Goal: Answer question/provide support: Share knowledge or assist other users

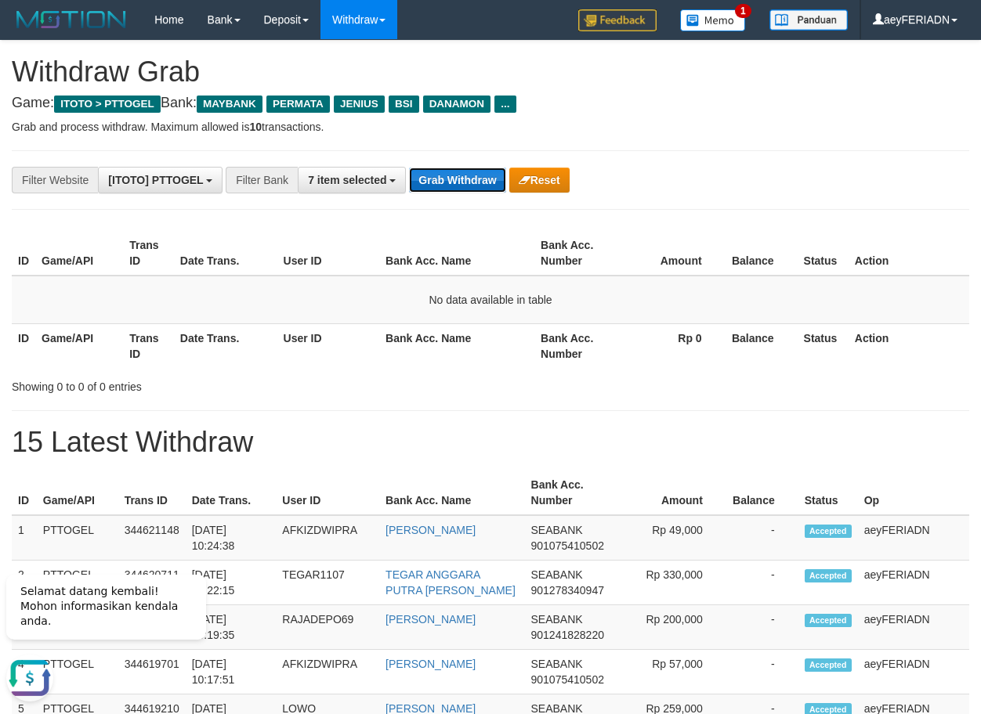
click at [456, 178] on button "Grab Withdraw" at bounding box center [457, 180] width 96 height 25
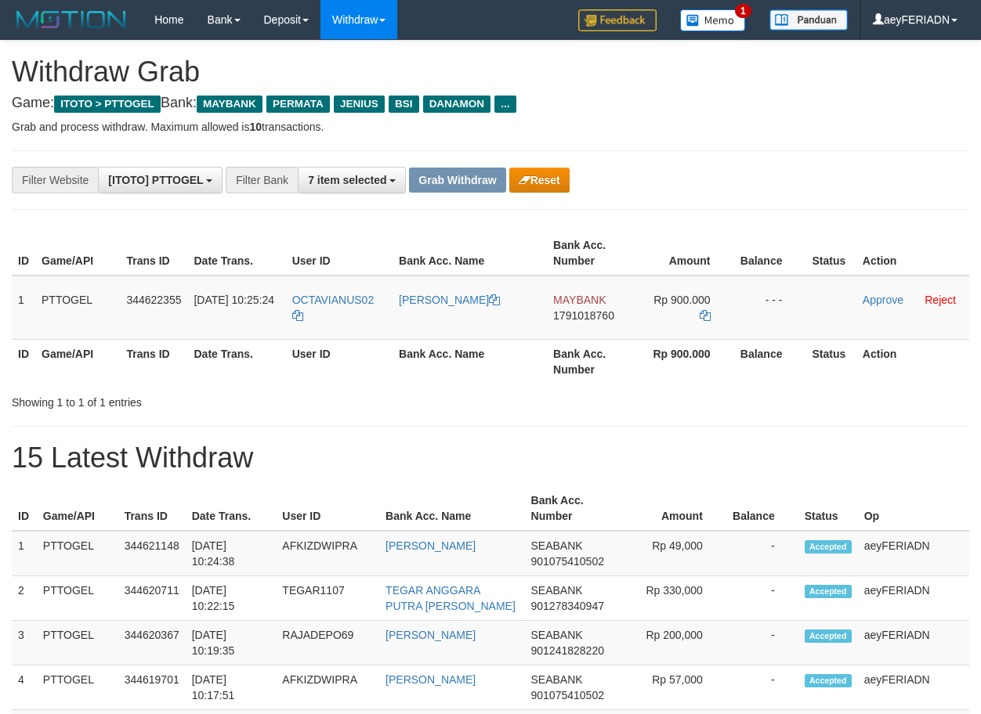
scroll to position [128, 0]
drag, startPoint x: 316, startPoint y: 281, endPoint x: 653, endPoint y: 303, distance: 337.5
click at [653, 303] on tr "1 PTTOGEL 344622355 30/09/2025 10:25:24 OCTAVIANUS02 OCTAVIANUS KARI MAYBANK 17…" at bounding box center [490, 308] width 957 height 64
click at [576, 291] on td "MAYBANK 1791018760" at bounding box center [590, 308] width 87 height 64
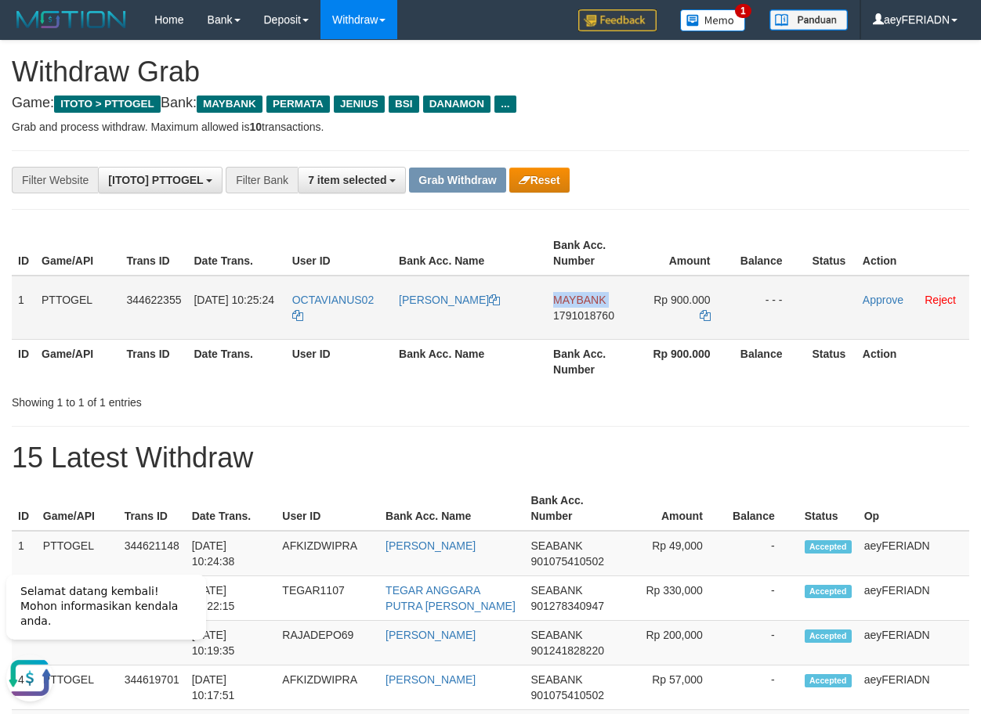
click at [576, 291] on td "MAYBANK 1791018760" at bounding box center [590, 308] width 87 height 64
copy span "MAYBANK"
click at [605, 320] on span "1791018760" at bounding box center [583, 315] width 61 height 13
copy span "1791018760"
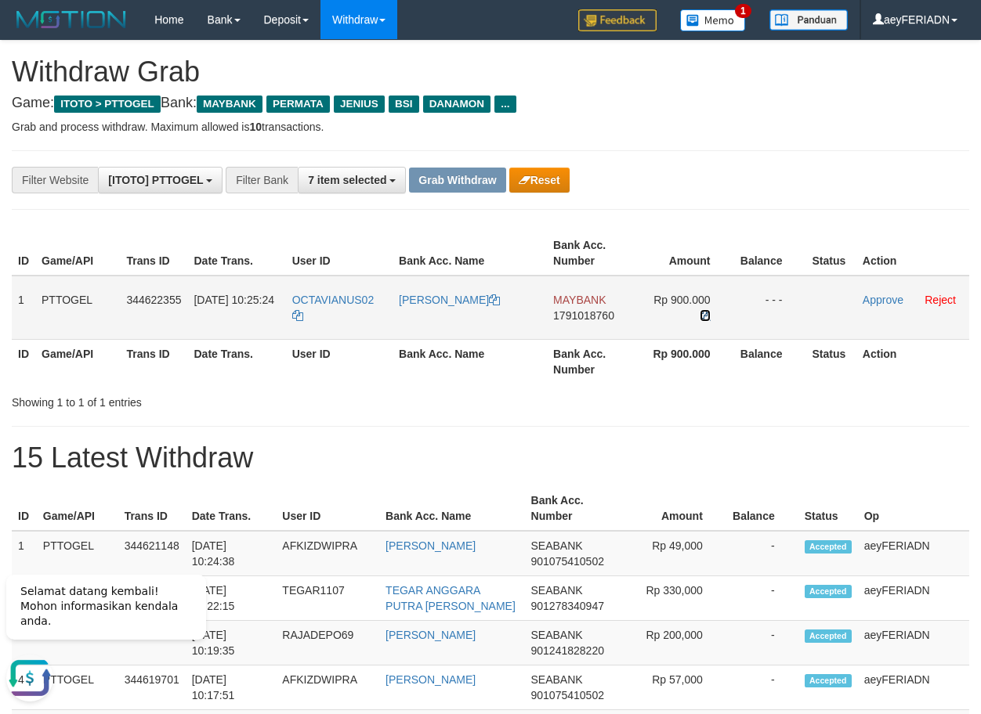
click at [706, 310] on icon at bounding box center [704, 315] width 11 height 11
click at [894, 301] on link "Approve" at bounding box center [882, 300] width 41 height 13
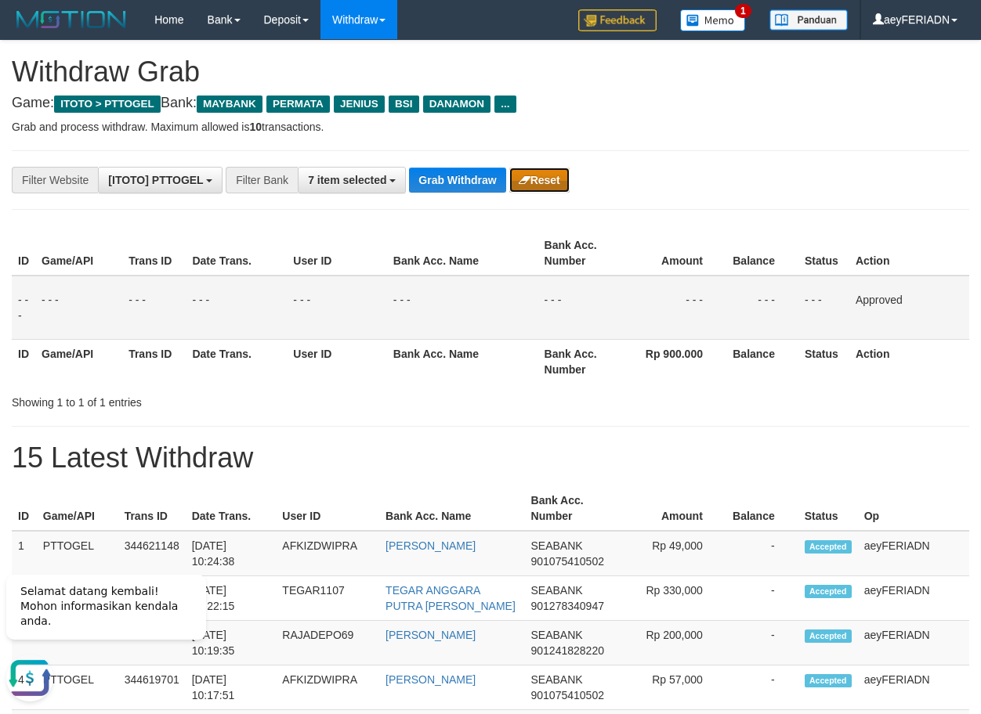
click at [556, 182] on button "Reset" at bounding box center [539, 180] width 60 height 25
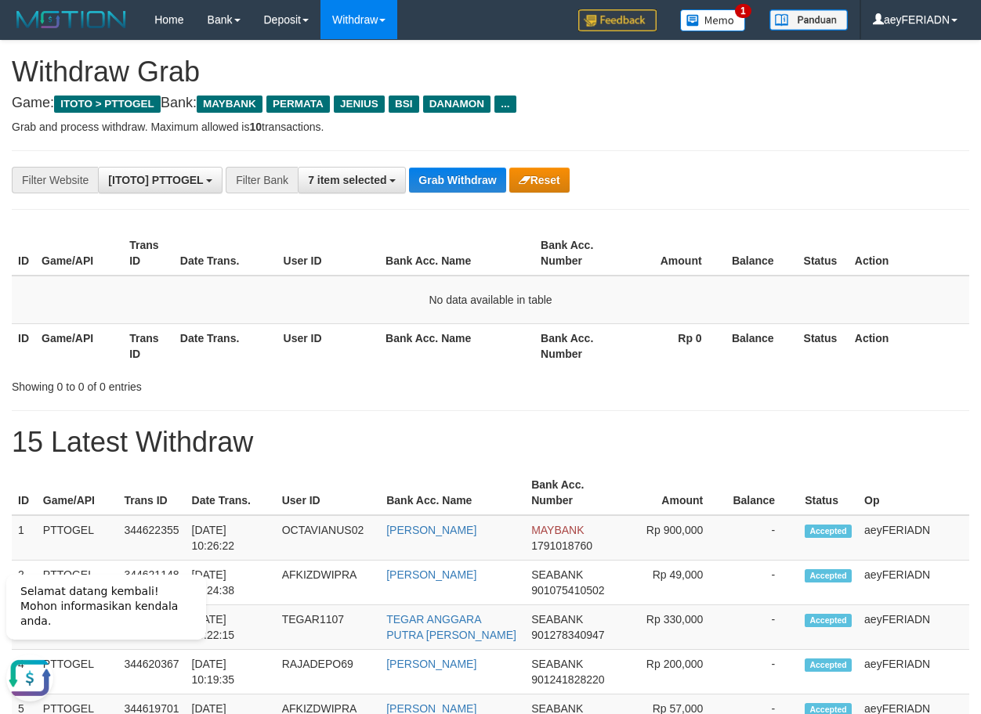
drag, startPoint x: 381, startPoint y: 150, endPoint x: 446, endPoint y: 157, distance: 65.5
click at [467, 188] on button "Grab Withdraw" at bounding box center [457, 180] width 96 height 25
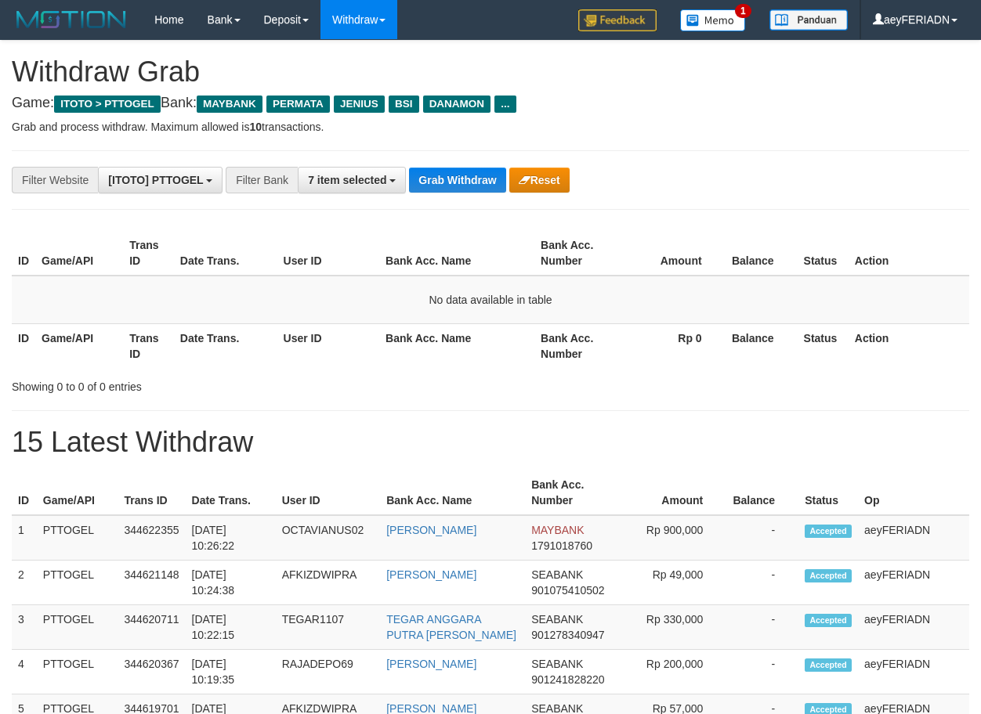
scroll to position [128, 0]
click at [464, 182] on button "Grab Withdraw" at bounding box center [457, 180] width 96 height 25
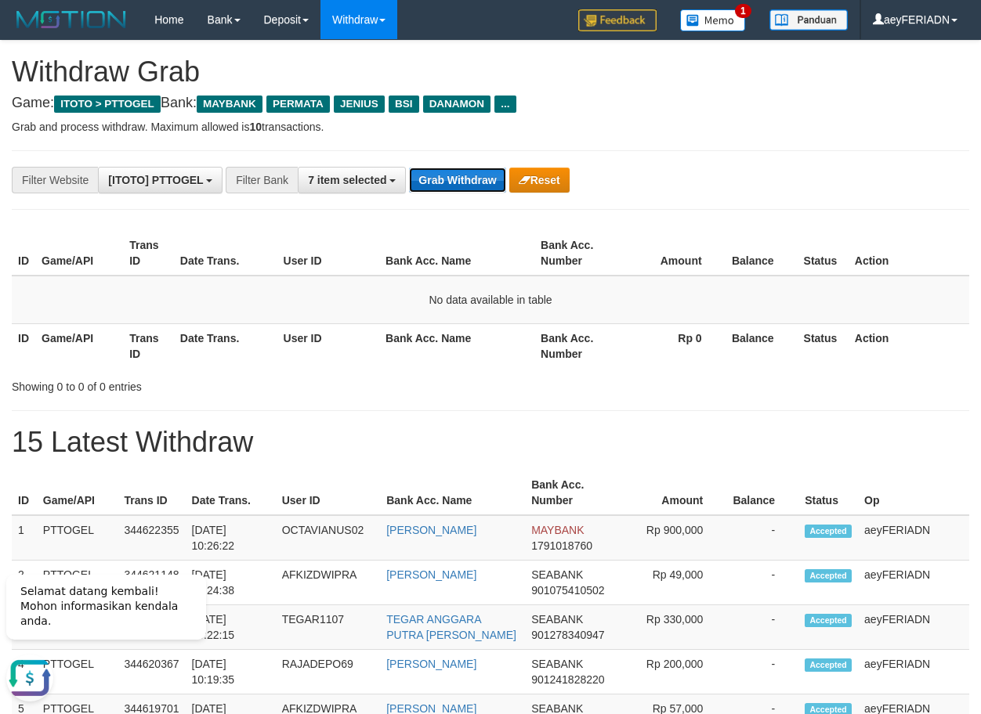
click at [486, 190] on button "Grab Withdraw" at bounding box center [457, 180] width 96 height 25
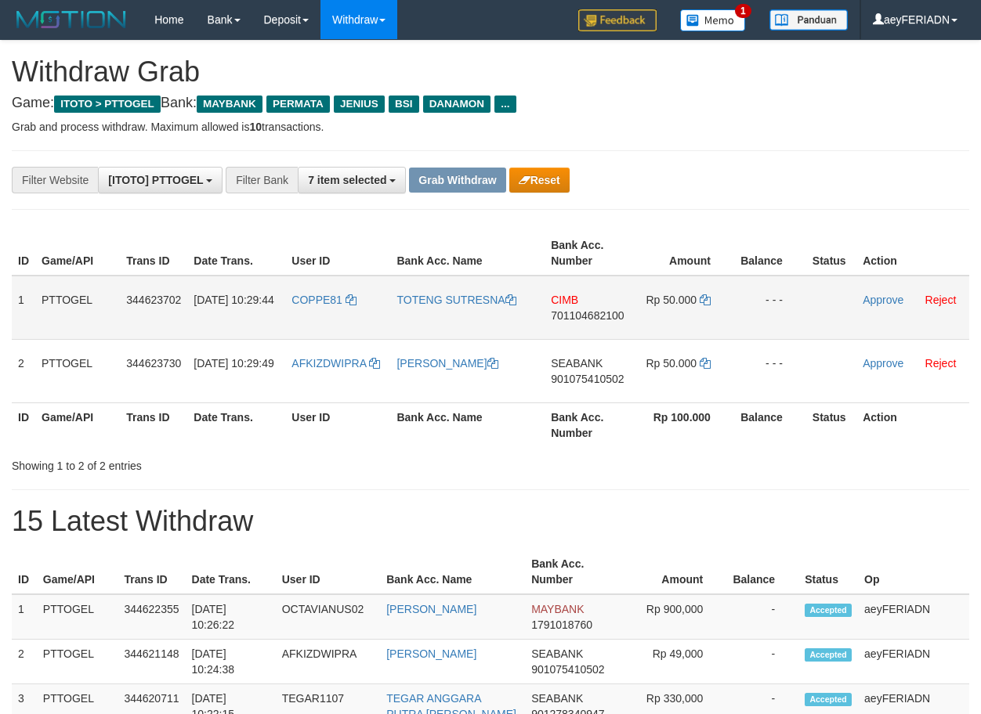
scroll to position [128, 0]
drag, startPoint x: 331, startPoint y: 284, endPoint x: 692, endPoint y: 319, distance: 363.5
click at [692, 319] on tr "1 PTTOGEL 344623702 30/09/2025 10:29:44 COPPE81 TOTENG SUTRESNA CIMB 7011046821…" at bounding box center [490, 308] width 957 height 64
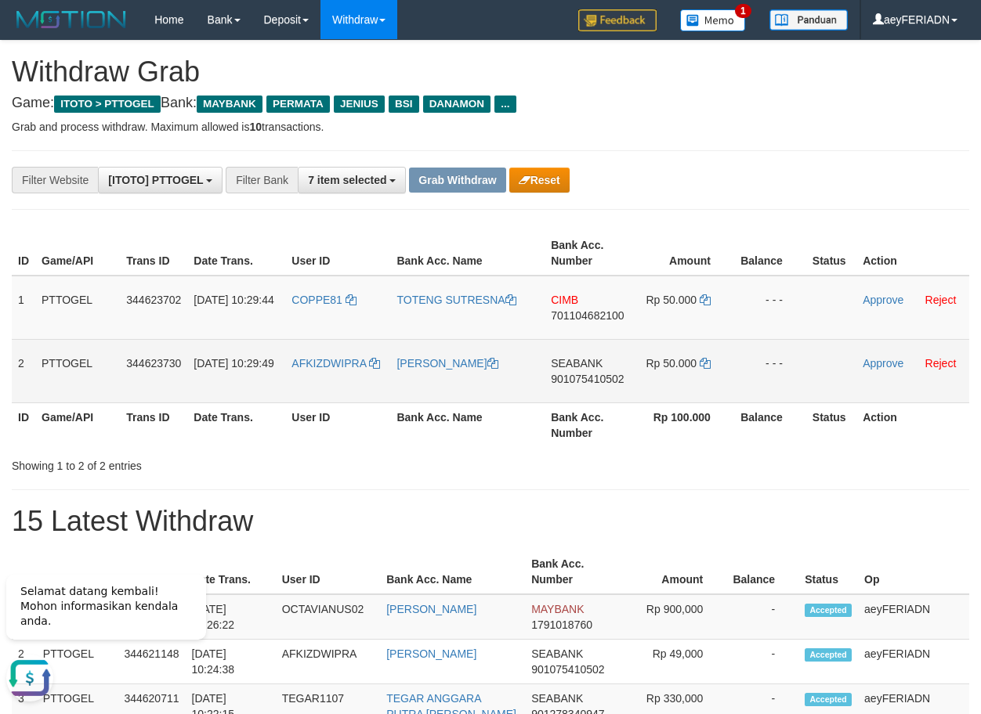
scroll to position [0, 0]
drag, startPoint x: 346, startPoint y: 350, endPoint x: 667, endPoint y: 384, distance: 322.1
click at [667, 384] on tr "2 PTTOGEL 344623730 30/09/2025 10:29:49 AFKIZDWIPRA DEDI IRAWAN SEABANK 9010754…" at bounding box center [490, 370] width 957 height 63
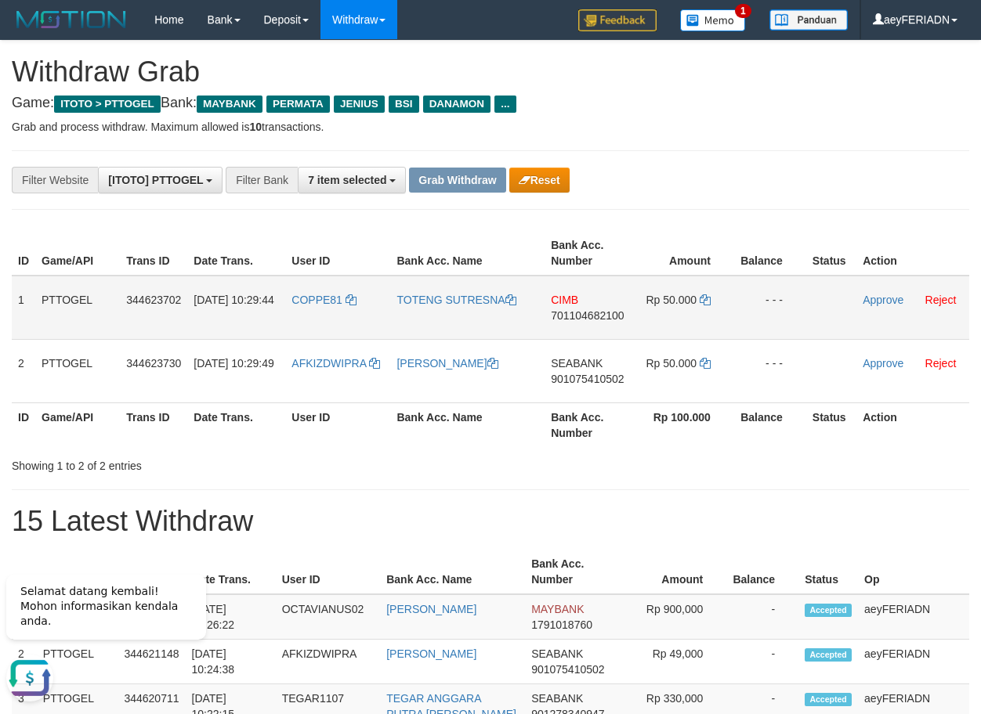
click at [592, 316] on span "701104682100" at bounding box center [587, 315] width 73 height 13
drag, startPoint x: 592, startPoint y: 316, endPoint x: 617, endPoint y: 334, distance: 30.9
click at [591, 316] on span "701104682100" at bounding box center [587, 315] width 73 height 13
copy span "701104682100"
click at [703, 294] on icon at bounding box center [704, 299] width 11 height 11
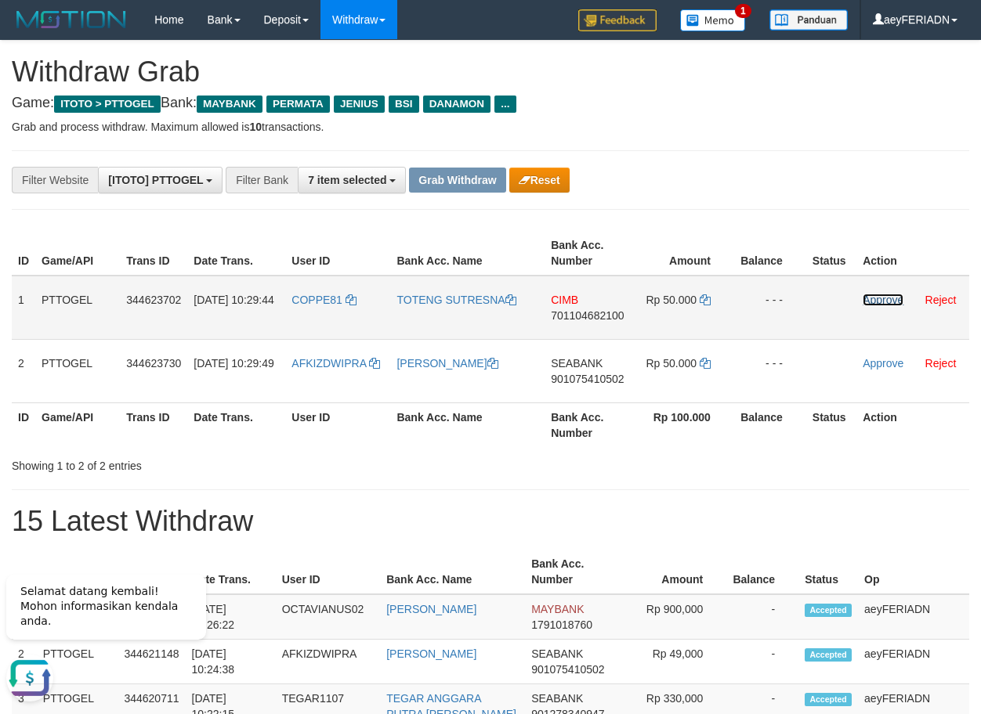
click at [887, 303] on link "Approve" at bounding box center [882, 300] width 41 height 13
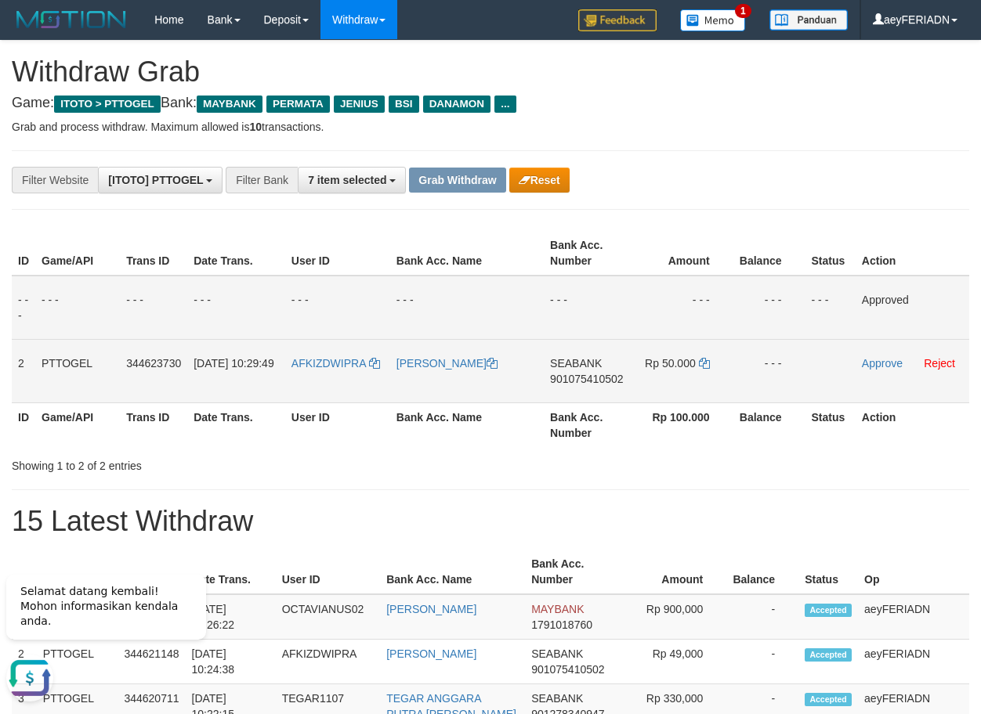
click at [566, 379] on span "901075410502" at bounding box center [586, 379] width 73 height 13
copy span "901075410502"
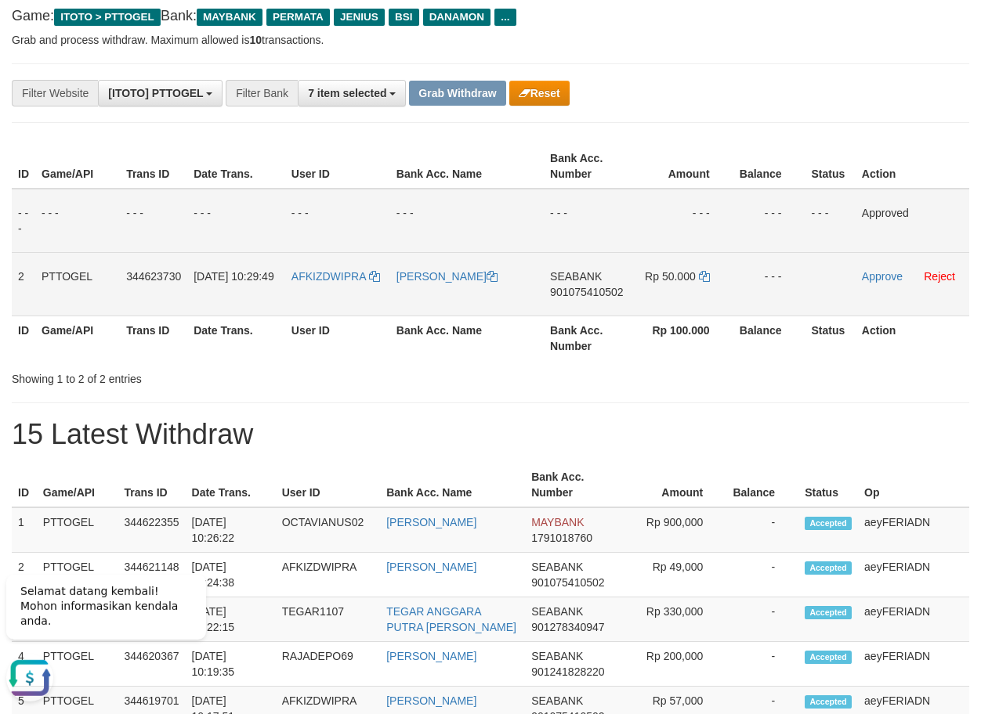
scroll to position [160, 0]
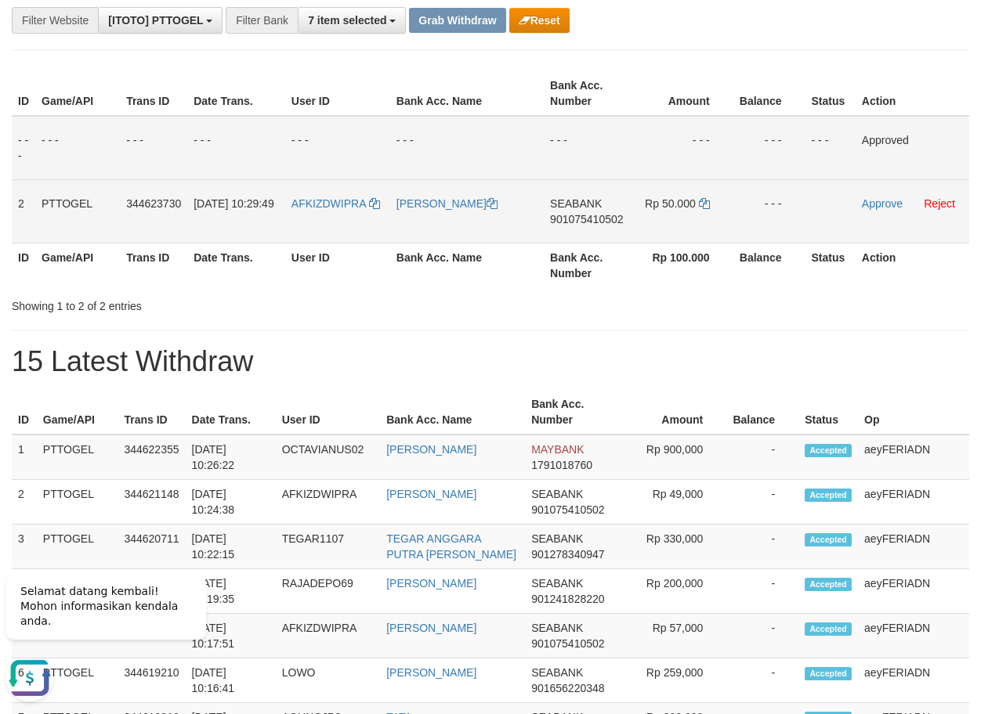
click at [573, 224] on span "901075410502" at bounding box center [586, 219] width 73 height 13
copy span "901075410502"
click at [598, 222] on span "901075410502" at bounding box center [586, 219] width 73 height 13
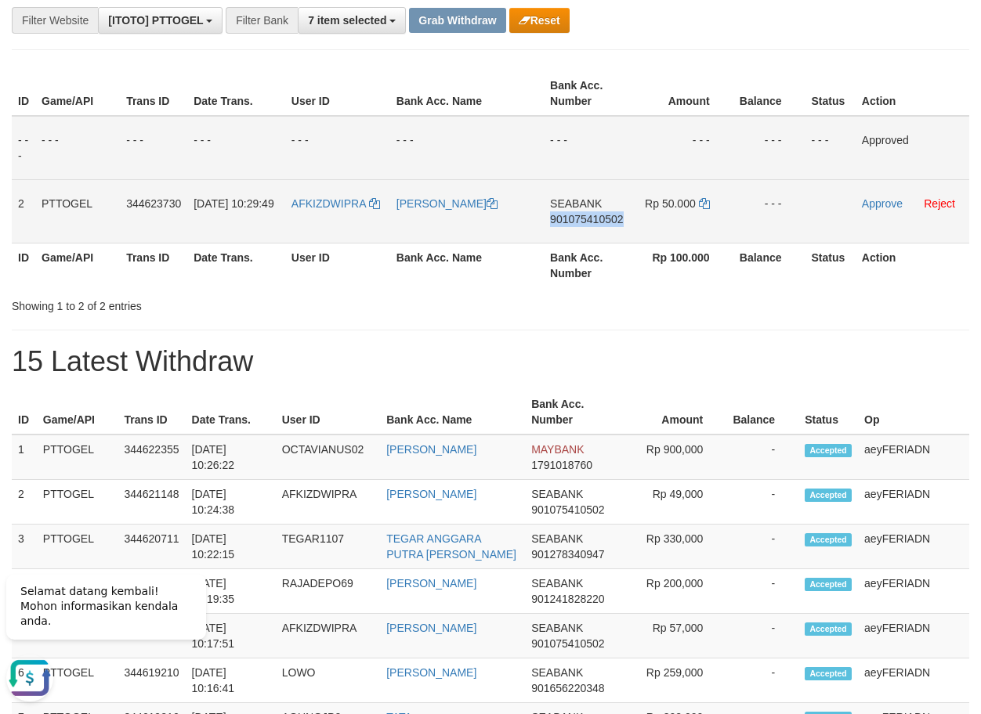
copy span "901075410502"
click at [705, 203] on icon at bounding box center [704, 203] width 11 height 11
click at [884, 206] on link "Approve" at bounding box center [882, 203] width 41 height 13
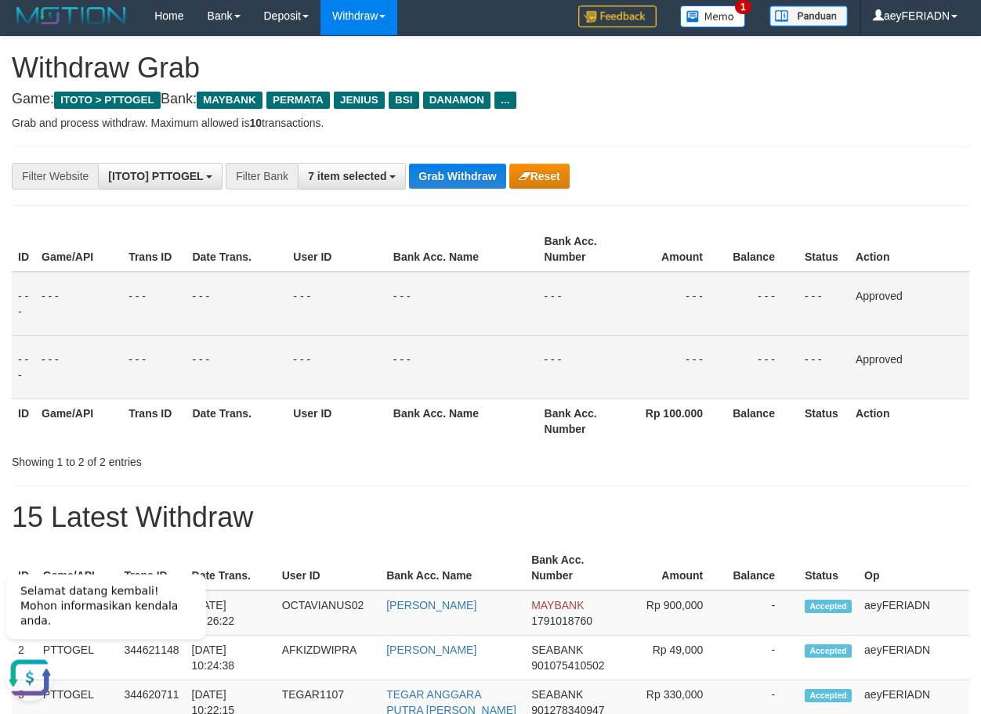
scroll to position [0, 0]
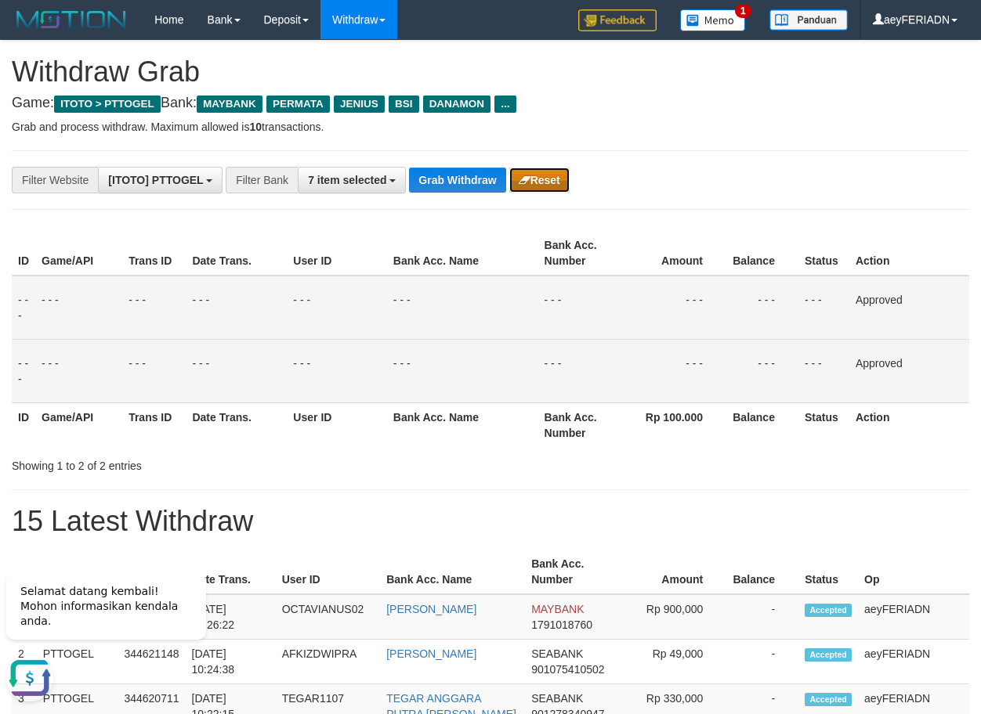
click at [548, 171] on button "Reset" at bounding box center [539, 180] width 60 height 25
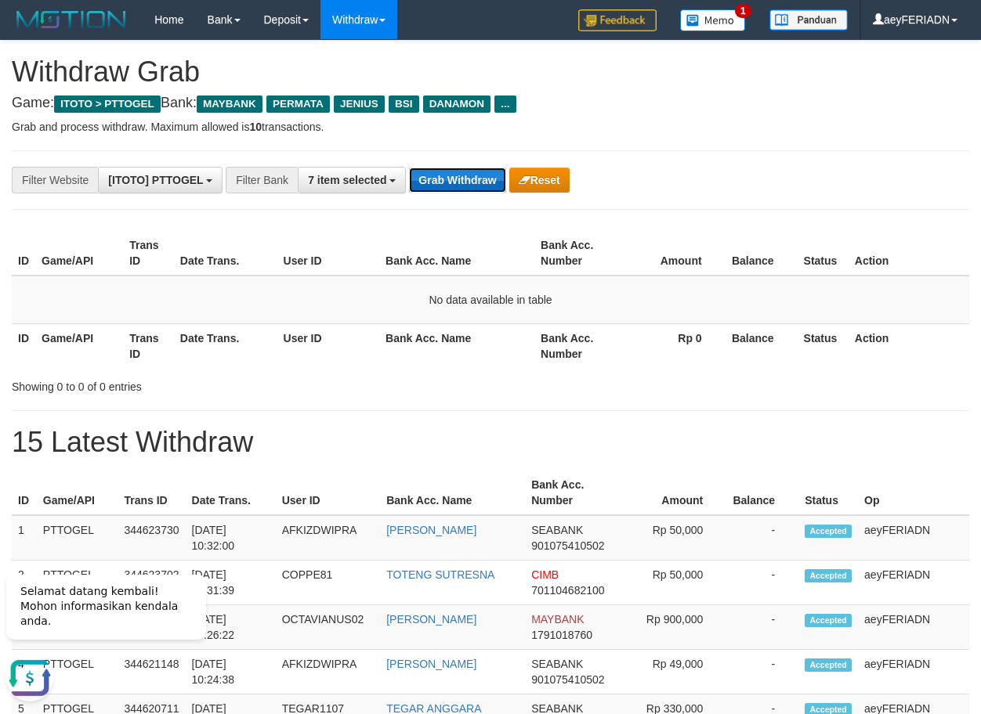
click at [460, 189] on button "Grab Withdraw" at bounding box center [457, 180] width 96 height 25
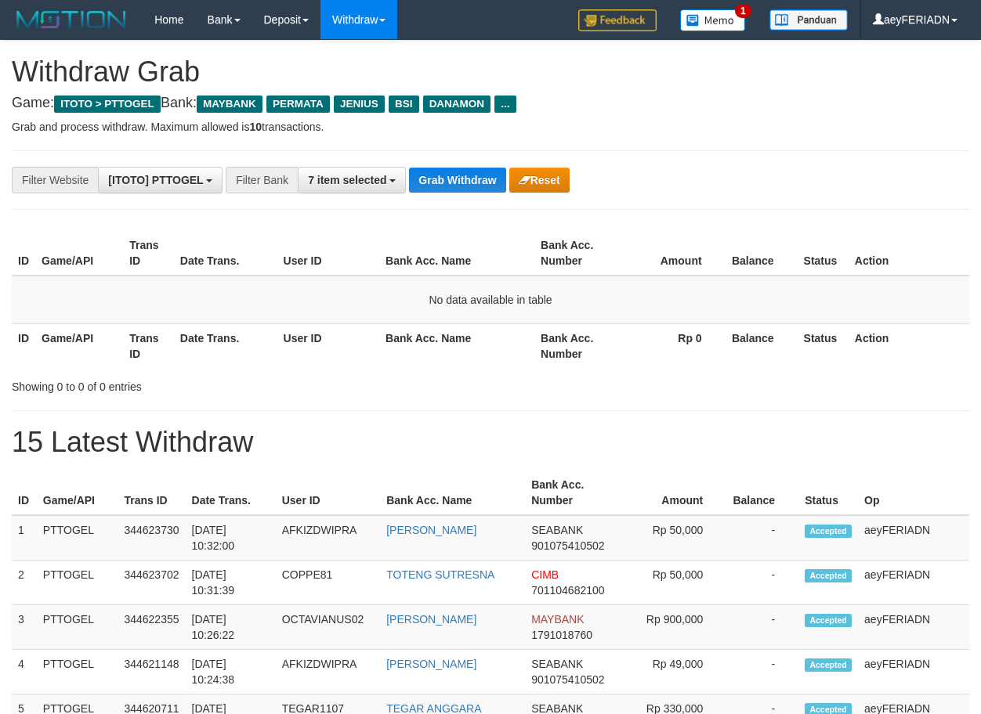
scroll to position [128, 0]
click at [471, 174] on button "Grab Withdraw" at bounding box center [457, 180] width 96 height 25
click at [470, 174] on button "Grab Withdraw" at bounding box center [457, 180] width 96 height 25
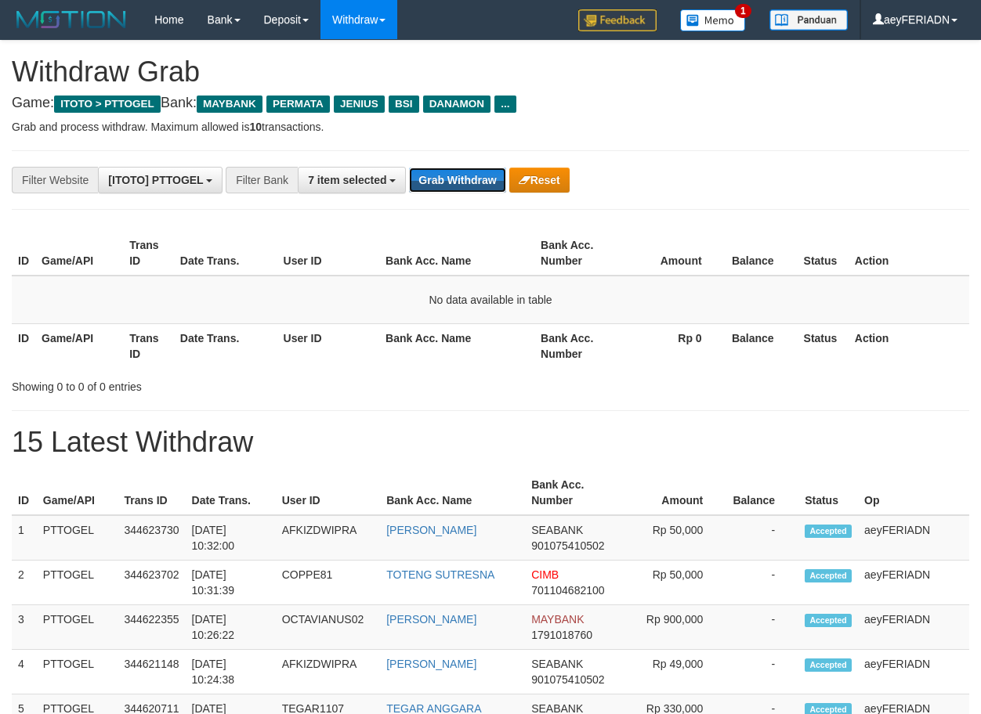
click at [470, 174] on button "Grab Withdraw" at bounding box center [457, 180] width 96 height 25
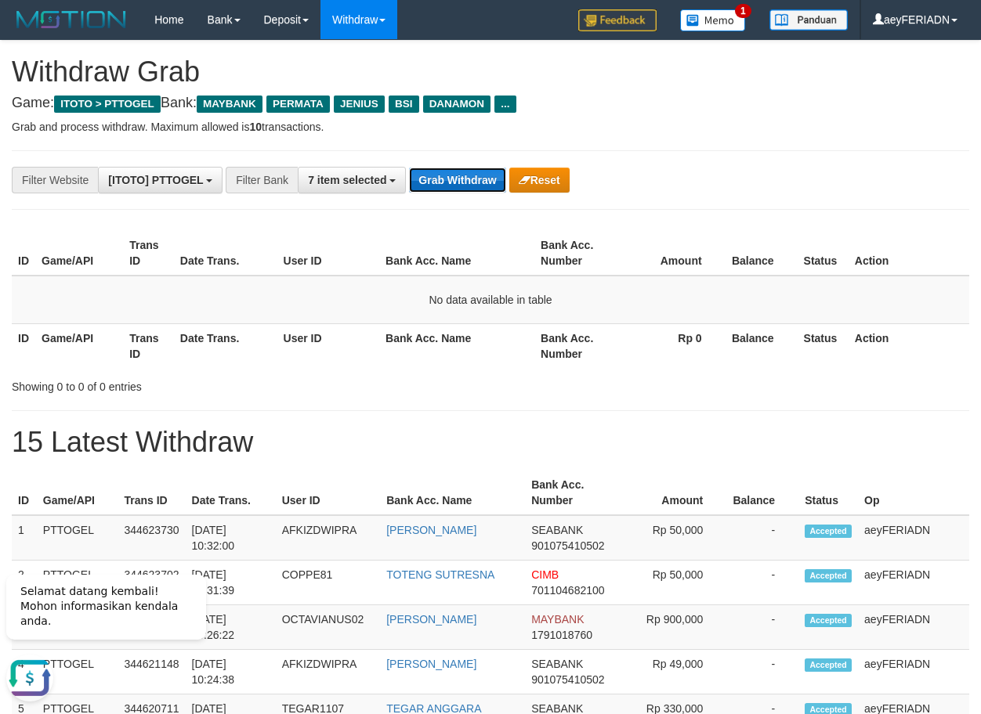
click at [466, 176] on button "Grab Withdraw" at bounding box center [457, 180] width 96 height 25
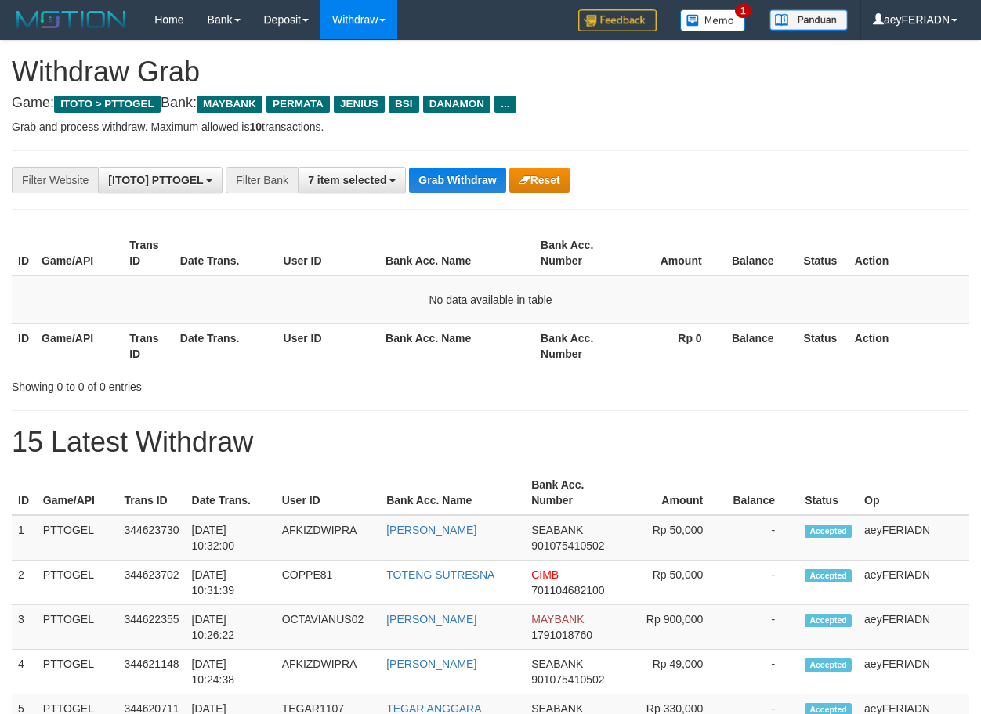
scroll to position [128, 0]
click at [462, 187] on button "Grab Withdraw" at bounding box center [457, 180] width 96 height 25
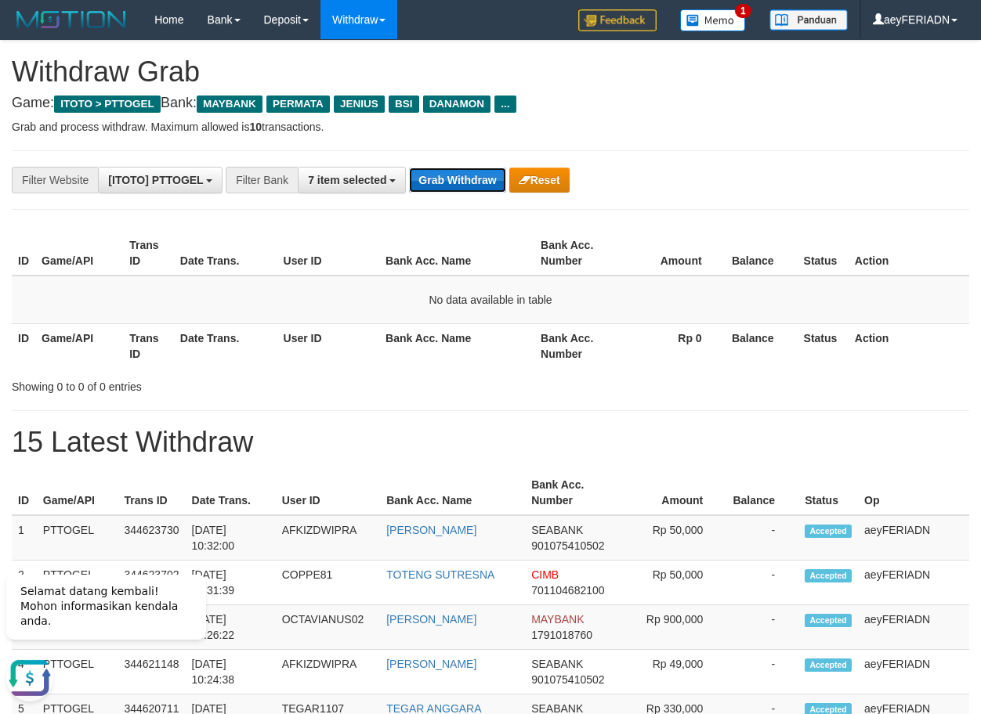
click at [450, 172] on button "Grab Withdraw" at bounding box center [457, 180] width 96 height 25
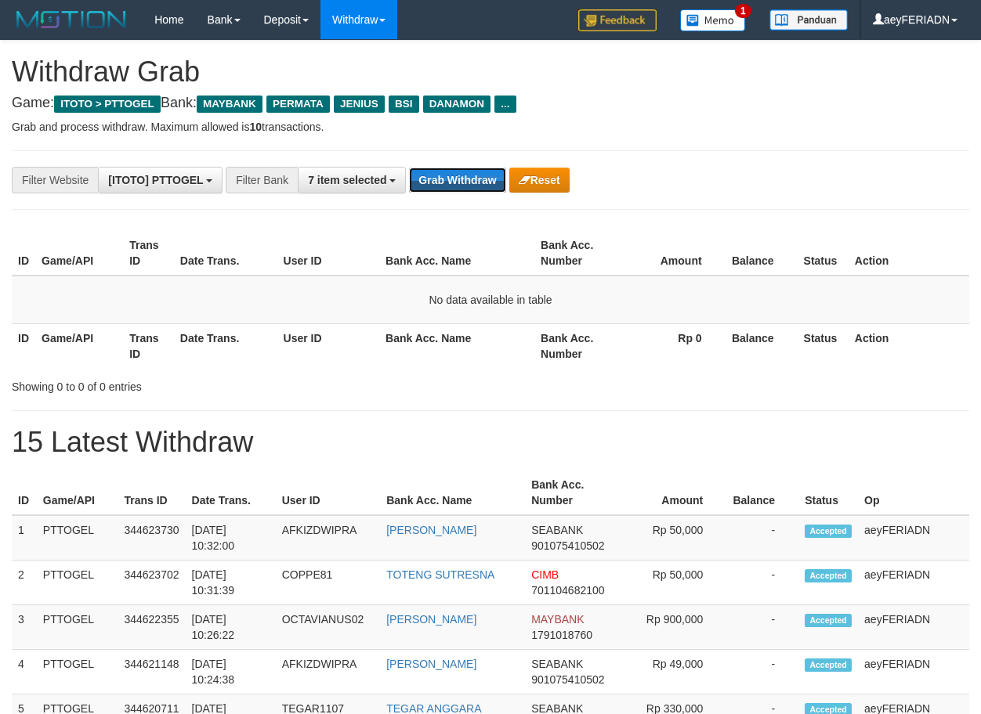
click at [449, 174] on button "Grab Withdraw" at bounding box center [457, 180] width 96 height 25
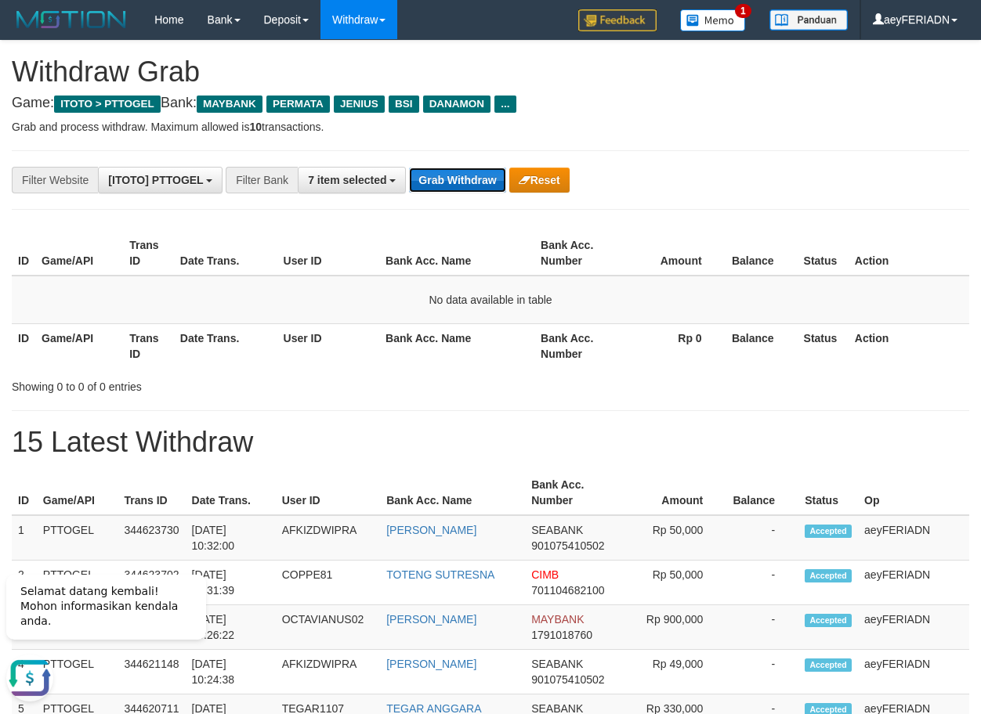
click at [468, 170] on button "Grab Withdraw" at bounding box center [457, 180] width 96 height 25
click at [463, 177] on button "Grab Withdraw" at bounding box center [457, 180] width 96 height 25
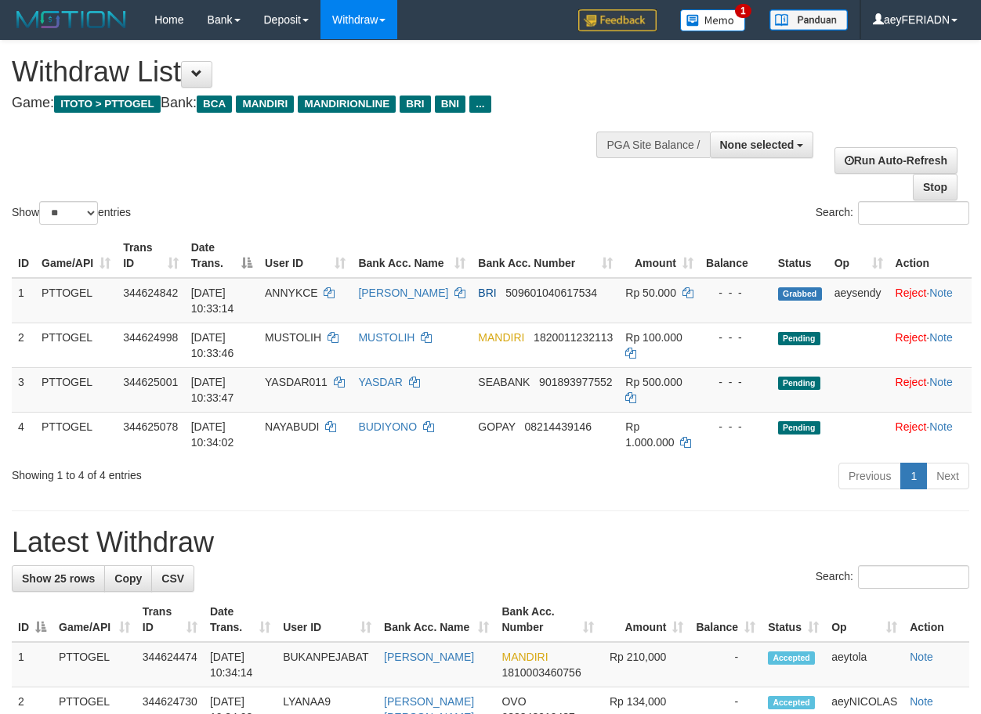
select select
select select "**"
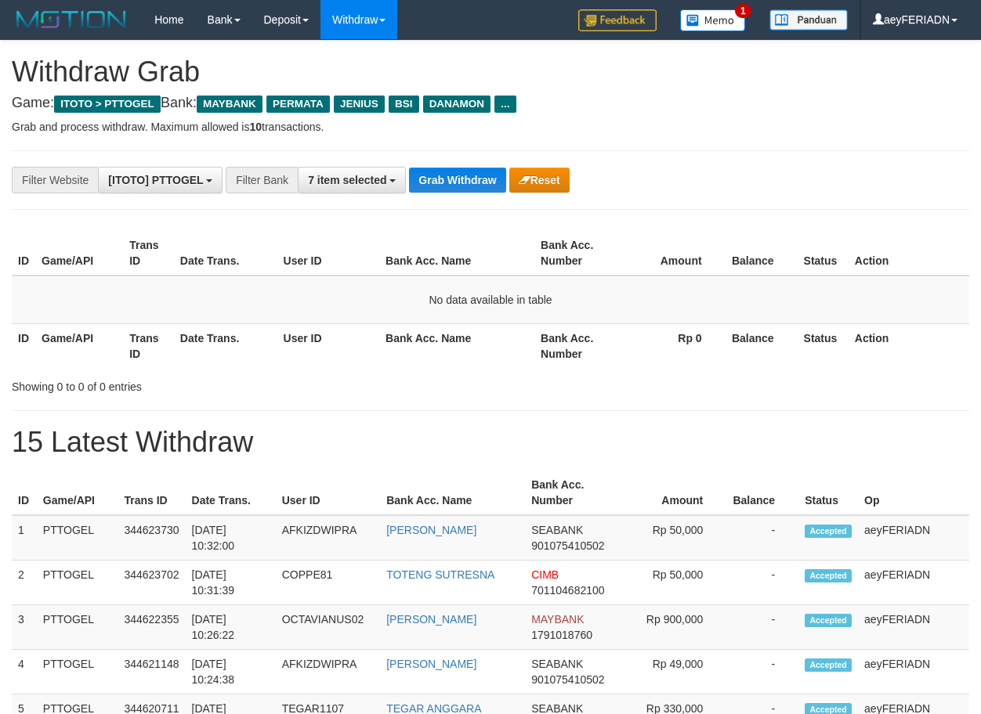
click at [463, 177] on button "Grab Withdraw" at bounding box center [457, 180] width 96 height 25
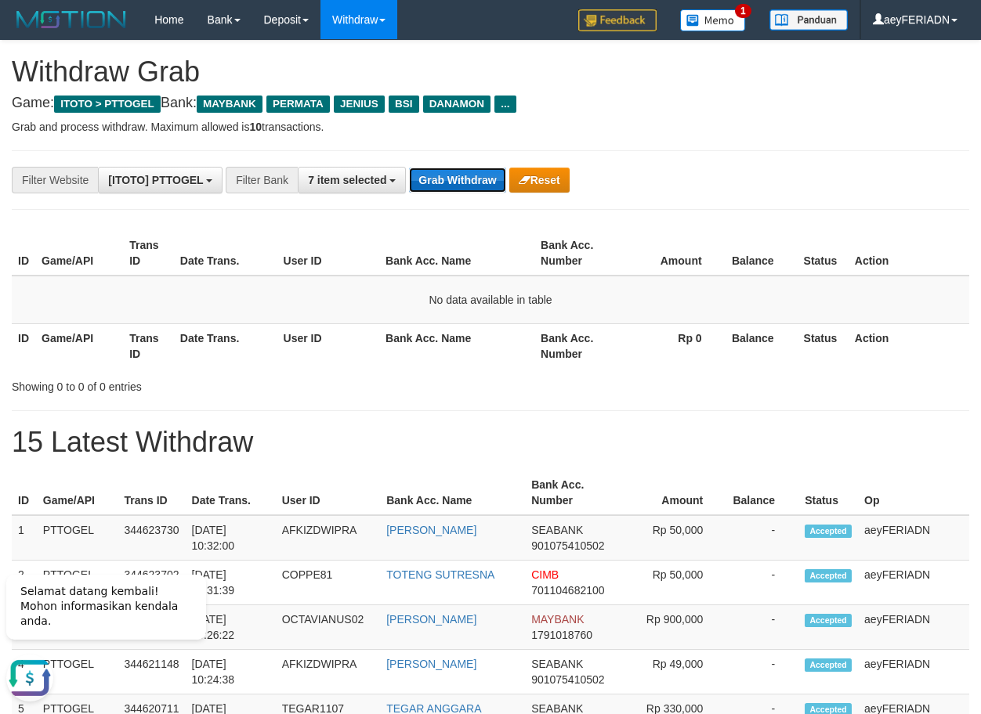
click at [437, 172] on button "Grab Withdraw" at bounding box center [457, 180] width 96 height 25
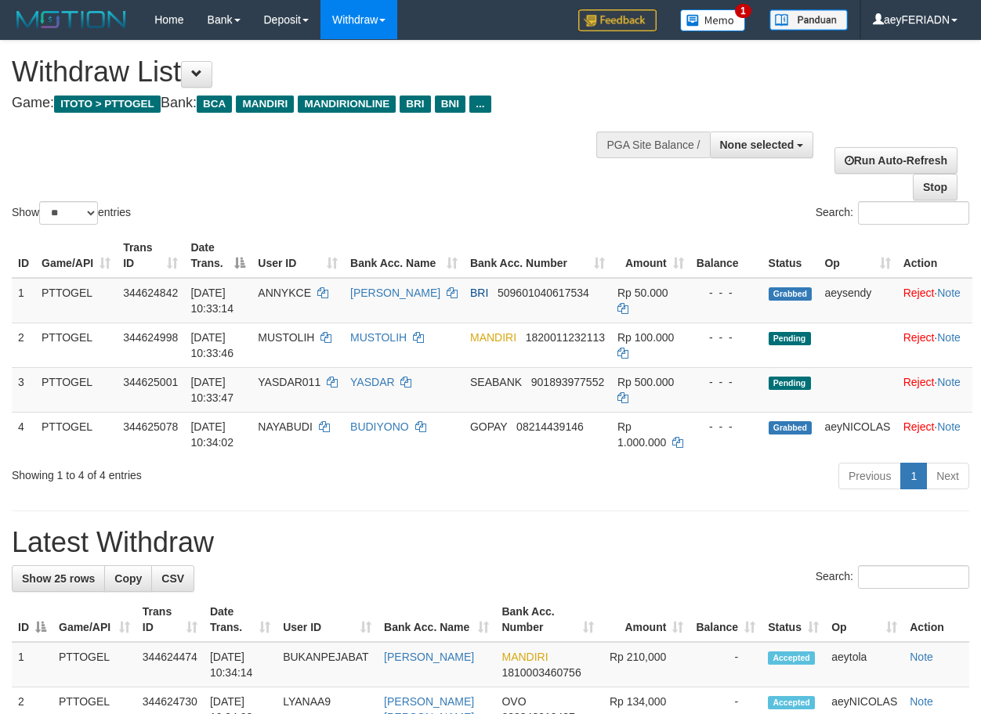
select select
select select "**"
click at [489, 164] on div "Show ** ** ** *** entries Search:" at bounding box center [490, 134] width 981 height 187
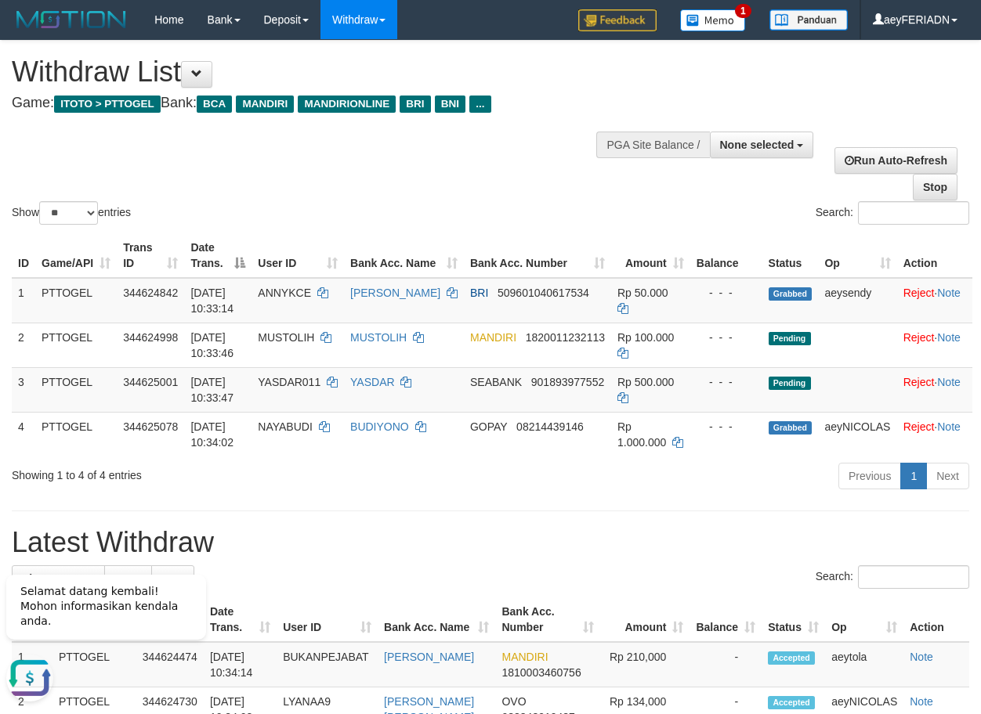
drag, startPoint x: 452, startPoint y: 157, endPoint x: 501, endPoint y: 157, distance: 49.3
click at [453, 157] on div "Show ** ** ** *** entries Search:" at bounding box center [490, 134] width 981 height 187
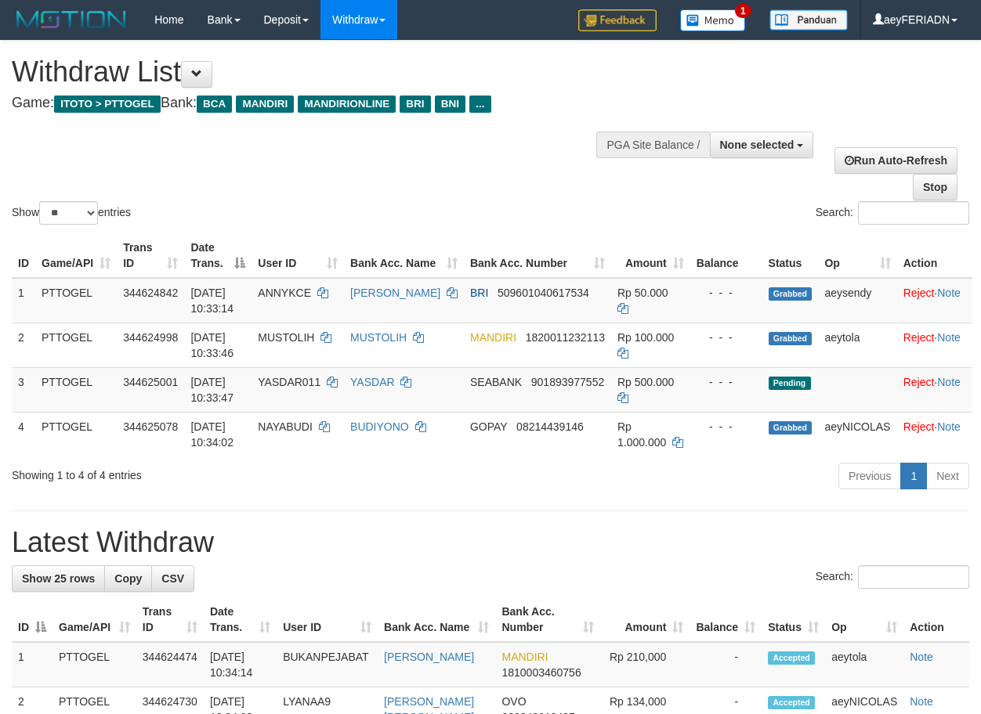
select select
select select "**"
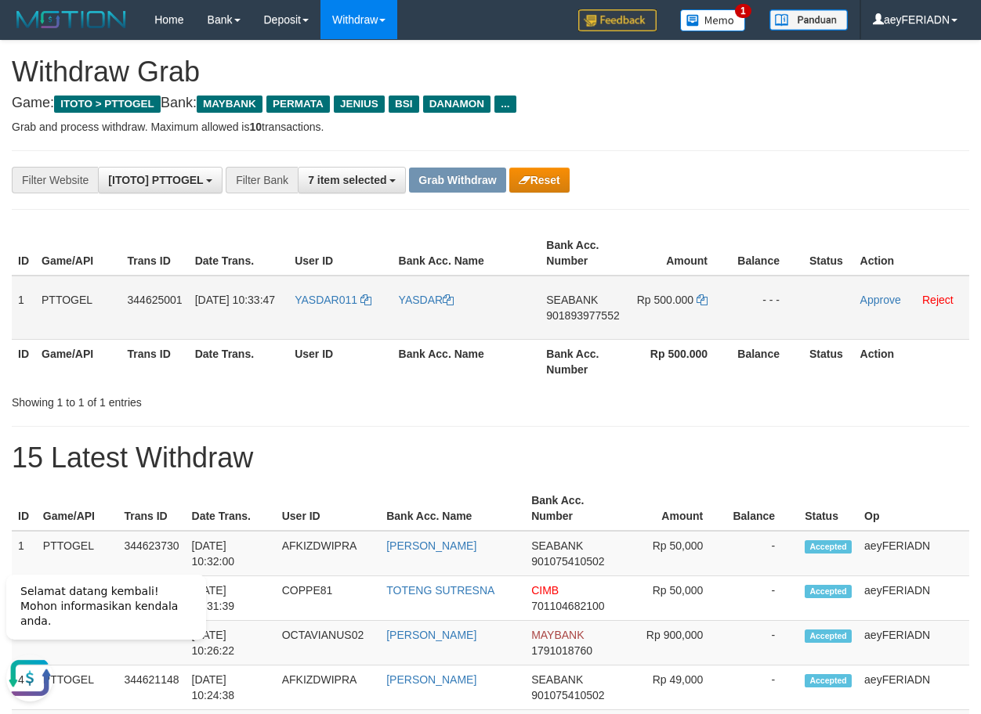
drag, startPoint x: 451, startPoint y: 285, endPoint x: 677, endPoint y: 287, distance: 225.6
click at [677, 287] on tr "1 PTTOGEL 344625001 30/09/2025 10:33:47 YASDAR011 YASDAR SEABANK 901893977552 R…" at bounding box center [490, 308] width 957 height 64
click at [562, 315] on span "901893977552" at bounding box center [582, 315] width 73 height 13
copy span "901893977552"
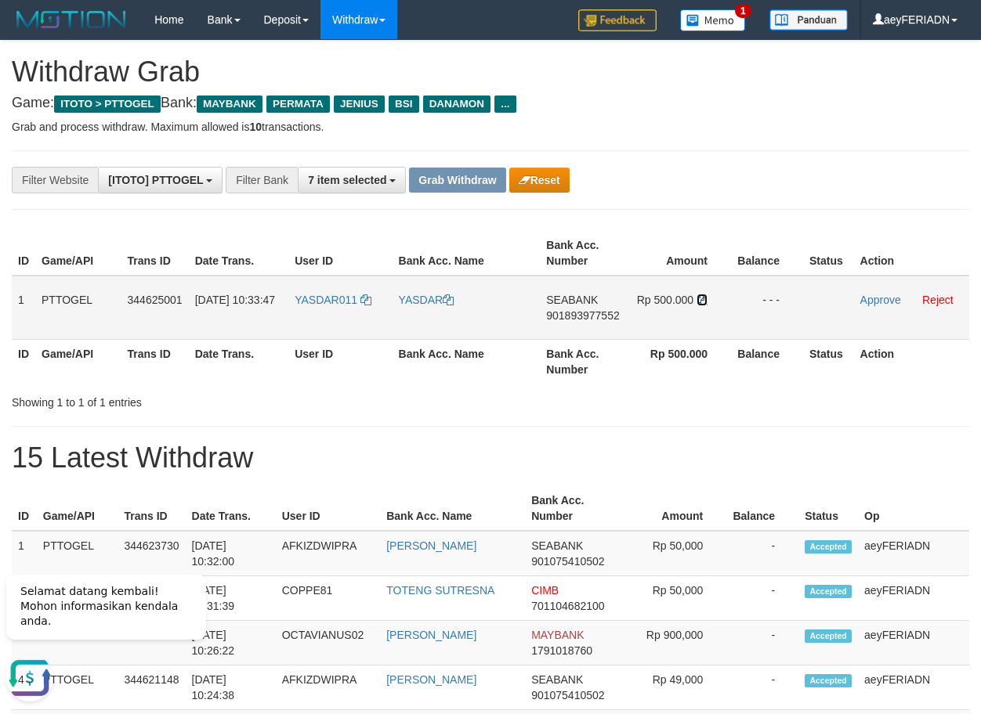
click at [699, 297] on icon at bounding box center [701, 299] width 11 height 11
click at [887, 302] on link "Approve" at bounding box center [880, 300] width 41 height 13
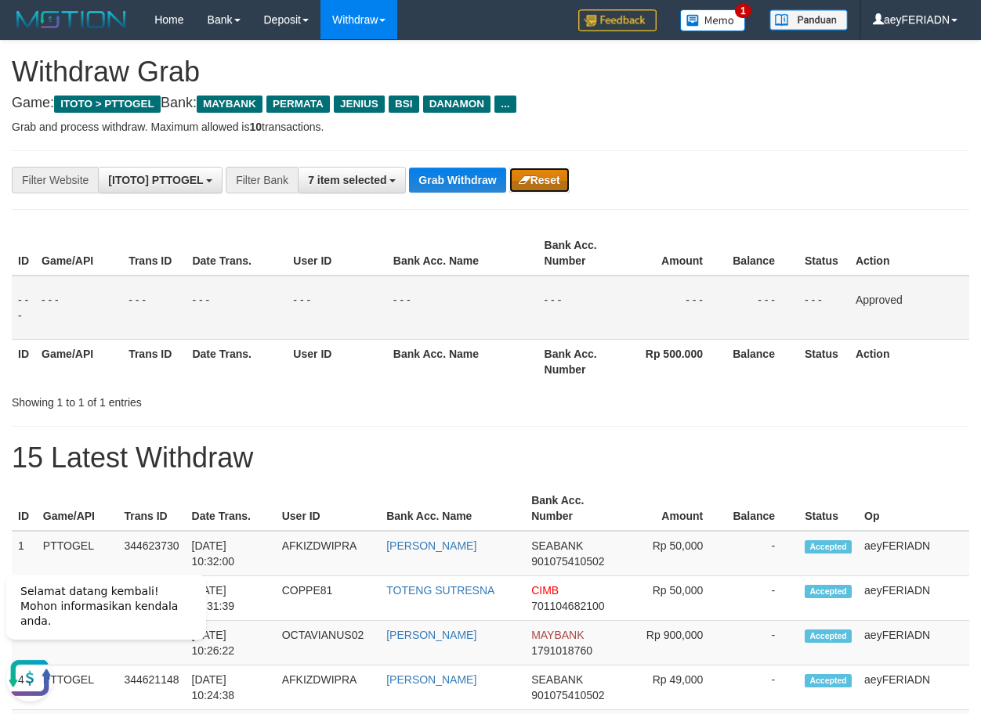
click at [562, 176] on button "Reset" at bounding box center [539, 180] width 60 height 25
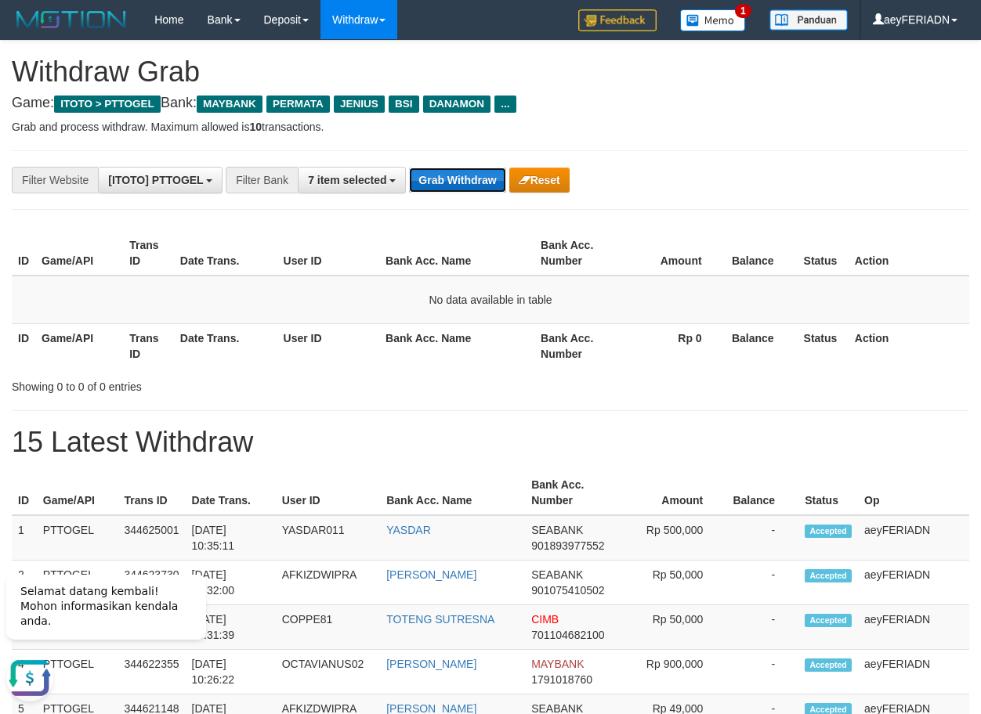
click at [472, 192] on button "Grab Withdraw" at bounding box center [457, 180] width 96 height 25
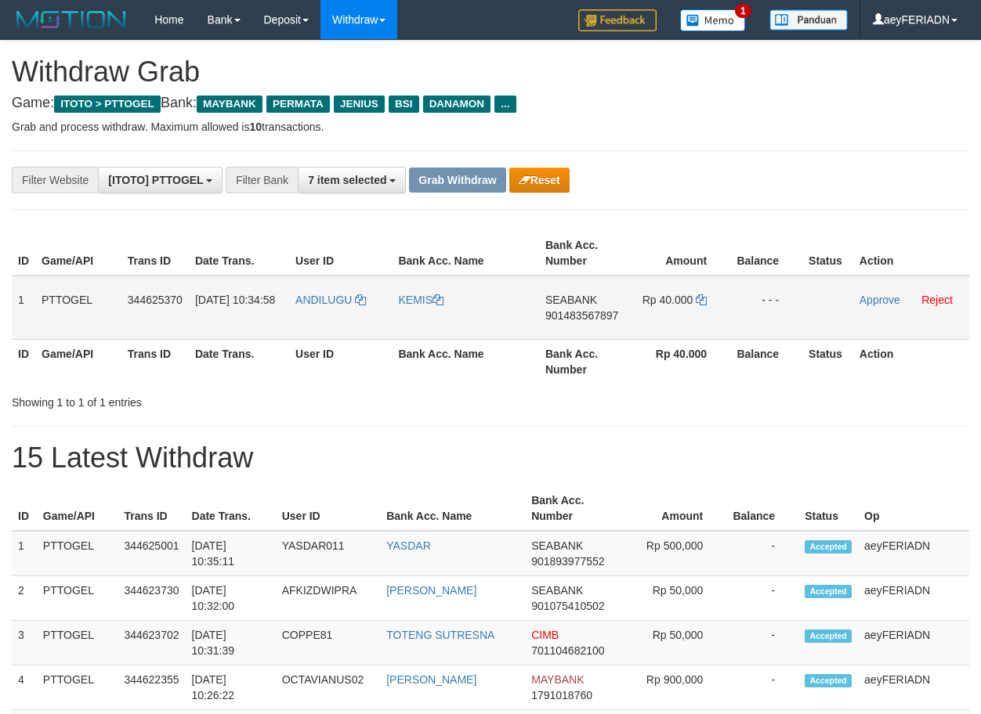
scroll to position [128, 0]
drag, startPoint x: 356, startPoint y: 283, endPoint x: 644, endPoint y: 302, distance: 288.1
click at [644, 302] on tr "1 PTTOGEL 344625370 [DATE] 10:34:58 [GEOGRAPHIC_DATA] KEMIS SEABANK 90148356789…" at bounding box center [490, 308] width 957 height 64
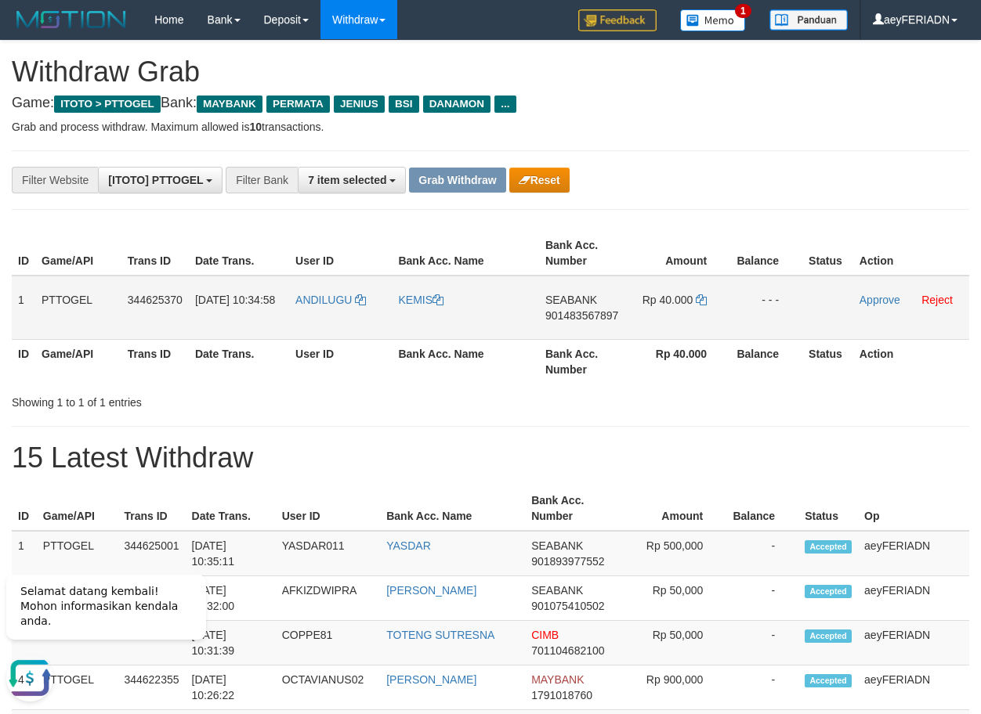
scroll to position [0, 0]
click at [593, 309] on span "901483567897" at bounding box center [581, 315] width 73 height 13
copy span "901483567897"
click at [702, 298] on icon at bounding box center [701, 299] width 11 height 11
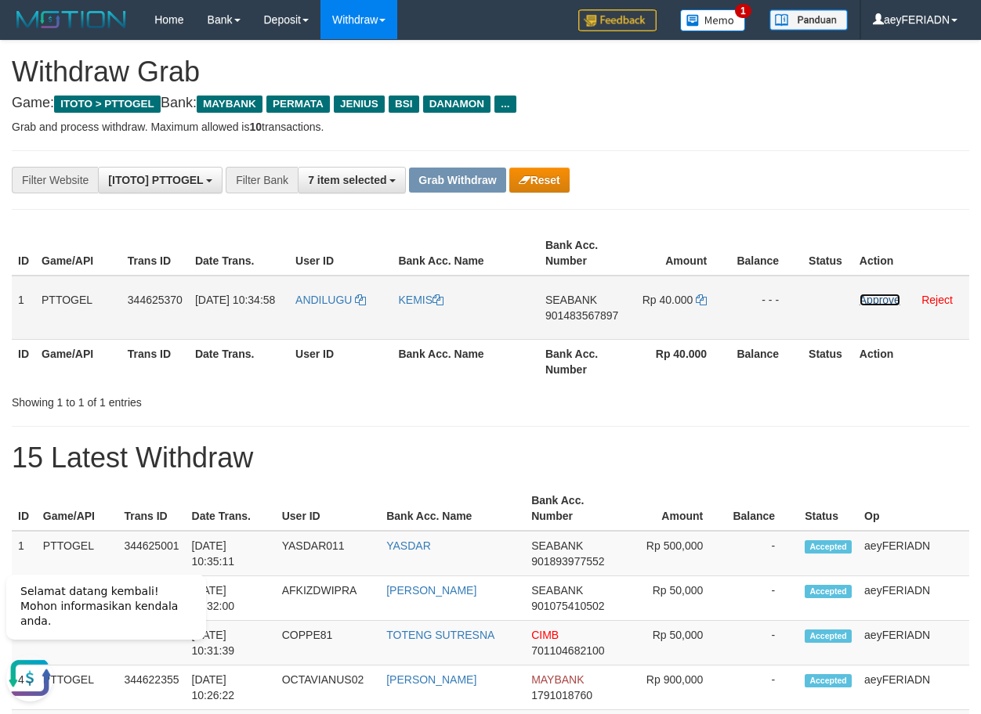
click at [873, 298] on link "Approve" at bounding box center [879, 300] width 41 height 13
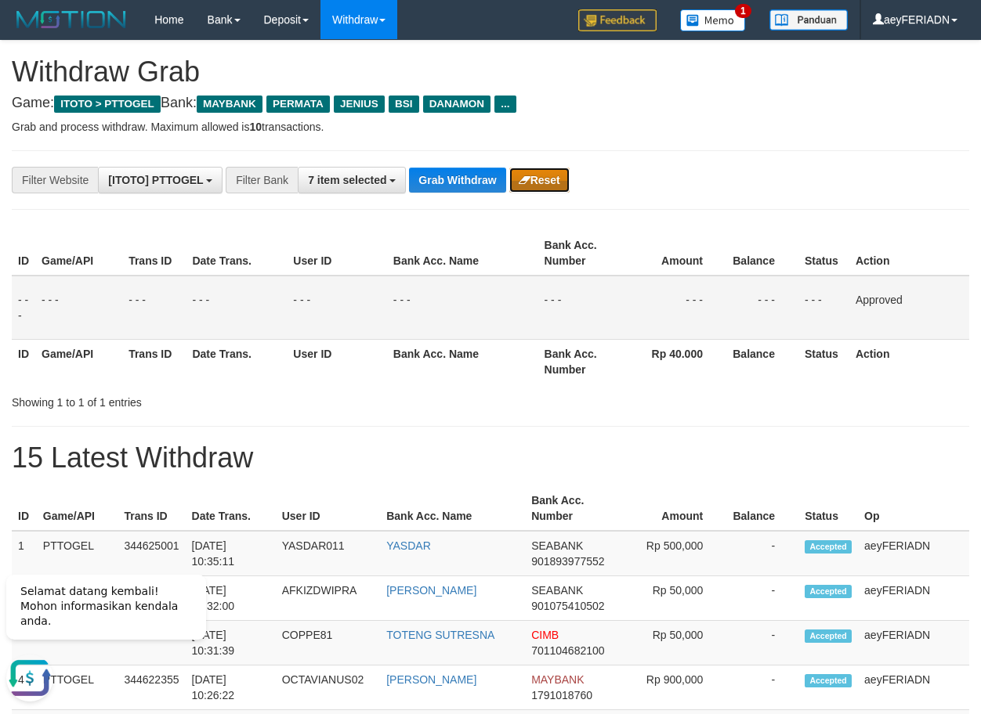
click at [535, 174] on button "Reset" at bounding box center [539, 180] width 60 height 25
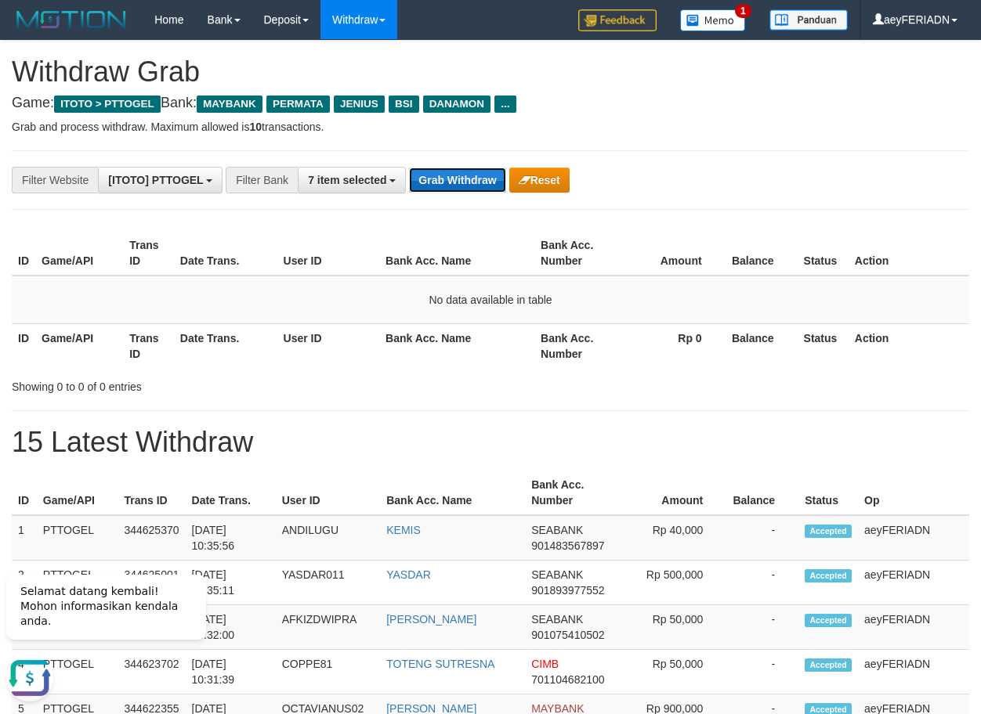
click at [471, 188] on button "Grab Withdraw" at bounding box center [457, 180] width 96 height 25
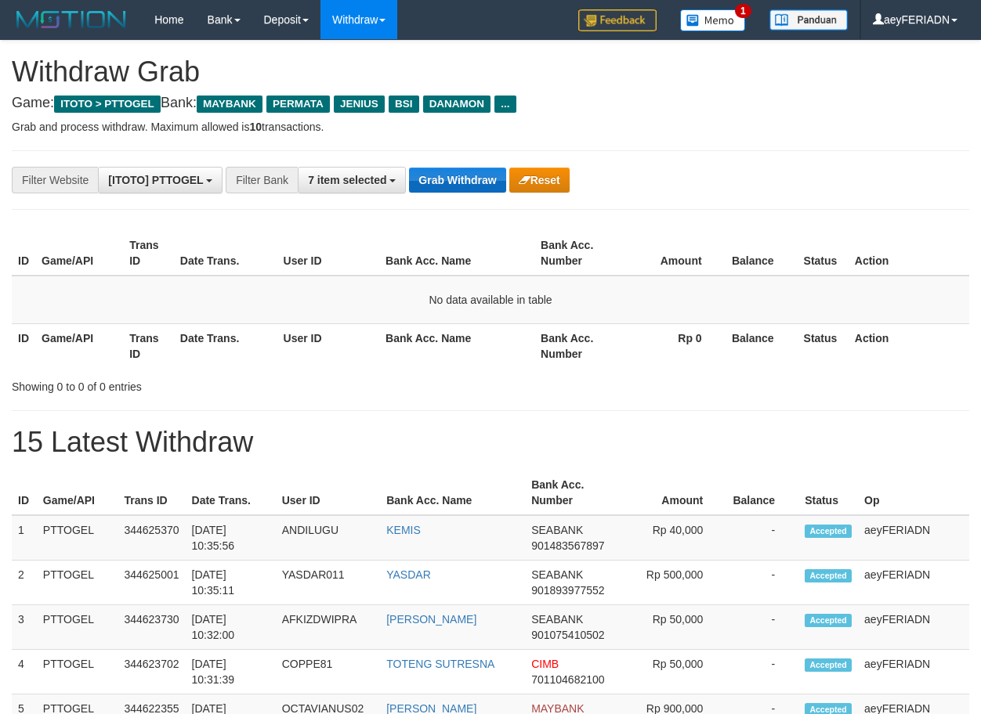
scroll to position [128, 0]
click at [447, 188] on button "Grab Withdraw" at bounding box center [457, 180] width 96 height 25
click at [467, 177] on button "Grab Withdraw" at bounding box center [457, 180] width 96 height 25
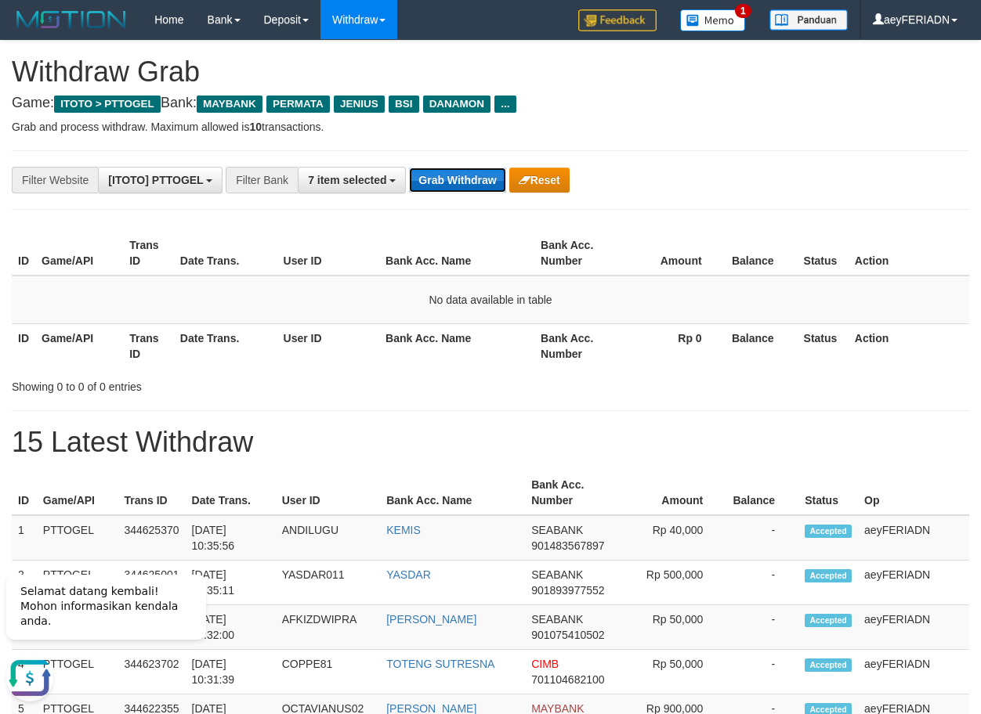
click at [442, 179] on button "Grab Withdraw" at bounding box center [457, 180] width 96 height 25
click at [477, 173] on button "Grab Withdraw" at bounding box center [457, 180] width 96 height 25
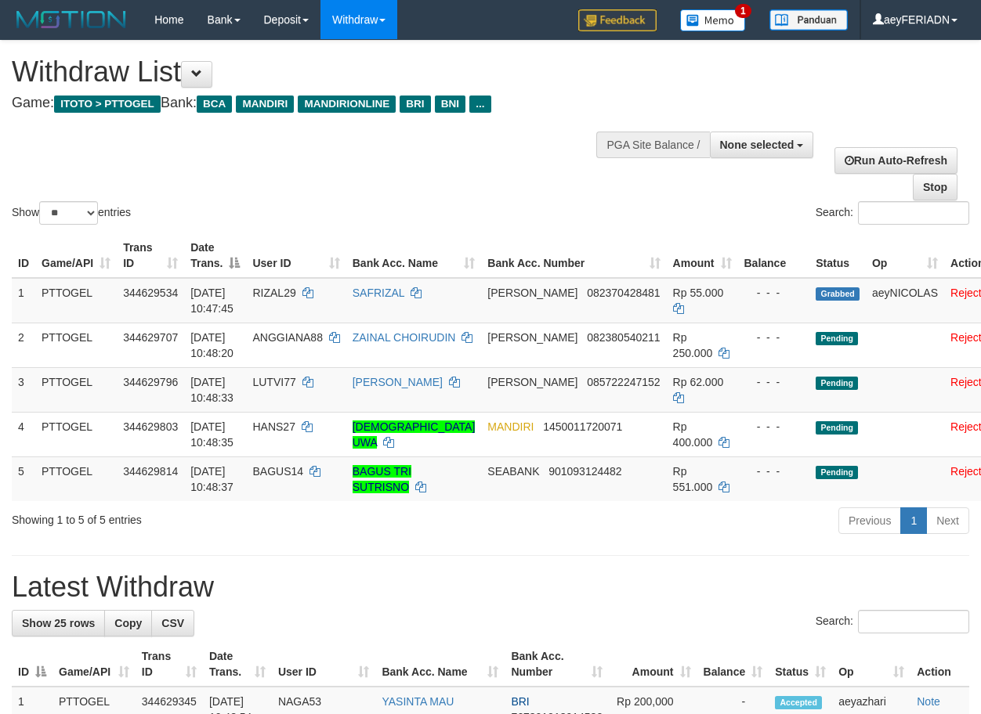
select select
select select "**"
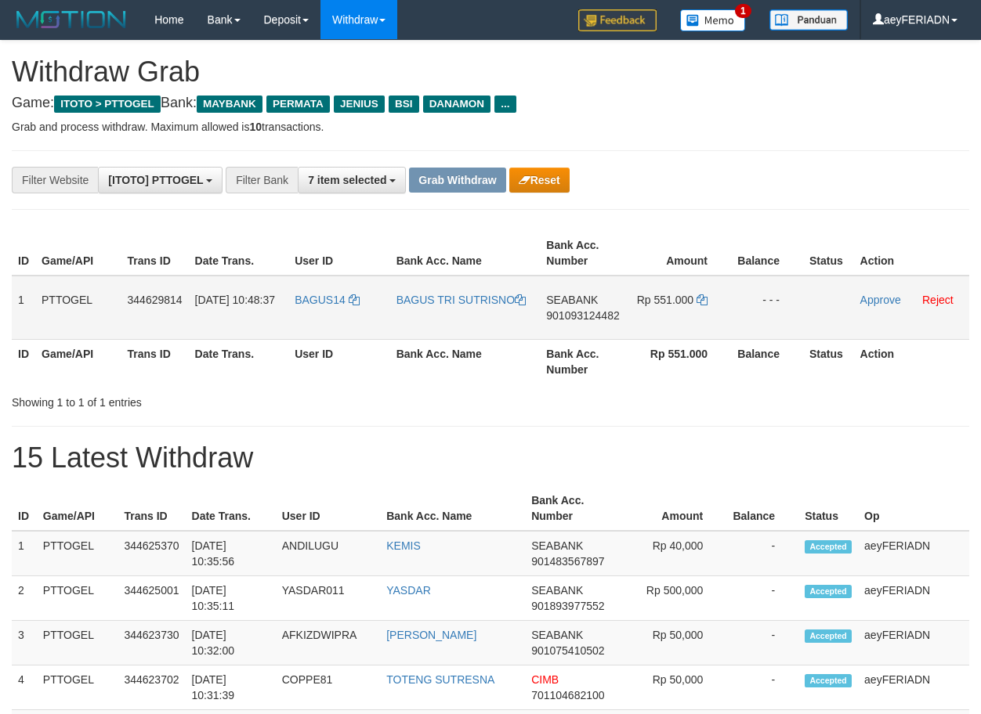
scroll to position [128, 0]
drag, startPoint x: 359, startPoint y: 291, endPoint x: 657, endPoint y: 293, distance: 297.6
click at [657, 293] on tr "1 PTTOGEL 344629814 30/09/2025 10:48:37 BAGUS14 BAGUS TRI SUTRISNO SEABANK 9010…" at bounding box center [490, 308] width 957 height 64
click at [588, 309] on span "901093124482" at bounding box center [582, 315] width 73 height 13
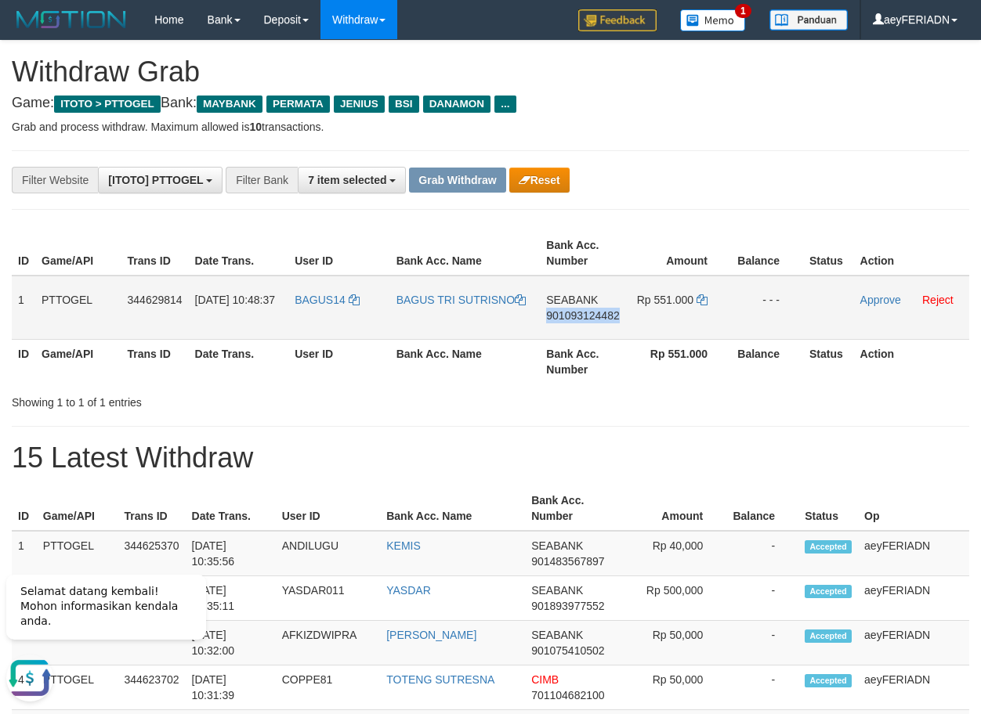
click at [588, 309] on span "901093124482" at bounding box center [582, 315] width 73 height 13
copy span "901093124482"
click at [580, 318] on span "901093124482" at bounding box center [582, 315] width 73 height 13
drag, startPoint x: 580, startPoint y: 318, endPoint x: 616, endPoint y: 319, distance: 35.3
click at [580, 316] on span "901093124482" at bounding box center [582, 315] width 73 height 13
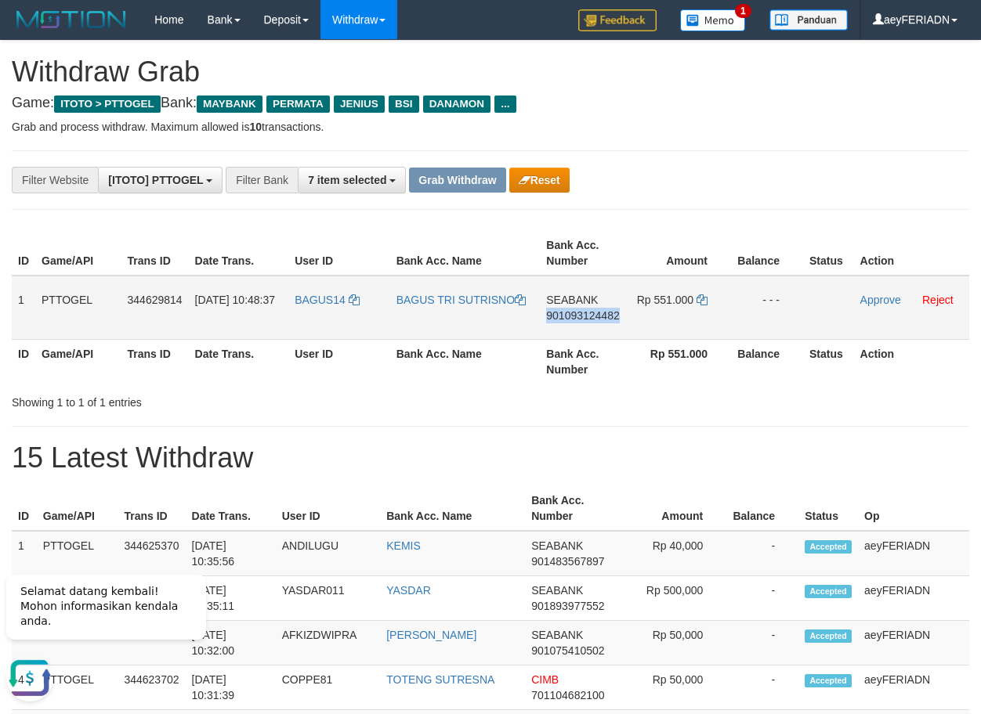
copy span "901093124482"
click at [703, 294] on link at bounding box center [701, 300] width 11 height 13
click at [880, 302] on link "Approve" at bounding box center [880, 300] width 41 height 13
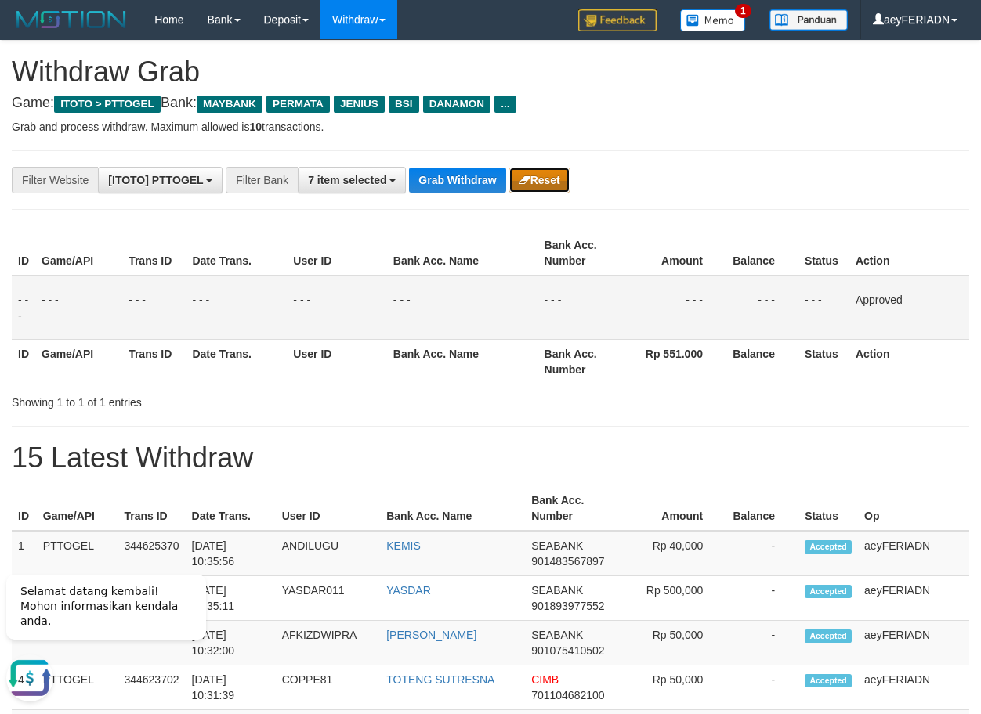
click at [546, 187] on button "Reset" at bounding box center [539, 180] width 60 height 25
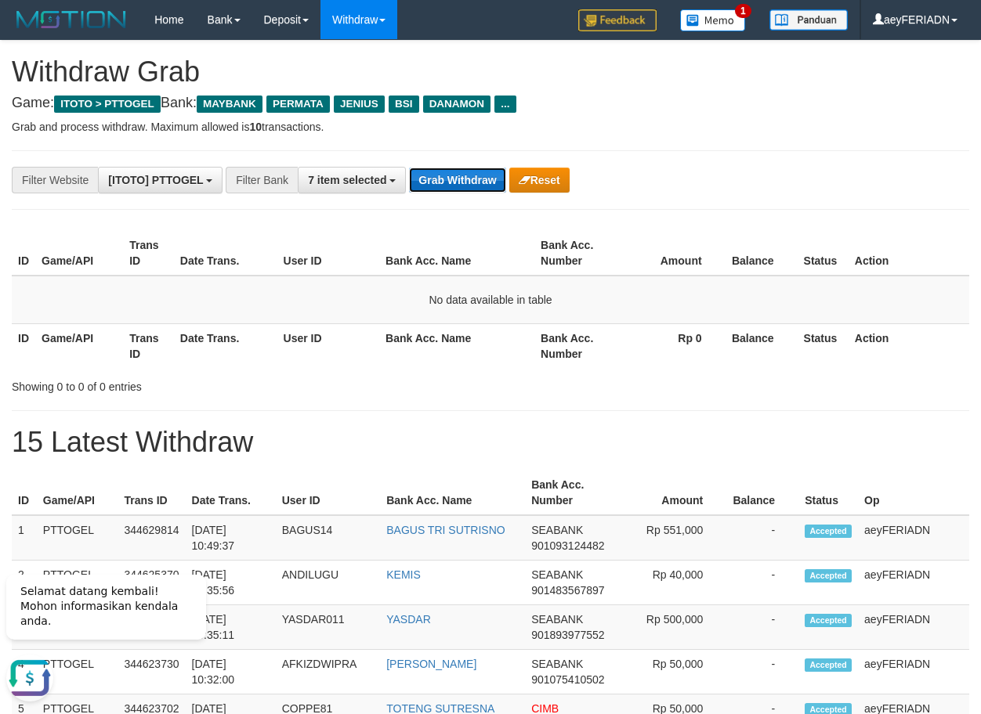
click at [484, 178] on button "Grab Withdraw" at bounding box center [457, 180] width 96 height 25
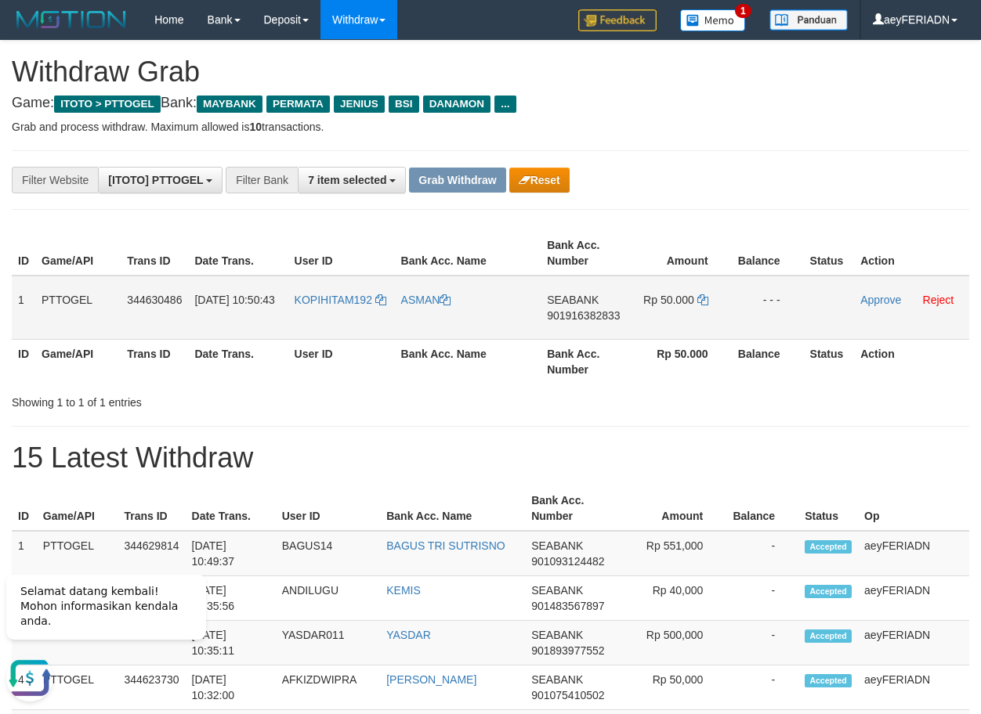
copy tr
drag, startPoint x: 359, startPoint y: 285, endPoint x: 688, endPoint y: 305, distance: 329.6
click at [688, 305] on tr "1 PTTOGEL 344630486 30/09/2025 10:50:43 KOPIHITAM192 ASMAN SEABANK 901916382833…" at bounding box center [490, 308] width 957 height 64
click at [569, 316] on span "901916382833" at bounding box center [583, 315] width 73 height 13
copy tr
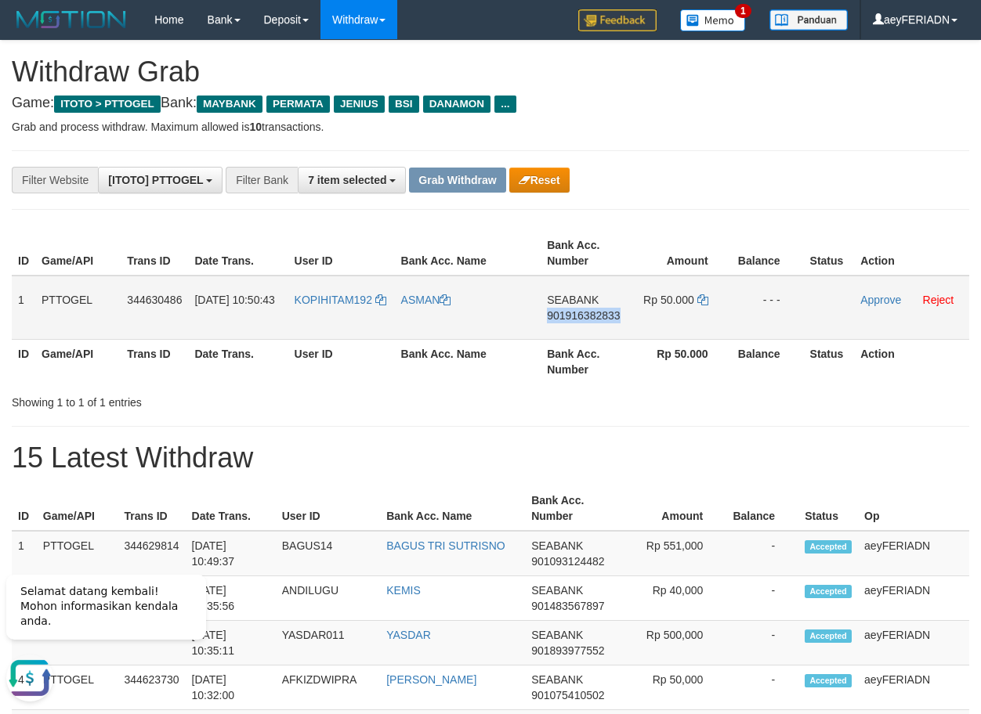
click at [569, 316] on span "901916382833" at bounding box center [583, 315] width 73 height 13
copy span "901916382833"
click at [702, 299] on icon at bounding box center [702, 299] width 11 height 11
click at [877, 301] on link "Approve" at bounding box center [880, 300] width 41 height 13
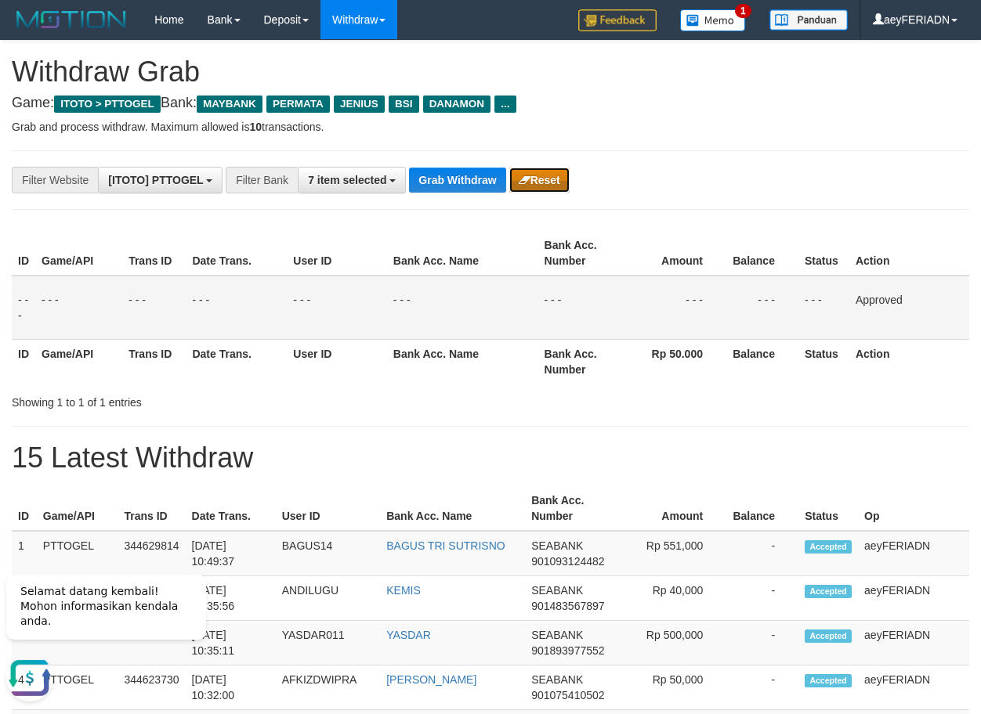
click at [544, 176] on button "Reset" at bounding box center [539, 180] width 60 height 25
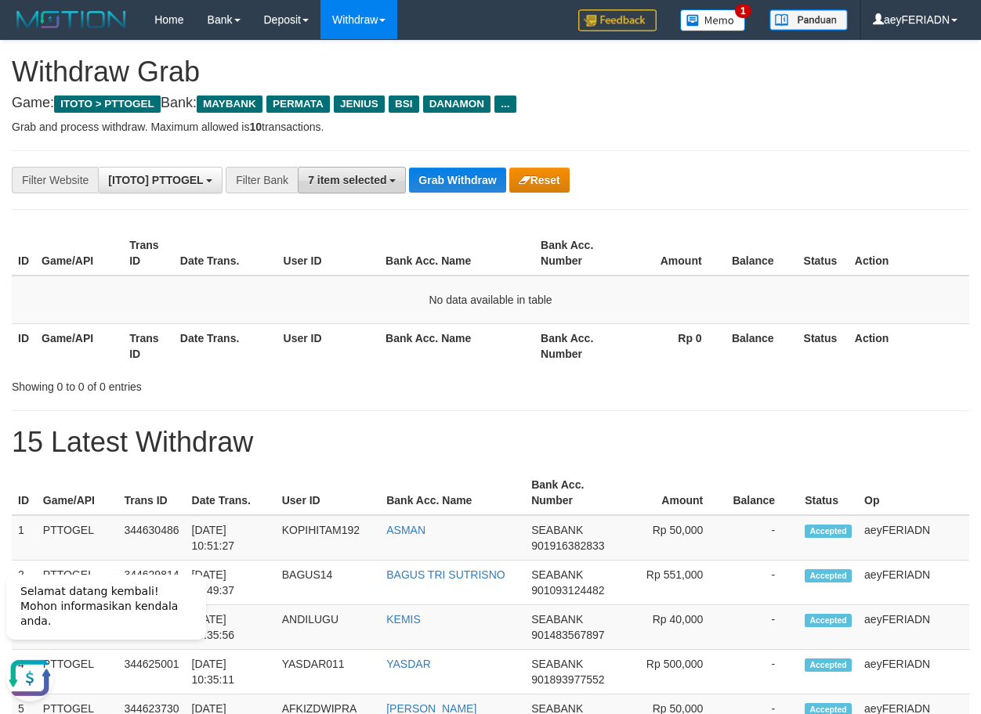
click at [373, 178] on span "7 item selected" at bounding box center [347, 180] width 78 height 13
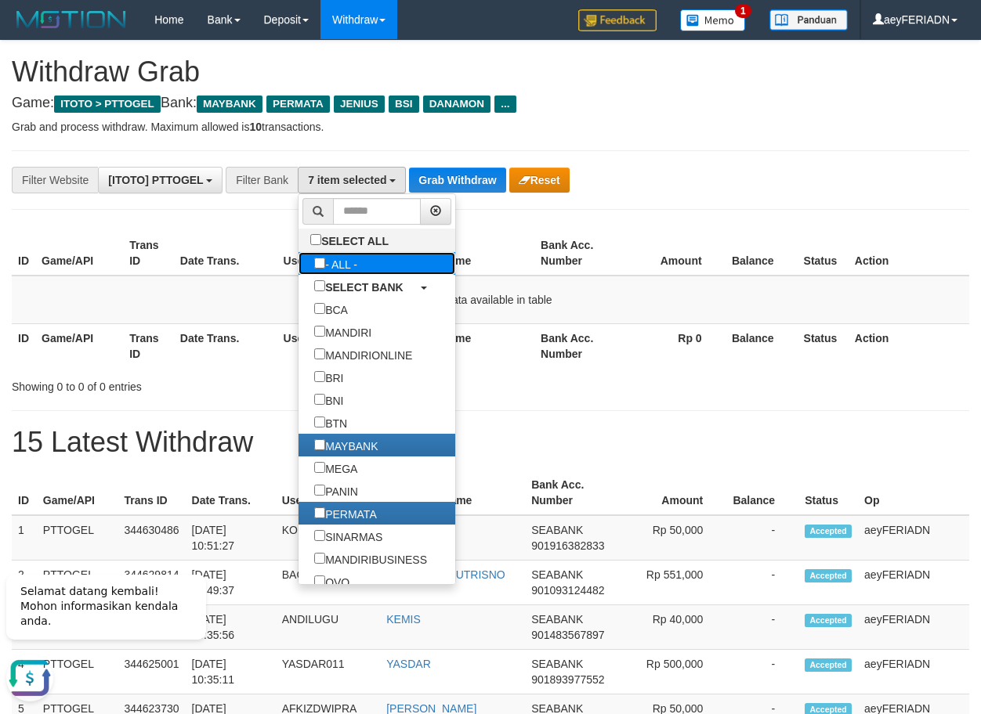
click at [298, 266] on label "- ALL -" at bounding box center [335, 263] width 74 height 23
select select "***"
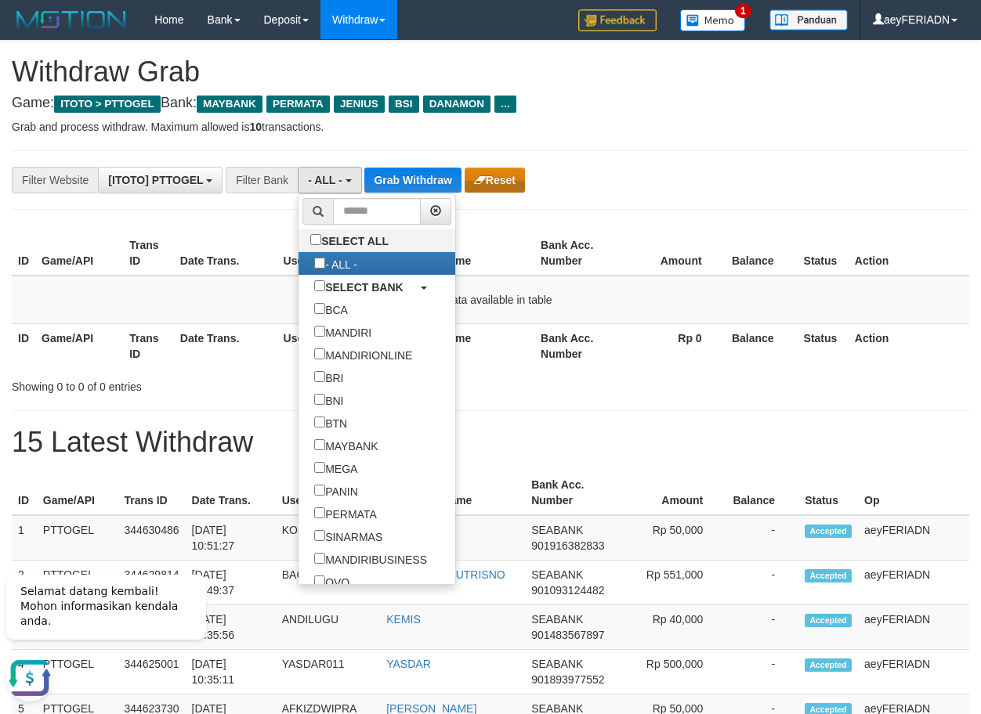
scroll to position [16, 0]
click at [435, 171] on button "Grab Withdraw" at bounding box center [412, 180] width 96 height 25
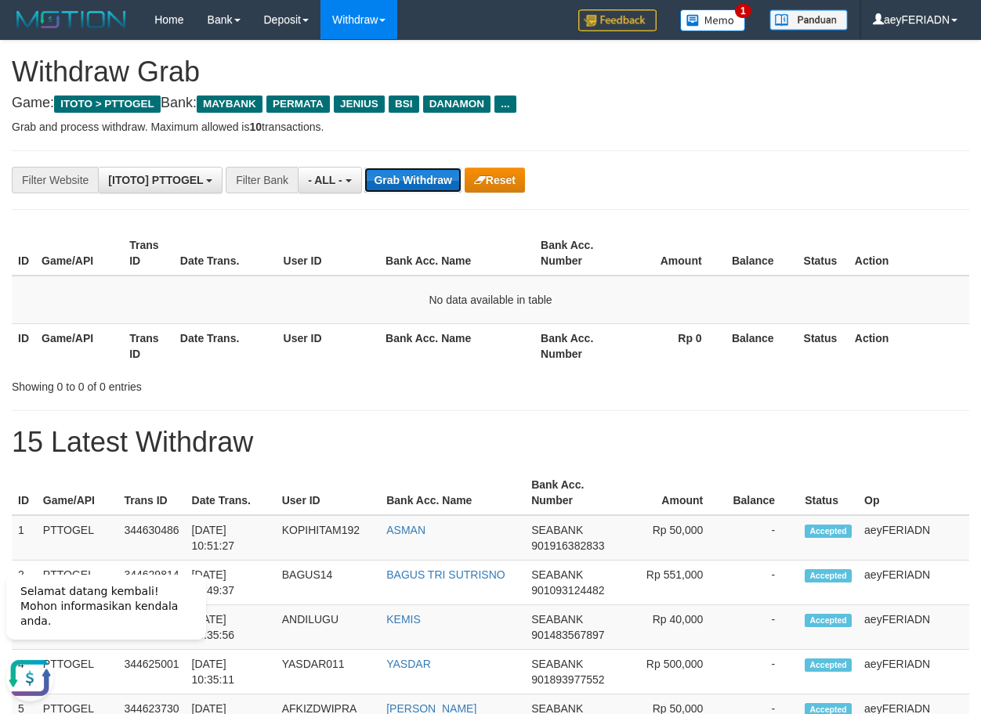
click at [435, 171] on button "Grab Withdraw" at bounding box center [412, 180] width 96 height 25
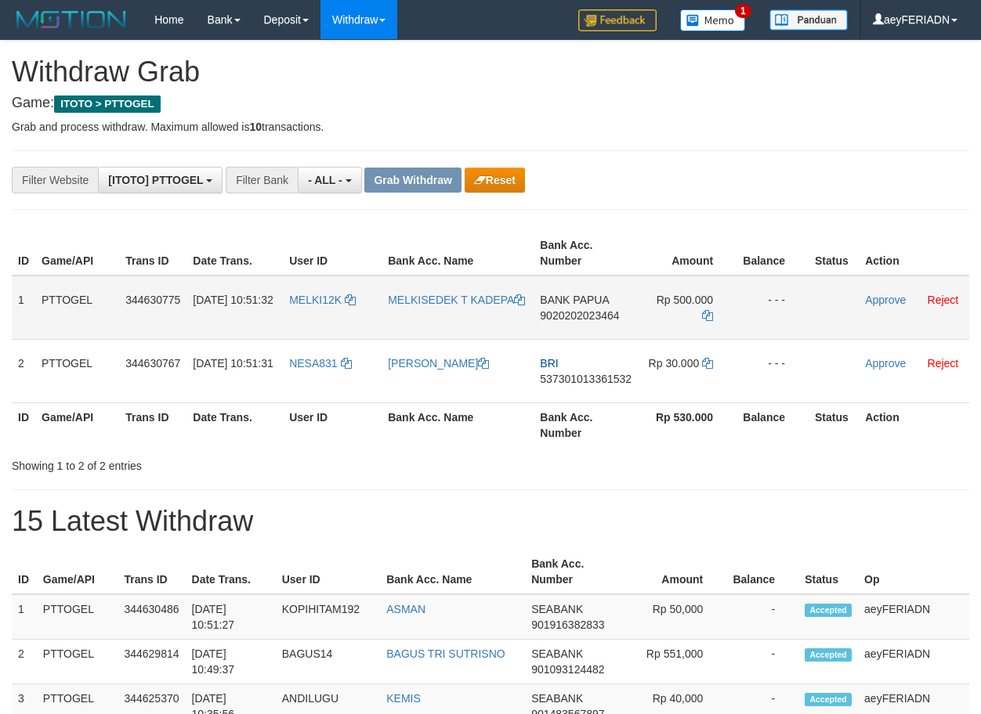
scroll to position [13, 0]
drag, startPoint x: 343, startPoint y: 285, endPoint x: 655, endPoint y: 306, distance: 312.4
click at [655, 306] on tr "1 PTTOGEL 344630775 30/09/2025 10:51:32 MELKI12K MELKISEDEK T KADEPA BANK PAPUA…" at bounding box center [490, 308] width 957 height 64
click at [582, 315] on span "9020202023464" at bounding box center [579, 315] width 79 height 13
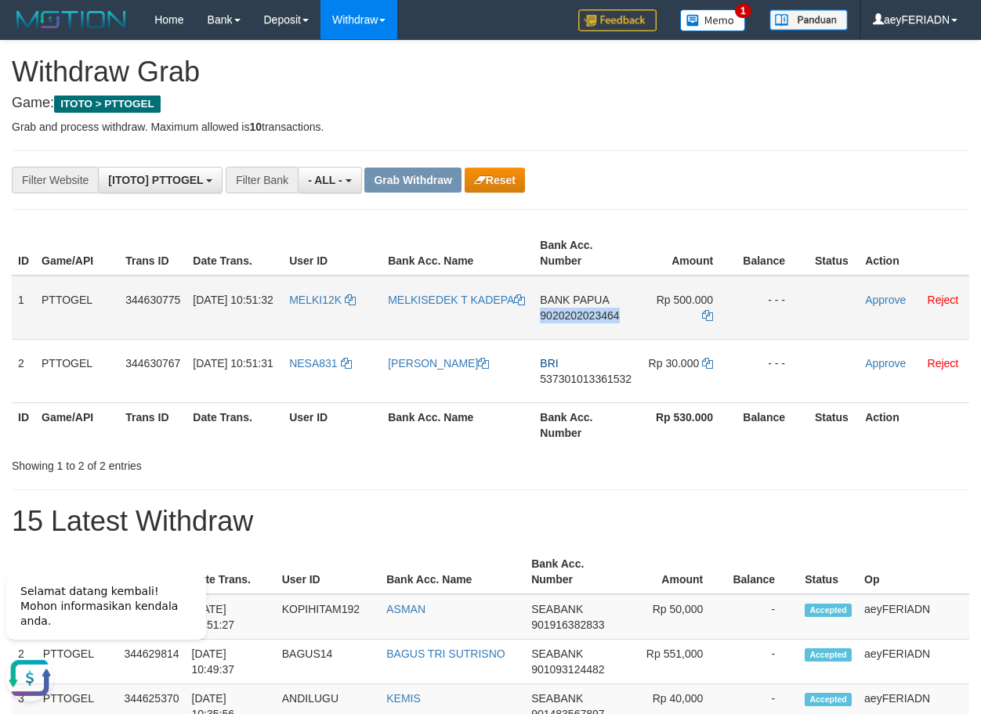
click at [582, 315] on span "9020202023464" at bounding box center [579, 315] width 79 height 13
copy span "9020202023464"
click at [706, 313] on icon at bounding box center [707, 315] width 11 height 11
click at [876, 301] on link "Approve" at bounding box center [885, 300] width 41 height 13
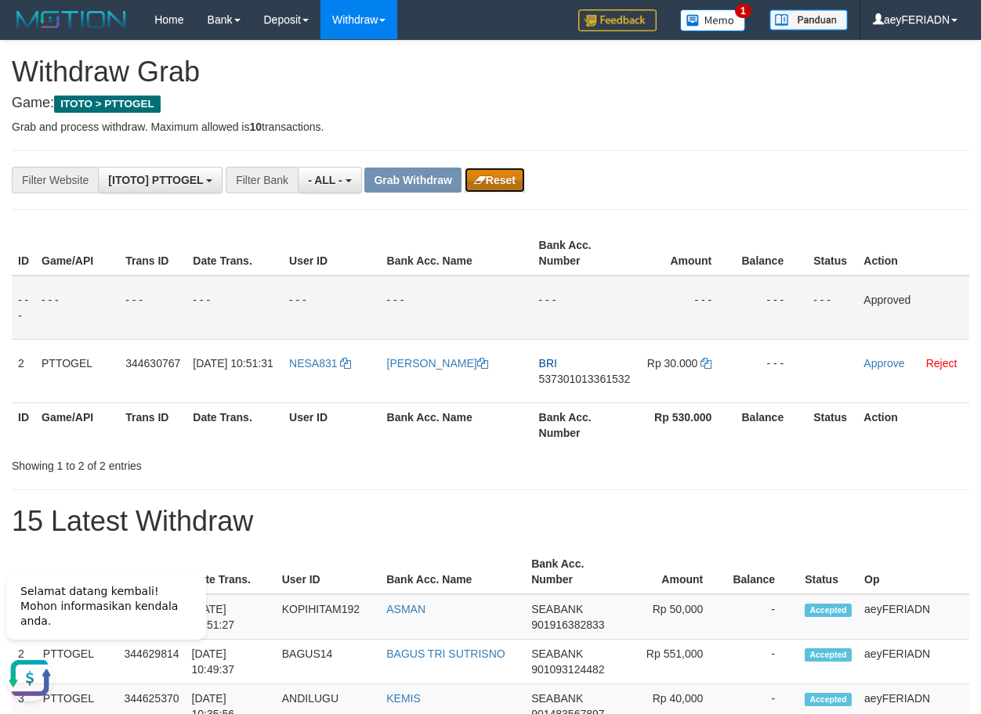
click at [505, 186] on button "Reset" at bounding box center [494, 180] width 60 height 25
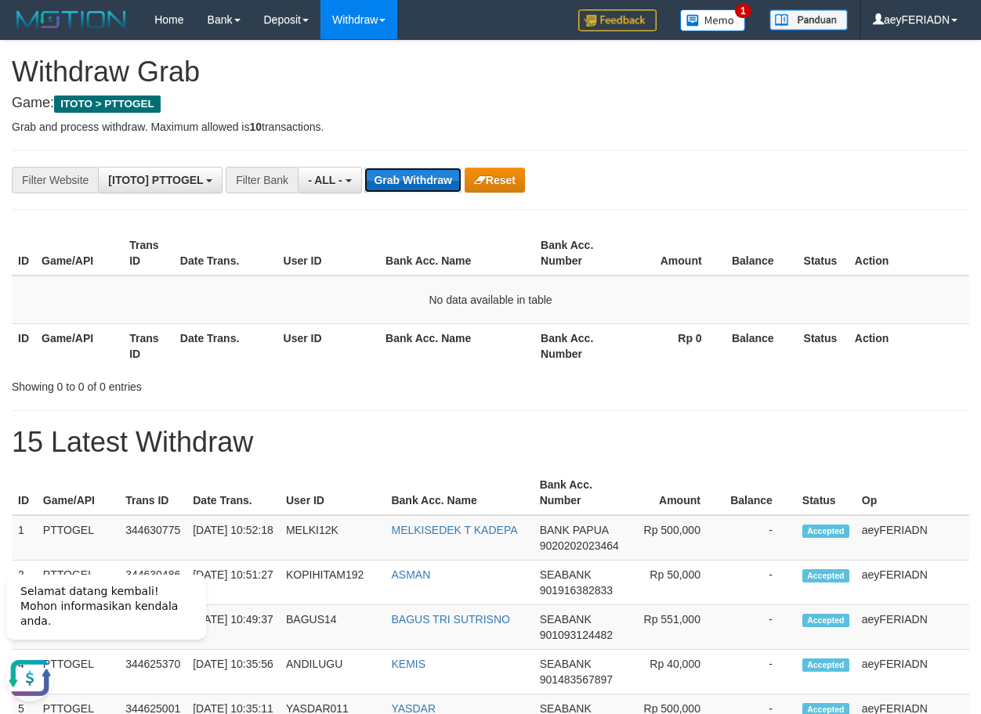
click at [434, 179] on button "Grab Withdraw" at bounding box center [412, 180] width 96 height 25
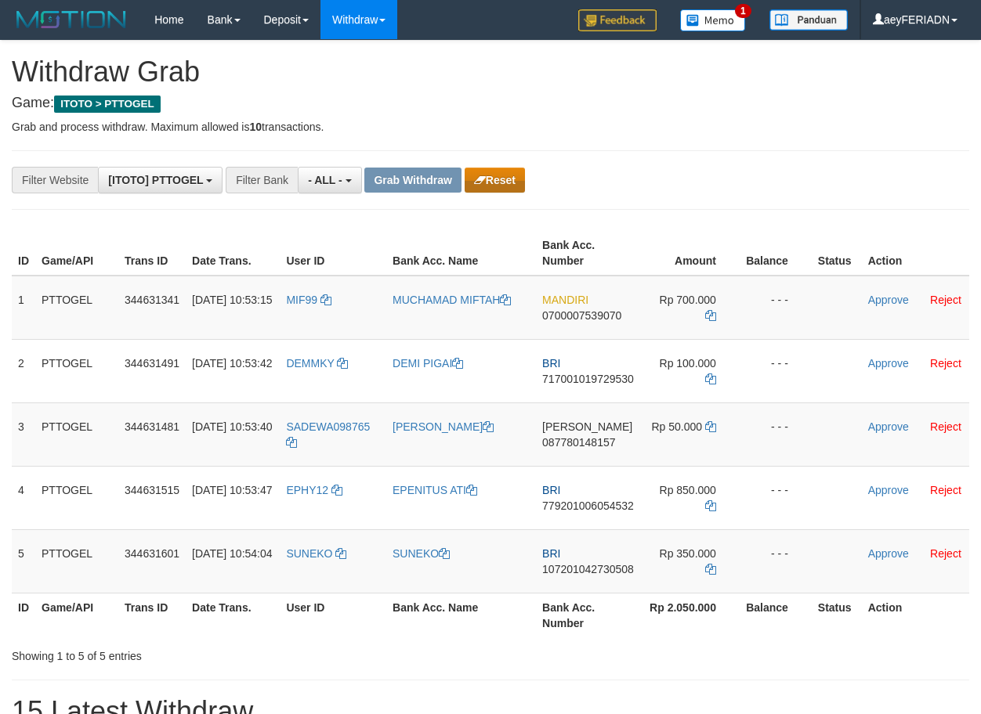
scroll to position [13, 0]
click at [484, 179] on icon "button" at bounding box center [480, 180] width 12 height 11
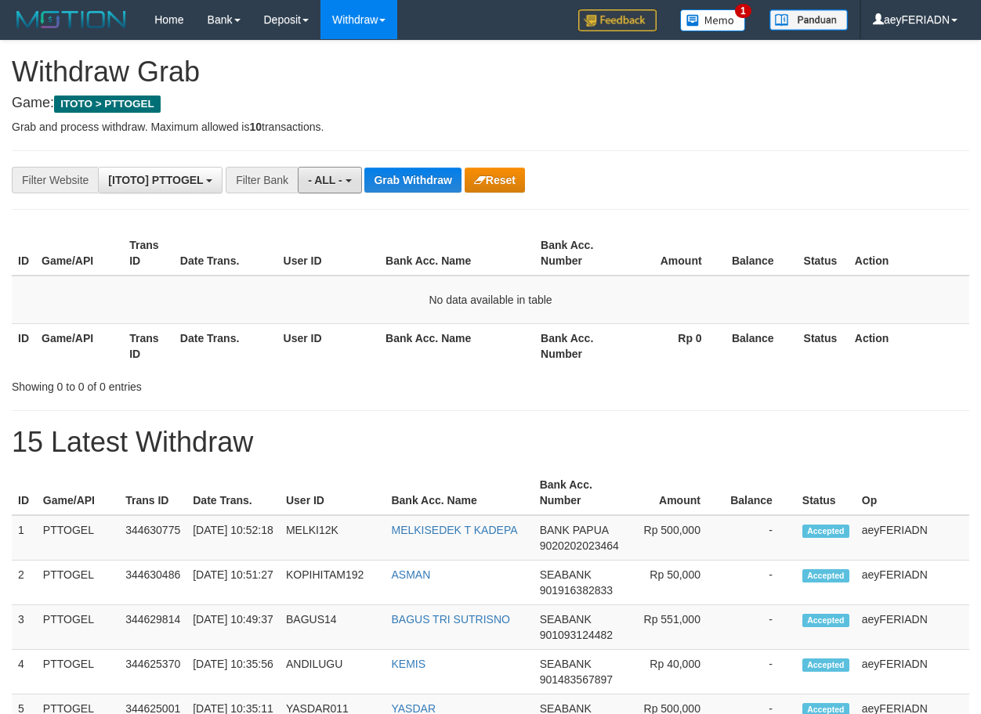
click at [327, 180] on span "- ALL -" at bounding box center [325, 180] width 34 height 13
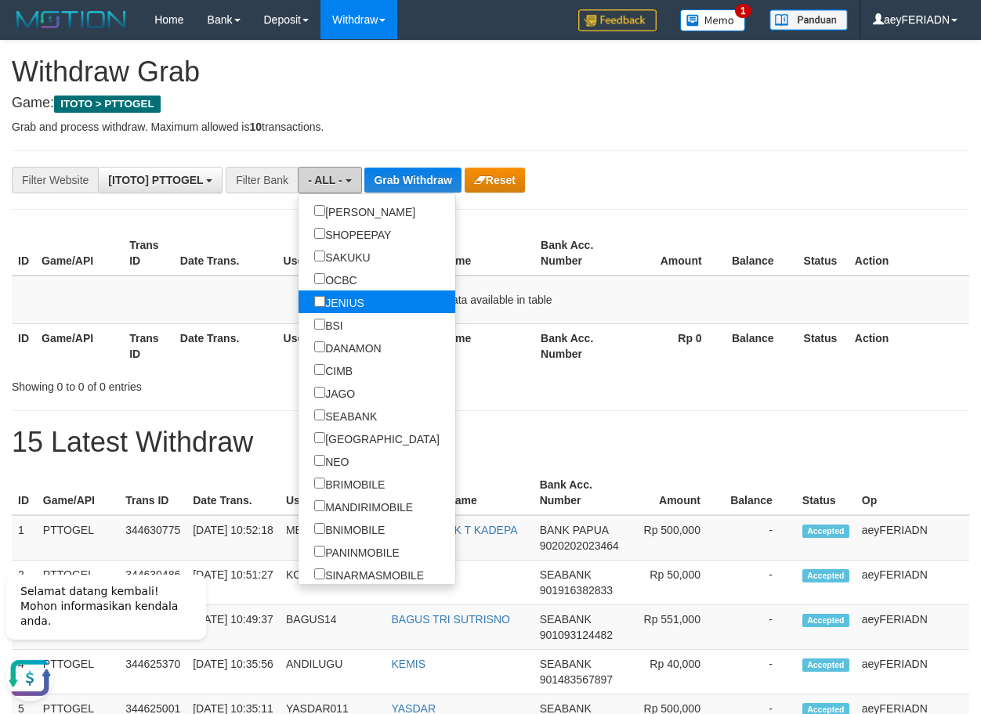
scroll to position [451, 0]
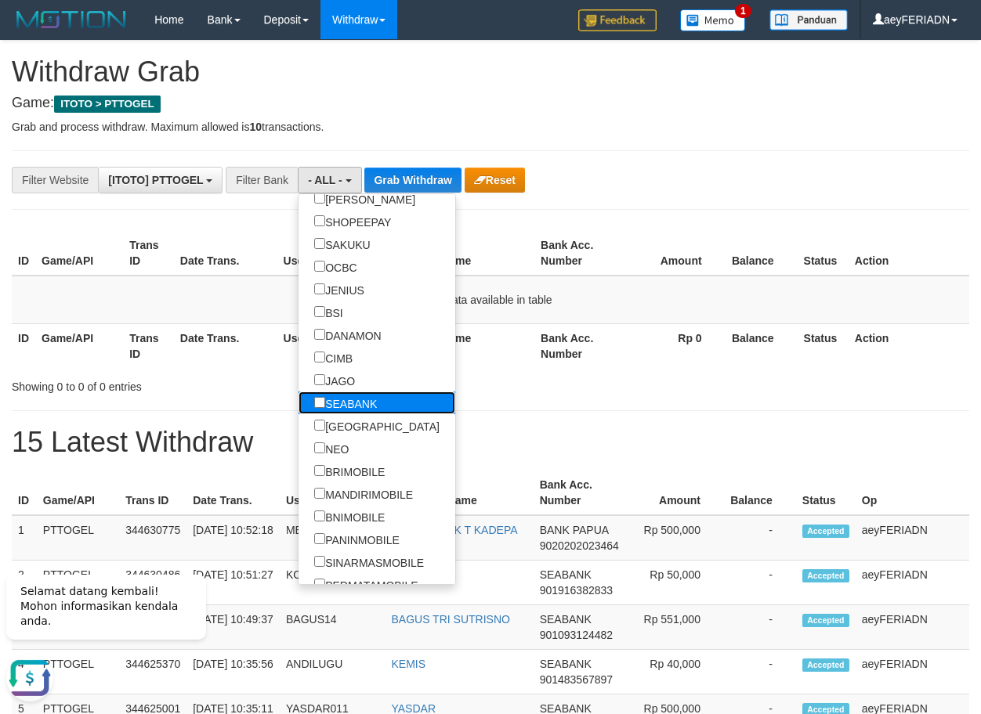
click at [298, 403] on label "SEABANK" at bounding box center [345, 403] width 94 height 23
select select "*******"
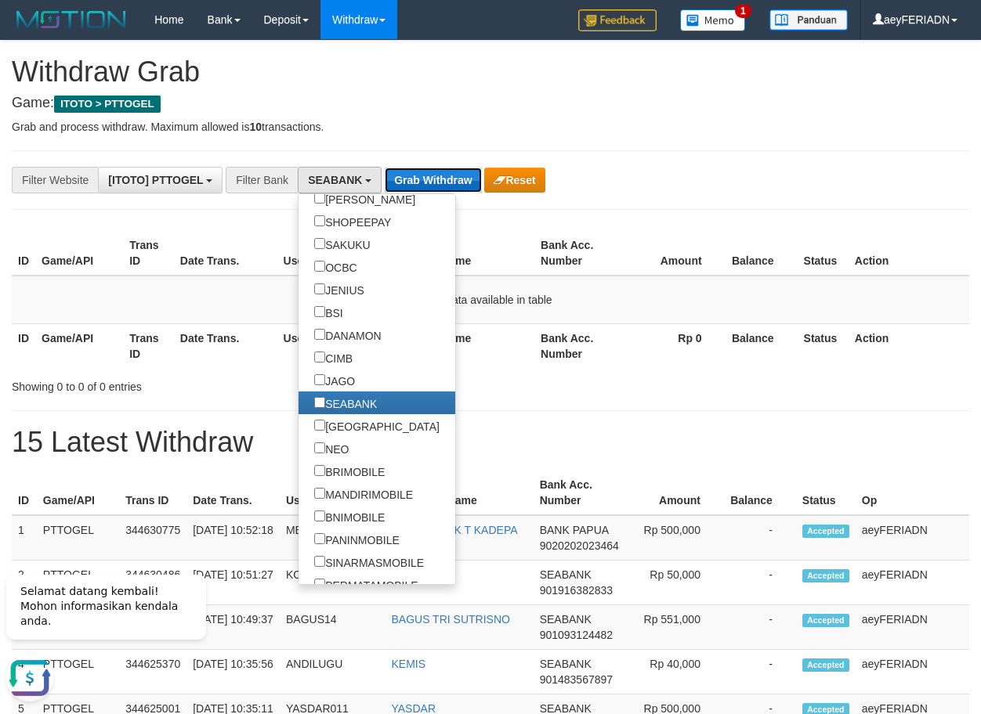
click at [419, 188] on button "Grab Withdraw" at bounding box center [433, 180] width 96 height 25
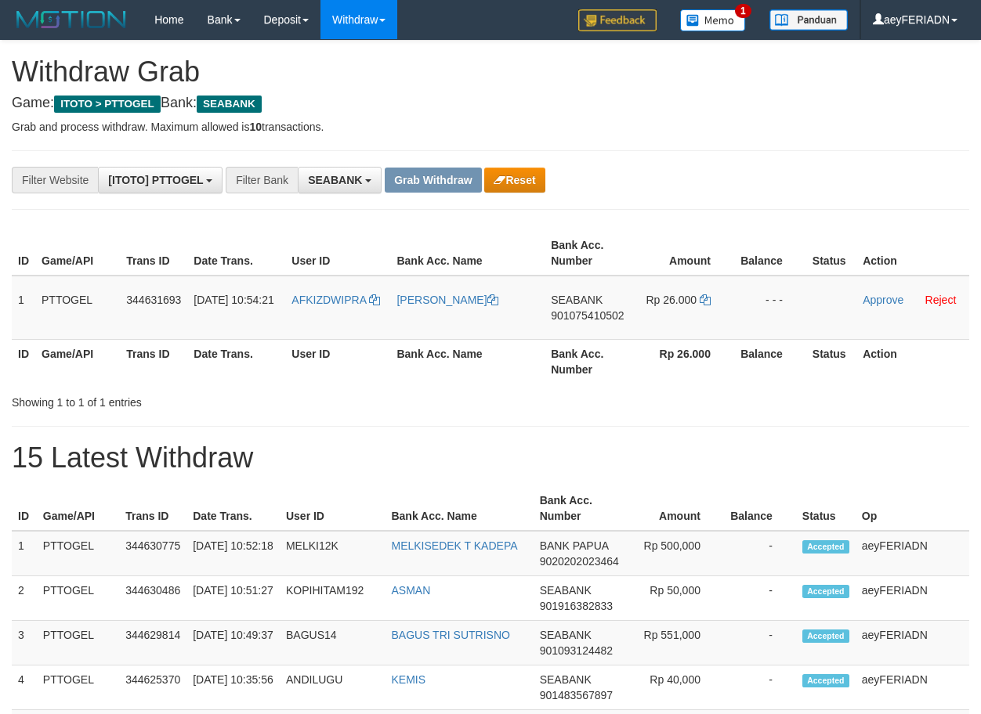
scroll to position [425, 0]
drag, startPoint x: 351, startPoint y: 282, endPoint x: 683, endPoint y: 302, distance: 332.7
click at [683, 302] on tr "1 PTTOGEL 344631693 [DATE] 10:54:21 AFKIZDWIPRA [PERSON_NAME][GEOGRAPHIC_DATA] …" at bounding box center [490, 308] width 957 height 64
click at [602, 316] on span "901075410502" at bounding box center [587, 315] width 73 height 13
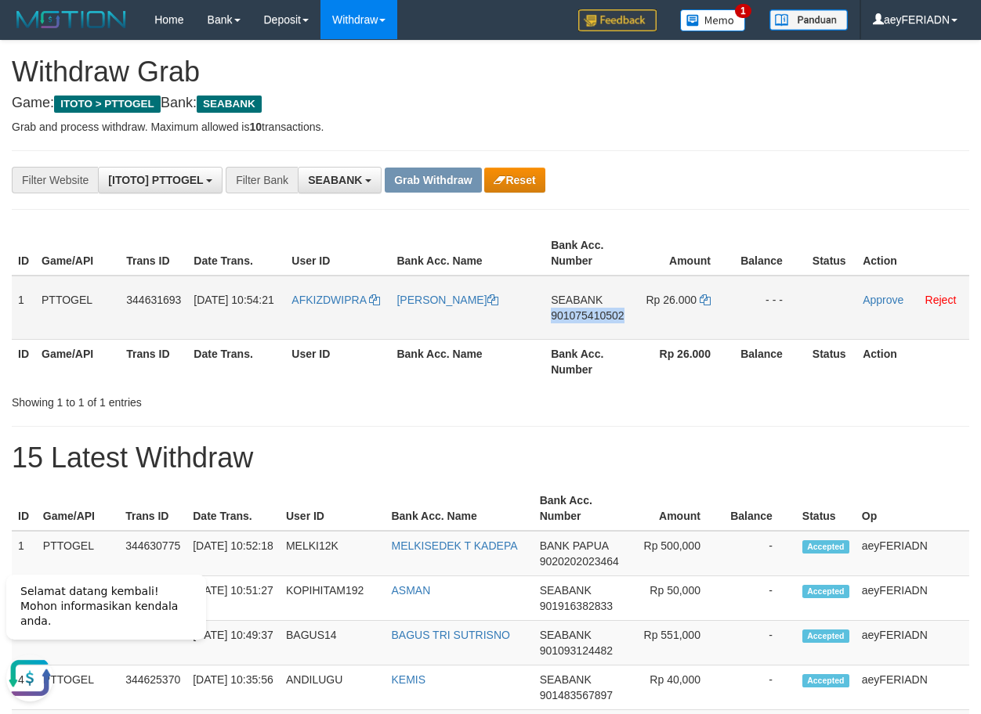
drag, startPoint x: 602, startPoint y: 316, endPoint x: 957, endPoint y: 374, distance: 359.6
click at [603, 316] on span "901075410502" at bounding box center [587, 315] width 73 height 13
copy span "901075410502"
click at [703, 298] on icon at bounding box center [704, 299] width 11 height 11
click at [879, 305] on link "Approve" at bounding box center [882, 300] width 41 height 13
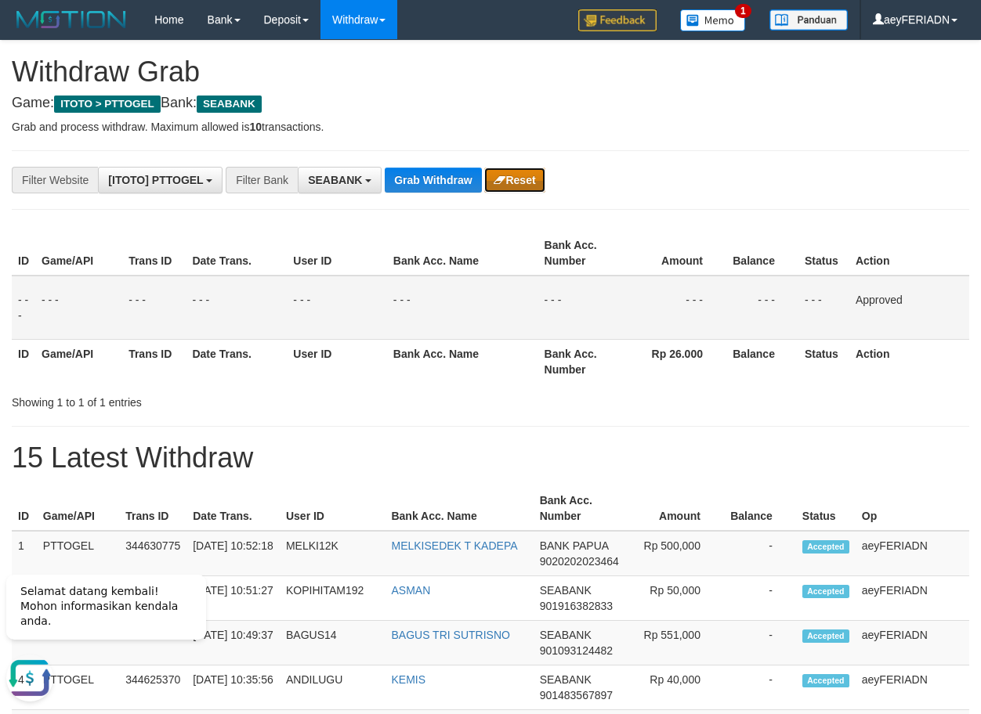
click at [526, 186] on button "Reset" at bounding box center [514, 180] width 60 height 25
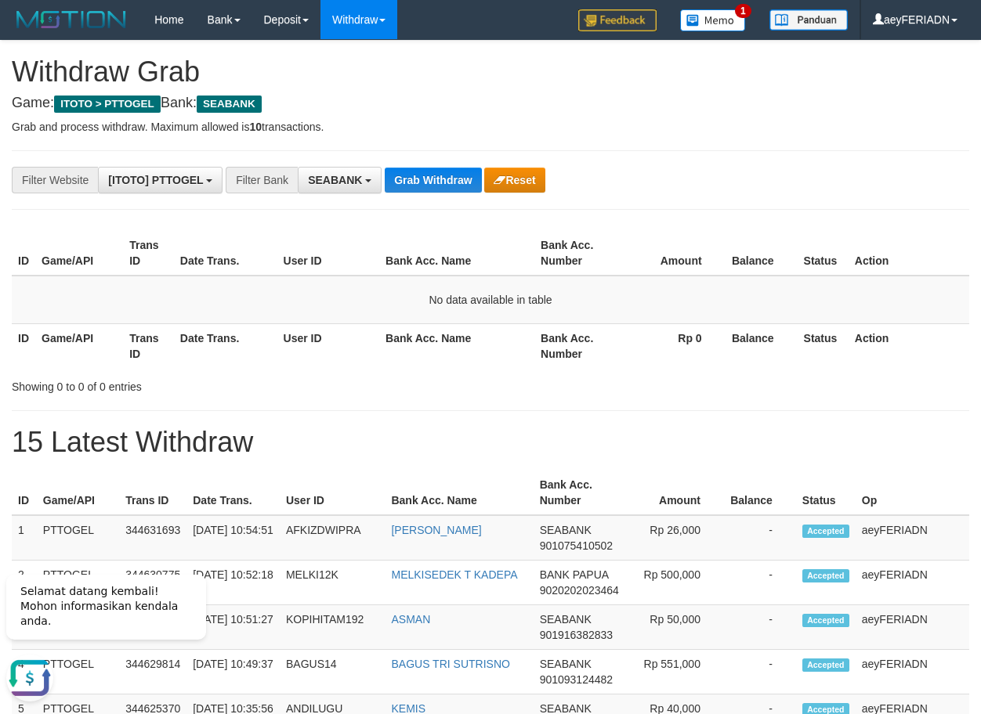
click at [368, 182] on b "button" at bounding box center [368, 180] width 6 height 3
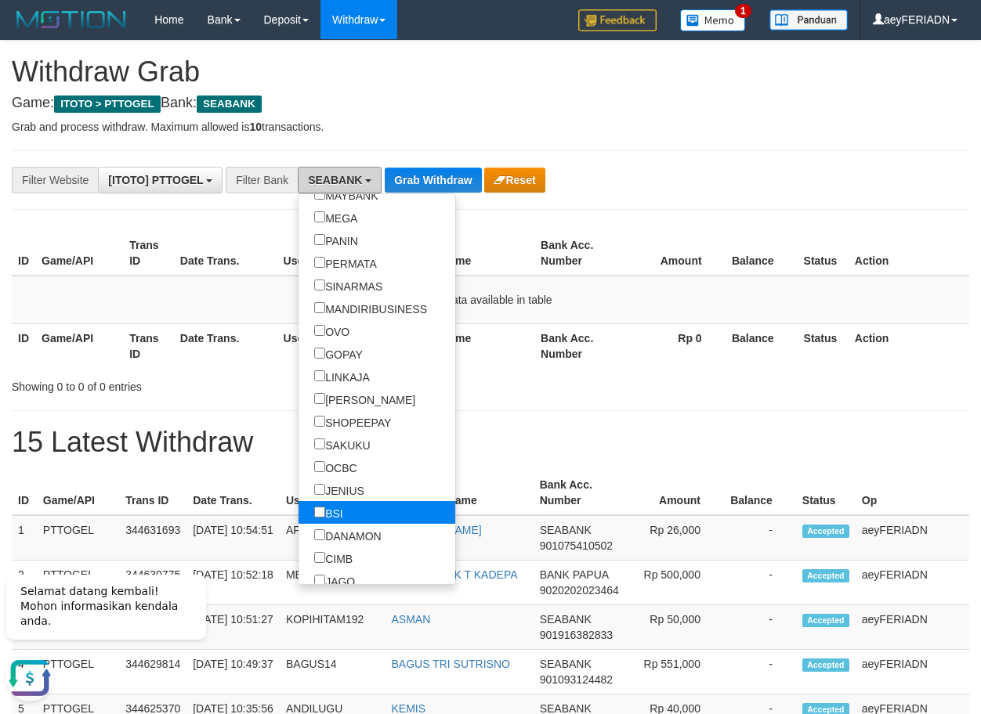
scroll to position [351, 0]
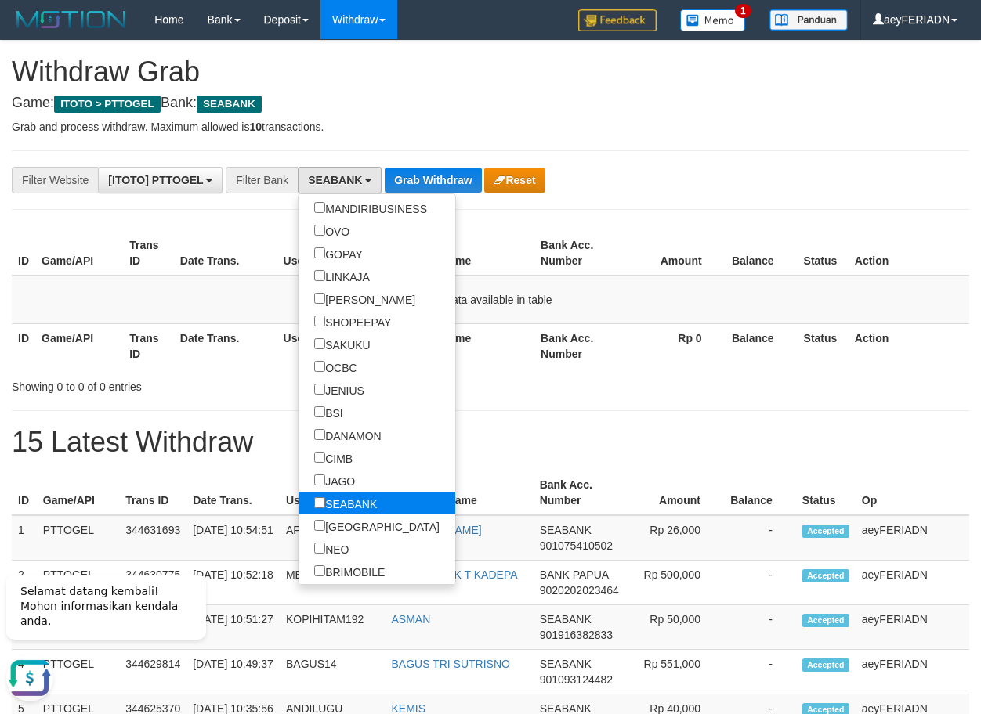
click at [298, 506] on label "SEABANK" at bounding box center [345, 503] width 94 height 23
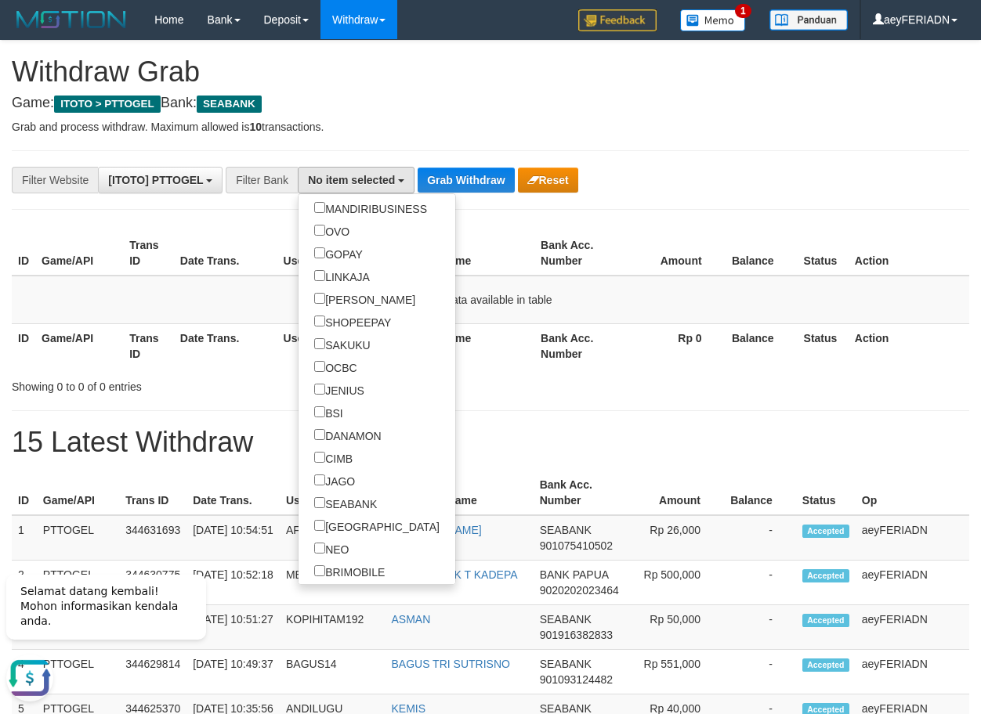
scroll to position [0, 0]
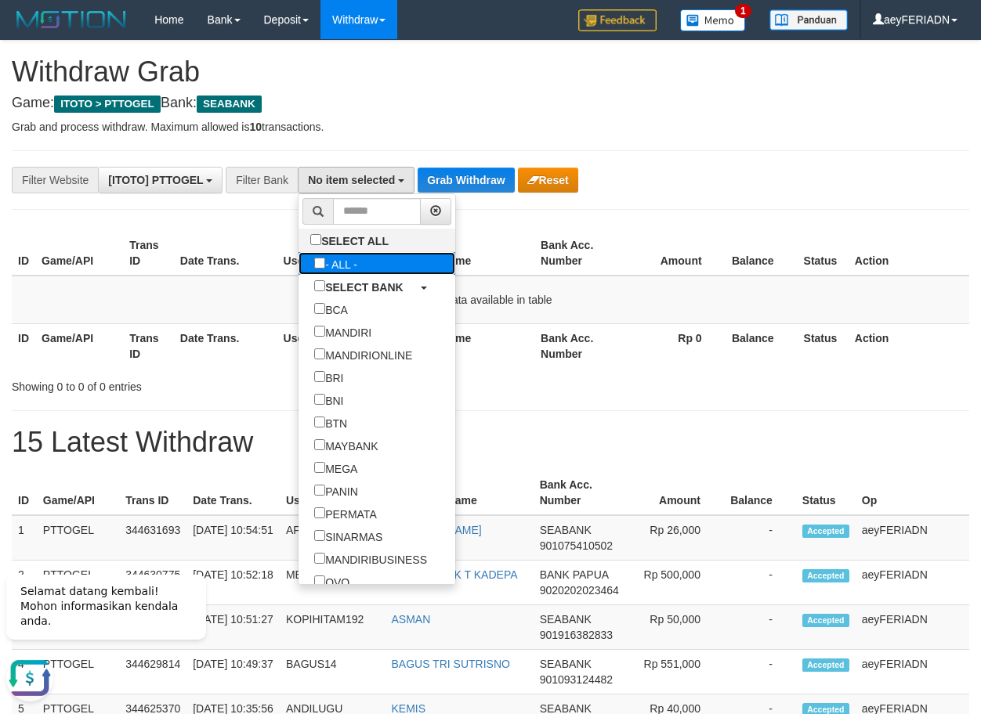
click at [298, 272] on label "- ALL -" at bounding box center [335, 263] width 74 height 23
select select "***"
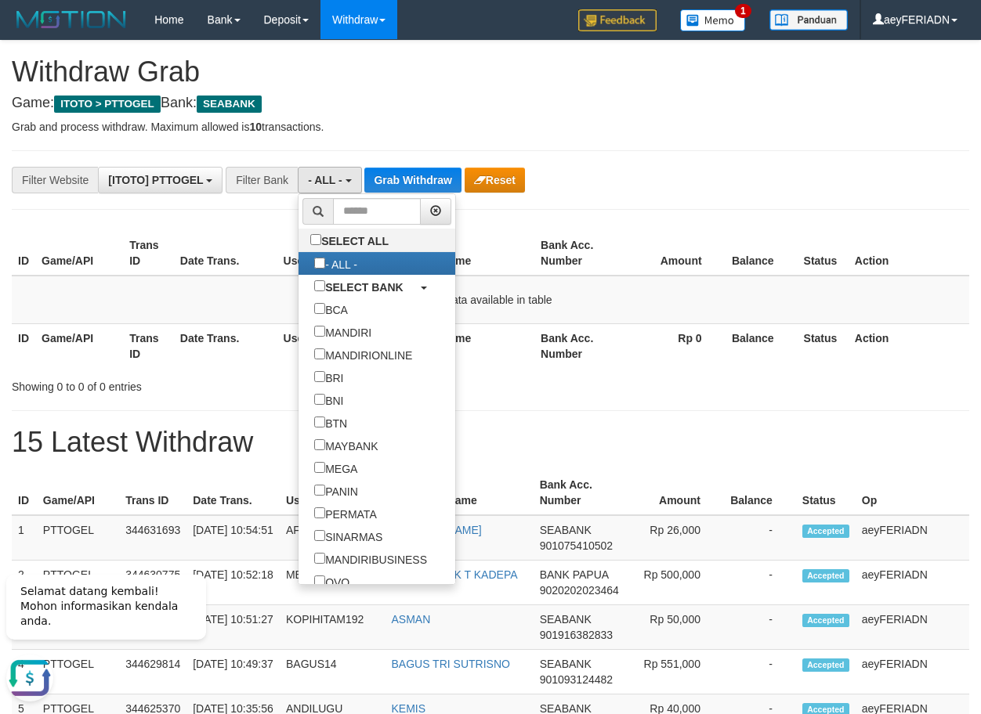
scroll to position [16, 0]
click at [435, 176] on button "Grab Withdraw" at bounding box center [412, 180] width 96 height 25
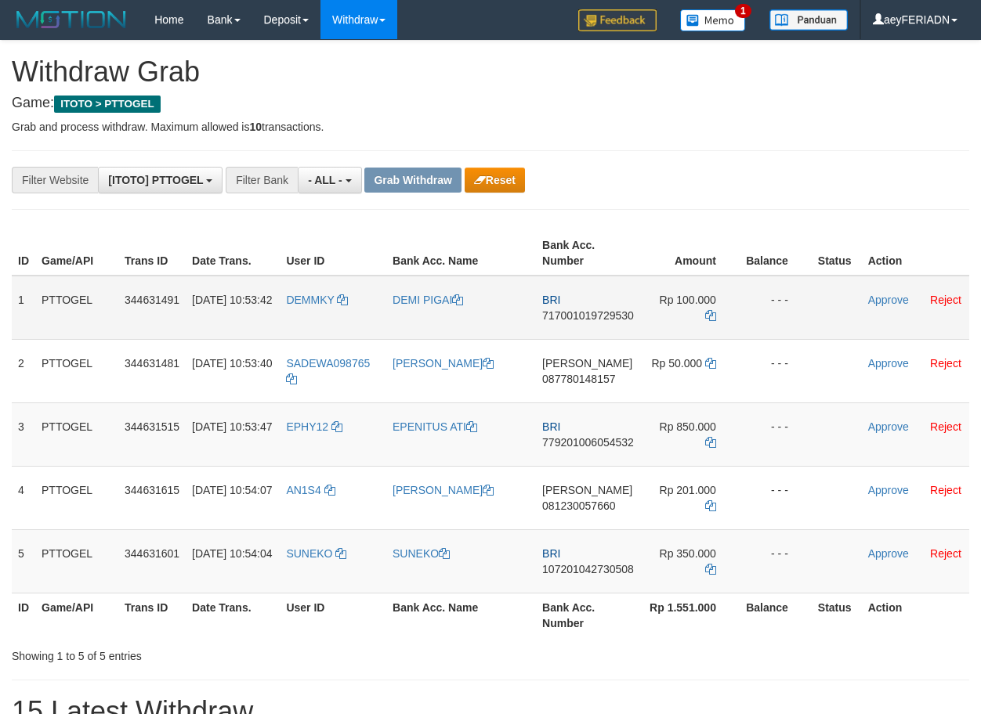
scroll to position [13, 0]
click at [492, 186] on button "Reset" at bounding box center [494, 180] width 60 height 25
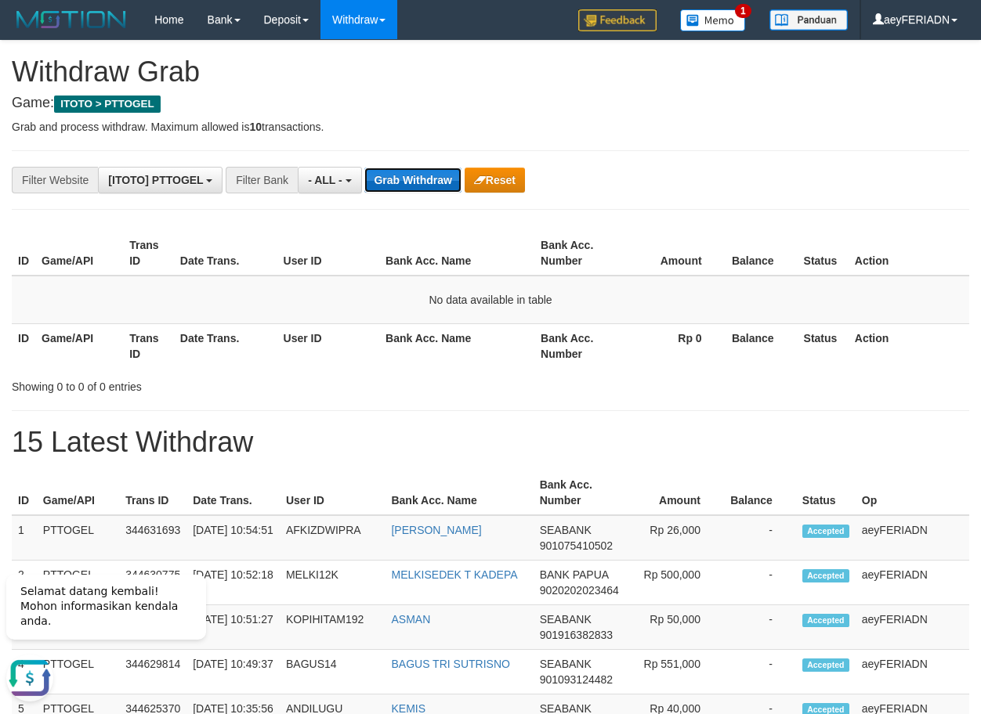
click at [430, 179] on button "Grab Withdraw" at bounding box center [412, 180] width 96 height 25
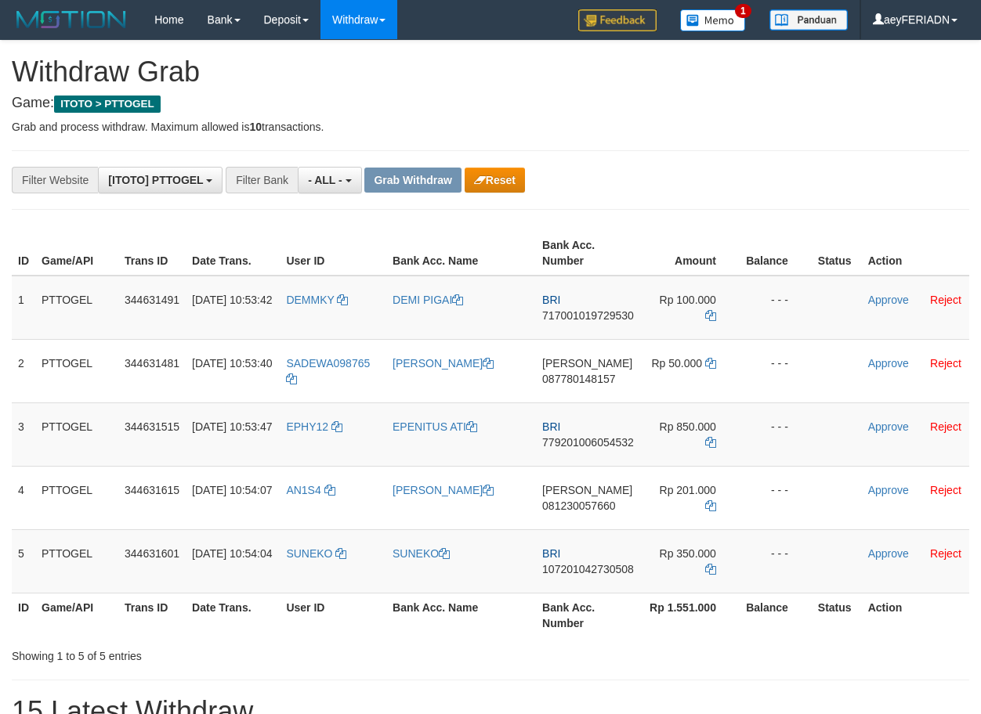
scroll to position [13, 0]
click at [515, 183] on button "Reset" at bounding box center [494, 180] width 60 height 25
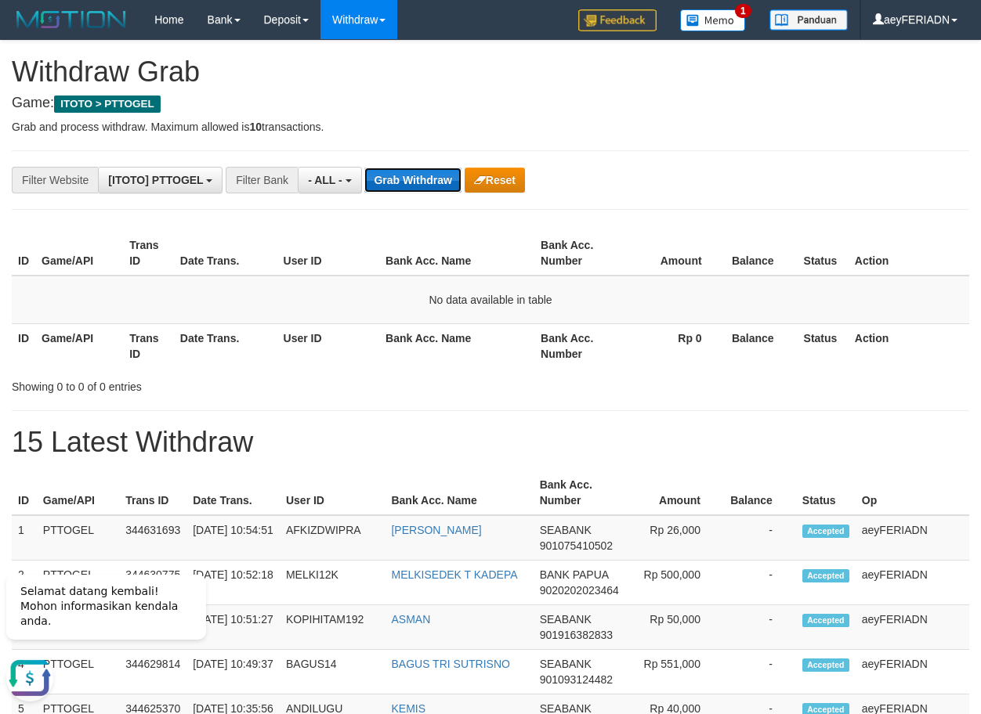
click at [409, 179] on button "Grab Withdraw" at bounding box center [412, 180] width 96 height 25
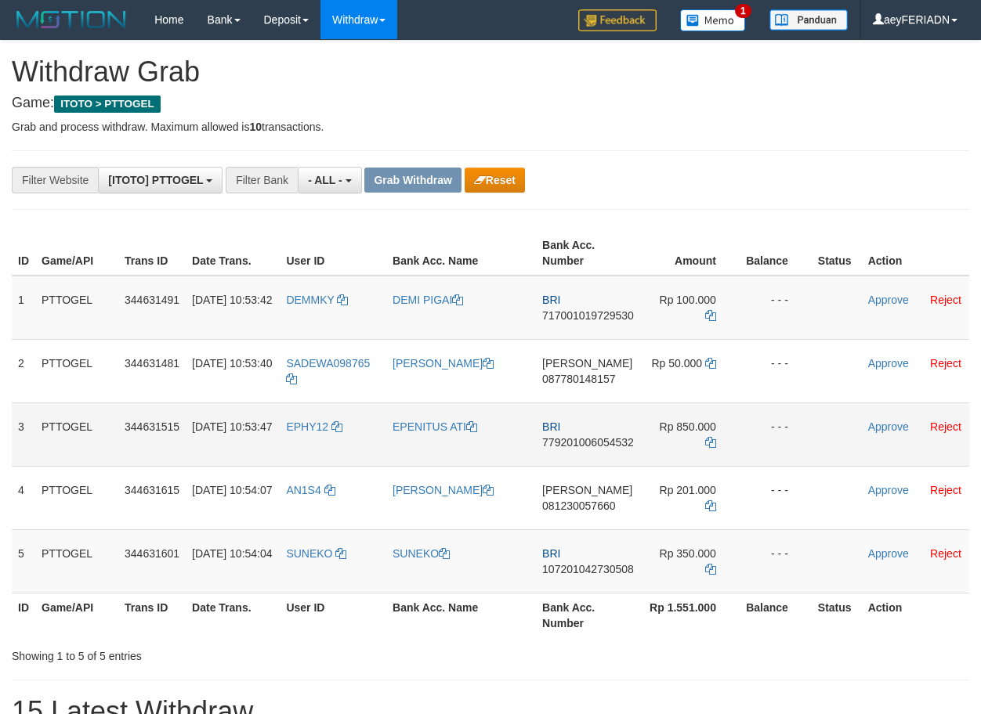
scroll to position [13, 0]
click at [496, 168] on button "Reset" at bounding box center [494, 180] width 60 height 25
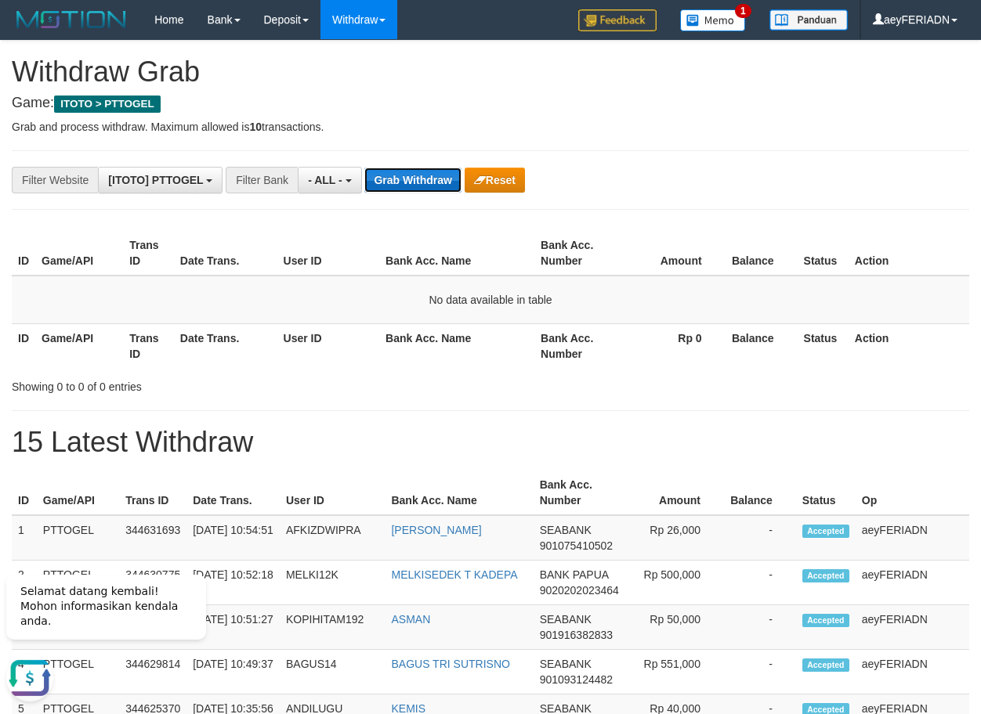
click at [410, 177] on button "Grab Withdraw" at bounding box center [412, 180] width 96 height 25
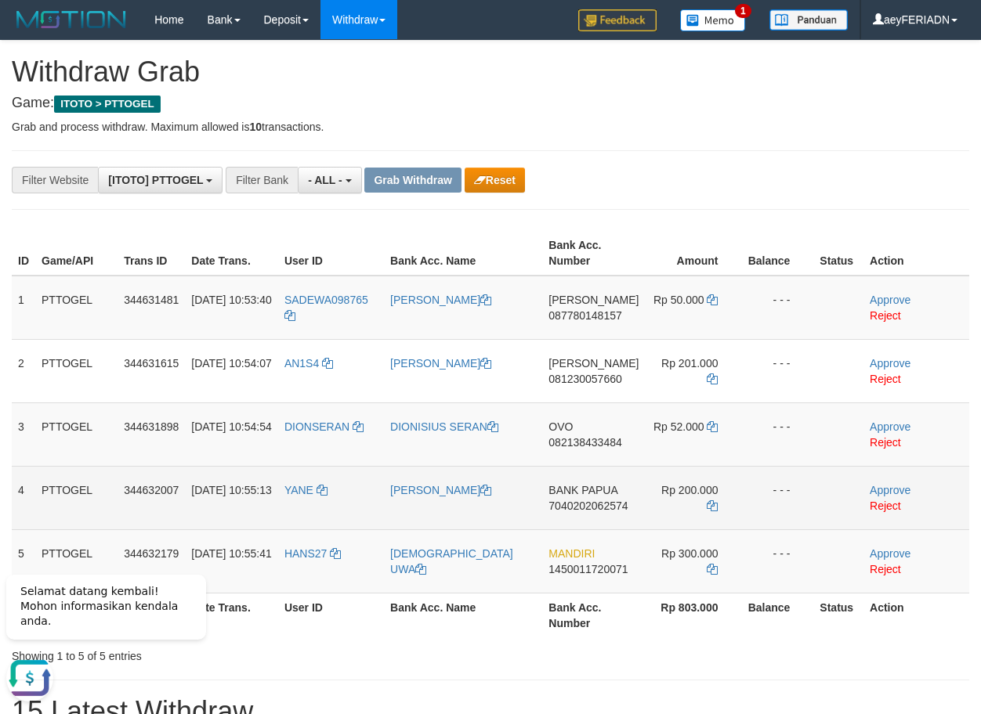
drag, startPoint x: 320, startPoint y: 473, endPoint x: 710, endPoint y: 475, distance: 390.1
click at [710, 475] on tr "4 PTTOGEL 344632007 30/09/2025 10:55:13 YANE BIUS WENDA BANK PAPUA 704020206257…" at bounding box center [490, 497] width 957 height 63
click at [559, 504] on span "7040202062574" at bounding box center [587, 506] width 79 height 13
copy span "7040202062574"
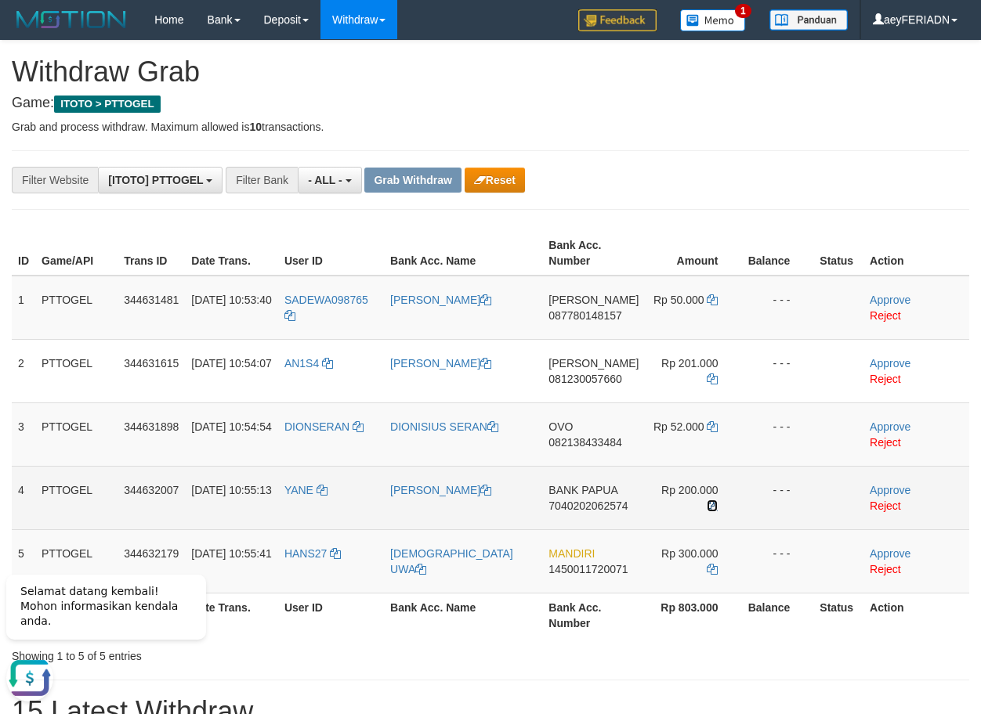
click at [710, 507] on icon at bounding box center [711, 505] width 11 height 11
click at [876, 490] on link "Approve" at bounding box center [889, 490] width 41 height 13
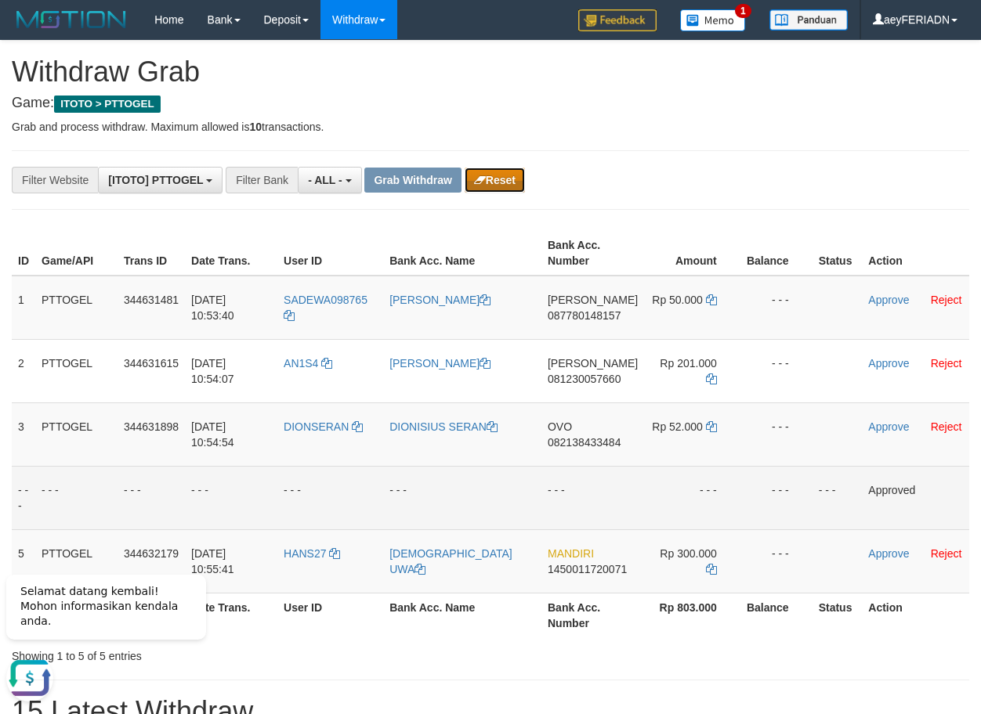
click at [505, 183] on button "Reset" at bounding box center [494, 180] width 60 height 25
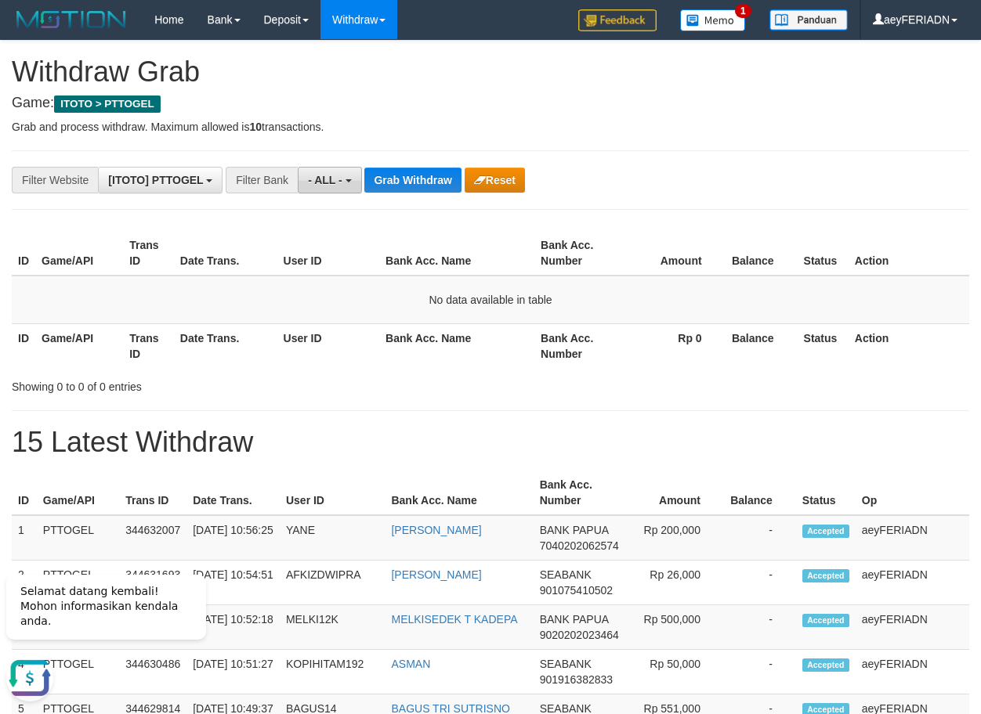
click at [350, 182] on b "button" at bounding box center [348, 180] width 6 height 3
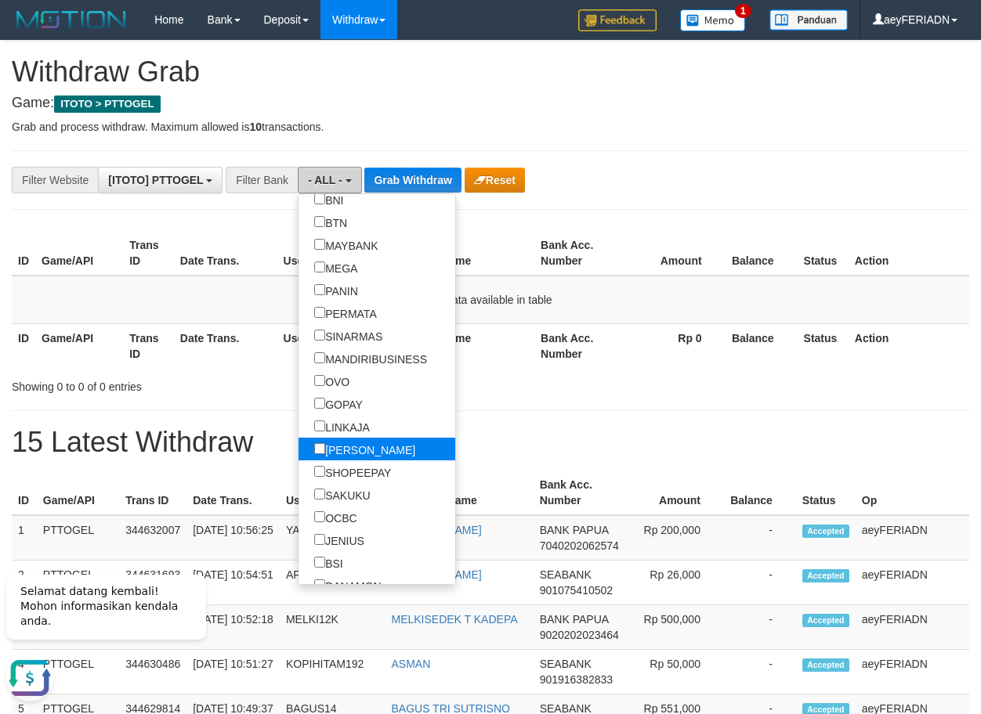
scroll to position [351, 0]
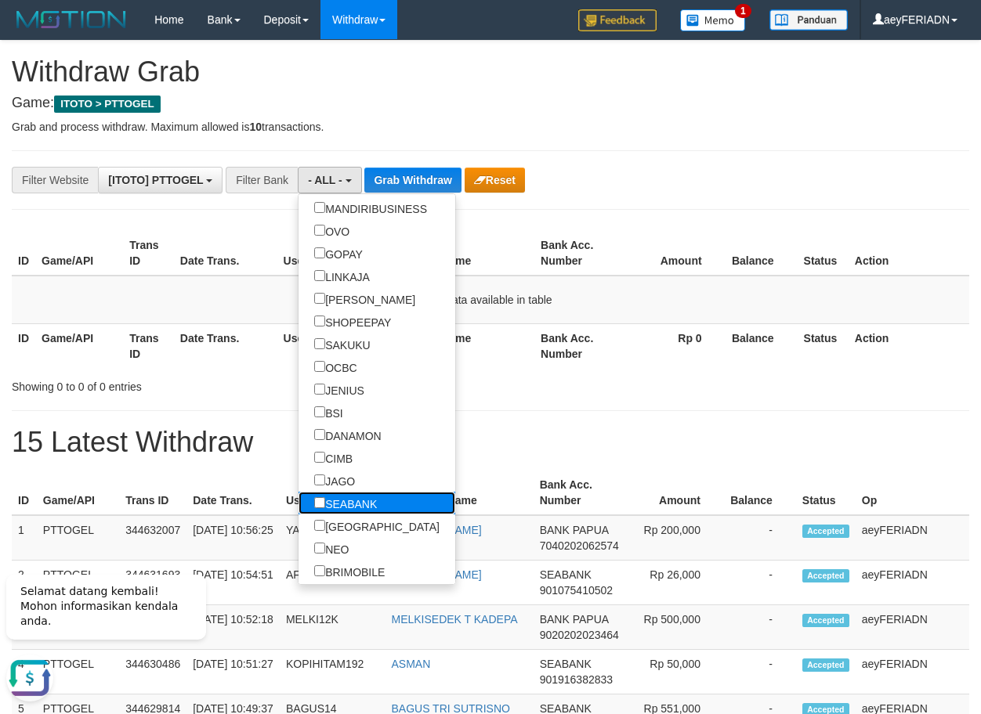
click at [298, 503] on label "SEABANK" at bounding box center [345, 503] width 94 height 23
select select "*******"
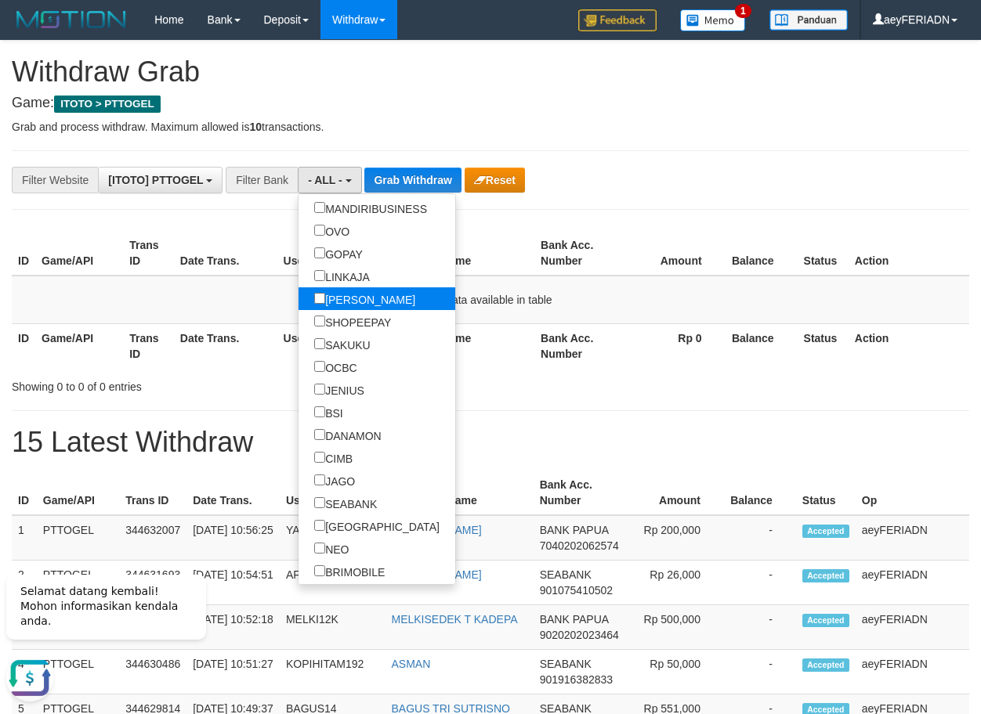
scroll to position [425, 0]
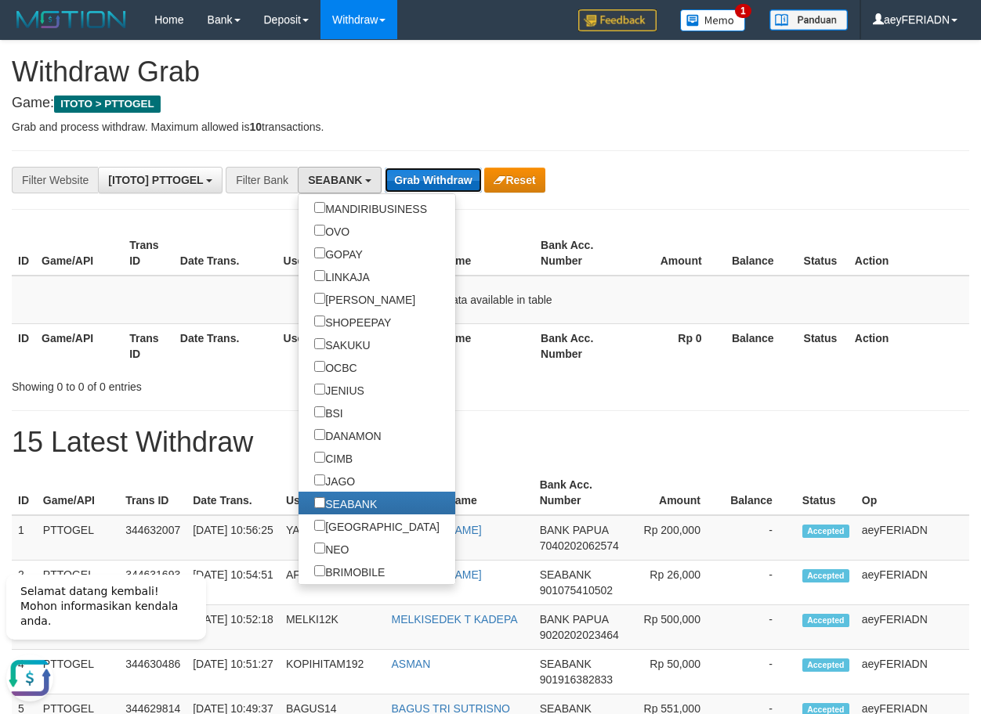
click at [437, 179] on button "Grab Withdraw" at bounding box center [433, 180] width 96 height 25
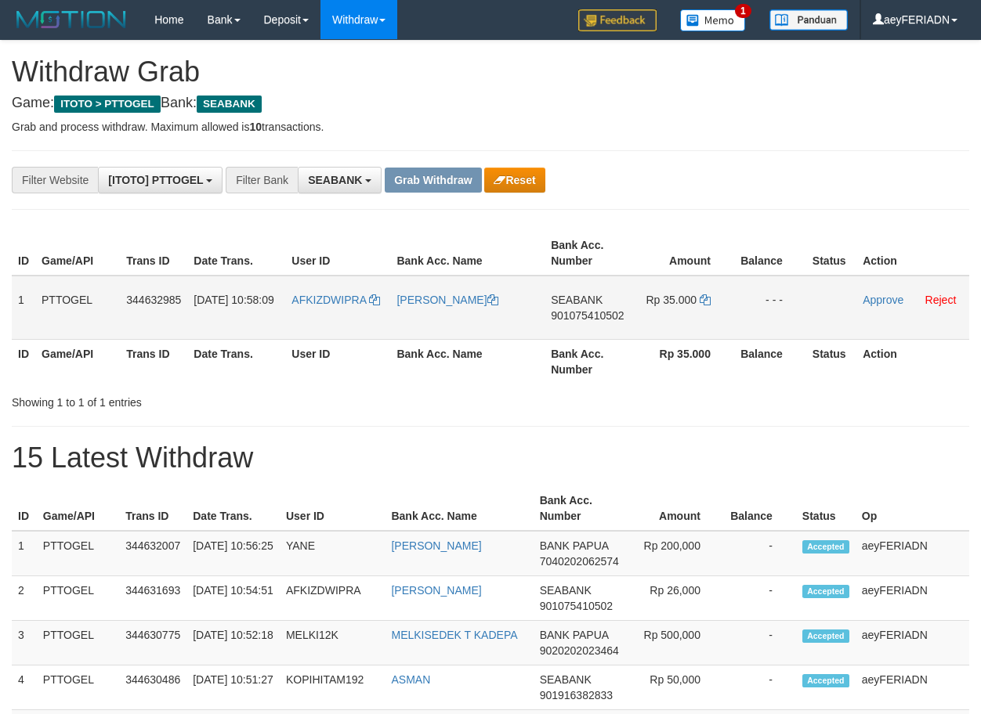
scroll to position [425, 0]
drag, startPoint x: 331, startPoint y: 284, endPoint x: 686, endPoint y: 295, distance: 355.8
click at [686, 295] on tr "1 PTTOGEL 344632985 [DATE] 10:58:09 AFKIZDWIPRA [PERSON_NAME][GEOGRAPHIC_DATA] …" at bounding box center [490, 308] width 957 height 64
click at [583, 318] on span "901075410502" at bounding box center [587, 315] width 73 height 13
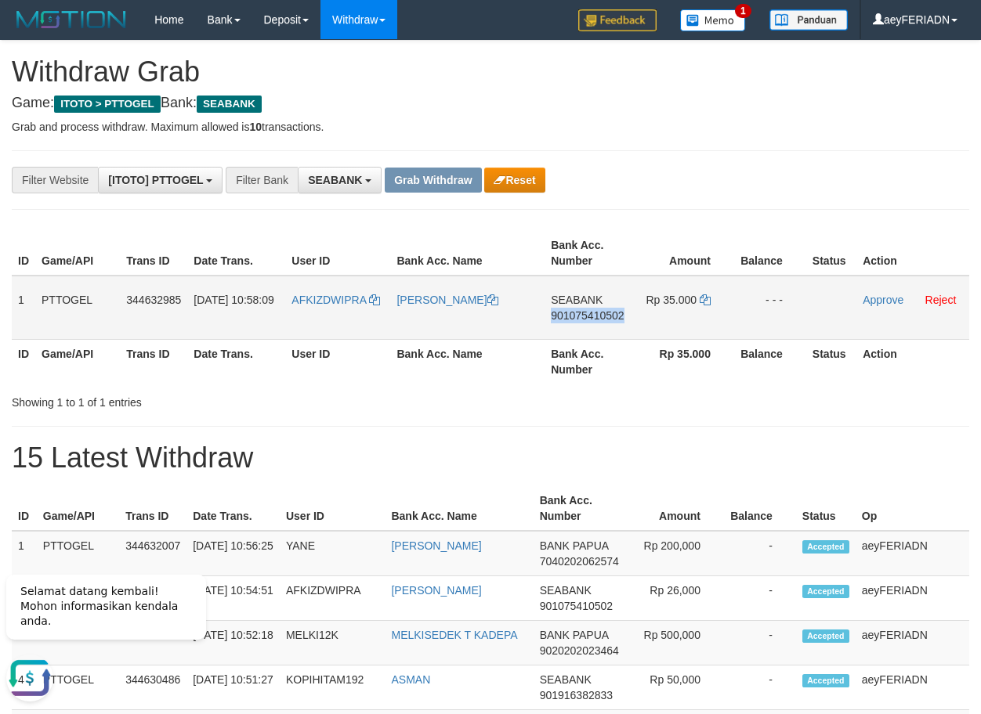
click at [583, 318] on span "901075410502" at bounding box center [587, 315] width 73 height 13
copy span "901075410502"
click at [701, 301] on icon at bounding box center [704, 299] width 11 height 11
click at [881, 302] on link "Approve" at bounding box center [882, 300] width 41 height 13
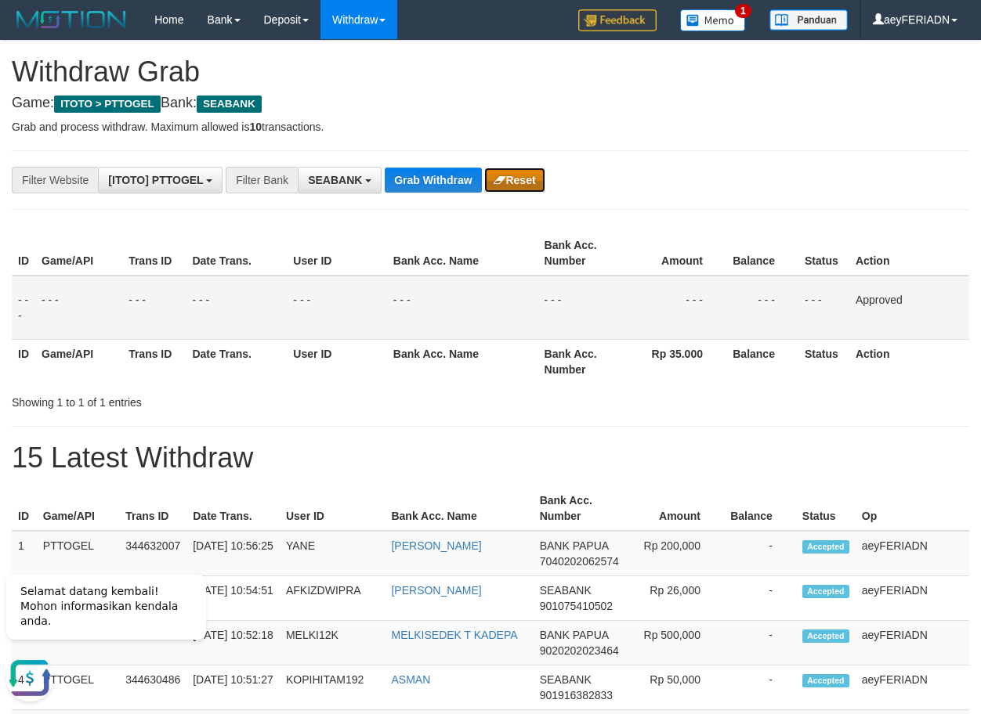
click at [524, 181] on button "Reset" at bounding box center [514, 180] width 60 height 25
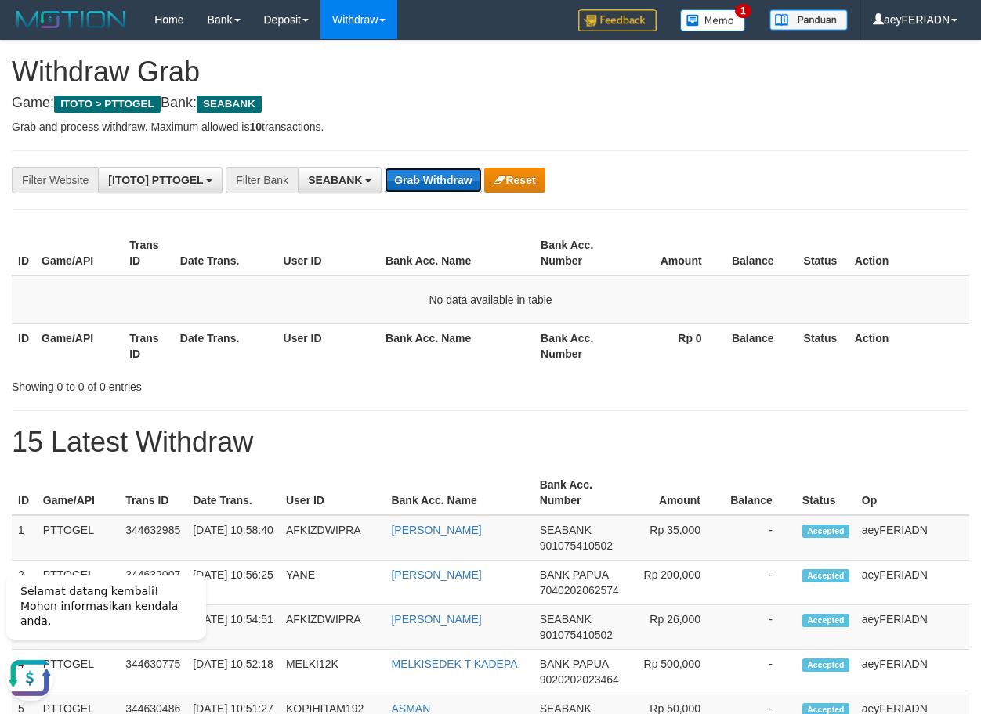
click at [428, 174] on button "Grab Withdraw" at bounding box center [433, 180] width 96 height 25
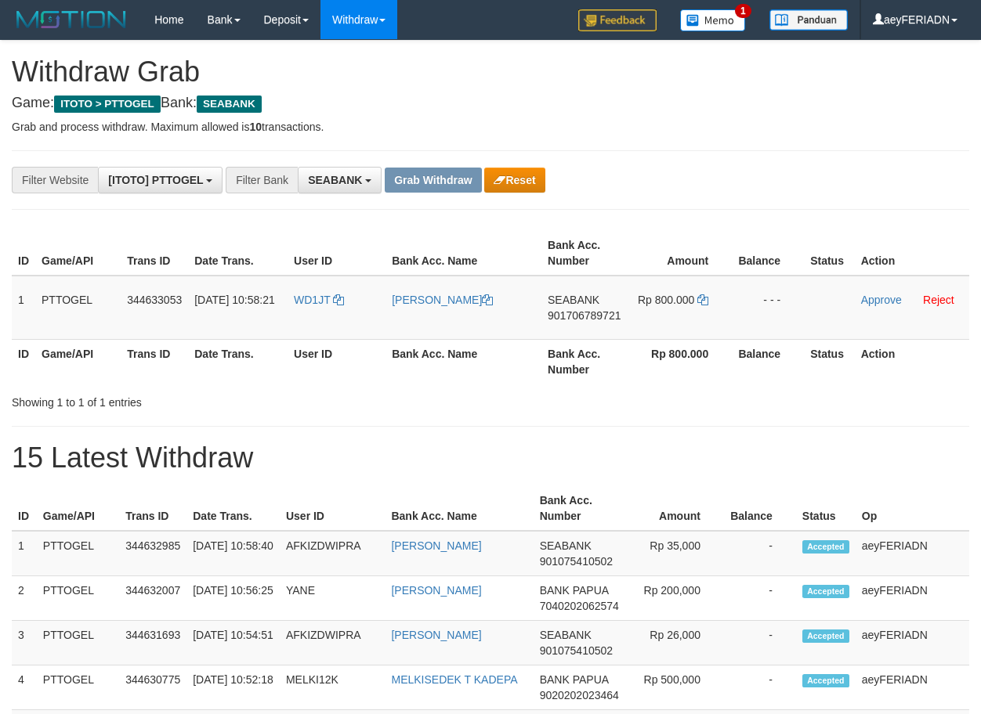
scroll to position [425, 0]
drag, startPoint x: 327, startPoint y: 287, endPoint x: 678, endPoint y: 307, distance: 352.3
click at [678, 307] on tr "1 PTTOGEL 344633053 [DATE] 10:58:21 WD1JT [PERSON_NAME] SEABANK 901706789721 Rp…" at bounding box center [490, 308] width 957 height 64
click at [587, 321] on span "901706789721" at bounding box center [583, 315] width 73 height 13
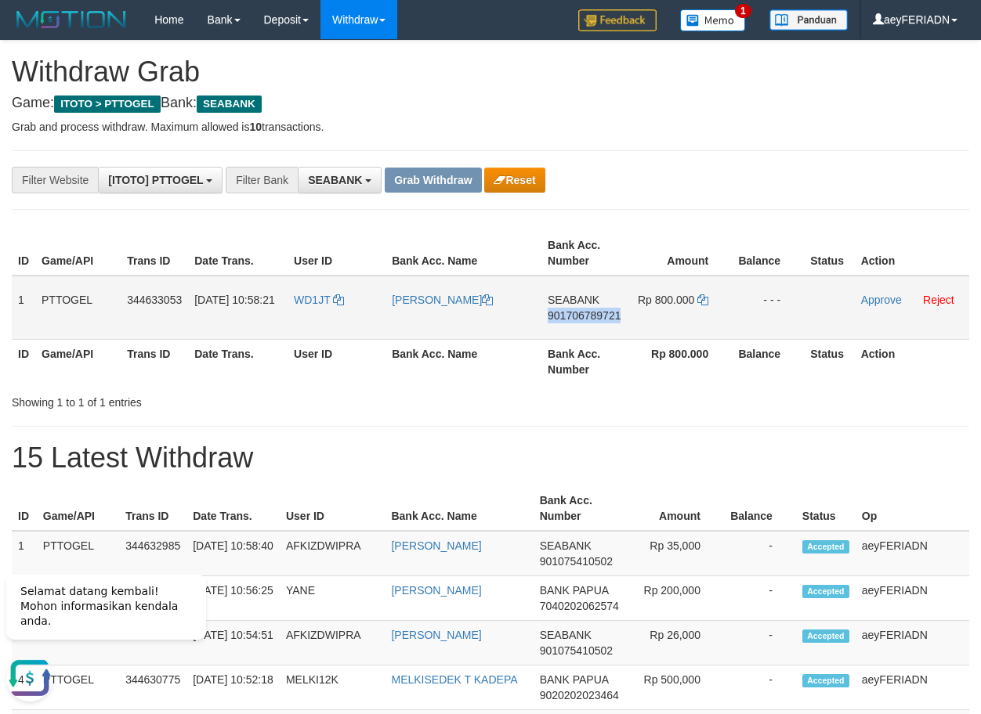
click at [587, 321] on span "901706789721" at bounding box center [583, 315] width 73 height 13
copy span "901706789721"
click at [702, 294] on icon at bounding box center [702, 299] width 11 height 11
click at [873, 295] on link "Approve" at bounding box center [881, 300] width 41 height 13
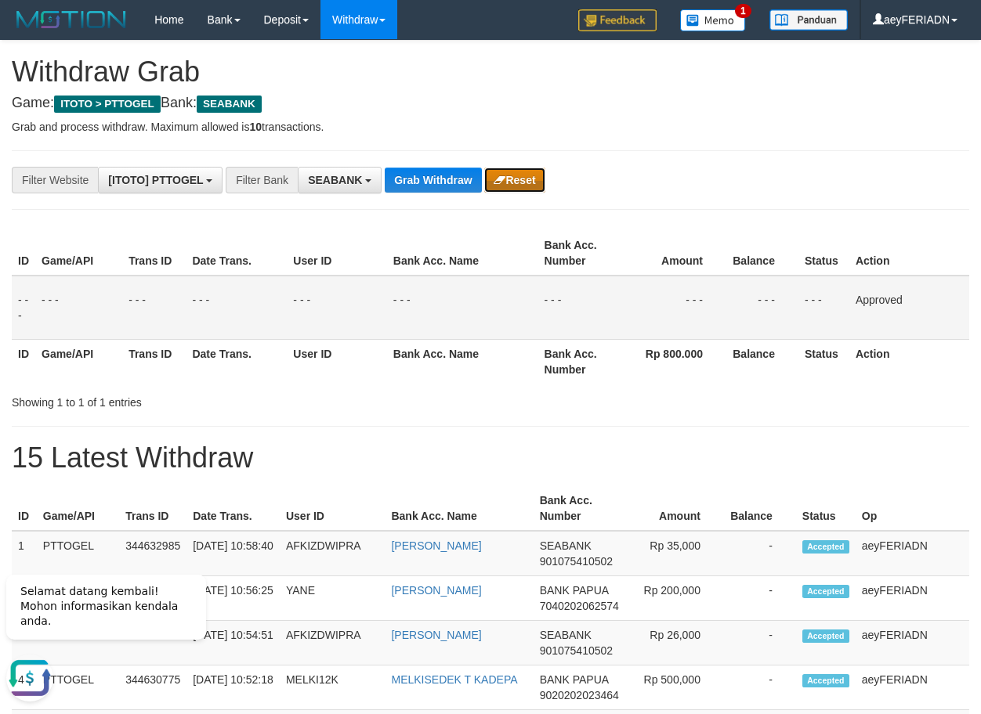
click at [510, 181] on button "Reset" at bounding box center [514, 180] width 60 height 25
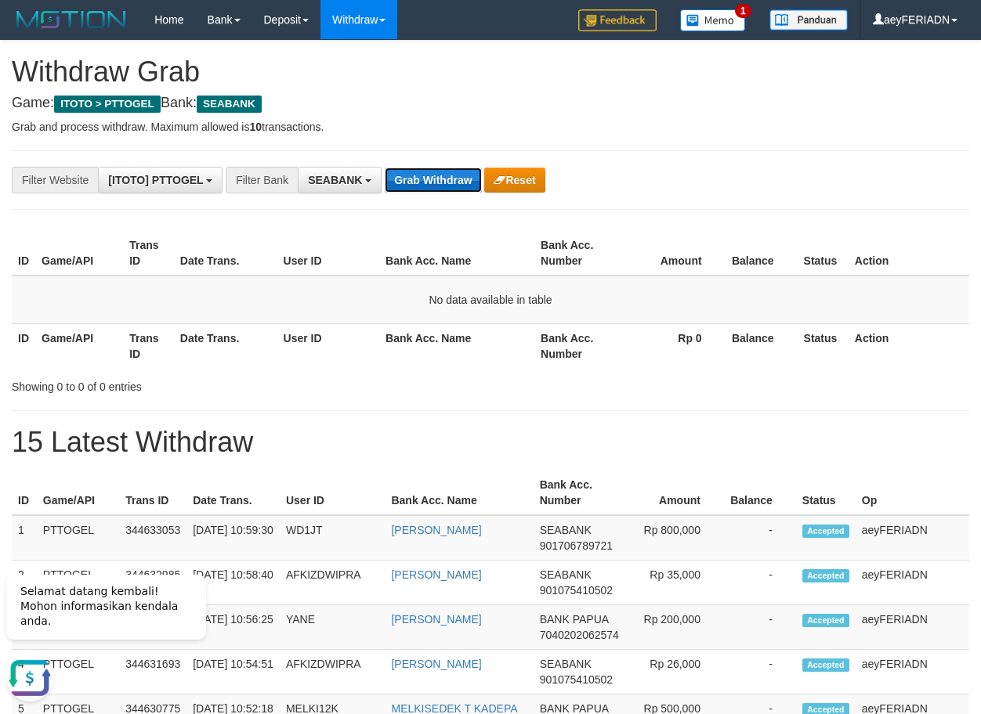
click at [443, 174] on button "Grab Withdraw" at bounding box center [433, 180] width 96 height 25
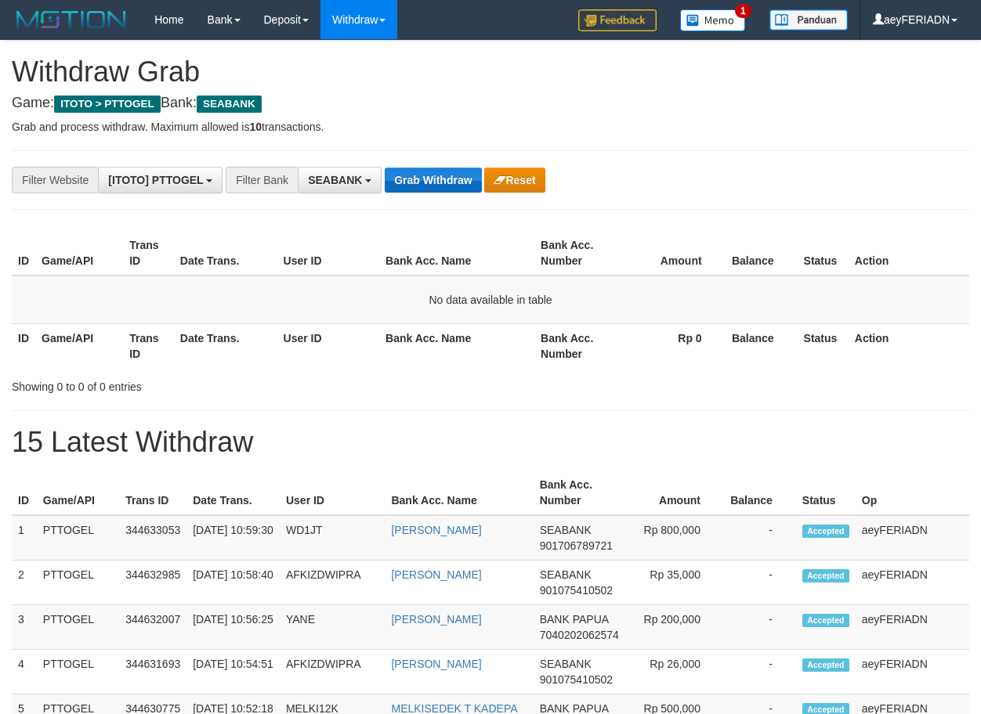
scroll to position [425, 0]
click at [327, 174] on span "SEABANK" at bounding box center [335, 180] width 54 height 13
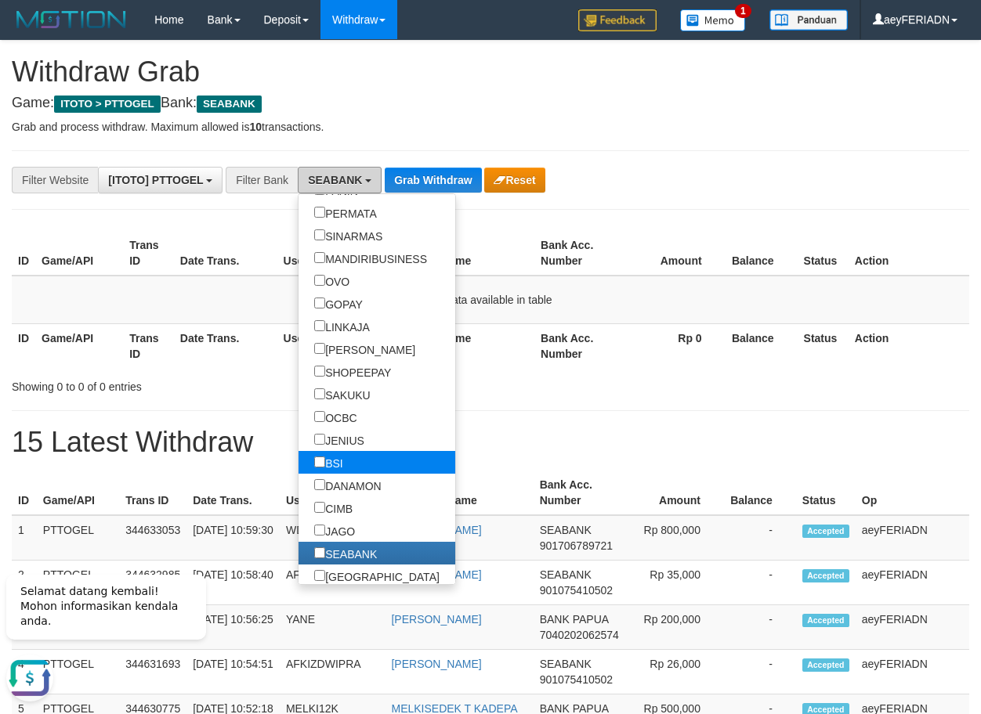
scroll to position [0, 0]
click at [298, 457] on label "BSI" at bounding box center [328, 462] width 60 height 23
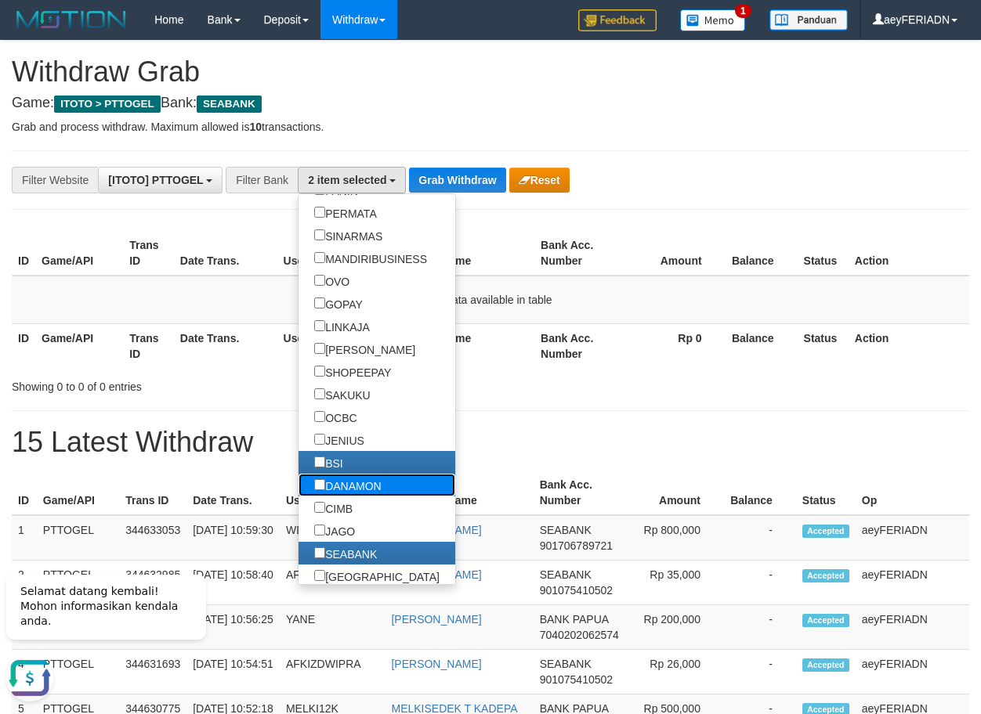
click at [298, 487] on label "DANAMON" at bounding box center [347, 485] width 99 height 23
click at [298, 515] on label "CIMB" at bounding box center [333, 508] width 70 height 23
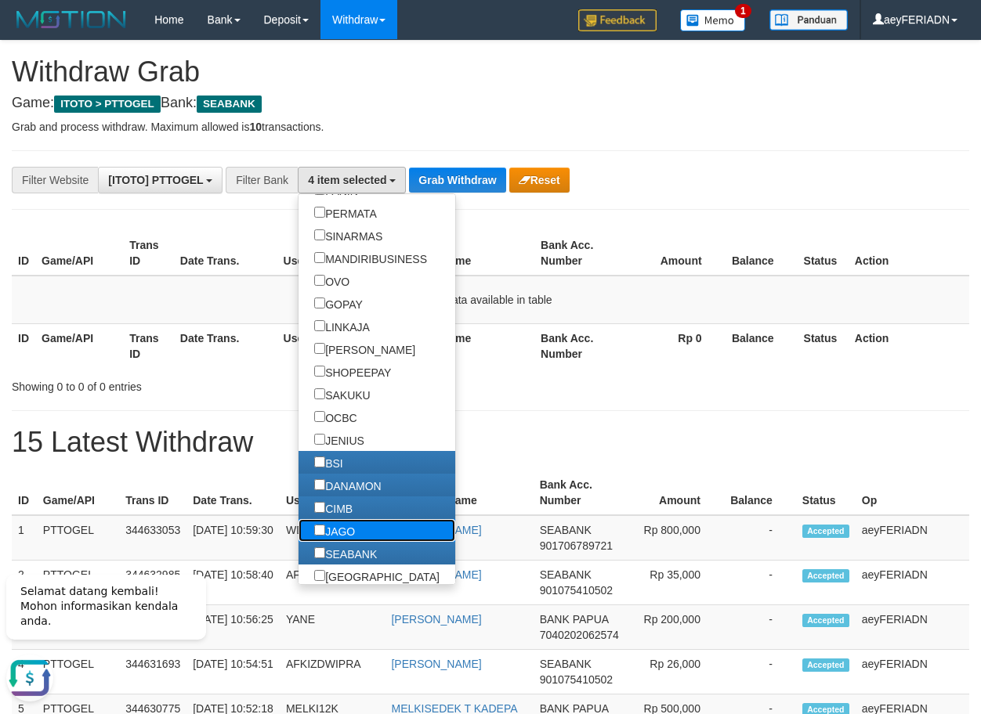
click at [298, 524] on label "JAGO" at bounding box center [334, 530] width 72 height 23
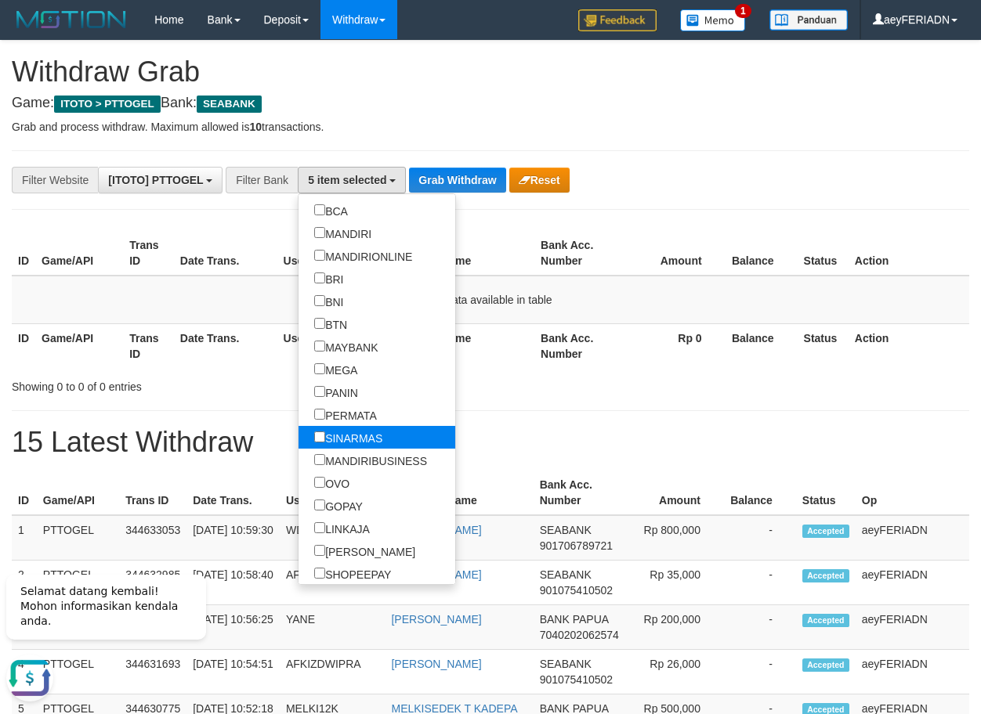
scroll to position [100, 0]
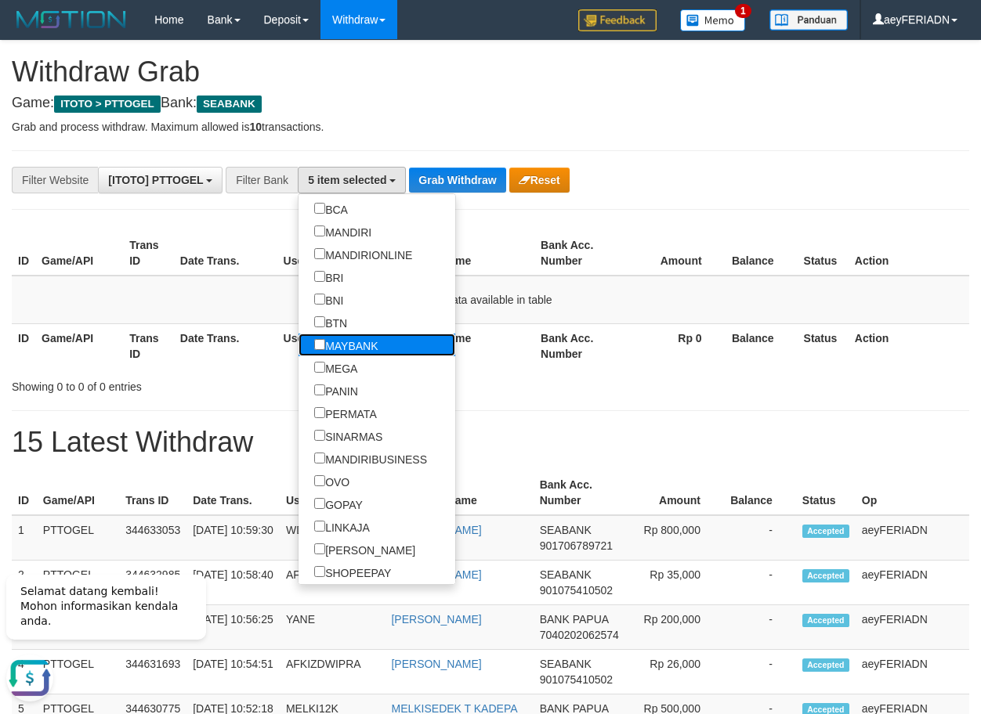
click at [298, 354] on label "MAYBANK" at bounding box center [345, 345] width 95 height 23
select select "*******"
click at [299, 414] on label "PERMATA" at bounding box center [345, 413] width 94 height 23
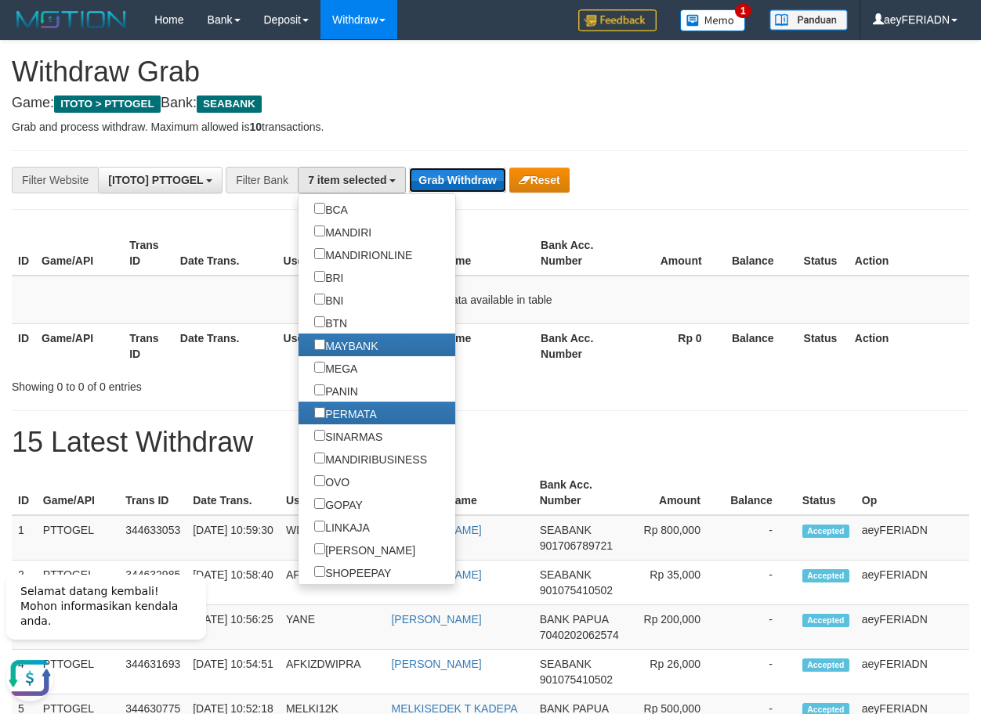
click at [490, 179] on button "Grab Withdraw" at bounding box center [457, 180] width 96 height 25
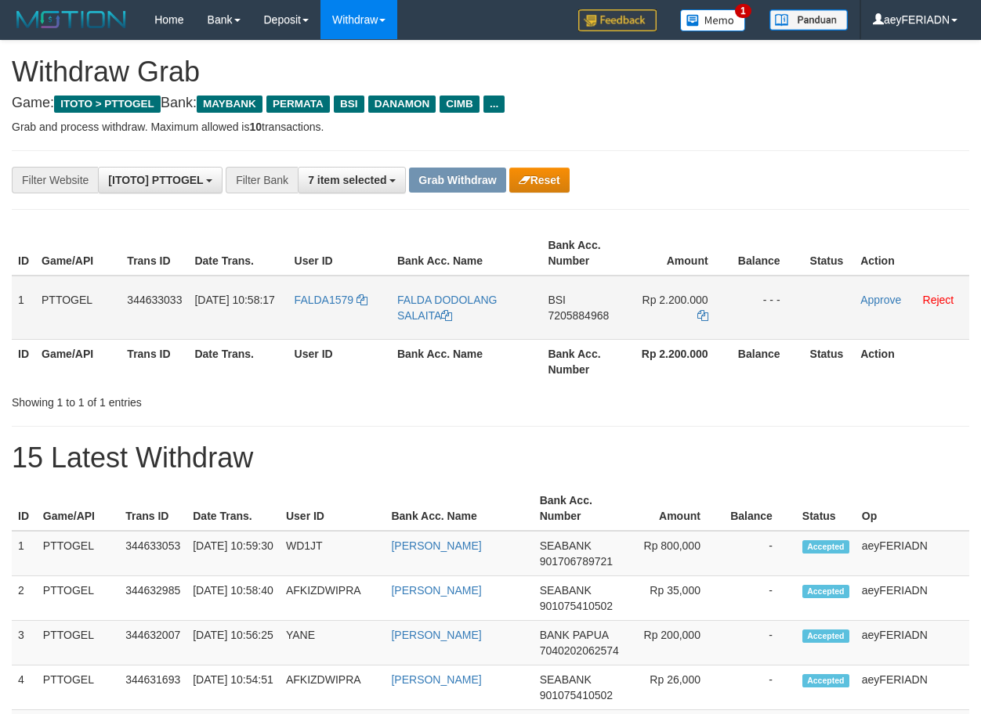
scroll to position [128, 0]
drag, startPoint x: 331, startPoint y: 280, endPoint x: 663, endPoint y: 280, distance: 332.9
click at [663, 280] on tr "1 PTTOGEL 344633033 [DATE] 10:58:17 FALDA1579 FALDA DODOLANG SALAITA BSI 720588…" at bounding box center [490, 308] width 957 height 64
click at [585, 319] on span "7205884968" at bounding box center [577, 315] width 61 height 13
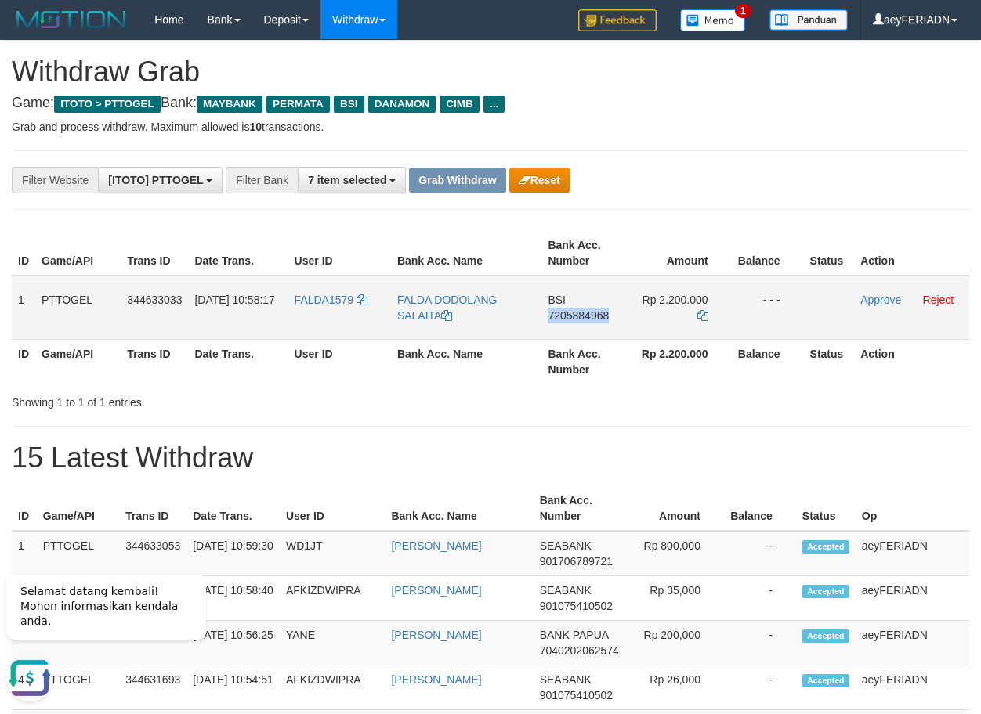
click at [585, 319] on span "7205884968" at bounding box center [577, 315] width 61 height 13
copy span "7205884968"
click at [561, 315] on span "7205884968" at bounding box center [577, 315] width 61 height 13
drag, startPoint x: 561, startPoint y: 315, endPoint x: 989, endPoint y: 385, distance: 434.2
click at [563, 315] on span "7205884968" at bounding box center [577, 315] width 61 height 13
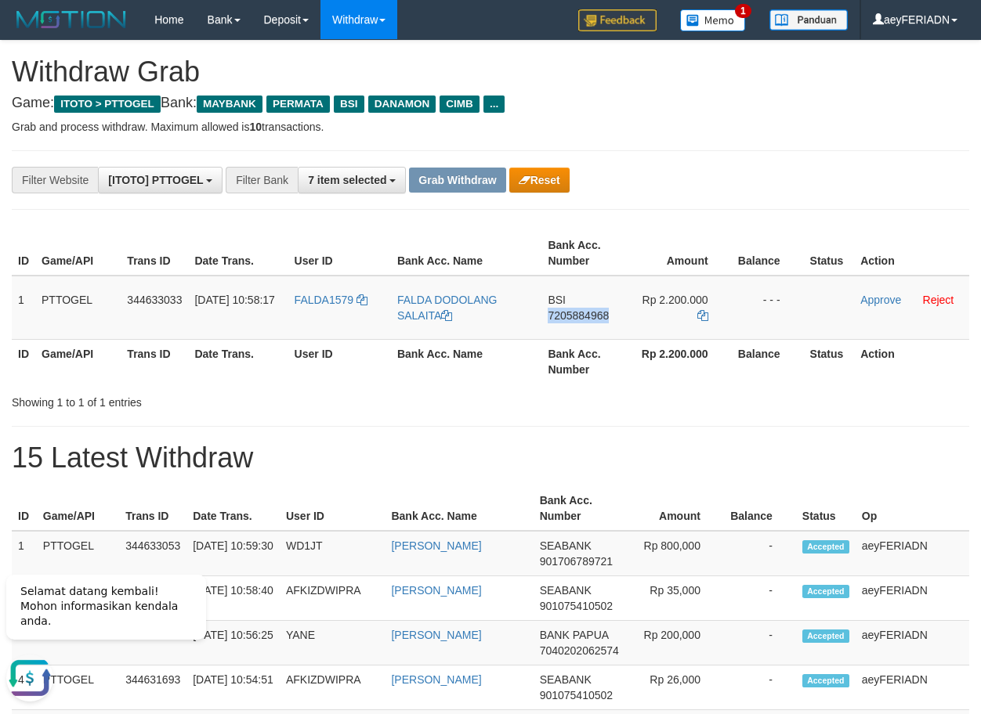
copy span "7205884968"
click at [699, 307] on td "Rp 2.200.000" at bounding box center [680, 308] width 103 height 64
click at [703, 314] on icon at bounding box center [702, 315] width 11 height 11
click at [873, 302] on link "Approve" at bounding box center [880, 300] width 41 height 13
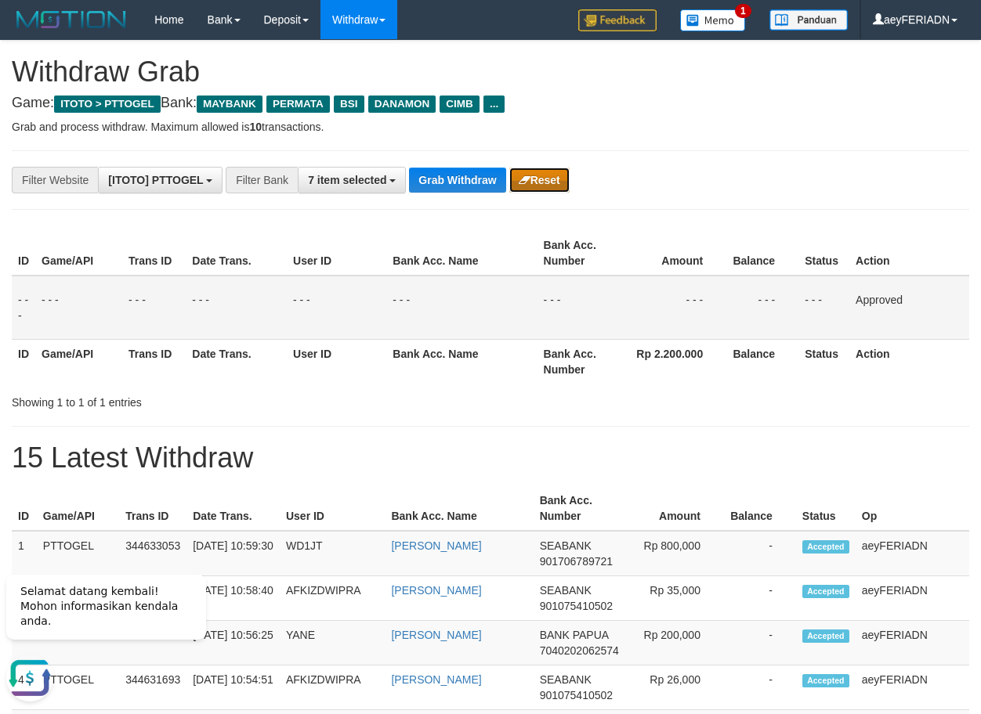
click at [554, 183] on button "Reset" at bounding box center [539, 180] width 60 height 25
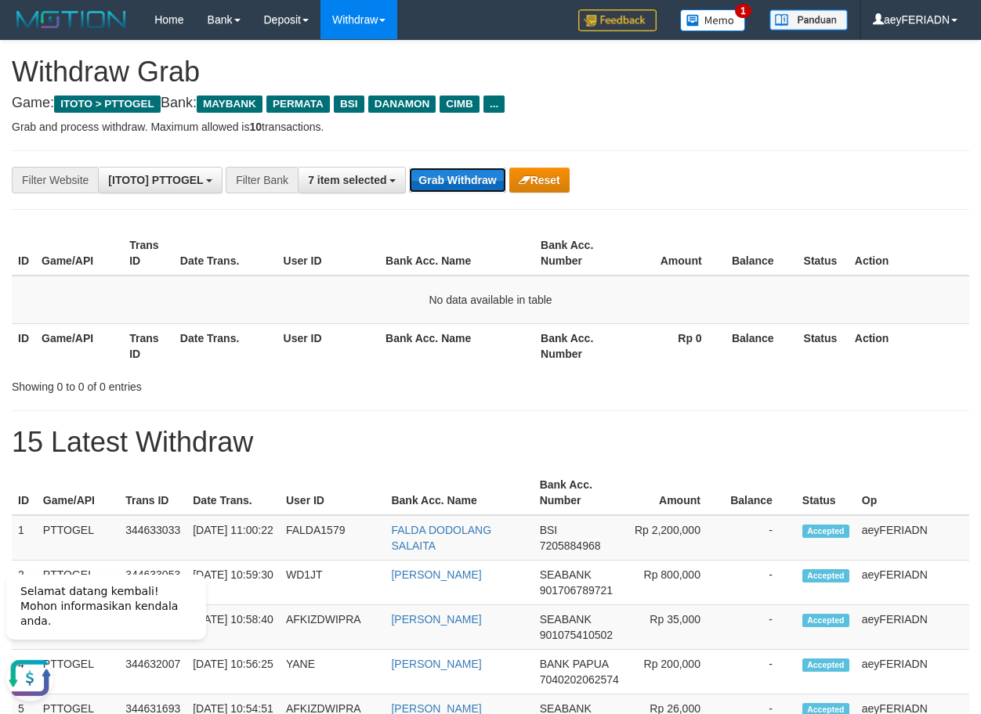
click at [451, 169] on button "Grab Withdraw" at bounding box center [457, 180] width 96 height 25
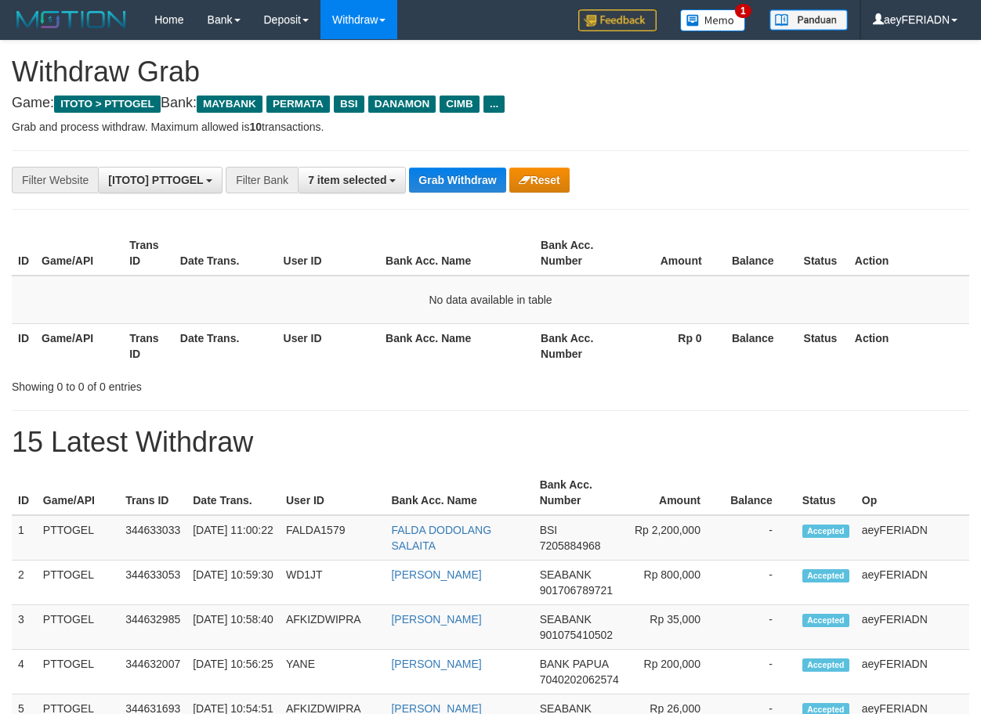
scroll to position [128, 0]
click at [470, 187] on button "Grab Withdraw" at bounding box center [457, 180] width 96 height 25
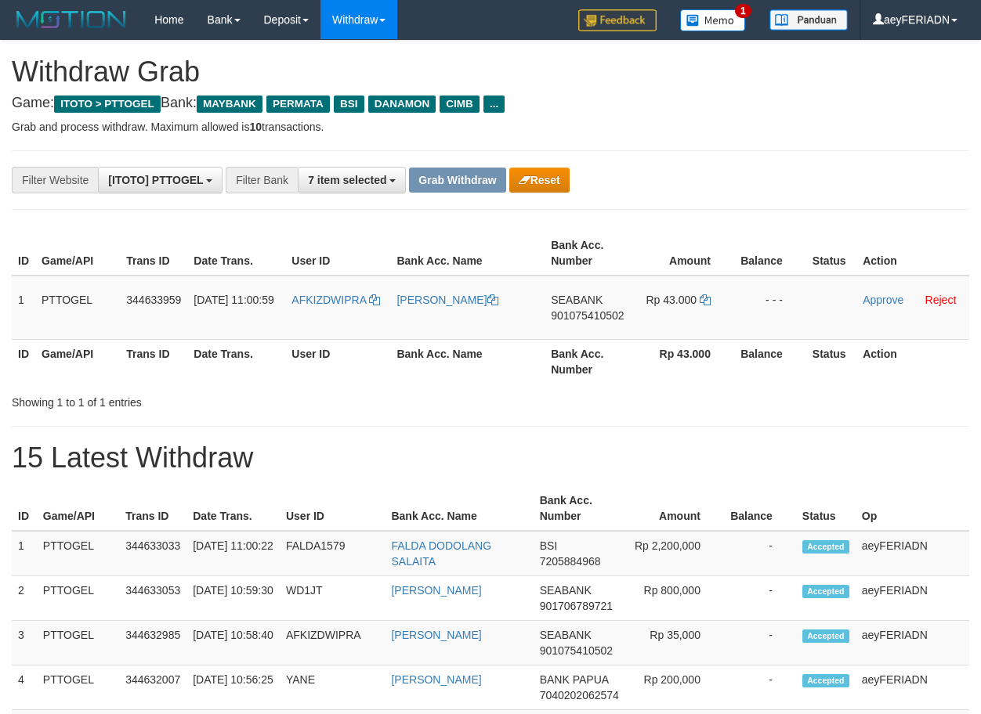
scroll to position [128, 0]
drag, startPoint x: 356, startPoint y: 288, endPoint x: 641, endPoint y: 305, distance: 285.6
click at [641, 305] on tr "1 PTTOGEL 344633959 30/09/2025 11:00:59 AFKIZDWIPRA DEDI IRAWAN SEABANK 9010754…" at bounding box center [490, 308] width 957 height 64
click at [602, 312] on span "901075410502" at bounding box center [587, 315] width 73 height 13
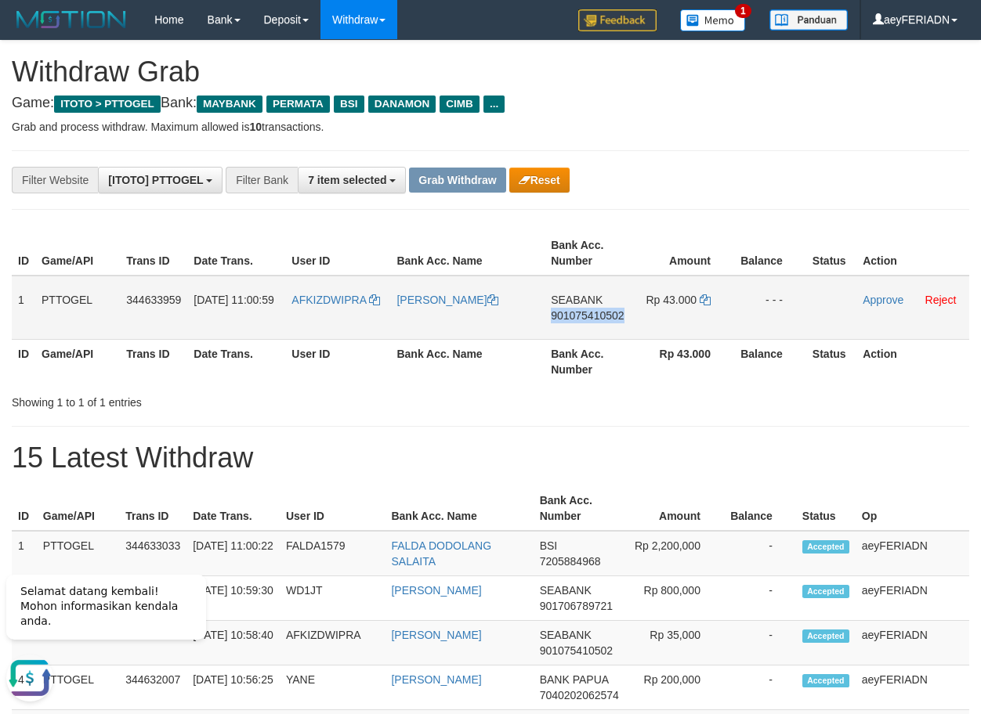
click at [602, 312] on span "901075410502" at bounding box center [587, 315] width 73 height 13
copy span "901075410502"
click at [704, 298] on icon at bounding box center [704, 299] width 11 height 11
click at [873, 294] on link "Approve" at bounding box center [882, 300] width 41 height 13
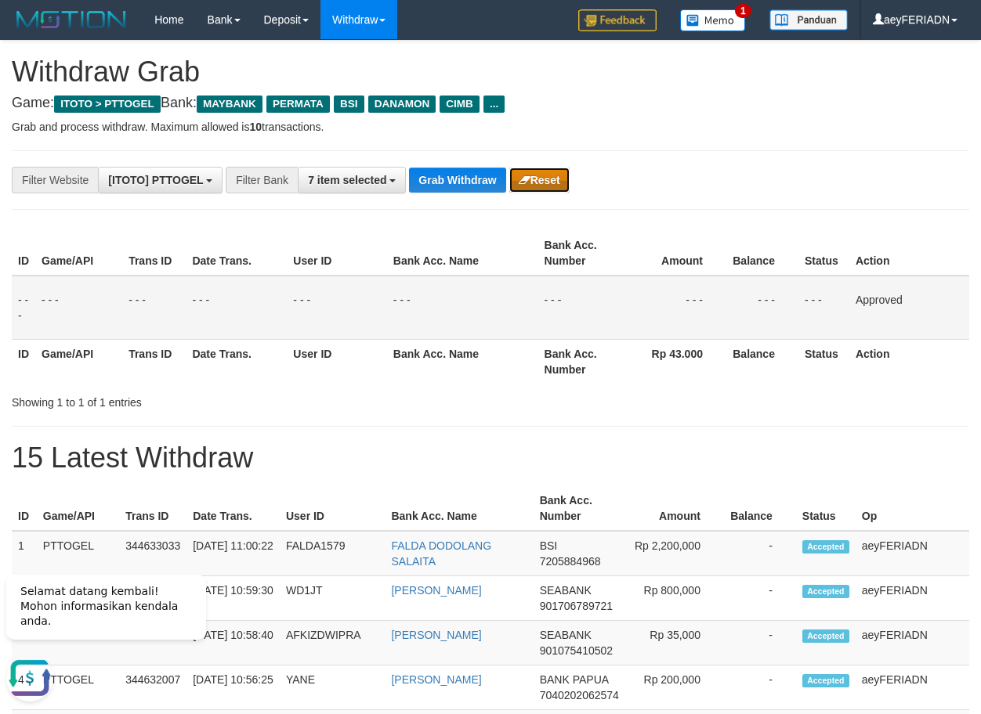
click at [551, 170] on button "Reset" at bounding box center [539, 180] width 60 height 25
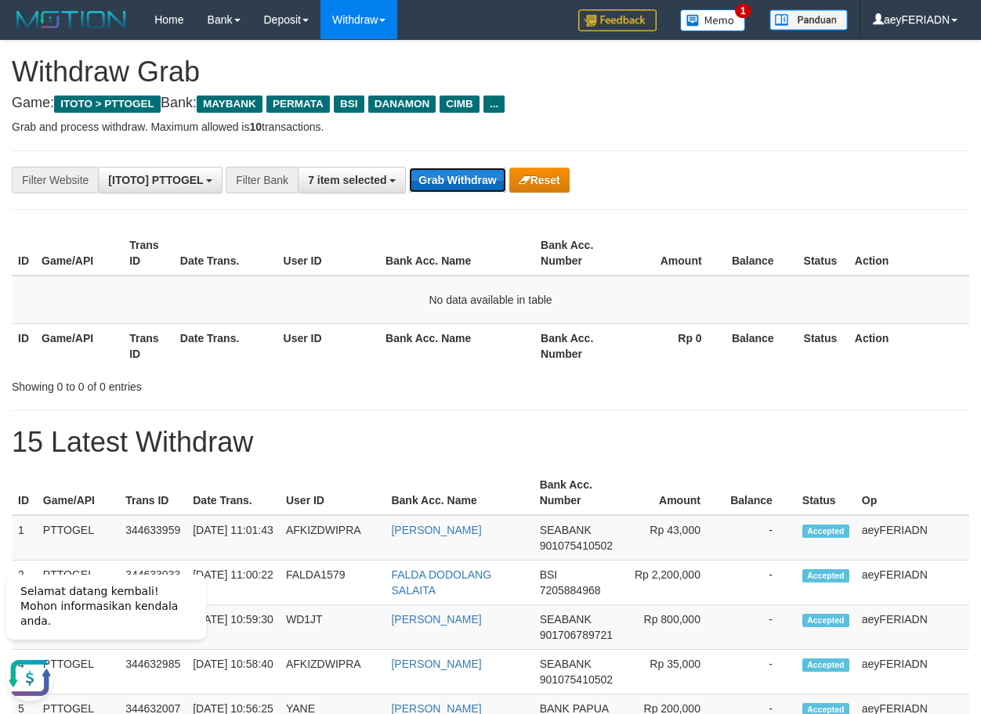
click at [463, 176] on button "Grab Withdraw" at bounding box center [457, 180] width 96 height 25
click at [462, 178] on button "Grab Withdraw" at bounding box center [457, 180] width 96 height 25
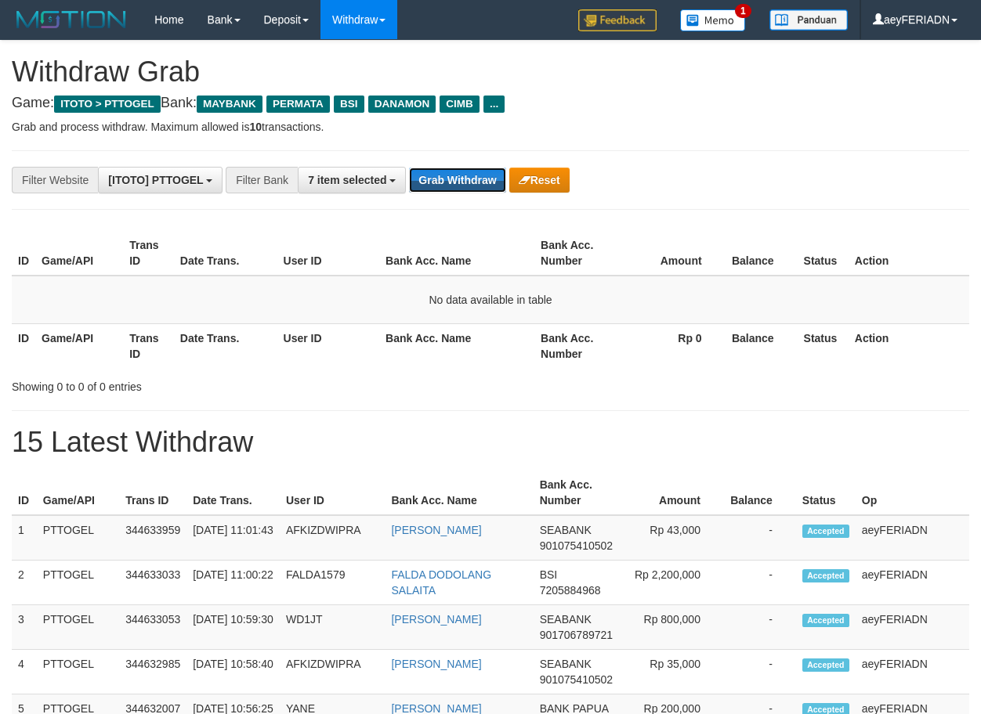
click at [462, 178] on button "Grab Withdraw" at bounding box center [457, 180] width 96 height 25
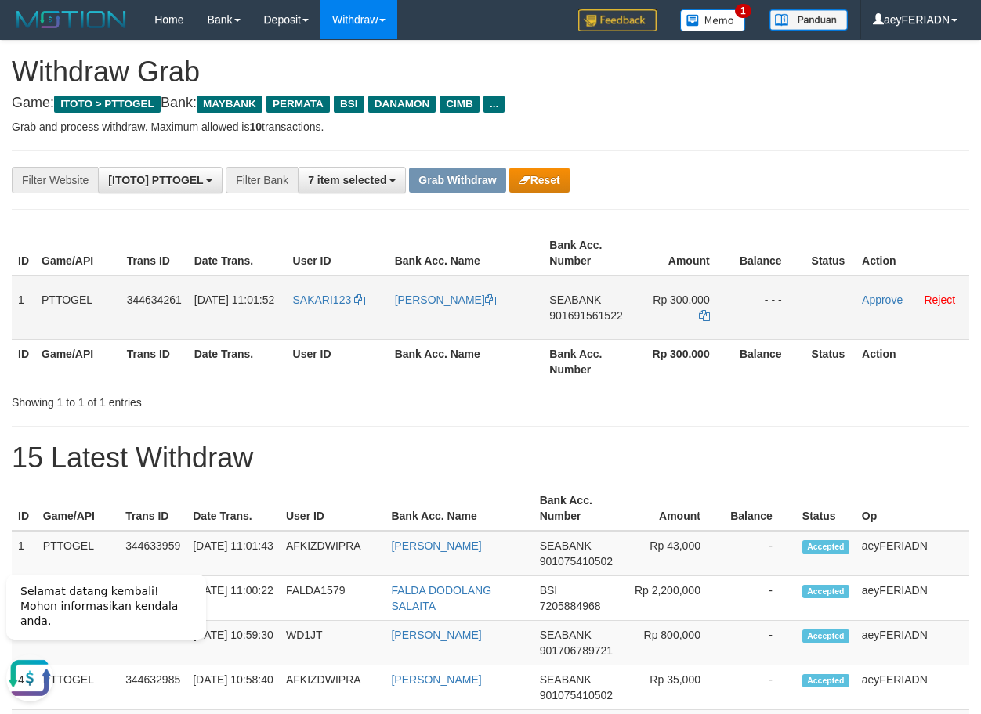
drag, startPoint x: 326, startPoint y: 284, endPoint x: 710, endPoint y: 282, distance: 383.8
click at [710, 282] on tr "1 PTTOGEL 344634261 [DATE] 11:01:52 SAKARI123 [PERSON_NAME] SEABANK 90169156152…" at bounding box center [490, 308] width 957 height 64
click at [606, 321] on span "901691561522" at bounding box center [585, 315] width 73 height 13
copy span "901691561522"
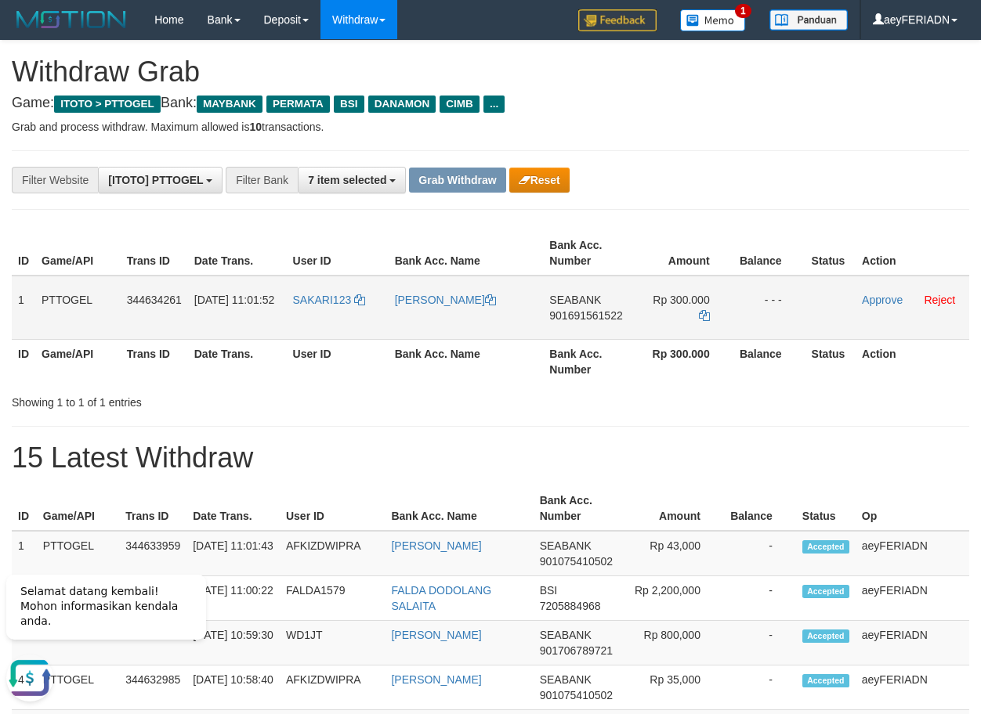
click at [611, 311] on span "901691561522" at bounding box center [585, 315] width 73 height 13
copy span "901691561522"
click at [703, 310] on icon at bounding box center [704, 315] width 11 height 11
click at [880, 300] on link "Approve" at bounding box center [882, 300] width 41 height 13
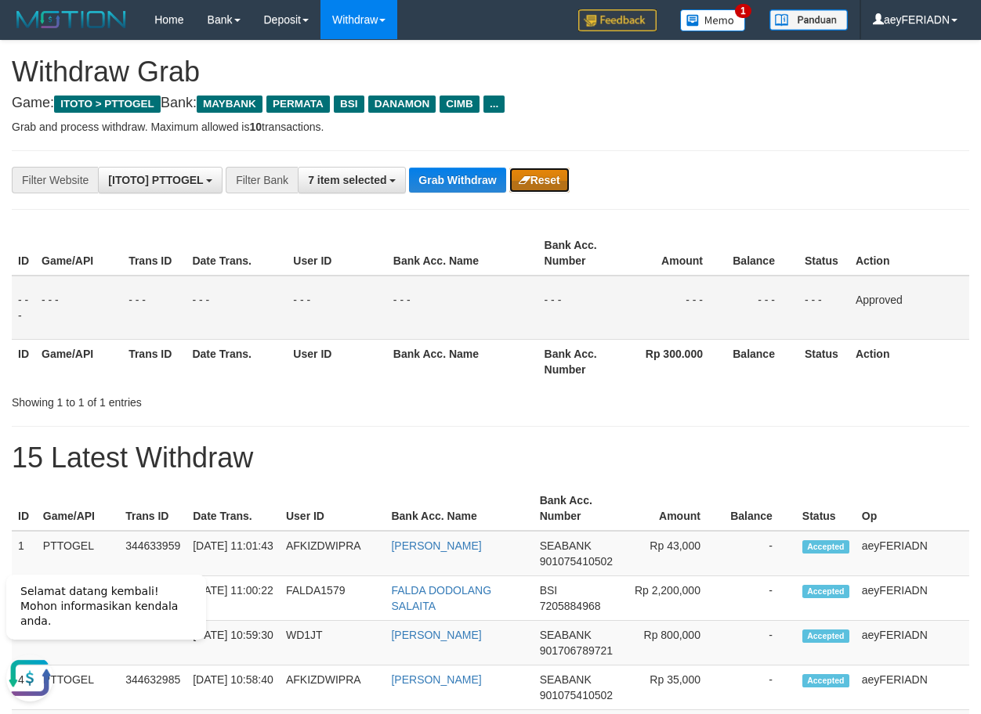
click at [561, 182] on button "Reset" at bounding box center [539, 180] width 60 height 25
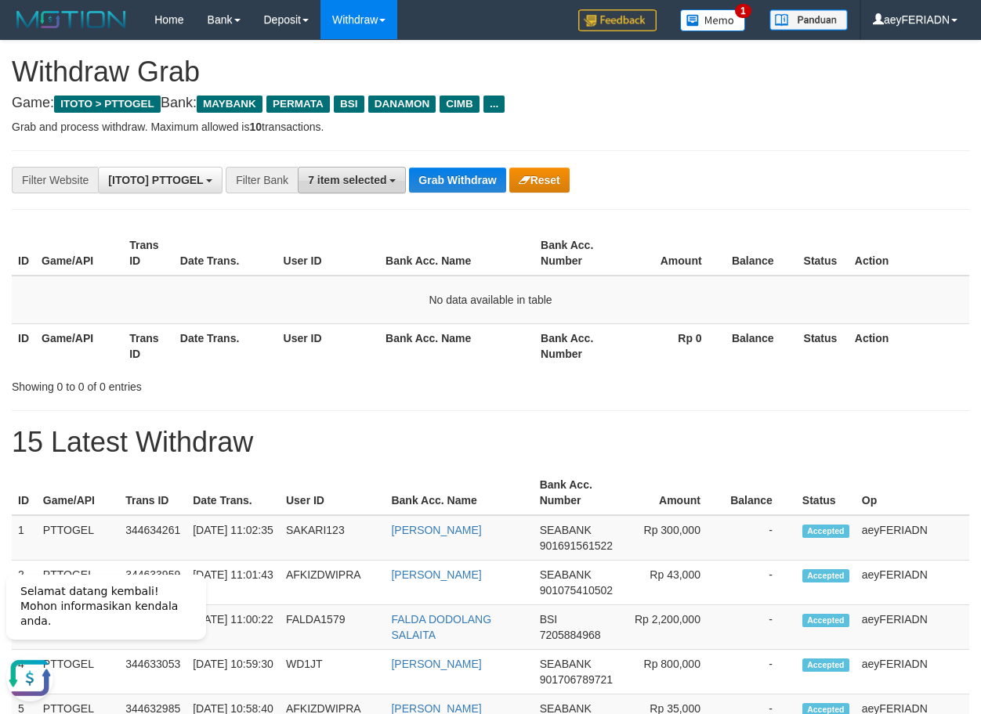
click at [387, 185] on button "7 item selected" at bounding box center [352, 180] width 108 height 27
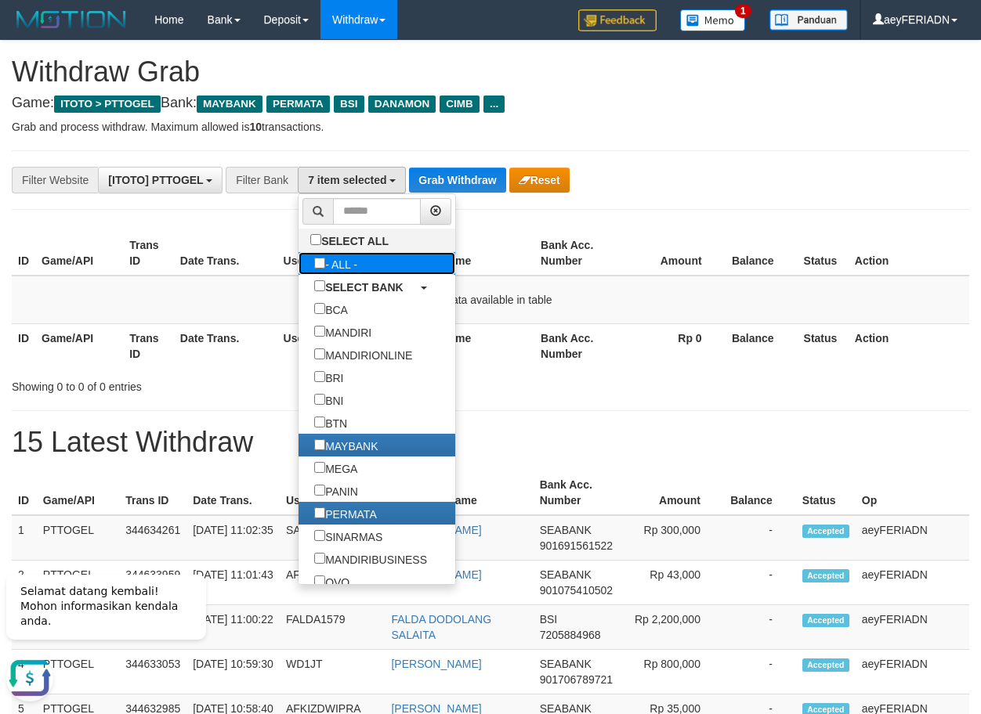
click at [298, 267] on label "- ALL -" at bounding box center [335, 263] width 74 height 23
select select "***"
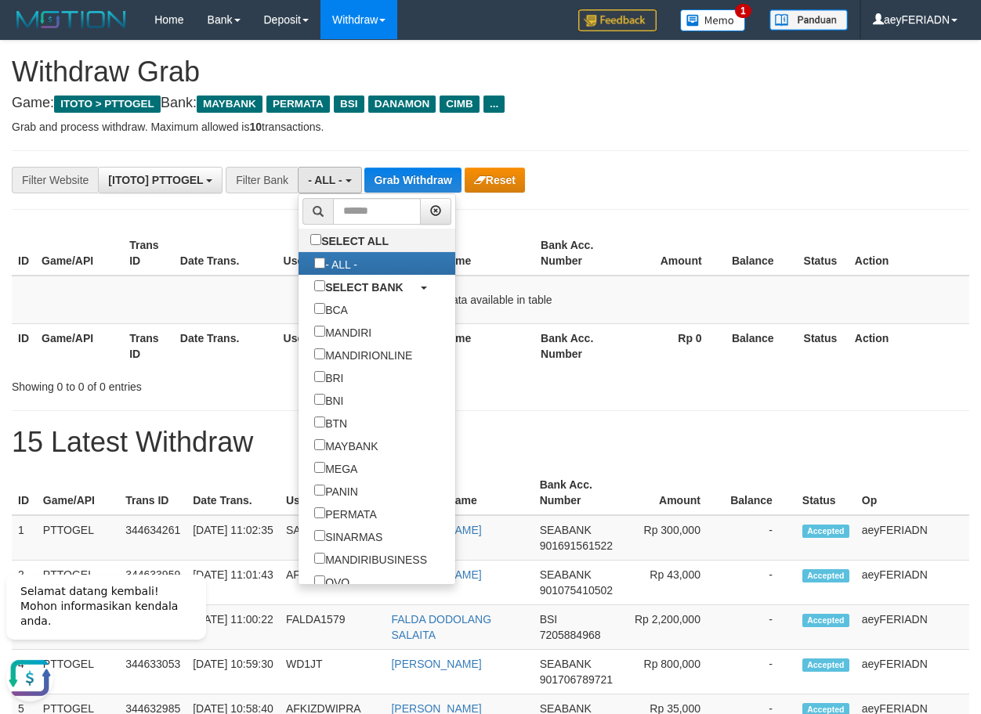
scroll to position [16, 0]
click at [457, 184] on button "Grab Withdraw" at bounding box center [412, 180] width 96 height 25
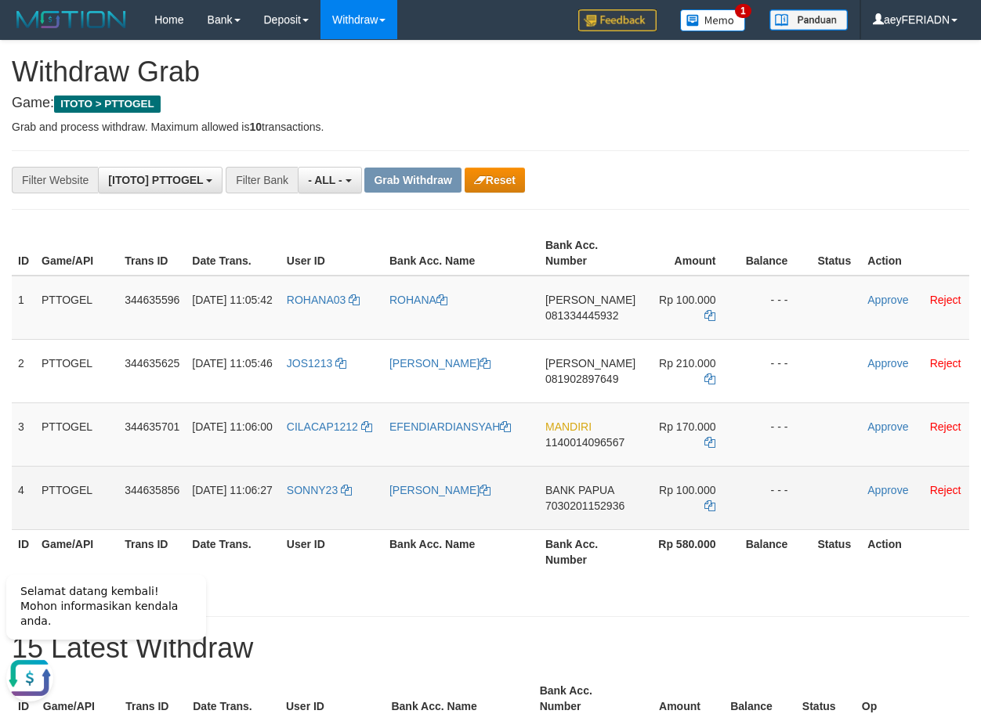
drag, startPoint x: 335, startPoint y: 476, endPoint x: 699, endPoint y: 482, distance: 364.3
click at [699, 482] on tr "4 PTTOGEL 344635856 30/09/2025 11:06:27 SONNY23 AGIROKA WENDA BANK PAPUA 703020…" at bounding box center [490, 497] width 957 height 63
click at [607, 506] on span "7030201152936" at bounding box center [584, 506] width 79 height 13
copy span "7030201152936"
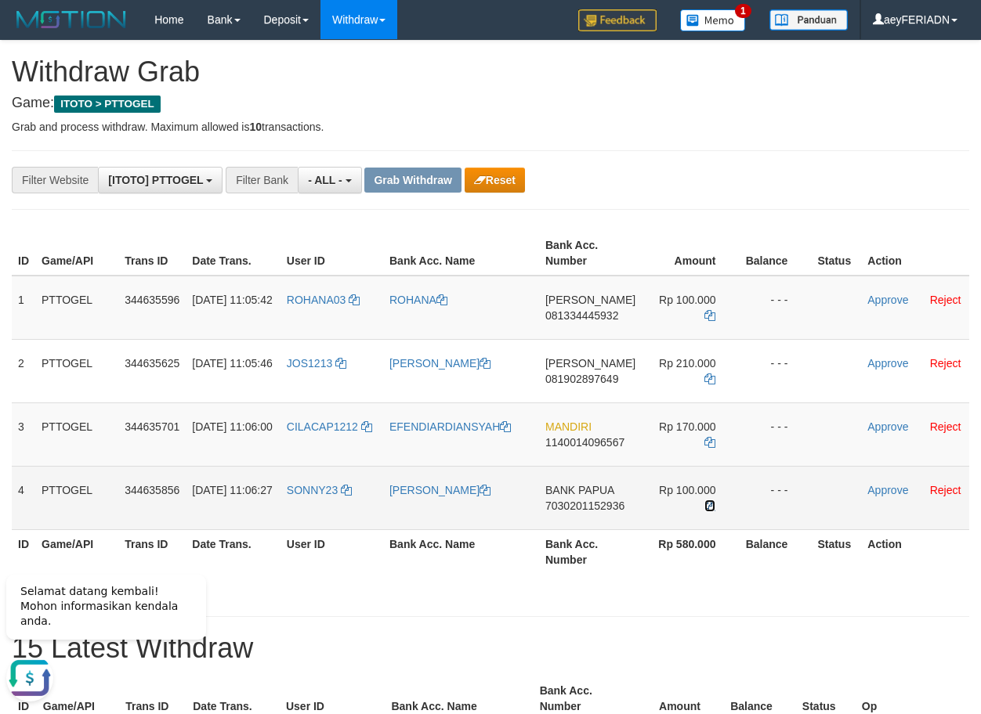
click at [706, 506] on icon at bounding box center [709, 505] width 11 height 11
drag, startPoint x: 330, startPoint y: 472, endPoint x: 696, endPoint y: 489, distance: 366.9
click at [696, 489] on tr "4 PTTOGEL 344635856 30/09/2025 11:06:27 SONNY23 AGIROKA WENDA BANK PAPUA 703020…" at bounding box center [490, 497] width 957 height 63
copy tr
click at [892, 486] on link "Approve" at bounding box center [887, 490] width 41 height 13
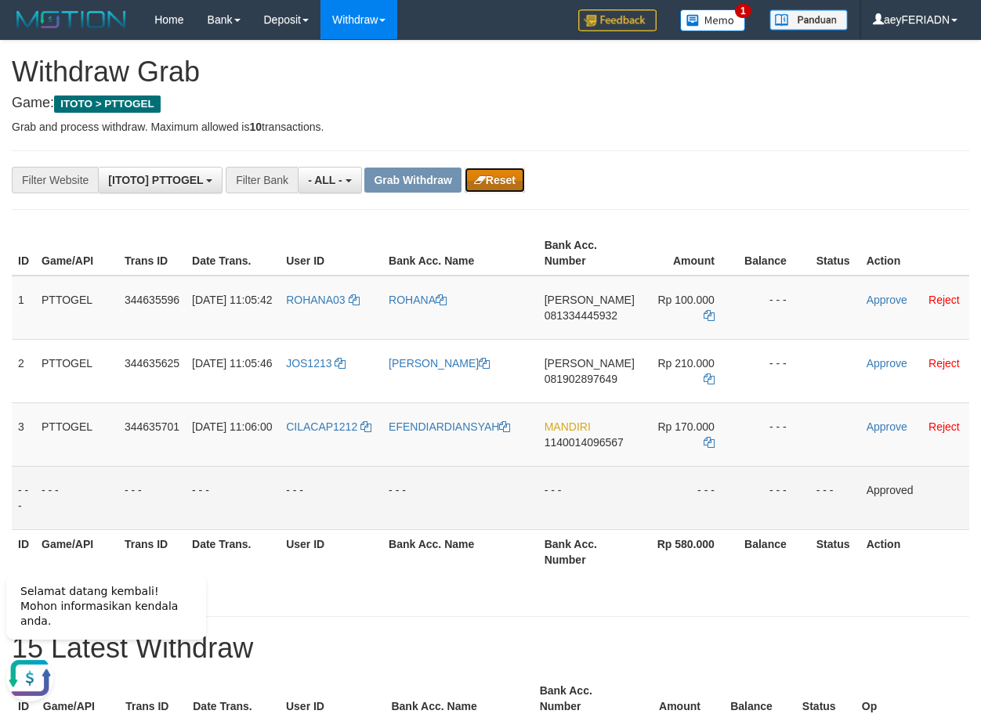
click at [497, 182] on button "Reset" at bounding box center [494, 180] width 60 height 25
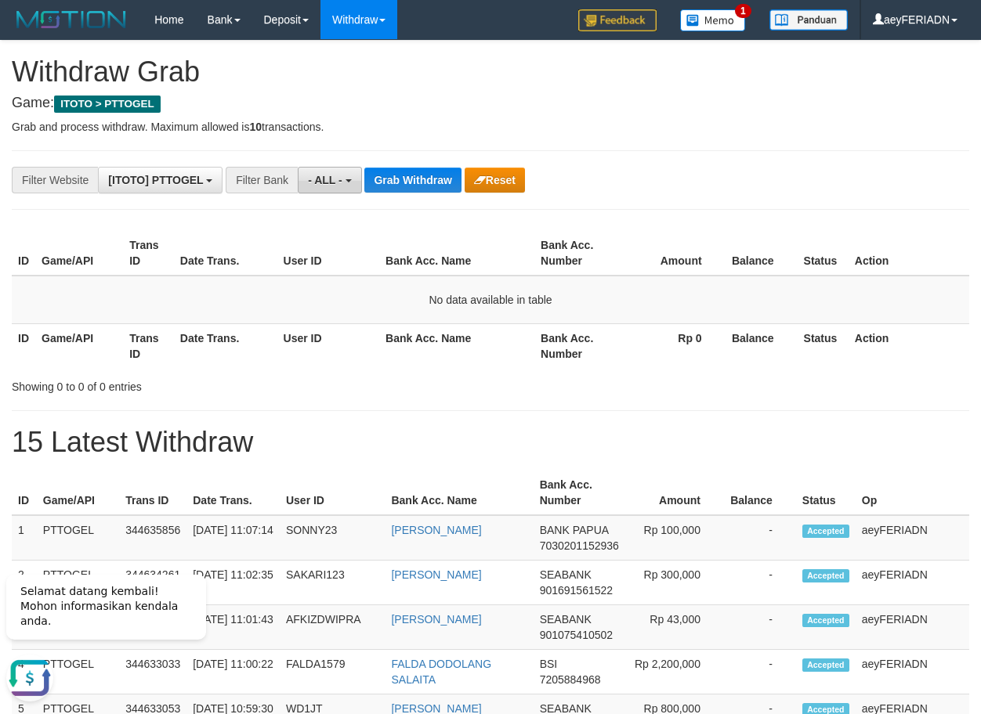
click at [331, 179] on span "- ALL -" at bounding box center [325, 180] width 34 height 13
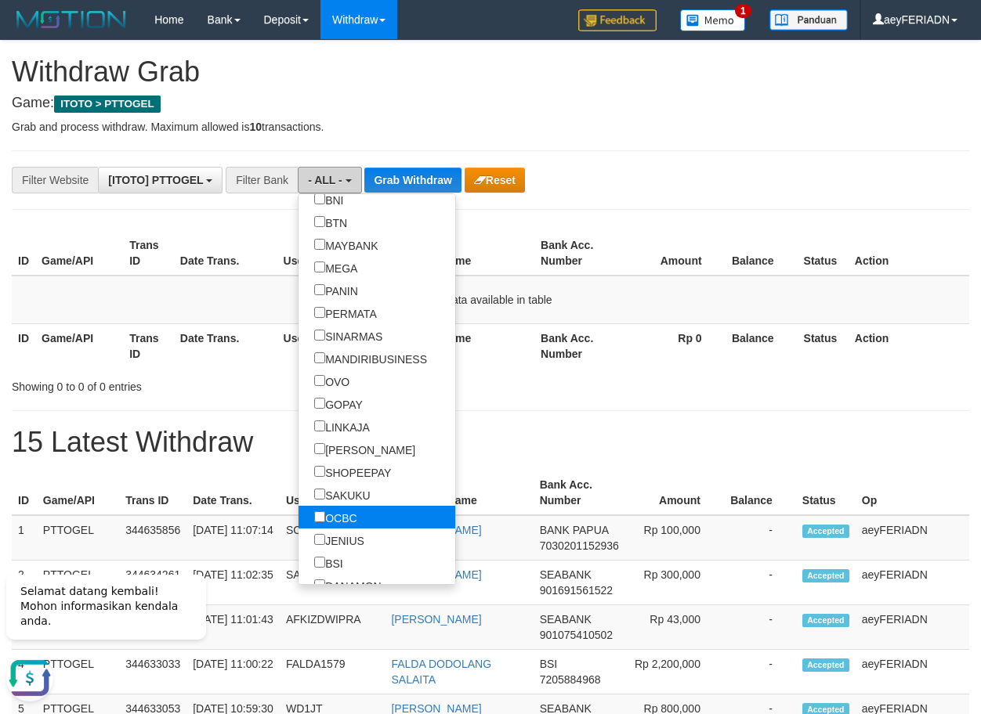
scroll to position [351, 0]
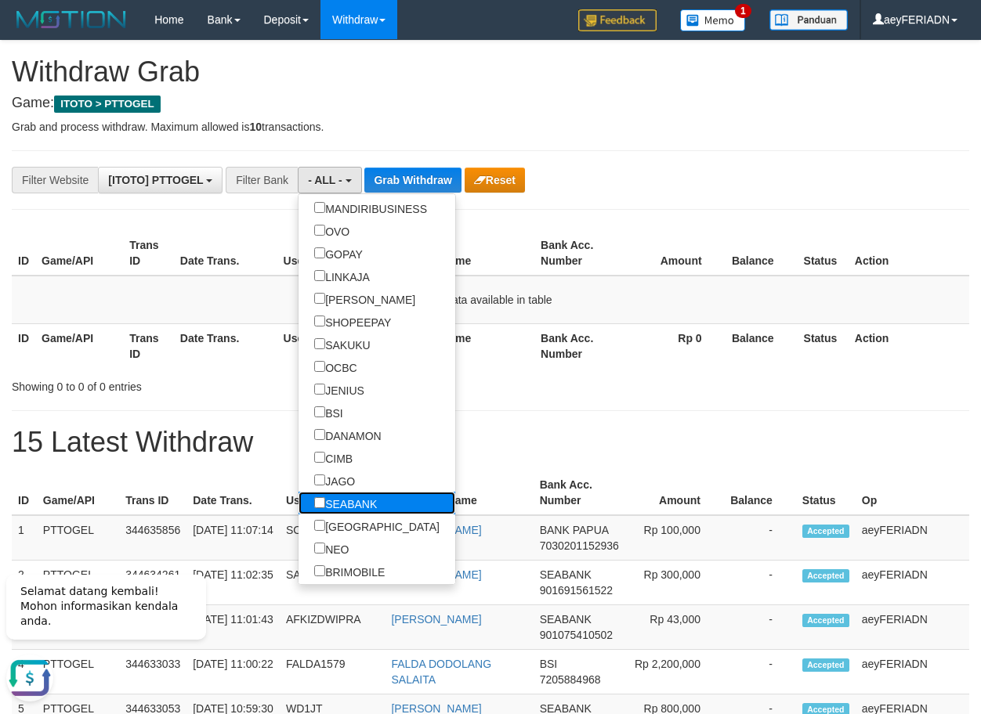
click at [298, 506] on label "SEABANK" at bounding box center [345, 503] width 94 height 23
select select "*******"
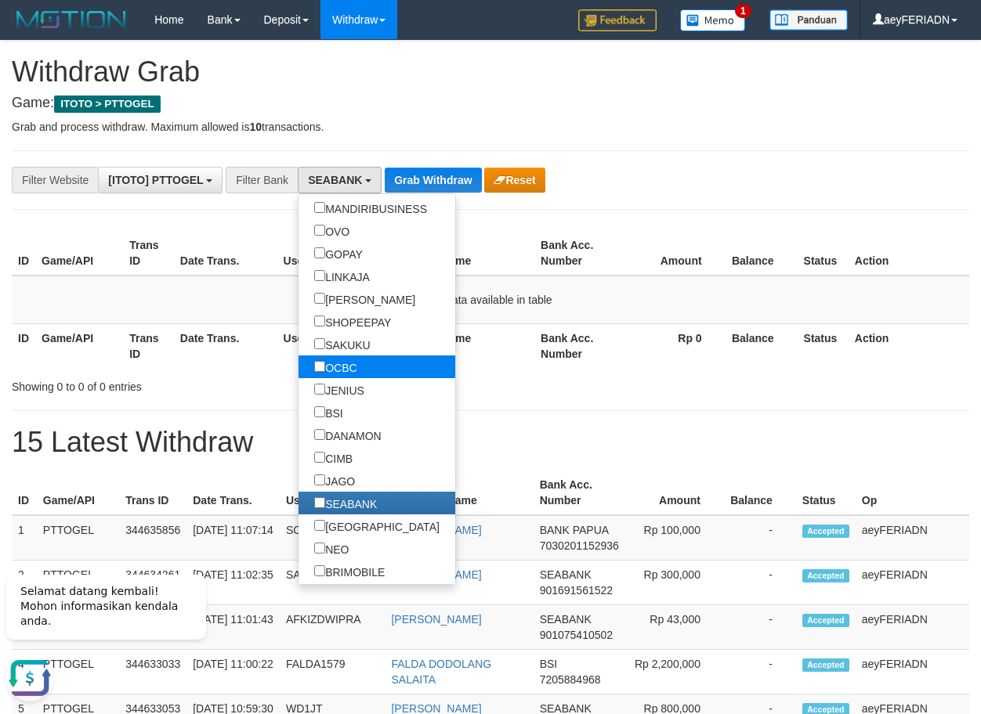
scroll to position [425, 0]
click at [447, 182] on button "Grab Withdraw" at bounding box center [433, 180] width 96 height 25
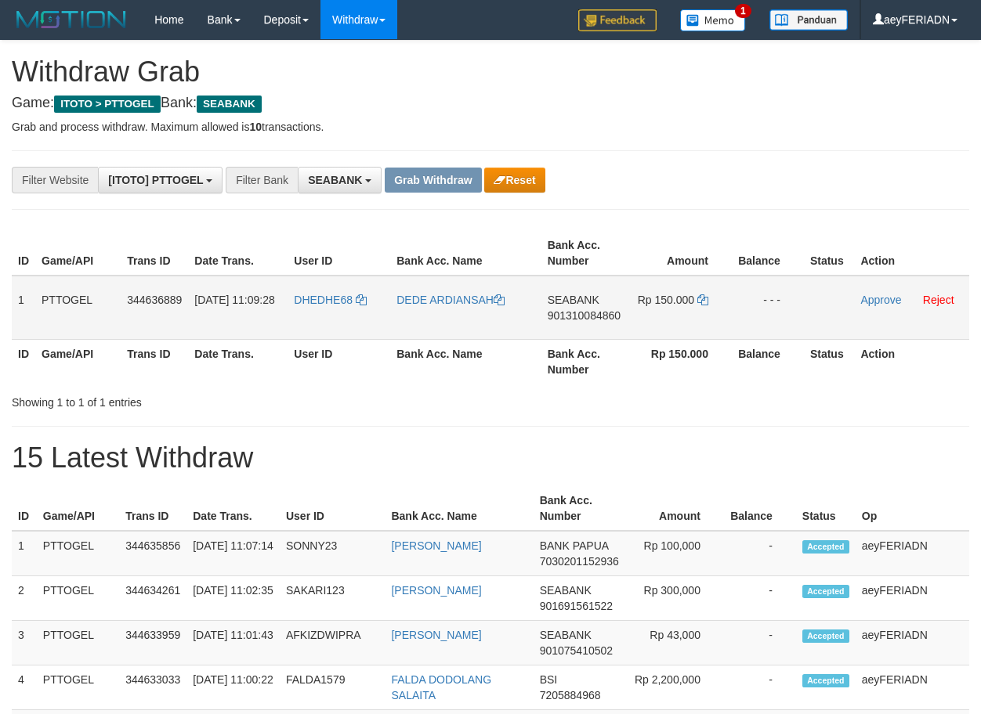
scroll to position [425, 0]
drag, startPoint x: 333, startPoint y: 281, endPoint x: 701, endPoint y: 295, distance: 368.4
click at [701, 295] on tr "1 PTTOGEL 344636889 30/09/2025 11:09:28 DHEDHE68 DEDE ARDIANSAH SEABANK 9013100…" at bounding box center [490, 308] width 957 height 64
click at [567, 320] on span "901310084860" at bounding box center [583, 315] width 73 height 13
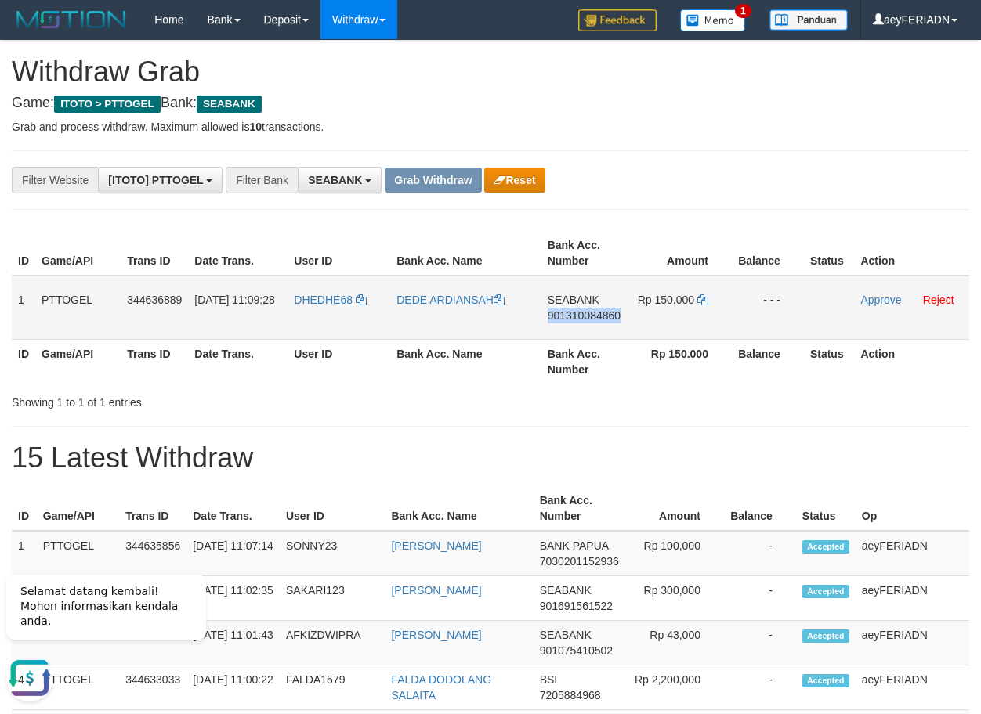
click at [567, 320] on span "901310084860" at bounding box center [583, 315] width 73 height 13
copy span "901310084860"
click at [702, 302] on icon at bounding box center [702, 299] width 11 height 11
click at [888, 301] on link "Approve" at bounding box center [880, 300] width 41 height 13
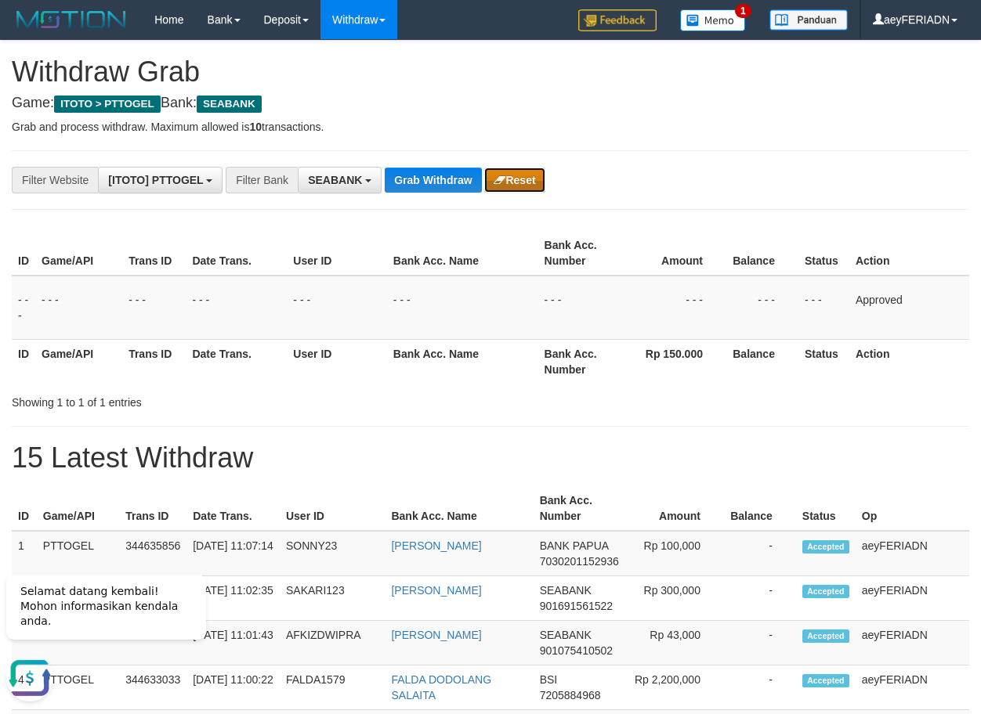
click at [532, 171] on button "Reset" at bounding box center [514, 180] width 60 height 25
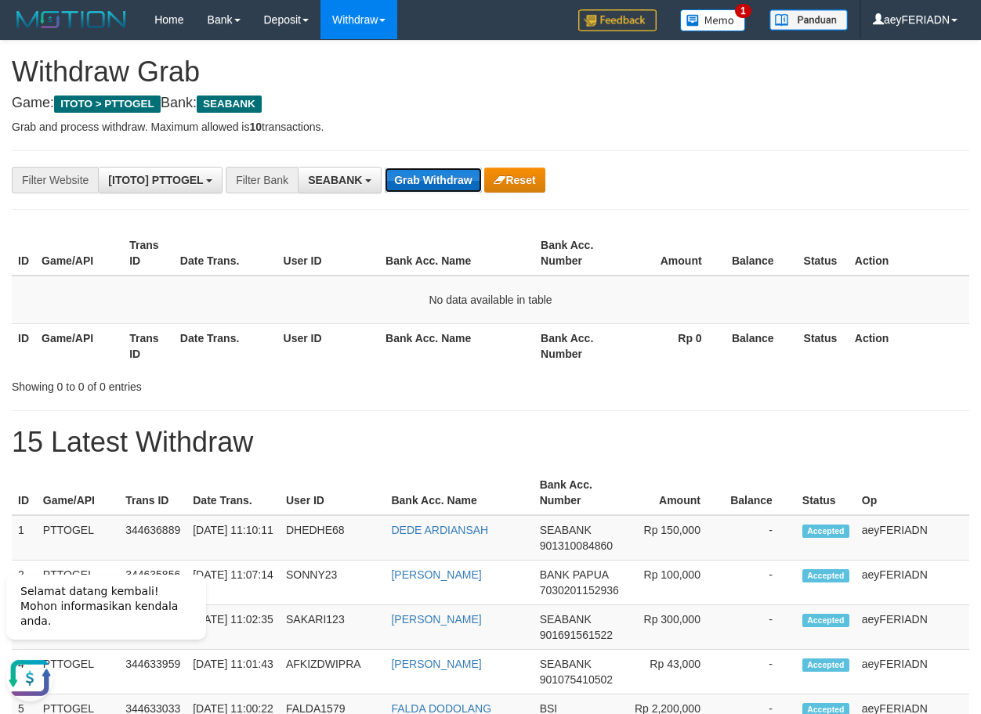
click at [448, 176] on button "Grab Withdraw" at bounding box center [433, 180] width 96 height 25
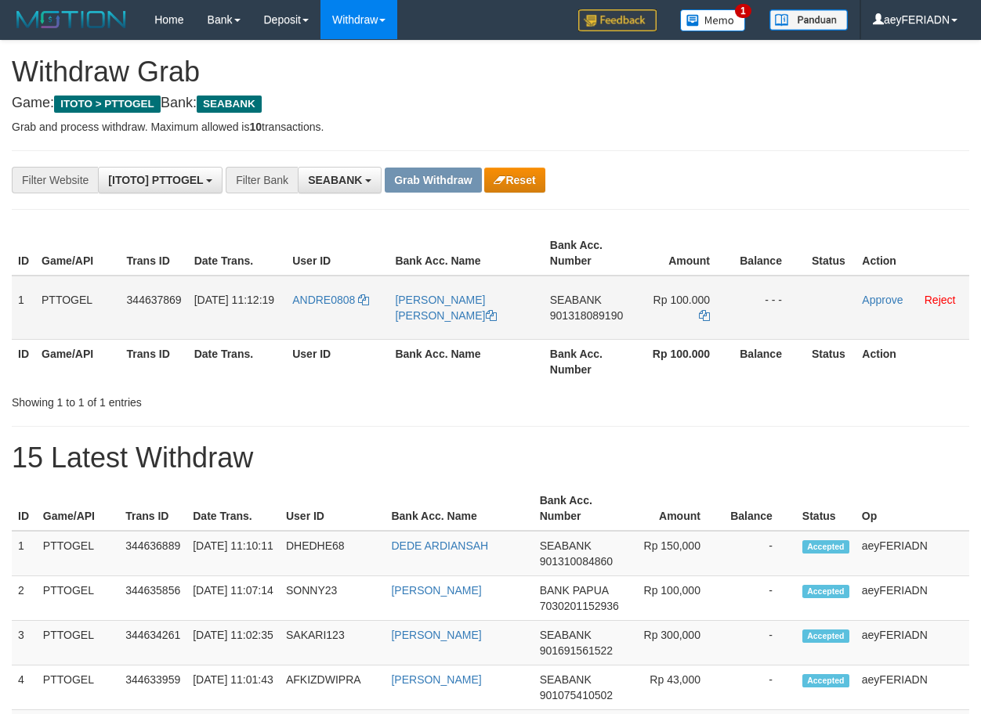
scroll to position [425, 0]
drag, startPoint x: 384, startPoint y: 286, endPoint x: 641, endPoint y: 291, distance: 257.0
click at [641, 291] on tr "1 PTTOGEL 344637869 [DATE] 11:12:19 ANDRE0808 [PERSON_NAME] [PERSON_NAME] SEABA…" at bounding box center [490, 308] width 957 height 64
click at [577, 319] on span "901318089190" at bounding box center [586, 315] width 73 height 13
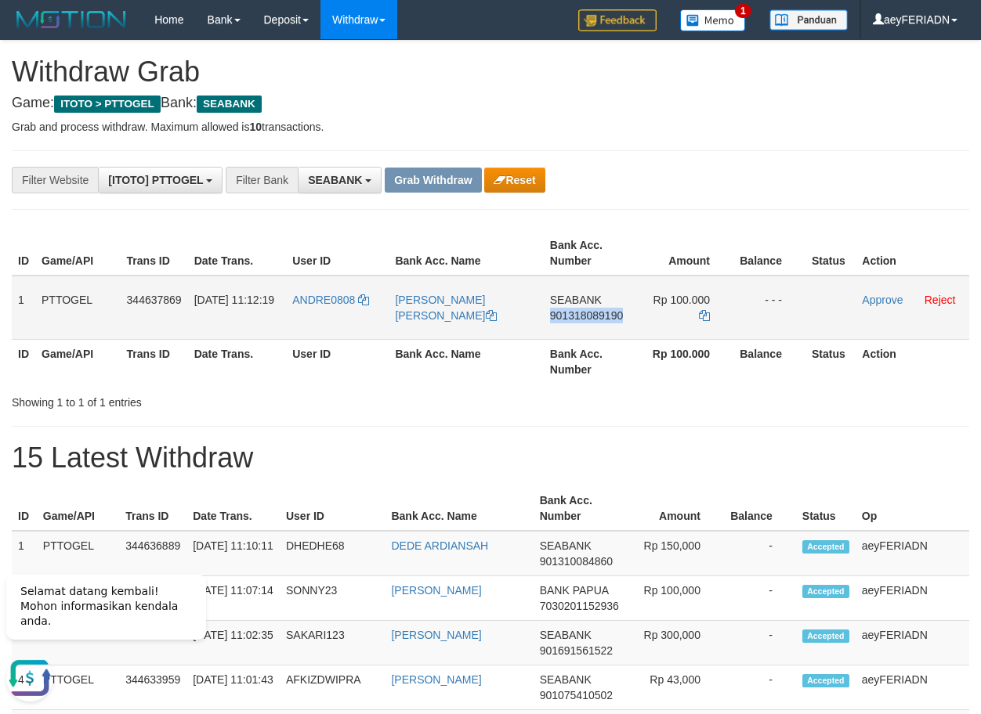
click at [577, 319] on span "901318089190" at bounding box center [586, 315] width 73 height 13
copy span "901318089190"
click at [703, 310] on icon at bounding box center [704, 315] width 11 height 11
click at [880, 303] on link "Approve" at bounding box center [882, 300] width 41 height 13
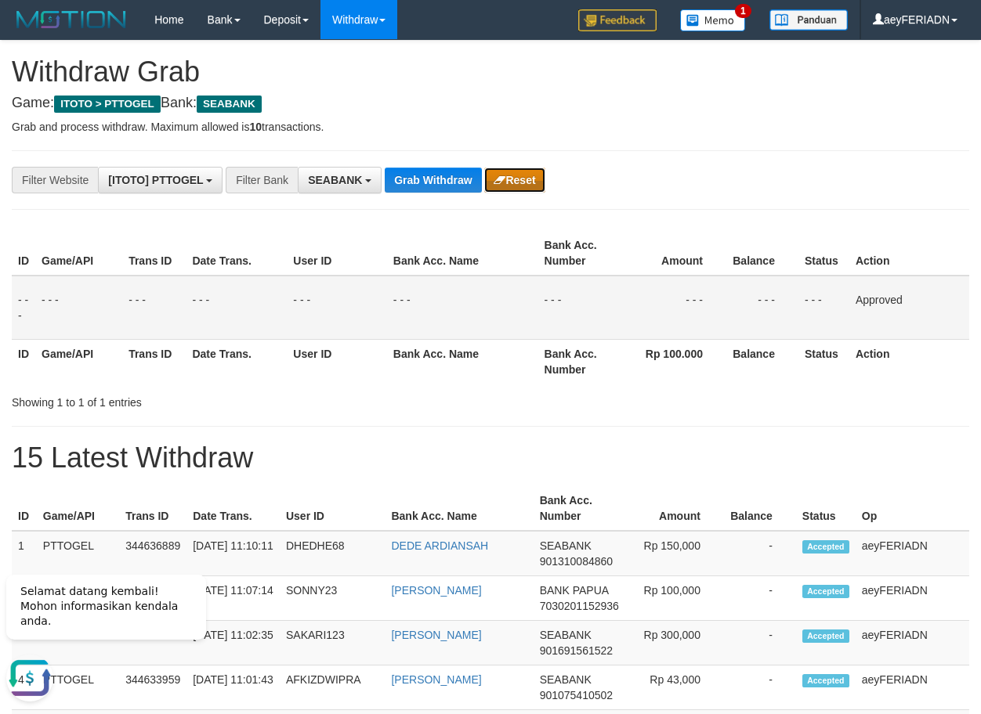
click at [533, 175] on button "Reset" at bounding box center [514, 180] width 60 height 25
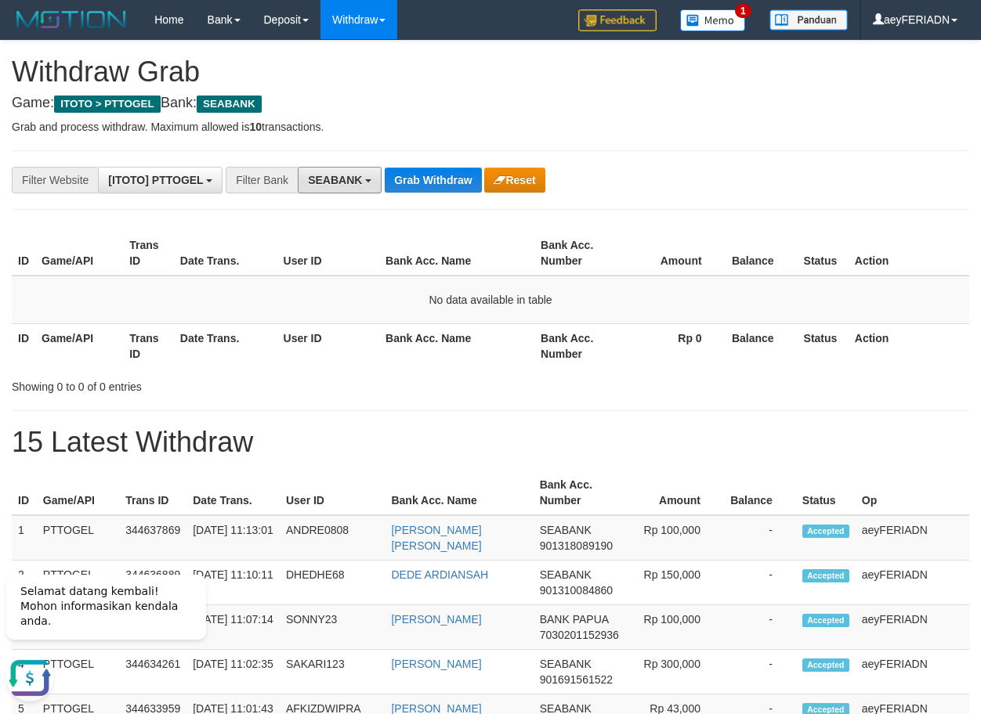
drag, startPoint x: 362, startPoint y: 186, endPoint x: 350, endPoint y: 307, distance: 121.2
click at [361, 187] on button "SEABANK" at bounding box center [340, 180] width 84 height 27
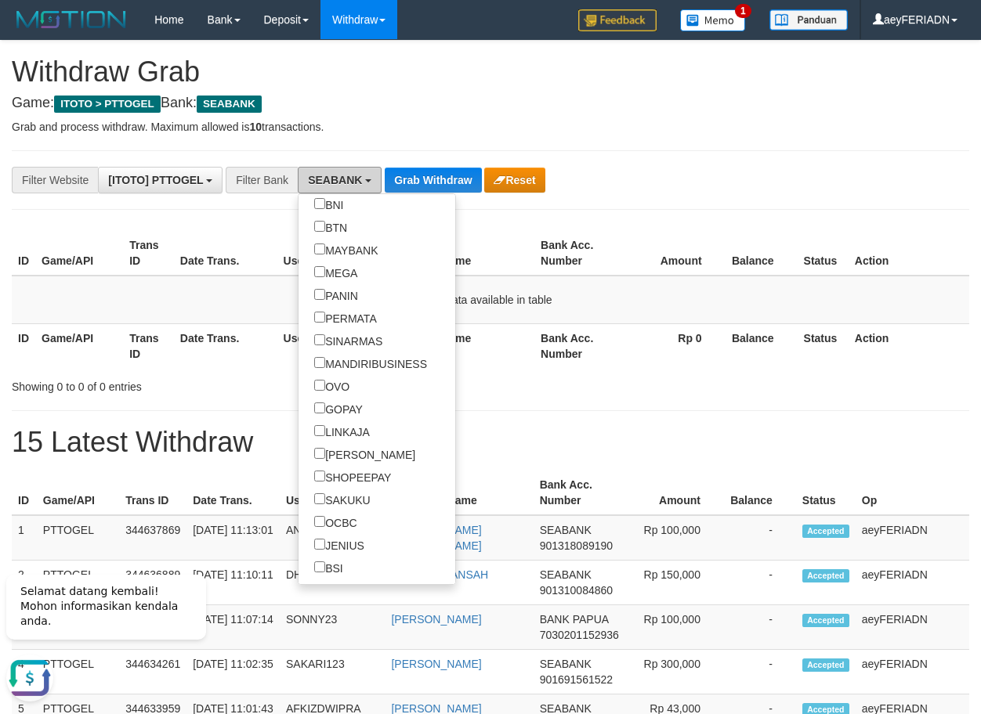
scroll to position [201, 0]
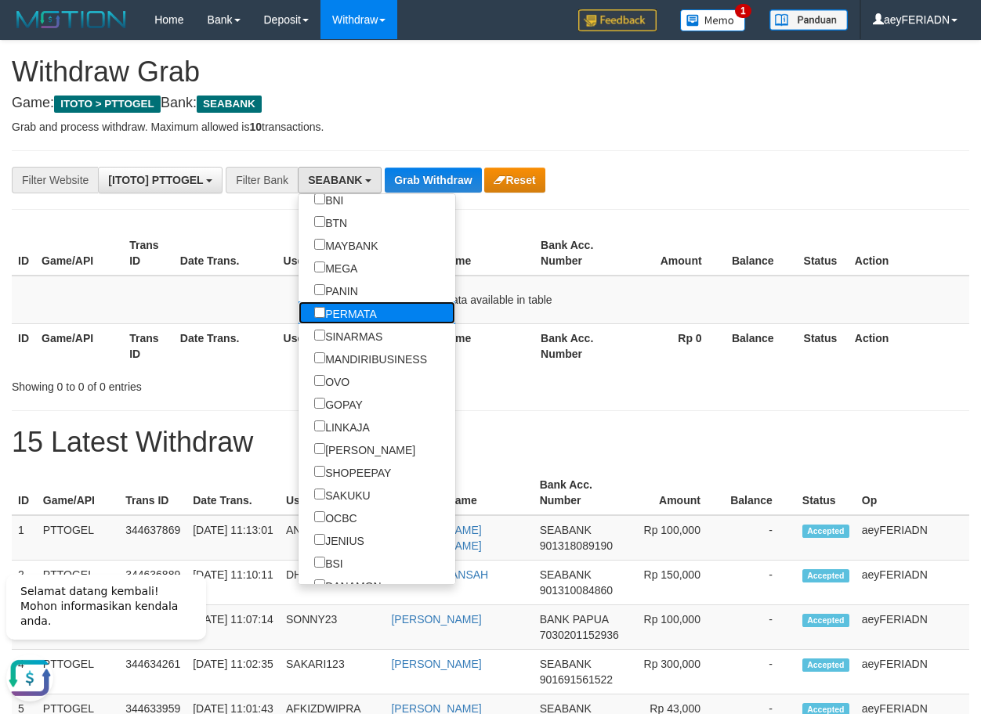
click at [298, 316] on label "PERMATA" at bounding box center [345, 313] width 94 height 23
select select "*******"
click at [429, 176] on button "Grab Withdraw" at bounding box center [457, 180] width 96 height 25
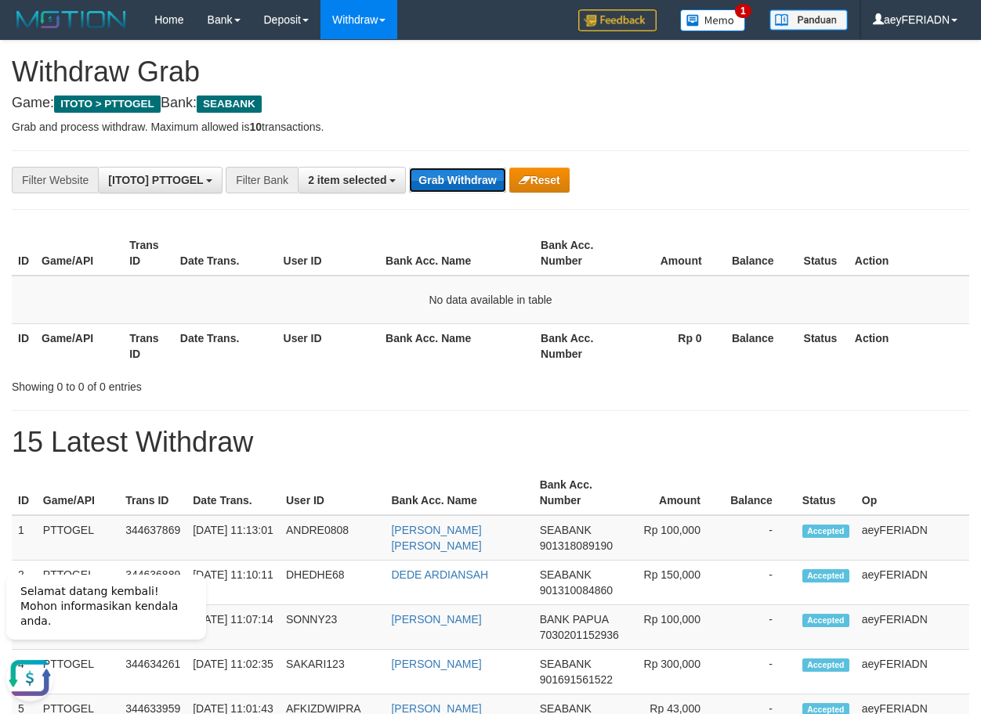
click at [429, 176] on button "Grab Withdraw" at bounding box center [457, 180] width 96 height 25
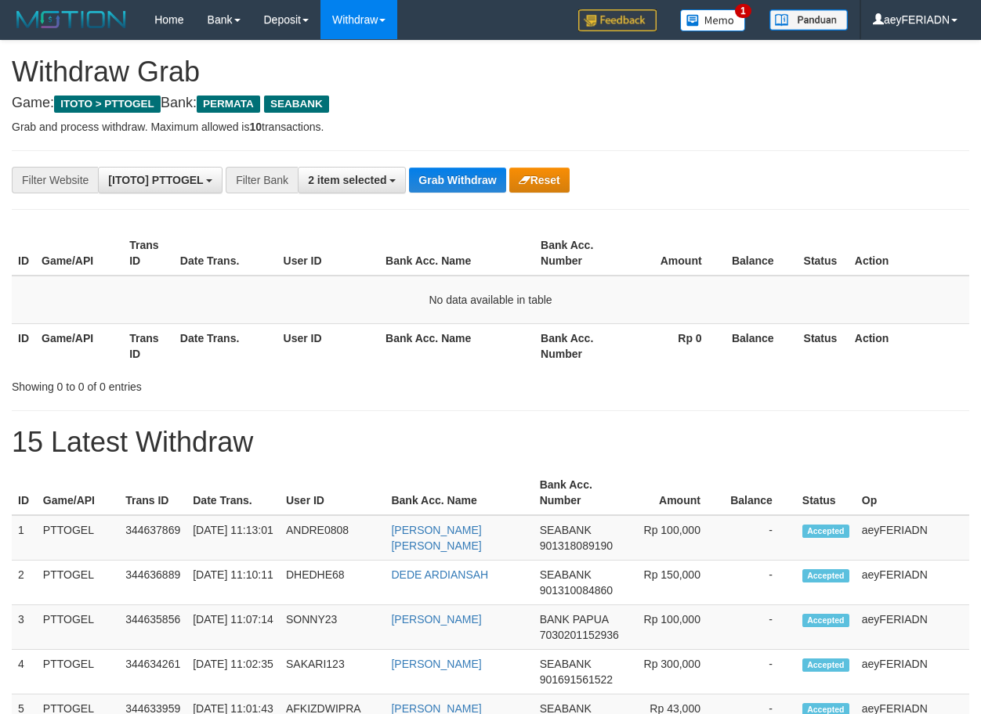
scroll to position [178, 0]
click at [432, 177] on button "Grab Withdraw" at bounding box center [457, 180] width 96 height 25
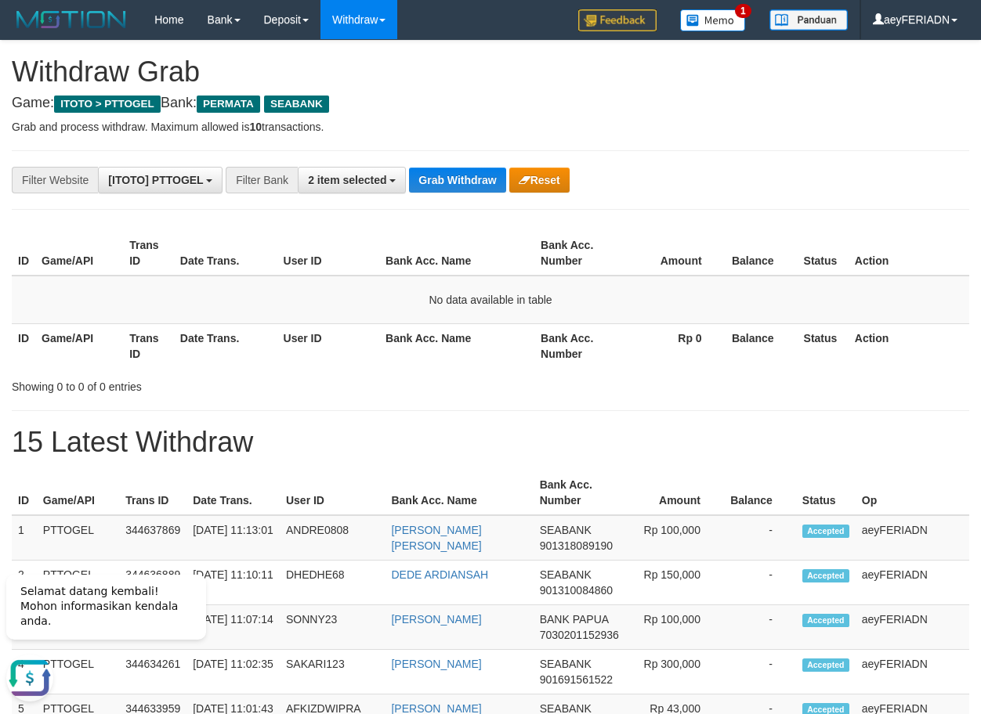
click at [470, 167] on div "**********" at bounding box center [408, 180] width 817 height 27
click at [463, 181] on button "Grab Withdraw" at bounding box center [457, 180] width 96 height 25
click at [482, 179] on button "Grab Withdraw" at bounding box center [457, 180] width 96 height 25
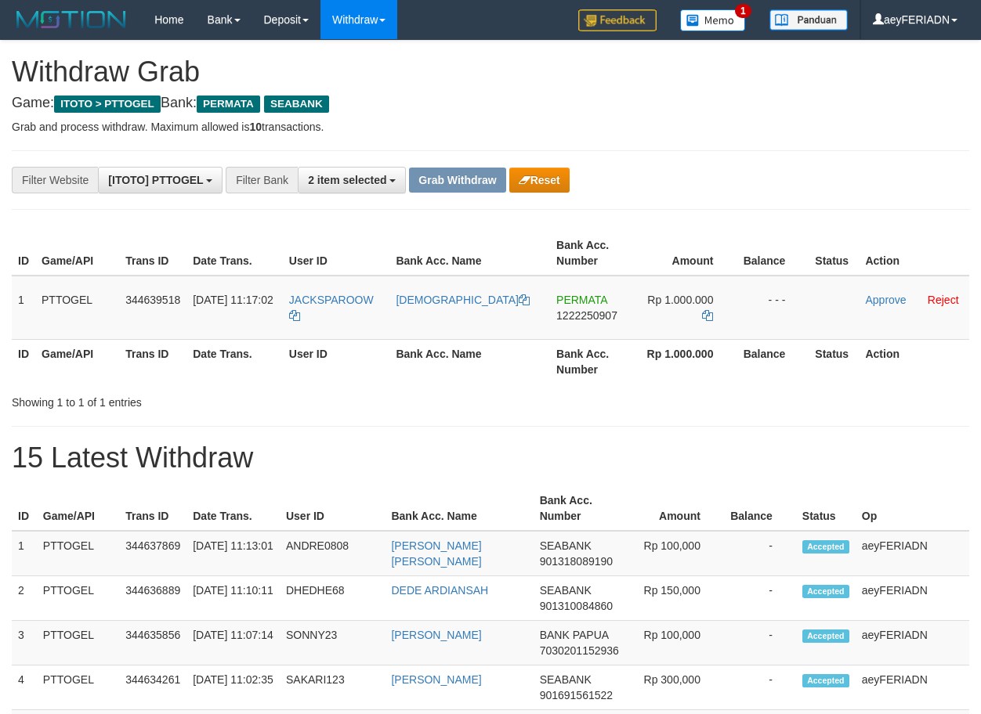
scroll to position [178, 0]
click at [575, 313] on span "1222250907" at bounding box center [586, 315] width 61 height 13
copy span "1222250907"
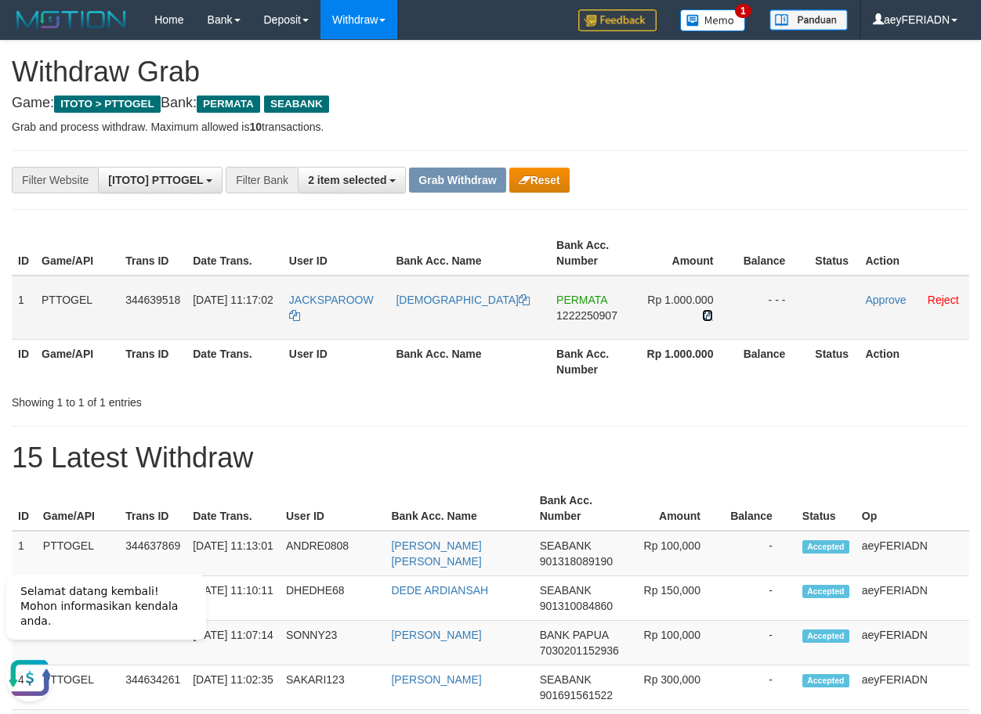
click at [705, 316] on icon at bounding box center [707, 315] width 11 height 11
click at [883, 301] on link "Approve" at bounding box center [885, 300] width 41 height 13
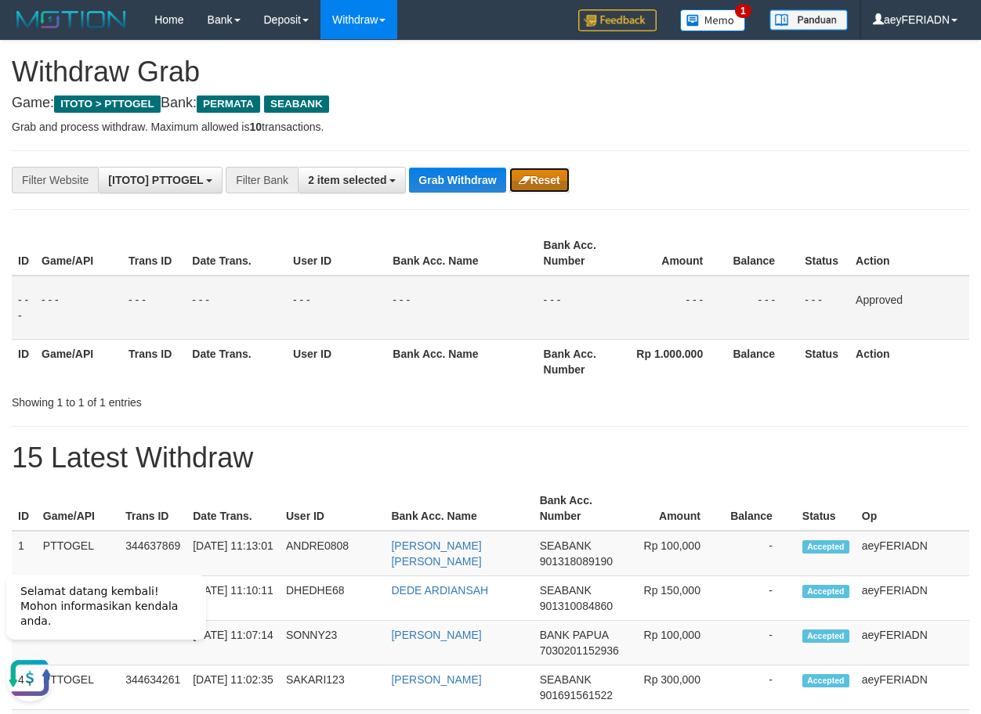
click at [537, 172] on button "Reset" at bounding box center [539, 180] width 60 height 25
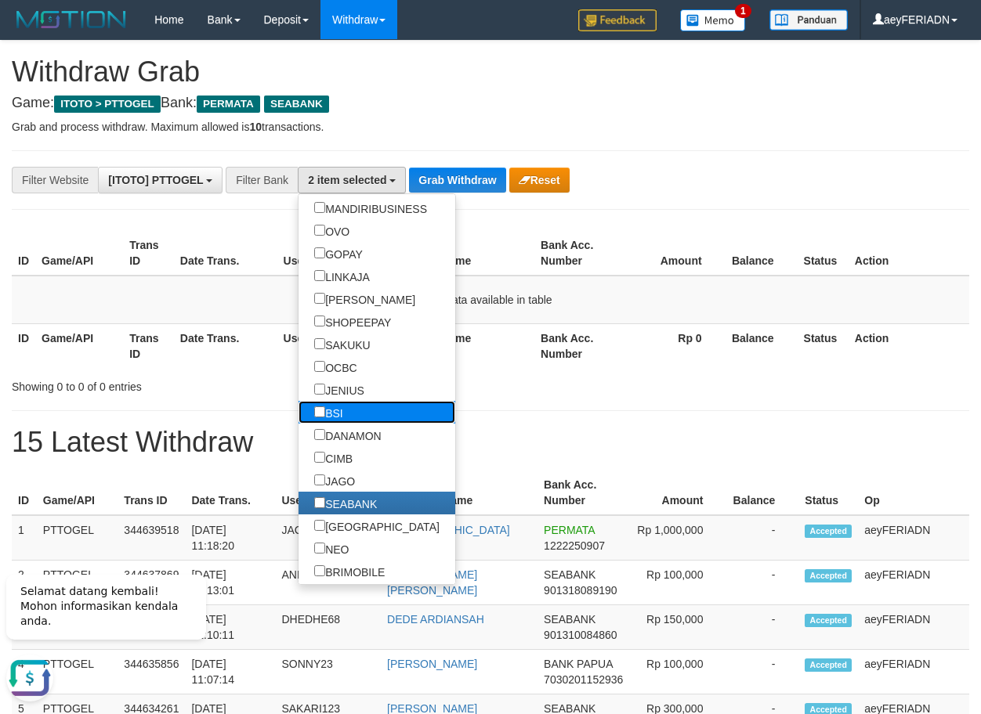
click at [298, 416] on label "BSI" at bounding box center [328, 412] width 60 height 23
click at [470, 179] on button "Grab Withdraw" at bounding box center [457, 180] width 96 height 25
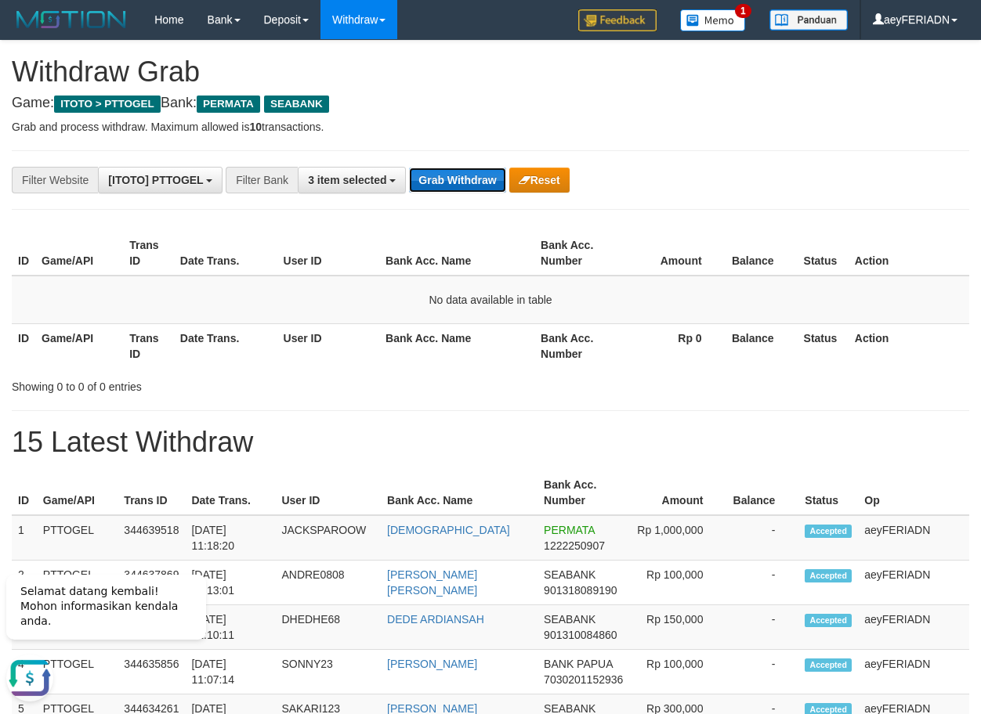
click at [470, 179] on button "Grab Withdraw" at bounding box center [457, 180] width 96 height 25
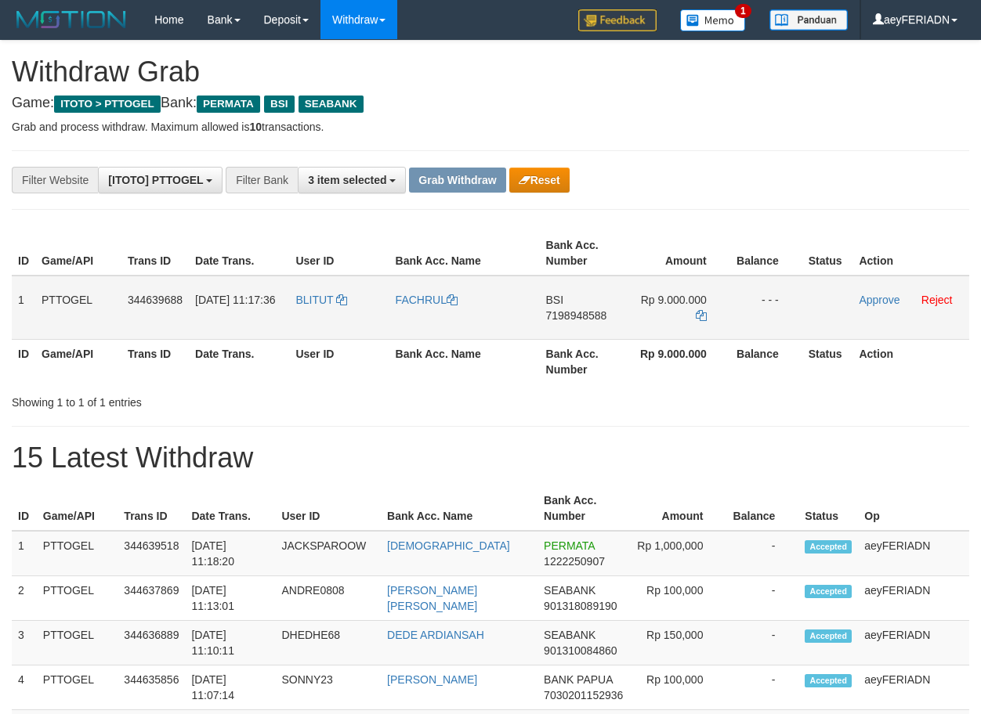
scroll to position [178, 0]
drag, startPoint x: 335, startPoint y: 289, endPoint x: 681, endPoint y: 287, distance: 345.4
click at [681, 287] on tr "1 PTTOGEL 344639688 [DATE] 11:17:36 BLITUT FACHRUL BSI 7198948588 Rp 9.000.000 …" at bounding box center [490, 308] width 957 height 64
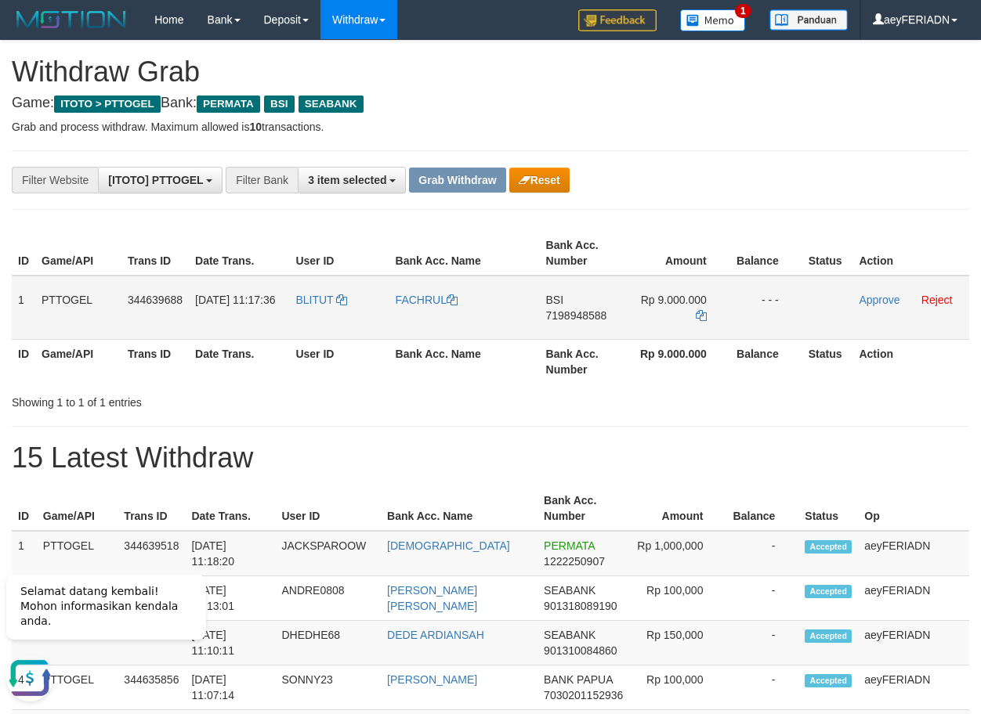
scroll to position [0, 0]
click at [540, 182] on button "Reset" at bounding box center [539, 180] width 60 height 25
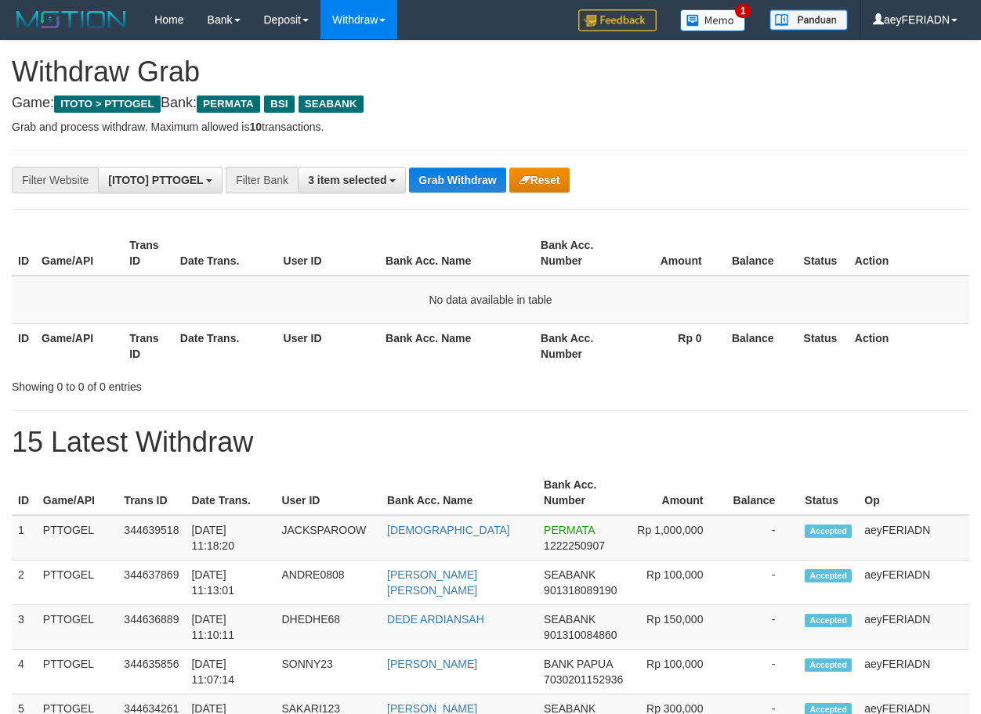
scroll to position [178, 0]
click at [374, 183] on span "3 item selected" at bounding box center [347, 180] width 78 height 13
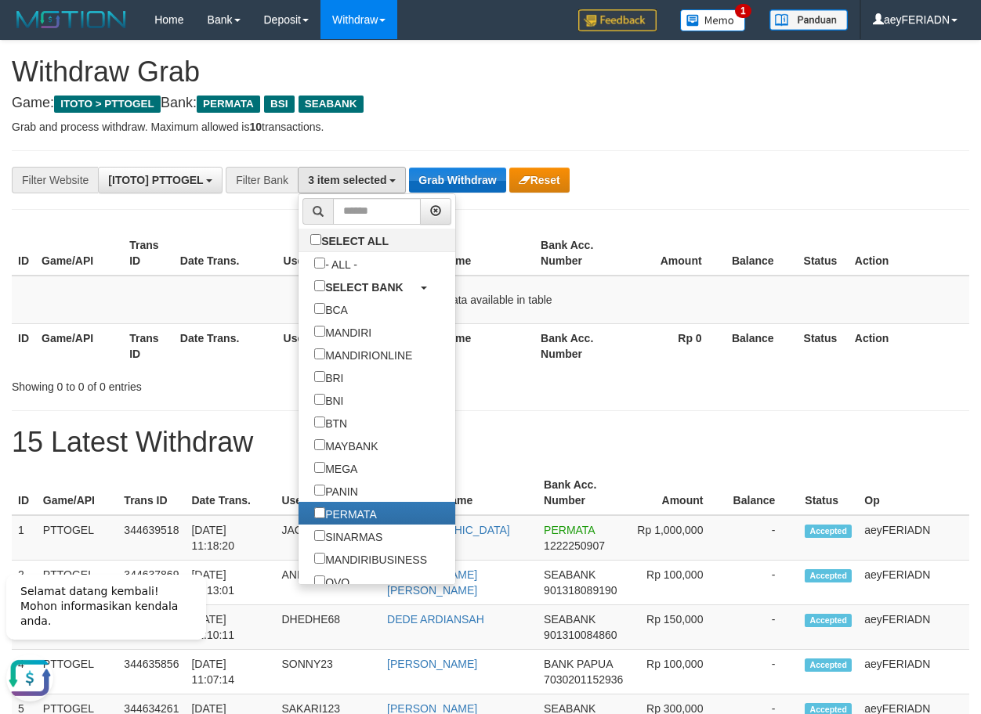
scroll to position [0, 0]
click at [298, 255] on label "- ALL -" at bounding box center [335, 263] width 74 height 23
select select "***"
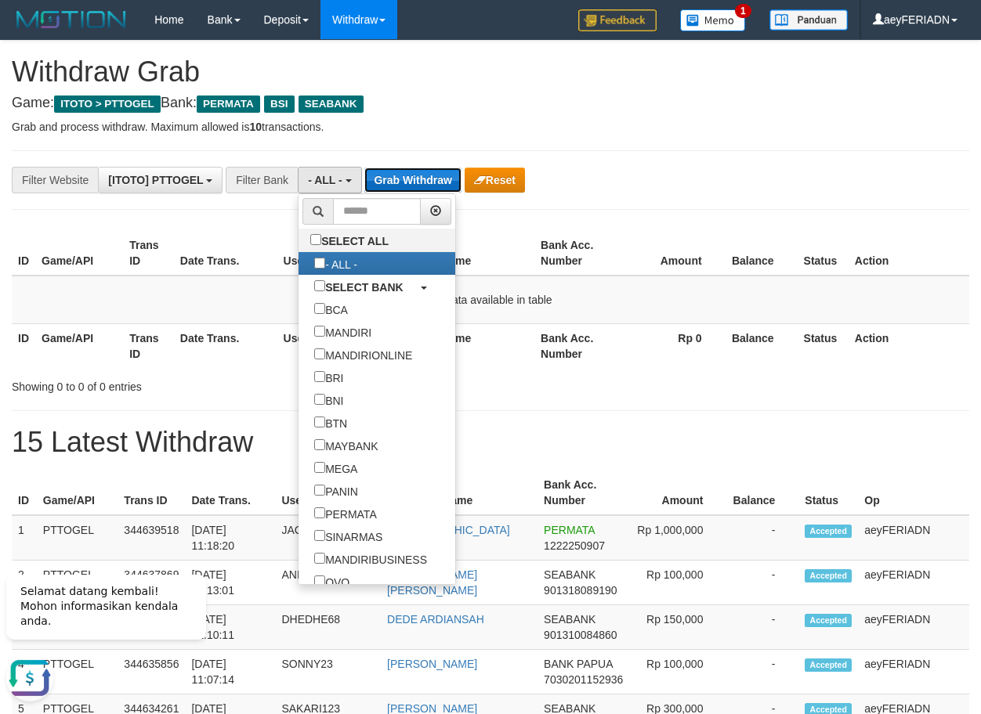
click at [443, 180] on button "Grab Withdraw" at bounding box center [412, 180] width 96 height 25
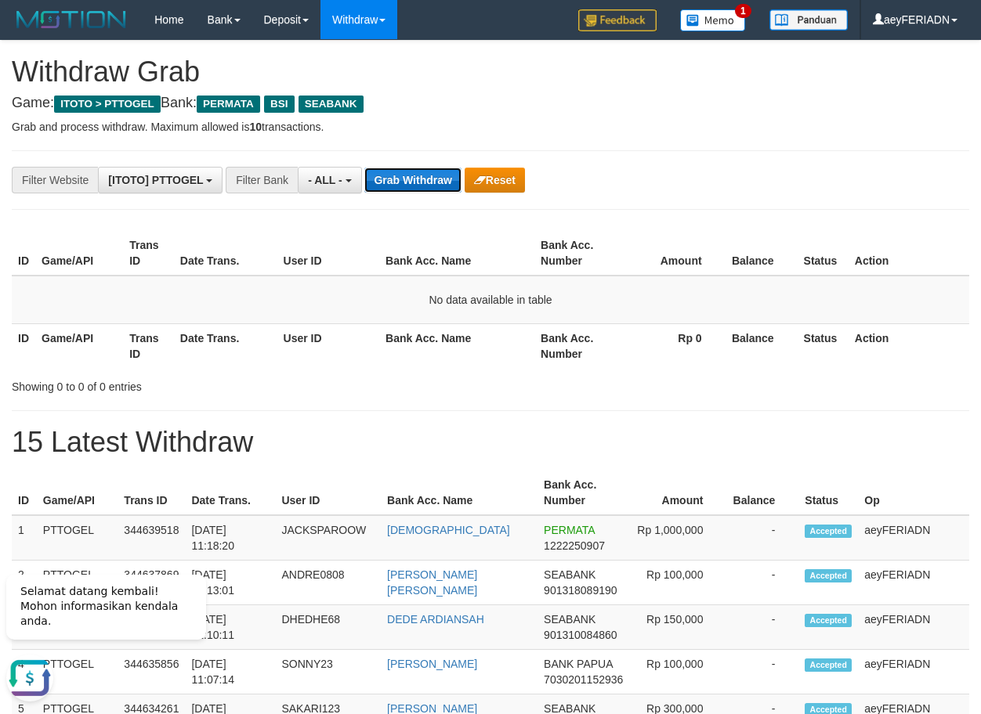
click at [443, 180] on button "Grab Withdraw" at bounding box center [412, 180] width 96 height 25
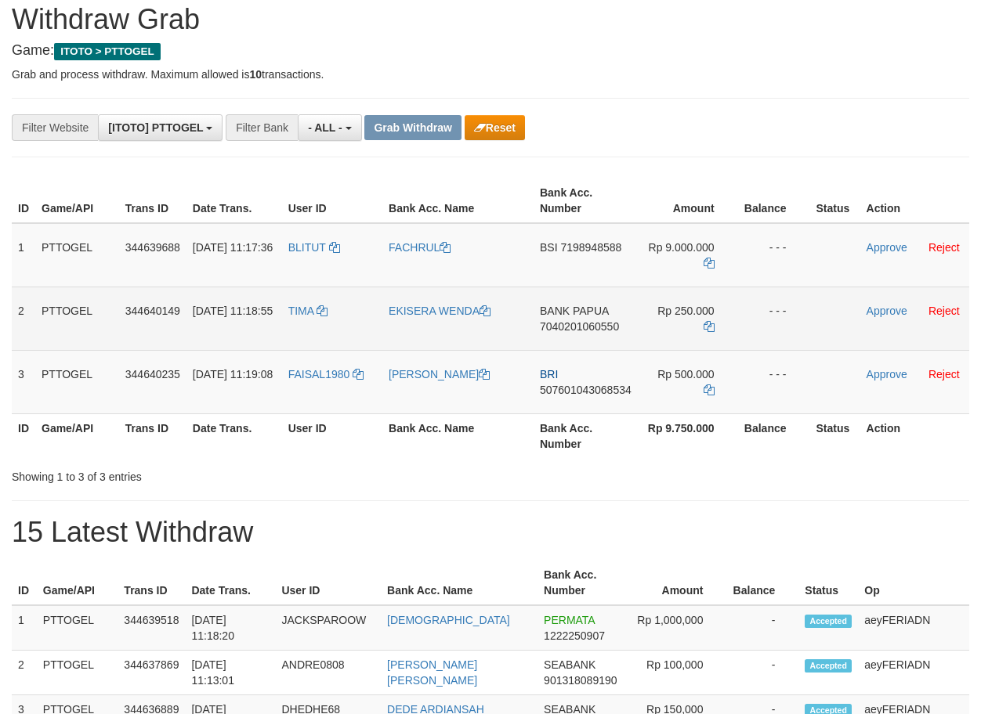
scroll to position [13, 0]
drag, startPoint x: 323, startPoint y: 288, endPoint x: 670, endPoint y: 322, distance: 349.4
click at [670, 322] on tr "2 PTTOGEL 344640149 30/09/2025 11:18:55 TIMA EKISERA WENDA BANK PAPUA 704020106…" at bounding box center [490, 317] width 957 height 63
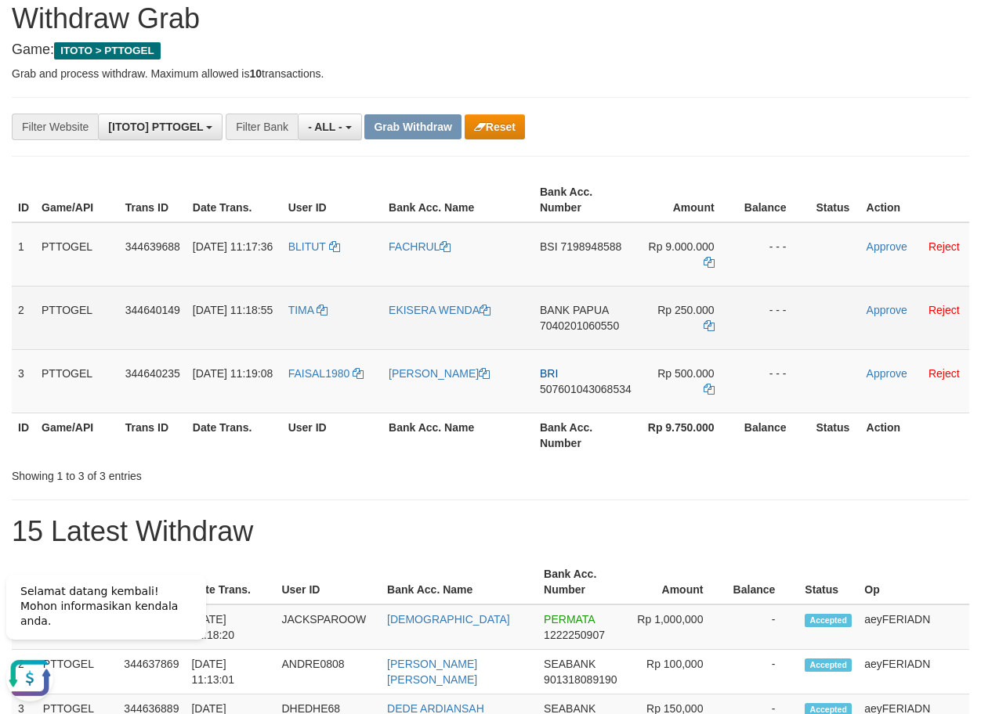
scroll to position [0, 0]
click at [598, 325] on span "7040201060550" at bounding box center [579, 326] width 79 height 13
copy span "7040201060550"
click at [589, 313] on span "BANK PAPUA" at bounding box center [574, 310] width 69 height 13
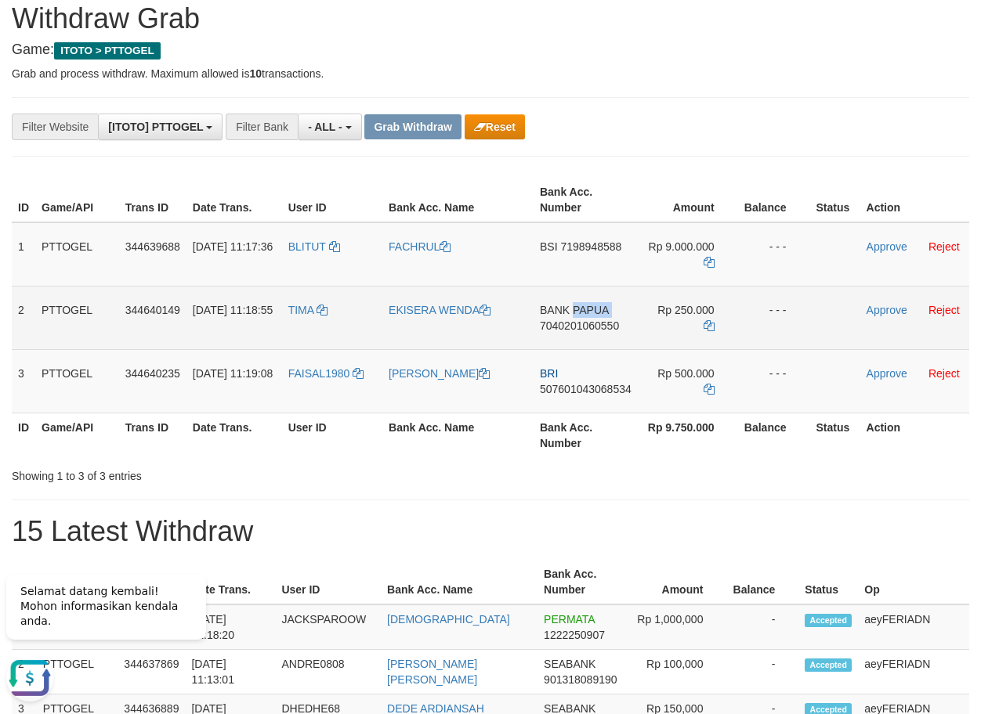
click at [589, 313] on span "BANK PAPUA" at bounding box center [574, 310] width 69 height 13
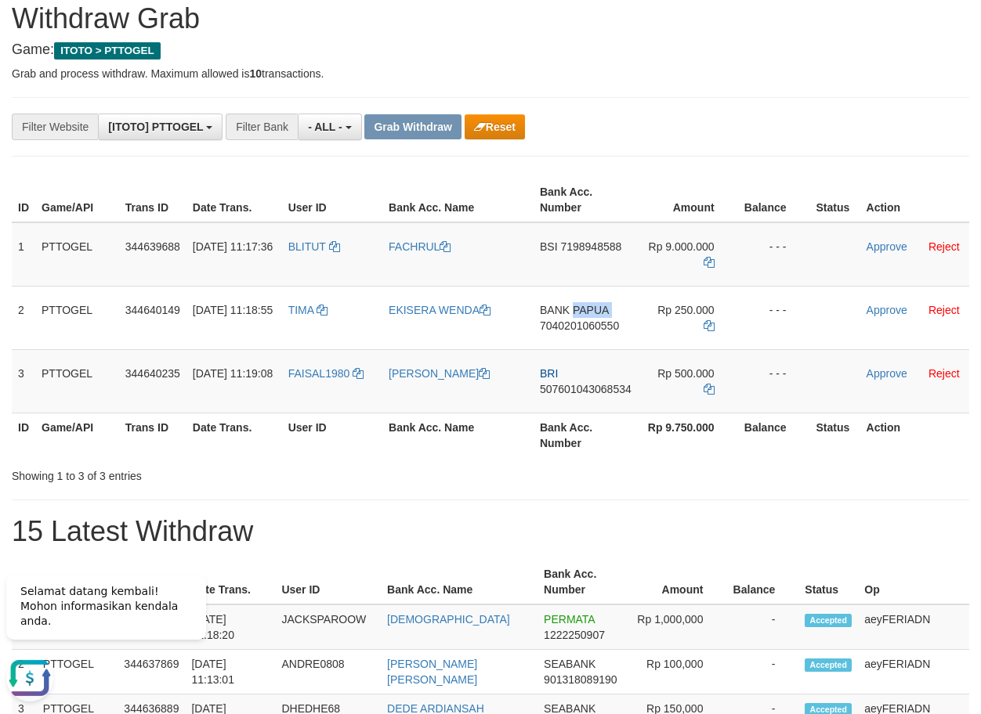
copy span "[GEOGRAPHIC_DATA]"
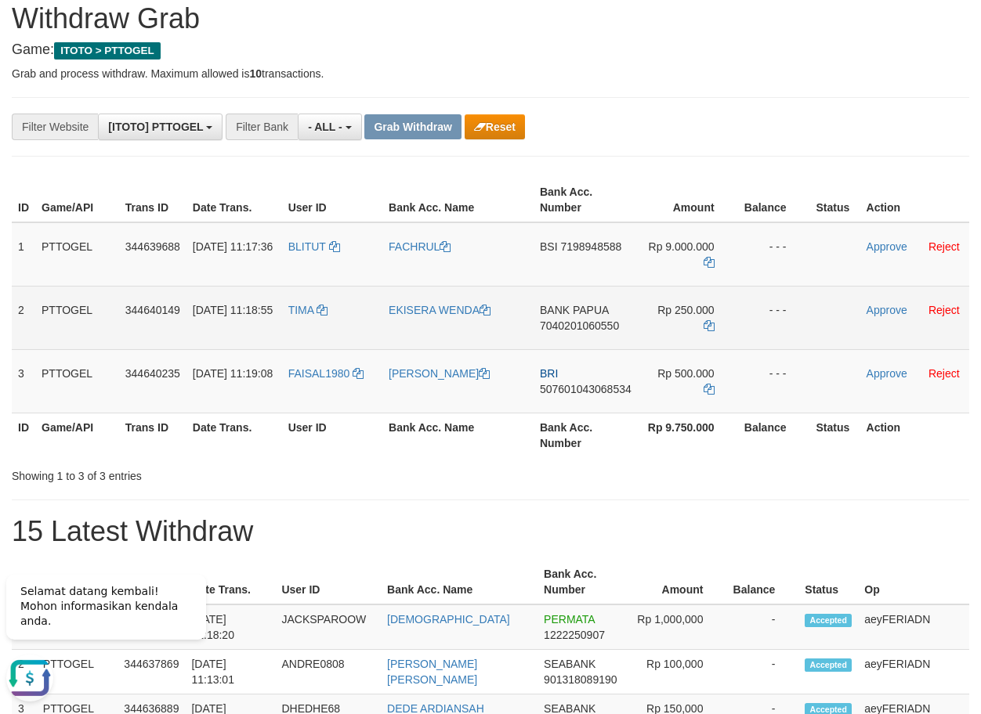
click at [594, 327] on span "7040201060550" at bounding box center [579, 326] width 79 height 13
copy span "7040201060550"
click at [706, 320] on icon at bounding box center [708, 325] width 11 height 11
click at [884, 306] on link "Approve" at bounding box center [886, 310] width 41 height 13
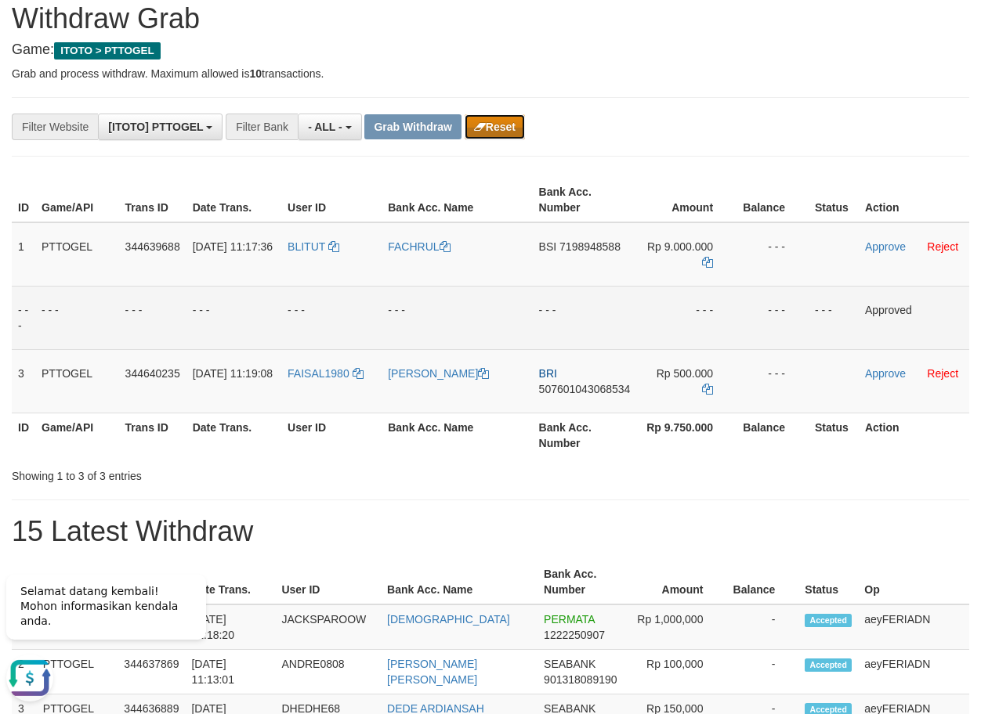
click at [516, 121] on button "Reset" at bounding box center [494, 126] width 60 height 25
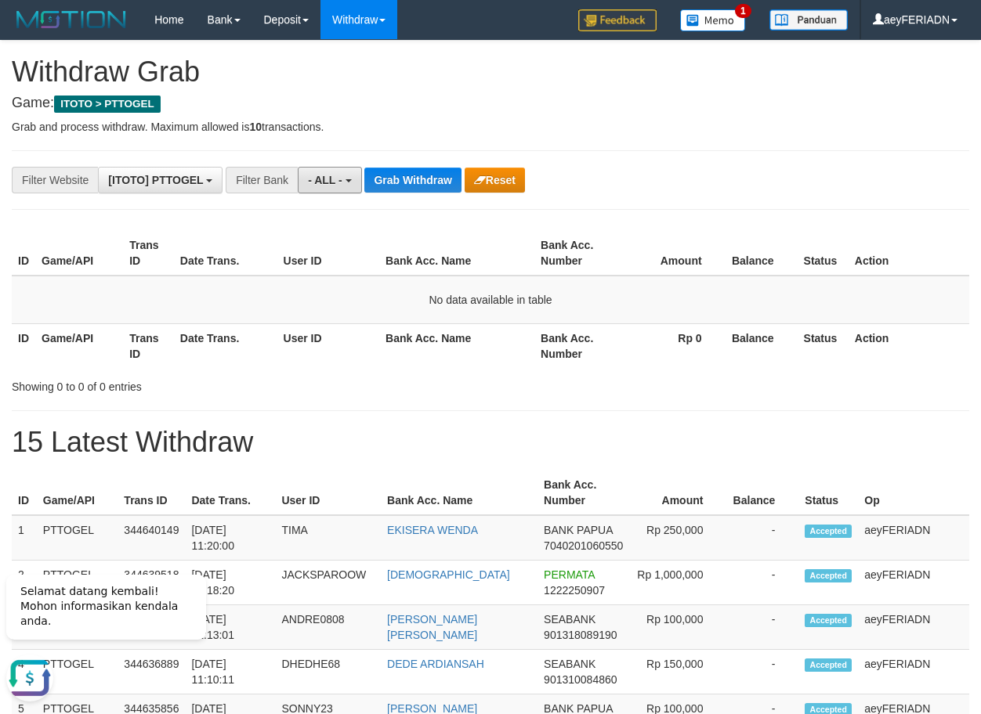
drag, startPoint x: 346, startPoint y: 175, endPoint x: 363, endPoint y: 175, distance: 16.4
click at [349, 175] on button "- ALL -" at bounding box center [329, 180] width 63 height 27
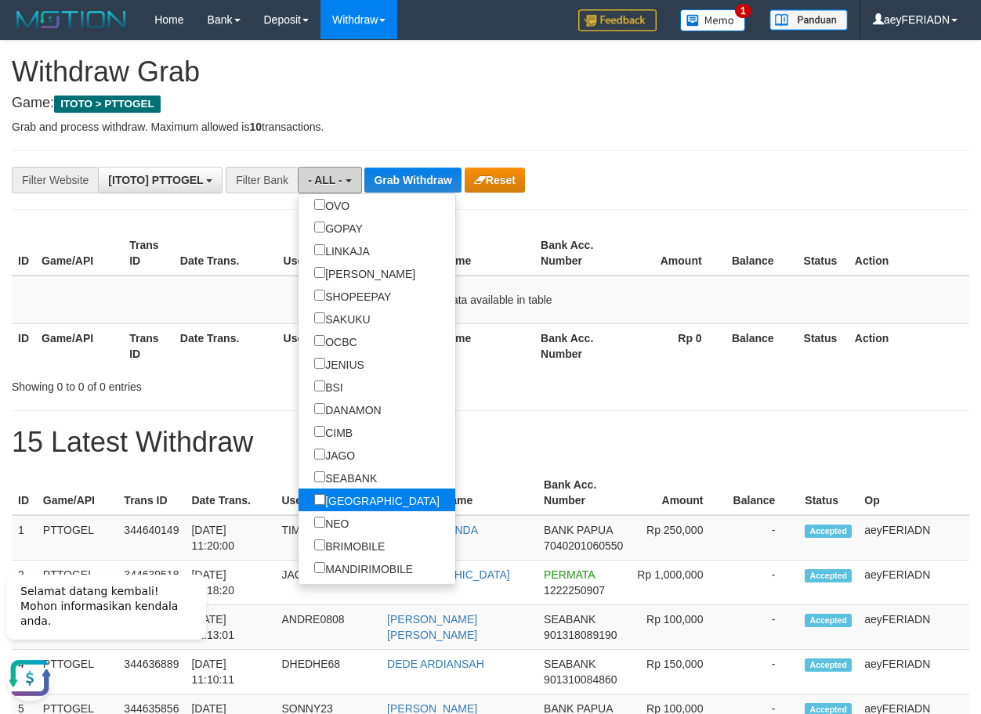
scroll to position [401, 0]
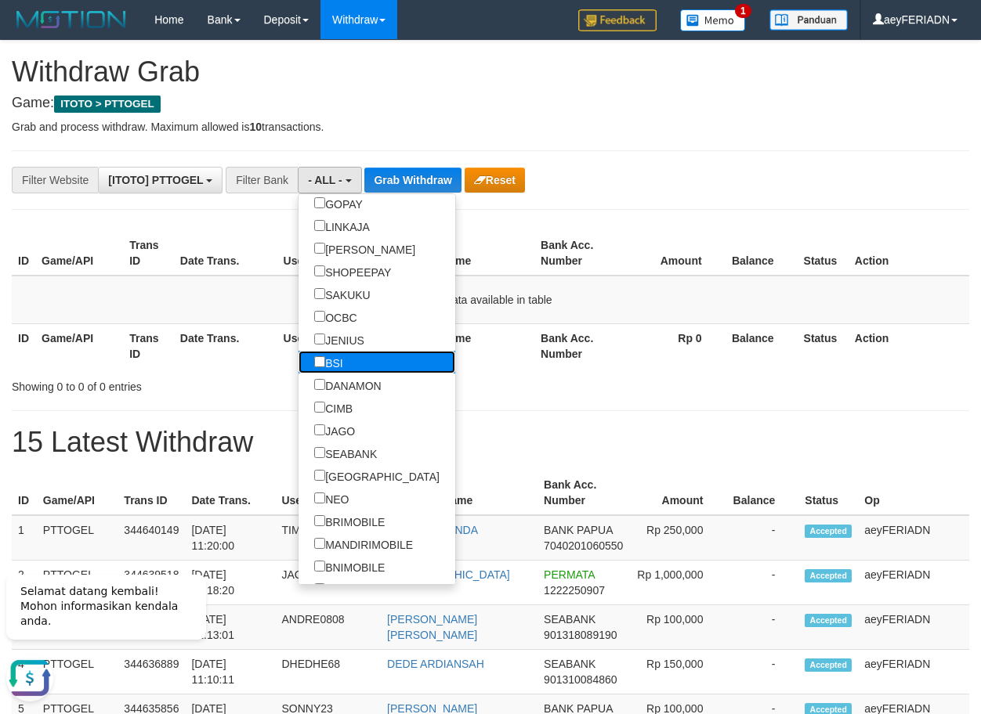
click at [298, 368] on label "BSI" at bounding box center [328, 362] width 60 height 23
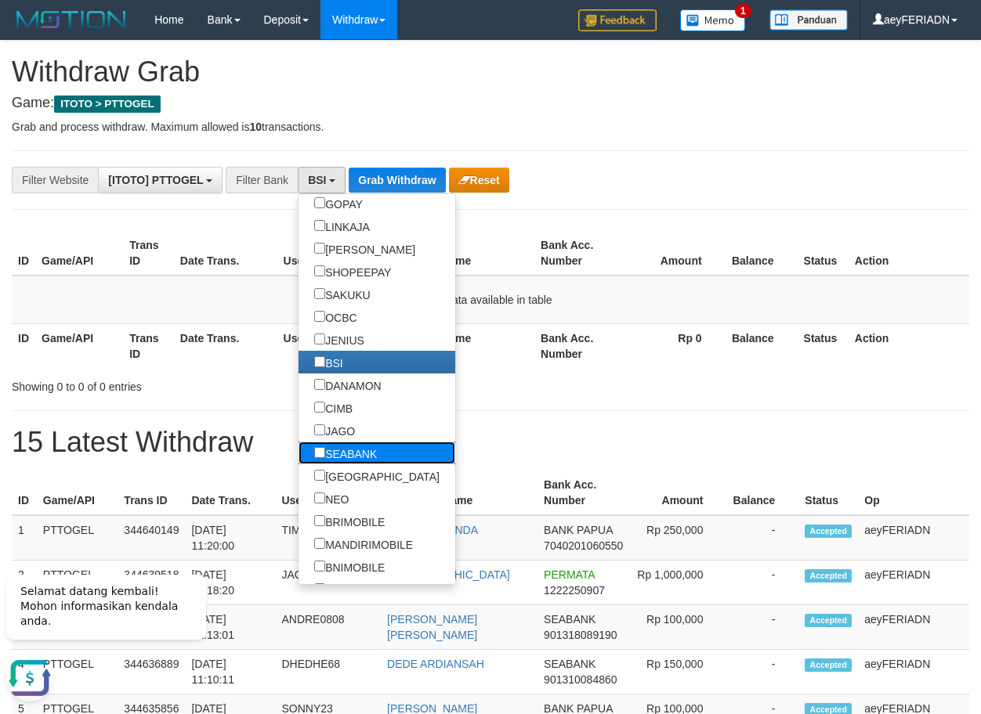
click at [298, 451] on label "SEABANK" at bounding box center [345, 453] width 94 height 23
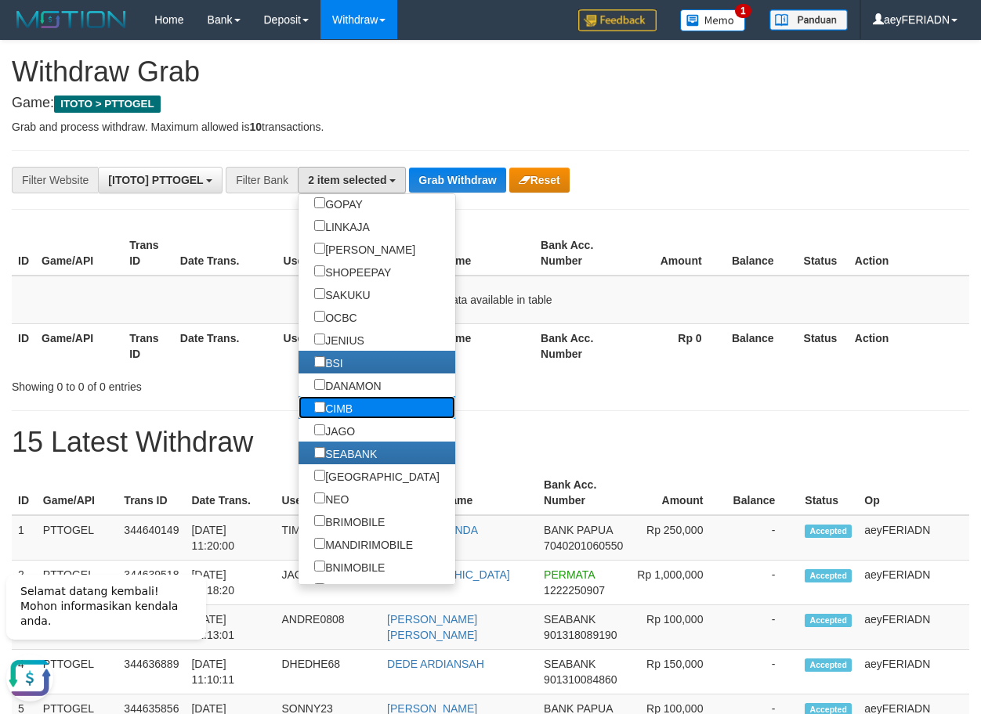
click at [298, 414] on label "CIMB" at bounding box center [333, 407] width 70 height 23
click at [298, 381] on label "DANAMON" at bounding box center [347, 385] width 99 height 23
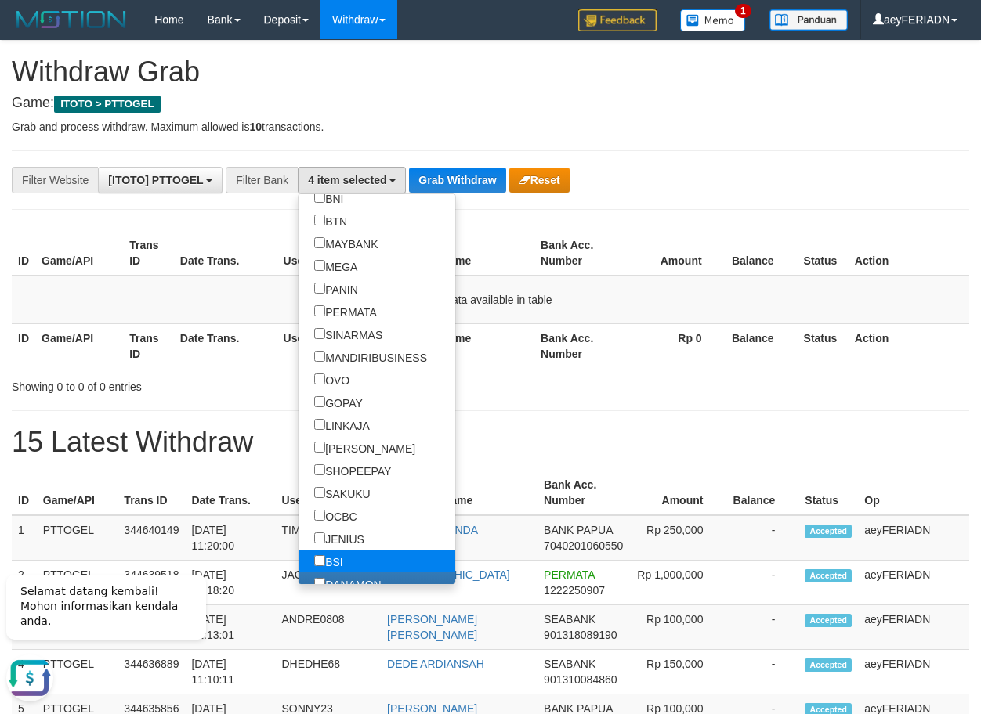
scroll to position [201, 0]
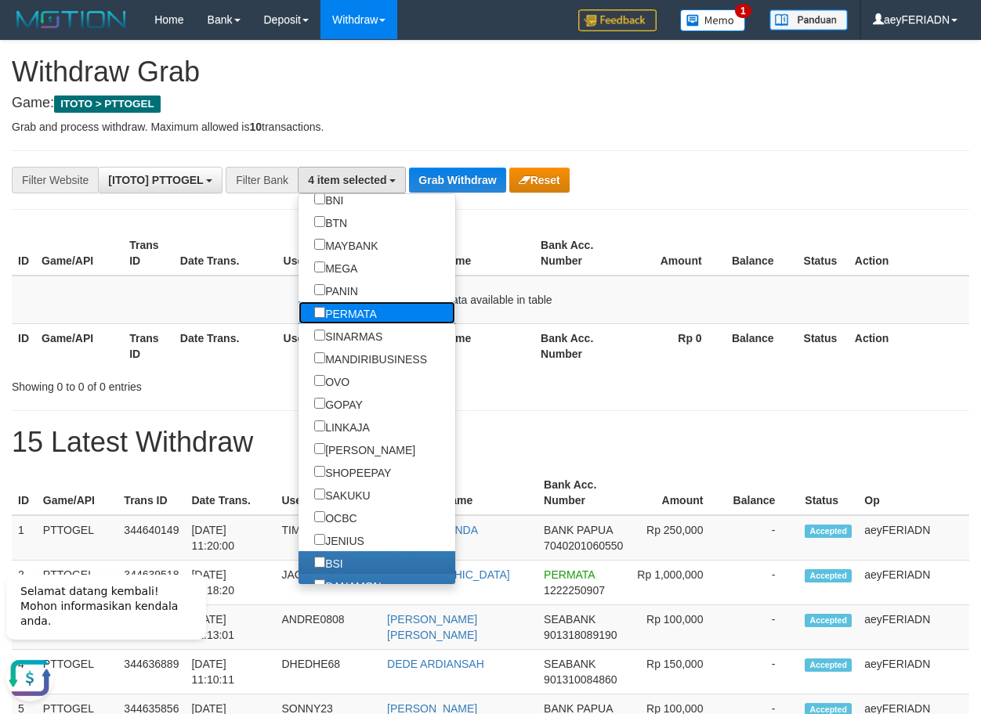
click at [298, 306] on label "PERMATA" at bounding box center [345, 313] width 94 height 23
click at [298, 243] on label "MAYBANK" at bounding box center [345, 244] width 95 height 23
select select "*******"
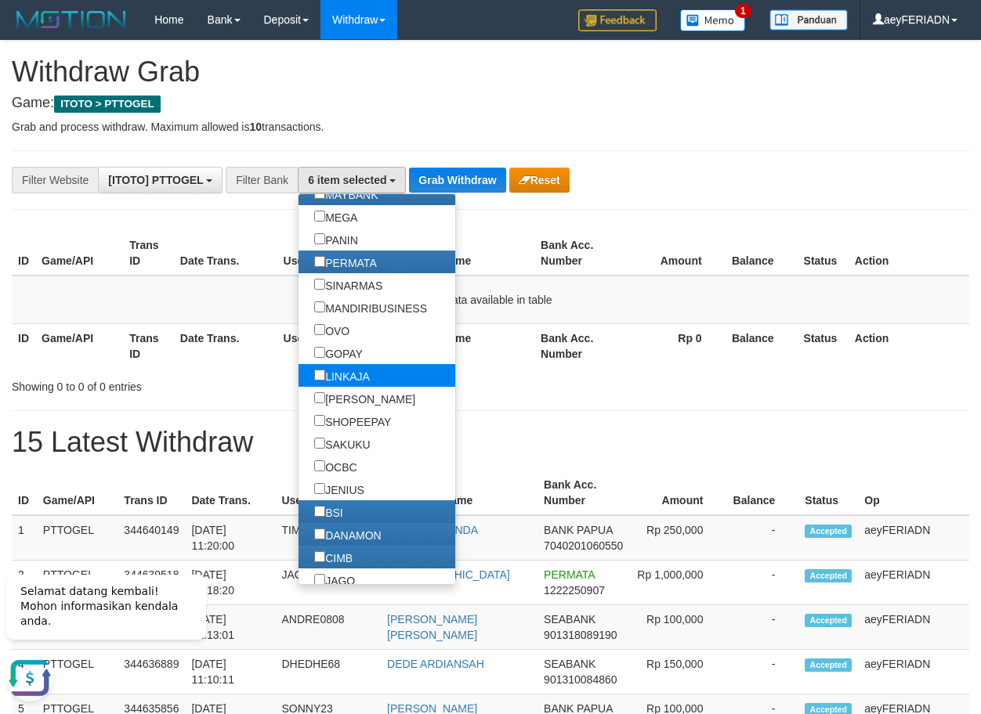
scroll to position [301, 0]
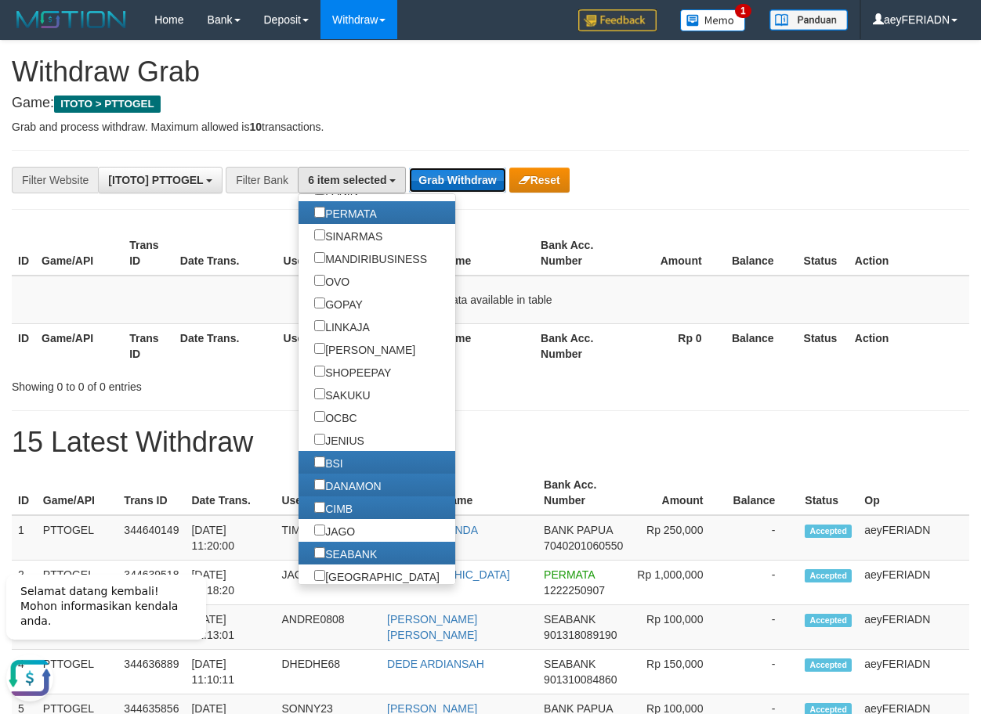
click at [461, 175] on button "Grab Withdraw" at bounding box center [457, 180] width 96 height 25
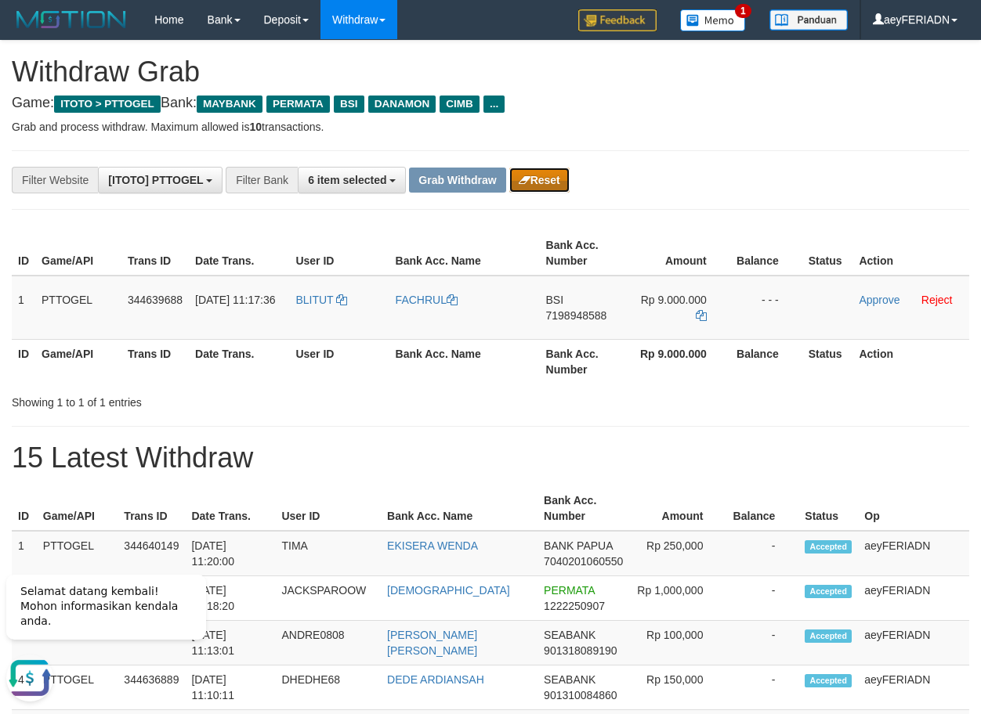
click at [555, 182] on button "Reset" at bounding box center [539, 180] width 60 height 25
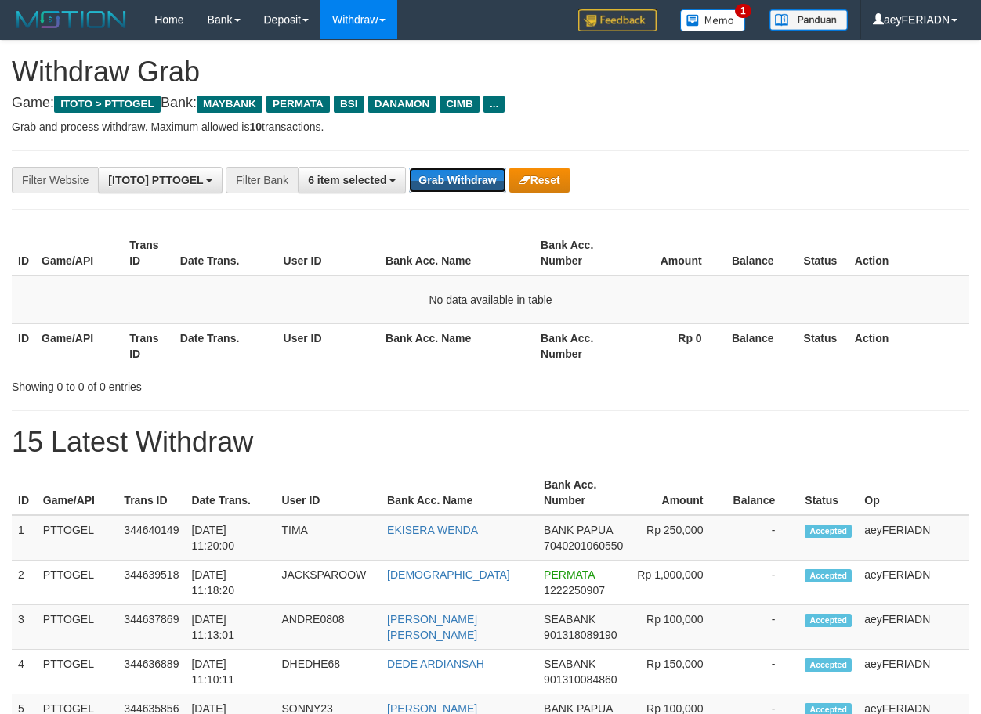
click at [454, 176] on button "Grab Withdraw" at bounding box center [457, 180] width 96 height 25
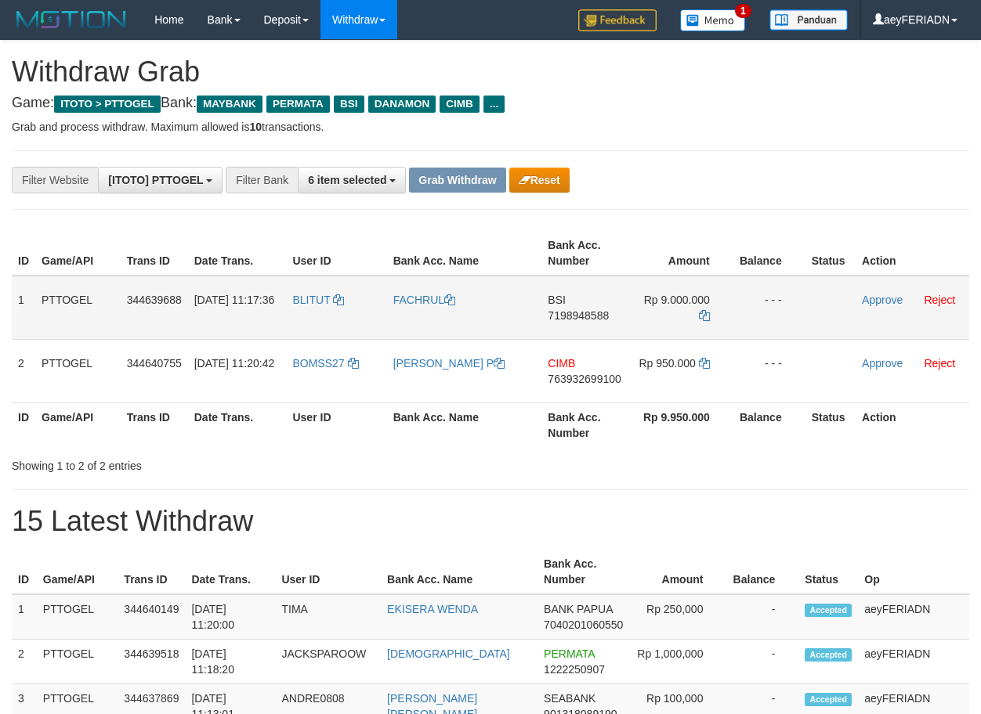
scroll to position [128, 0]
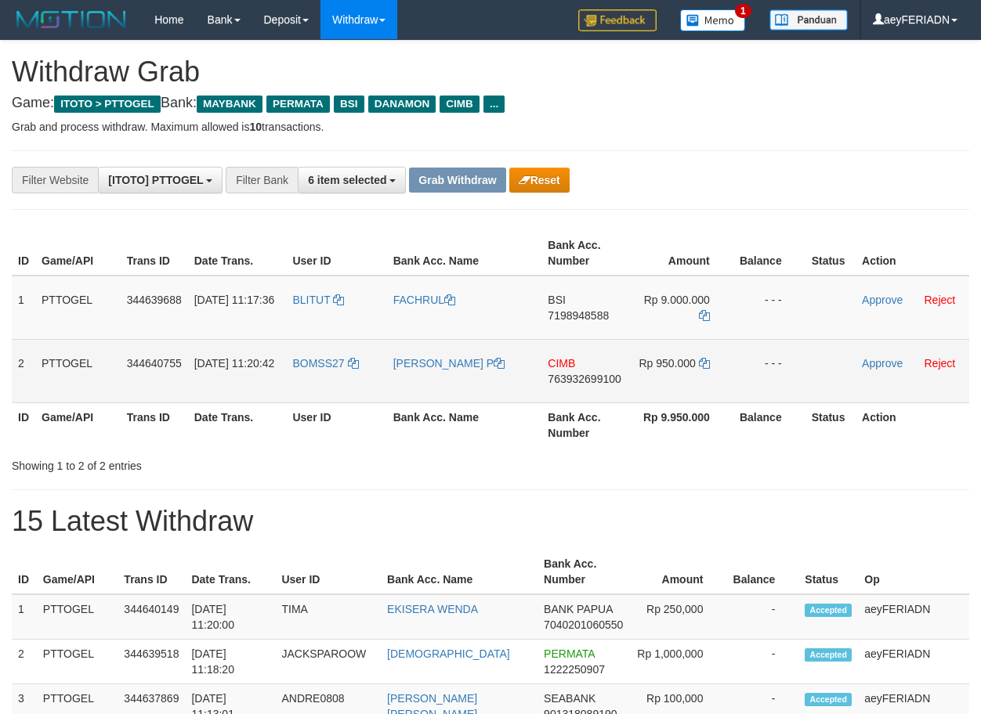
click at [579, 383] on span "763932699100" at bounding box center [583, 379] width 73 height 13
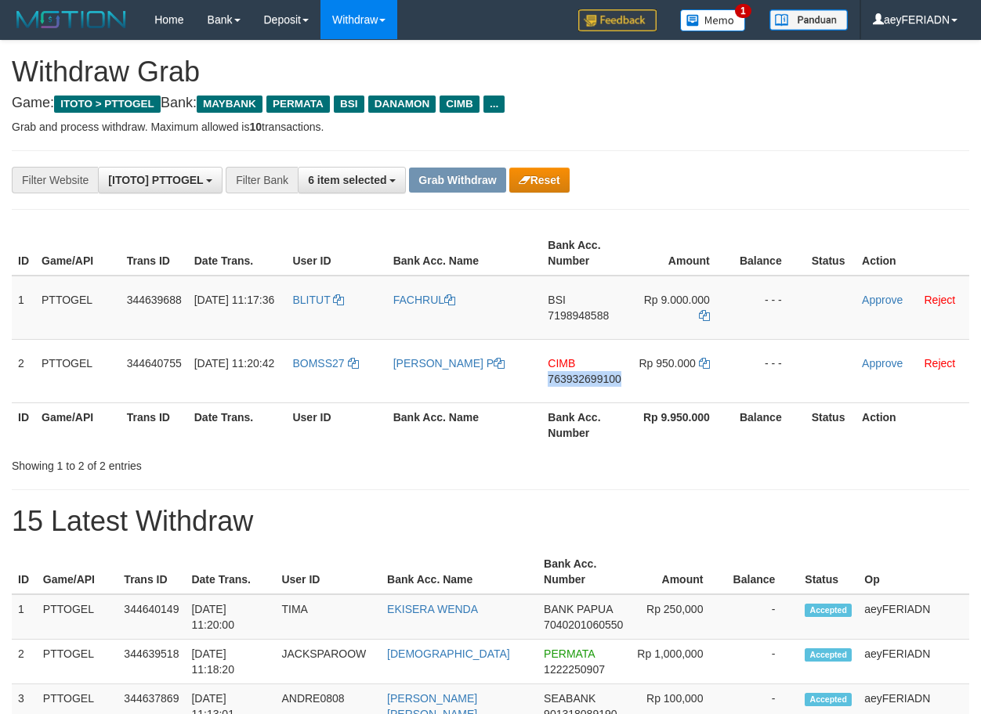
drag, startPoint x: 579, startPoint y: 383, endPoint x: 960, endPoint y: 410, distance: 382.4
click at [599, 383] on span "763932699100" at bounding box center [583, 379] width 73 height 13
copy span "763932699100"
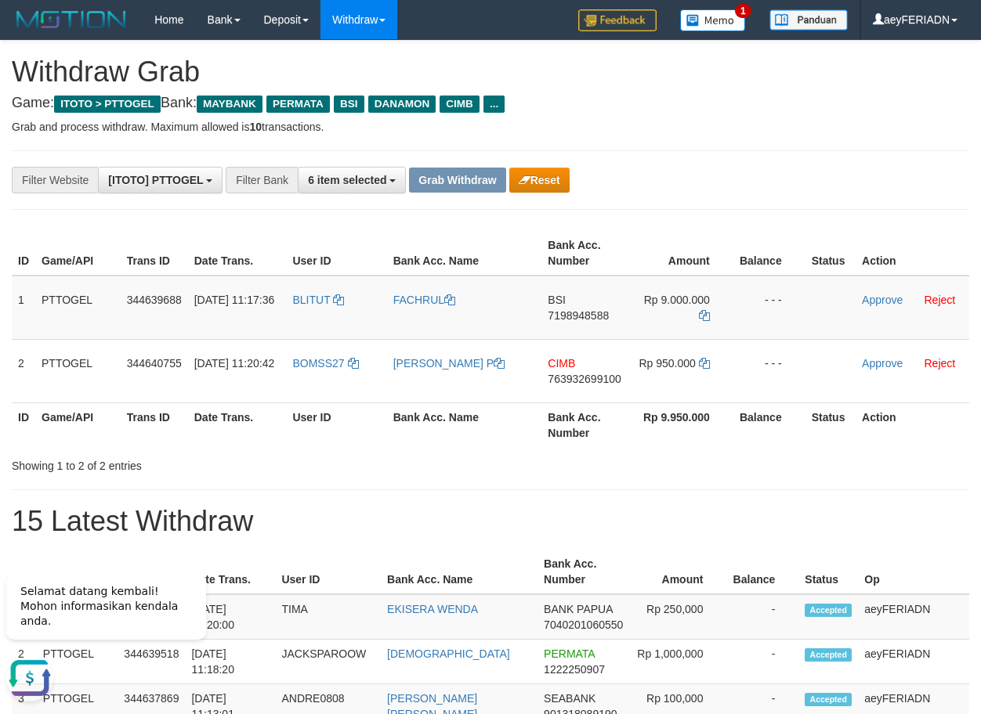
scroll to position [0, 0]
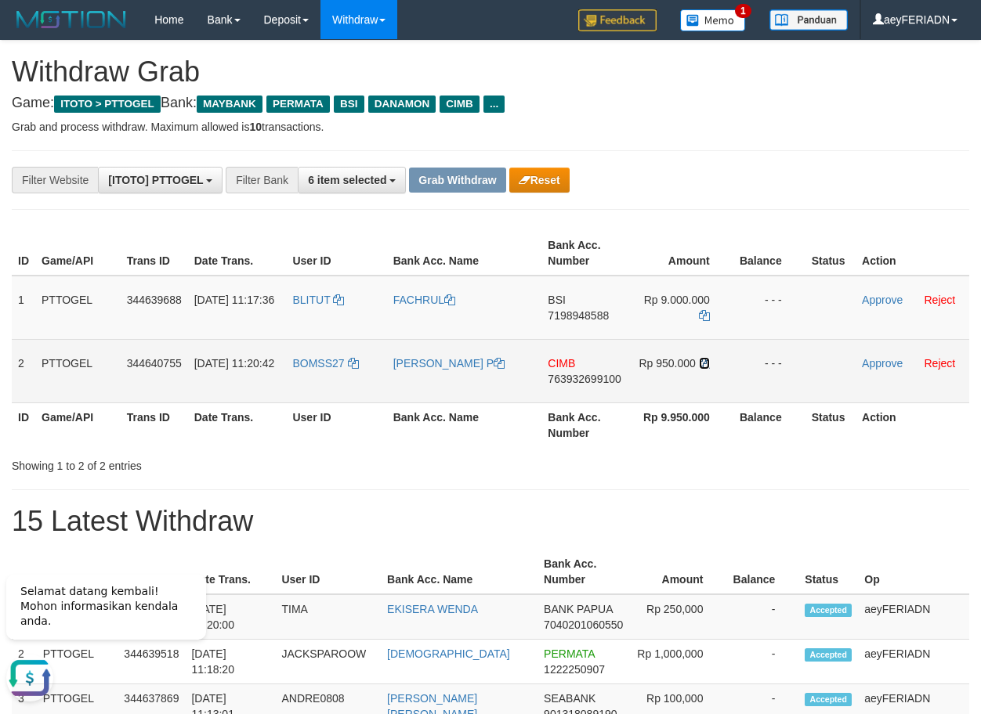
click at [704, 363] on icon at bounding box center [704, 363] width 11 height 11
click at [359, 365] on icon at bounding box center [353, 363] width 11 height 11
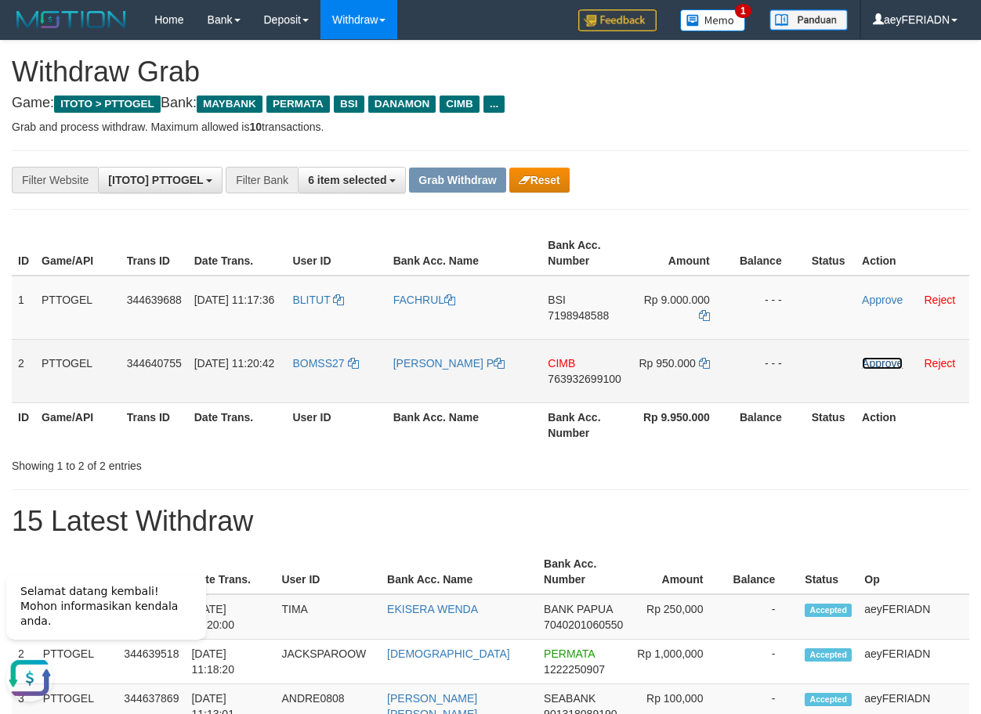
click at [882, 363] on link "Approve" at bounding box center [882, 363] width 41 height 13
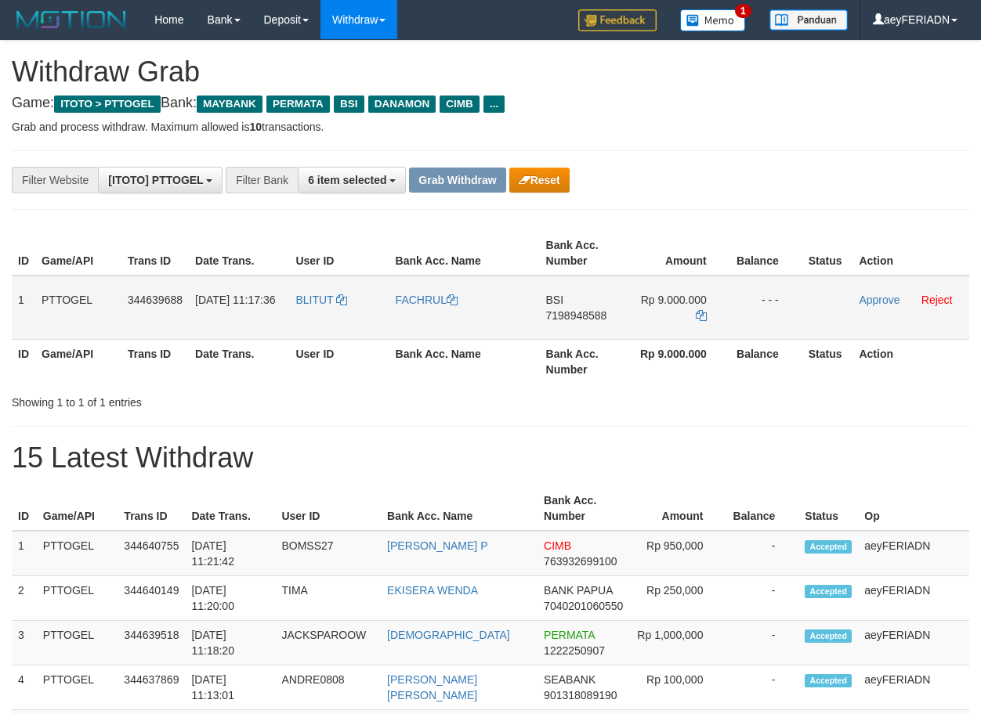
scroll to position [128, 0]
click at [323, 544] on td "BOMSS27" at bounding box center [328, 553] width 106 height 45
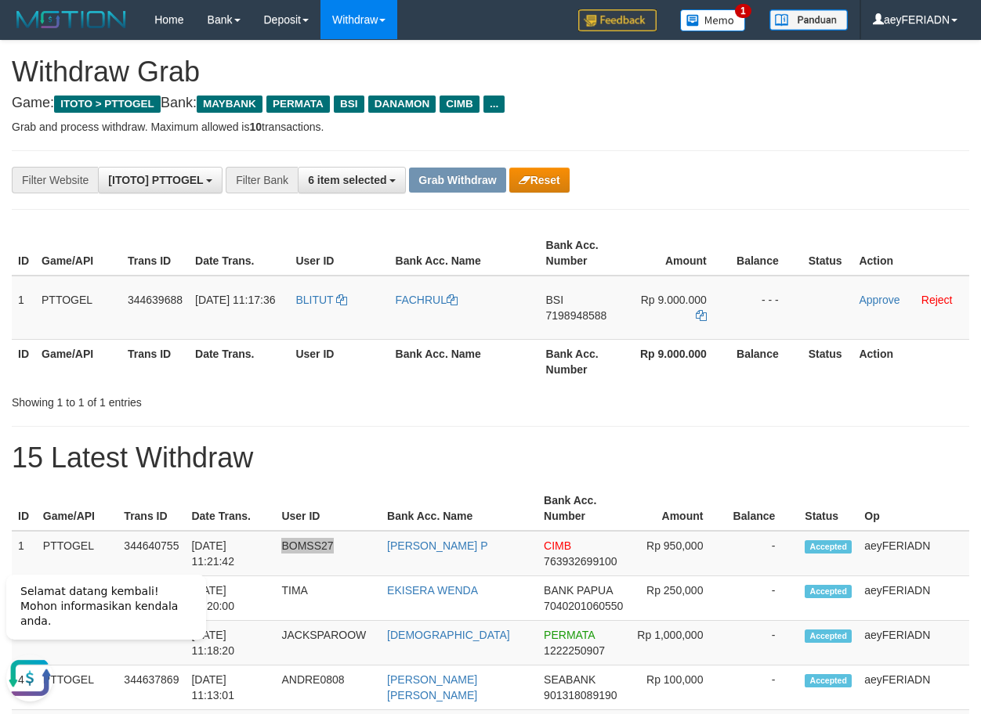
scroll to position [0, 0]
drag, startPoint x: 391, startPoint y: 549, endPoint x: 473, endPoint y: 564, distance: 83.6
click at [473, 564] on td "[PERSON_NAME] P" at bounding box center [459, 553] width 157 height 45
copy link "[PERSON_NAME] P"
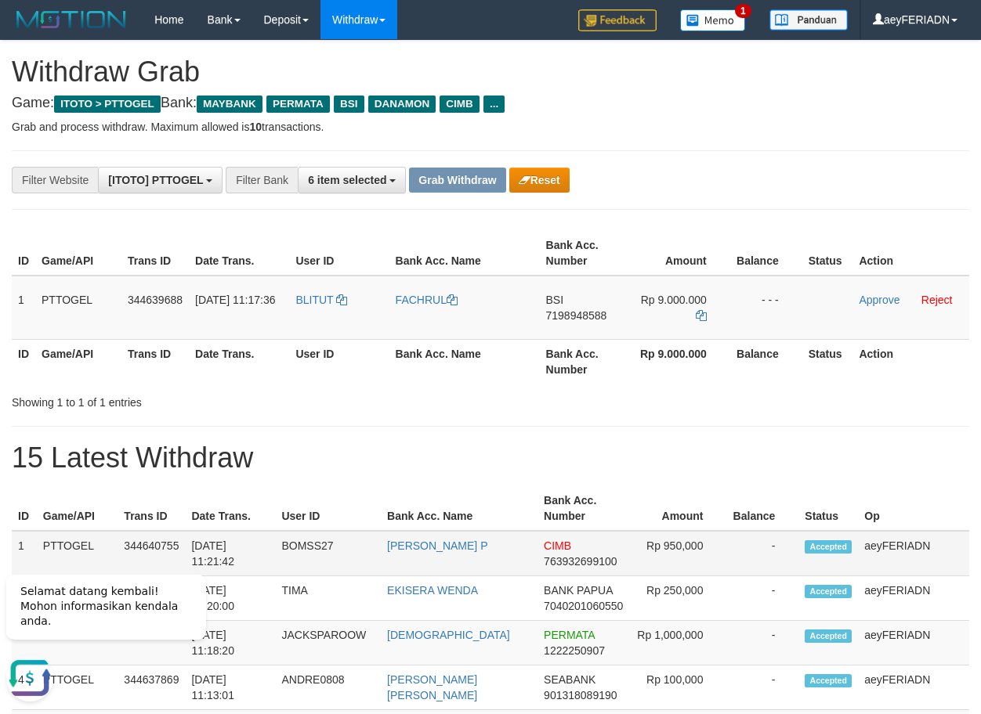
click at [314, 545] on td "BOMSS27" at bounding box center [328, 553] width 106 height 45
copy td "BOMSS27"
click at [575, 312] on span "7198948588" at bounding box center [576, 315] width 61 height 13
click at [576, 313] on span "7198948588" at bounding box center [576, 315] width 61 height 13
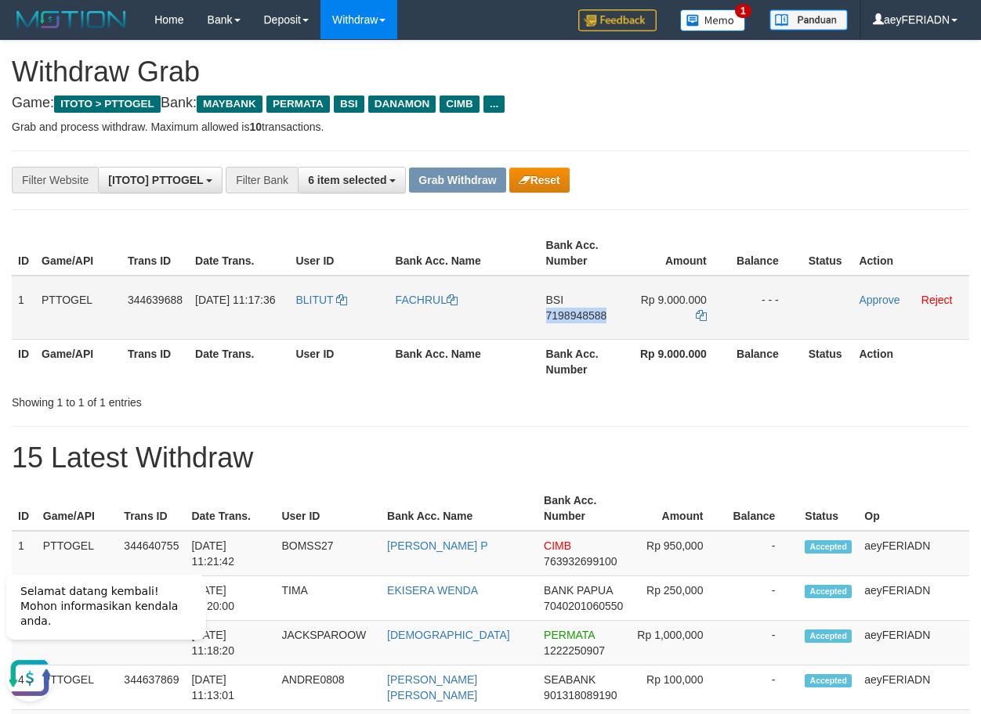
copy span "7198948588"
click at [700, 315] on icon at bounding box center [701, 315] width 11 height 11
click at [876, 303] on link "Approve" at bounding box center [878, 300] width 41 height 13
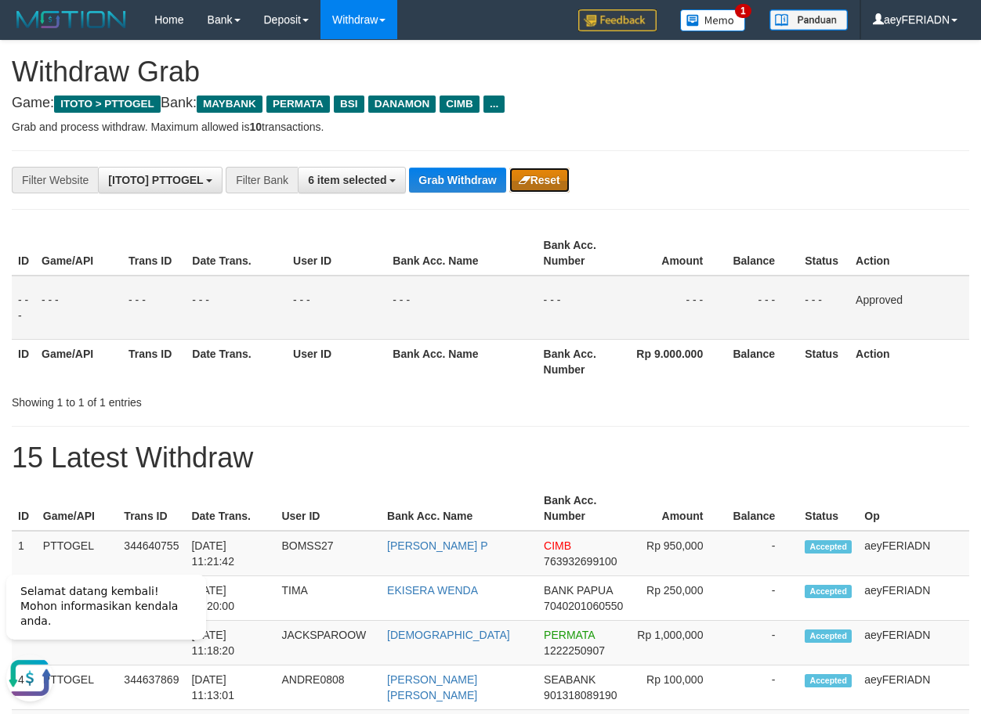
click at [546, 183] on button "Reset" at bounding box center [539, 180] width 60 height 25
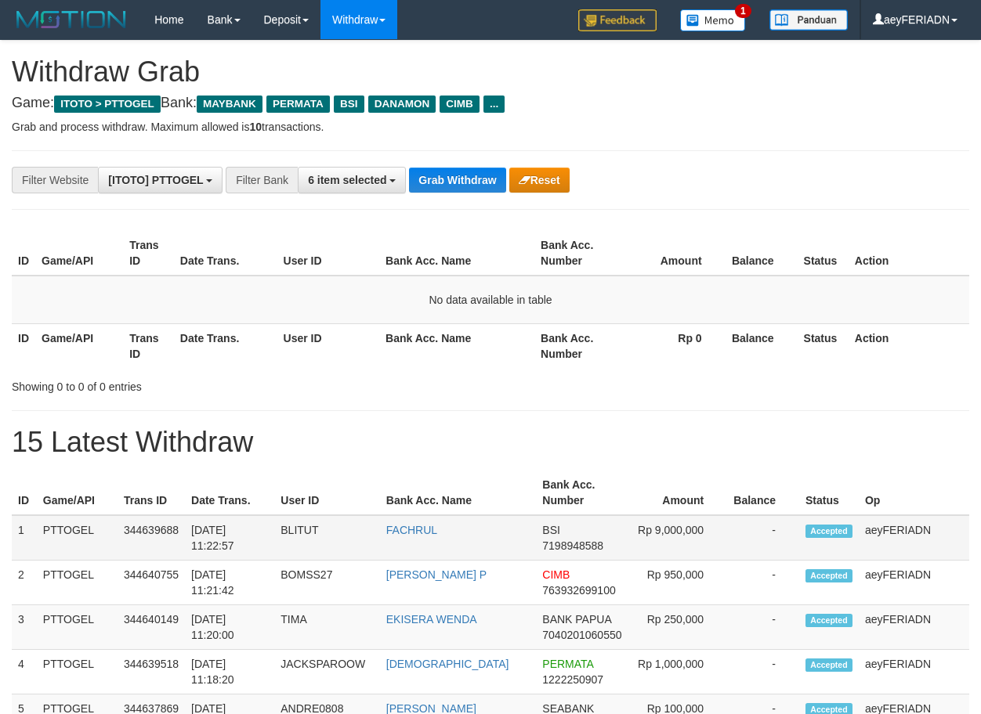
scroll to position [128, 0]
click at [309, 525] on td "BLITUT" at bounding box center [326, 537] width 105 height 45
copy td "BLITUT"
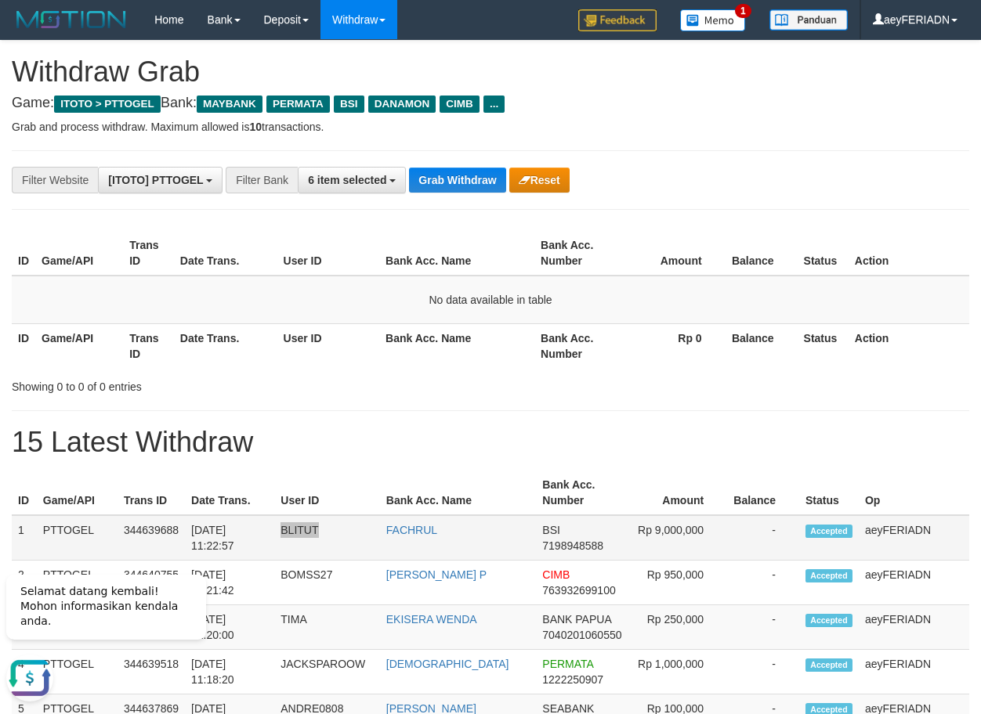
scroll to position [0, 0]
copy link "FACHRUL"
drag, startPoint x: 439, startPoint y: 533, endPoint x: 397, endPoint y: 533, distance: 42.3
click at [396, 533] on td "FACHRUL" at bounding box center [458, 537] width 157 height 45
click at [459, 190] on button "Grab Withdraw" at bounding box center [457, 180] width 96 height 25
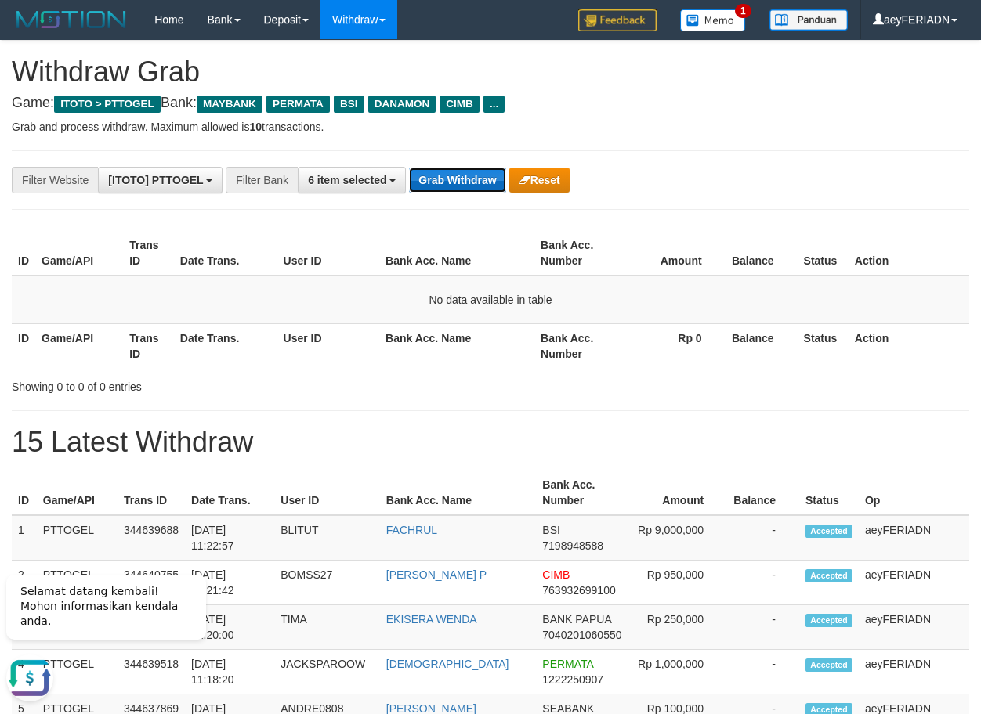
click at [459, 190] on button "Grab Withdraw" at bounding box center [457, 180] width 96 height 25
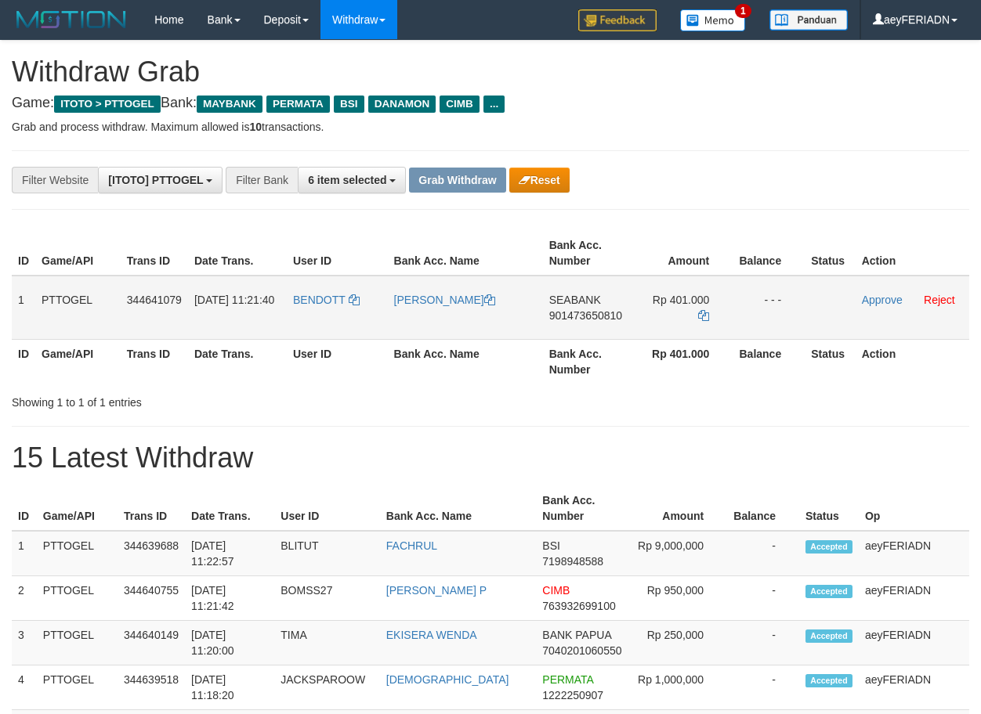
scroll to position [128, 0]
drag, startPoint x: 345, startPoint y: 287, endPoint x: 647, endPoint y: 287, distance: 301.5
click at [647, 287] on tr "1 PTTOGEL 344641079 [DATE] 11:21:40 BENDOTT [PERSON_NAME] SEABANK 901473650810 …" at bounding box center [490, 308] width 957 height 64
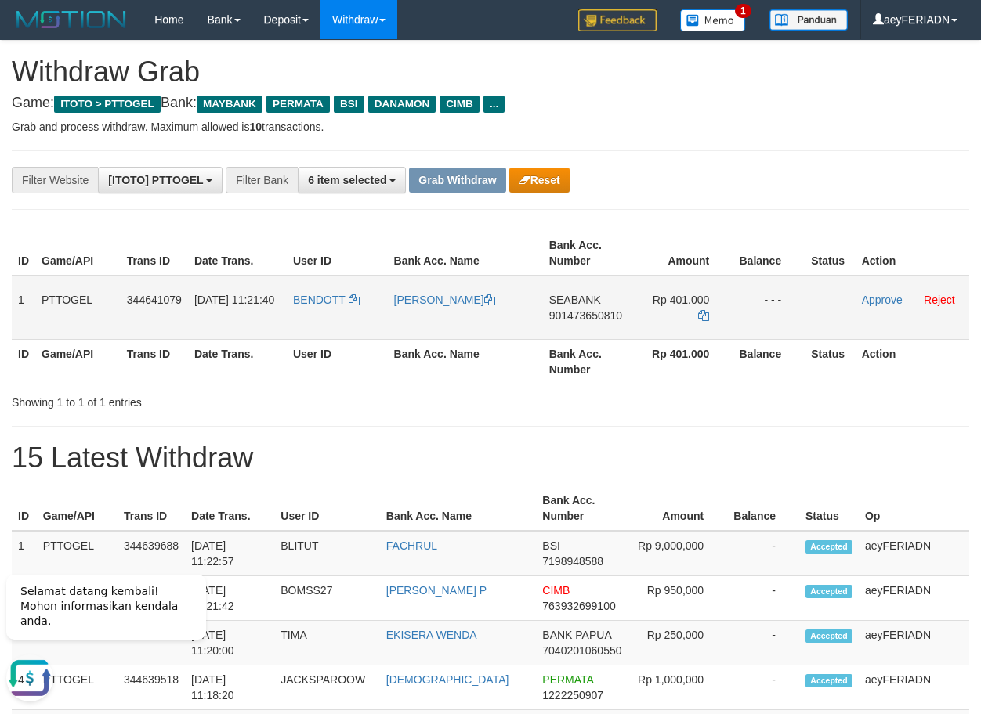
scroll to position [0, 0]
click at [584, 316] on span "901473650810" at bounding box center [585, 315] width 73 height 13
drag, startPoint x: 584, startPoint y: 316, endPoint x: 934, endPoint y: 181, distance: 376.1
click at [584, 316] on span "901473650810" at bounding box center [585, 315] width 73 height 13
copy span "901473650810"
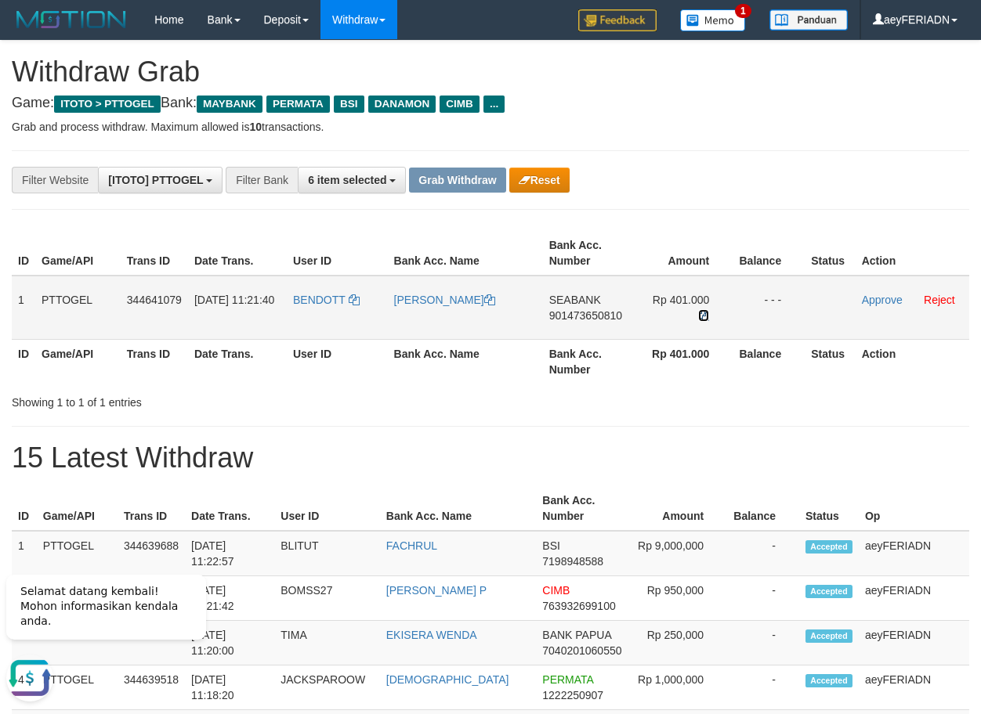
click at [699, 310] on icon at bounding box center [703, 315] width 11 height 11
click at [883, 302] on link "Approve" at bounding box center [882, 300] width 41 height 13
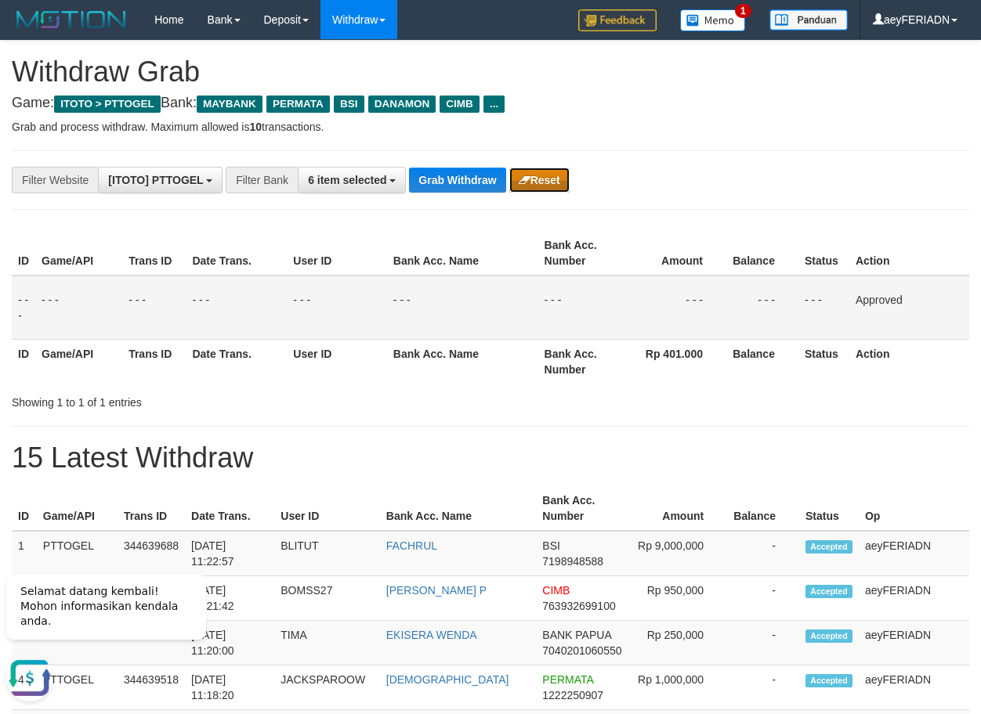
click at [543, 180] on button "Reset" at bounding box center [539, 180] width 60 height 25
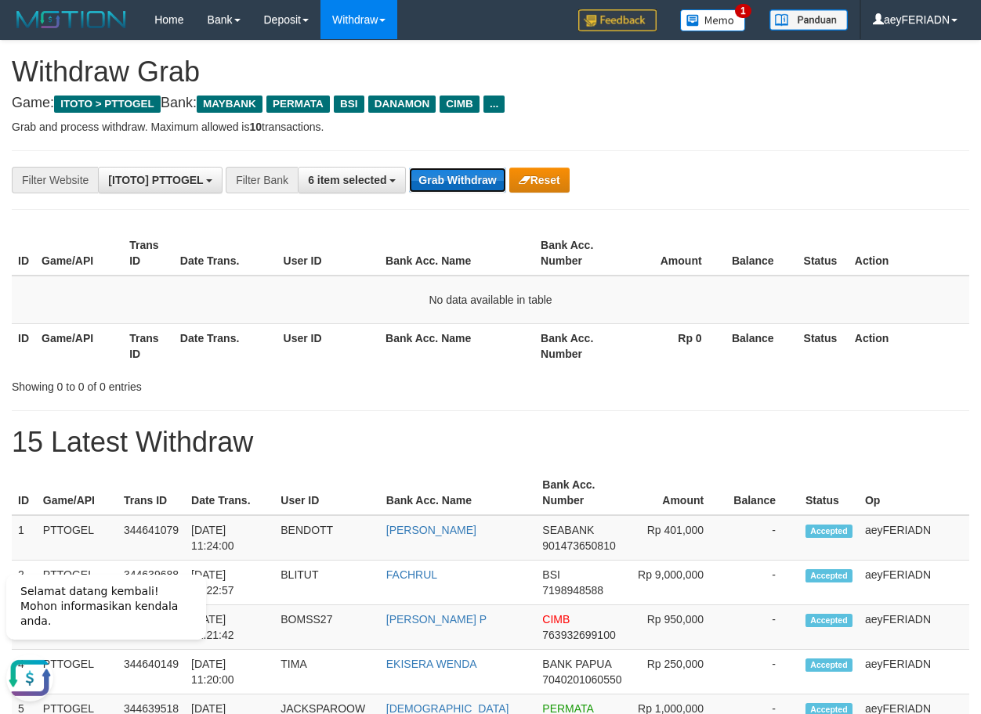
click at [460, 183] on button "Grab Withdraw" at bounding box center [457, 180] width 96 height 25
click at [475, 179] on button "Grab Withdraw" at bounding box center [457, 180] width 96 height 25
click at [367, 181] on span "6 item selected" at bounding box center [347, 180] width 78 height 13
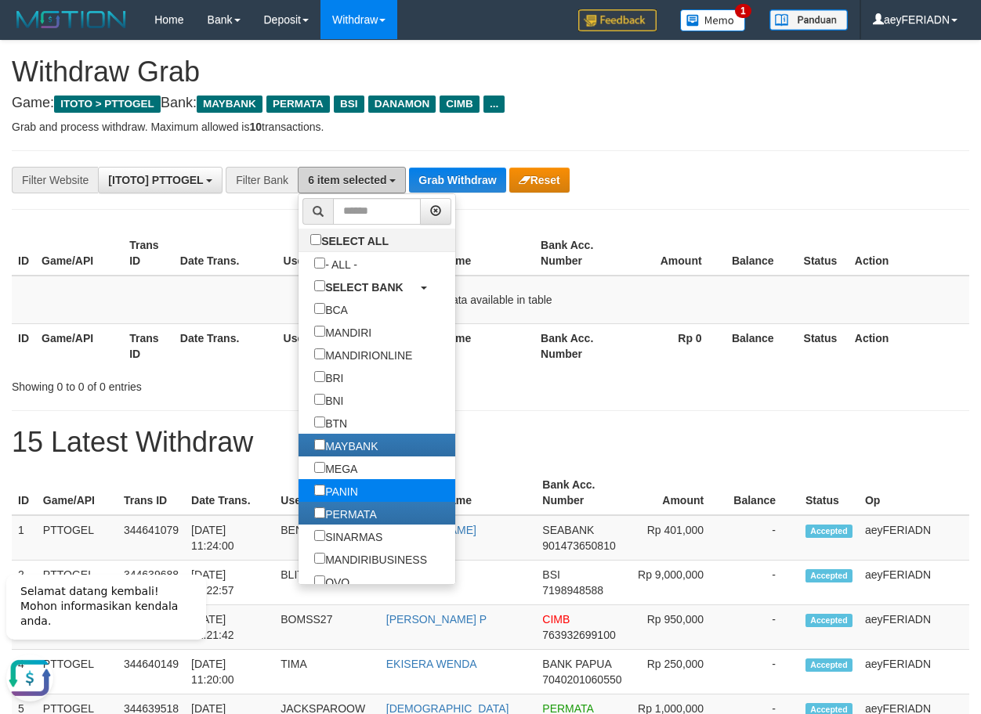
scroll to position [201, 0]
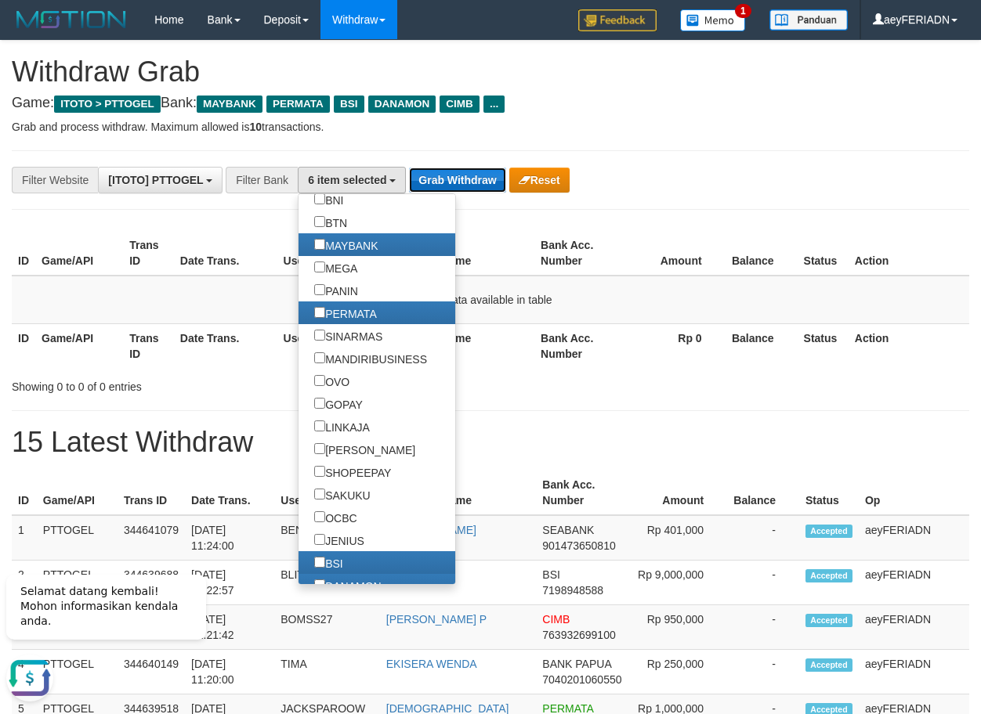
click at [468, 189] on button "Grab Withdraw" at bounding box center [457, 180] width 96 height 25
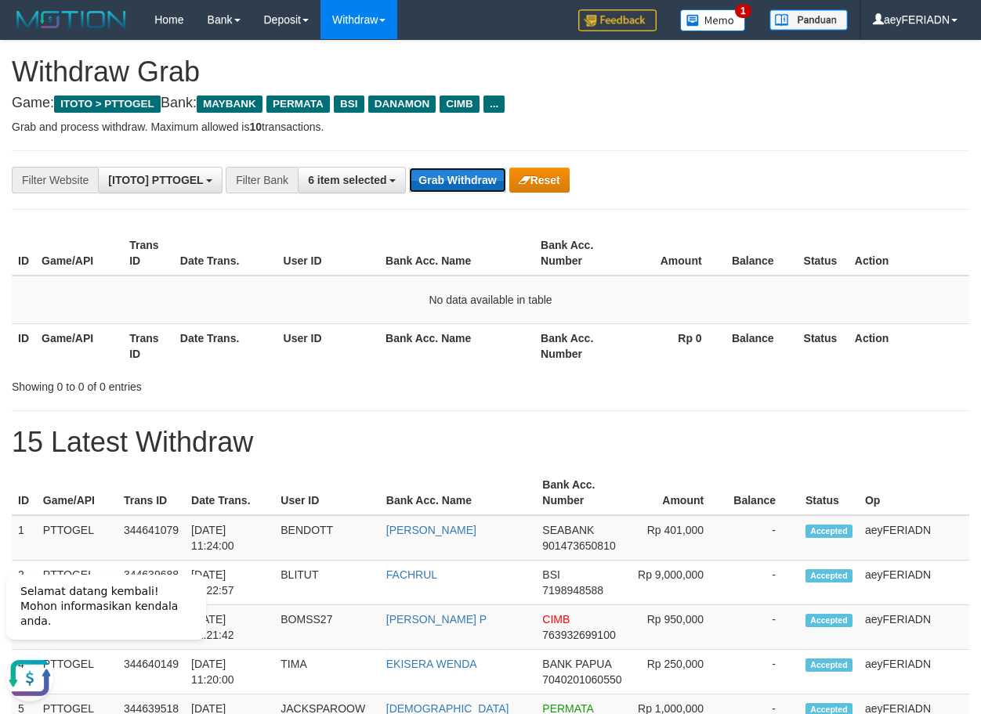
click at [446, 183] on button "Grab Withdraw" at bounding box center [457, 180] width 96 height 25
click at [454, 178] on button "Grab Withdraw" at bounding box center [457, 180] width 96 height 25
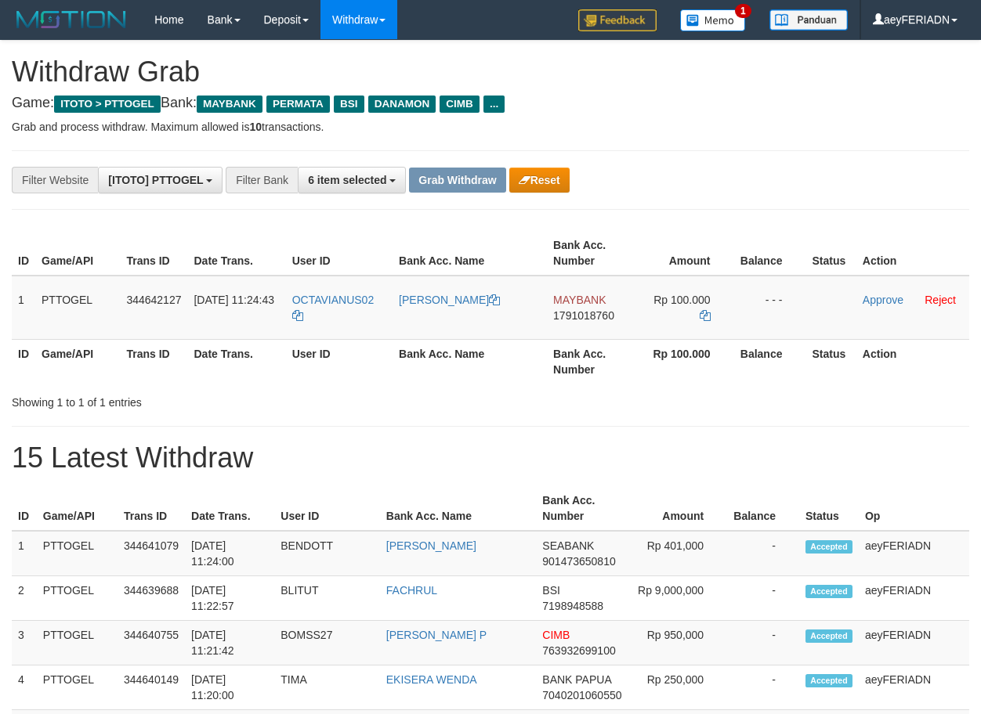
scroll to position [128, 0]
drag, startPoint x: 373, startPoint y: 290, endPoint x: 639, endPoint y: 305, distance: 266.8
click at [639, 305] on tr "1 PTTOGEL 344642127 30/09/2025 11:24:43 OCTAVIANUS02 OCTAVIANUS KARI MAYBANK 17…" at bounding box center [490, 308] width 957 height 64
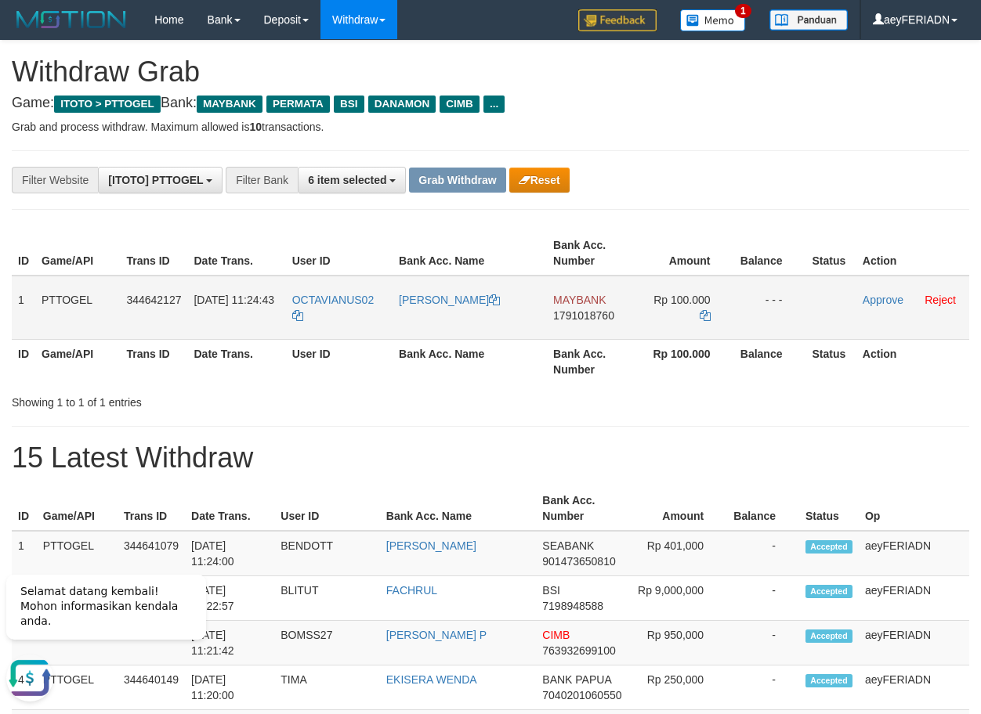
scroll to position [0, 0]
click at [582, 313] on span "1791018760" at bounding box center [583, 315] width 61 height 13
copy span "1791018760"
click at [588, 302] on span "MAYBANK" at bounding box center [579, 300] width 52 height 13
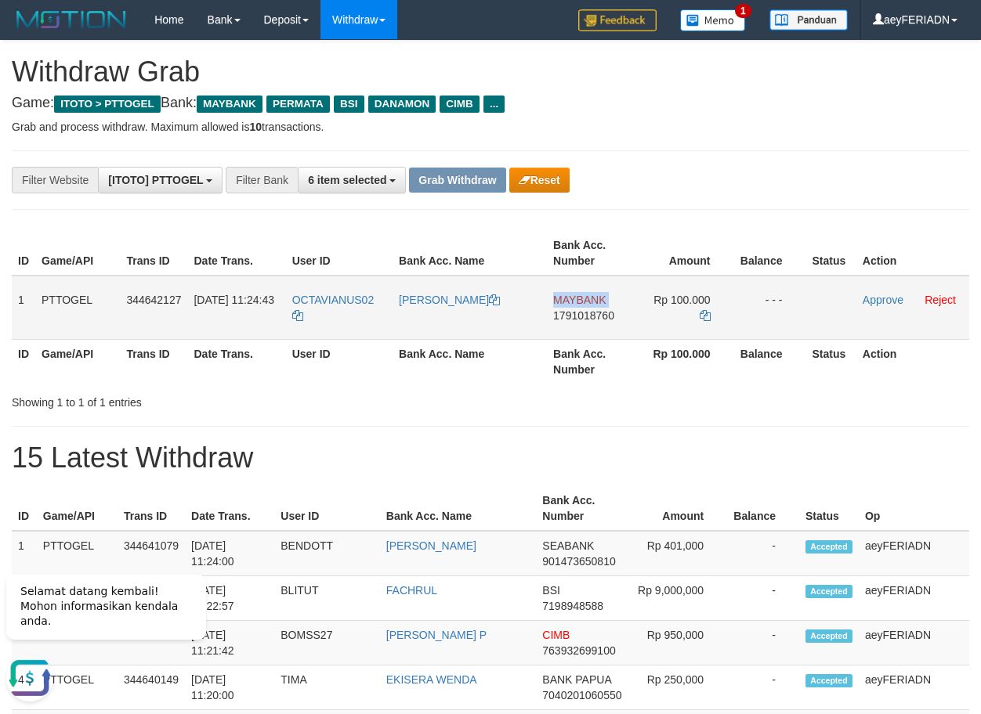
drag, startPoint x: 588, startPoint y: 302, endPoint x: 705, endPoint y: 284, distance: 118.2
click at [590, 302] on span "MAYBANK" at bounding box center [579, 300] width 52 height 13
copy span "MAYBANK"
click at [606, 318] on span "1791018760" at bounding box center [583, 315] width 61 height 13
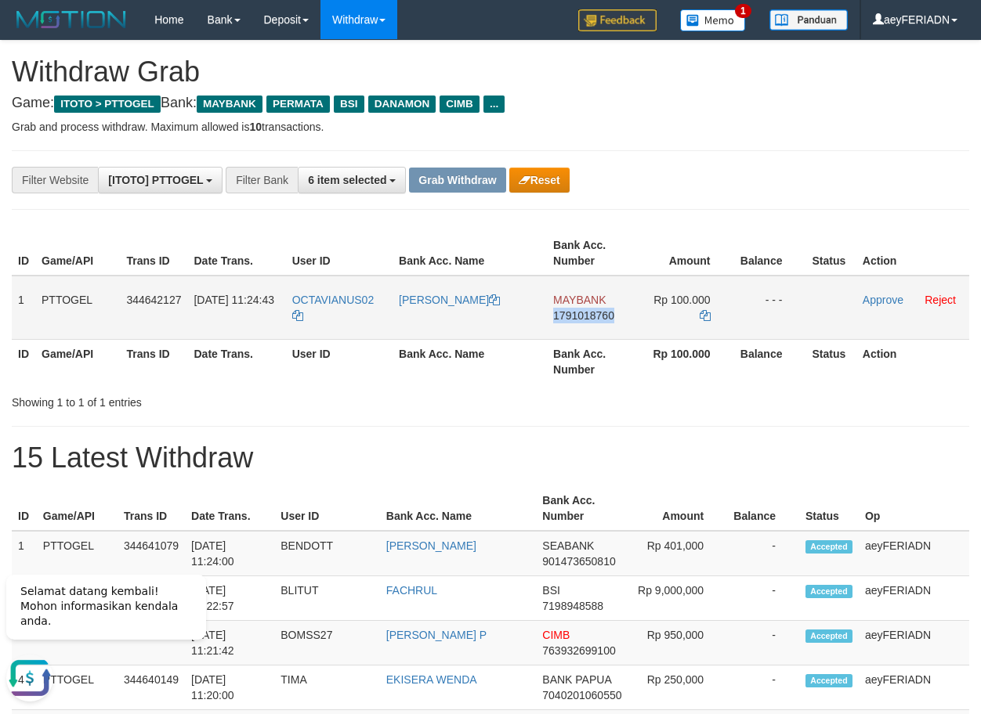
copy span "1791018760"
click at [700, 313] on icon at bounding box center [704, 315] width 11 height 11
click at [869, 291] on td "Approve Reject" at bounding box center [912, 308] width 113 height 64
click at [877, 300] on link "Approve" at bounding box center [882, 300] width 41 height 13
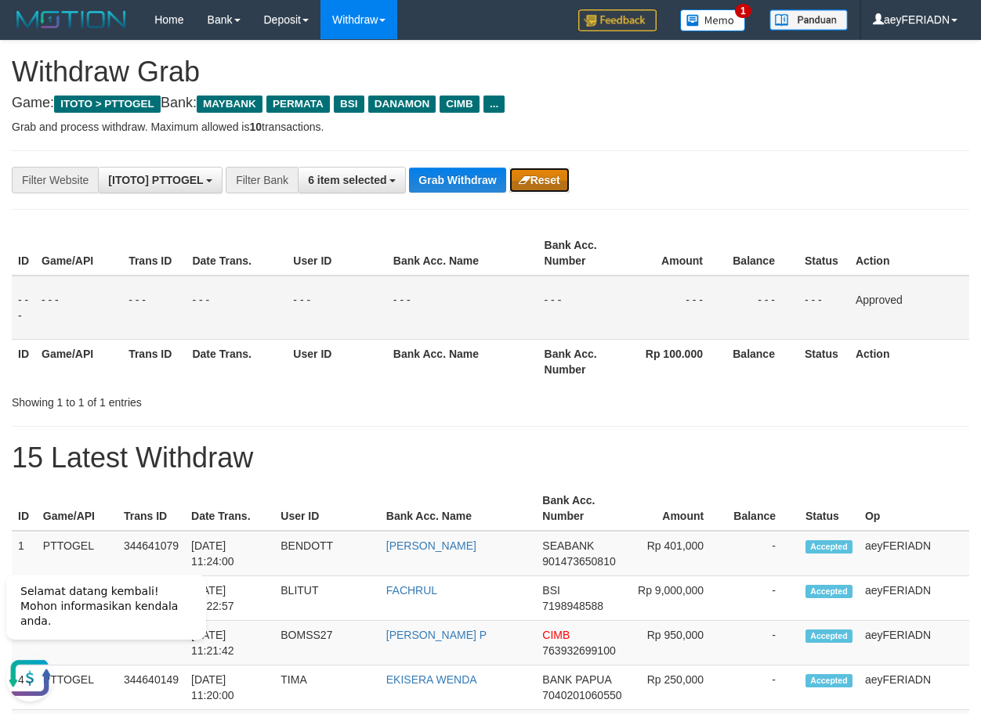
click at [547, 190] on button "Reset" at bounding box center [539, 180] width 60 height 25
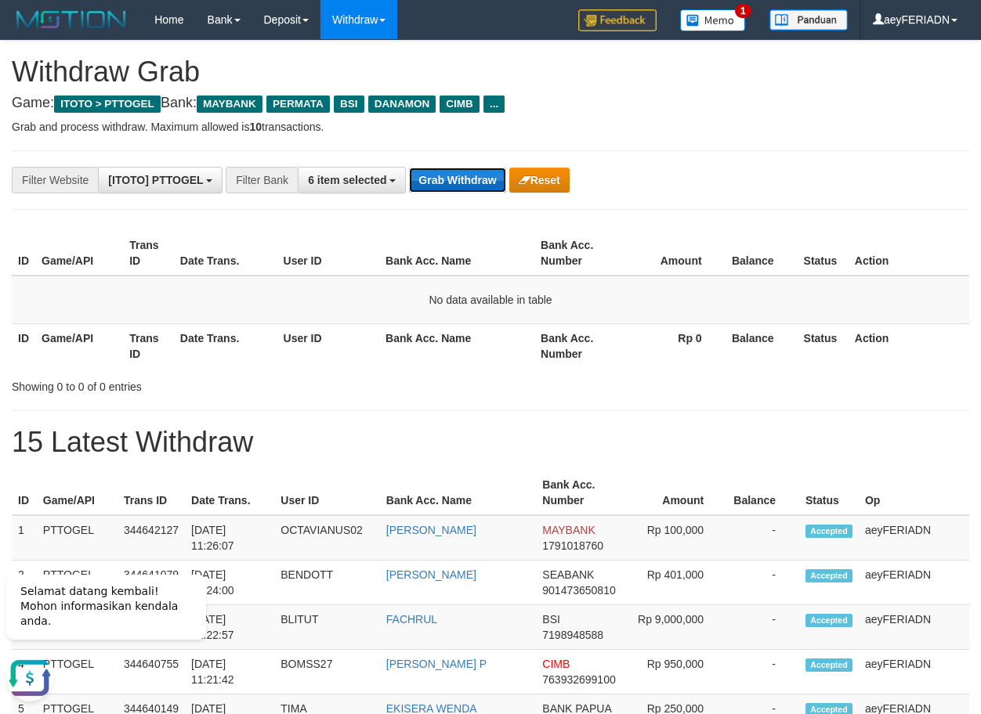
click at [464, 190] on button "Grab Withdraw" at bounding box center [457, 180] width 96 height 25
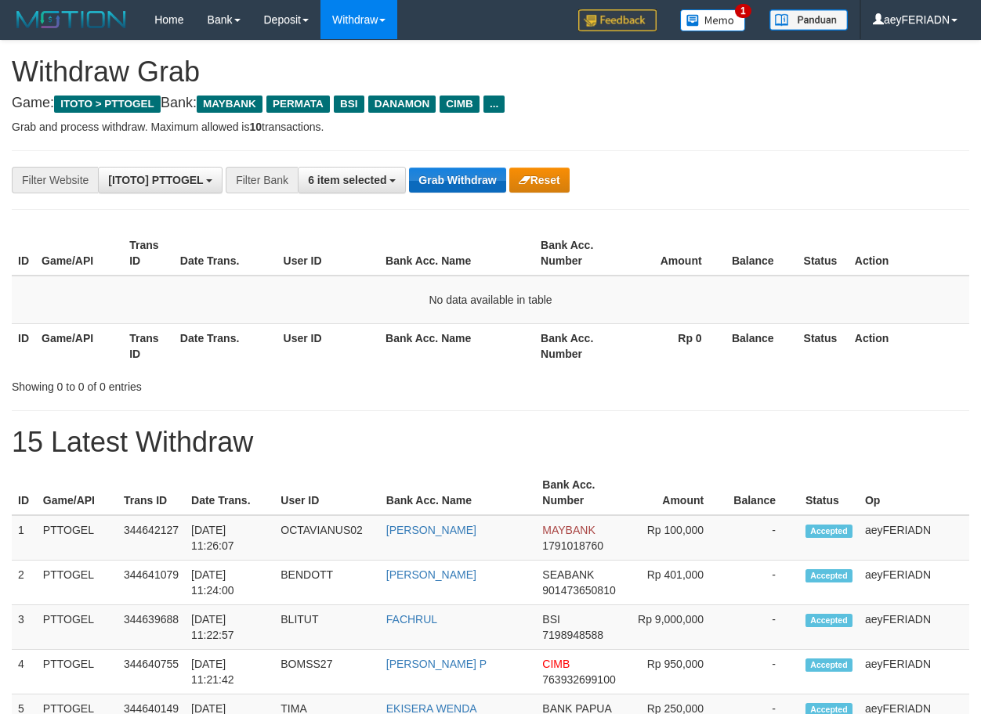
scroll to position [128, 0]
click at [432, 180] on button "Grab Withdraw" at bounding box center [457, 180] width 96 height 25
click at [455, 172] on button "Grab Withdraw" at bounding box center [457, 180] width 96 height 25
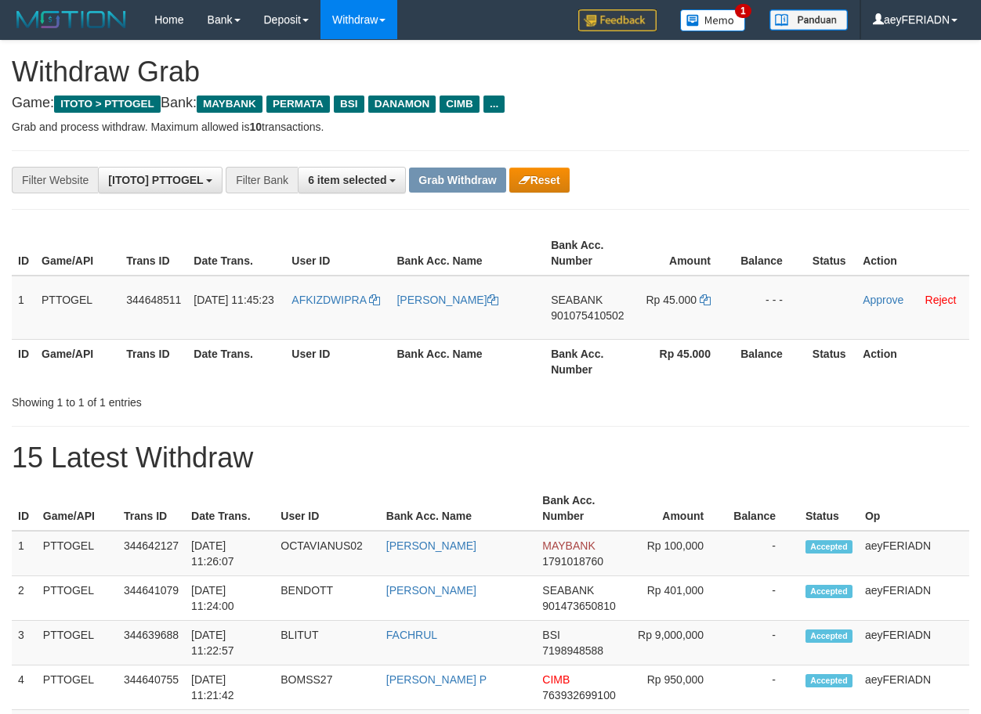
scroll to position [128, 0]
drag, startPoint x: 344, startPoint y: 282, endPoint x: 677, endPoint y: 297, distance: 333.2
click at [677, 297] on tr "1 PTTOGEL 344648511 [DATE] 11:45:23 AFKIZDWIPRA [PERSON_NAME][GEOGRAPHIC_DATA] …" at bounding box center [490, 308] width 957 height 64
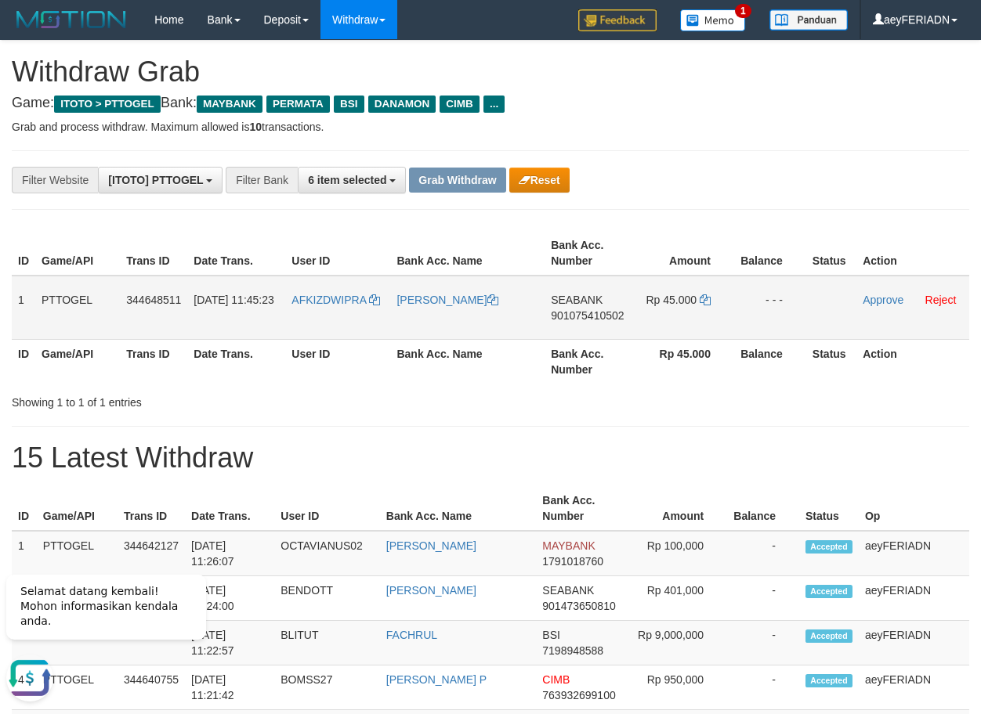
scroll to position [0, 0]
click at [567, 314] on span "901075410502" at bounding box center [587, 315] width 73 height 13
copy span "901075410502"
click at [561, 312] on span "901075410502" at bounding box center [587, 315] width 73 height 13
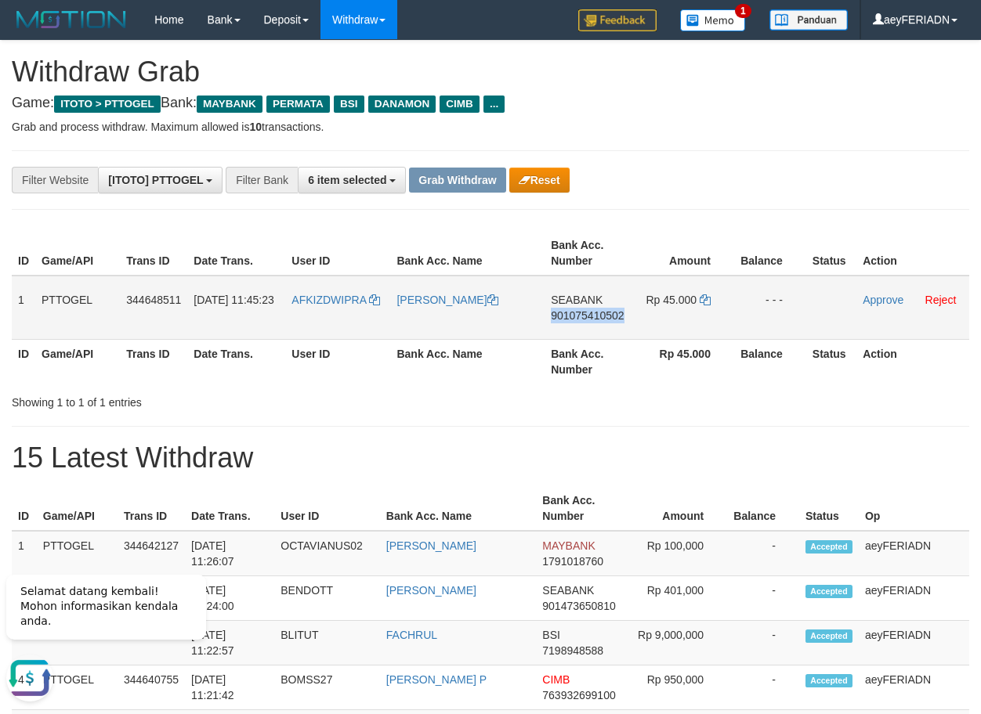
click at [561, 312] on span "901075410502" at bounding box center [587, 315] width 73 height 13
copy span "901075410502"
click at [706, 300] on icon at bounding box center [704, 299] width 11 height 11
click at [700, 296] on icon at bounding box center [704, 299] width 11 height 11
click at [867, 298] on link "Approve" at bounding box center [882, 300] width 41 height 13
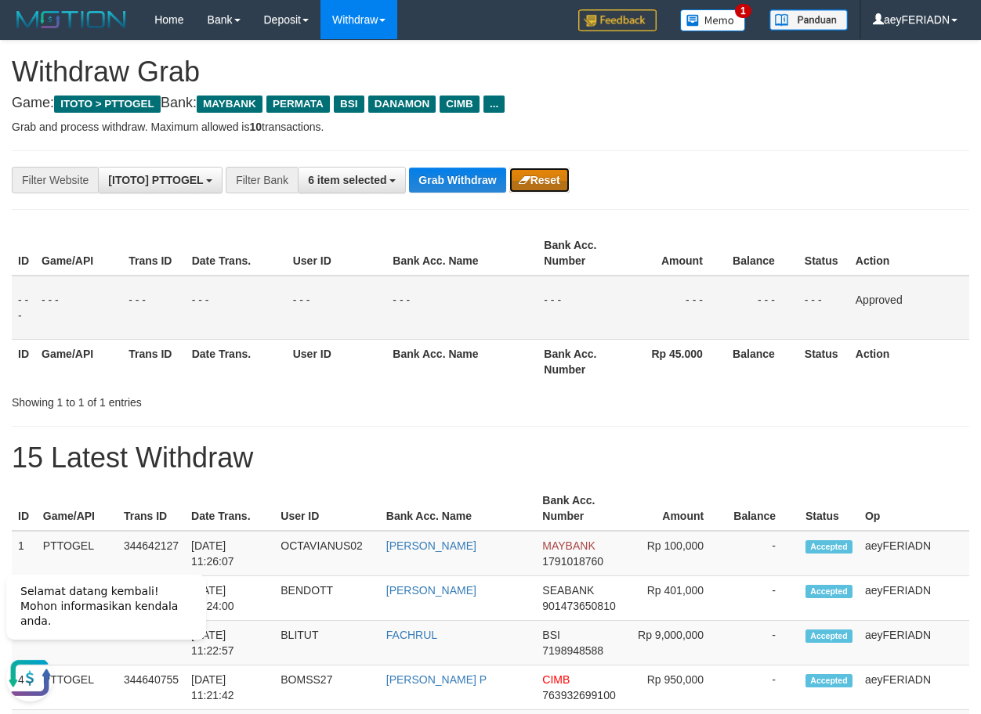
click at [537, 182] on button "Reset" at bounding box center [539, 180] width 60 height 25
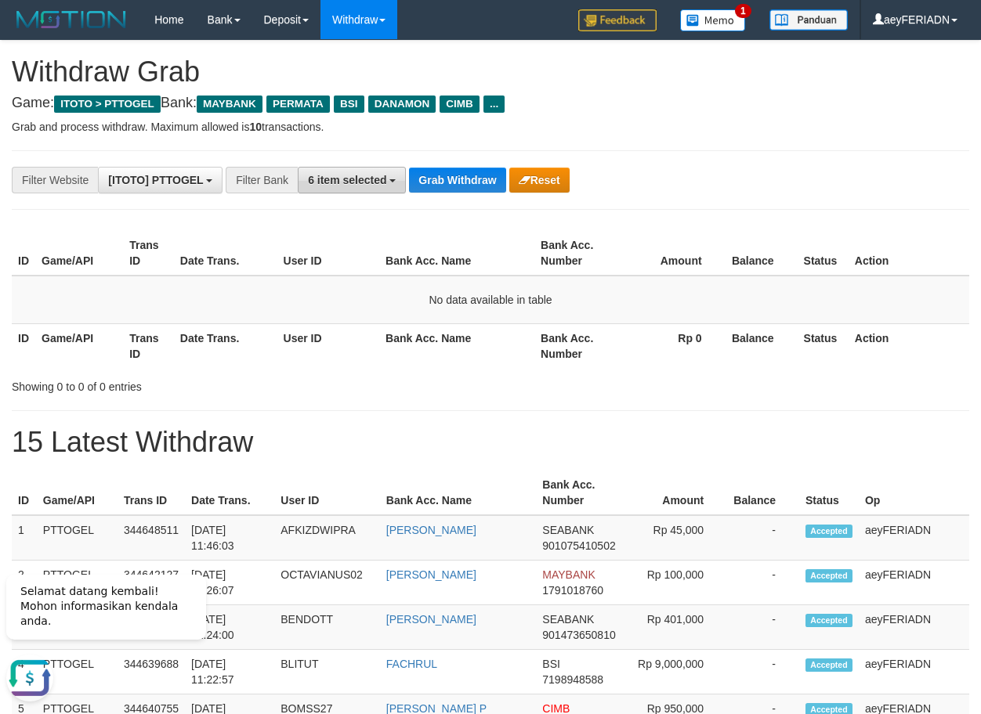
click at [392, 181] on b "button" at bounding box center [392, 180] width 6 height 3
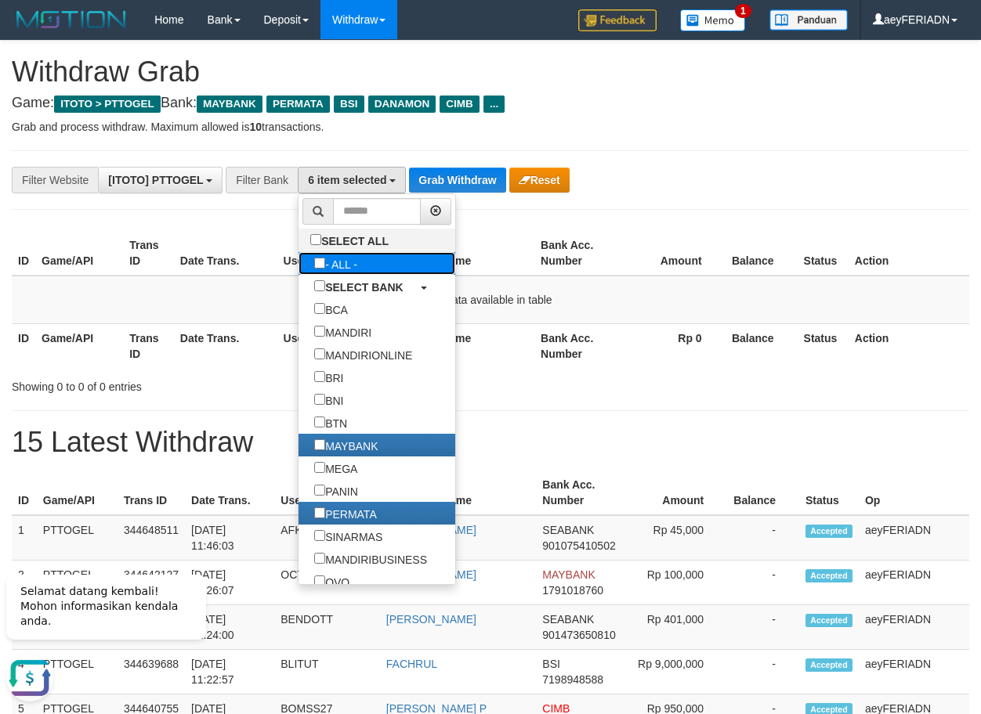
click at [298, 266] on label "- ALL -" at bounding box center [335, 263] width 74 height 23
select select "***"
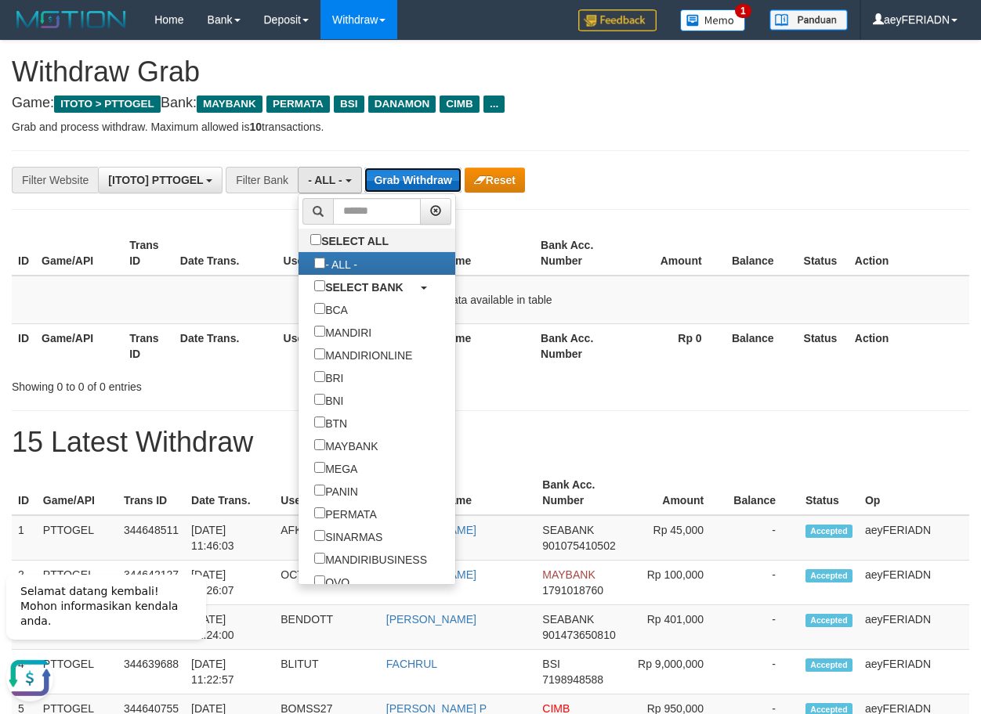
click at [439, 183] on button "Grab Withdraw" at bounding box center [412, 180] width 96 height 25
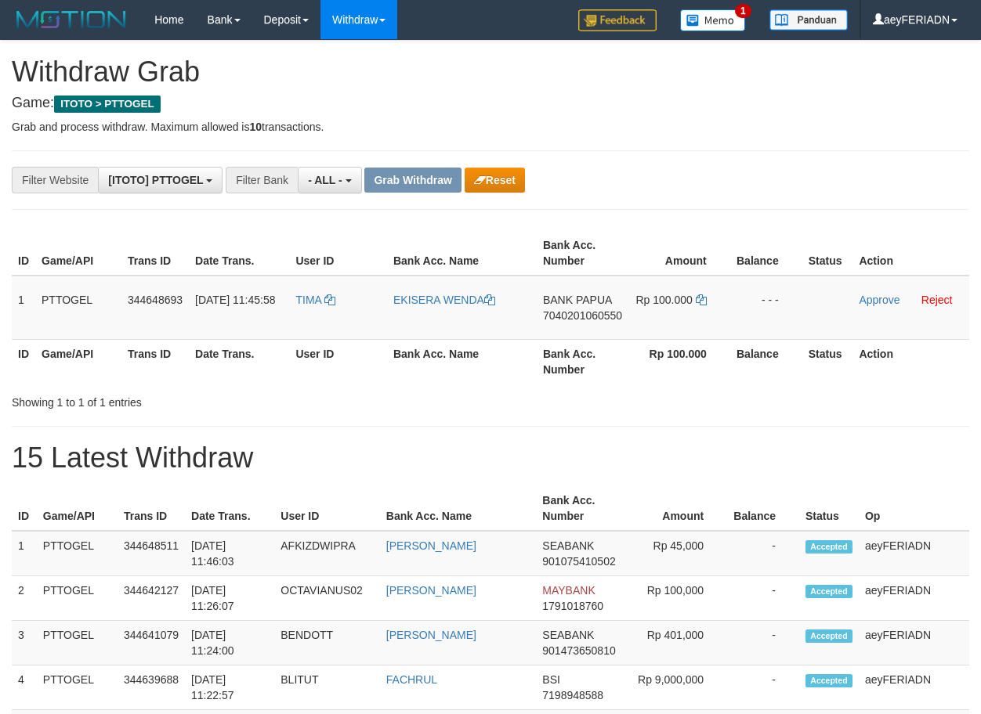
scroll to position [13, 0]
drag, startPoint x: 328, startPoint y: 282, endPoint x: 668, endPoint y: 295, distance: 340.2
click at [668, 295] on tr "1 PTTOGEL 344648693 [DATE] 11:45:58 TIMA EKISERA [PERSON_NAME] BANK PAPUA 70402…" at bounding box center [490, 308] width 957 height 64
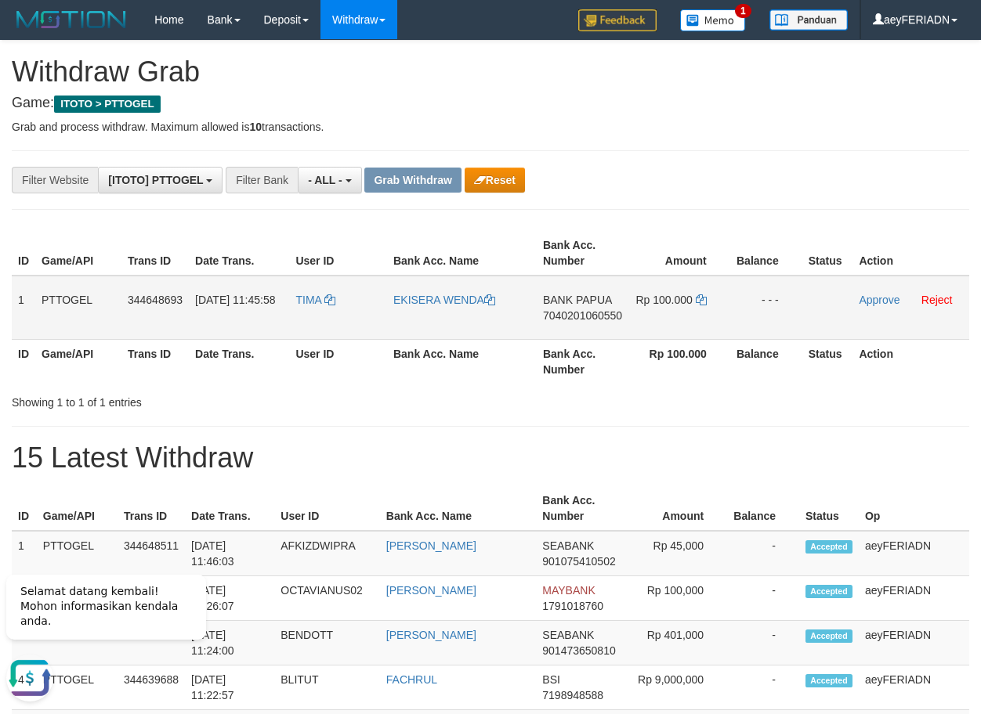
scroll to position [0, 0]
click at [689, 340] on th "Rp 100.000" at bounding box center [679, 361] width 102 height 45
click at [557, 314] on span "7040201060550" at bounding box center [582, 315] width 79 height 13
copy span "7040201060550"
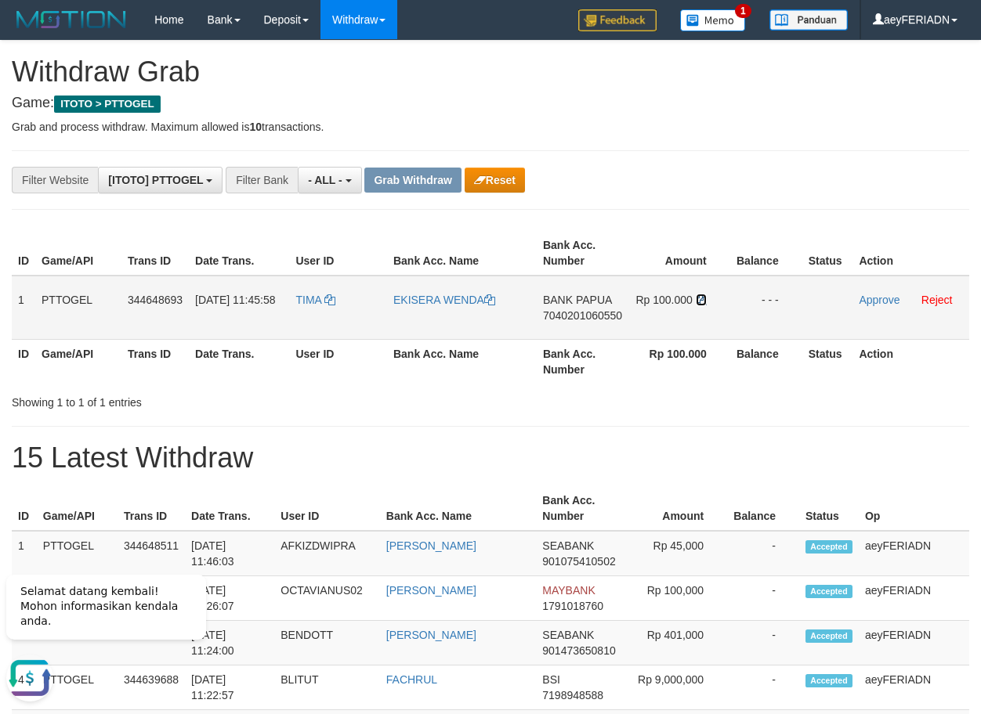
click at [701, 302] on icon at bounding box center [701, 299] width 11 height 11
click at [872, 292] on td "Approve Reject" at bounding box center [910, 308] width 117 height 64
click at [873, 297] on link "Approve" at bounding box center [878, 300] width 41 height 13
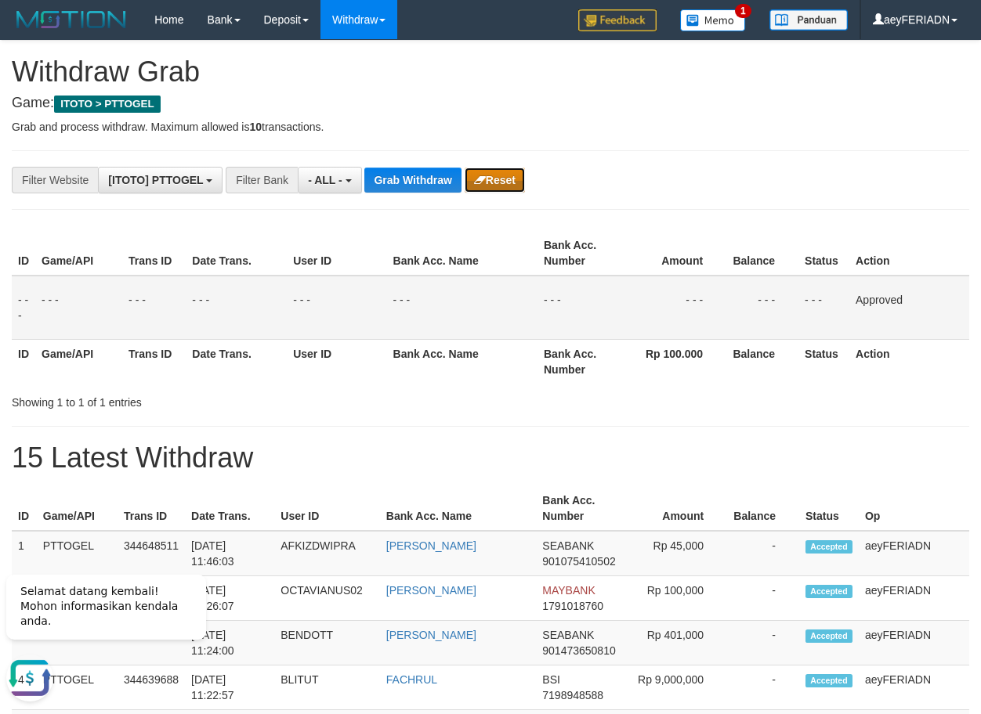
click at [505, 184] on button "Reset" at bounding box center [494, 180] width 60 height 25
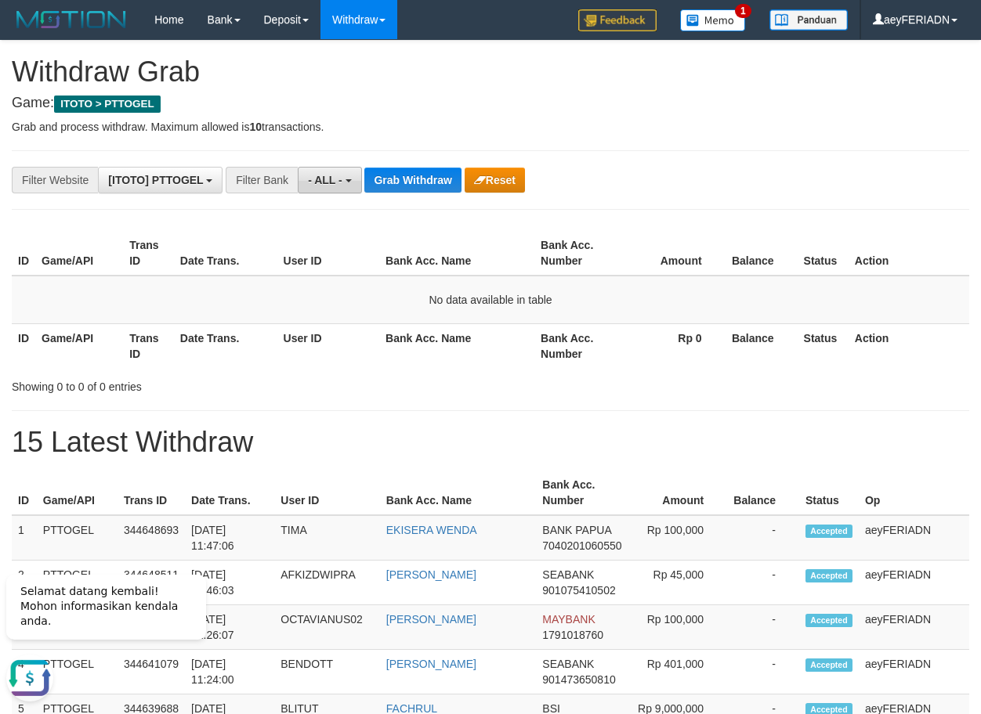
click at [321, 186] on span "- ALL -" at bounding box center [325, 180] width 34 height 13
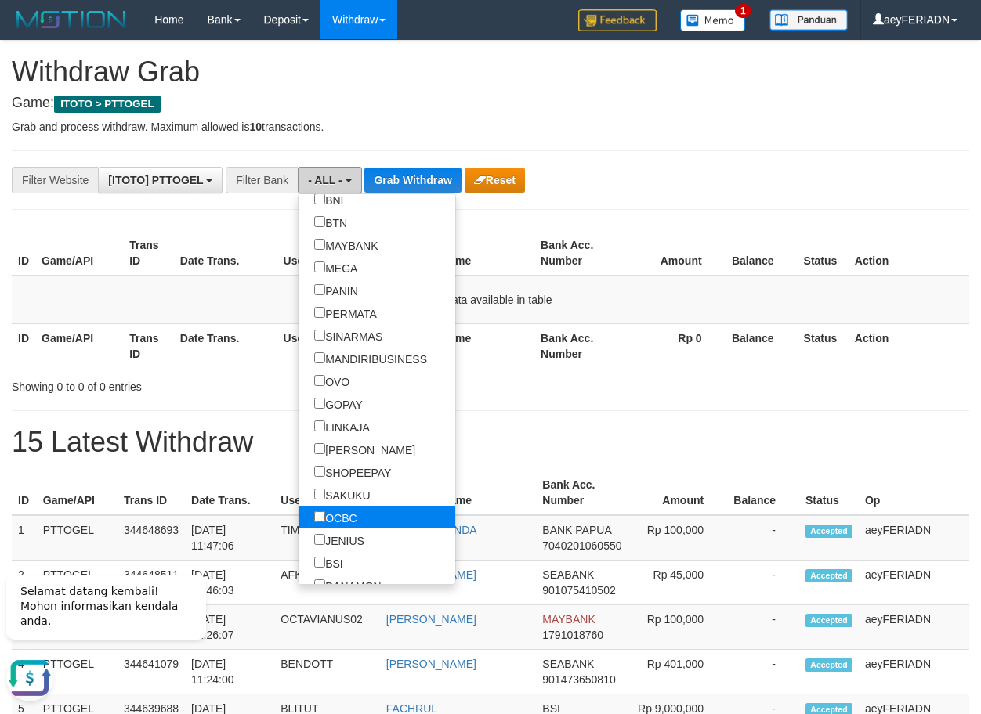
scroll to position [401, 0]
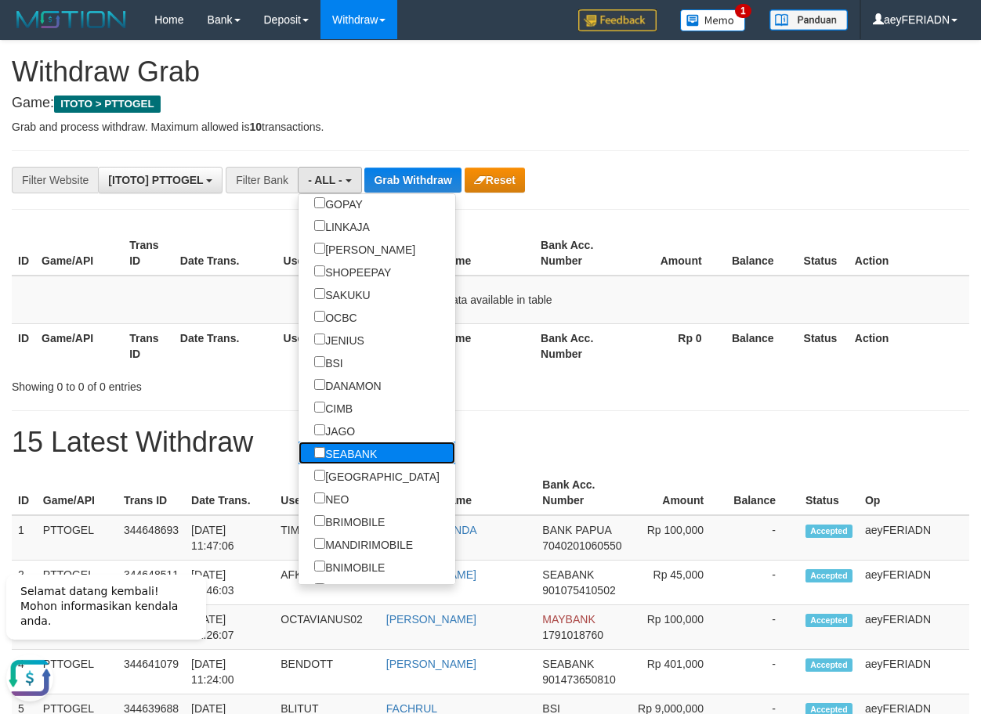
click at [298, 461] on label "SEABANK" at bounding box center [345, 453] width 94 height 23
select select "*******"
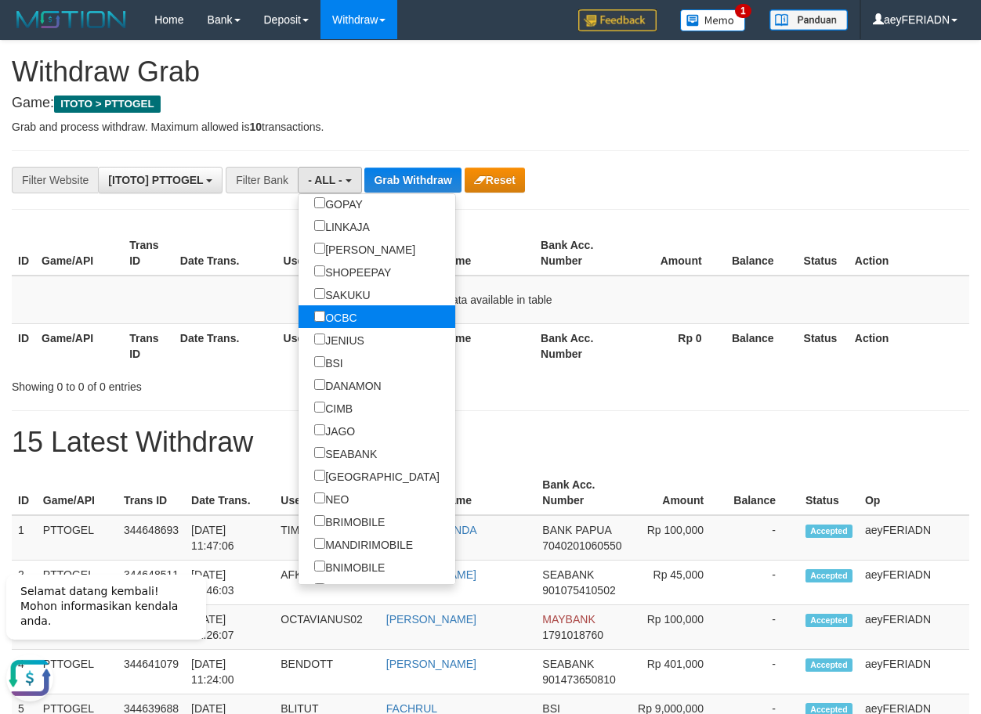
scroll to position [425, 0]
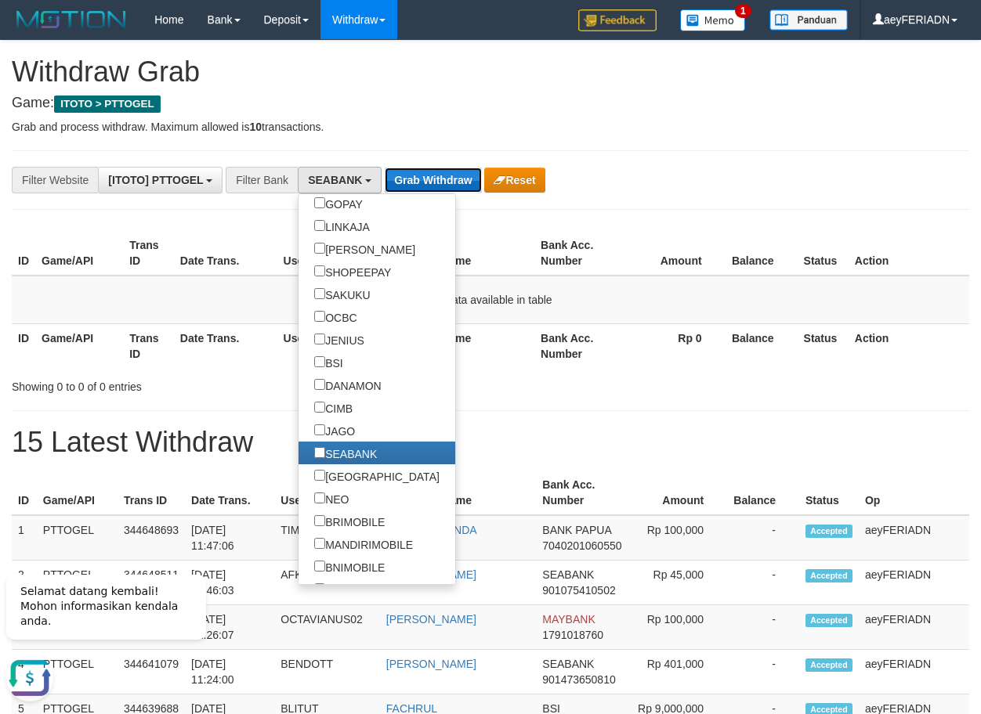
click at [446, 180] on button "Grab Withdraw" at bounding box center [433, 180] width 96 height 25
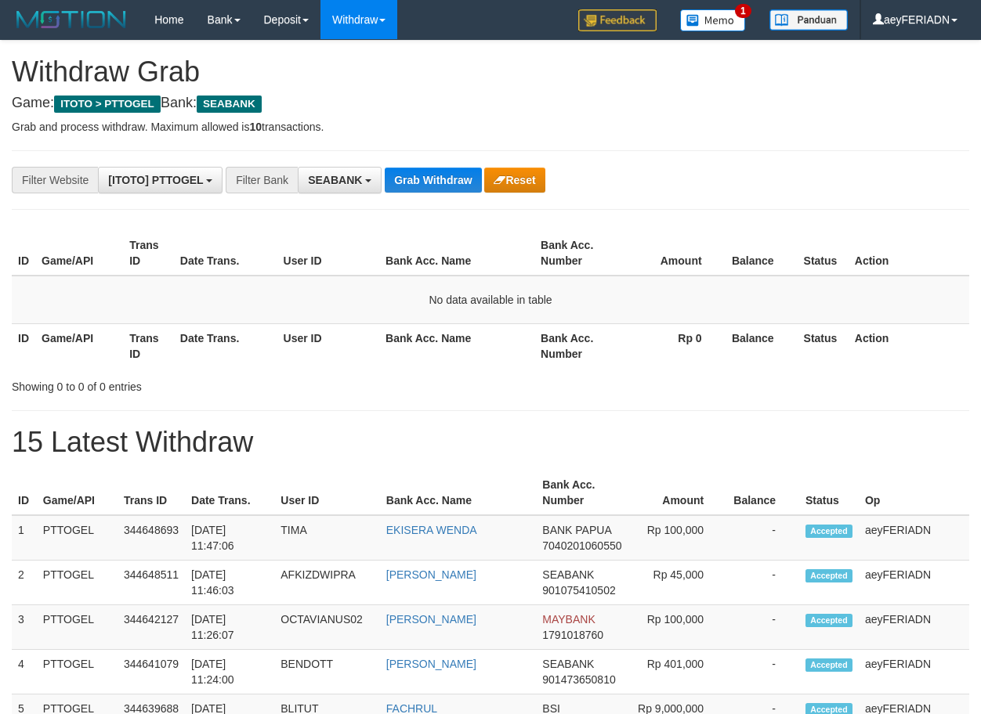
scroll to position [425, 0]
click at [433, 178] on button "Grab Withdraw" at bounding box center [433, 180] width 96 height 25
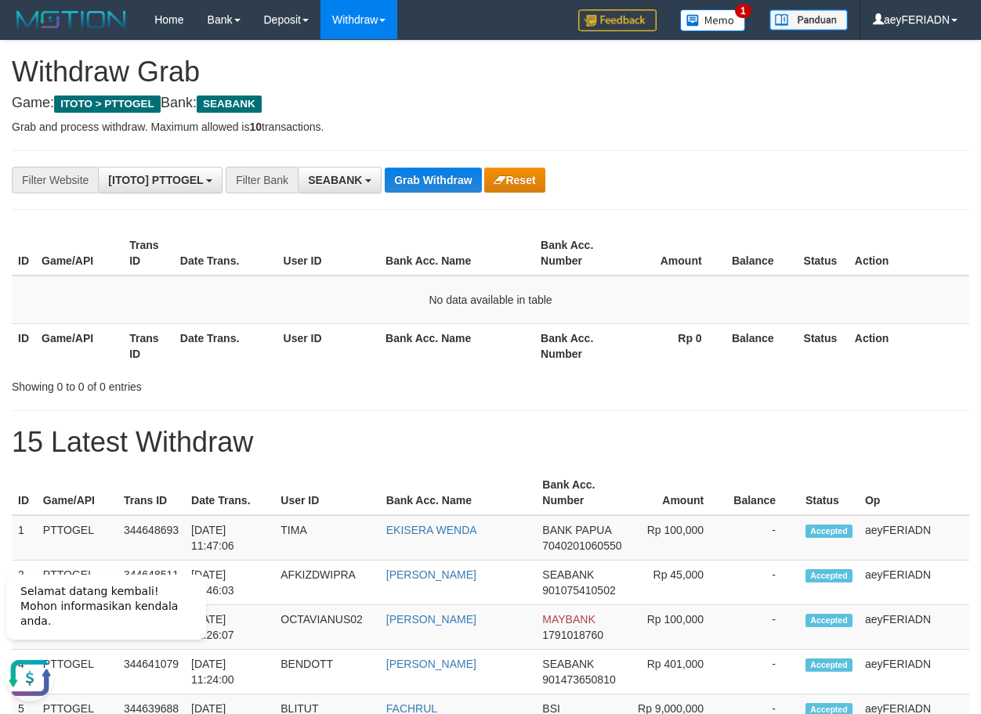
click at [435, 170] on button "Grab Withdraw" at bounding box center [433, 180] width 96 height 25
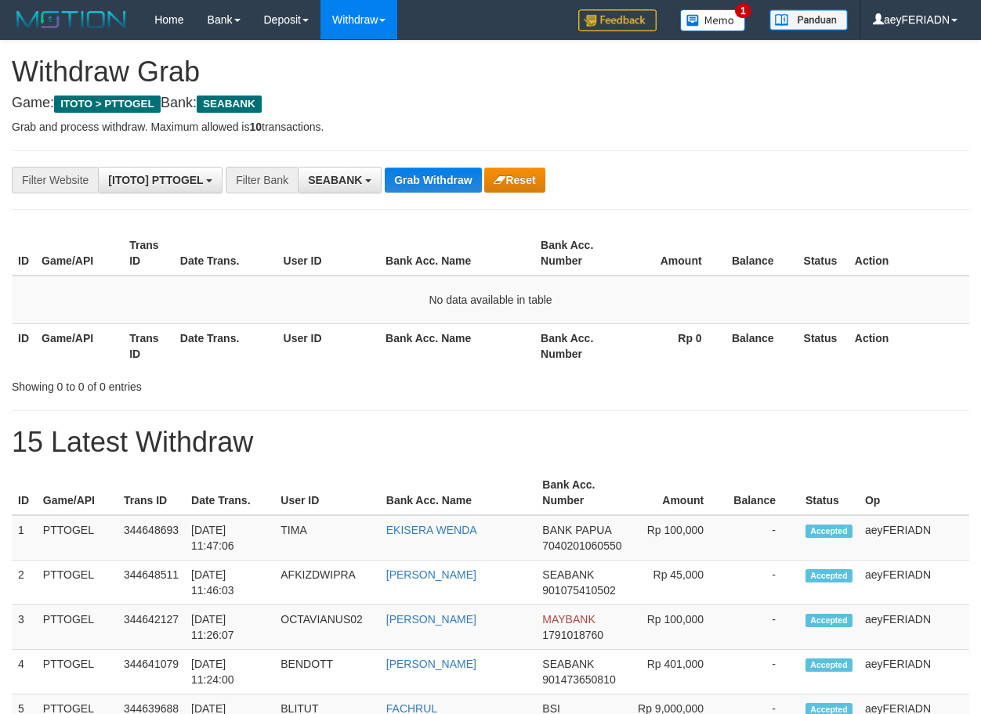
scroll to position [425, 0]
click at [435, 170] on button "Grab Withdraw" at bounding box center [433, 180] width 96 height 25
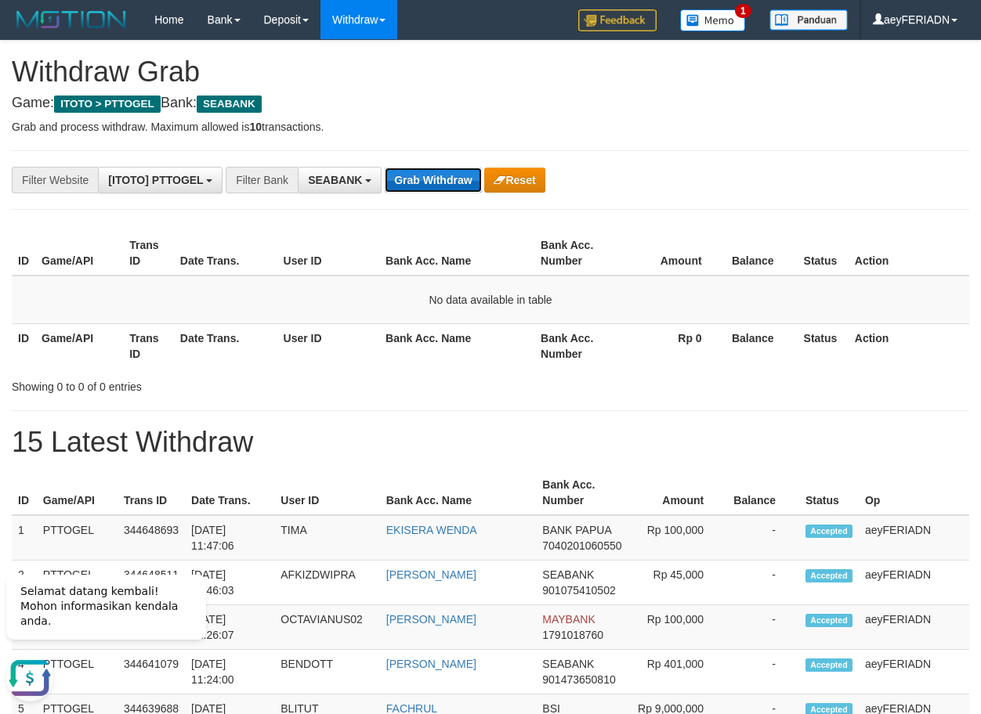
click at [433, 175] on button "Grab Withdraw" at bounding box center [433, 180] width 96 height 25
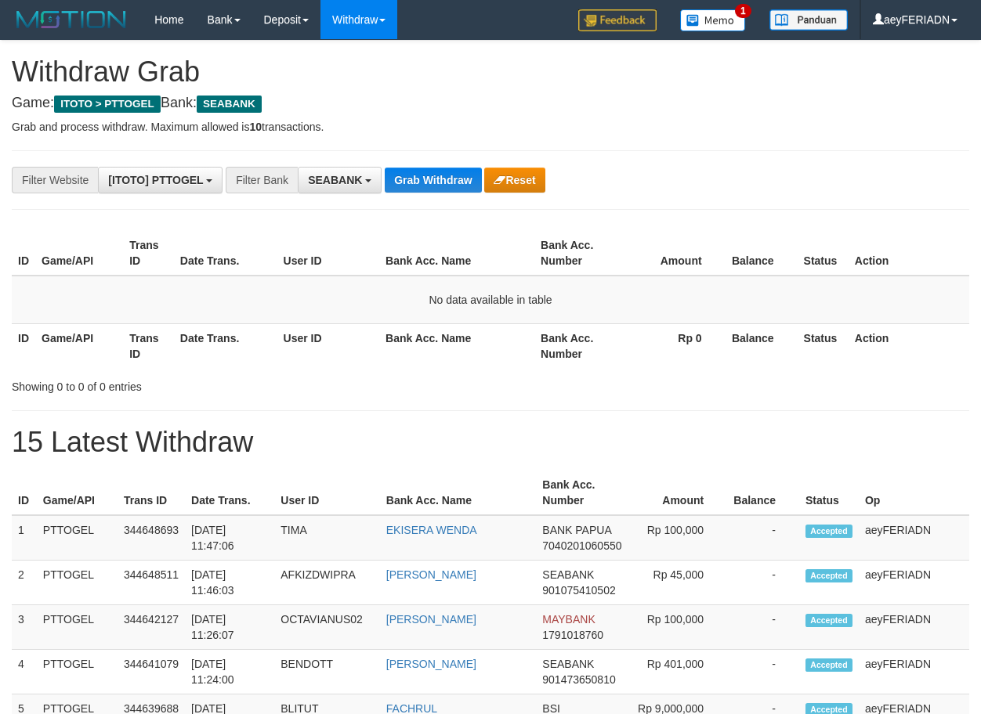
scroll to position [425, 0]
click at [433, 175] on button "Grab Withdraw" at bounding box center [433, 180] width 96 height 25
click at [449, 186] on button "Grab Withdraw" at bounding box center [433, 180] width 96 height 25
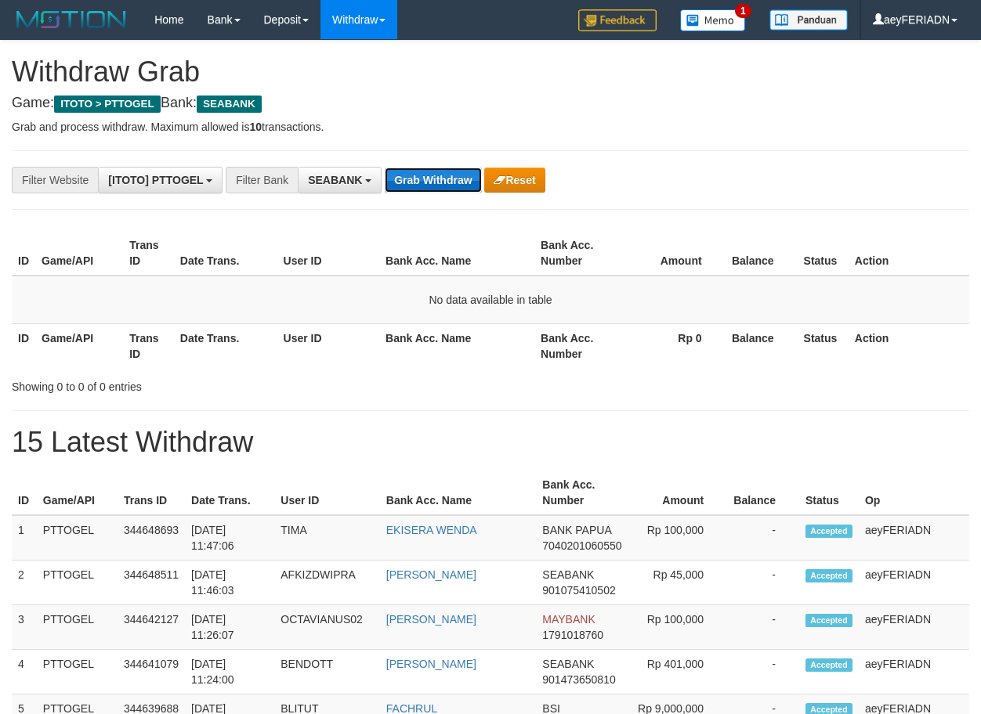
click at [443, 172] on button "Grab Withdraw" at bounding box center [433, 180] width 96 height 25
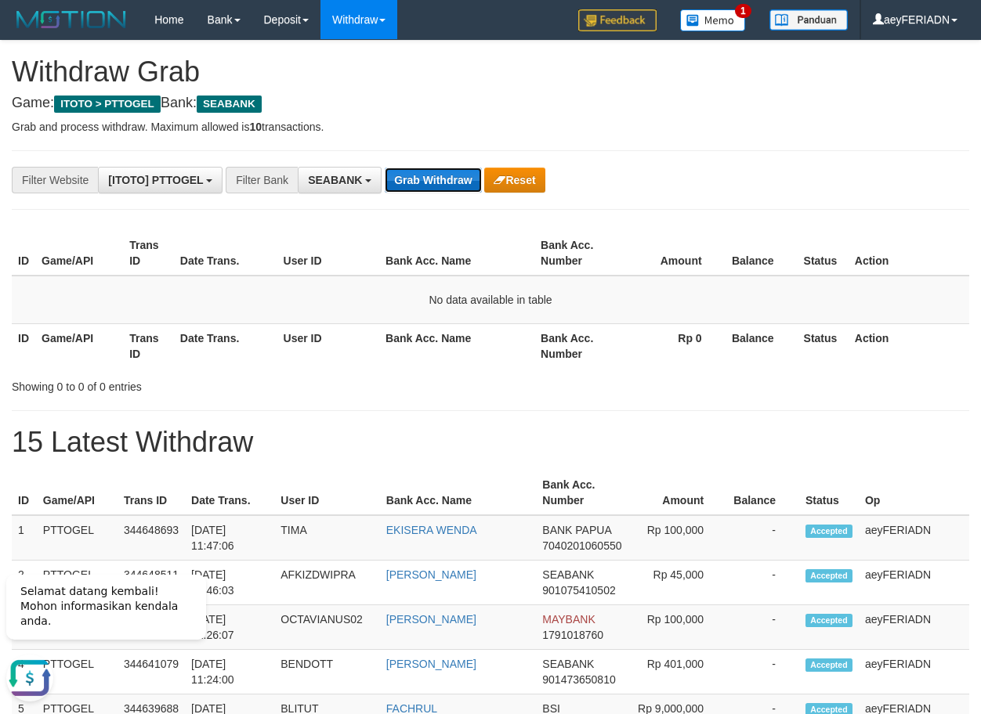
click at [437, 175] on button "Grab Withdraw" at bounding box center [433, 180] width 96 height 25
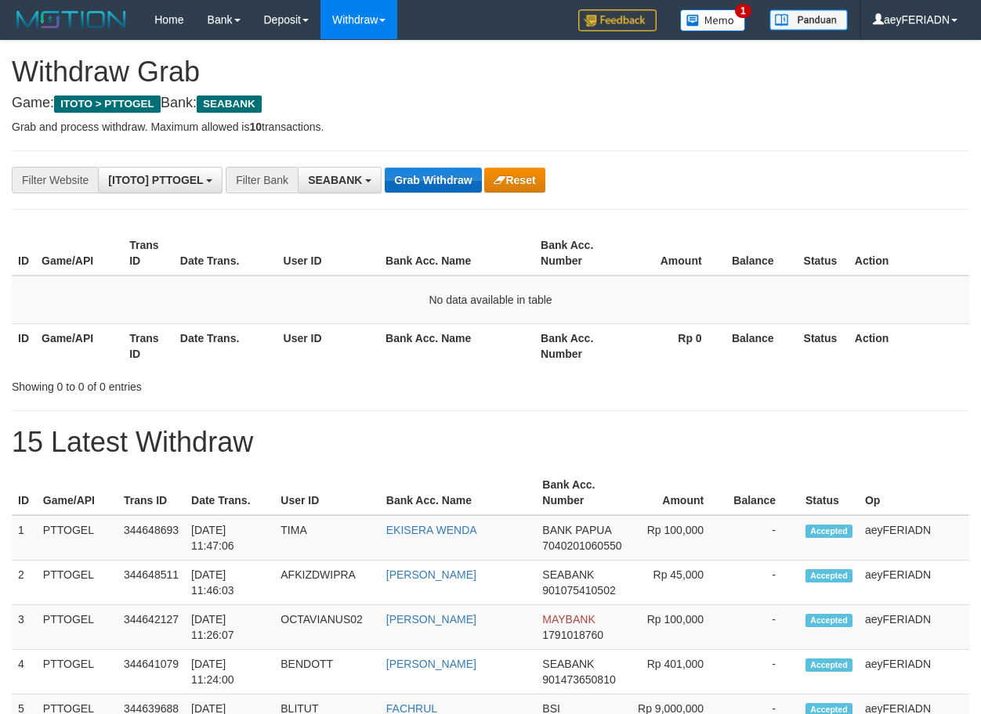
scroll to position [425, 0]
click at [441, 180] on button "Grab Withdraw" at bounding box center [433, 180] width 96 height 25
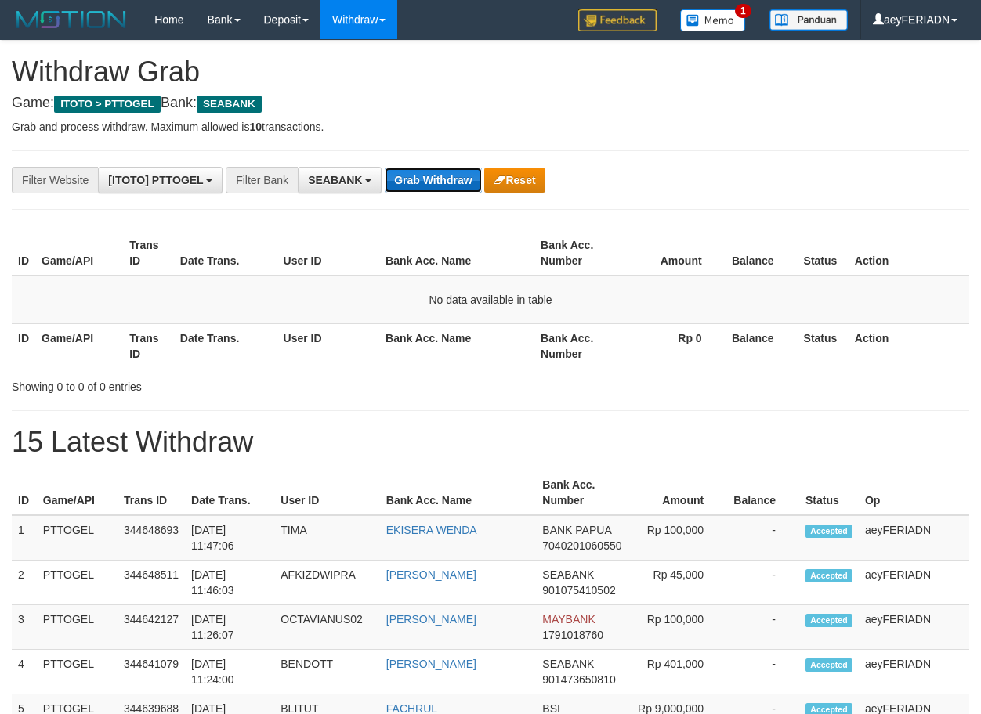
click at [443, 172] on button "Grab Withdraw" at bounding box center [433, 180] width 96 height 25
click at [436, 176] on button "Grab Withdraw" at bounding box center [433, 180] width 96 height 25
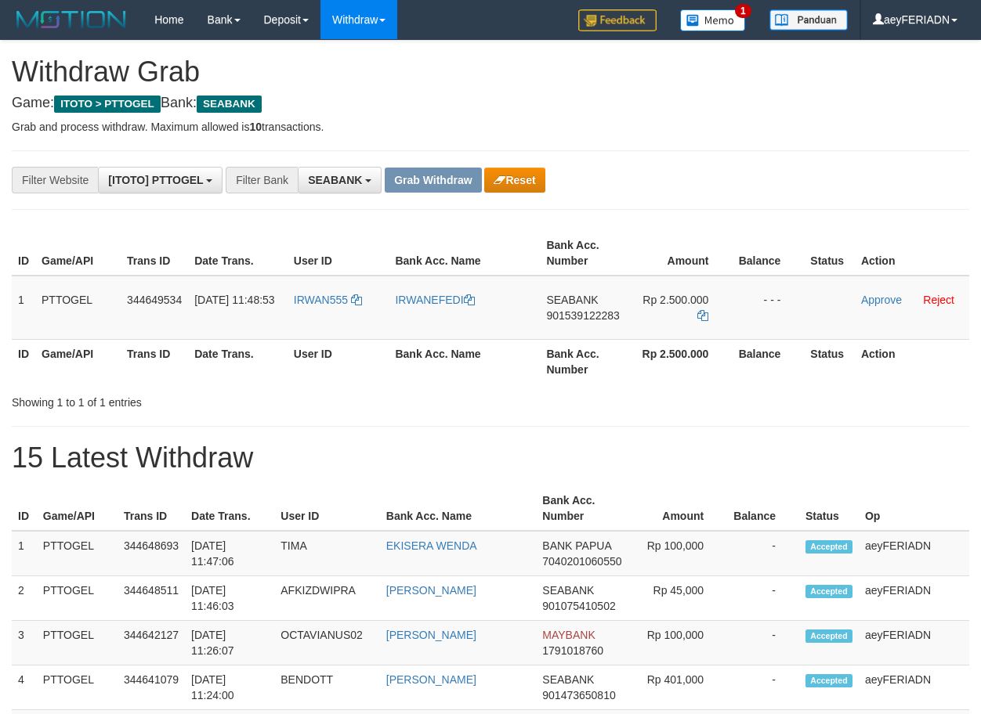
scroll to position [425, 0]
drag, startPoint x: 334, startPoint y: 287, endPoint x: 649, endPoint y: 303, distance: 315.2
click at [649, 303] on tr "1 PTTOGEL 344649534 30/09/2025 11:48:53 IRWAN555 IRWANEFEDI SEABANK 90153912228…" at bounding box center [490, 308] width 957 height 64
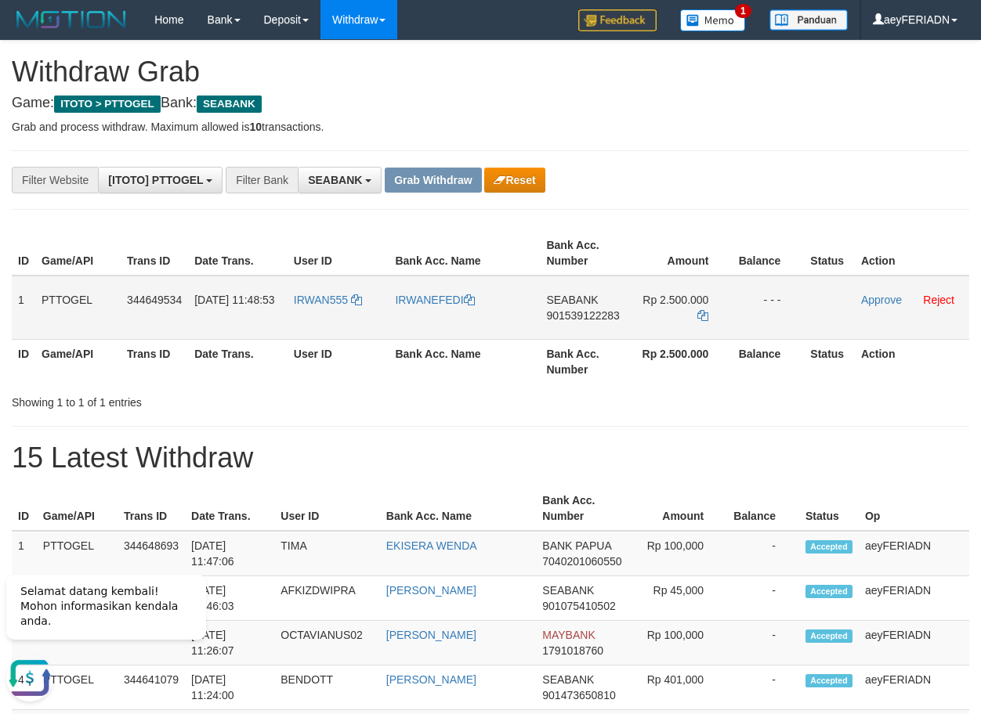
scroll to position [0, 0]
click at [582, 312] on span "901539122283" at bounding box center [582, 315] width 73 height 13
copy span "901539122283"
click at [574, 314] on span "901539122283" at bounding box center [582, 315] width 73 height 13
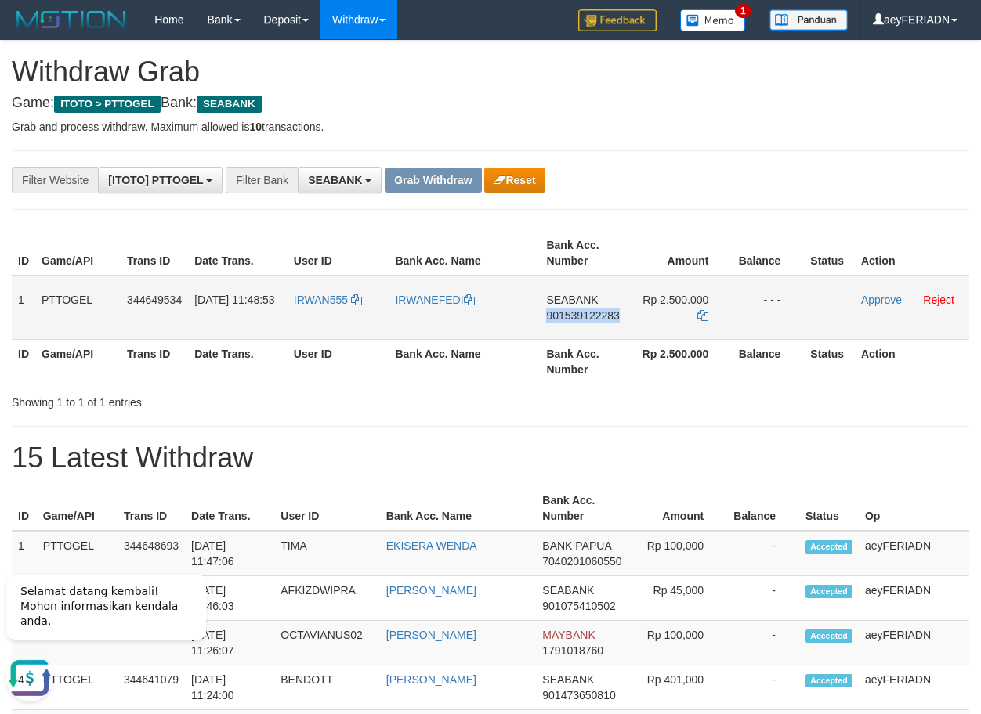
drag, startPoint x: 574, startPoint y: 314, endPoint x: 620, endPoint y: 291, distance: 51.5
click at [573, 314] on span "901539122283" at bounding box center [582, 315] width 73 height 13
copy span "901539122283"
click at [704, 313] on icon at bounding box center [702, 315] width 11 height 11
click at [705, 311] on icon at bounding box center [702, 315] width 11 height 11
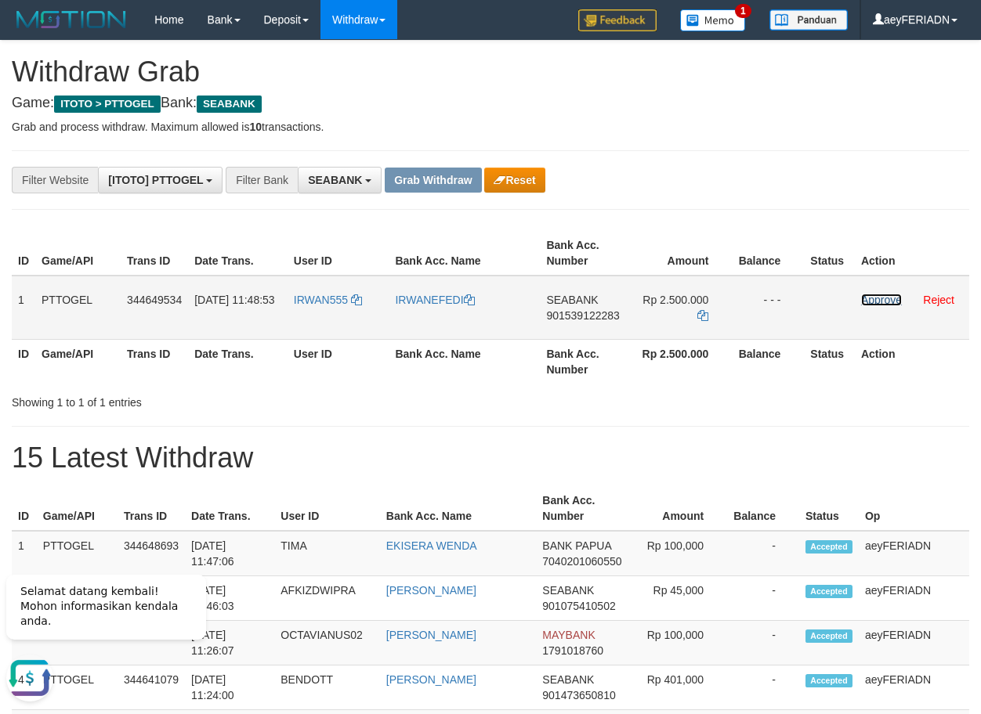
click at [883, 302] on link "Approve" at bounding box center [881, 300] width 41 height 13
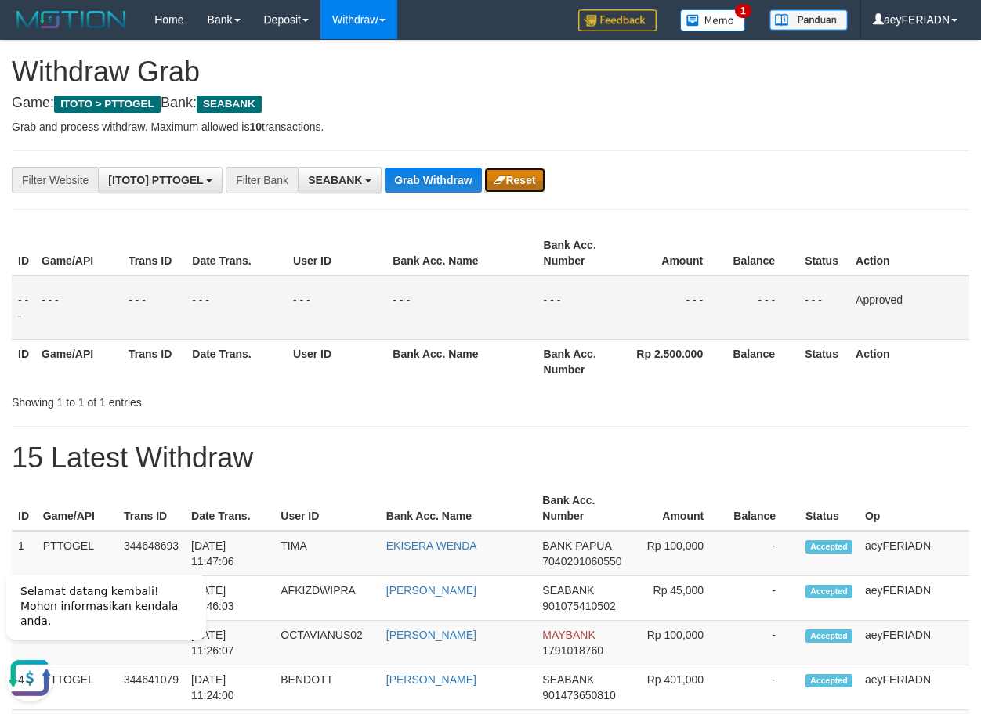
click at [518, 176] on button "Reset" at bounding box center [514, 180] width 60 height 25
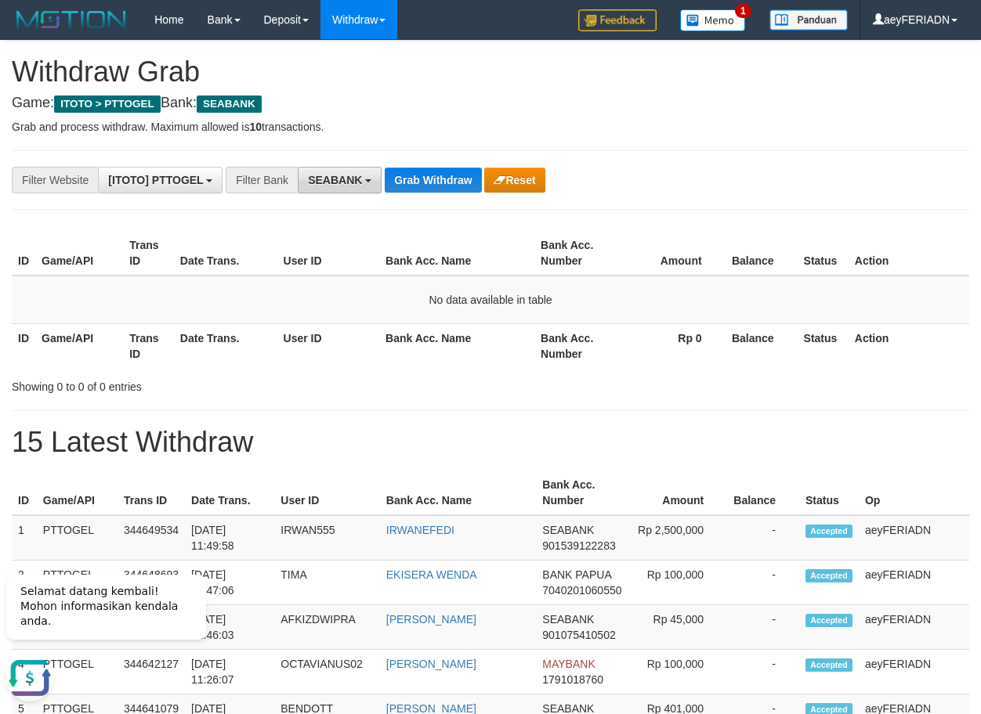
click at [356, 178] on span "SEABANK" at bounding box center [335, 180] width 54 height 13
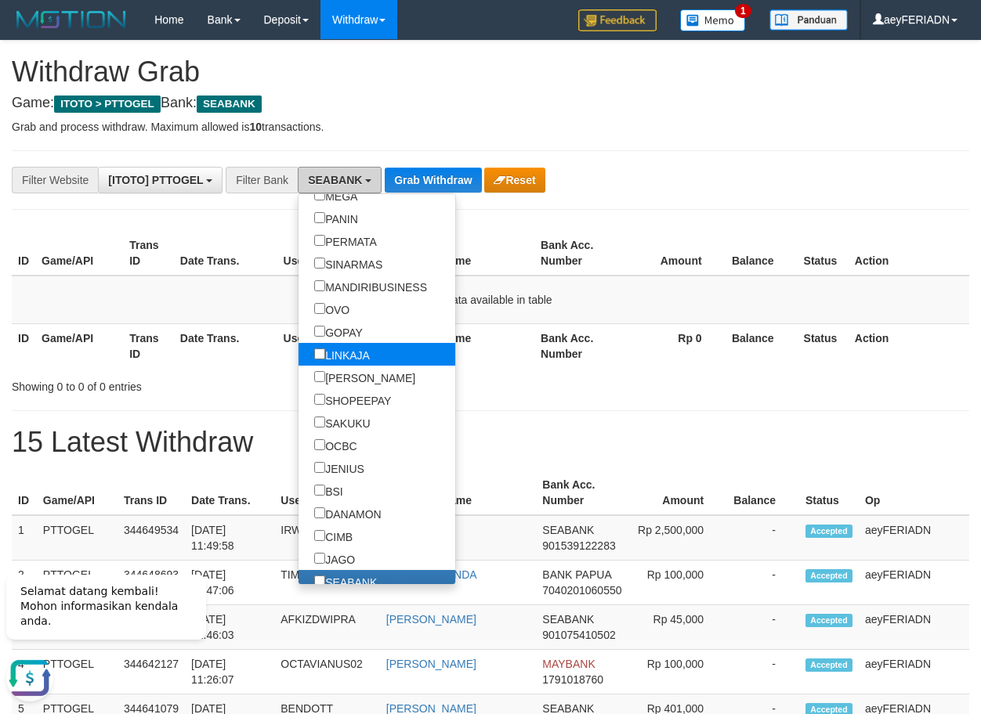
scroll to position [301, 0]
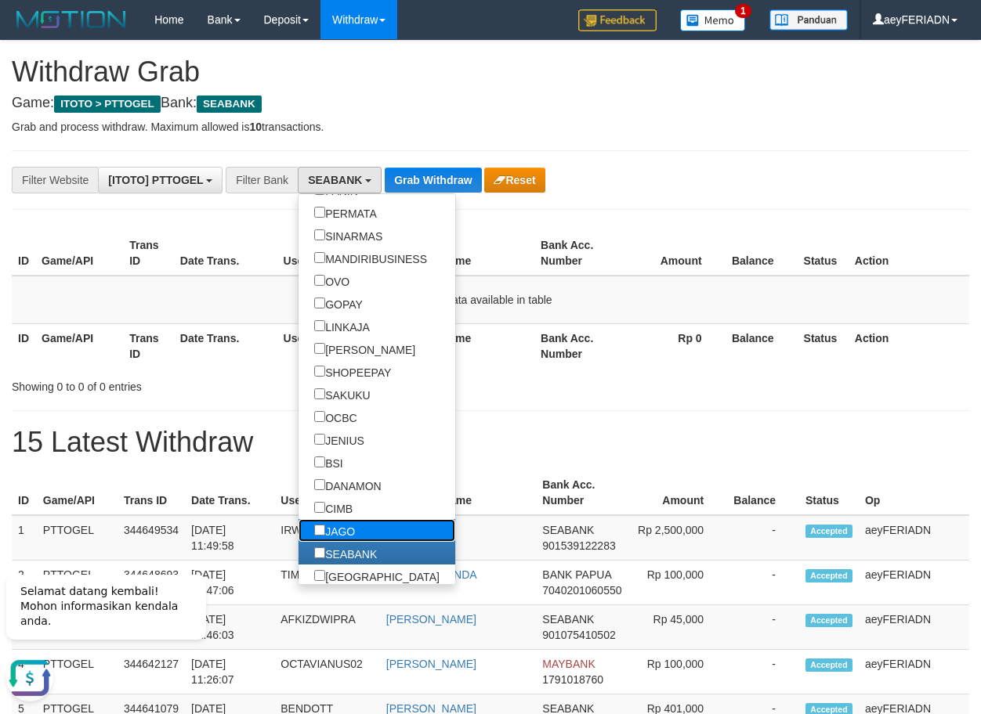
click at [298, 531] on label "JAGO" at bounding box center [334, 530] width 72 height 23
select select "****"
click at [456, 181] on button "Grab Withdraw" at bounding box center [457, 180] width 96 height 25
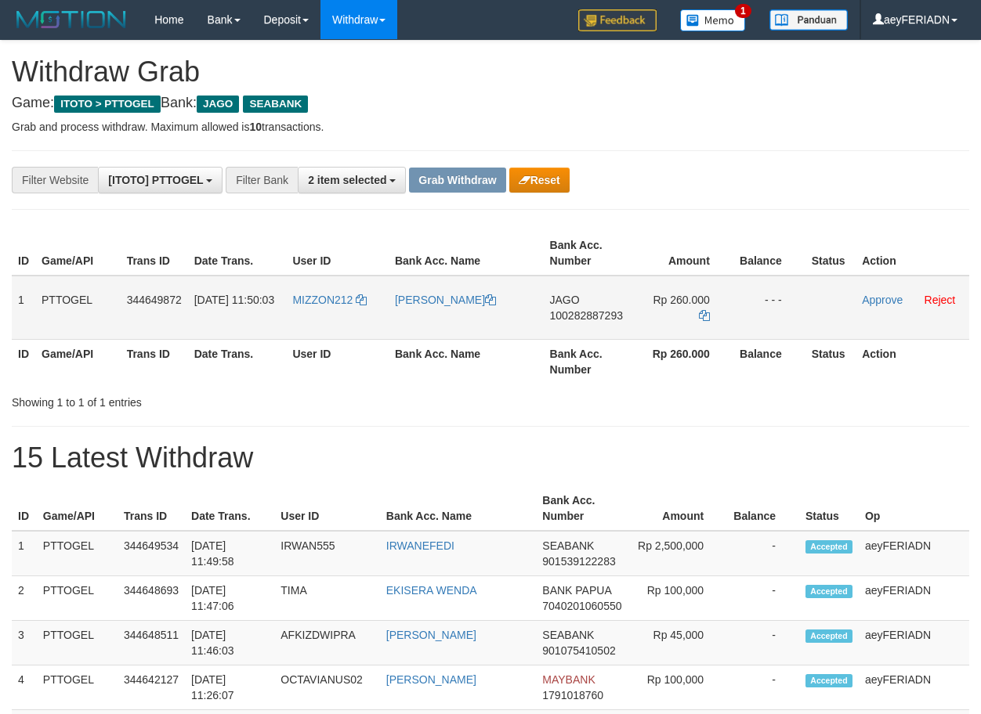
scroll to position [408, 0]
drag, startPoint x: 317, startPoint y: 285, endPoint x: 691, endPoint y: 287, distance: 373.6
click at [691, 287] on tr "1 PTTOGEL 344649872 30/09/2025 11:50:03 MIZZON212 DEDI MULYADI JAGO 10028288729…" at bounding box center [490, 308] width 957 height 64
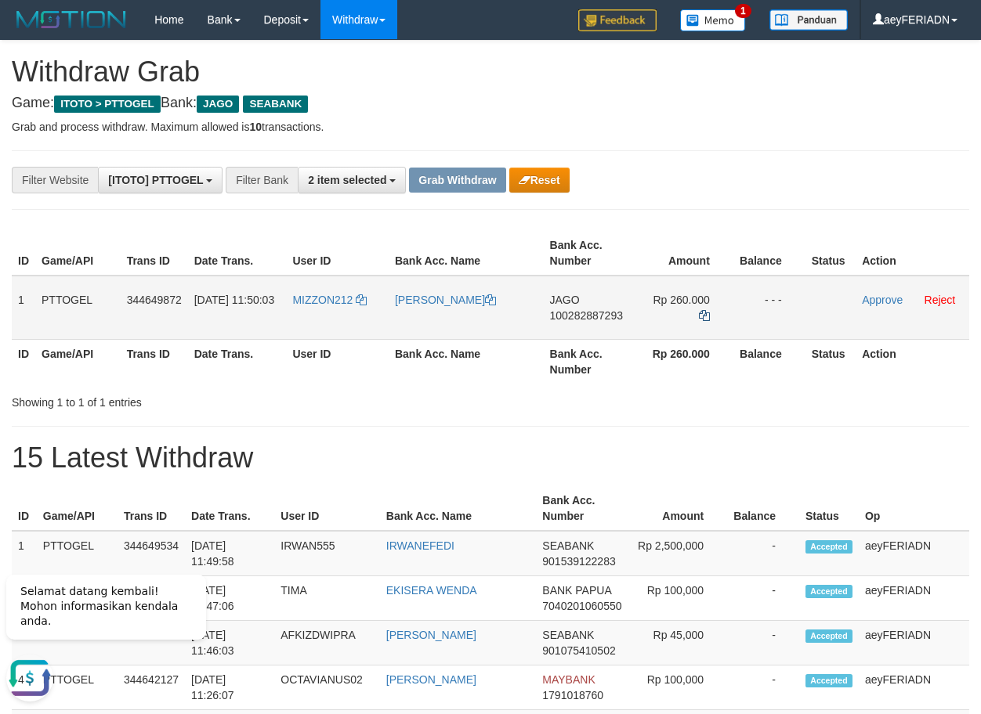
scroll to position [0, 0]
click at [583, 316] on span "100282887293" at bounding box center [586, 315] width 73 height 13
copy span "100282887293"
click at [556, 304] on span "JAGO" at bounding box center [565, 300] width 30 height 13
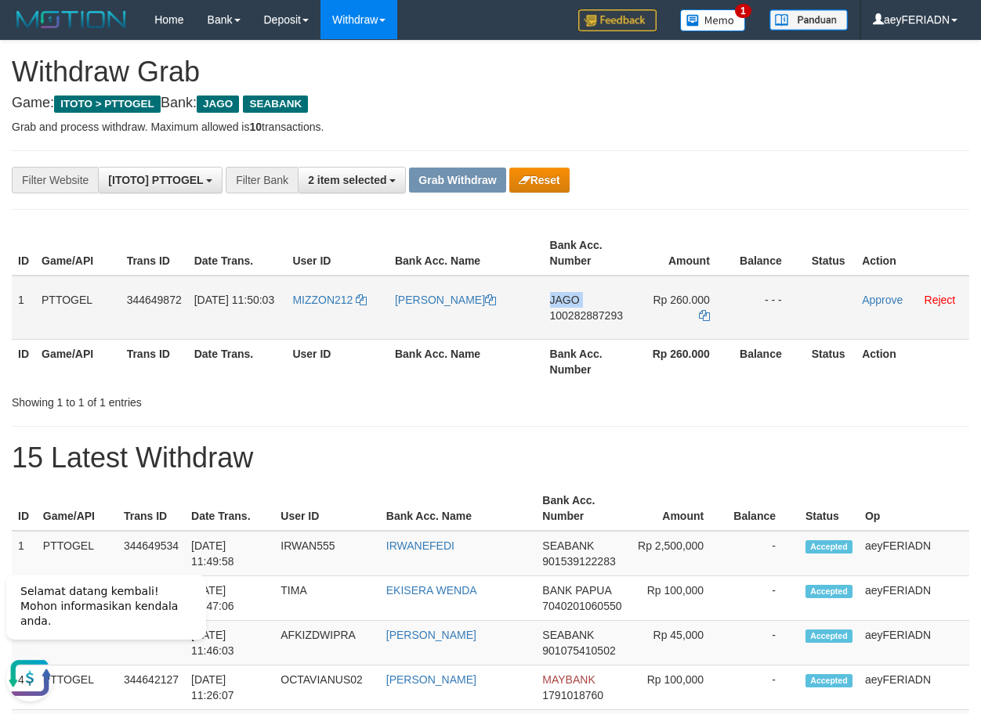
click at [556, 304] on span "JAGO" at bounding box center [565, 300] width 30 height 13
copy span "JAGO"
click at [590, 316] on span "100282887293" at bounding box center [586, 315] width 73 height 13
copy span "JAGO"
click at [590, 316] on span "100282887293" at bounding box center [586, 315] width 73 height 13
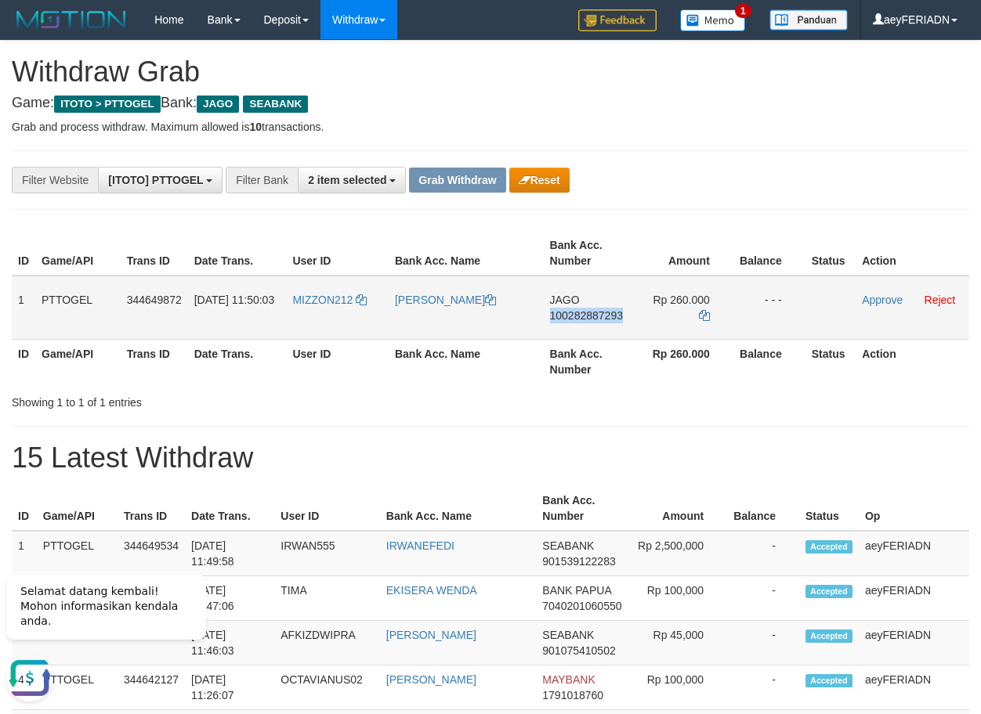
copy span "100282887293"
click at [702, 310] on icon at bounding box center [704, 315] width 11 height 11
click at [869, 301] on link "Approve" at bounding box center [882, 300] width 41 height 13
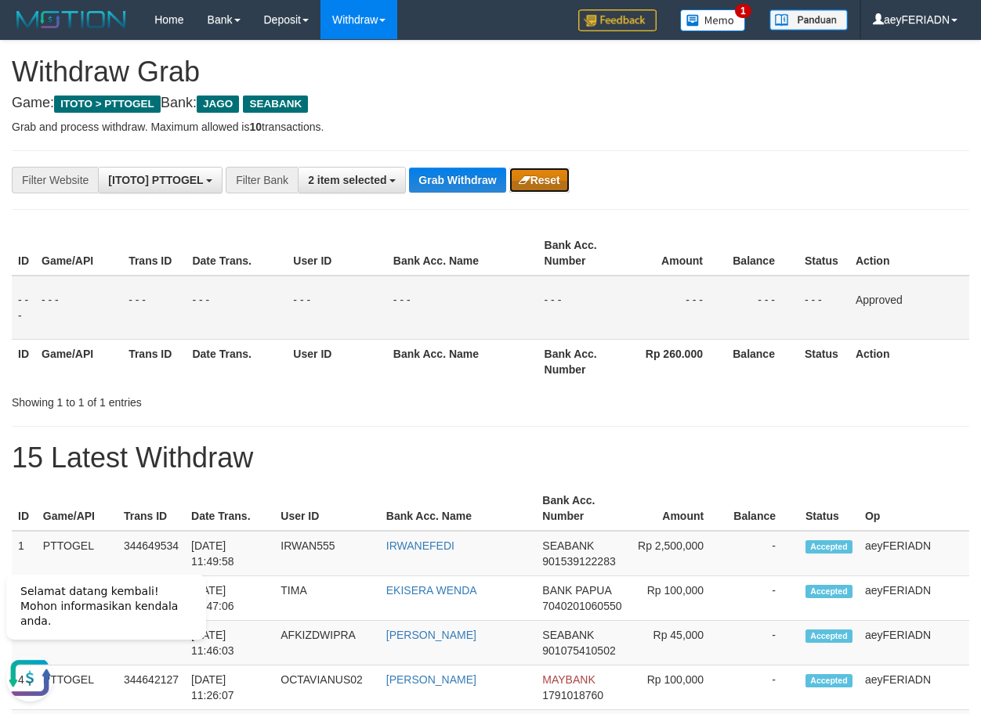
click at [557, 181] on button "Reset" at bounding box center [539, 180] width 60 height 25
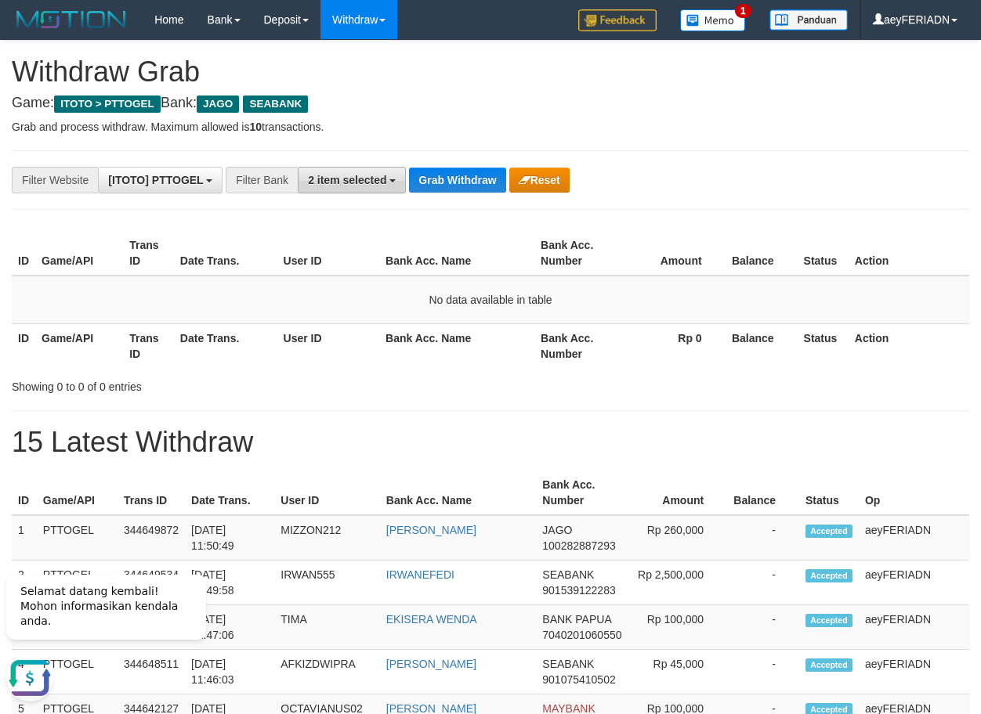
click at [362, 168] on button "2 item selected" at bounding box center [352, 180] width 108 height 27
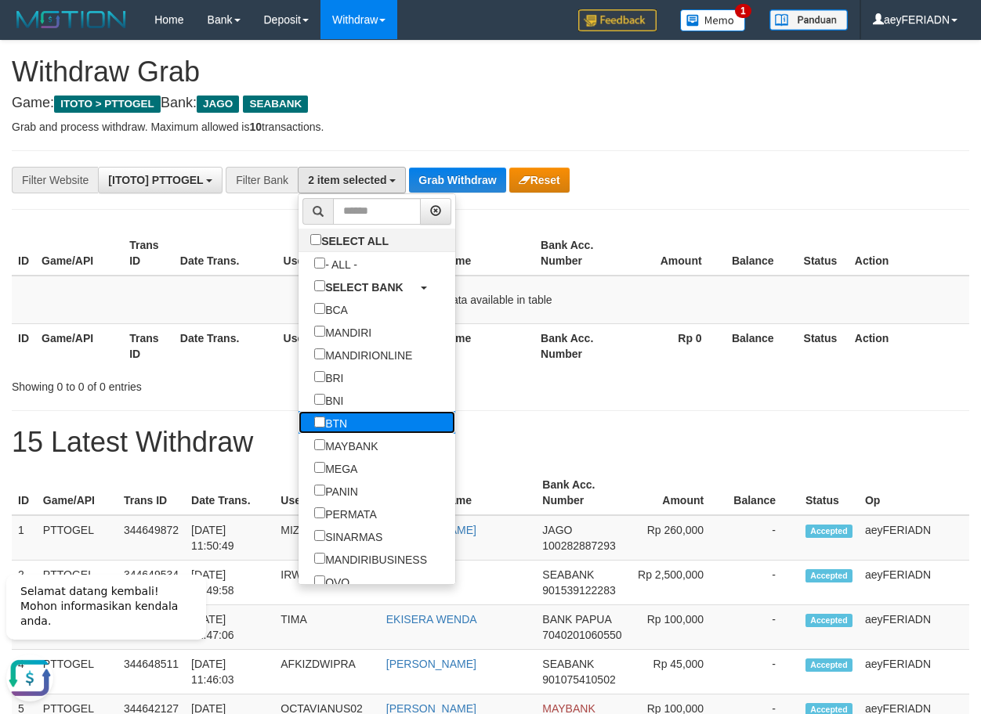
click at [298, 421] on label "BTN" at bounding box center [330, 422] width 64 height 23
select select "***"
click at [486, 179] on button "Grab Withdraw" at bounding box center [457, 180] width 96 height 25
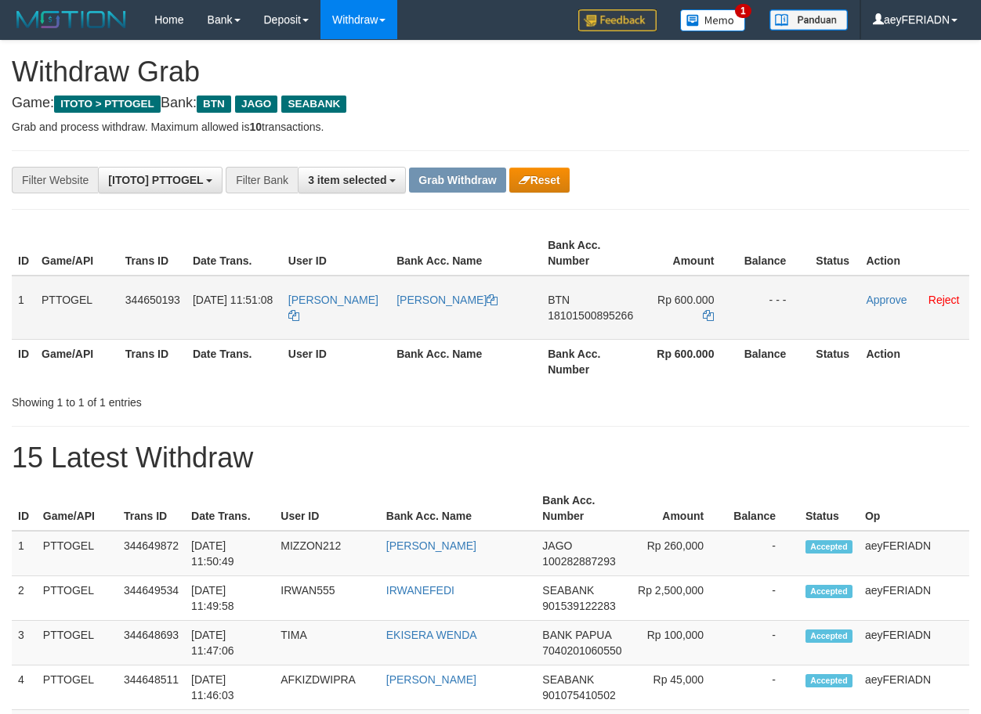
scroll to position [112, 0]
drag, startPoint x: 329, startPoint y: 291, endPoint x: 653, endPoint y: 322, distance: 325.8
click at [653, 322] on tr "1 PTTOGEL 344650193 [DATE] 11:51:08 [PERSON_NAME] FITRI NABABAN BTN 18101500895…" at bounding box center [490, 308] width 957 height 64
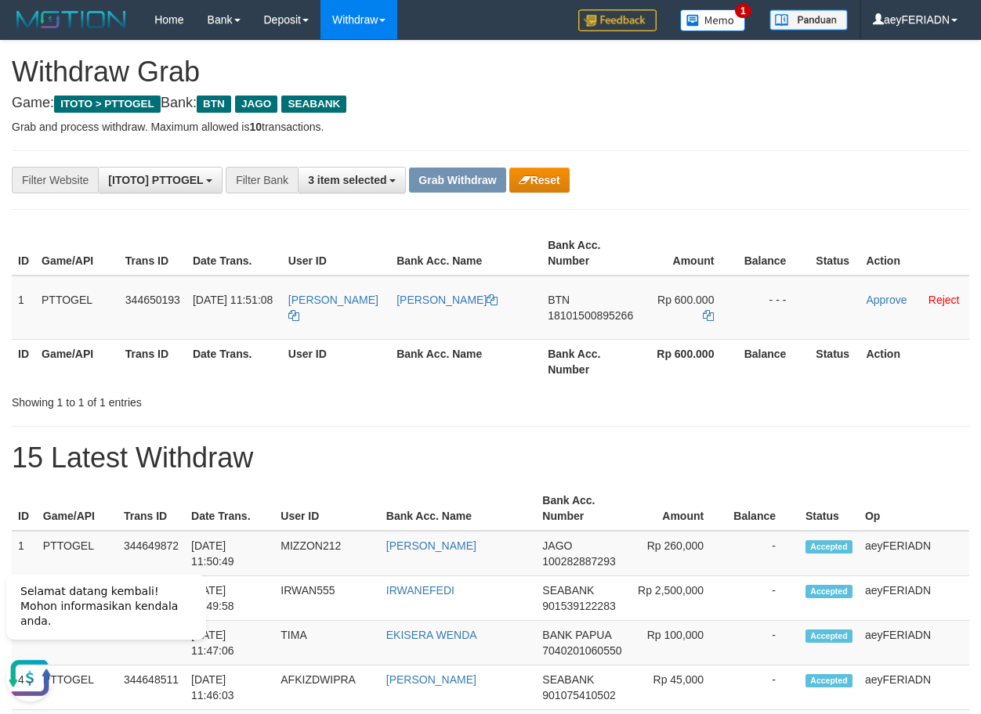
scroll to position [0, 0]
click at [564, 313] on span "18101500895266" at bounding box center [589, 315] width 85 height 13
copy span "18101500895266"
click at [558, 298] on span "BTN" at bounding box center [558, 300] width 22 height 13
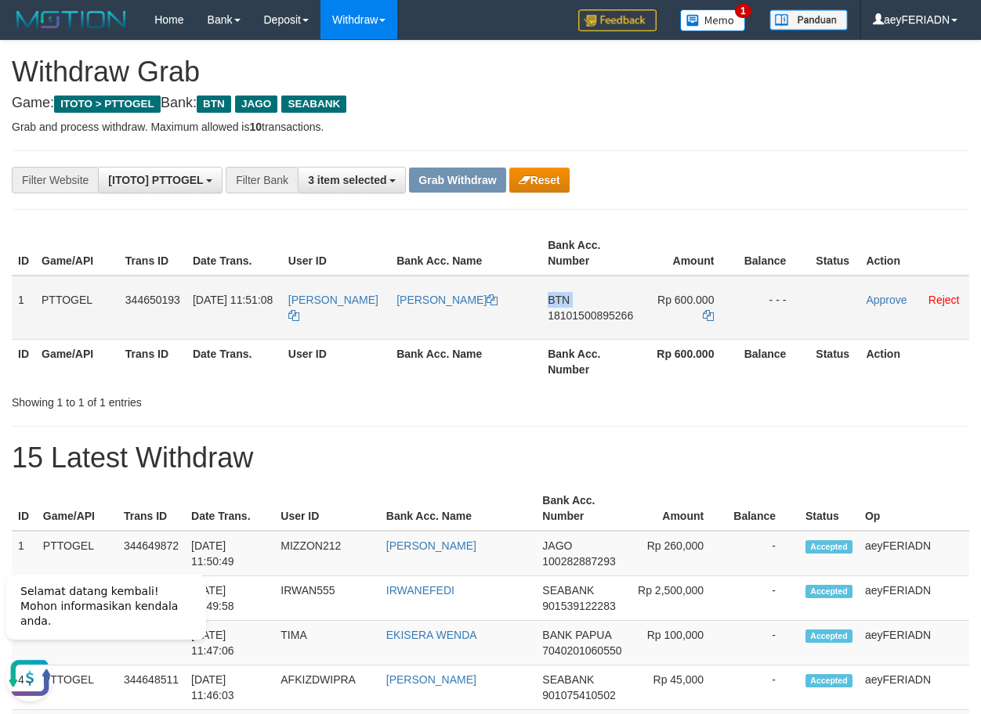
click at [558, 298] on span "BTN" at bounding box center [558, 300] width 22 height 13
copy span "BTN"
click at [599, 316] on span "18101500895266" at bounding box center [589, 315] width 85 height 13
copy span "BTN"
click at [599, 316] on span "18101500895266" at bounding box center [589, 315] width 85 height 13
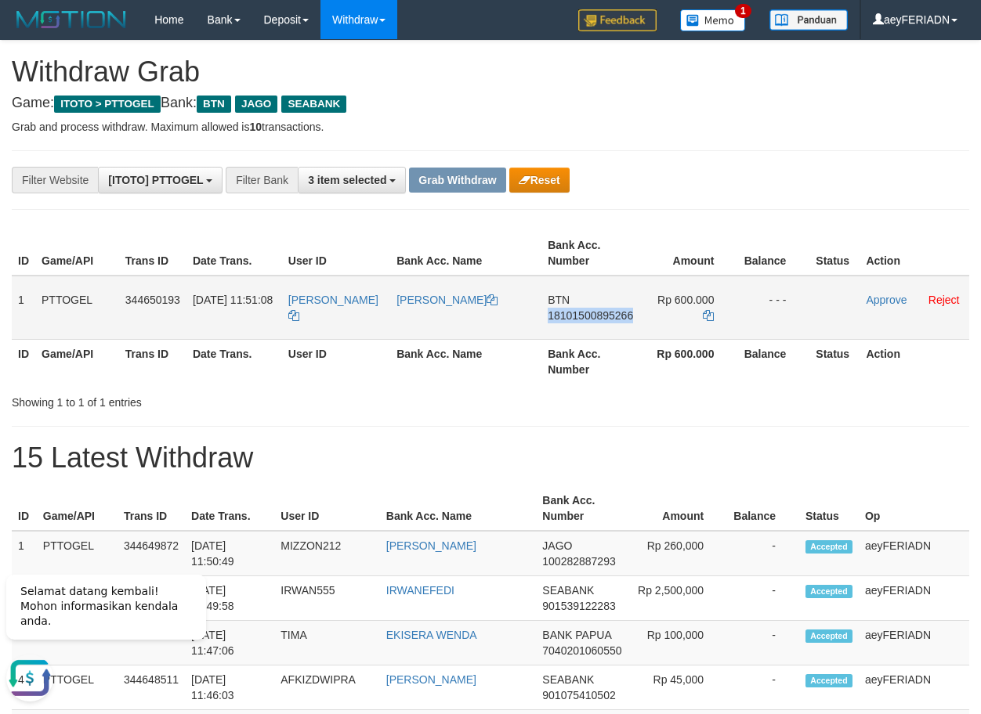
copy span "18101500895266"
click at [703, 316] on icon at bounding box center [708, 315] width 11 height 11
click at [887, 301] on link "Approve" at bounding box center [885, 300] width 41 height 13
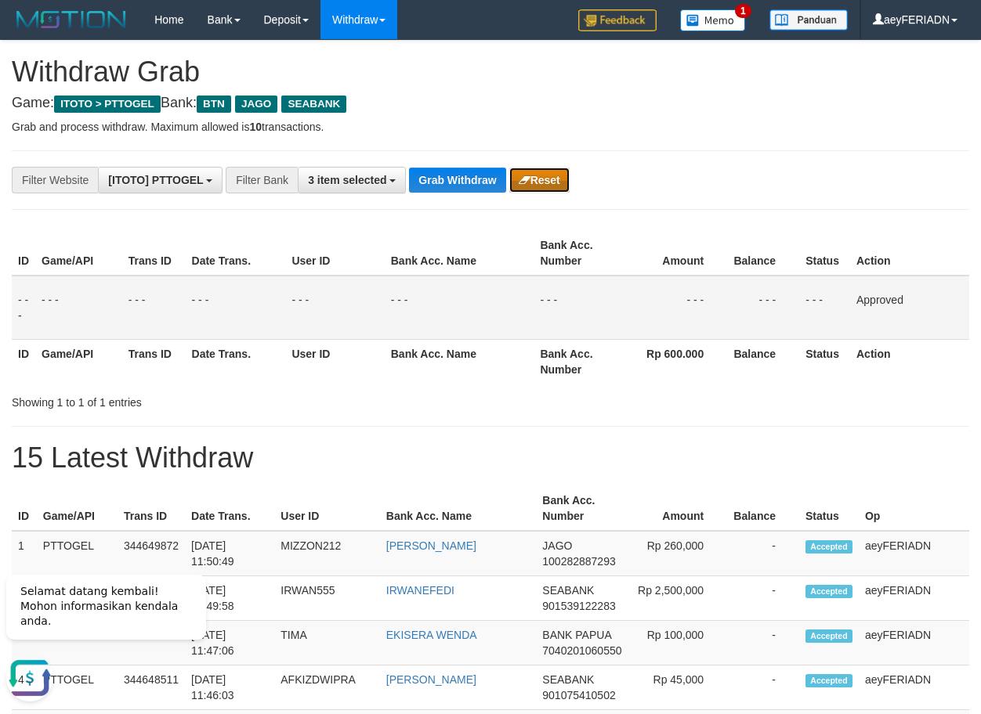
click at [537, 182] on button "Reset" at bounding box center [539, 180] width 60 height 25
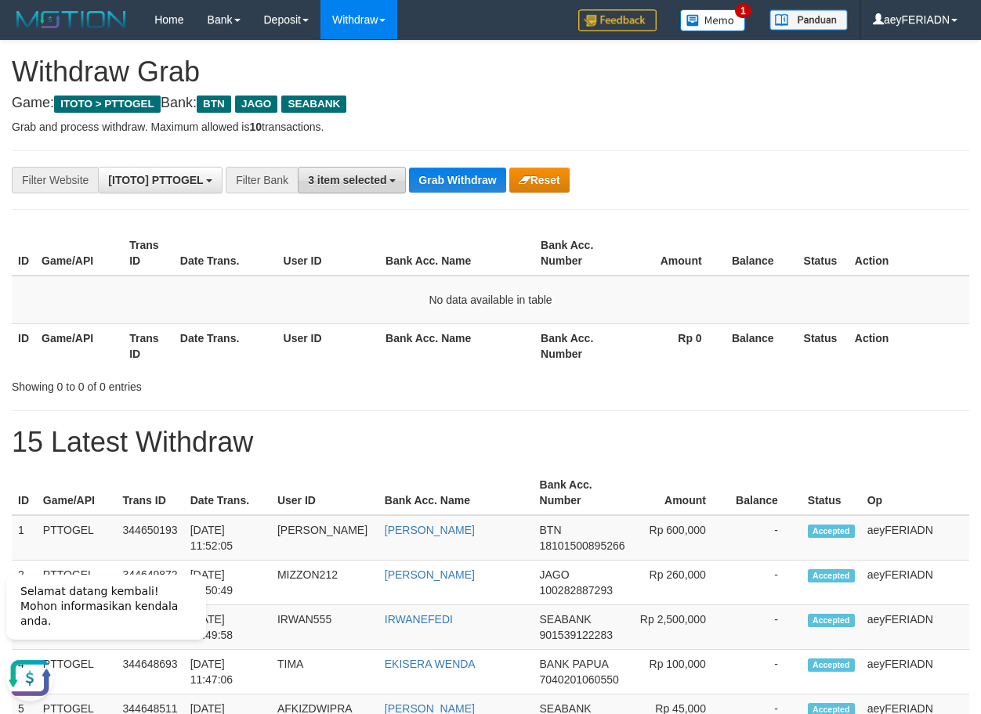
click at [385, 187] on button "3 item selected" at bounding box center [352, 180] width 108 height 27
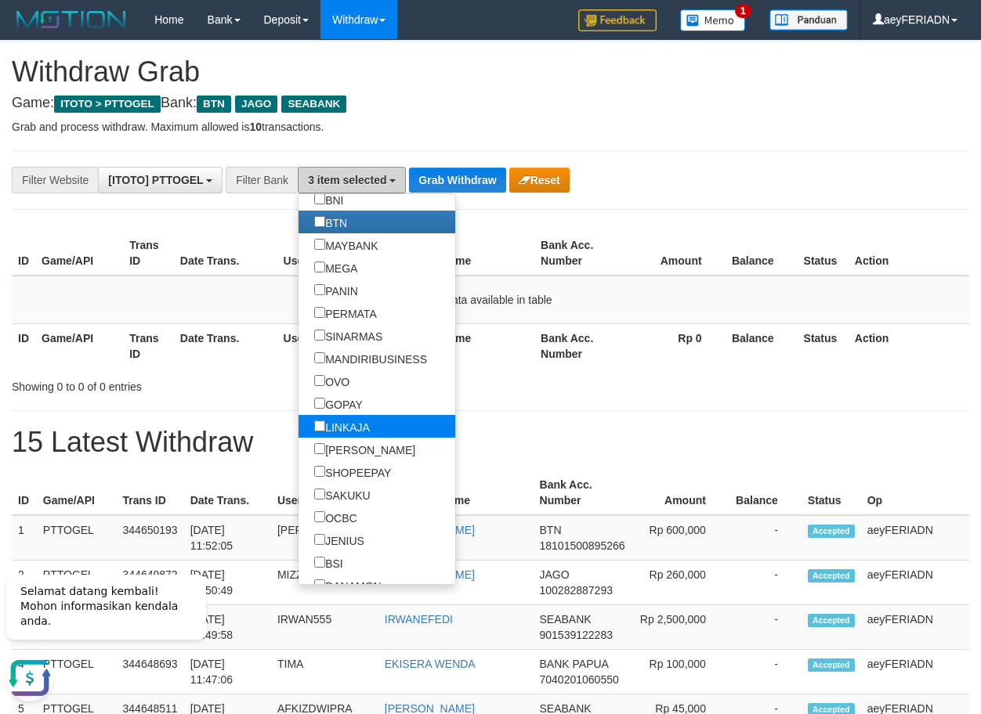
scroll to position [351, 0]
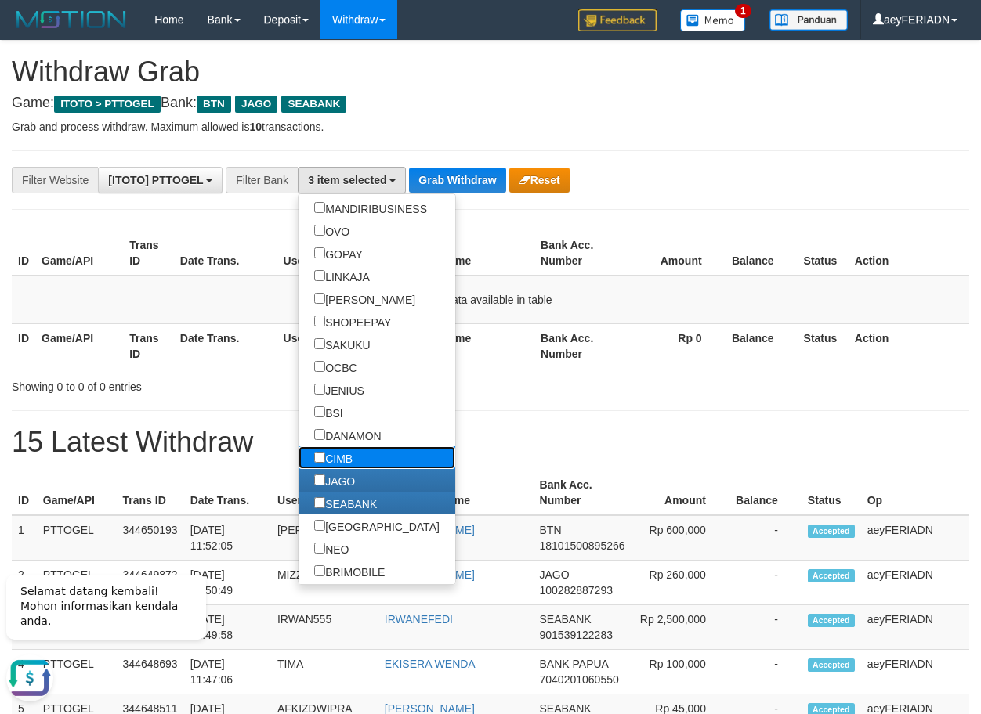
click at [298, 457] on label "CIMB" at bounding box center [333, 457] width 70 height 23
click at [465, 192] on button "Grab Withdraw" at bounding box center [457, 180] width 96 height 25
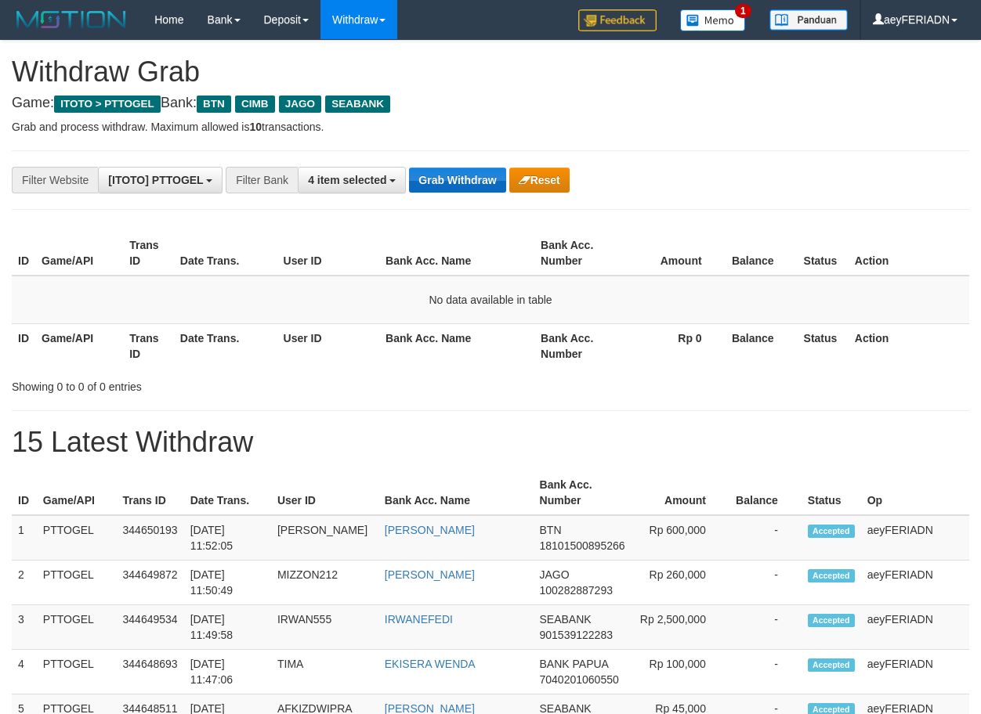
scroll to position [112, 0]
click at [438, 175] on button "Grab Withdraw" at bounding box center [457, 180] width 96 height 25
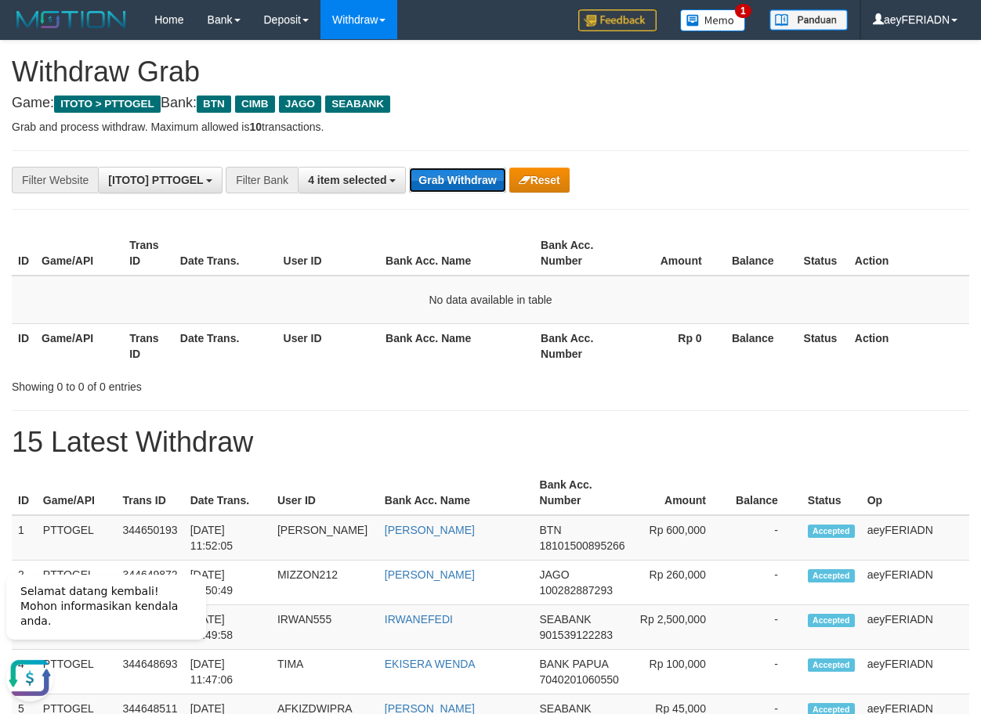
click at [457, 181] on button "Grab Withdraw" at bounding box center [457, 180] width 96 height 25
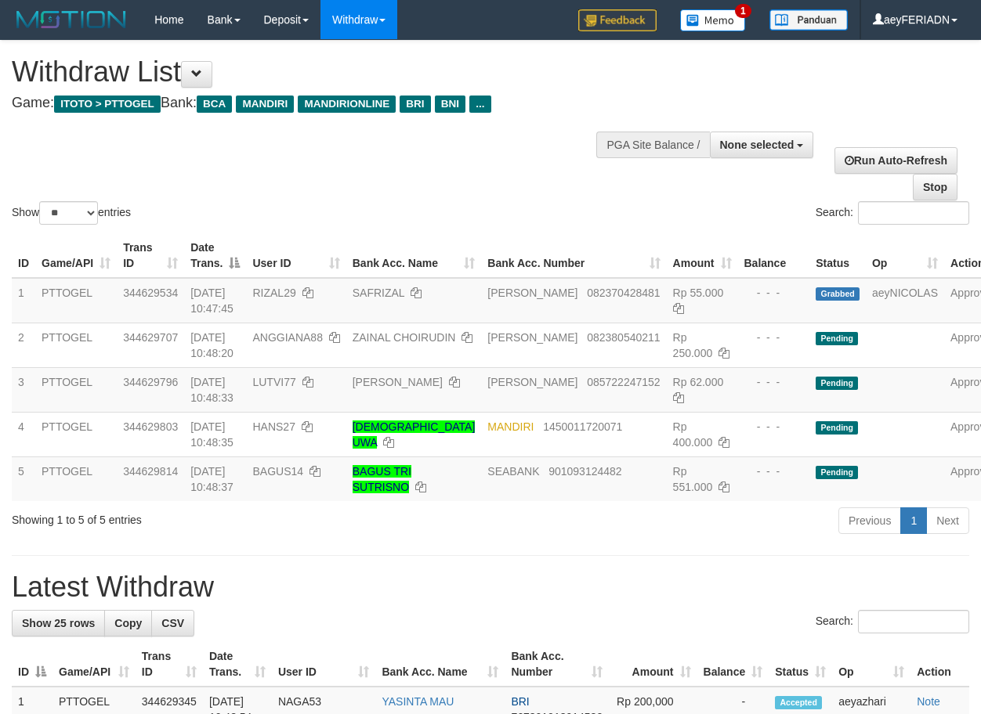
select select
select select "**"
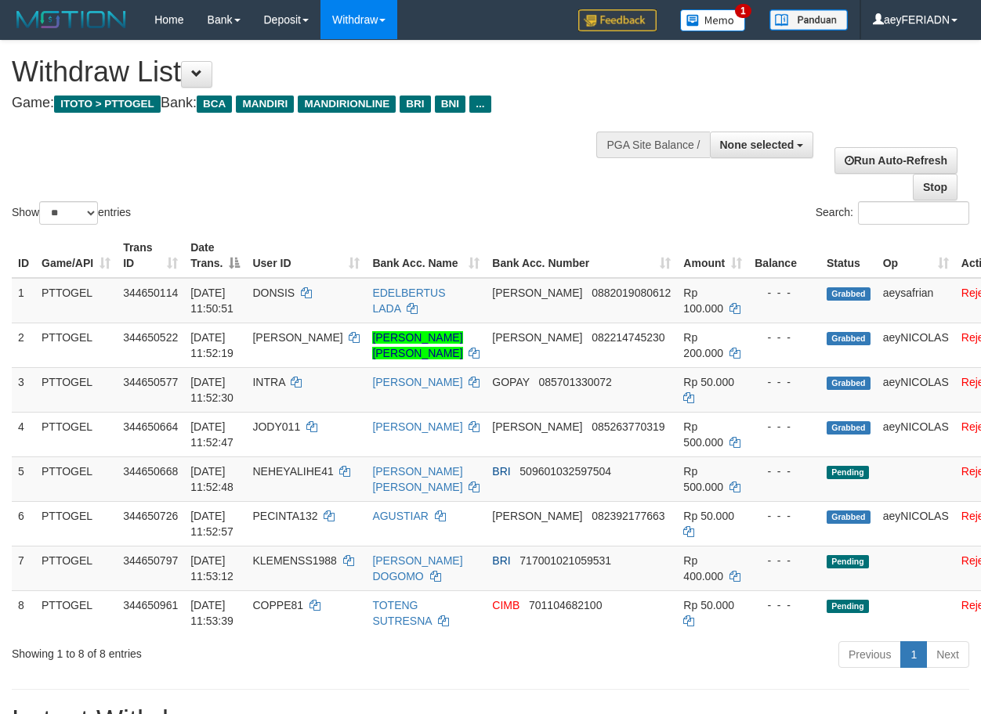
select select
select select "**"
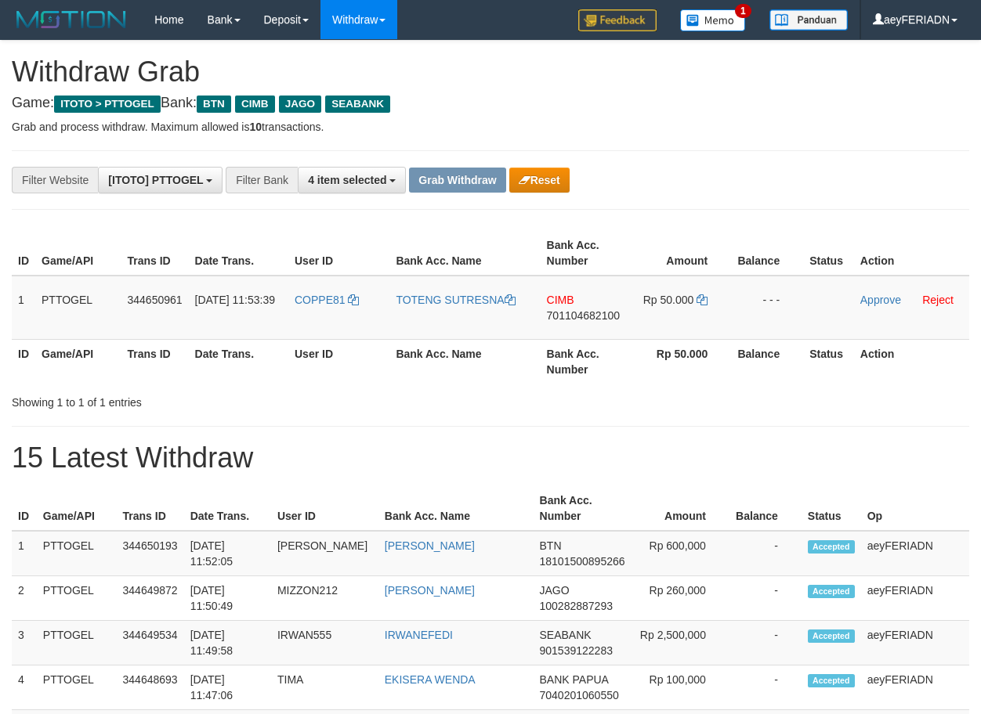
scroll to position [112, 0]
drag, startPoint x: 363, startPoint y: 284, endPoint x: 647, endPoint y: 301, distance: 284.0
click at [647, 301] on tr "1 PTTOGEL 344650961 30/09/2025 11:53:39 COPPE81 TOTENG SUTRESNA CIMB 7011046821…" at bounding box center [490, 308] width 957 height 64
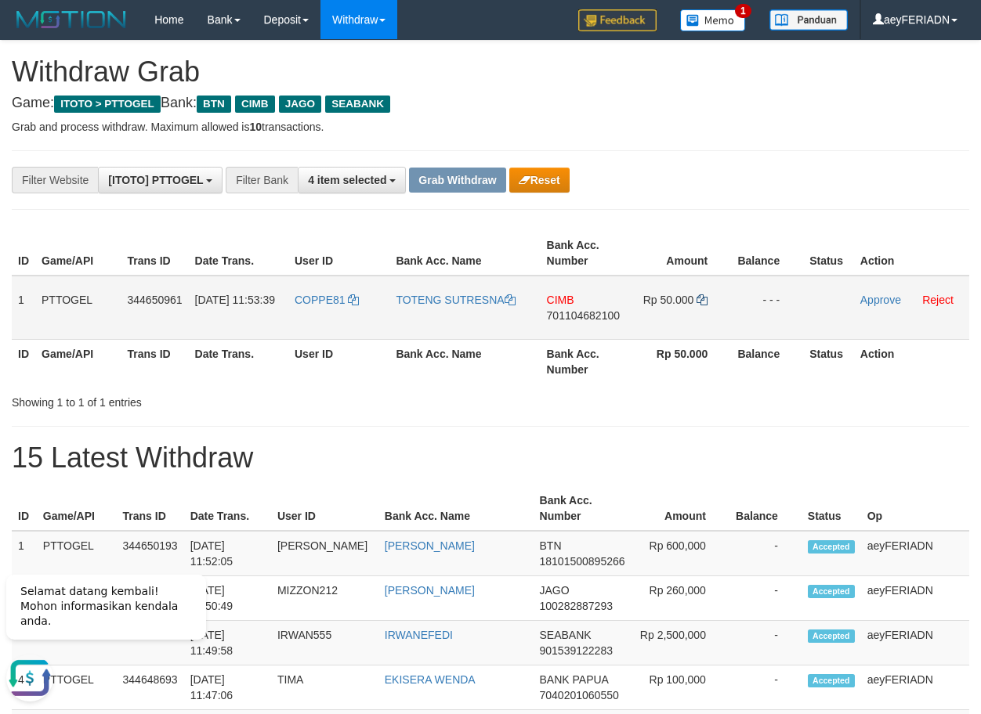
scroll to position [0, 0]
click at [588, 320] on span "701104682100" at bounding box center [583, 315] width 73 height 13
copy span "701104682100"
click at [705, 299] on icon at bounding box center [701, 299] width 11 height 11
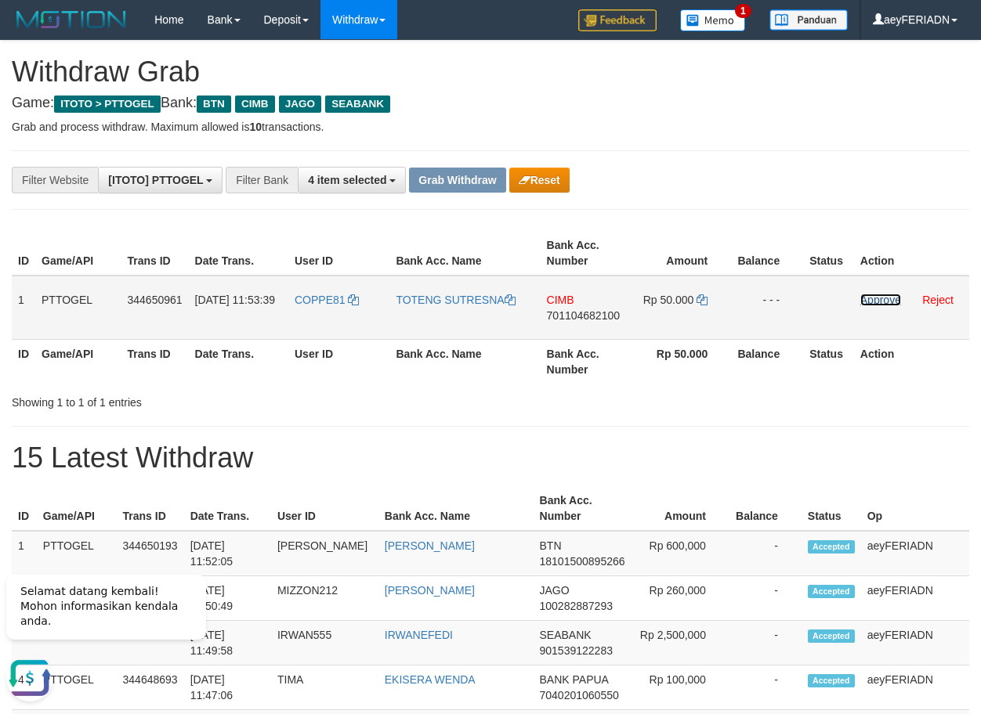
click at [886, 302] on link "Approve" at bounding box center [880, 300] width 41 height 13
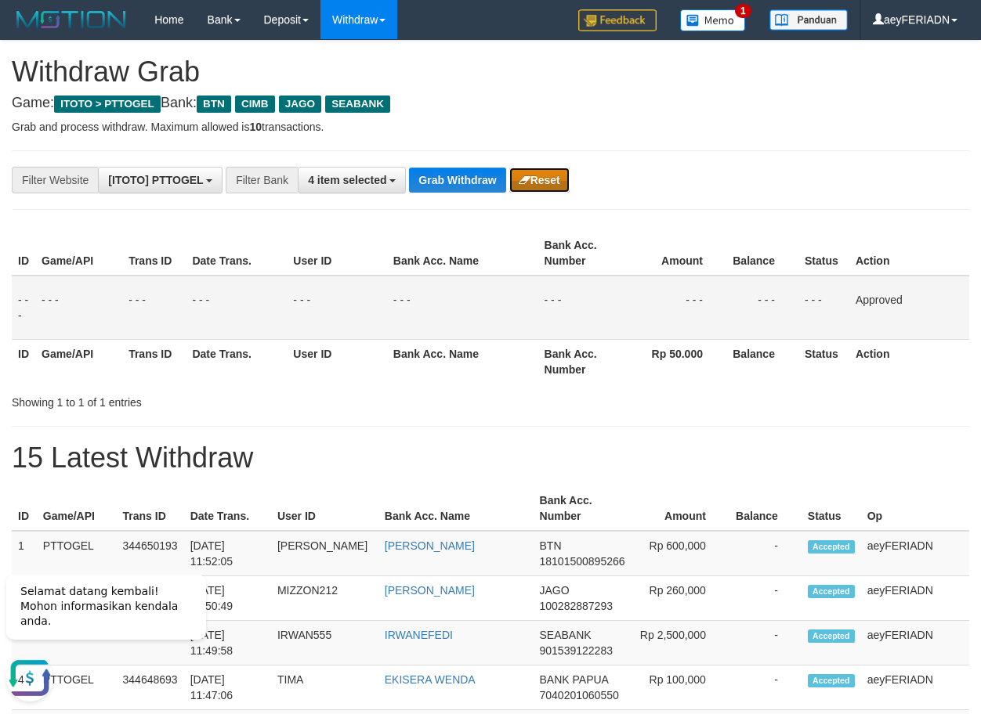
click at [533, 178] on button "Reset" at bounding box center [539, 180] width 60 height 25
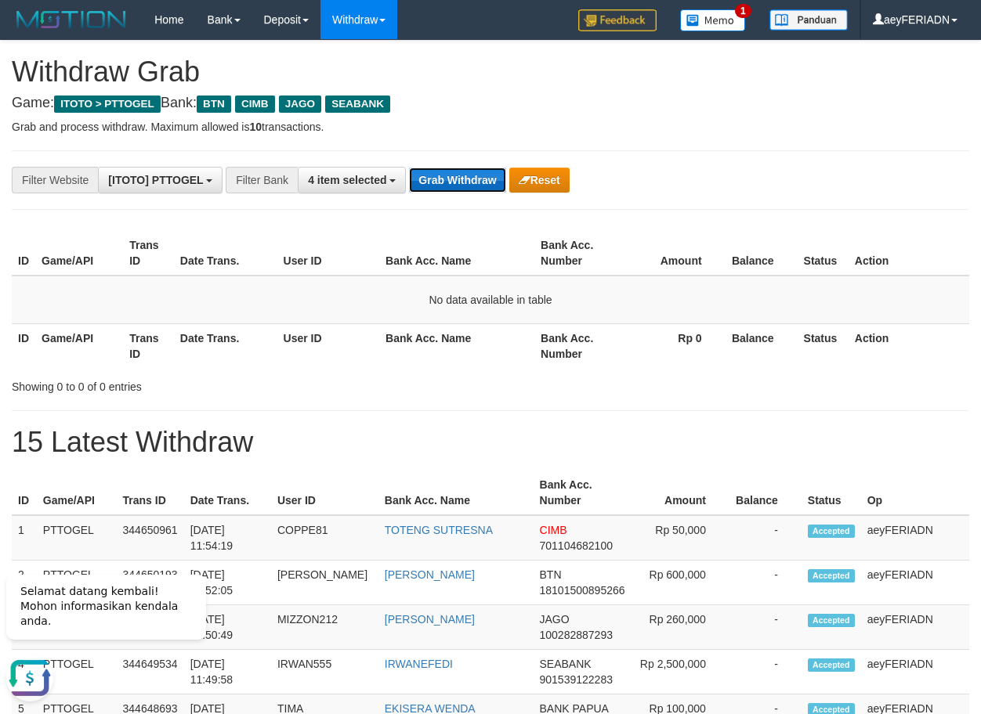
click at [476, 172] on button "Grab Withdraw" at bounding box center [457, 180] width 96 height 25
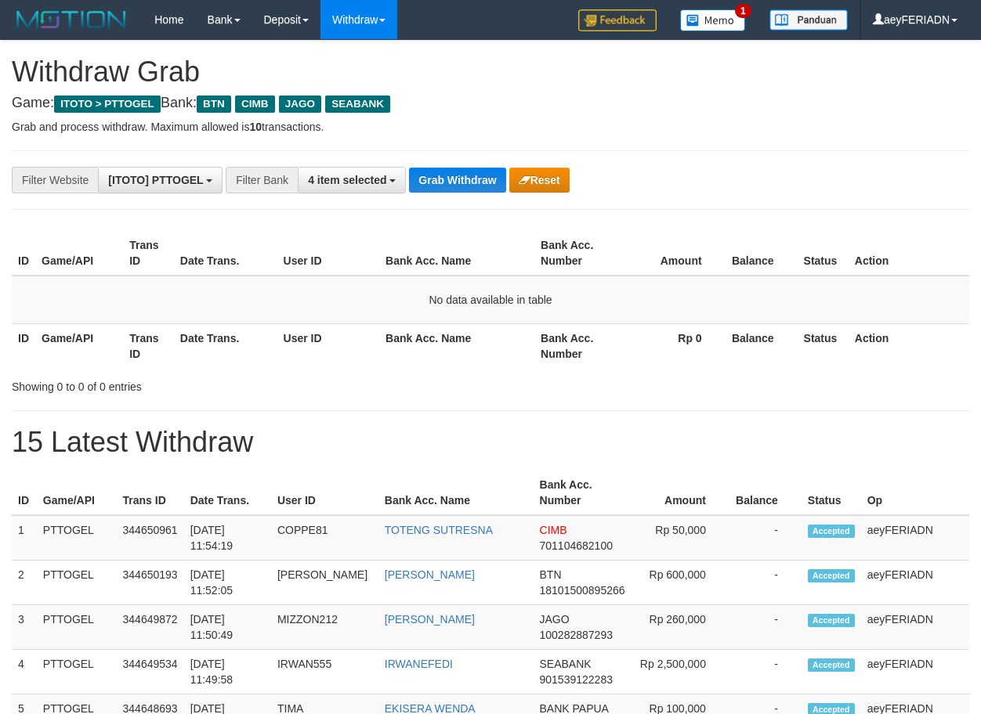
scroll to position [112, 0]
click at [326, 179] on span "4 item selected" at bounding box center [347, 180] width 78 height 13
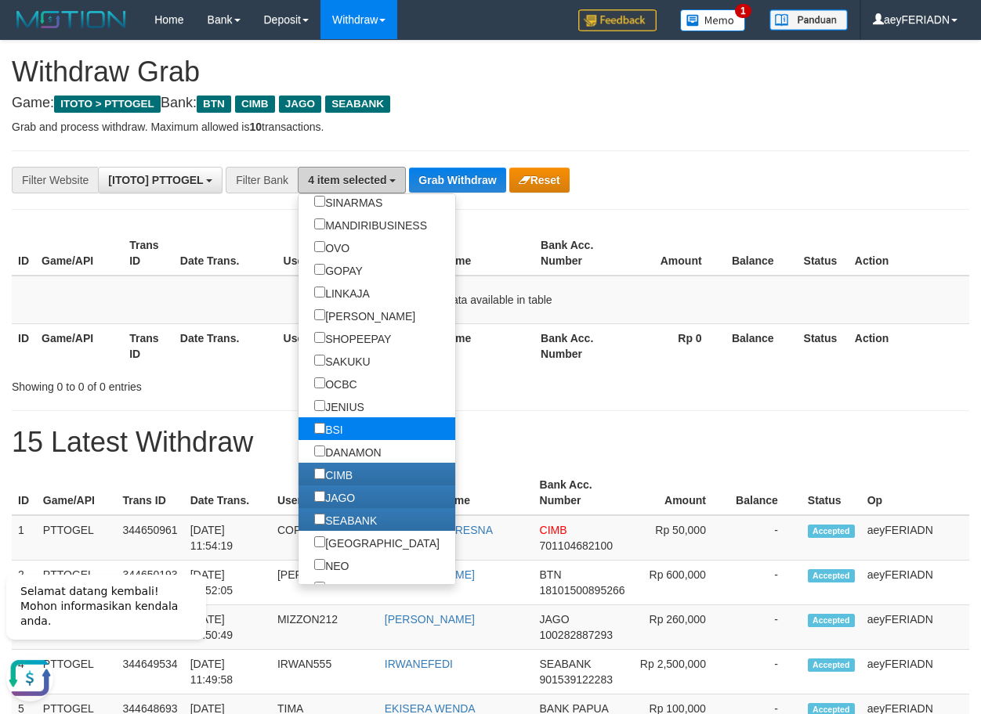
scroll to position [351, 0]
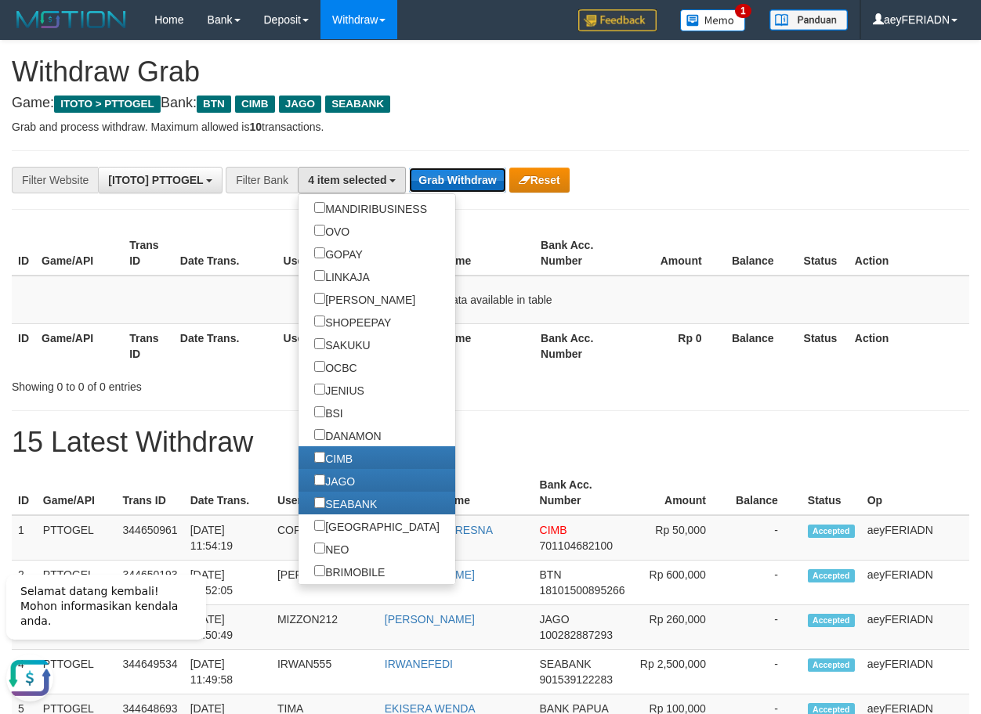
click at [464, 185] on button "Grab Withdraw" at bounding box center [457, 180] width 96 height 25
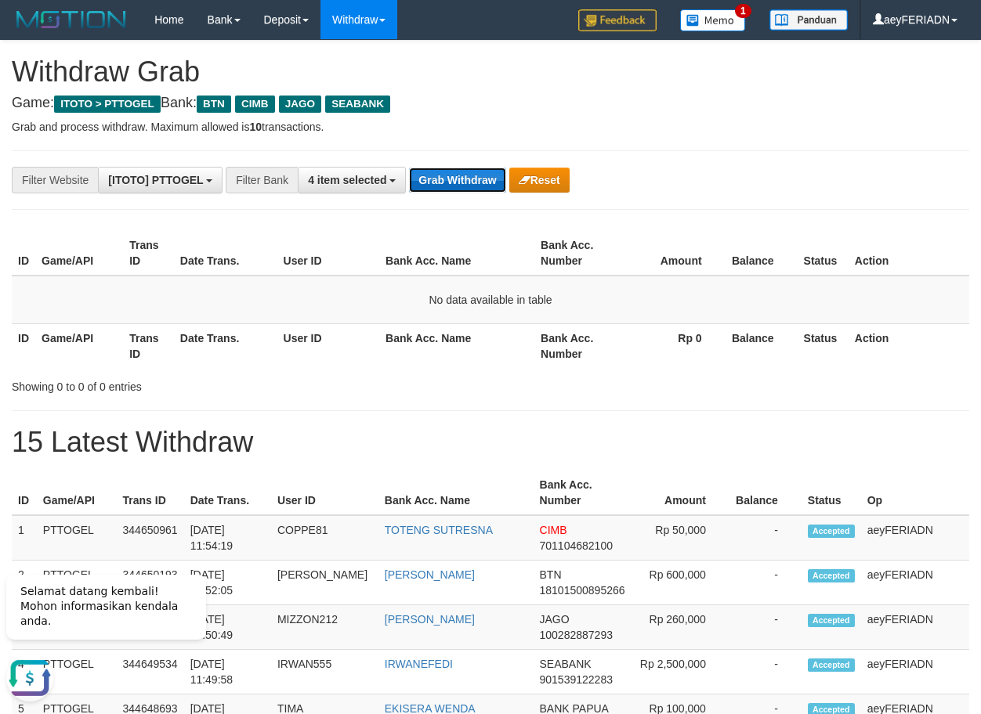
click at [490, 180] on button "Grab Withdraw" at bounding box center [457, 180] width 96 height 25
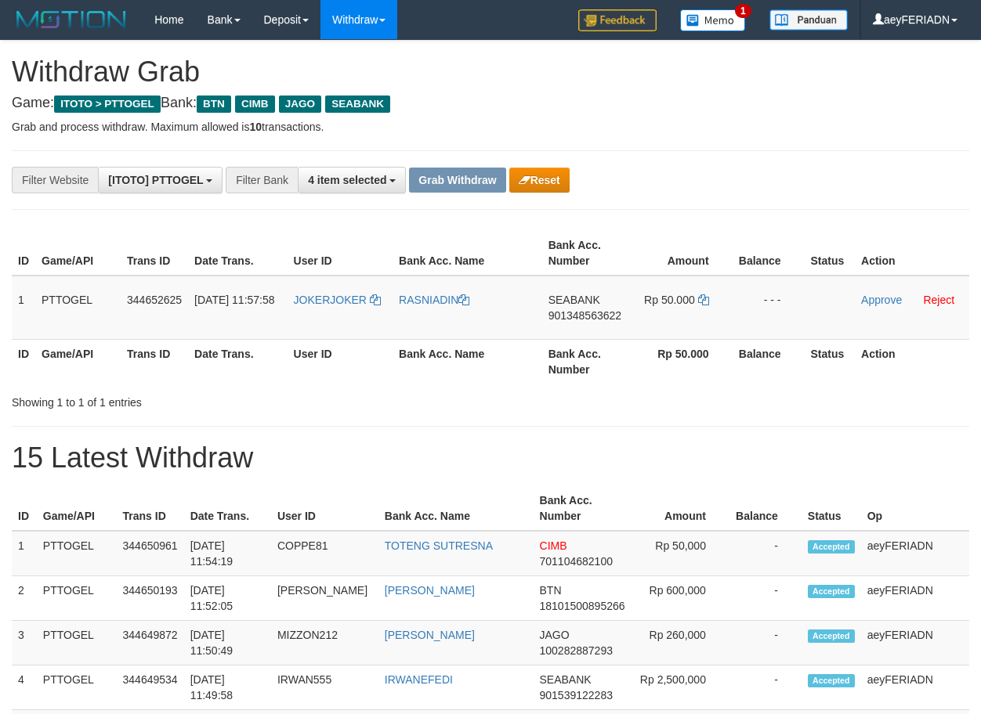
scroll to position [112, 0]
click at [569, 317] on span "901348563622" at bounding box center [584, 315] width 73 height 13
drag, startPoint x: 569, startPoint y: 317, endPoint x: 874, endPoint y: 226, distance: 318.2
click at [570, 316] on span "901348563622" at bounding box center [584, 315] width 73 height 13
copy span "901348563622"
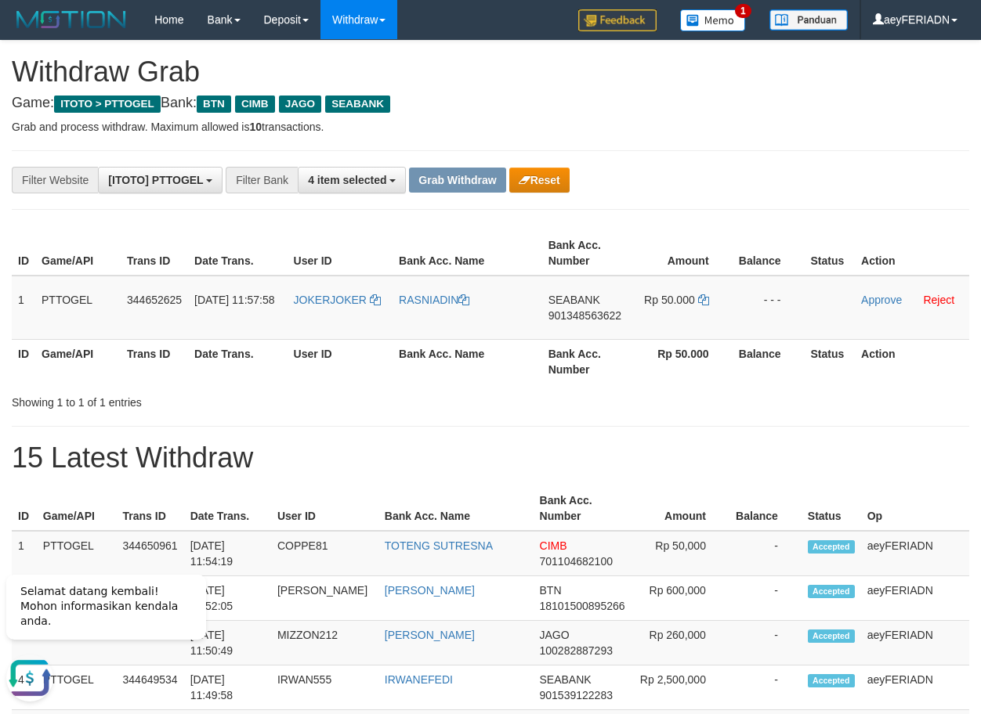
scroll to position [0, 0]
click at [706, 301] on icon at bounding box center [703, 299] width 11 height 11
drag, startPoint x: 329, startPoint y: 284, endPoint x: 682, endPoint y: 301, distance: 353.6
click at [682, 301] on tr "1 PTTOGEL 344652625 30/09/2025 11:57:58 JOKERJOKER RASNIADIN SEABANK 9013485636…" at bounding box center [490, 308] width 957 height 64
copy tr
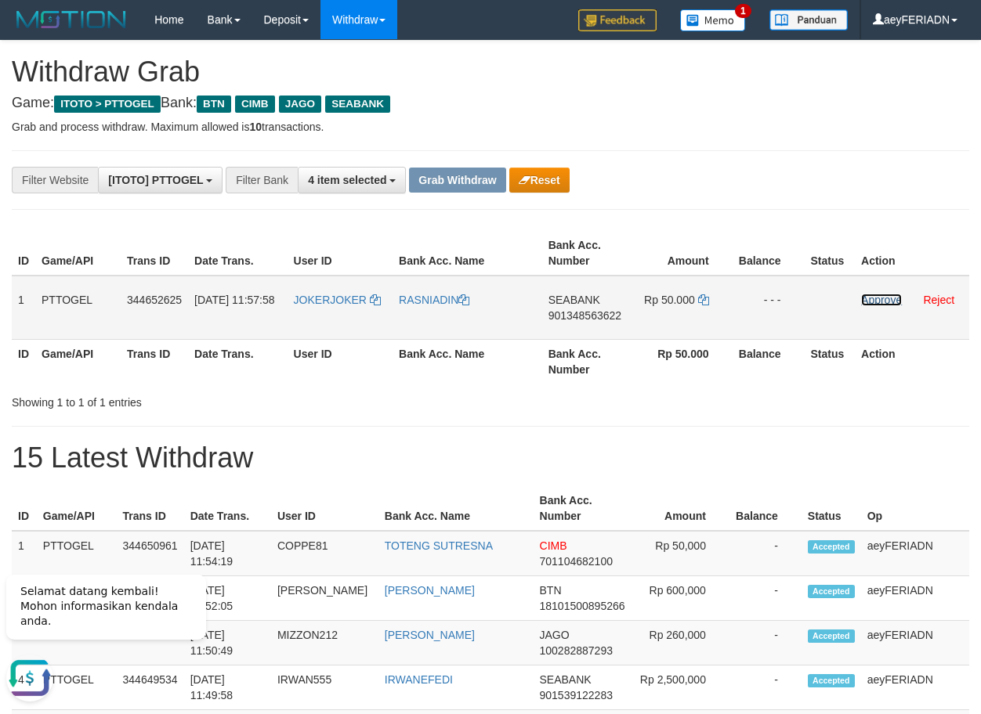
click at [867, 302] on link "Approve" at bounding box center [881, 300] width 41 height 13
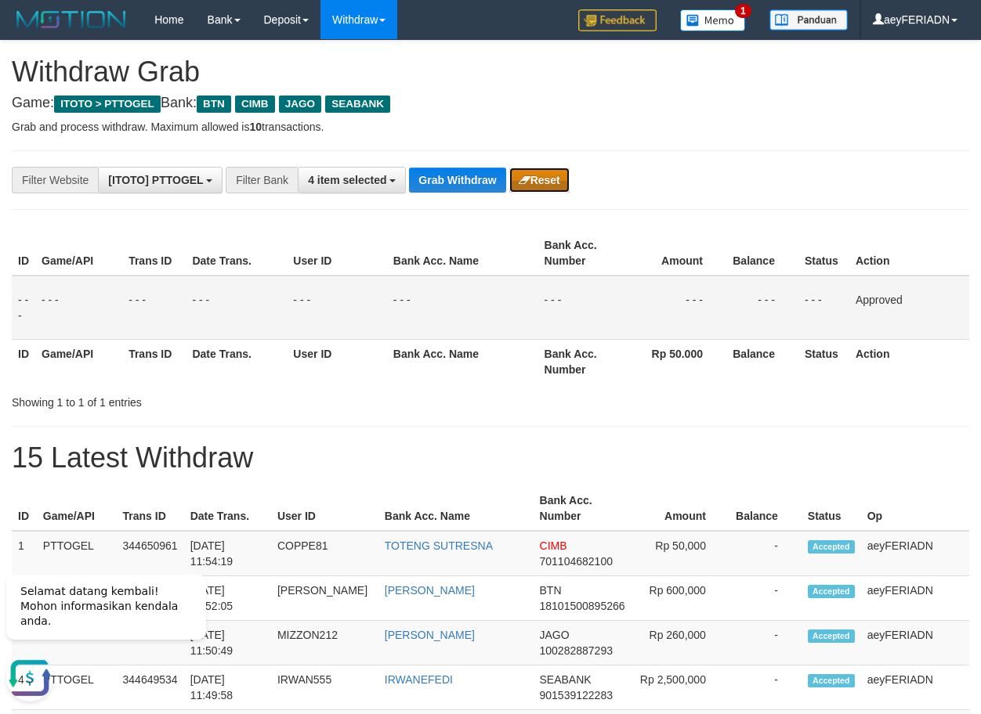
click at [529, 186] on button "Reset" at bounding box center [539, 180] width 60 height 25
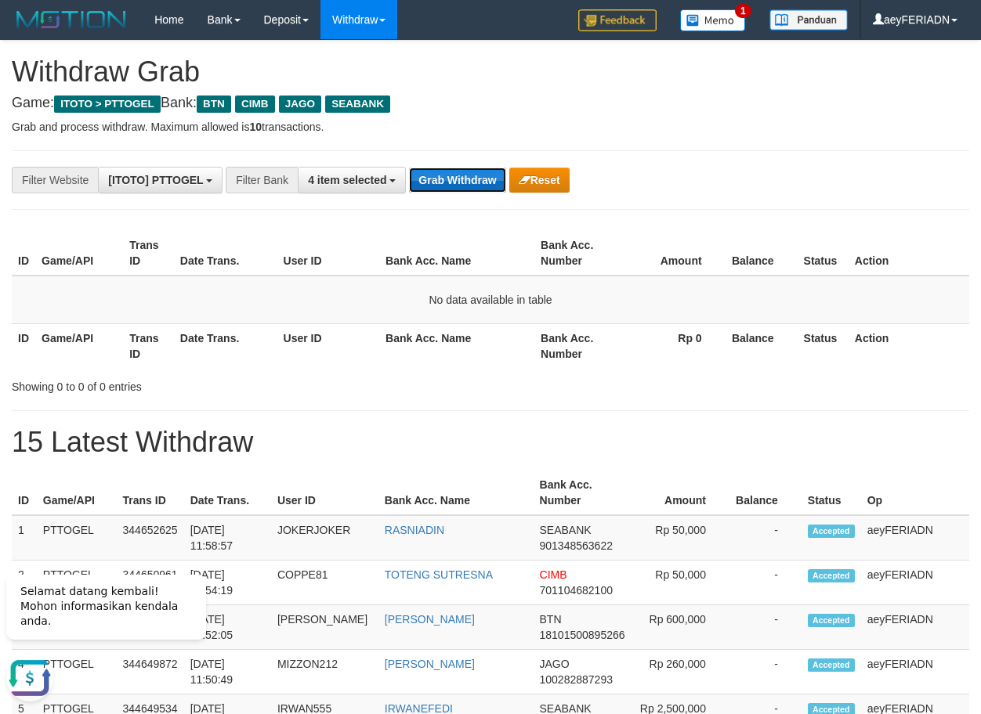
click at [487, 173] on button "Grab Withdraw" at bounding box center [457, 180] width 96 height 25
click at [480, 180] on button "Grab Withdraw" at bounding box center [457, 180] width 96 height 25
click at [444, 177] on button "Grab Withdraw" at bounding box center [457, 180] width 96 height 25
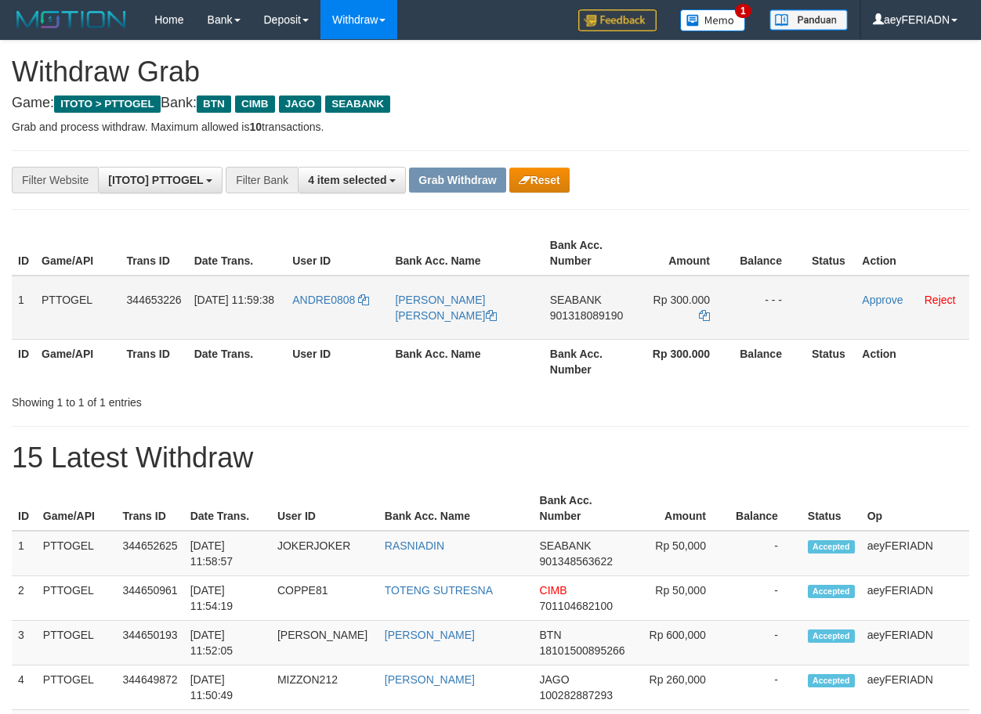
scroll to position [112, 0]
click at [579, 315] on span "901318089190" at bounding box center [586, 315] width 73 height 13
copy span "901318089190"
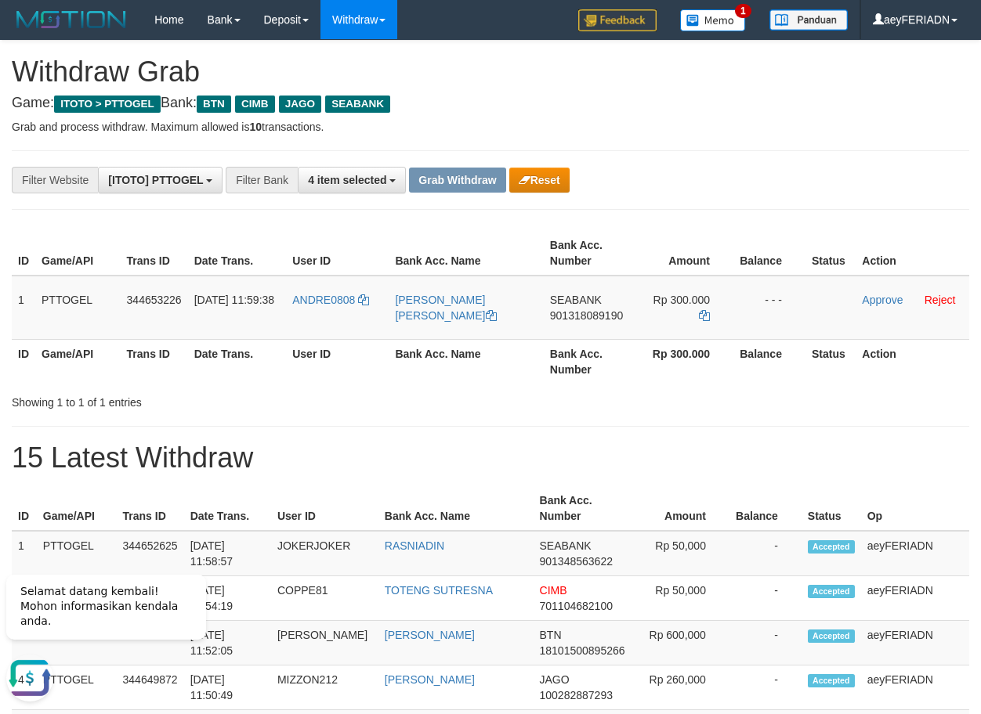
scroll to position [0, 0]
drag, startPoint x: 954, startPoint y: 160, endPoint x: 982, endPoint y: 157, distance: 28.3
click at [705, 310] on icon at bounding box center [704, 315] width 11 height 11
drag, startPoint x: 346, startPoint y: 290, endPoint x: 721, endPoint y: 317, distance: 375.4
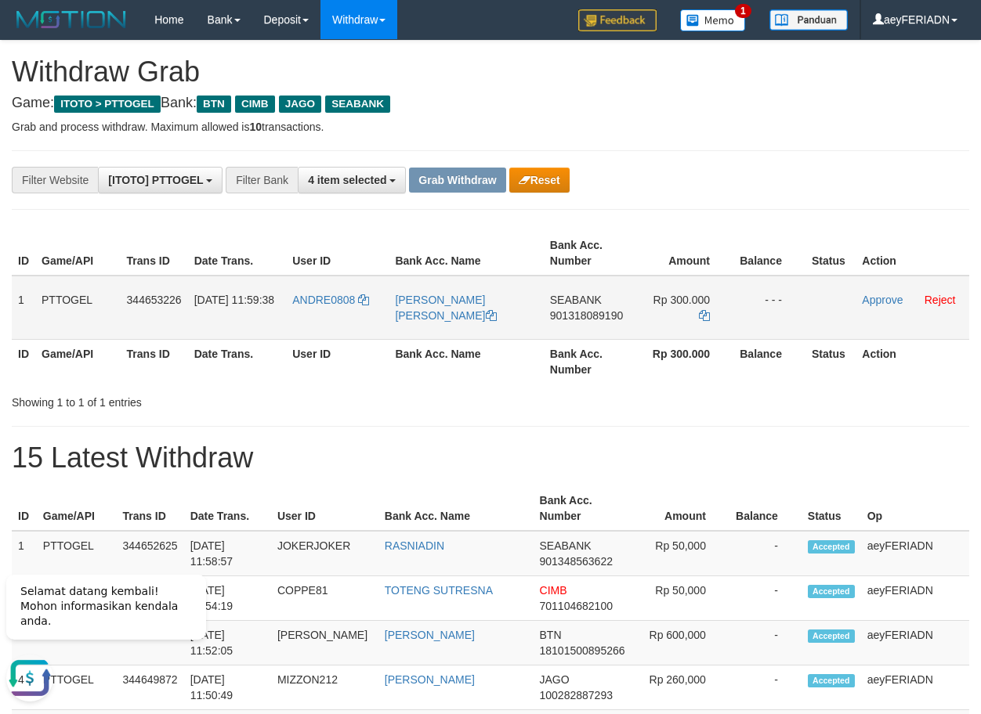
click at [710, 320] on tr "1 PTTOGEL 344653226 30/09/2025 11:59:38 ANDRE0808 ANDRE PUTRA SINAGA SEABANK 90…" at bounding box center [490, 308] width 957 height 64
copy tr
click at [888, 302] on link "Approve" at bounding box center [882, 300] width 41 height 13
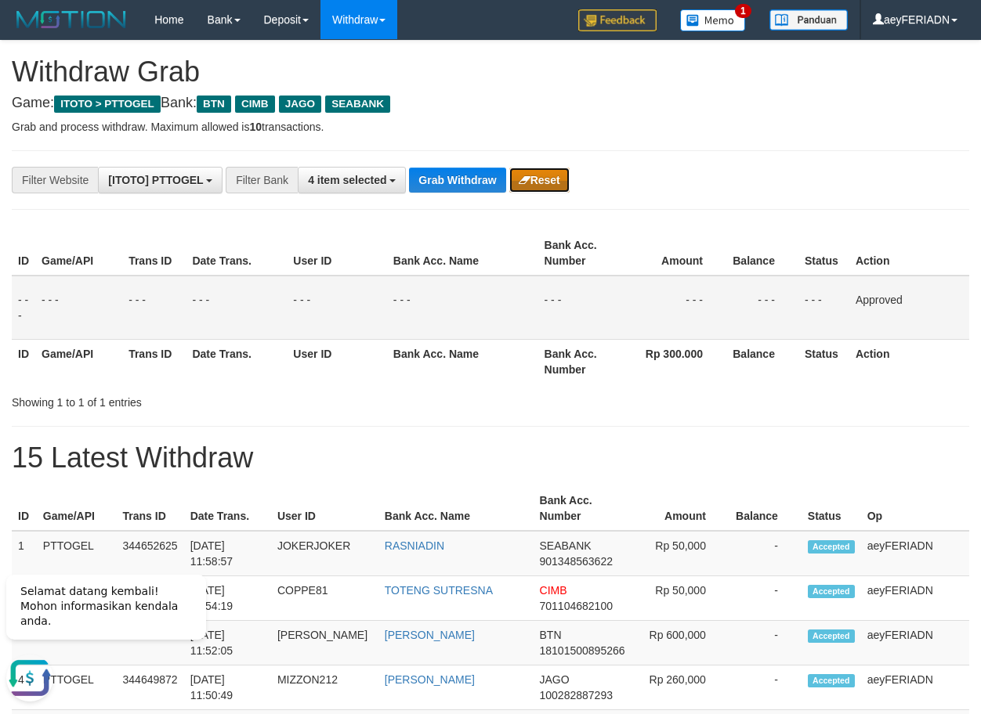
click at [546, 184] on button "Reset" at bounding box center [539, 180] width 60 height 25
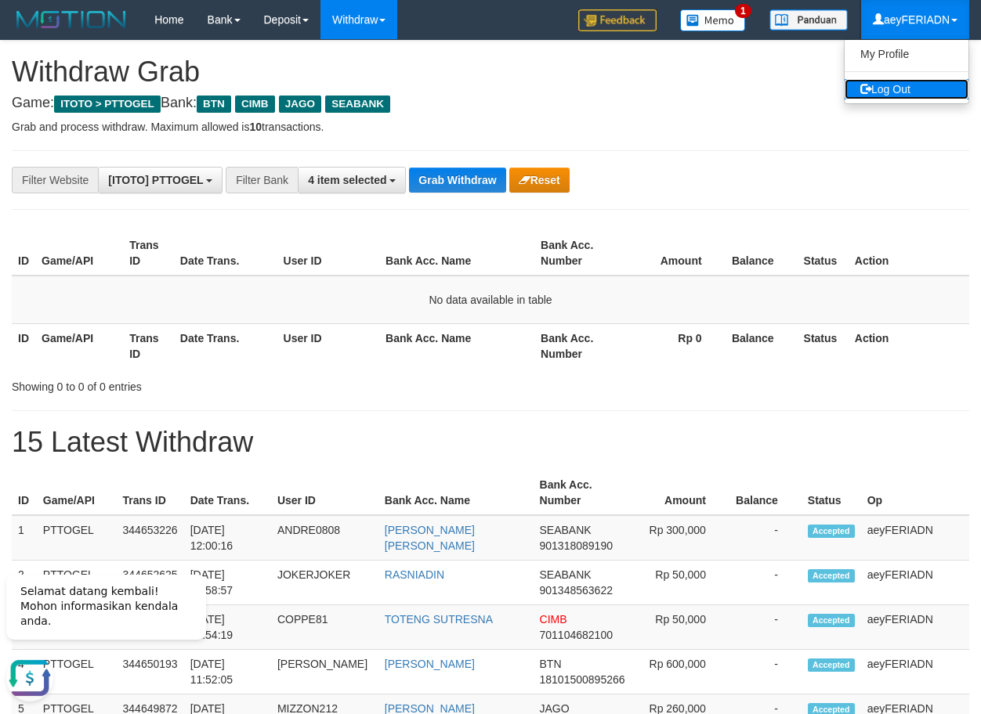
click at [904, 85] on link "Log Out" at bounding box center [906, 89] width 124 height 20
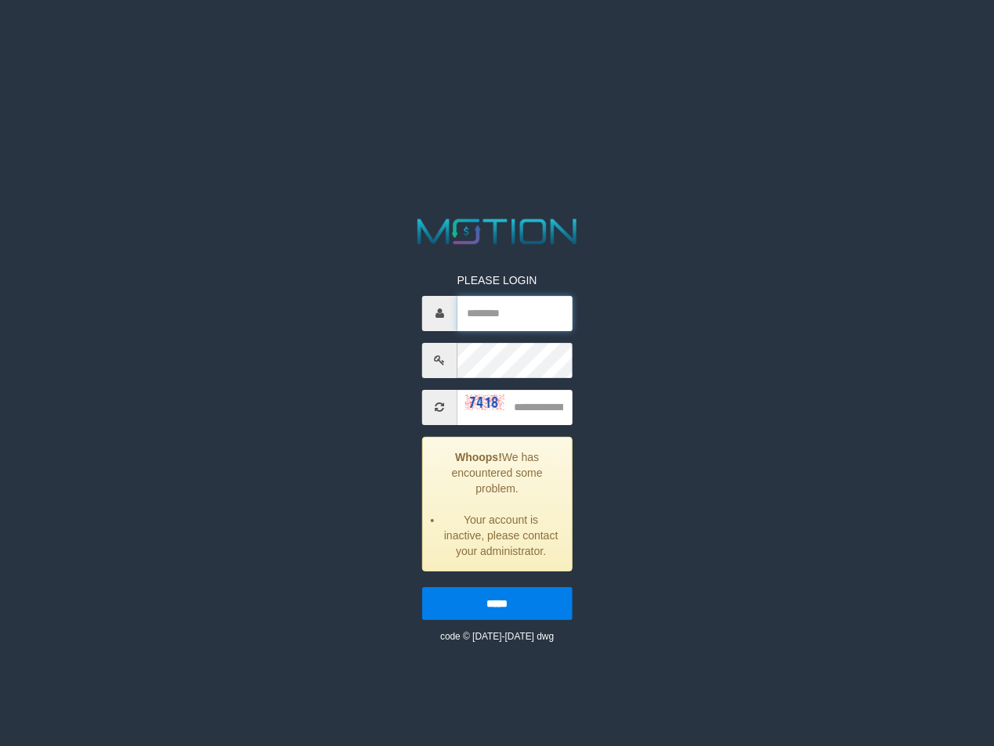
click at [506, 319] on input "text" at bounding box center [514, 313] width 115 height 35
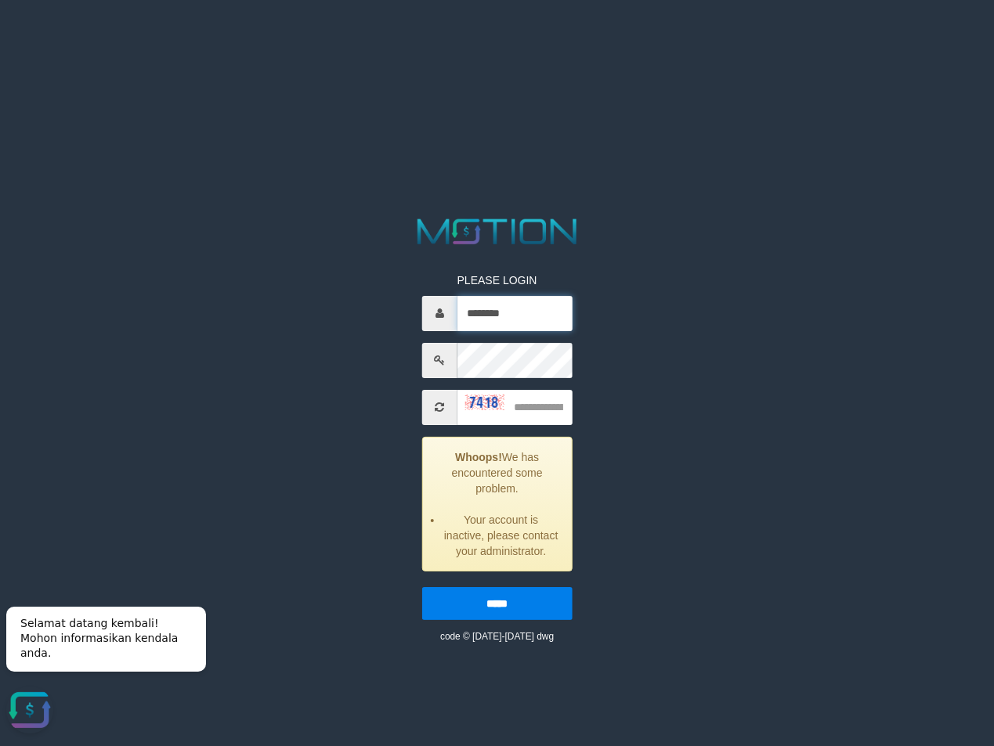
type input "********"
type input "****"
click at [422, 587] on input "*****" at bounding box center [497, 603] width 150 height 33
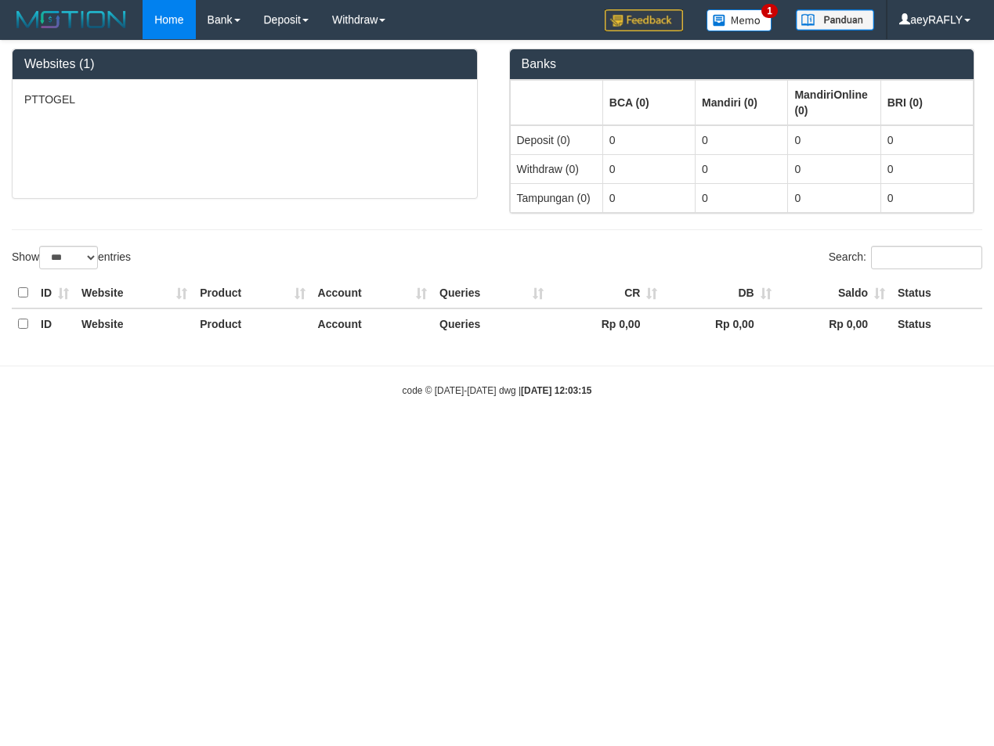
select select "***"
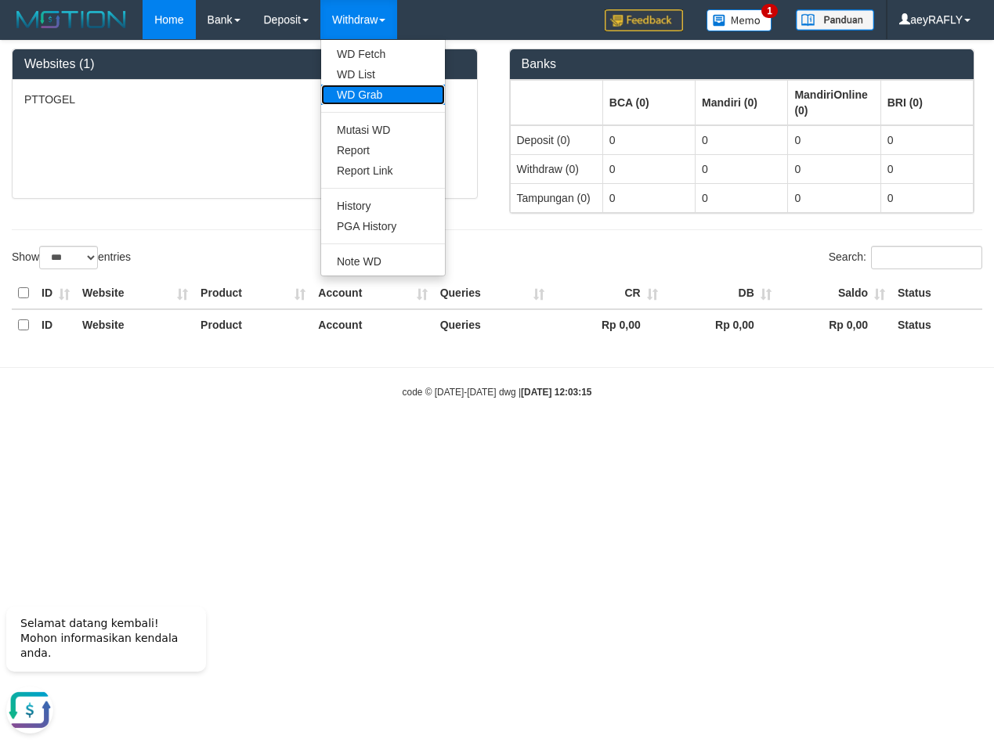
click at [385, 96] on link "WD Grab" at bounding box center [383, 95] width 124 height 20
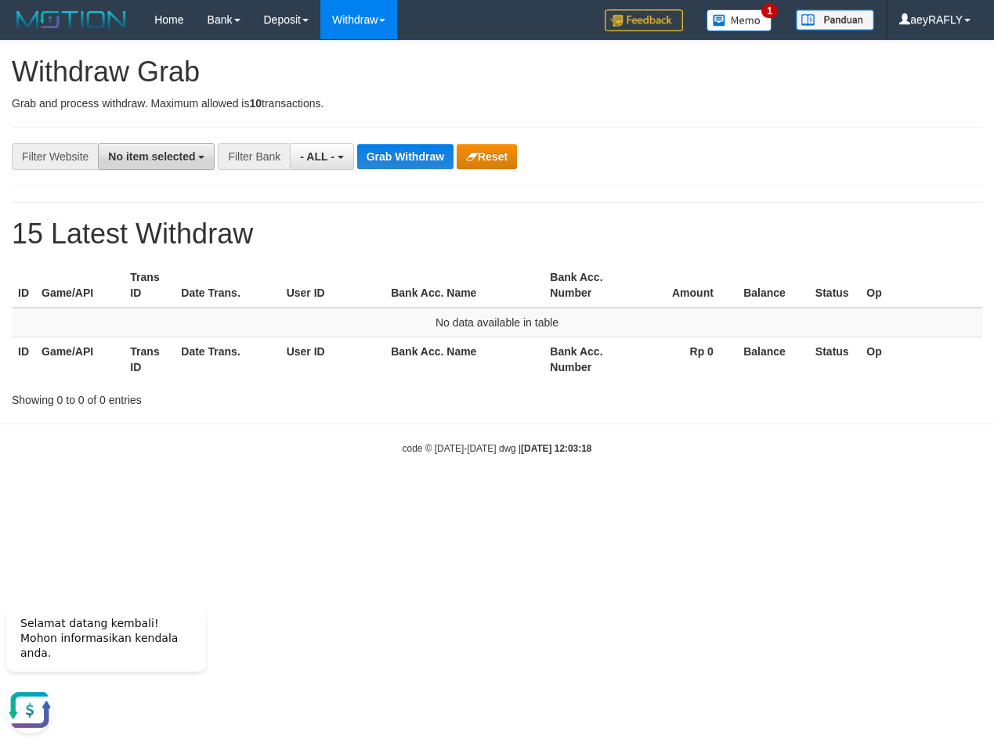
click at [153, 160] on span "No item selected" at bounding box center [151, 156] width 87 height 13
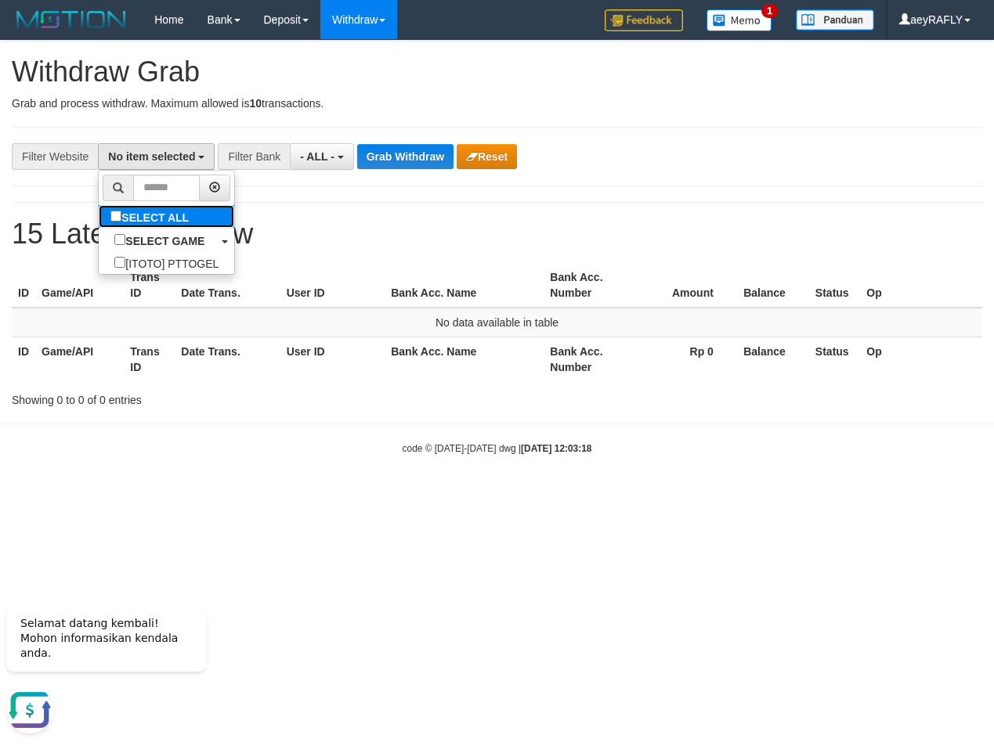
click at [99, 220] on label "SELECT ALL" at bounding box center [152, 216] width 106 height 23
select select "***"
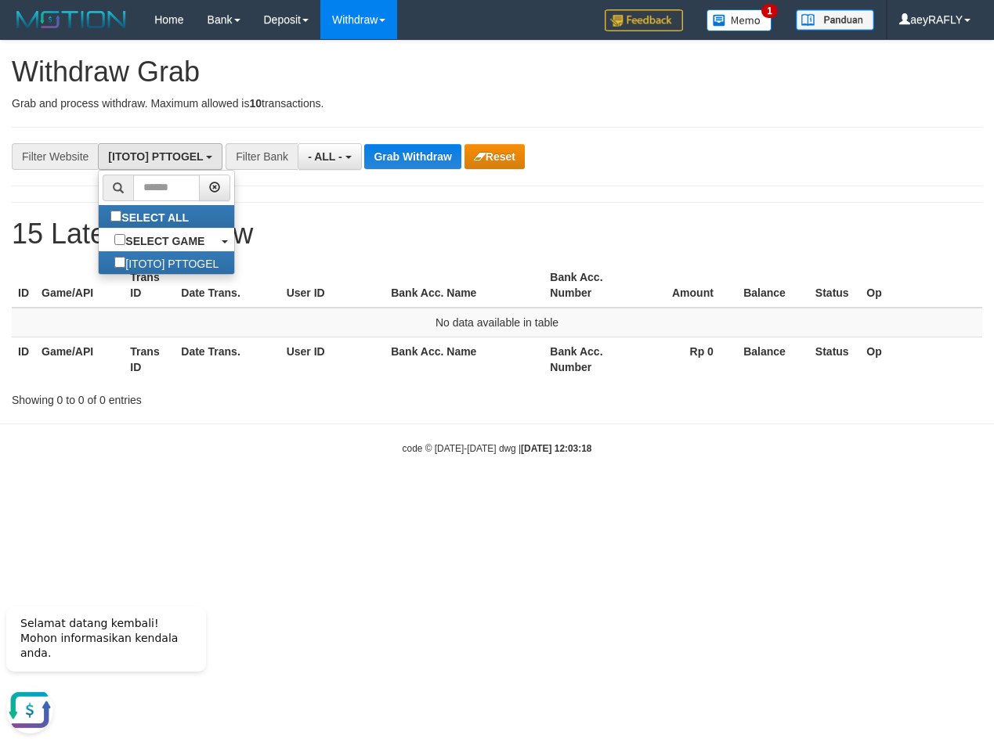
click at [421, 192] on div "**********" at bounding box center [497, 224] width 994 height 367
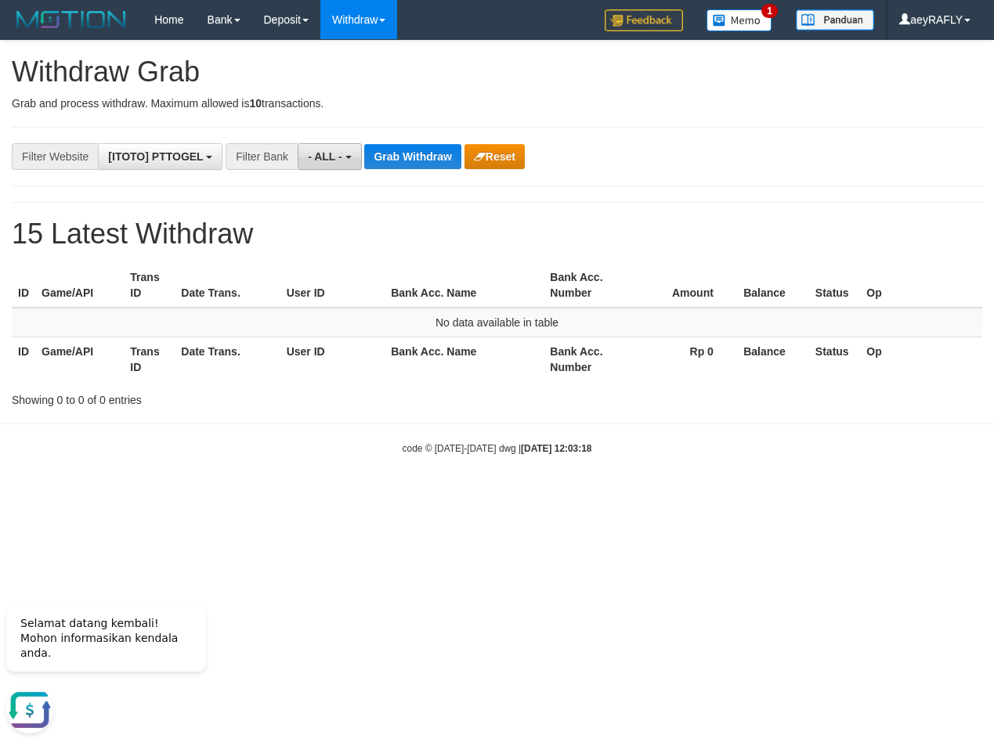
click at [314, 159] on span "- ALL -" at bounding box center [325, 156] width 34 height 13
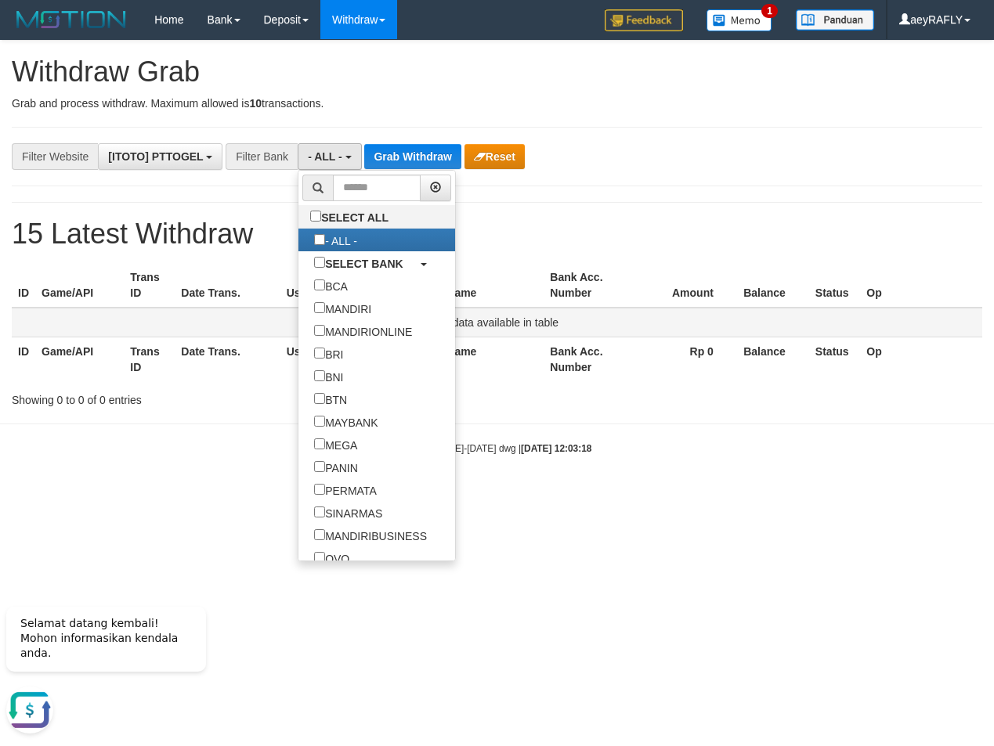
click at [670, 310] on td "No data available in table" at bounding box center [497, 323] width 970 height 30
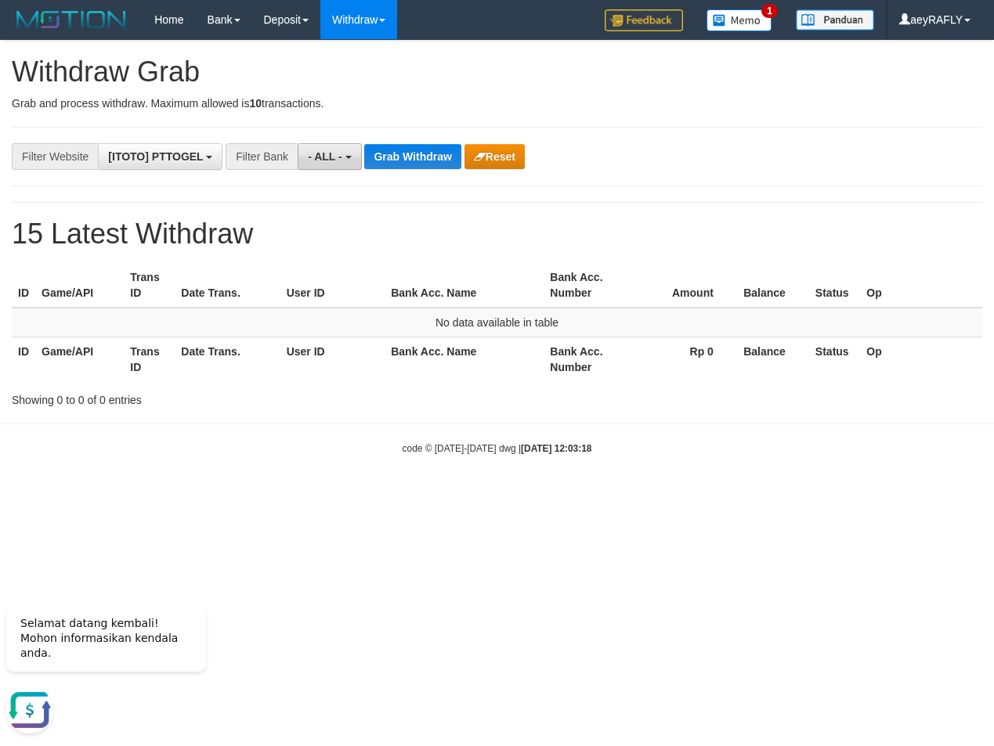
click at [318, 148] on button "- ALL -" at bounding box center [329, 156] width 63 height 27
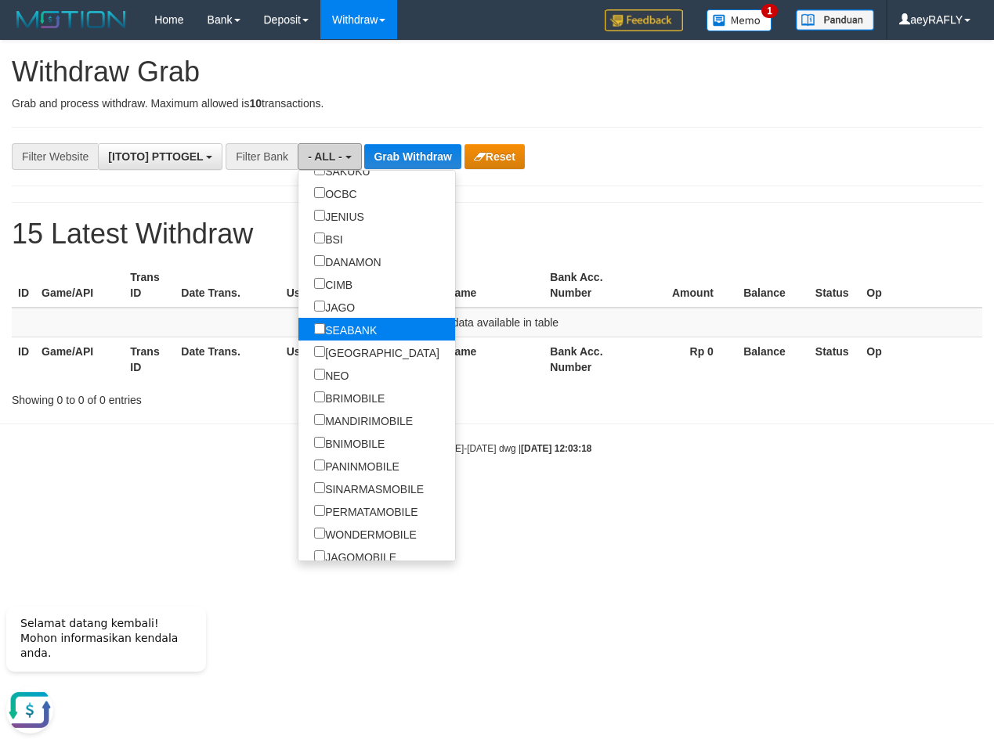
scroll to position [531, 0]
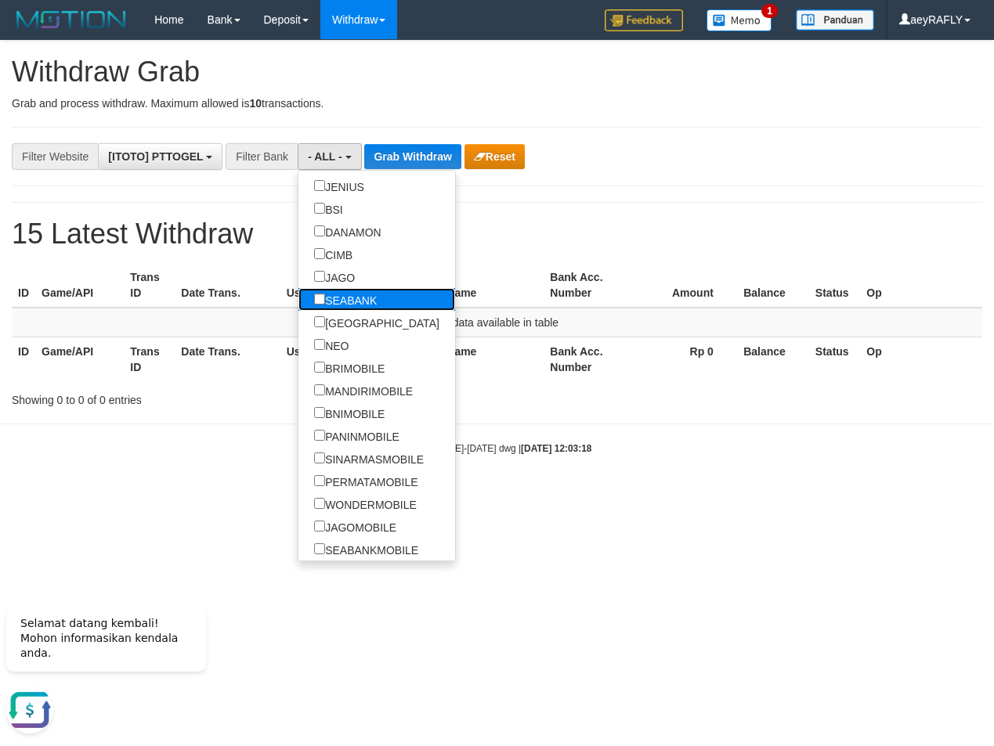
click at [298, 298] on label "SEABANK" at bounding box center [345, 299] width 94 height 23
select select "*******"
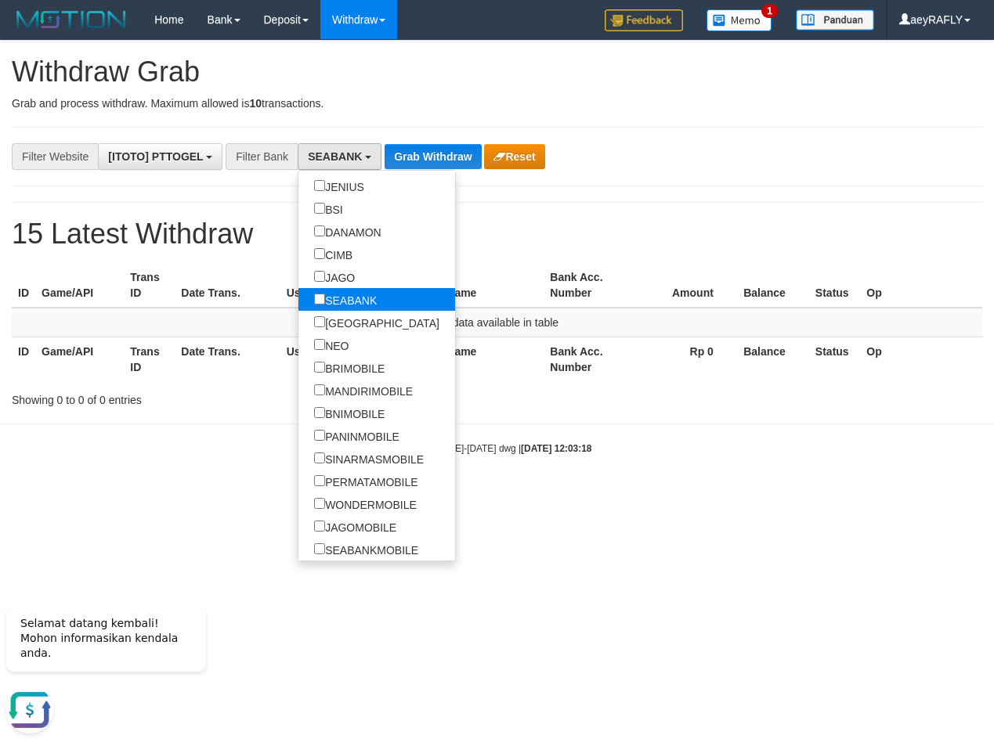
scroll to position [425, 0]
drag, startPoint x: 538, startPoint y: 217, endPoint x: 426, endPoint y: 166, distance: 123.0
click at [537, 218] on div "**********" at bounding box center [497, 224] width 994 height 367
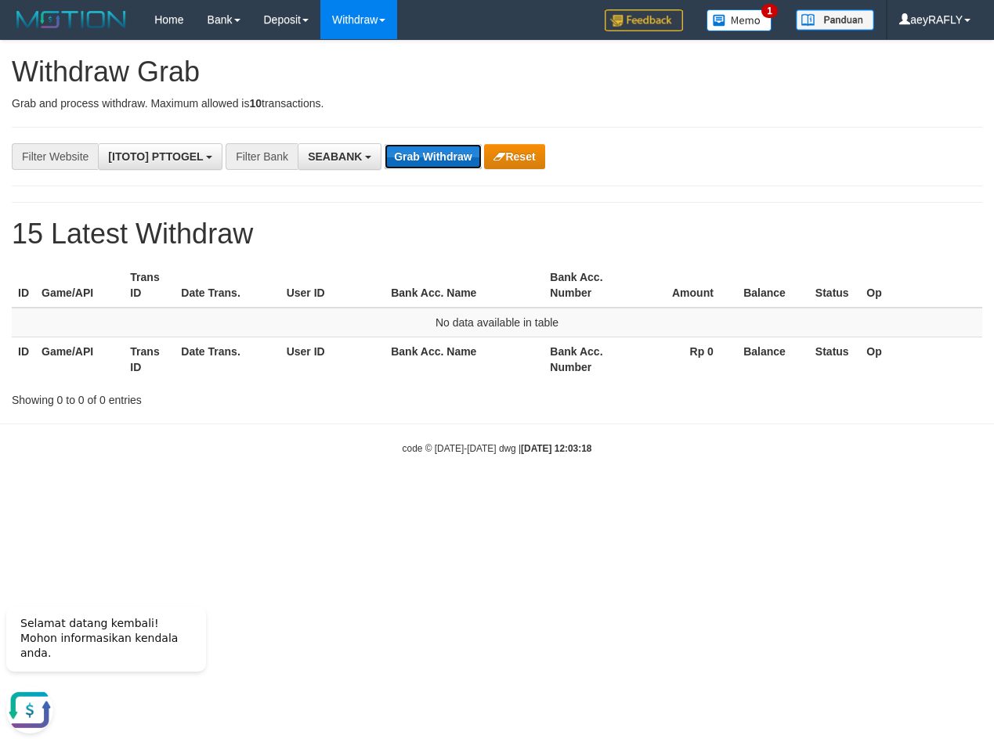
click at [404, 154] on button "Grab Withdraw" at bounding box center [433, 156] width 96 height 25
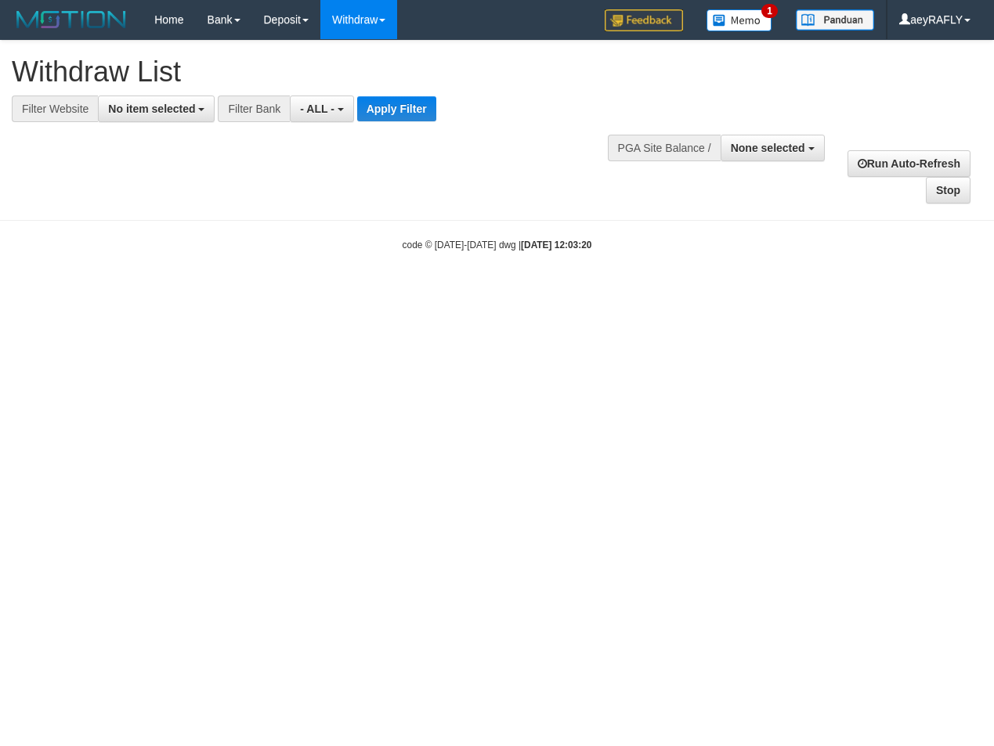
select select
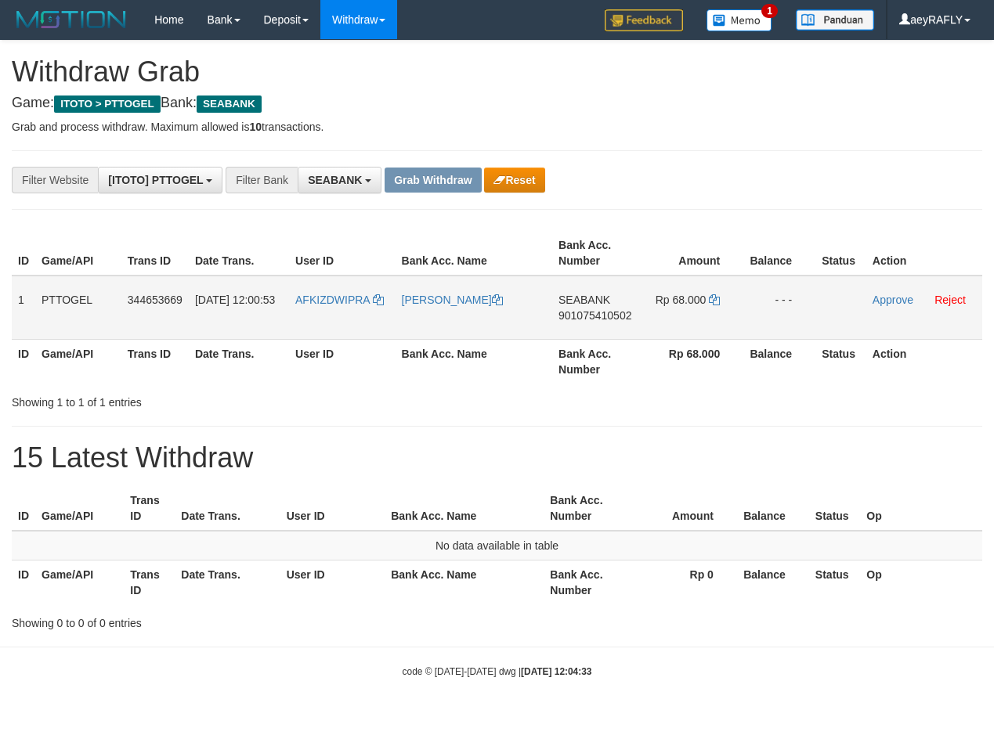
scroll to position [425, 0]
drag, startPoint x: 332, startPoint y: 331, endPoint x: 726, endPoint y: 307, distance: 394.7
click at [726, 307] on tr "1 PTTOGEL 344653669 30/09/2025 12:00:53 AFKIZDWIPRA DEDI IRAWAN SEABANK 9010754…" at bounding box center [497, 308] width 970 height 64
click at [804, 411] on div "**********" at bounding box center [497, 336] width 994 height 591
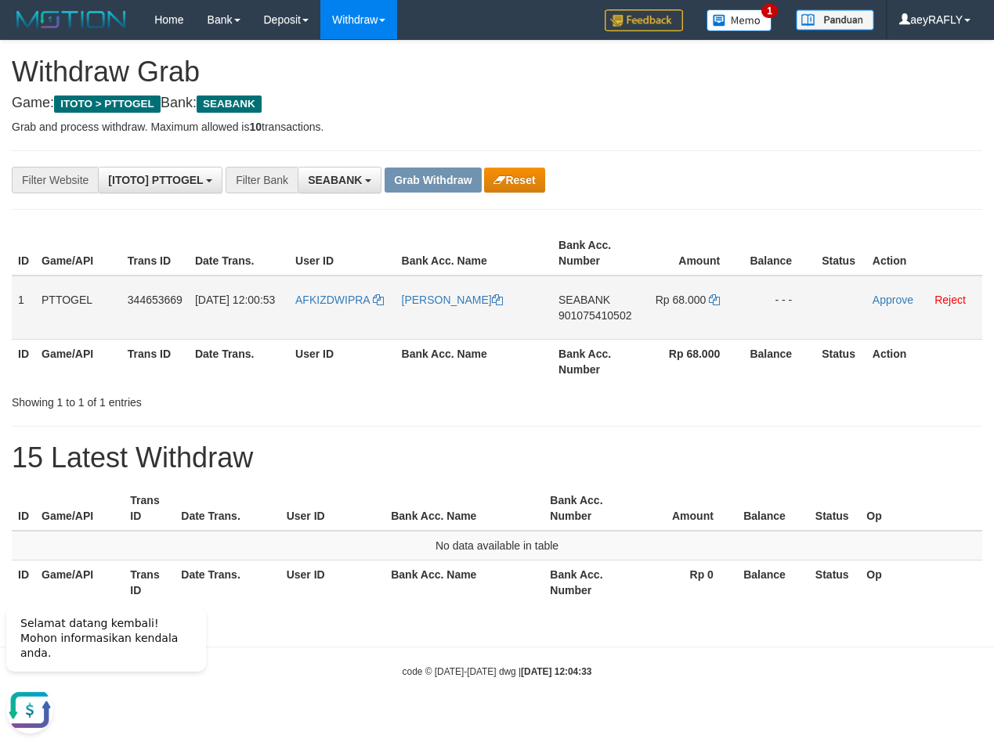
copy tr
drag, startPoint x: 344, startPoint y: 319, endPoint x: 688, endPoint y: 308, distance: 344.0
click at [688, 308] on tr "1 PTTOGEL 344653669 30/09/2025 12:00:53 AFKIZDWIPRA DEDI IRAWAN SEABANK 9010754…" at bounding box center [497, 308] width 970 height 64
drag, startPoint x: 807, startPoint y: 163, endPoint x: 697, endPoint y: 282, distance: 161.9
click at [797, 173] on div "**********" at bounding box center [497, 336] width 994 height 591
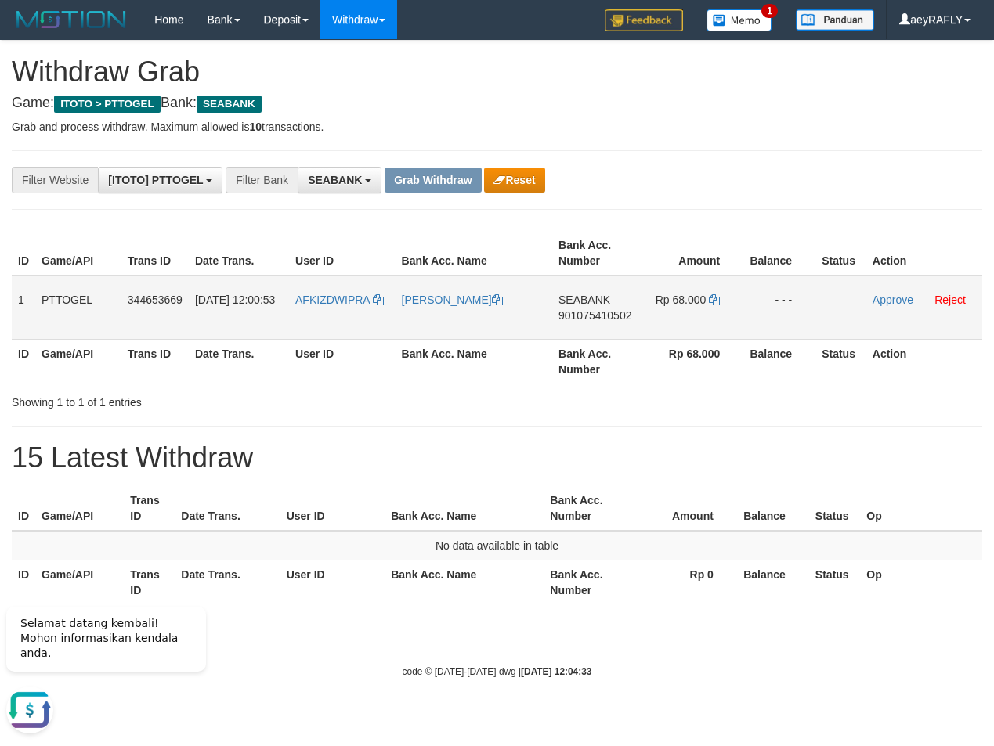
click at [608, 315] on span "901075410502" at bounding box center [594, 315] width 73 height 13
click at [616, 319] on span "901075410502" at bounding box center [594, 315] width 73 height 13
click at [714, 302] on icon at bounding box center [714, 299] width 11 height 11
click at [895, 301] on link "Approve" at bounding box center [893, 300] width 41 height 13
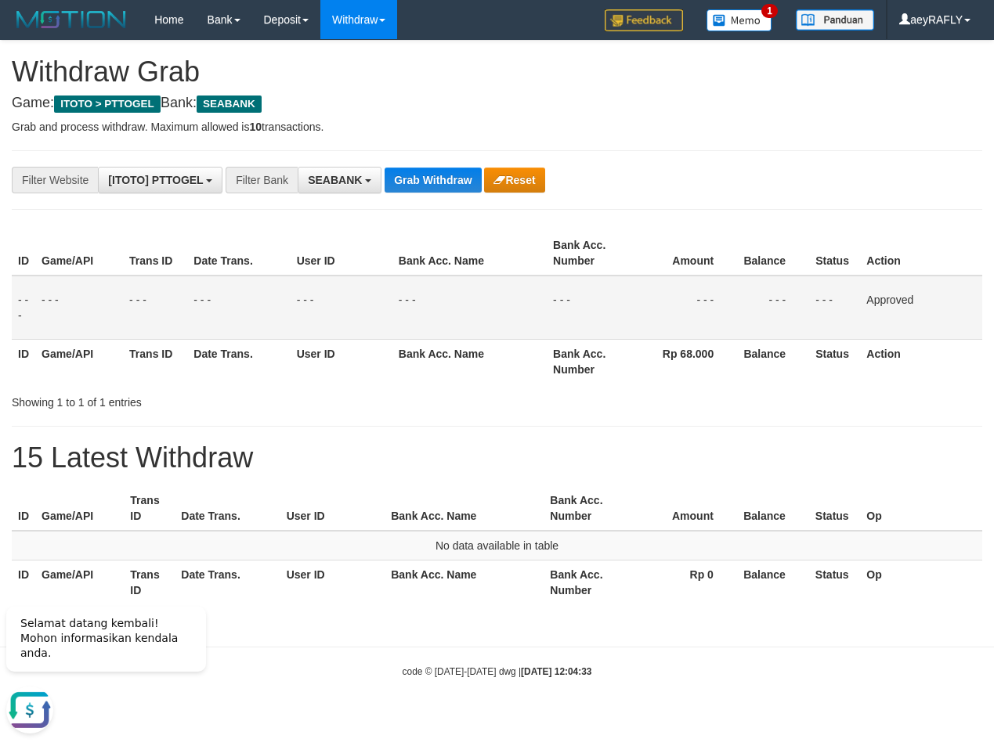
drag, startPoint x: 657, startPoint y: 287, endPoint x: 450, endPoint y: 222, distance: 217.7
click at [653, 285] on td "- - -" at bounding box center [686, 308] width 104 height 64
click at [353, 186] on span "SEABANK" at bounding box center [335, 180] width 54 height 13
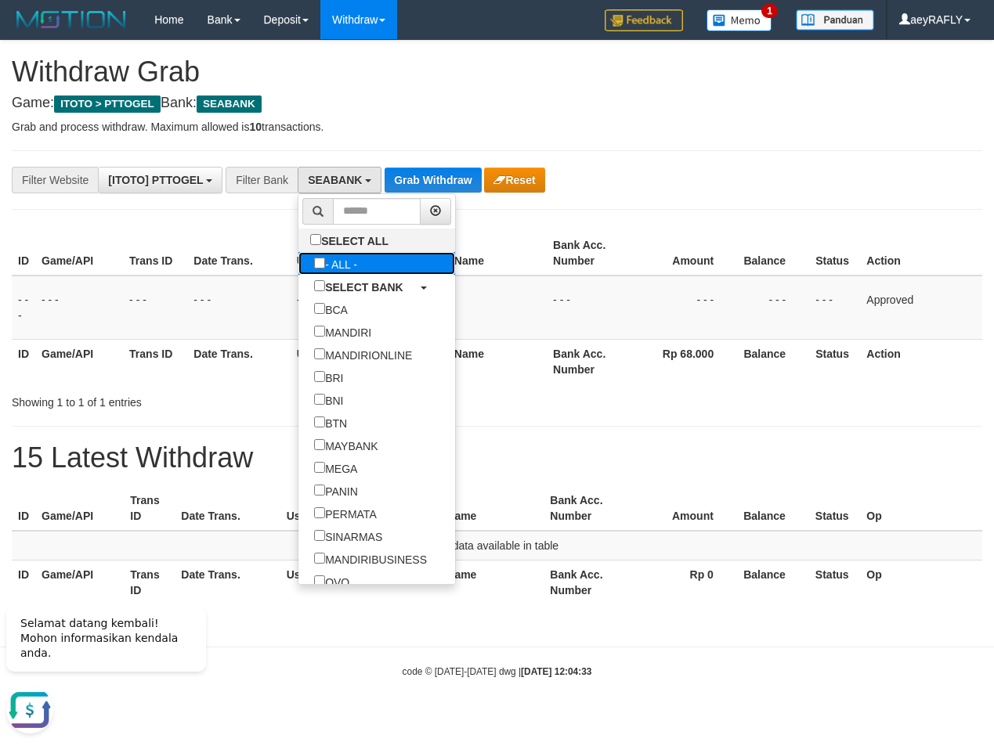
click at [298, 269] on label "- ALL -" at bounding box center [335, 263] width 74 height 23
select select "***"
drag, startPoint x: 571, startPoint y: 219, endPoint x: 479, endPoint y: 202, distance: 93.2
click at [562, 213] on div "**********" at bounding box center [497, 336] width 994 height 591
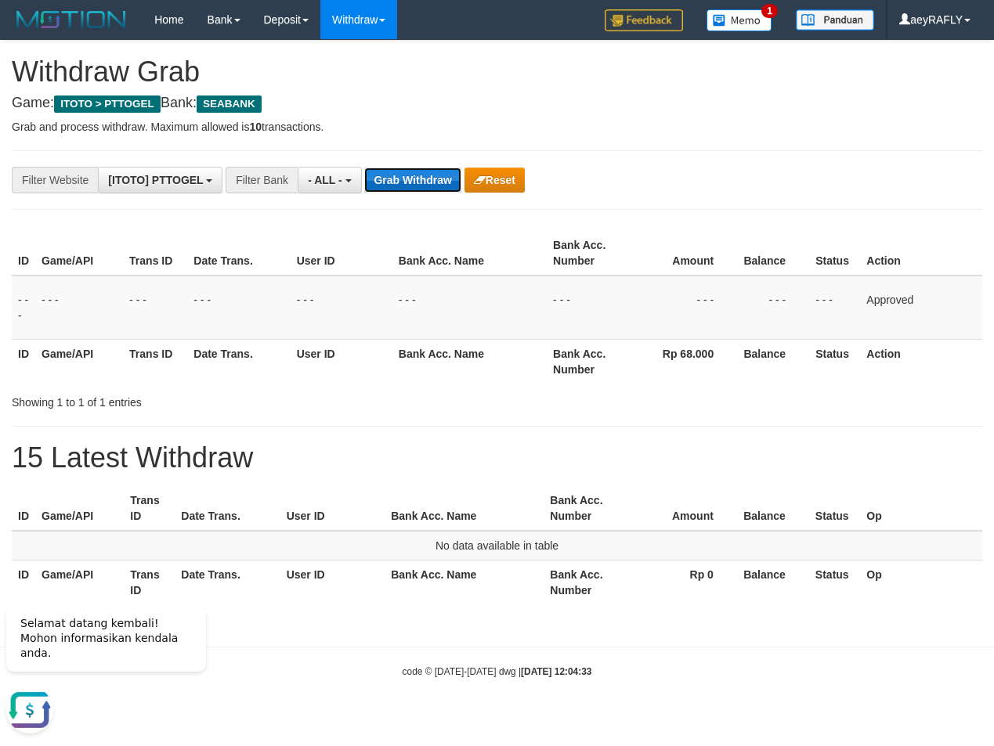
click at [423, 181] on button "Grab Withdraw" at bounding box center [412, 180] width 96 height 25
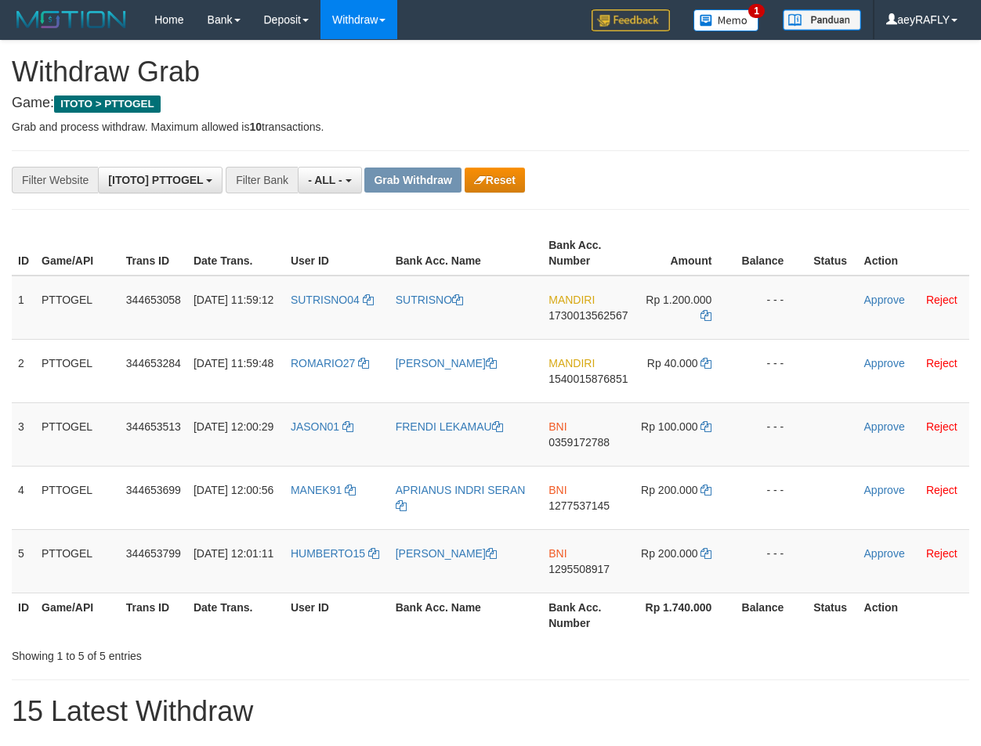
scroll to position [13, 0]
click at [504, 170] on button "Reset" at bounding box center [494, 180] width 60 height 25
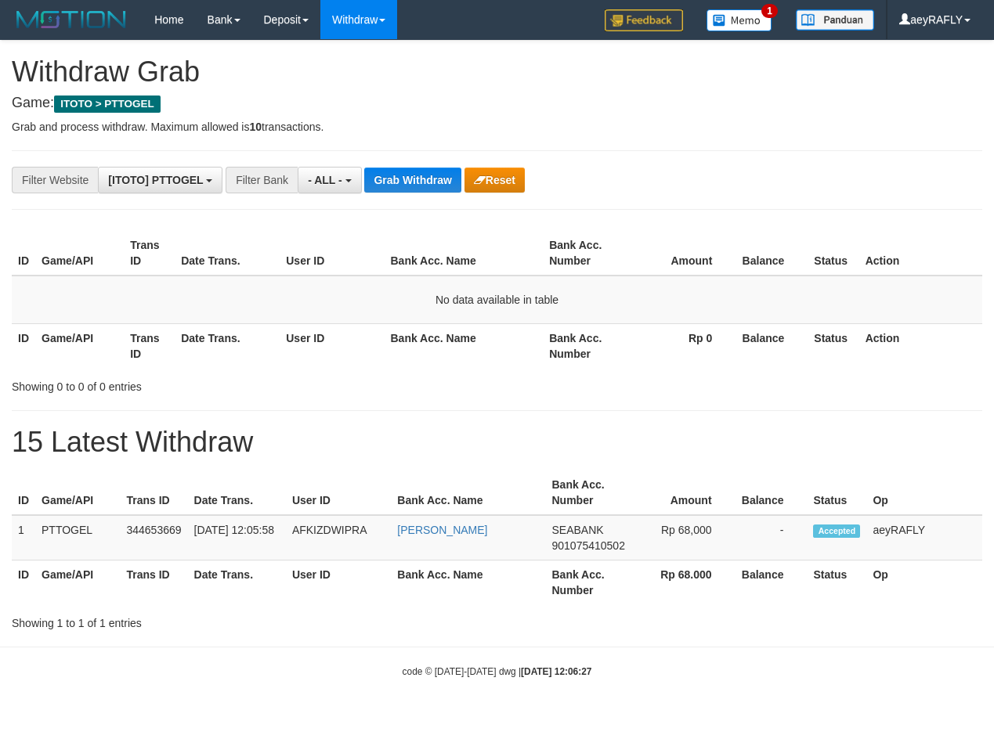
scroll to position [13, 0]
click at [406, 164] on div "**********" at bounding box center [497, 336] width 994 height 591
click at [417, 185] on button "Grab Withdraw" at bounding box center [412, 180] width 96 height 25
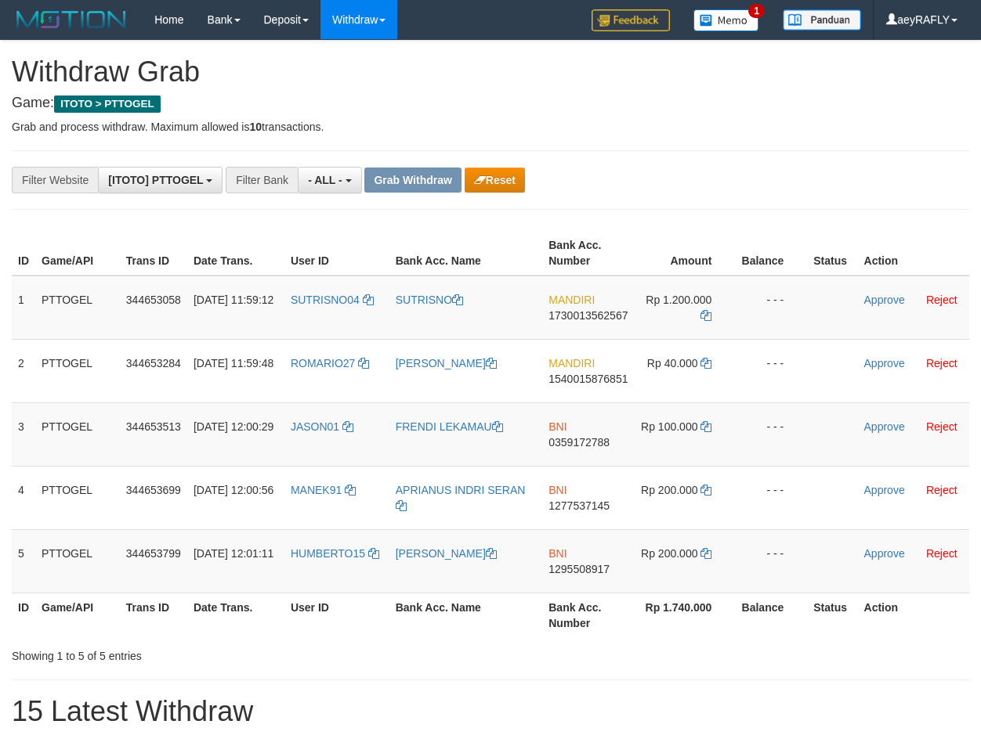
scroll to position [13, 0]
click at [506, 173] on button "Reset" at bounding box center [494, 180] width 60 height 25
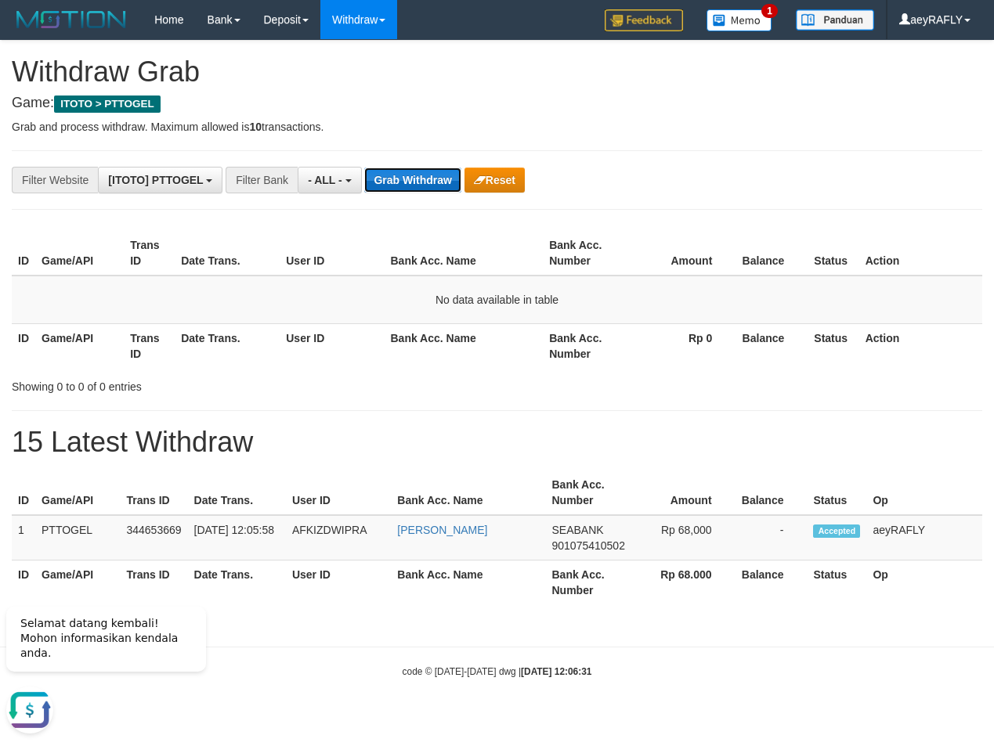
click at [406, 186] on button "Grab Withdraw" at bounding box center [412, 180] width 96 height 25
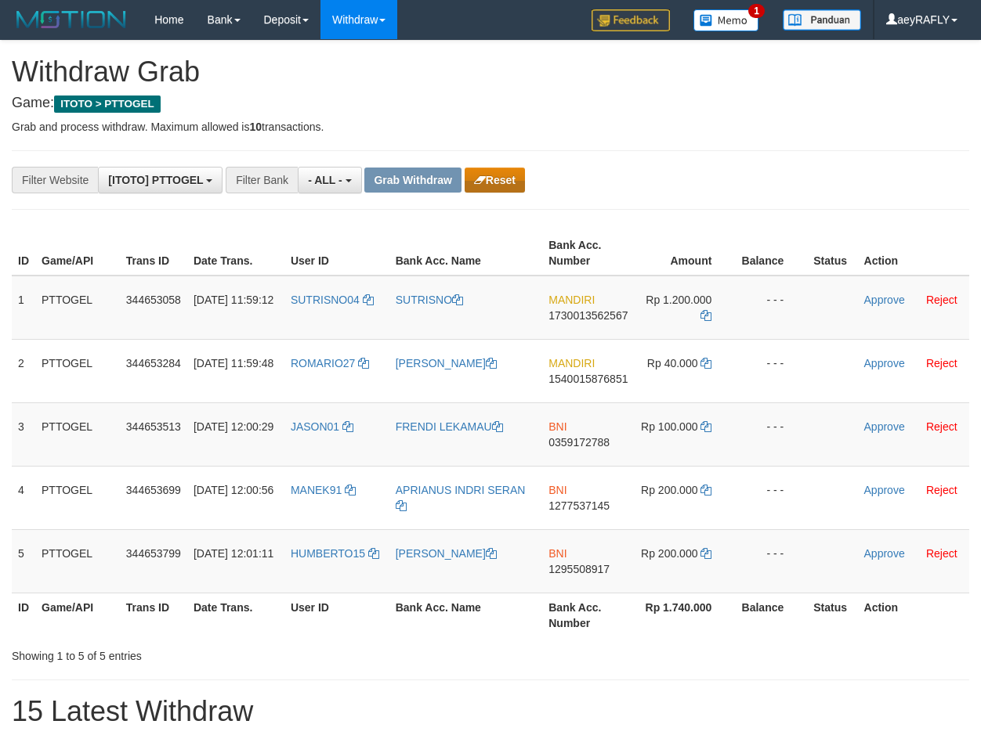
scroll to position [13, 0]
click at [490, 176] on button "Reset" at bounding box center [494, 180] width 60 height 25
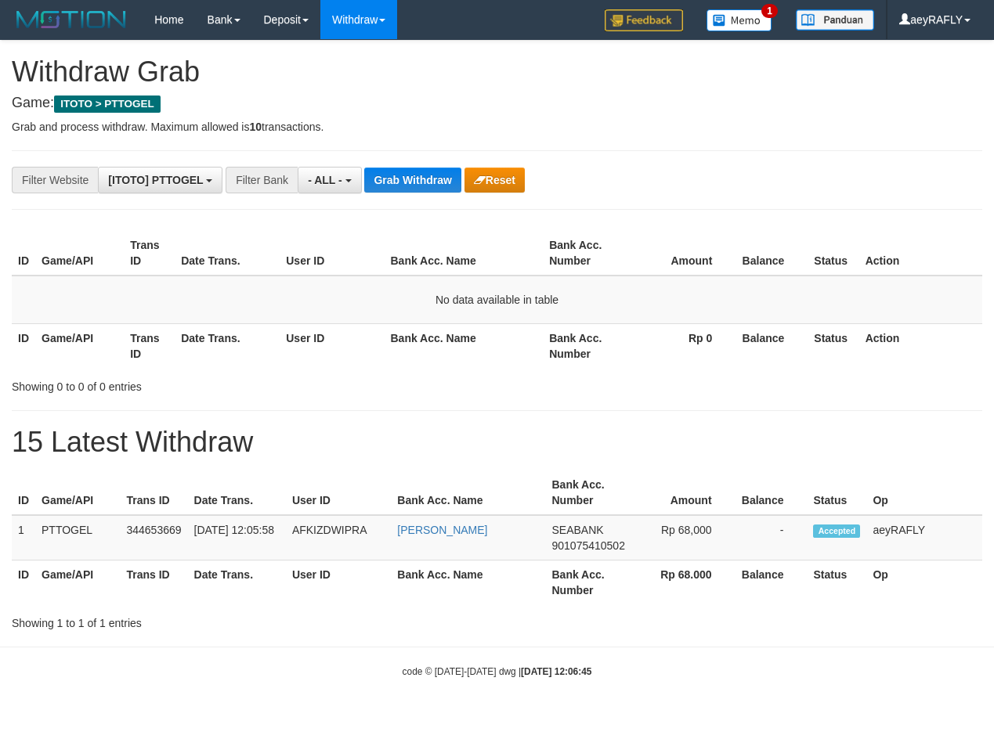
scroll to position [13, 0]
click at [397, 175] on button "Grab Withdraw" at bounding box center [412, 180] width 96 height 25
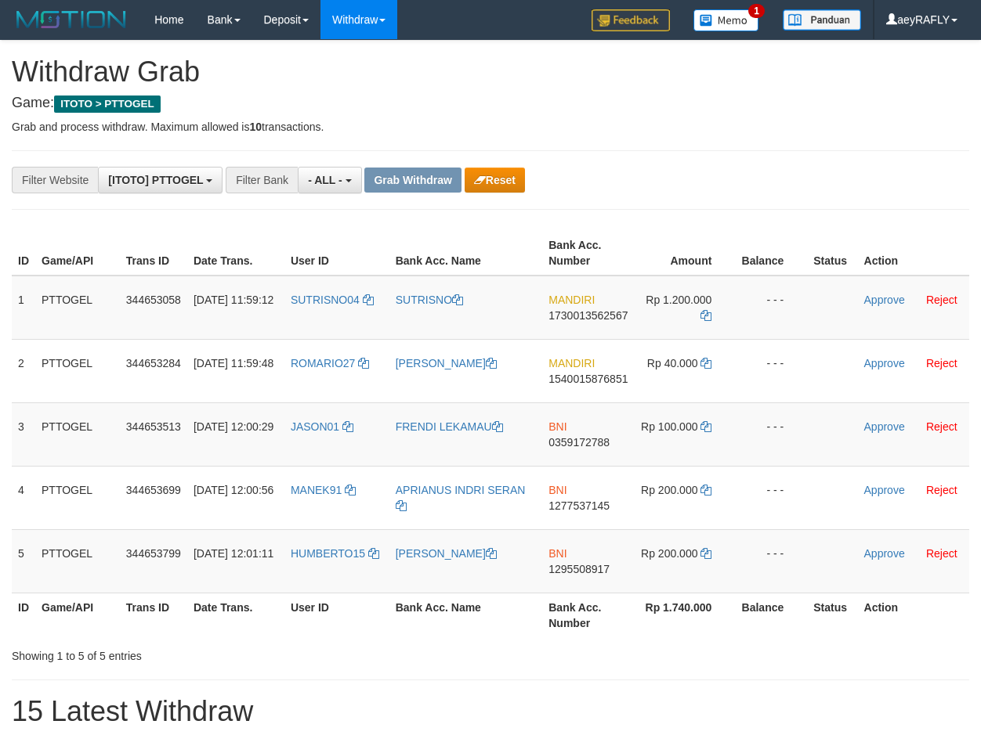
scroll to position [13, 0]
click at [485, 193] on div "**********" at bounding box center [408, 180] width 817 height 27
click at [490, 186] on button "Reset" at bounding box center [494, 180] width 60 height 25
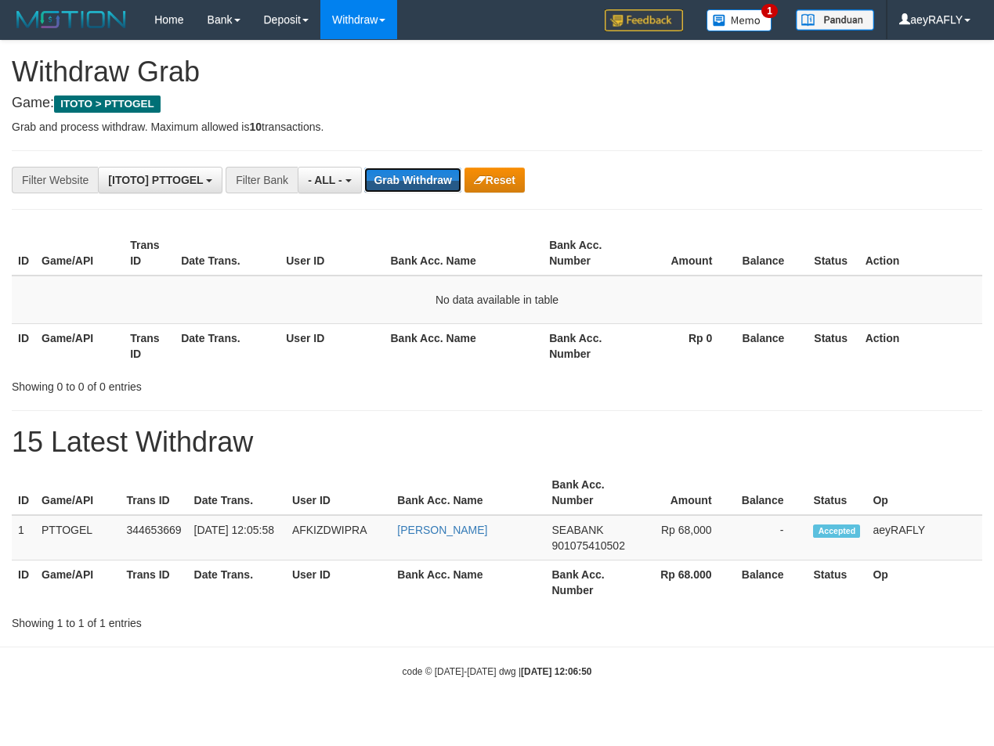
scroll to position [13, 0]
click at [414, 187] on button "Grab Withdraw" at bounding box center [412, 180] width 96 height 25
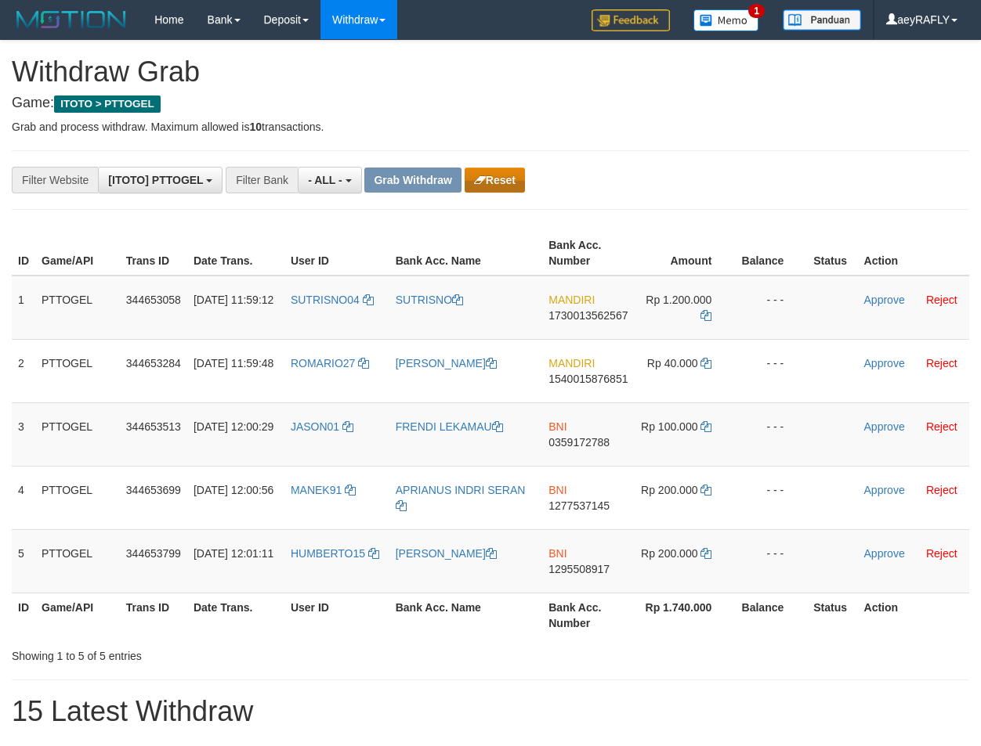
scroll to position [13, 0]
click at [482, 175] on icon "button" at bounding box center [480, 180] width 12 height 11
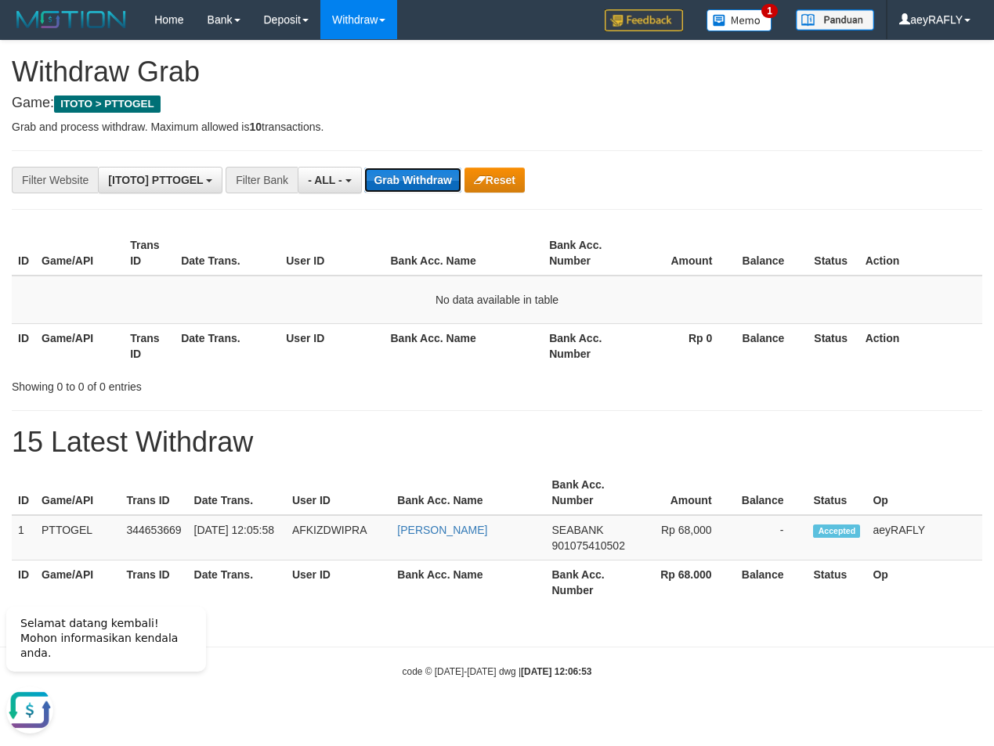
click at [375, 180] on button "Grab Withdraw" at bounding box center [412, 180] width 96 height 25
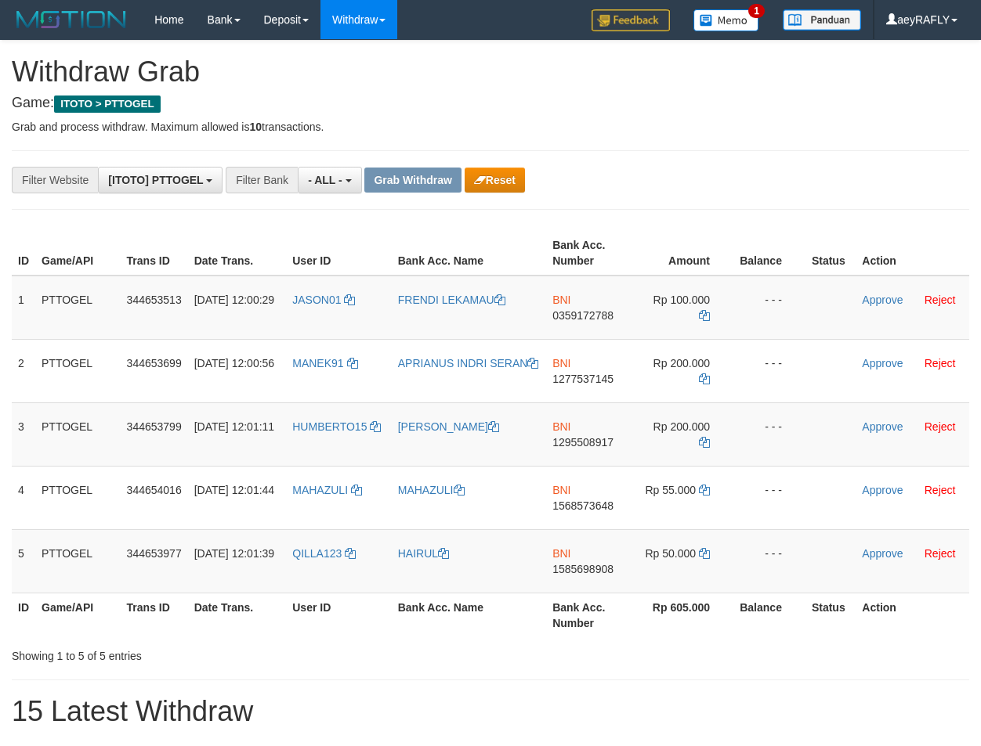
scroll to position [13, 0]
click at [470, 182] on button "Reset" at bounding box center [494, 180] width 60 height 25
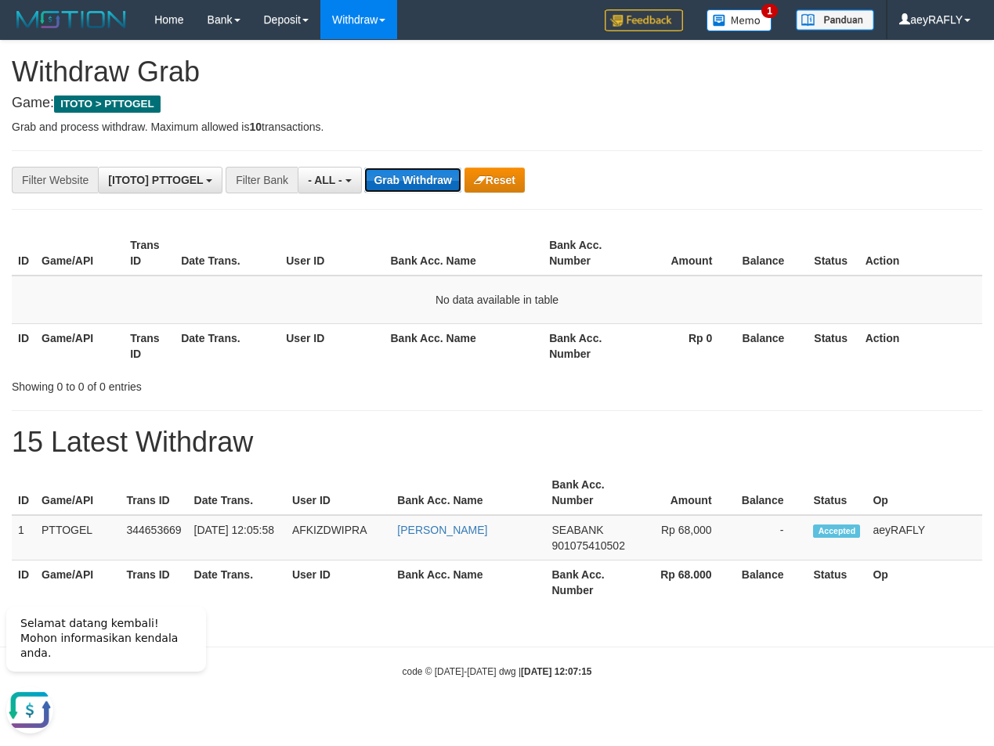
click at [428, 172] on button "Grab Withdraw" at bounding box center [412, 180] width 96 height 25
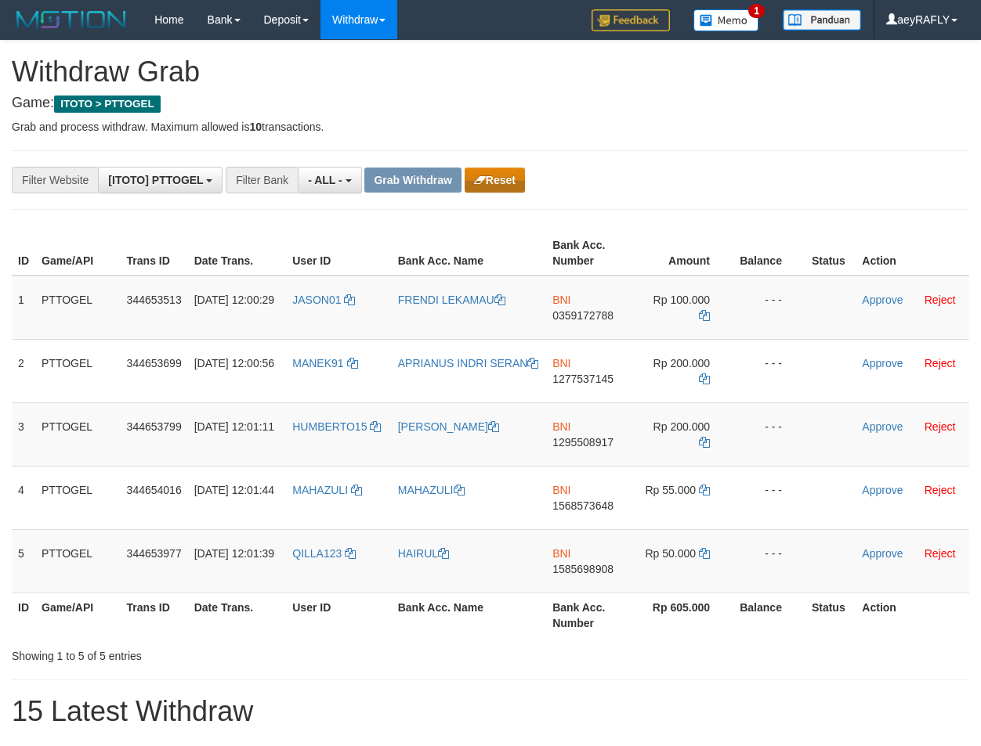
scroll to position [13, 0]
click at [512, 182] on button "Reset" at bounding box center [494, 180] width 60 height 25
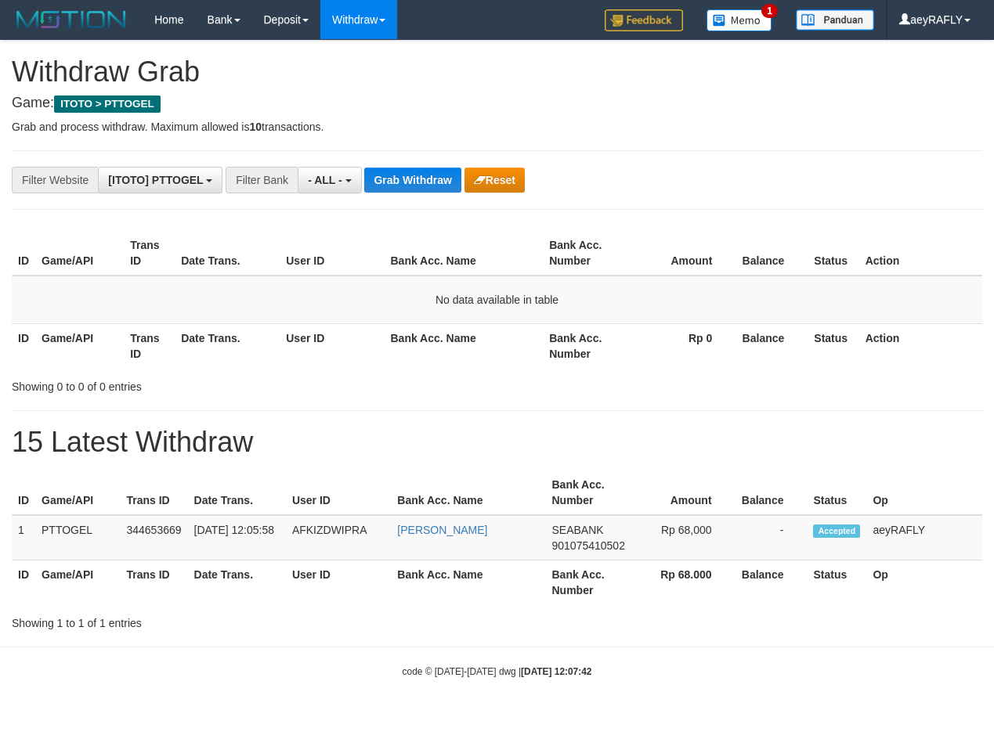
scroll to position [13, 0]
click at [786, 345] on th "Balance" at bounding box center [771, 345] width 72 height 45
click at [388, 179] on button "Grab Withdraw" at bounding box center [412, 180] width 96 height 25
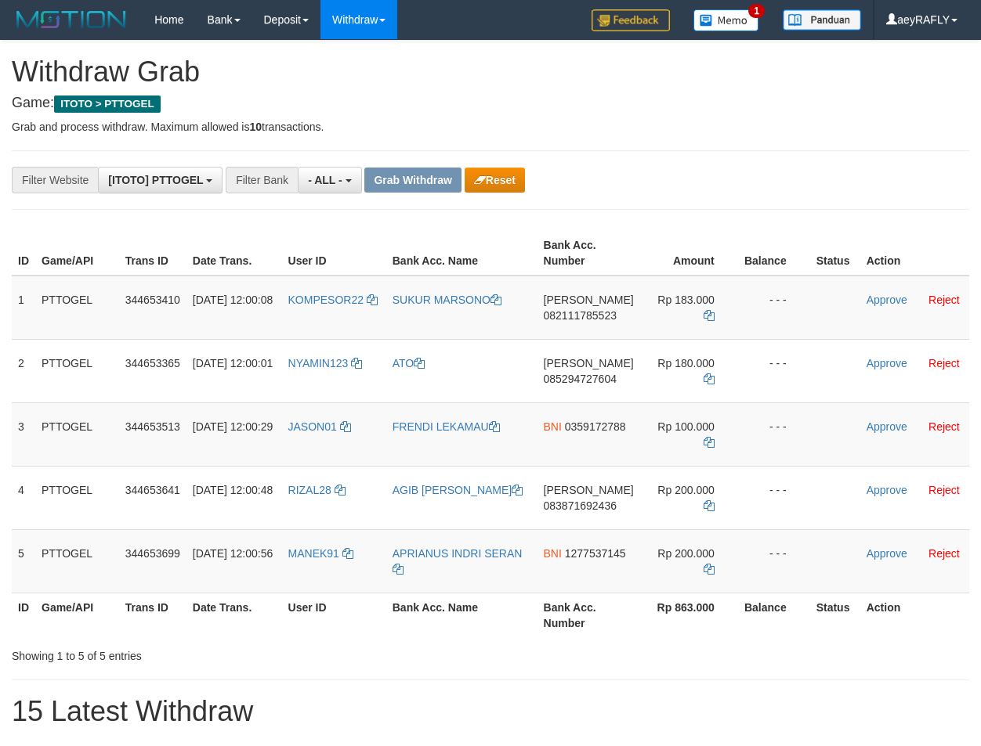
scroll to position [13, 0]
click at [517, 182] on button "Reset" at bounding box center [494, 180] width 60 height 25
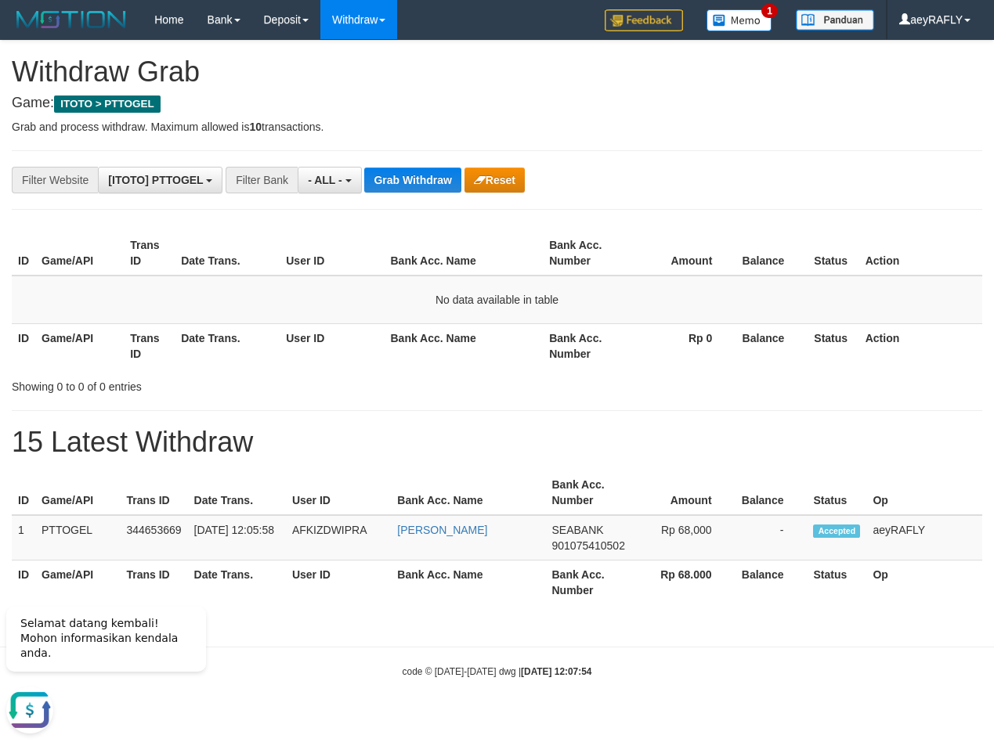
drag, startPoint x: 667, startPoint y: 231, endPoint x: 393, endPoint y: 171, distance: 279.9
click at [667, 229] on div "ID Game/API Trans ID Date Trans. User ID Bank Acc. Name Bank Acc. Number Amount…" at bounding box center [497, 299] width 994 height 146
click at [386, 167] on div "**********" at bounding box center [414, 180] width 829 height 27
click at [387, 169] on button "Grab Withdraw" at bounding box center [412, 180] width 96 height 25
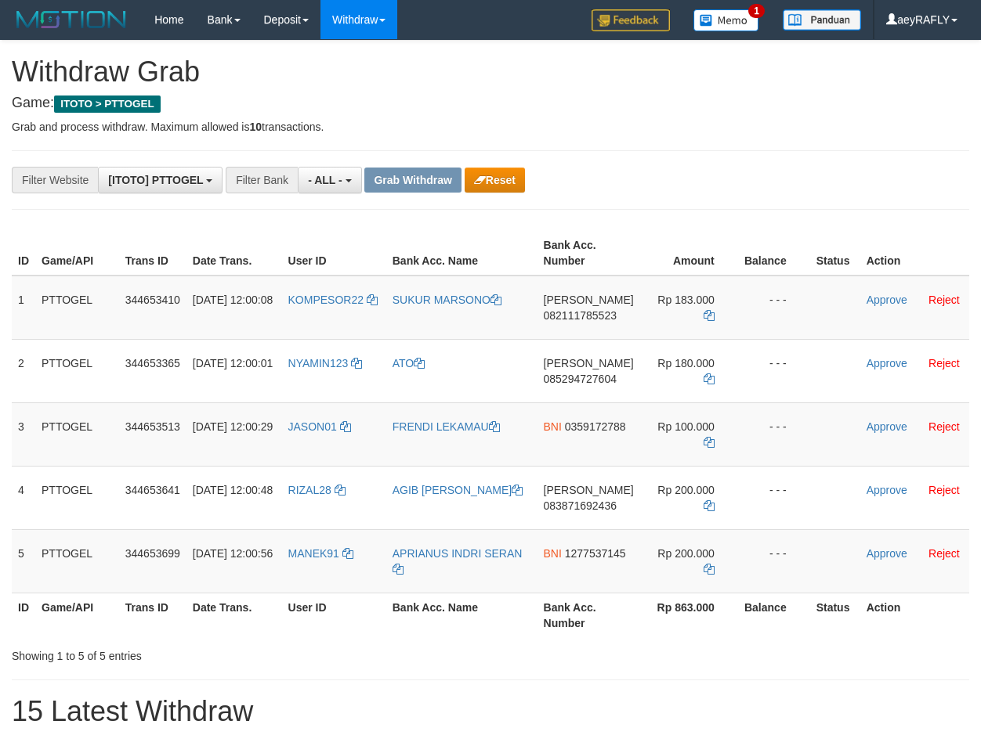
scroll to position [13, 0]
click at [495, 172] on button "Reset" at bounding box center [494, 180] width 60 height 25
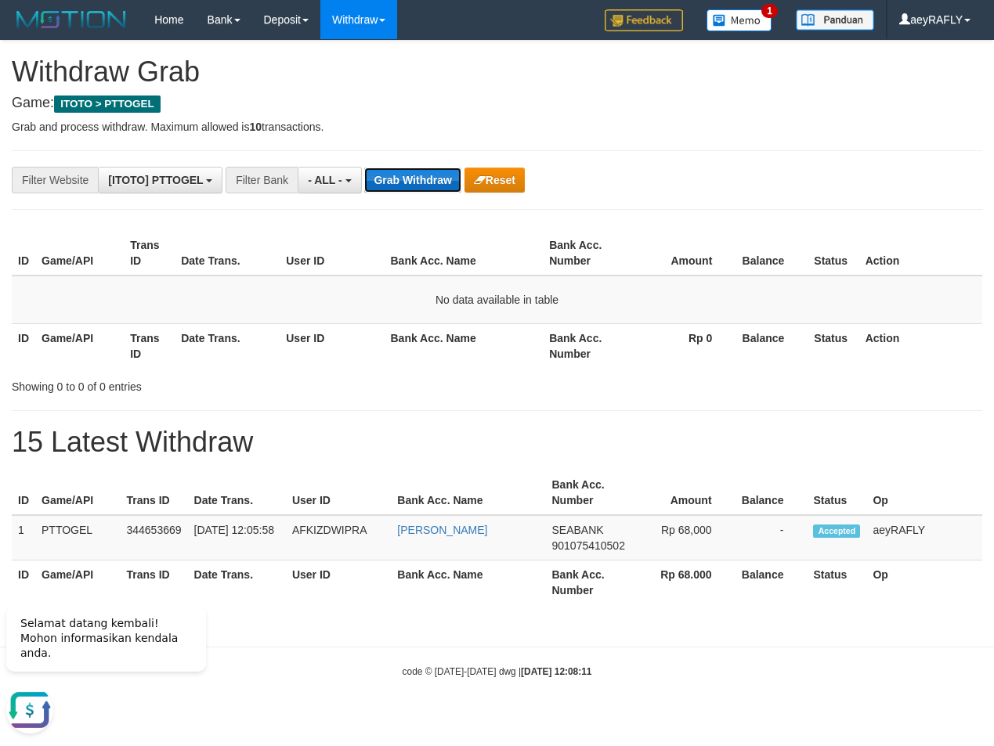
click at [451, 184] on button "Grab Withdraw" at bounding box center [412, 180] width 96 height 25
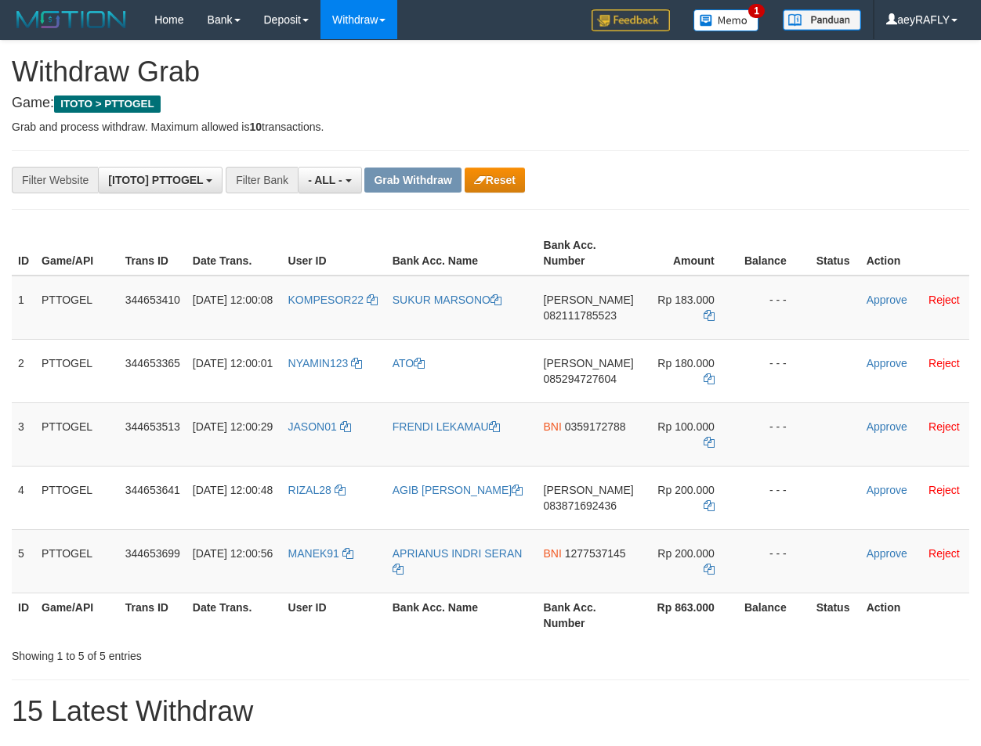
scroll to position [13, 0]
click at [479, 179] on icon "button" at bounding box center [480, 180] width 12 height 11
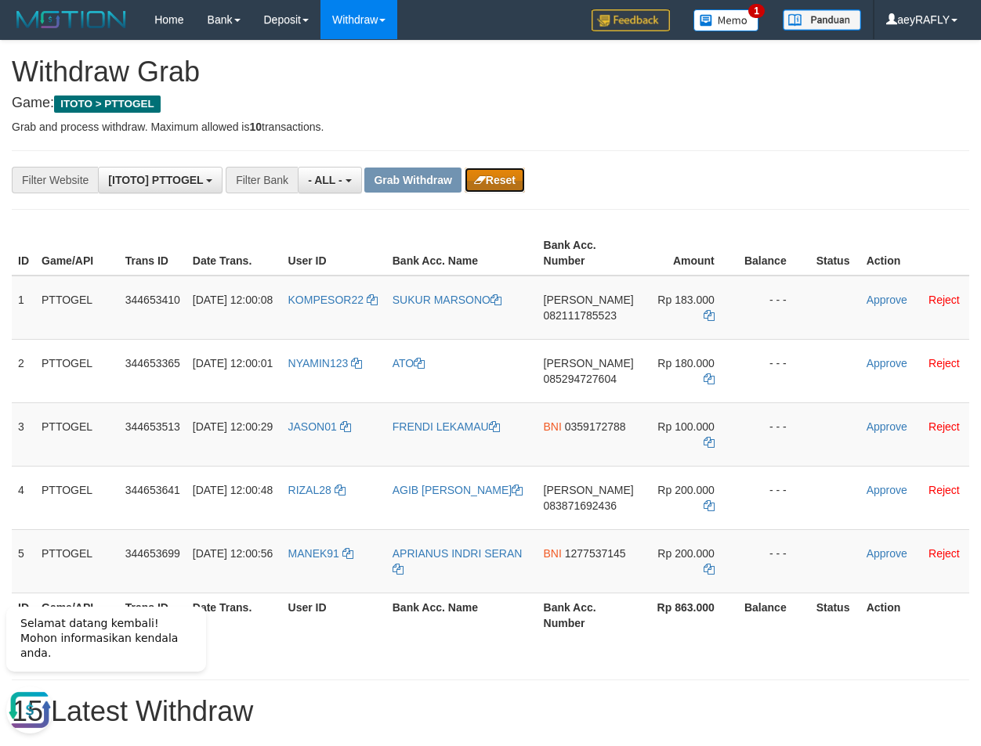
scroll to position [0, 0]
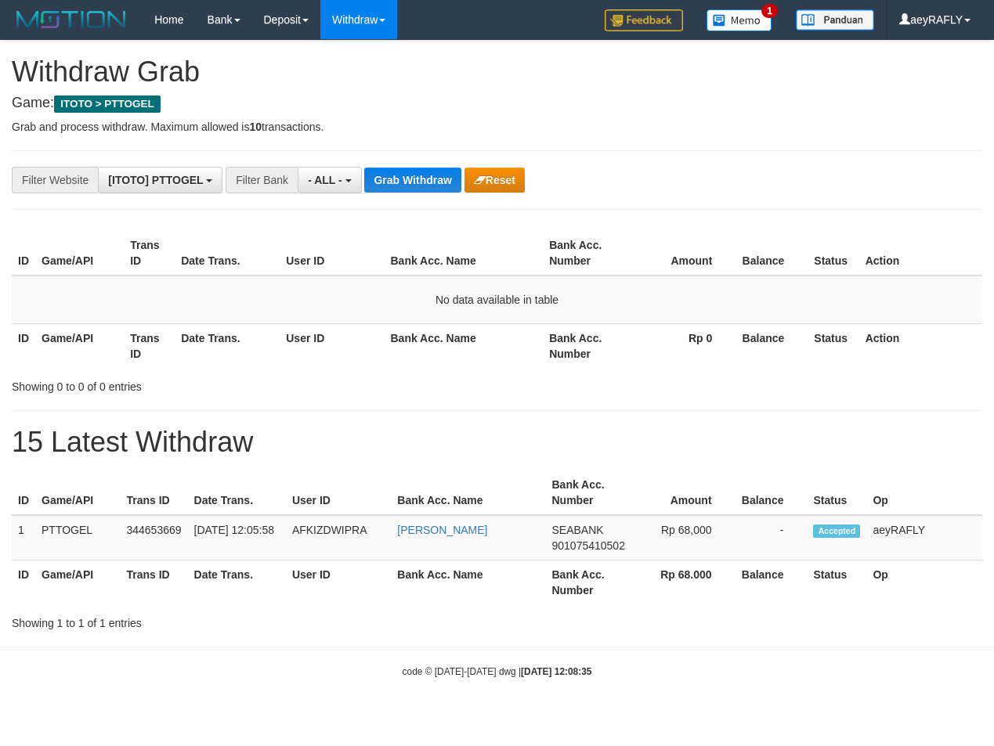
scroll to position [13, 0]
drag, startPoint x: 408, startPoint y: 193, endPoint x: 411, endPoint y: 165, distance: 27.6
click at [408, 182] on div "**********" at bounding box center [414, 180] width 829 height 27
click at [414, 164] on div "**********" at bounding box center [497, 336] width 994 height 591
click at [417, 176] on button "Grab Withdraw" at bounding box center [412, 180] width 96 height 25
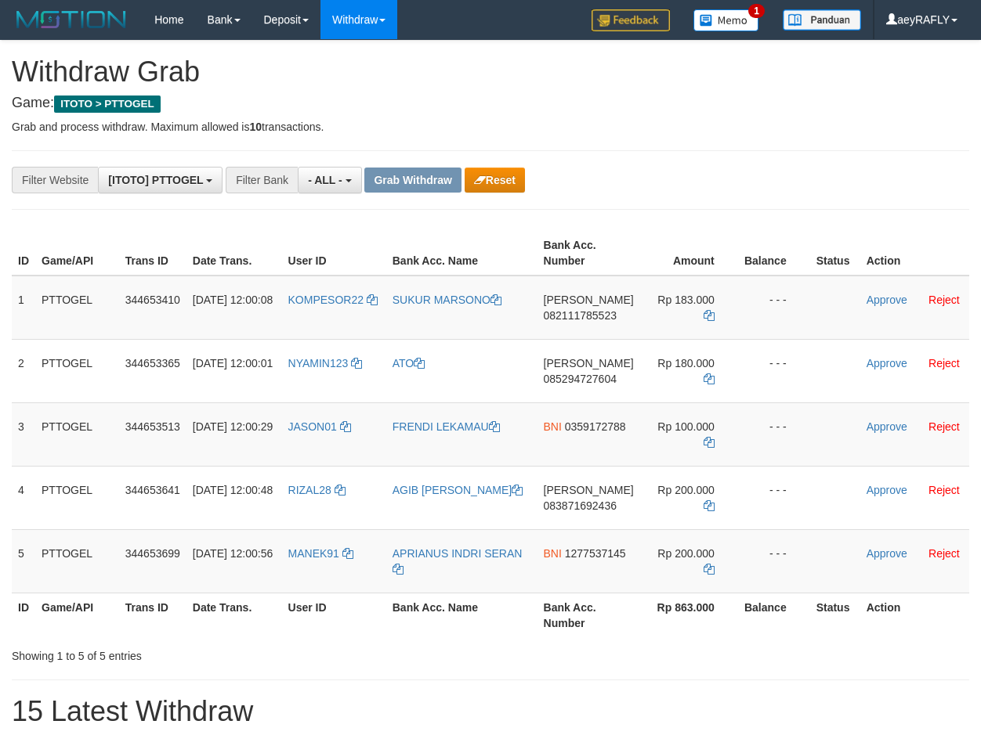
scroll to position [13, 0]
click at [487, 189] on button "Reset" at bounding box center [494, 180] width 60 height 25
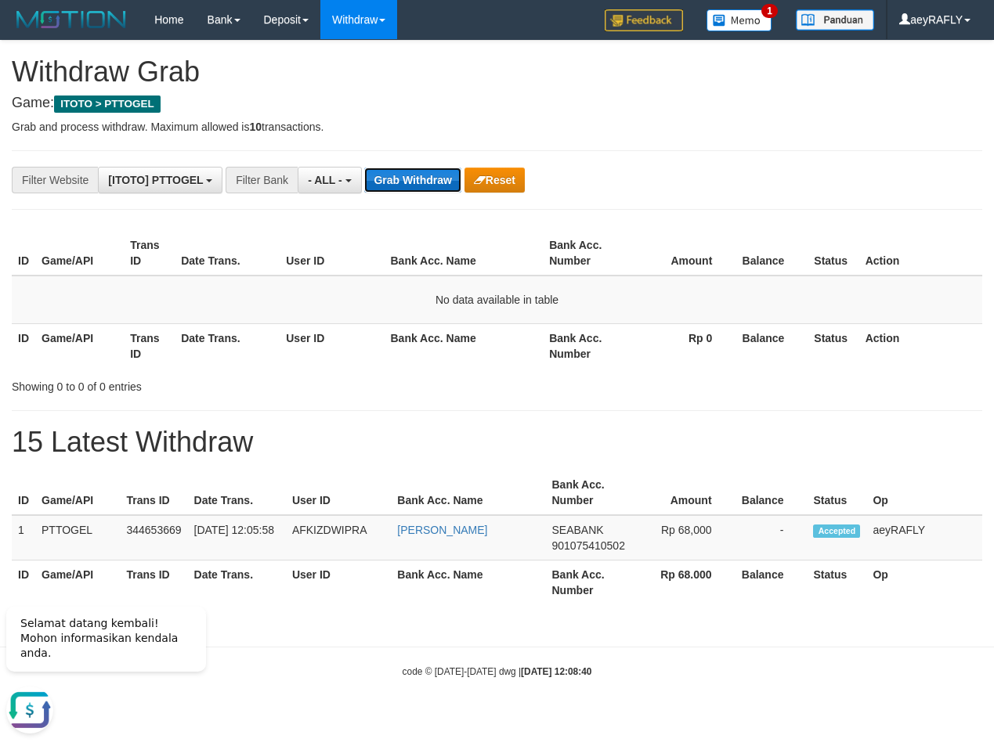
click at [400, 187] on button "Grab Withdraw" at bounding box center [412, 180] width 96 height 25
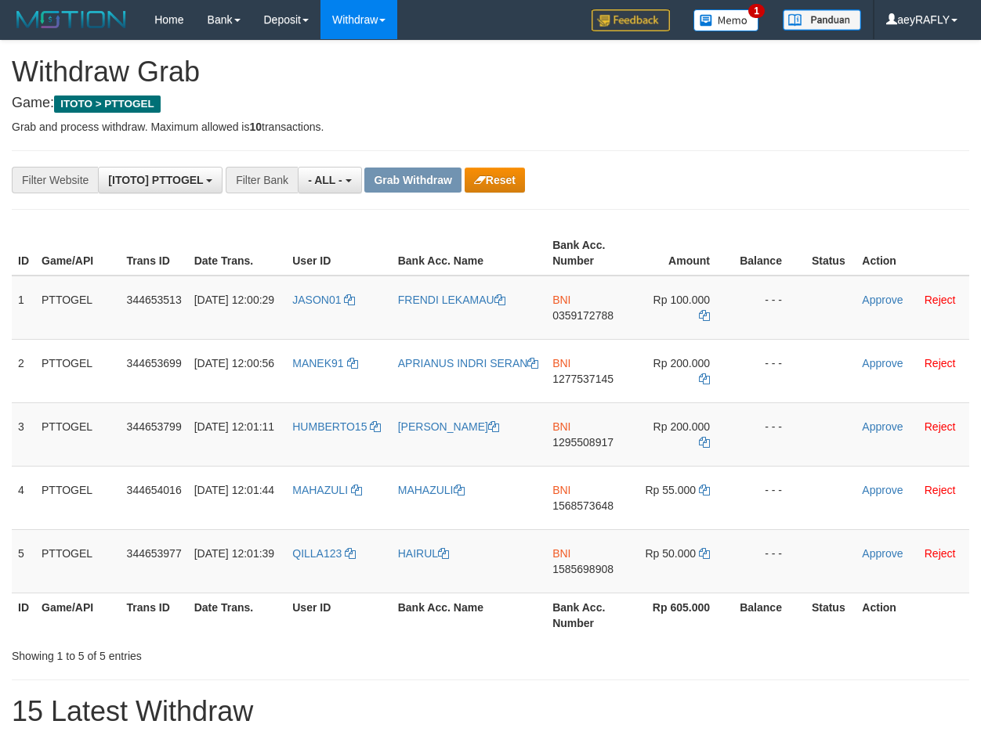
scroll to position [13, 0]
click at [497, 185] on button "Reset" at bounding box center [494, 180] width 60 height 25
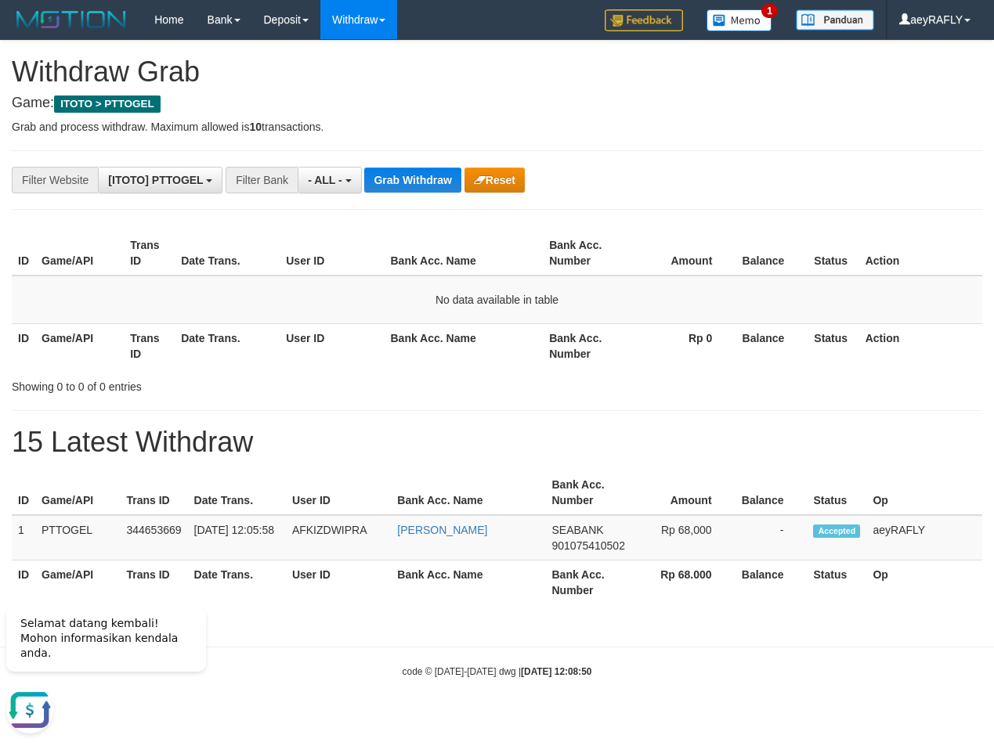
click at [583, 281] on td "No data available in table" at bounding box center [497, 300] width 970 height 49
click at [408, 182] on button "Grab Withdraw" at bounding box center [412, 180] width 96 height 25
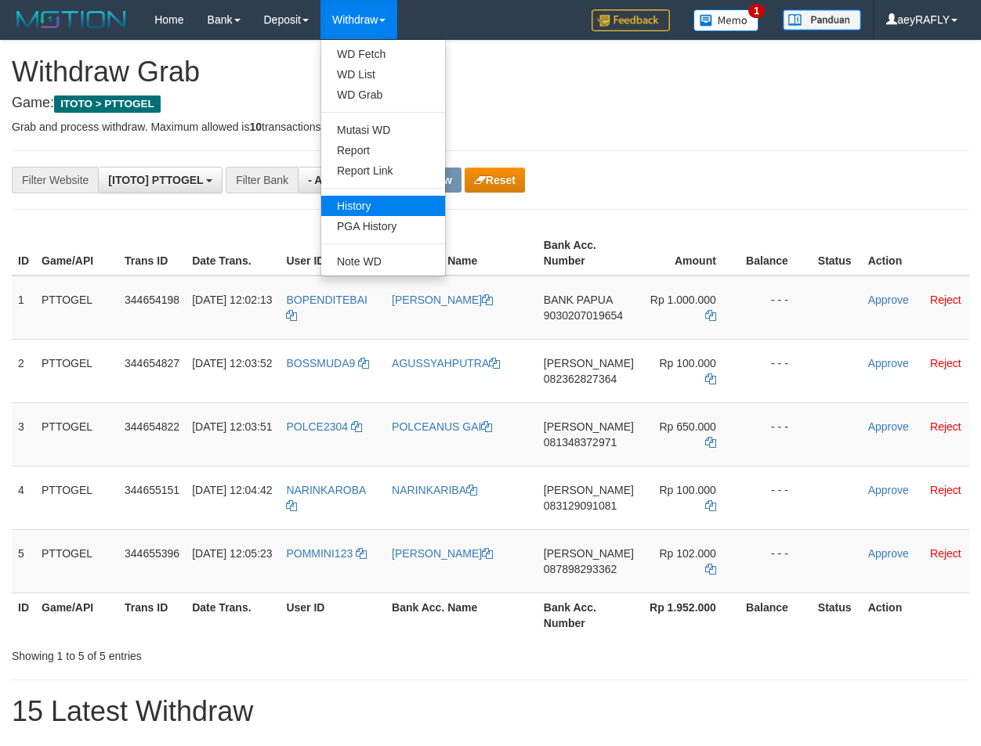
scroll to position [13, 0]
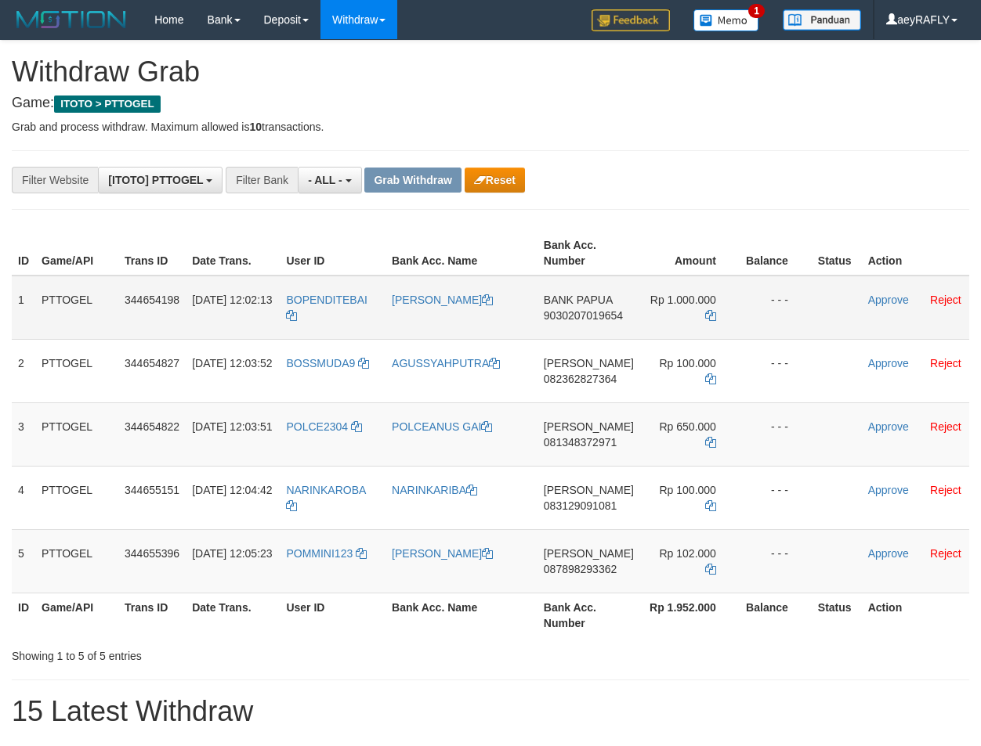
drag, startPoint x: 363, startPoint y: 335, endPoint x: 706, endPoint y: 322, distance: 342.5
click at [706, 322] on tr "1 PTTOGEL 344654198 30/09/2025 12:02:13 BOPENDITEBAI ALOWISIUS TEBAI BANK PAPUA…" at bounding box center [490, 308] width 957 height 64
drag, startPoint x: 794, startPoint y: 149, endPoint x: 662, endPoint y: 222, distance: 151.5
click at [778, 161] on div "**********" at bounding box center [490, 471] width 981 height 860
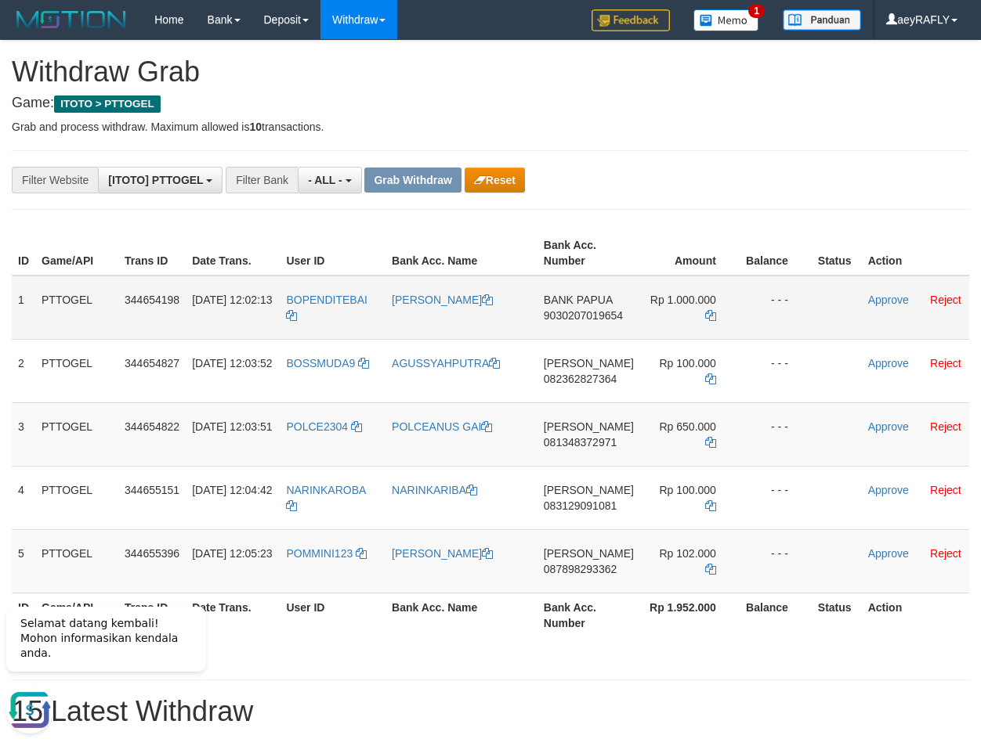
drag, startPoint x: 334, startPoint y: 335, endPoint x: 172, endPoint y: 428, distance: 187.0
click at [699, 333] on tr "1 PTTOGEL 344654198 30/09/2025 12:02:13 BOPENDITEBAI ALOWISIUS TEBAI BANK PAPUA…" at bounding box center [490, 308] width 957 height 64
click at [587, 313] on span "9030207019654" at bounding box center [583, 315] width 79 height 13
click at [712, 317] on icon at bounding box center [710, 315] width 11 height 11
click at [883, 295] on link "Approve" at bounding box center [888, 300] width 41 height 13
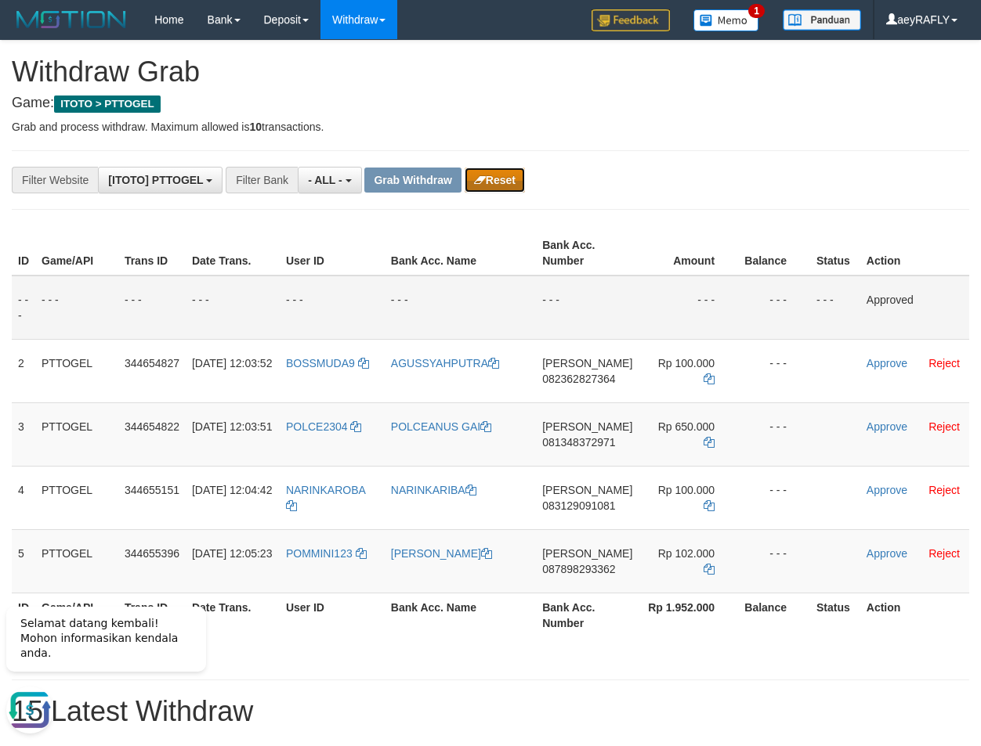
click at [511, 184] on button "Reset" at bounding box center [494, 180] width 60 height 25
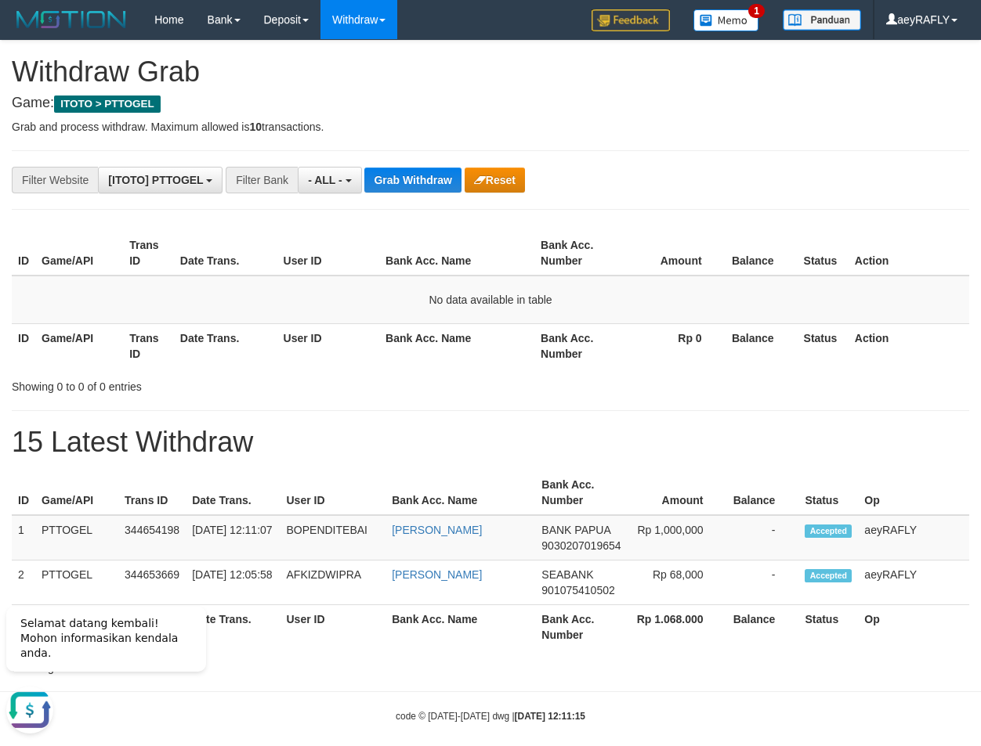
click at [696, 331] on th "Rp 0" at bounding box center [673, 345] width 104 height 45
click at [423, 181] on button "Grab Withdraw" at bounding box center [412, 180] width 96 height 25
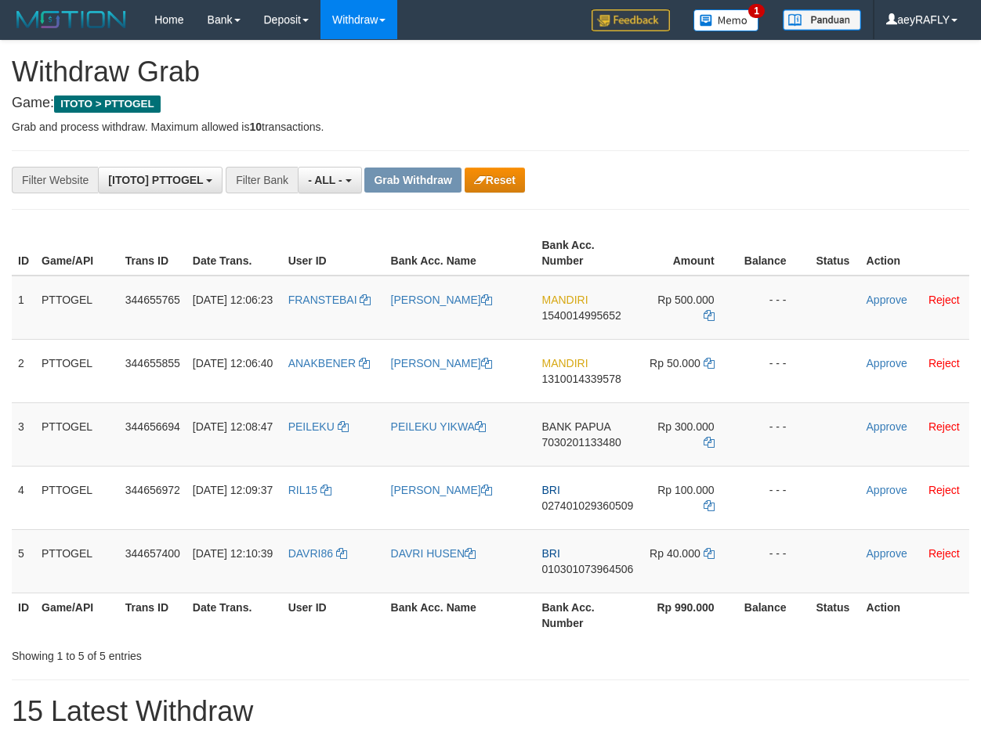
scroll to position [13, 0]
click at [352, 451] on td "PEILEKU" at bounding box center [333, 434] width 103 height 63
copy tr
drag, startPoint x: 331, startPoint y: 449, endPoint x: 699, endPoint y: 422, distance: 368.3
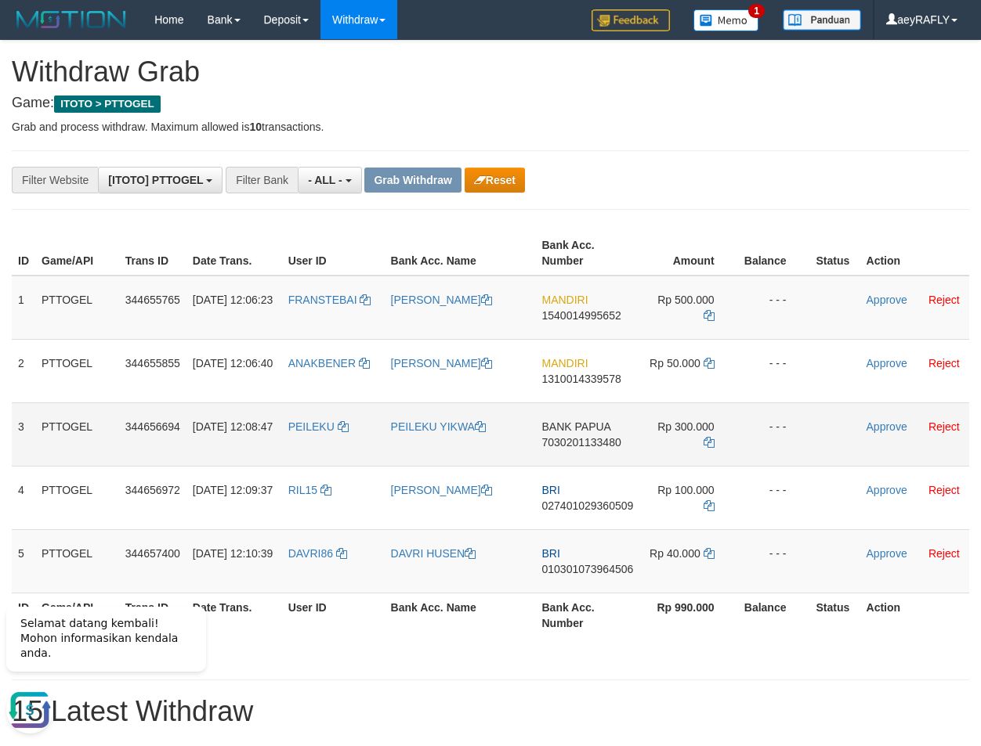
click at [720, 422] on tr "3 PTTOGEL 344656694 30/09/2025 12:08:47 PEILEKU PEILEKU YIKWA BANK PAPUA 703020…" at bounding box center [490, 434] width 957 height 63
drag, startPoint x: 619, startPoint y: 164, endPoint x: 589, endPoint y: 287, distance: 125.8
click at [608, 179] on div "**********" at bounding box center [490, 493] width 981 height 905
click at [582, 439] on span "7030201133480" at bounding box center [580, 442] width 79 height 13
click at [706, 442] on icon at bounding box center [708, 442] width 11 height 11
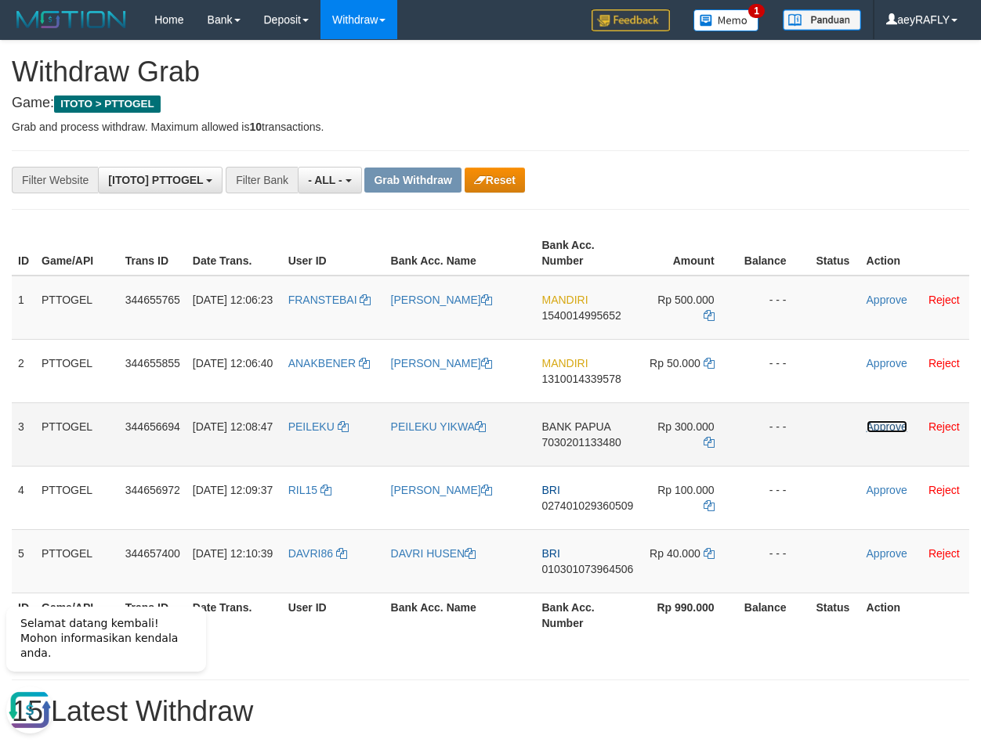
click at [877, 428] on link "Approve" at bounding box center [886, 427] width 41 height 13
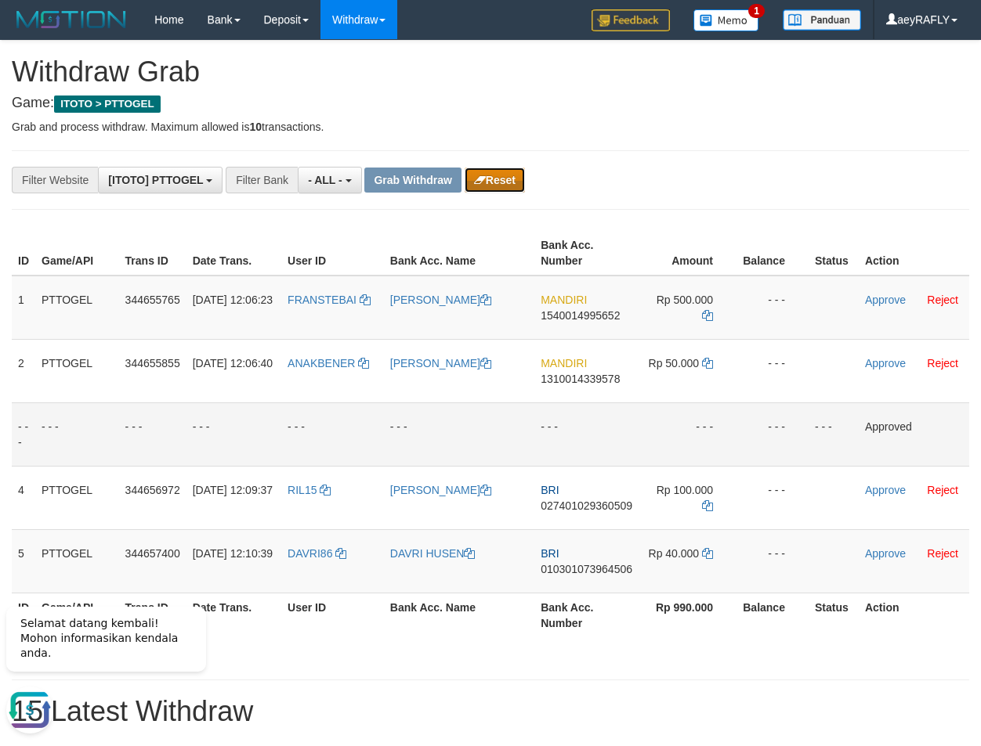
click at [493, 186] on button "Reset" at bounding box center [494, 180] width 60 height 25
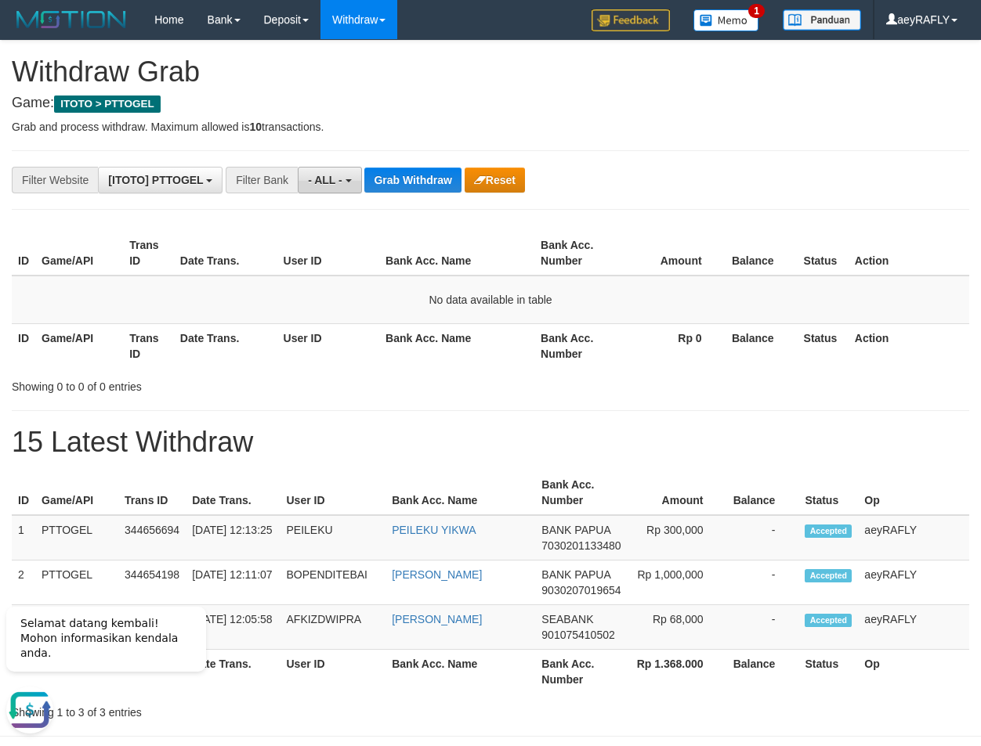
click at [326, 189] on button "- ALL -" at bounding box center [329, 180] width 63 height 27
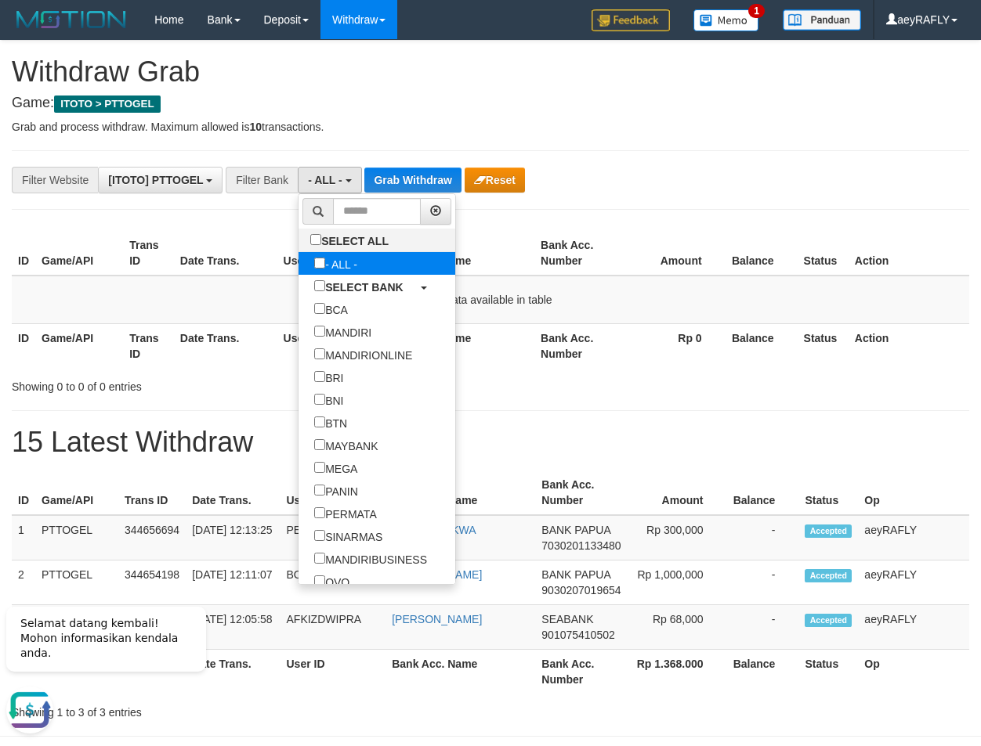
click at [298, 265] on label "- ALL -" at bounding box center [335, 263] width 74 height 23
select select "***"
click at [333, 204] on input "text" at bounding box center [377, 211] width 88 height 27
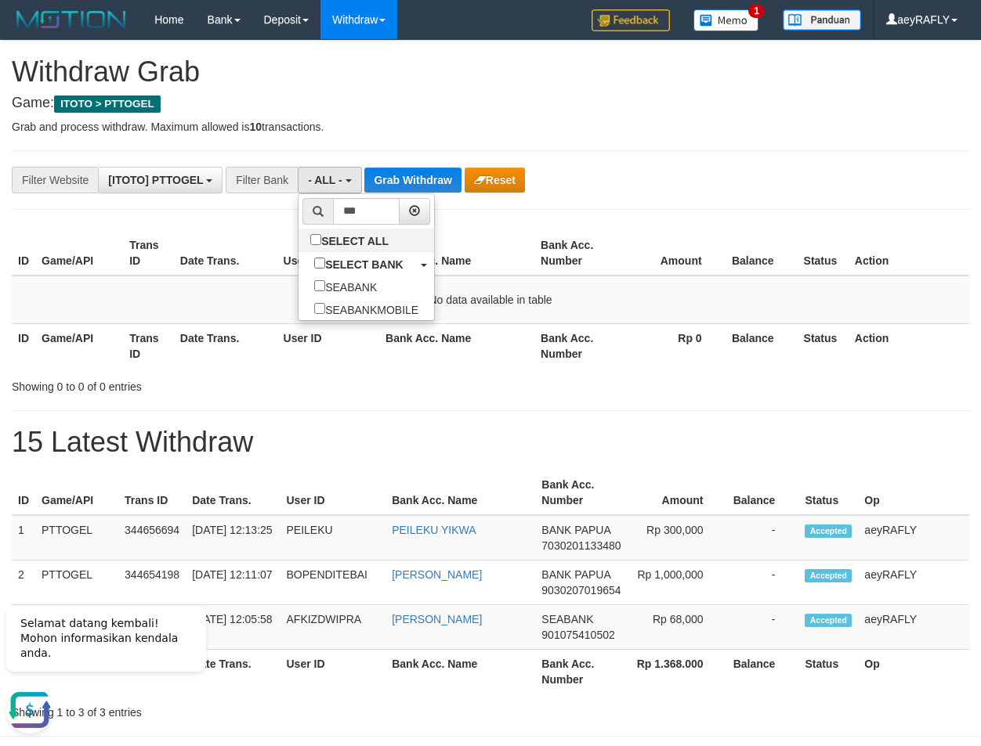
drag, startPoint x: 620, startPoint y: 236, endPoint x: 428, endPoint y: 203, distance: 195.5
click at [611, 234] on th "Bank Acc. Number" at bounding box center [577, 253] width 87 height 45
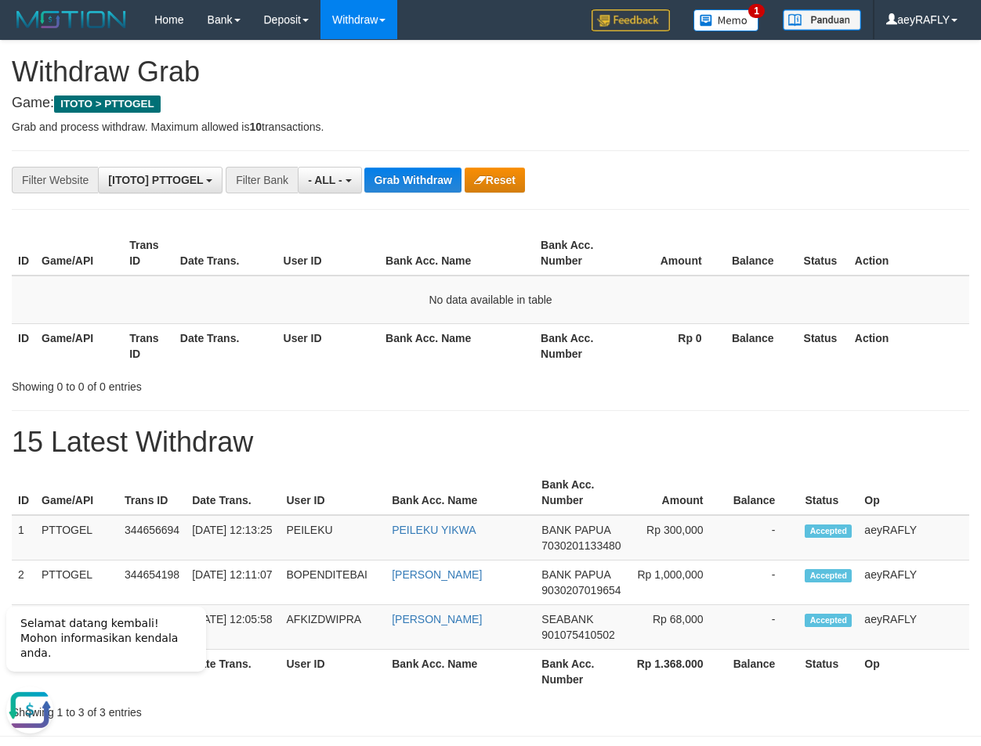
click at [325, 166] on div "**********" at bounding box center [490, 381] width 981 height 680
click at [331, 168] on button "- ALL -" at bounding box center [329, 180] width 63 height 27
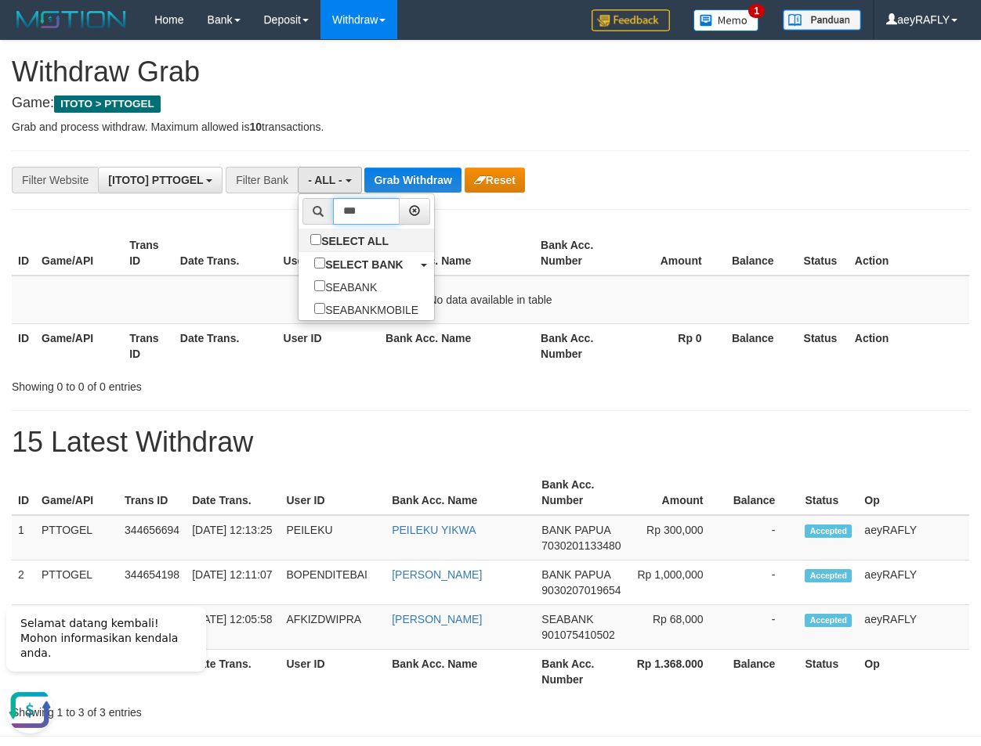
click at [333, 204] on input "***" at bounding box center [366, 211] width 67 height 27
type input "*****"
type input "***"
click at [298, 287] on label "SEABANK" at bounding box center [345, 286] width 94 height 23
select select "*******"
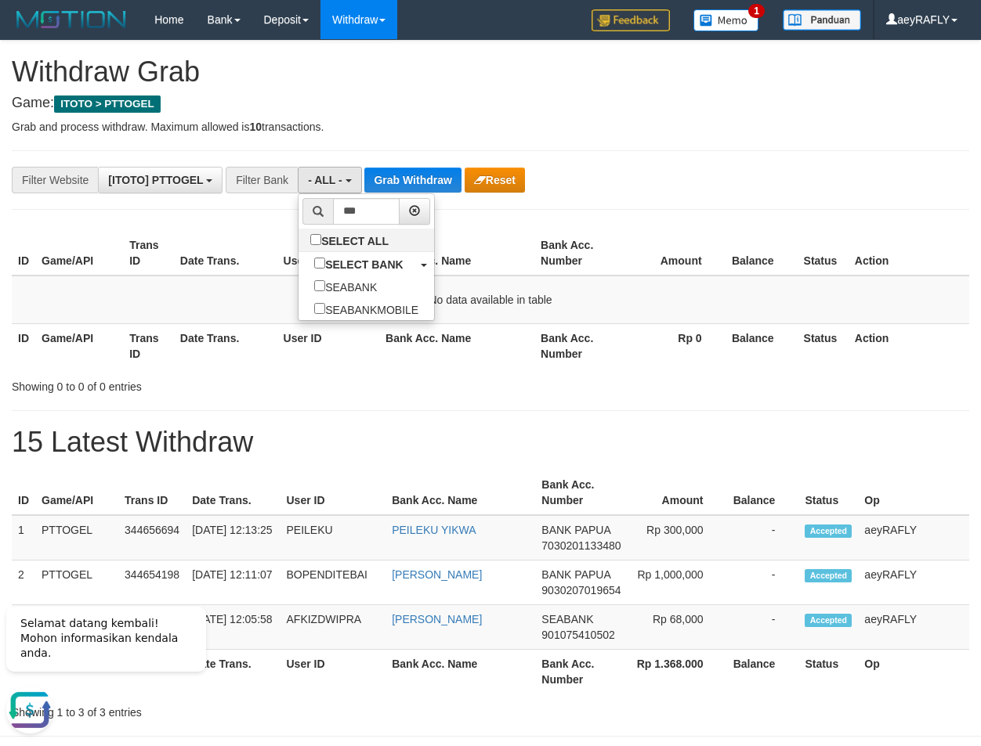
scroll to position [425, 0]
click at [449, 227] on div "ID Game/API Trans ID Date Trans. User ID Bank Acc. Name Bank Acc. Number Amount…" at bounding box center [490, 299] width 981 height 146
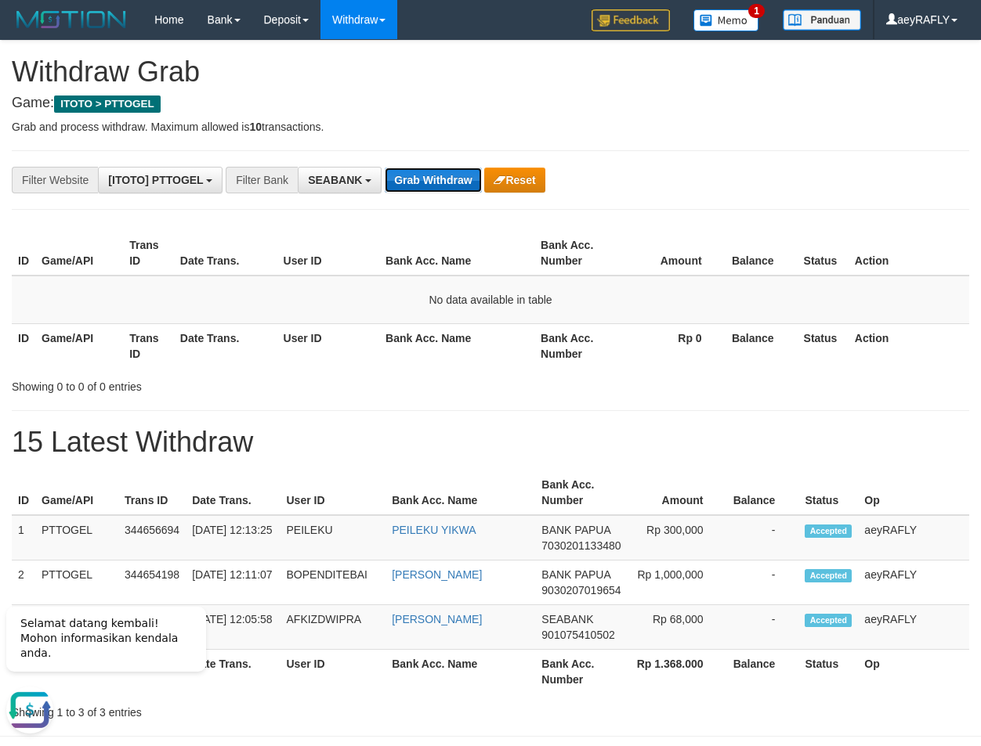
click at [414, 180] on button "Grab Withdraw" at bounding box center [433, 180] width 96 height 25
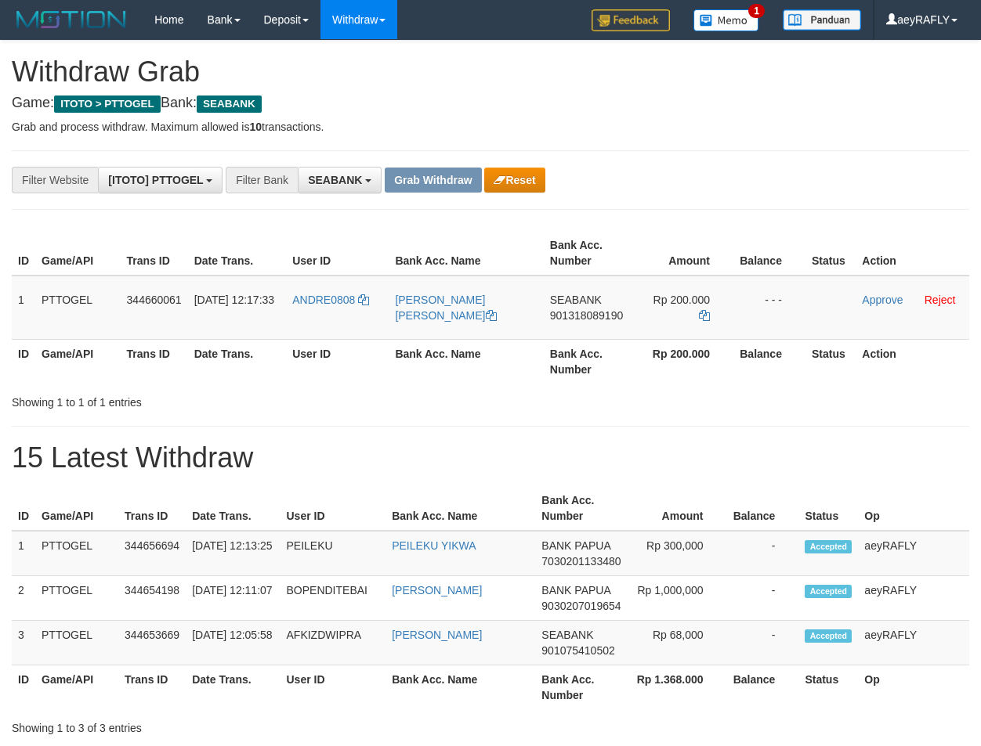
scroll to position [425, 0]
drag, startPoint x: 340, startPoint y: 320, endPoint x: 681, endPoint y: 323, distance: 341.5
click at [681, 323] on tr "1 PTTOGEL 344660061 [DATE] 12:17:33 ANDRE0808 [PERSON_NAME] [PERSON_NAME] SEABA…" at bounding box center [490, 308] width 957 height 64
drag, startPoint x: 599, startPoint y: 178, endPoint x: 600, endPoint y: 295, distance: 117.5
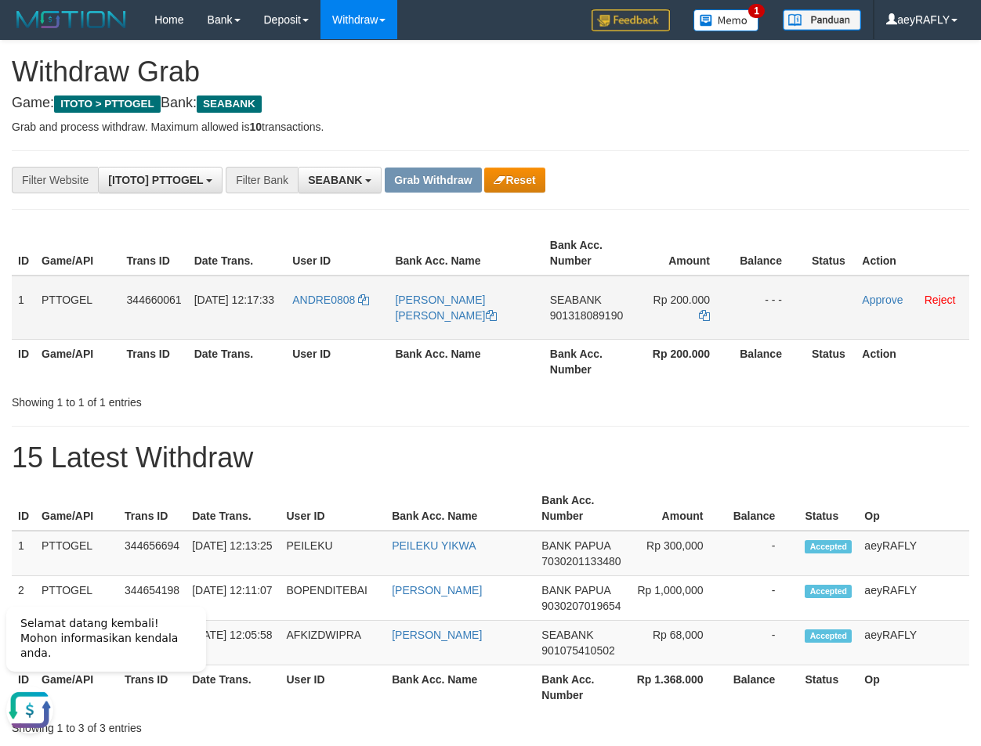
click at [601, 197] on div "**********" at bounding box center [490, 389] width 981 height 696
click at [605, 316] on span "901318089190" at bounding box center [586, 315] width 73 height 13
click at [705, 310] on icon at bounding box center [704, 315] width 11 height 11
click at [883, 300] on link "Approve" at bounding box center [882, 300] width 41 height 13
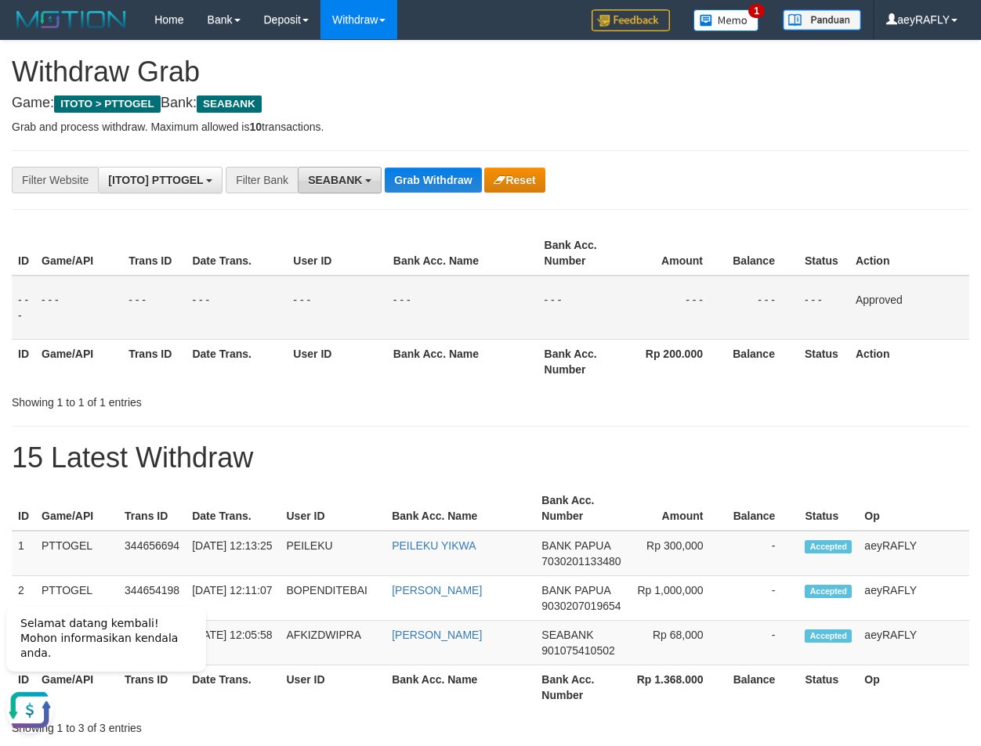
click at [364, 188] on button "SEABANK" at bounding box center [340, 180] width 84 height 27
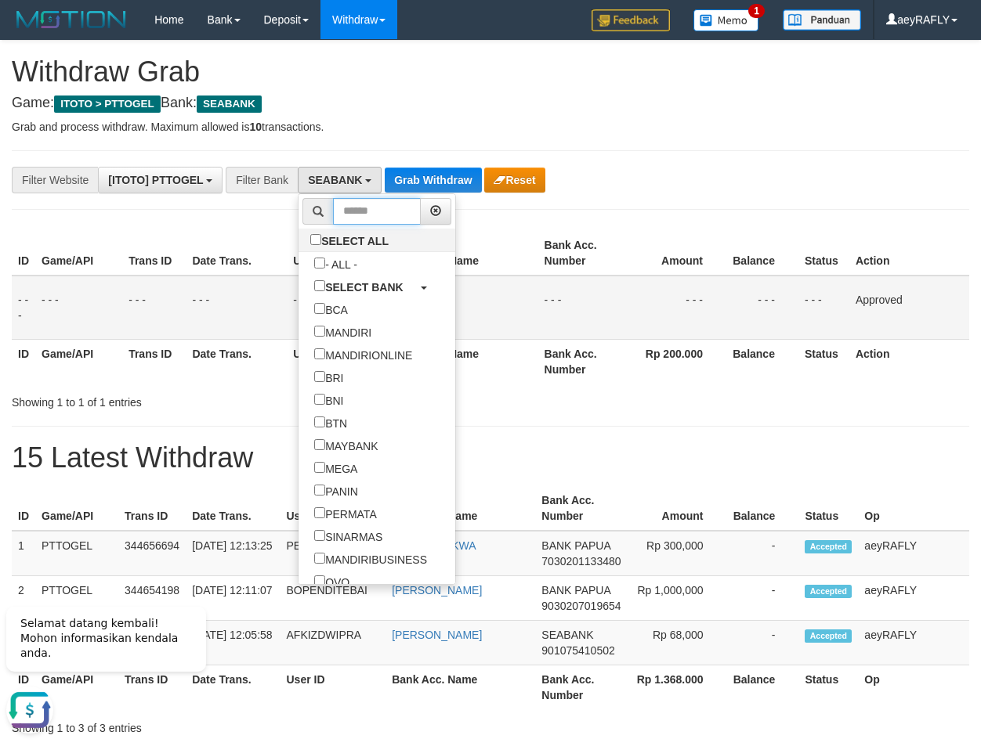
click at [333, 213] on input "text" at bounding box center [377, 211] width 88 height 27
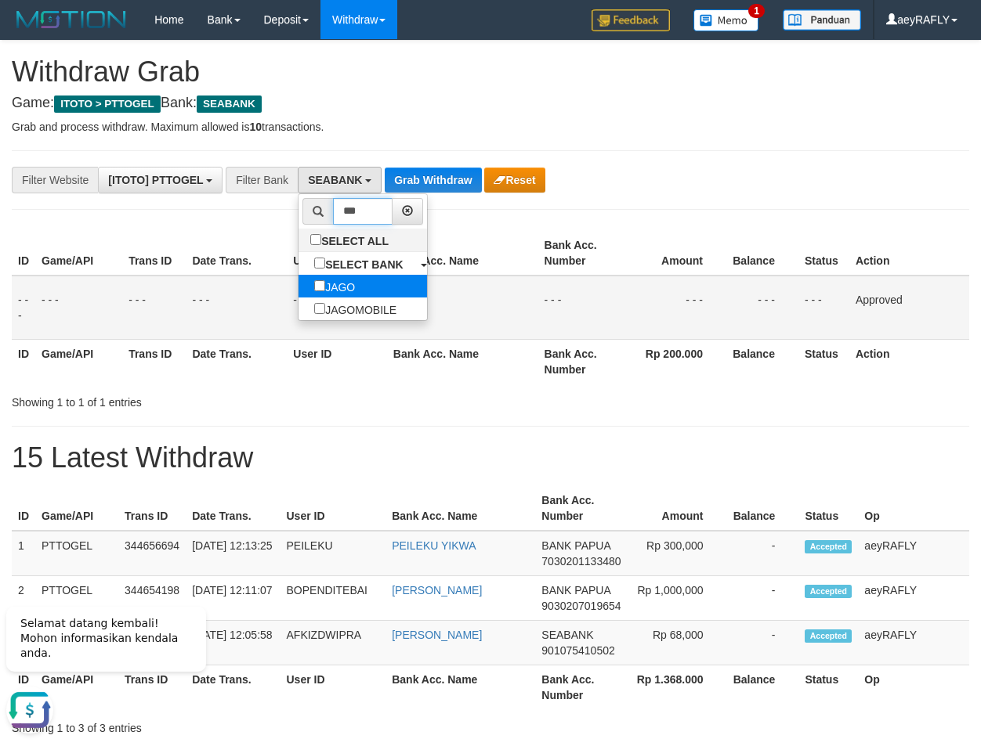
type input "***"
click at [298, 291] on label "JAGO" at bounding box center [334, 286] width 72 height 23
select select "****"
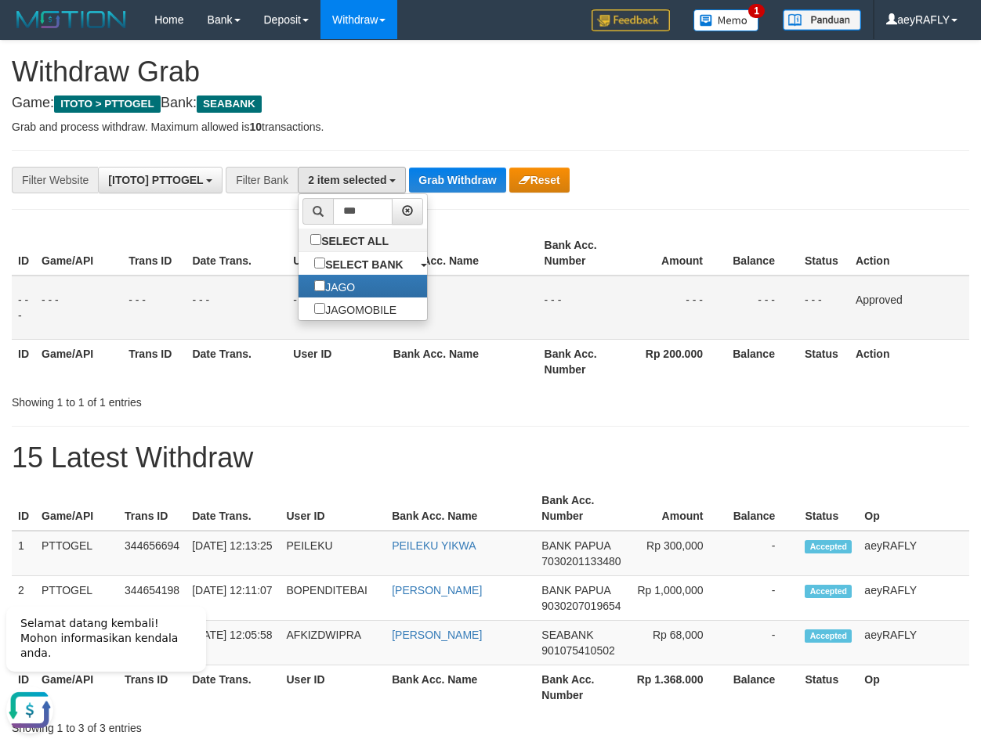
click at [476, 222] on div "**********" at bounding box center [490, 389] width 981 height 696
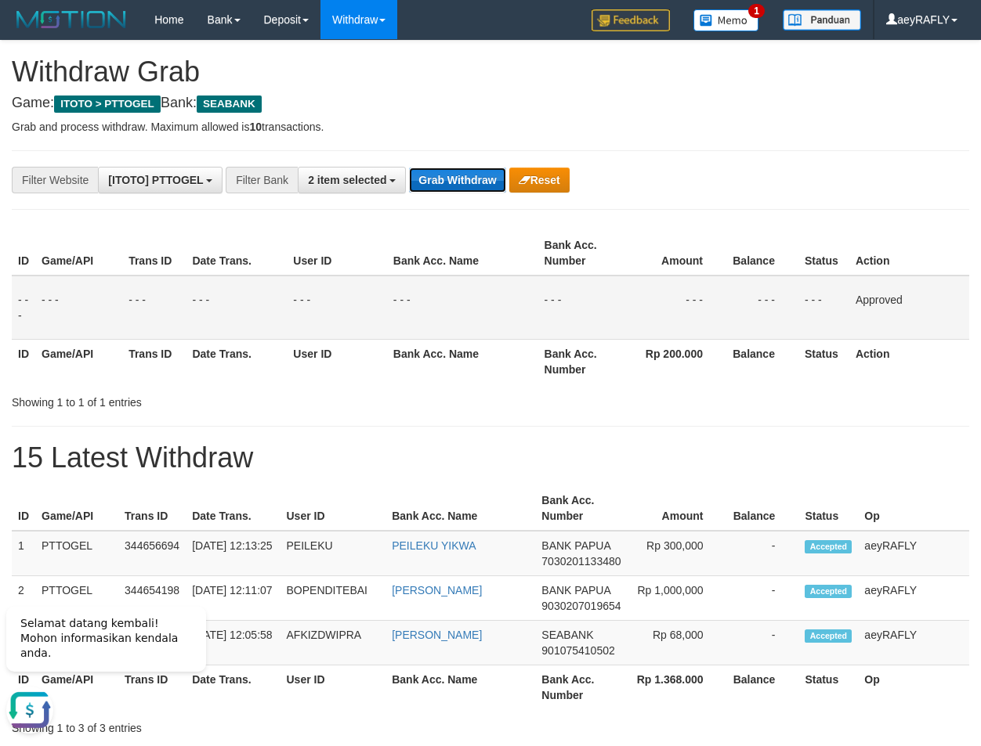
click at [470, 180] on button "Grab Withdraw" at bounding box center [457, 180] width 96 height 25
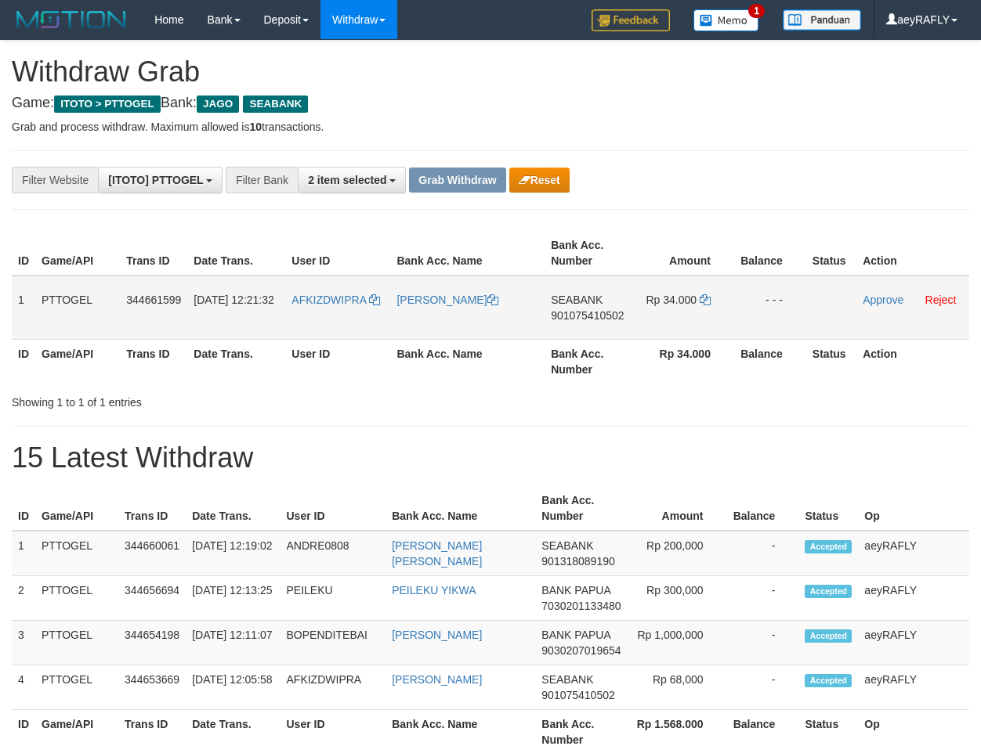
scroll to position [408, 0]
drag, startPoint x: 365, startPoint y: 323, endPoint x: 691, endPoint y: 330, distance: 325.9
click at [691, 330] on tr "1 PTTOGEL 344661599 [DATE] 12:21:32 AFKIZDWIPRA [PERSON_NAME][GEOGRAPHIC_DATA] …" at bounding box center [490, 308] width 957 height 64
drag, startPoint x: 621, startPoint y: 444, endPoint x: 594, endPoint y: 343, distance: 104.5
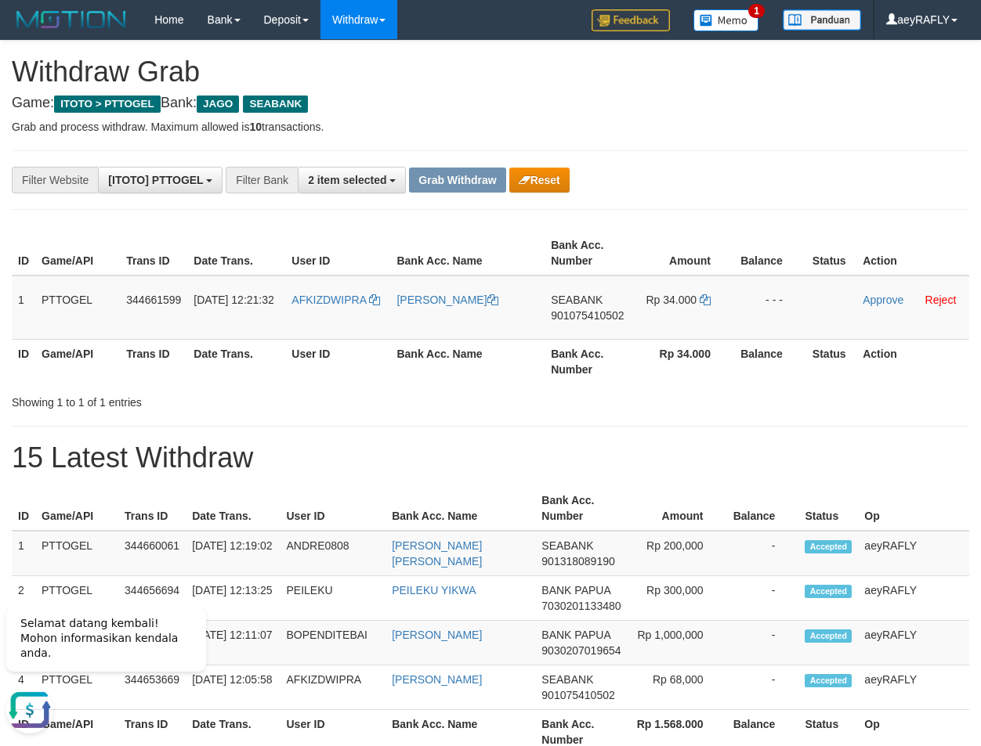
click at [616, 436] on div "**********" at bounding box center [490, 411] width 981 height 740
click at [584, 320] on span "901075410502" at bounding box center [587, 315] width 73 height 13
click at [706, 302] on icon at bounding box center [704, 299] width 11 height 11
click at [699, 301] on icon at bounding box center [704, 299] width 11 height 11
click at [704, 298] on icon at bounding box center [704, 299] width 11 height 11
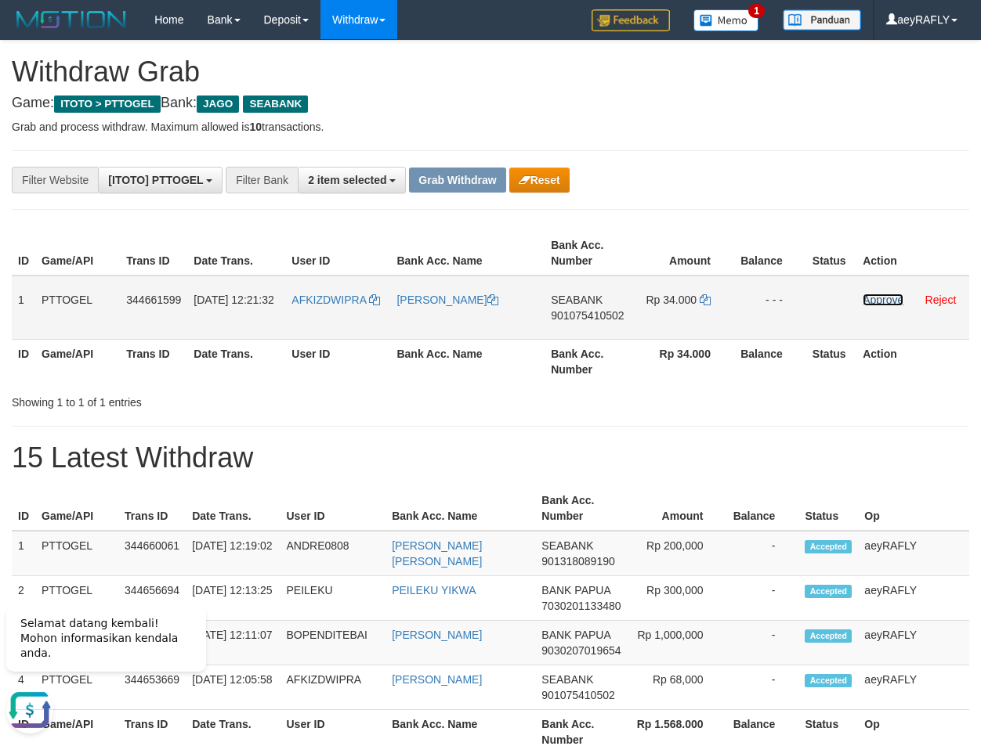
click at [873, 299] on link "Approve" at bounding box center [882, 300] width 41 height 13
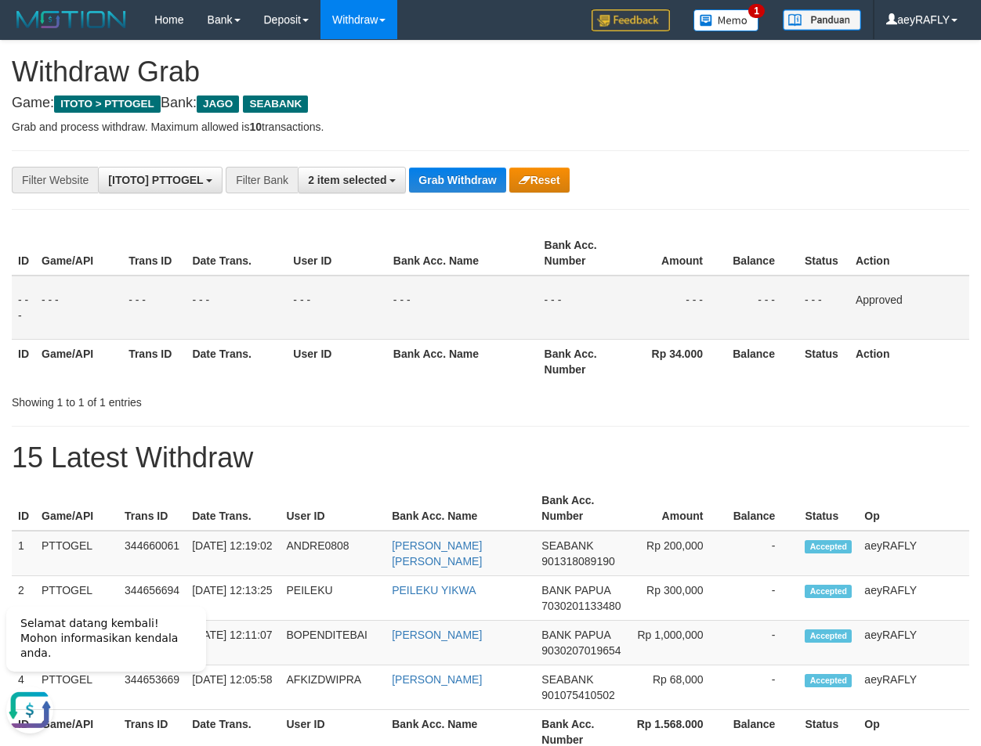
drag, startPoint x: 732, startPoint y: 269, endPoint x: 604, endPoint y: 243, distance: 130.3
click at [722, 269] on tr "ID Game/API Trans ID Date Trans. User ID Bank Acc. Name Bank Acc. Number Amount…" at bounding box center [490, 253] width 957 height 45
click at [441, 172] on button "Grab Withdraw" at bounding box center [457, 180] width 96 height 25
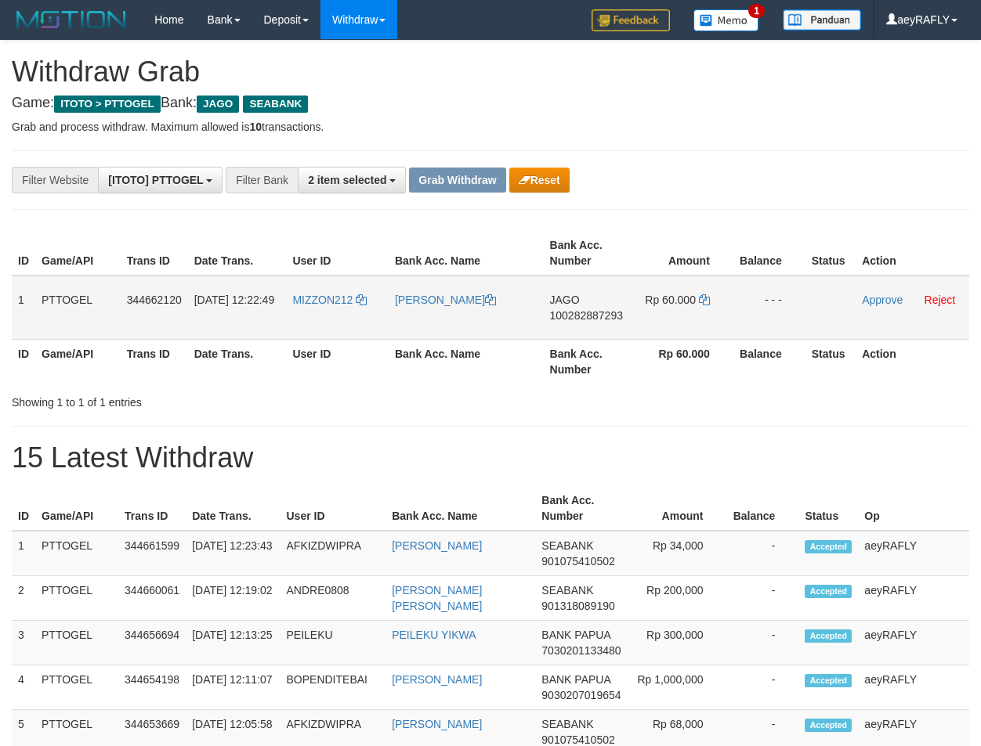
scroll to position [408, 0]
drag, startPoint x: 327, startPoint y: 311, endPoint x: 689, endPoint y: 311, distance: 361.8
click at [689, 311] on tr "1 PTTOGEL 344662120 [DATE] 12:22:49 MIZZON212 [PERSON_NAME] JAGO 100282887293 R…" at bounding box center [490, 308] width 957 height 64
drag, startPoint x: 725, startPoint y: 213, endPoint x: 699, endPoint y: 248, distance: 43.7
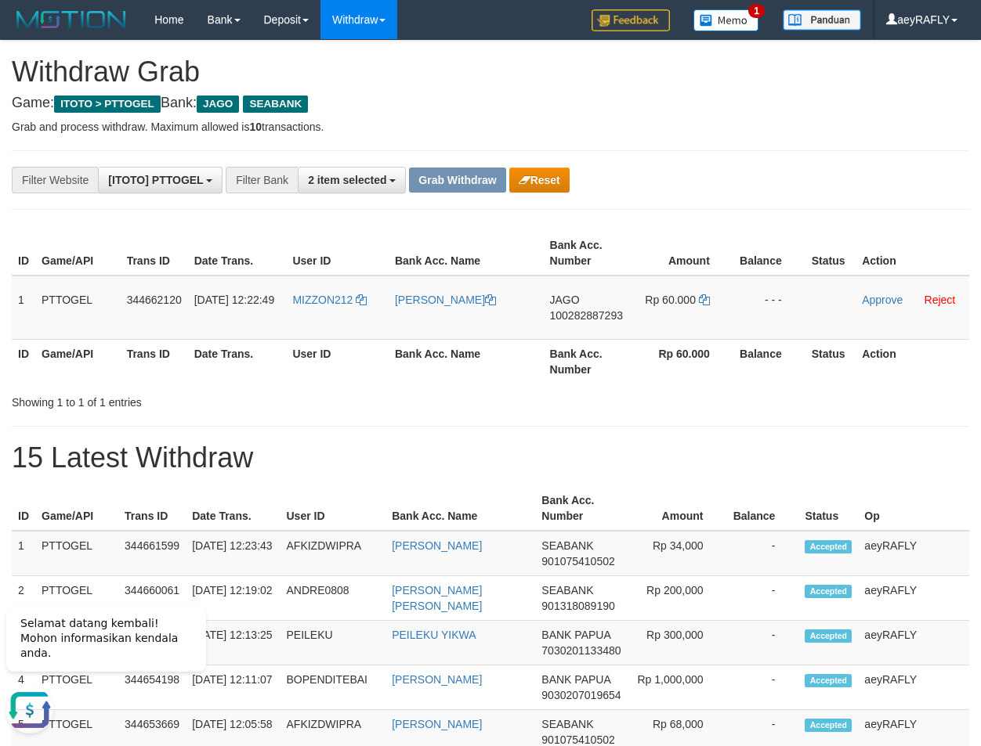
click at [718, 225] on div "**********" at bounding box center [490, 433] width 981 height 785
click at [598, 312] on span "100282887293" at bounding box center [586, 315] width 73 height 13
click at [583, 311] on span "100282887293" at bounding box center [586, 315] width 73 height 13
click at [703, 299] on icon at bounding box center [704, 299] width 11 height 11
click at [888, 298] on link "Approve" at bounding box center [882, 300] width 41 height 13
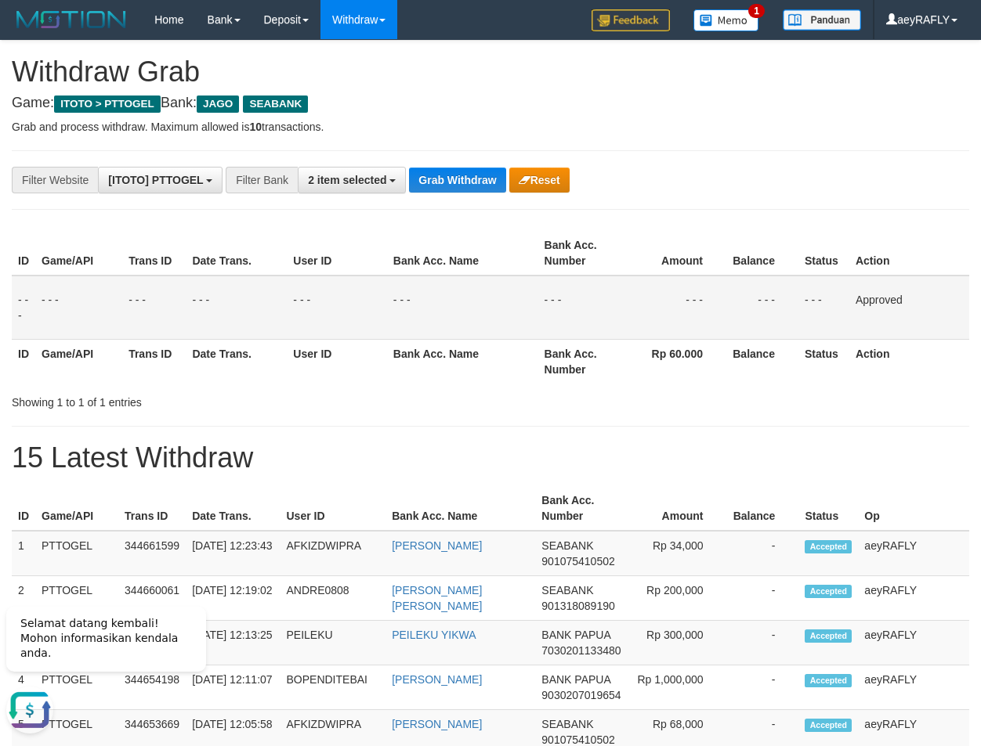
click at [515, 269] on th "Bank Acc. Name" at bounding box center [462, 253] width 151 height 45
click at [404, 316] on td "- - -" at bounding box center [462, 308] width 151 height 64
click at [789, 291] on td "- - -" at bounding box center [762, 308] width 72 height 64
click at [450, 172] on button "Grab Withdraw" at bounding box center [457, 180] width 96 height 25
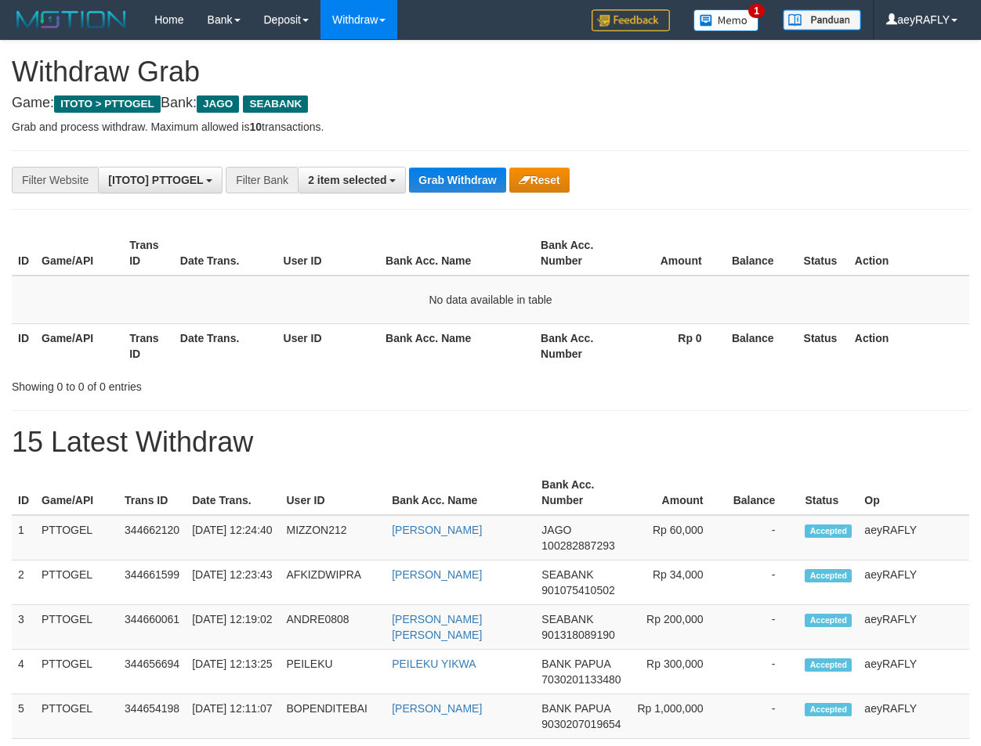
scroll to position [408, 0]
click at [318, 179] on span "2 item selected" at bounding box center [347, 180] width 78 height 13
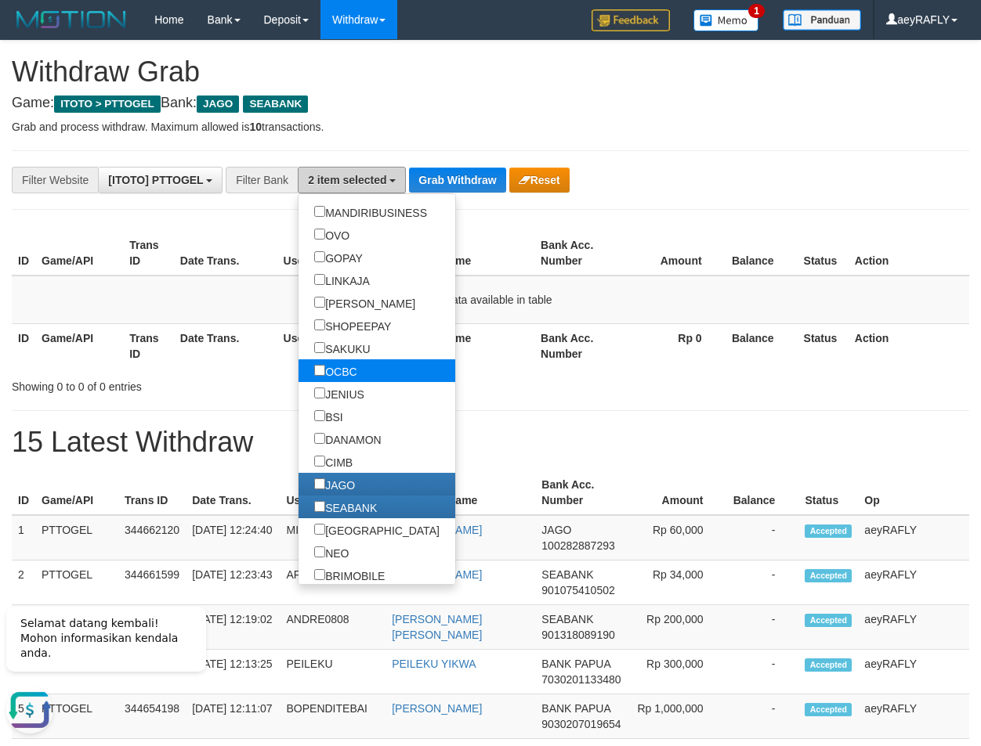
scroll to position [351, 0]
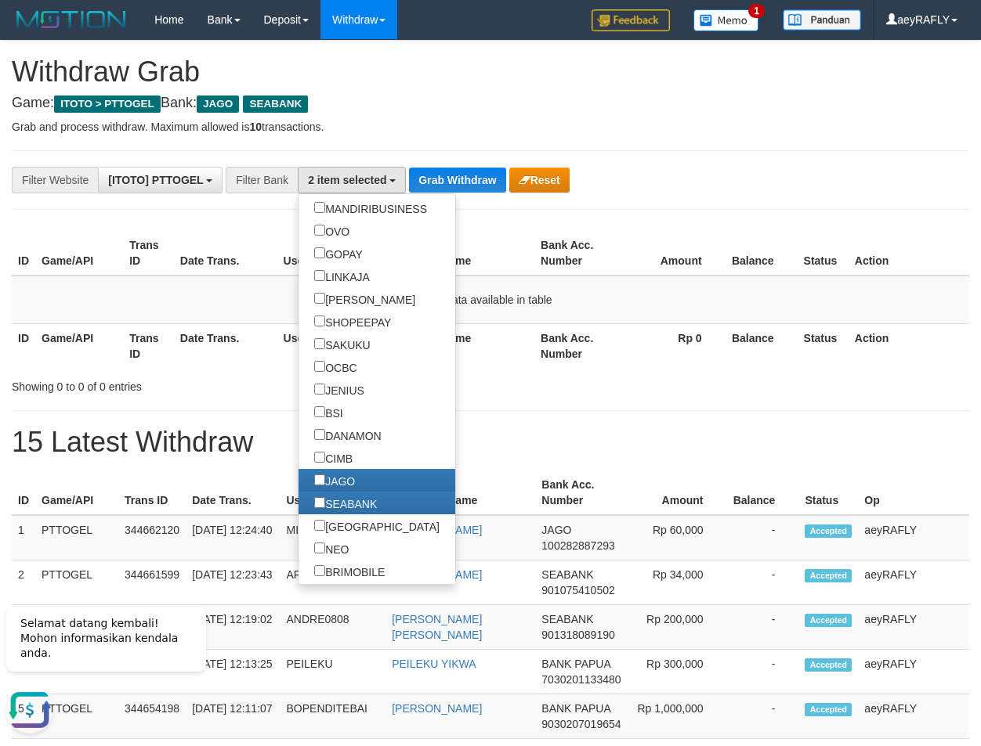
drag, startPoint x: 594, startPoint y: 302, endPoint x: 540, endPoint y: 222, distance: 96.2
click at [585, 297] on td "No data available in table" at bounding box center [490, 300] width 957 height 49
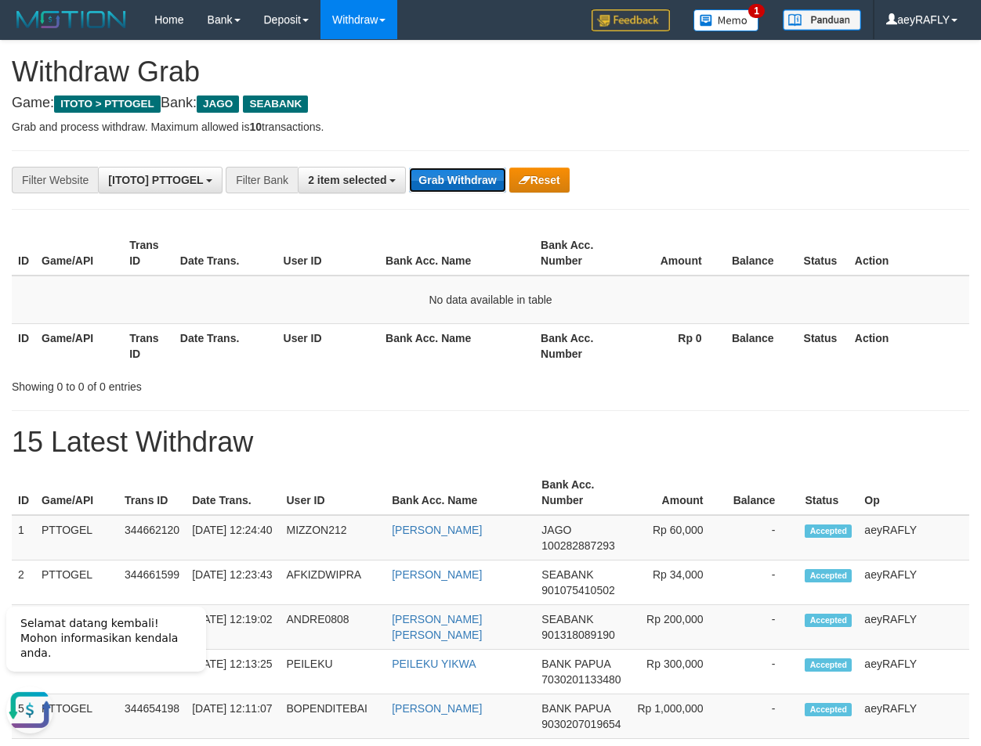
click at [446, 175] on button "Grab Withdraw" at bounding box center [457, 180] width 96 height 25
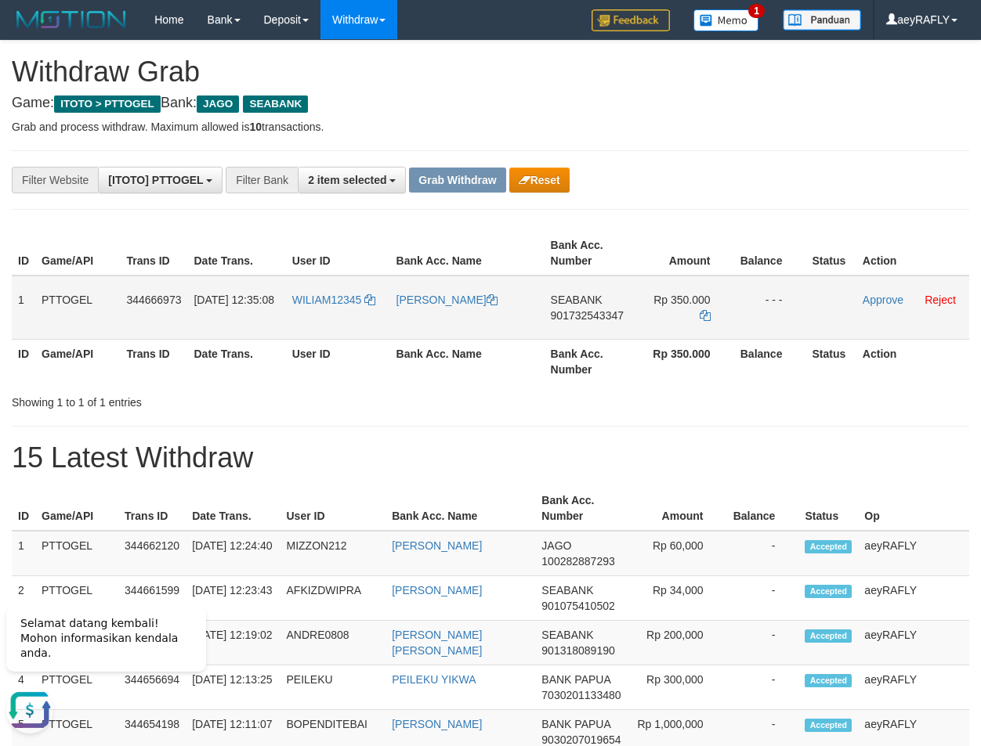
drag, startPoint x: 800, startPoint y: 302, endPoint x: 700, endPoint y: 296, distance: 99.6
click at [700, 296] on tr "1 PTTOGEL 344666973 [DATE] 12:35:08 WILIAM12345 NURUL [PERSON_NAME] SEABANK 901…" at bounding box center [490, 308] width 957 height 64
click at [815, 168] on div "**********" at bounding box center [490, 455] width 981 height 829
drag, startPoint x: 587, startPoint y: 317, endPoint x: 565, endPoint y: 305, distance: 25.9
click at [584, 312] on span "901732543347" at bounding box center [587, 315] width 73 height 13
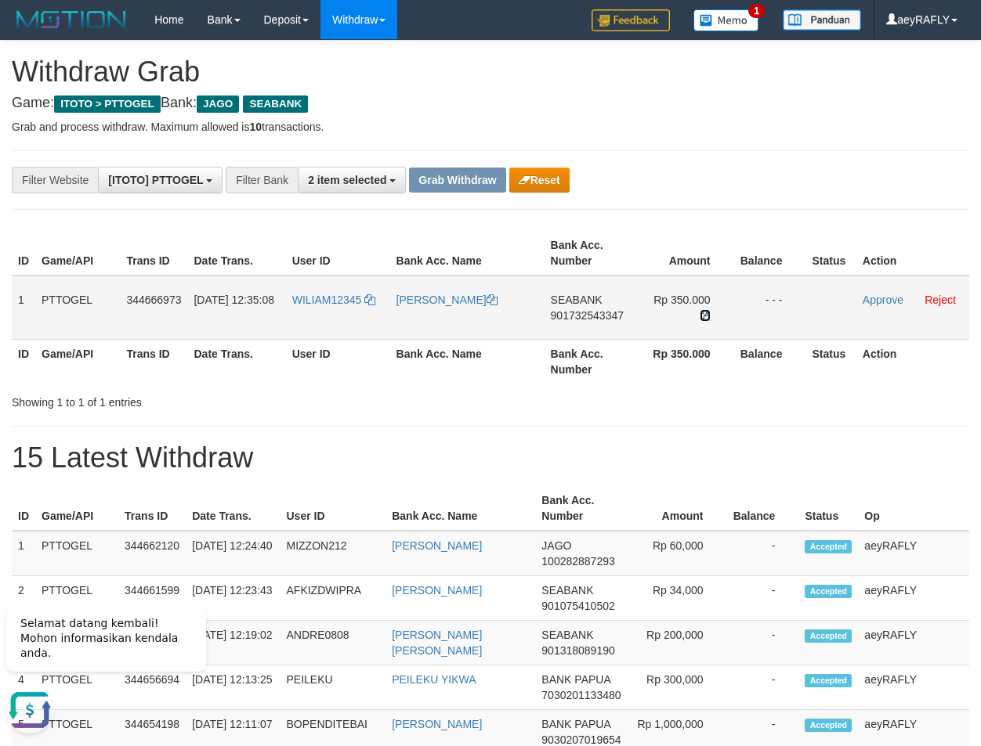
click at [703, 318] on icon at bounding box center [704, 315] width 11 height 11
click at [873, 298] on link "Approve" at bounding box center [882, 300] width 41 height 13
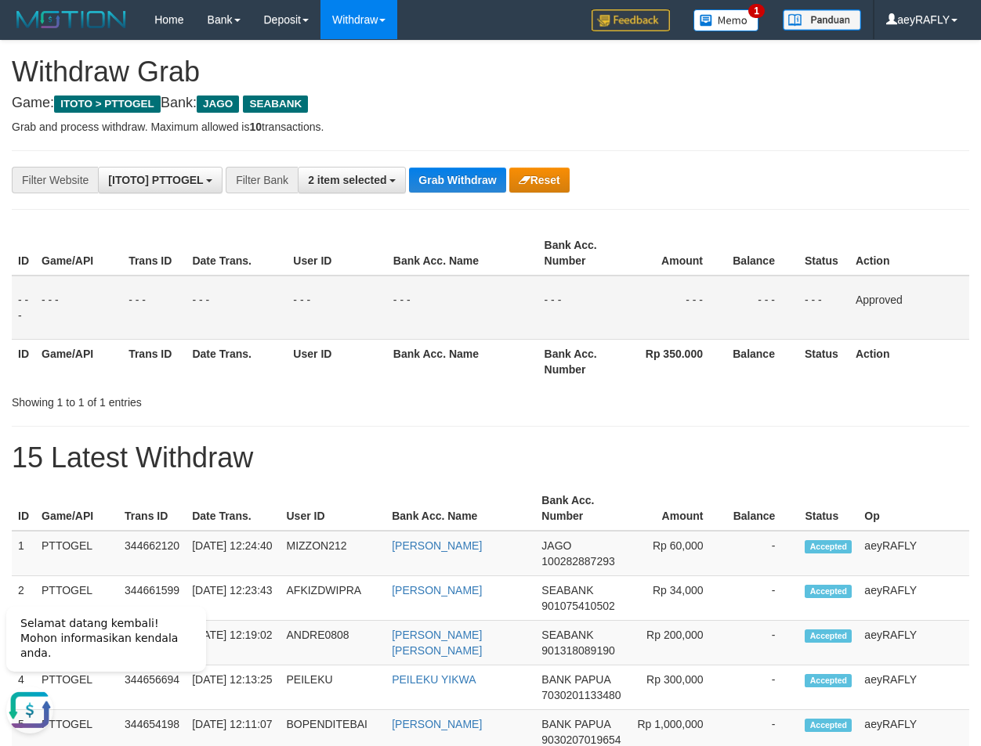
click at [701, 267] on th "Amount" at bounding box center [674, 253] width 103 height 45
click at [455, 175] on button "Grab Withdraw" at bounding box center [457, 180] width 96 height 25
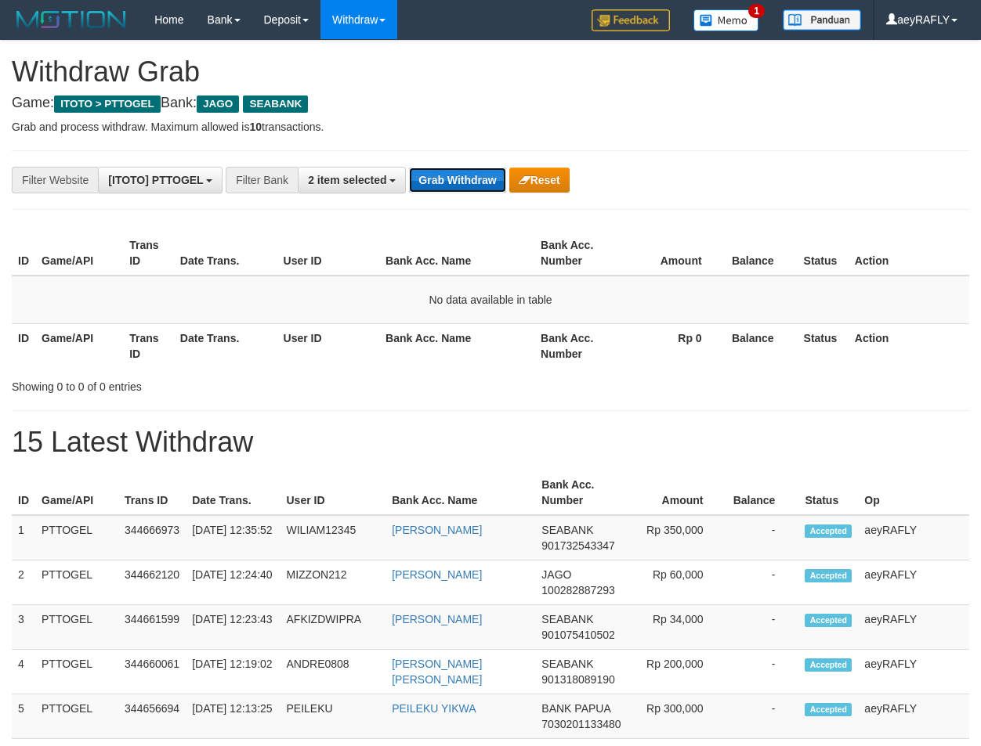
scroll to position [408, 0]
drag, startPoint x: 0, startPoint y: 0, endPoint x: 457, endPoint y: 175, distance: 489.6
click at [457, 175] on button "Grab Withdraw" at bounding box center [457, 180] width 96 height 25
click at [446, 173] on button "Grab Withdraw" at bounding box center [457, 180] width 96 height 25
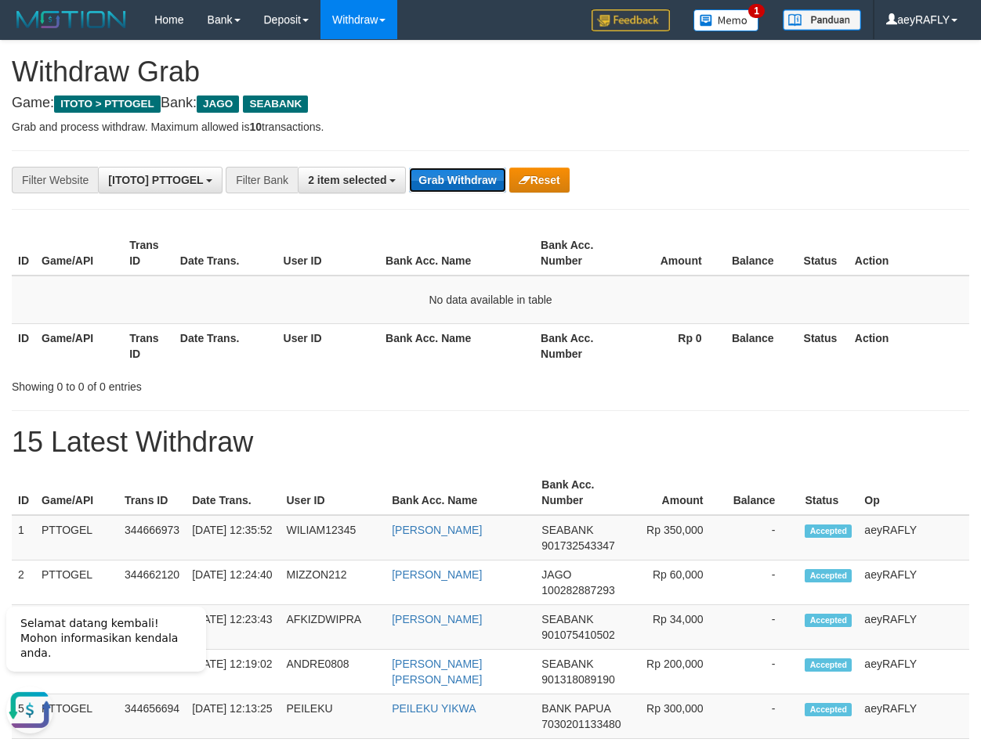
click at [446, 173] on button "Grab Withdraw" at bounding box center [457, 180] width 96 height 25
click at [439, 176] on button "Grab Withdraw" at bounding box center [457, 180] width 96 height 25
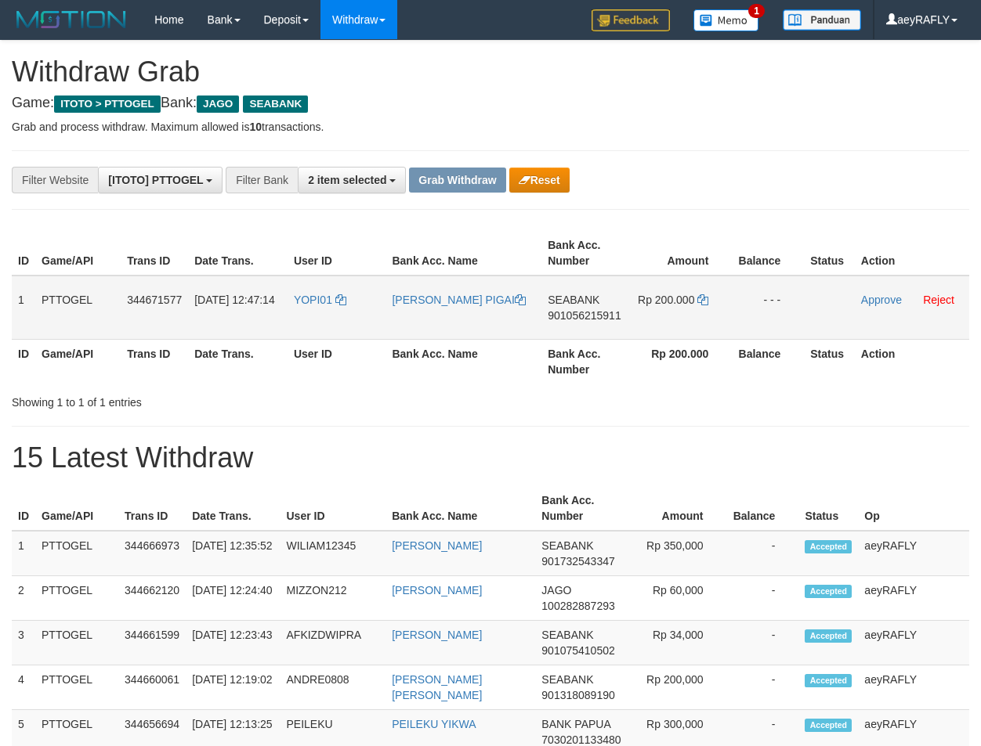
scroll to position [408, 0]
drag, startPoint x: 385, startPoint y: 323, endPoint x: 666, endPoint y: 309, distance: 281.5
click at [666, 309] on tr "1 PTTOGEL 344671577 30/09/2025 12:47:14 YOPI01 YOEL PIGAI SEABANK 901056215911 …" at bounding box center [490, 308] width 957 height 64
drag, startPoint x: 724, startPoint y: 226, endPoint x: 669, endPoint y: 297, distance: 89.9
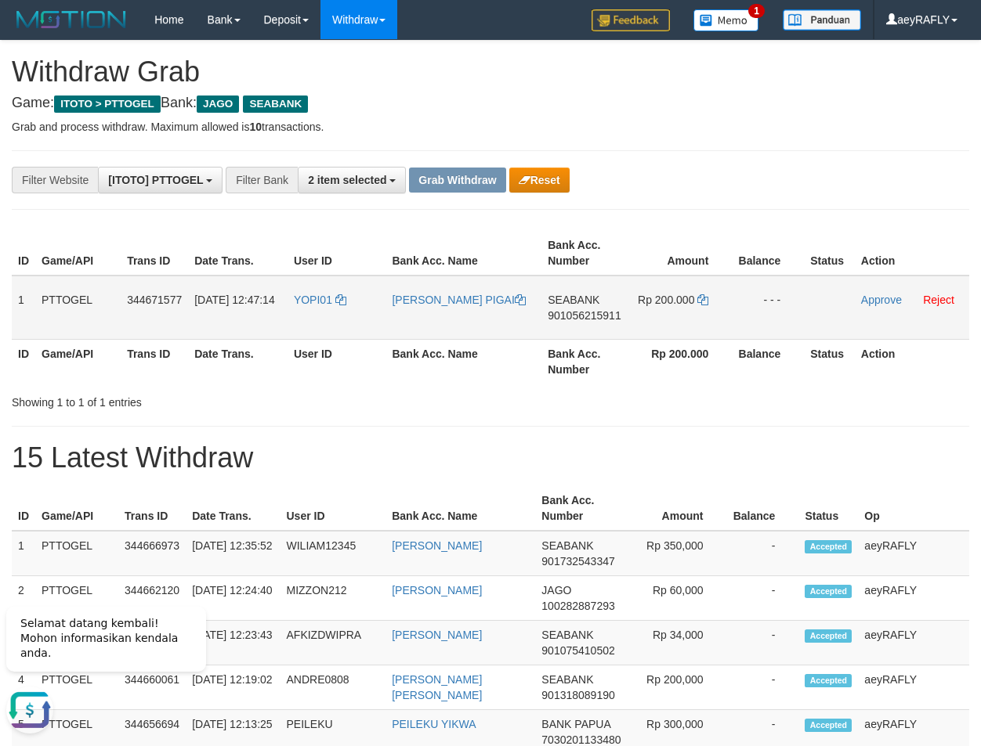
click at [723, 227] on div "ID Game/API Trans ID Date Trans. User ID Bank Acc. Name Bank Acc. Number Amount…" at bounding box center [490, 318] width 957 height 185
click at [579, 314] on span "901056215911" at bounding box center [583, 315] width 73 height 13
click at [704, 302] on icon at bounding box center [702, 299] width 11 height 11
click at [880, 296] on link "Approve" at bounding box center [881, 300] width 41 height 13
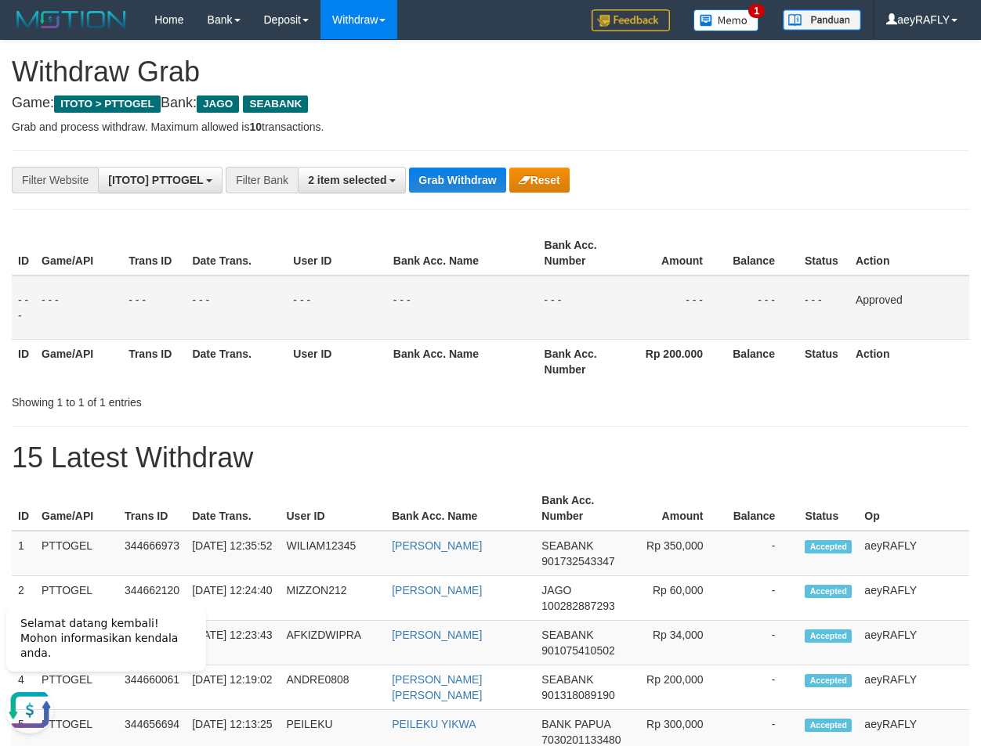
drag, startPoint x: 942, startPoint y: 358, endPoint x: 932, endPoint y: 358, distance: 10.2
click at [936, 358] on th "Action" at bounding box center [909, 361] width 120 height 45
click at [840, 305] on td "- - -" at bounding box center [823, 308] width 51 height 64
click at [468, 275] on th "Bank Acc. Name" at bounding box center [462, 253] width 151 height 45
click at [629, 385] on div "ID Game/API Trans ID Date Trans. User ID Bank Acc. Name Bank Acc. Number Amount…" at bounding box center [490, 307] width 981 height 162
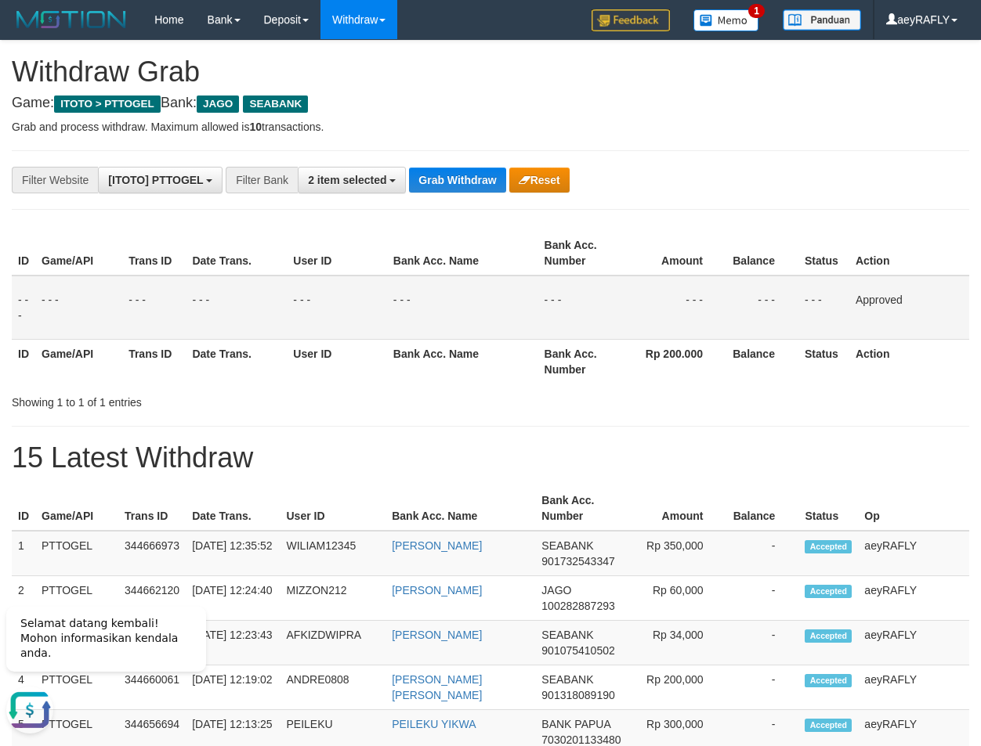
drag, startPoint x: 839, startPoint y: 320, endPoint x: 809, endPoint y: 328, distance: 31.0
click at [809, 328] on td "- - -" at bounding box center [823, 308] width 51 height 64
click at [454, 161] on div "**********" at bounding box center [490, 478] width 981 height 874
click at [461, 171] on button "Grab Withdraw" at bounding box center [457, 180] width 96 height 25
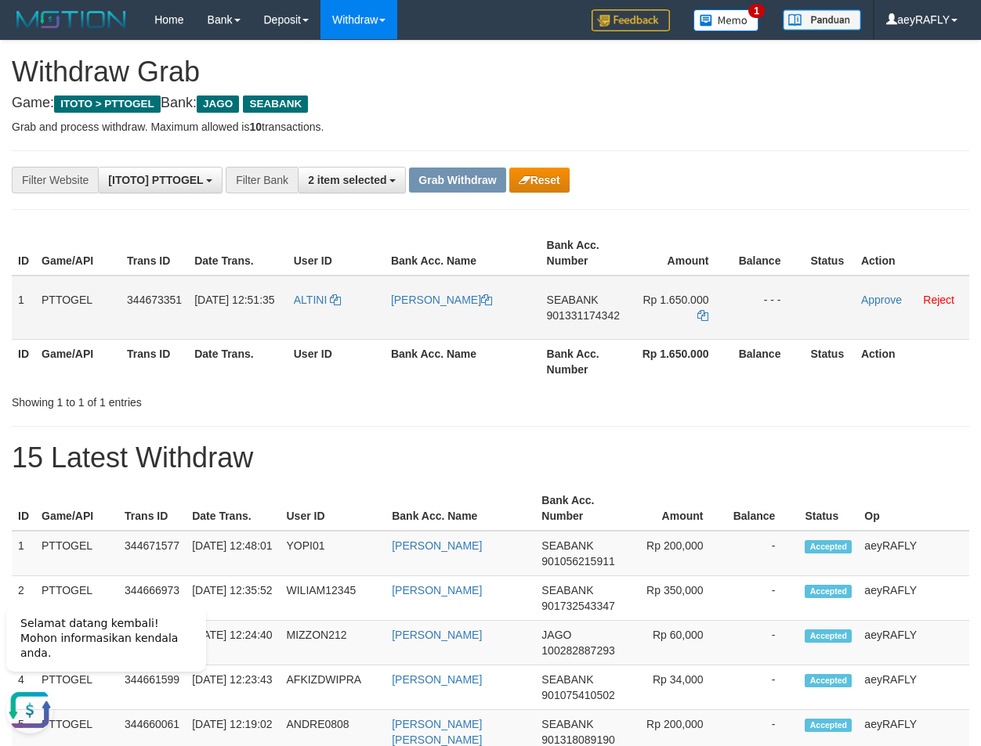
drag, startPoint x: 325, startPoint y: 324, endPoint x: 708, endPoint y: 327, distance: 383.0
click at [708, 327] on tr "1 PTTOGEL 344673351 30/09/2025 12:51:35 ALTINI KASMAN HARTONO TAMPUBOLON SEABAN…" at bounding box center [490, 308] width 957 height 64
drag, startPoint x: 771, startPoint y: 468, endPoint x: 352, endPoint y: 392, distance: 426.6
click at [728, 461] on h1 "15 Latest Withdraw" at bounding box center [490, 458] width 957 height 31
drag, startPoint x: 518, startPoint y: 309, endPoint x: 645, endPoint y: 307, distance: 126.1
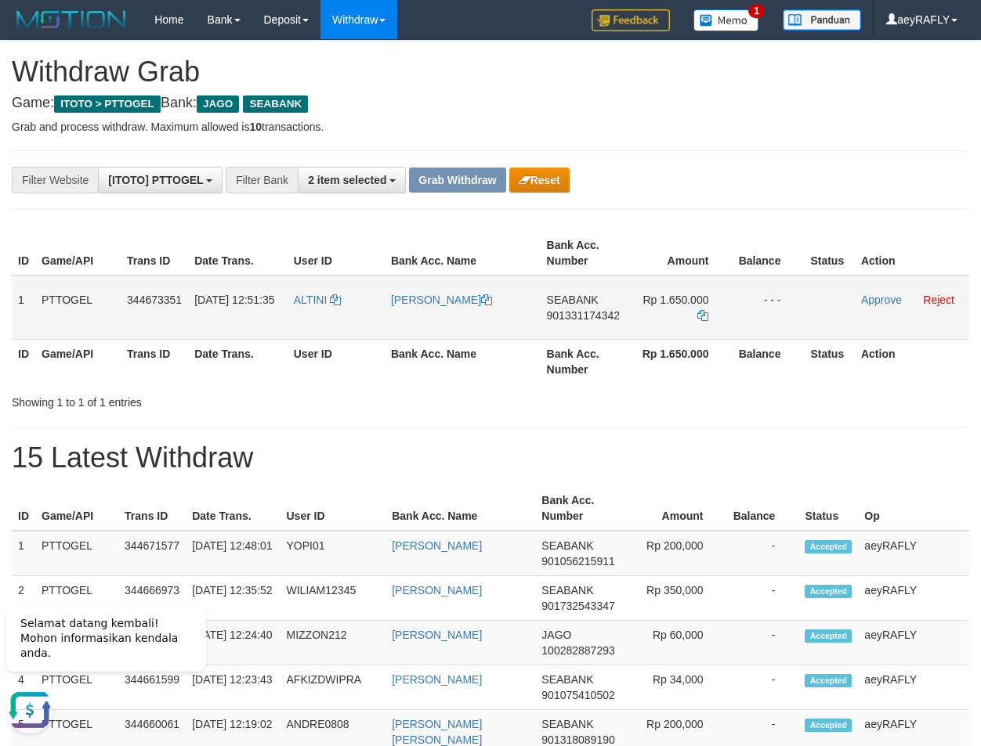
click at [645, 307] on tr "1 PTTOGEL 344673351 30/09/2025 12:51:35 ALTINI KASMAN HARTONO TAMPUBOLON SEABAN…" at bounding box center [490, 308] width 957 height 64
copy tr
drag, startPoint x: 776, startPoint y: 439, endPoint x: 576, endPoint y: 352, distance: 218.5
click at [761, 428] on div "**********" at bounding box center [490, 500] width 981 height 919
click at [559, 311] on span "901331174342" at bounding box center [583, 315] width 73 height 13
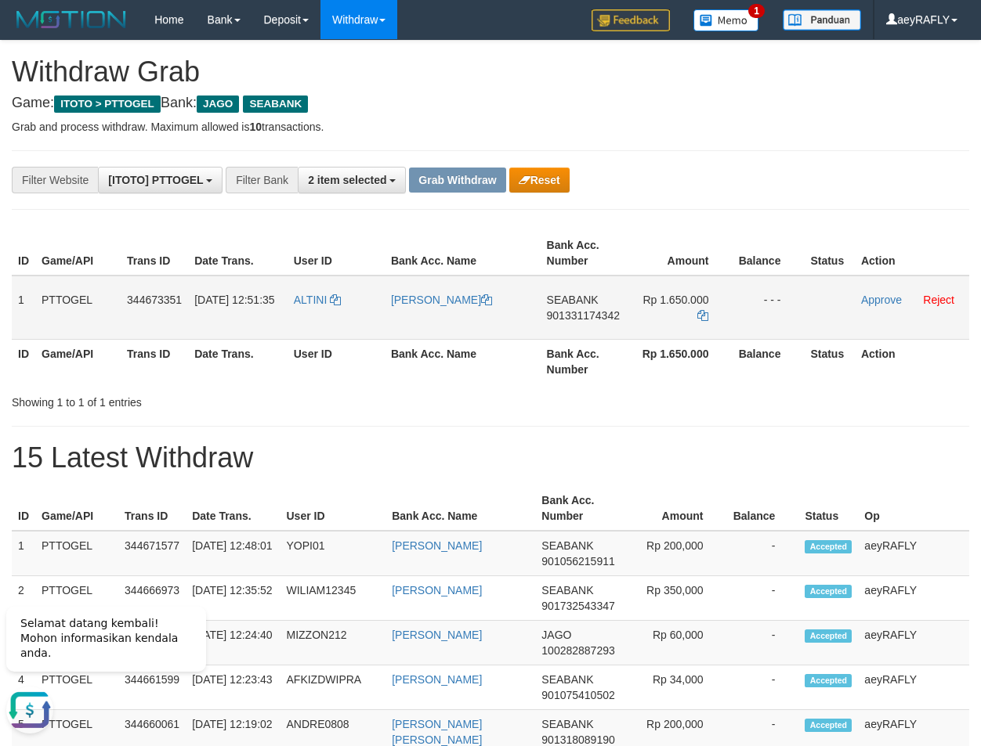
click at [601, 311] on span "901331174342" at bounding box center [583, 315] width 73 height 13
click at [705, 315] on icon at bounding box center [702, 315] width 11 height 11
click at [892, 305] on link "Approve" at bounding box center [881, 300] width 41 height 13
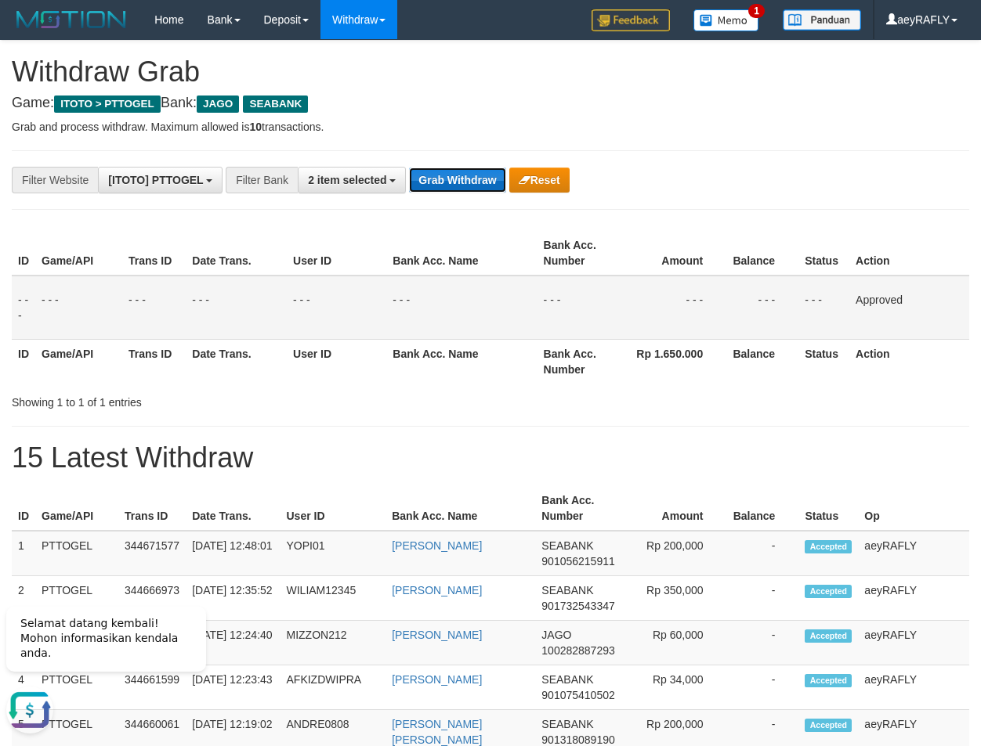
click at [461, 188] on button "Grab Withdraw" at bounding box center [457, 180] width 96 height 25
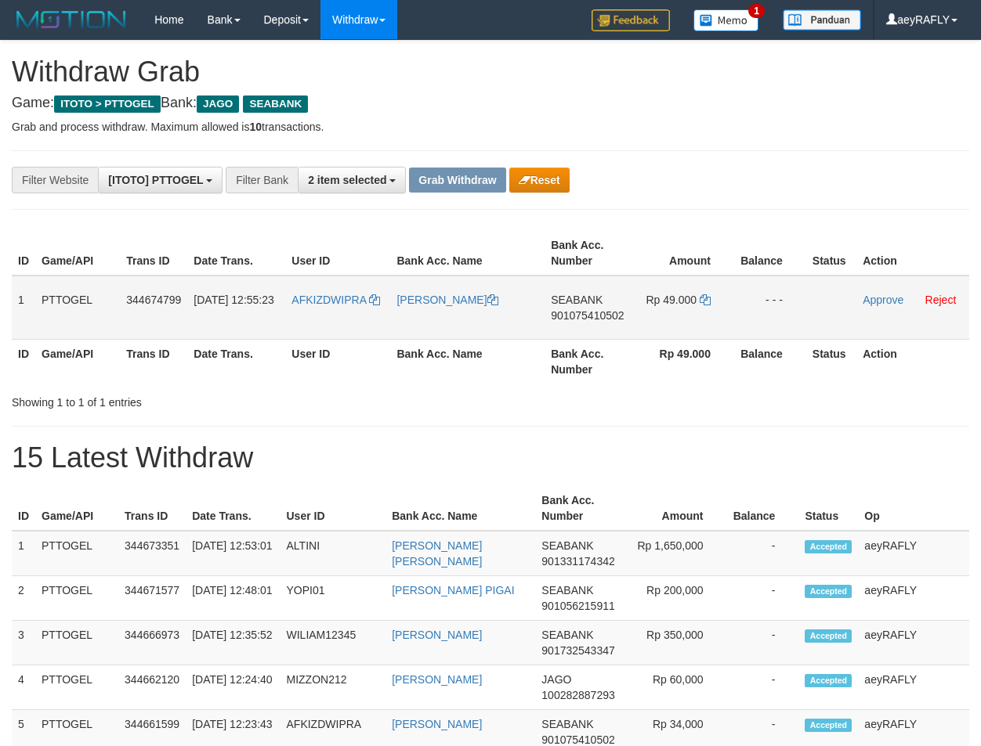
scroll to position [408, 0]
drag, startPoint x: 614, startPoint y: 293, endPoint x: 687, endPoint y: 320, distance: 77.6
click at [688, 320] on tr "1 PTTOGEL 344674799 [DATE] 12:55:23 AFKIZDWIPRA [PERSON_NAME][GEOGRAPHIC_DATA] …" at bounding box center [490, 308] width 957 height 64
drag, startPoint x: 581, startPoint y: 316, endPoint x: 107, endPoint y: 407, distance: 483.3
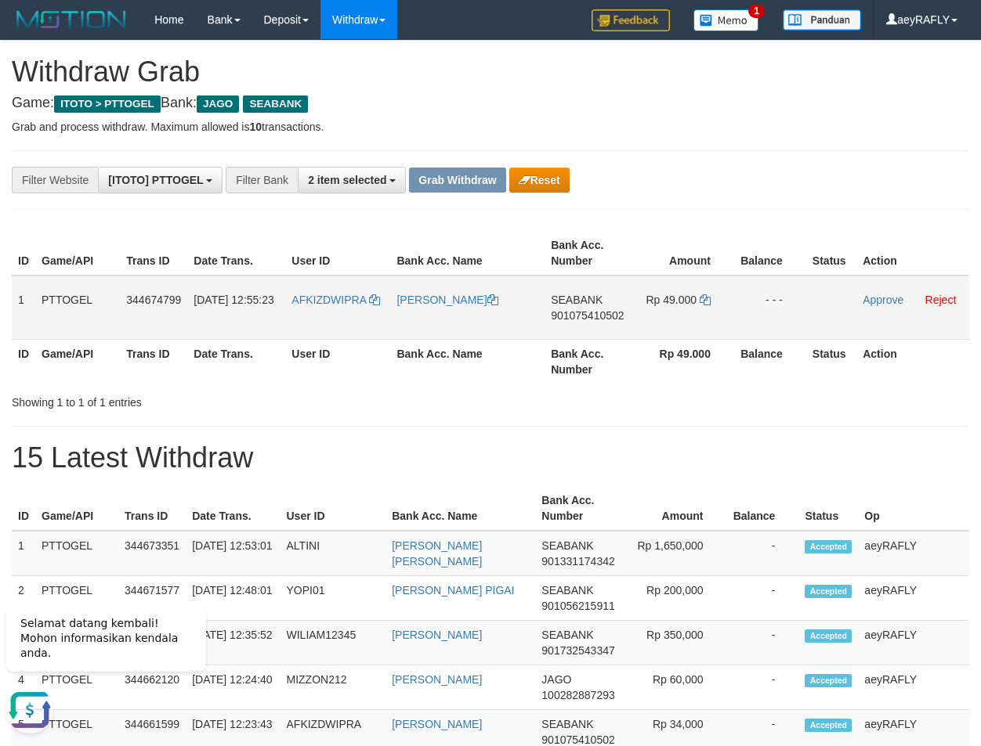
click at [580, 316] on span "901075410502" at bounding box center [587, 315] width 73 height 13
click at [699, 306] on td "Rp 49.000" at bounding box center [683, 308] width 99 height 64
click at [702, 303] on icon at bounding box center [704, 299] width 11 height 11
click at [702, 300] on icon at bounding box center [704, 299] width 11 height 11
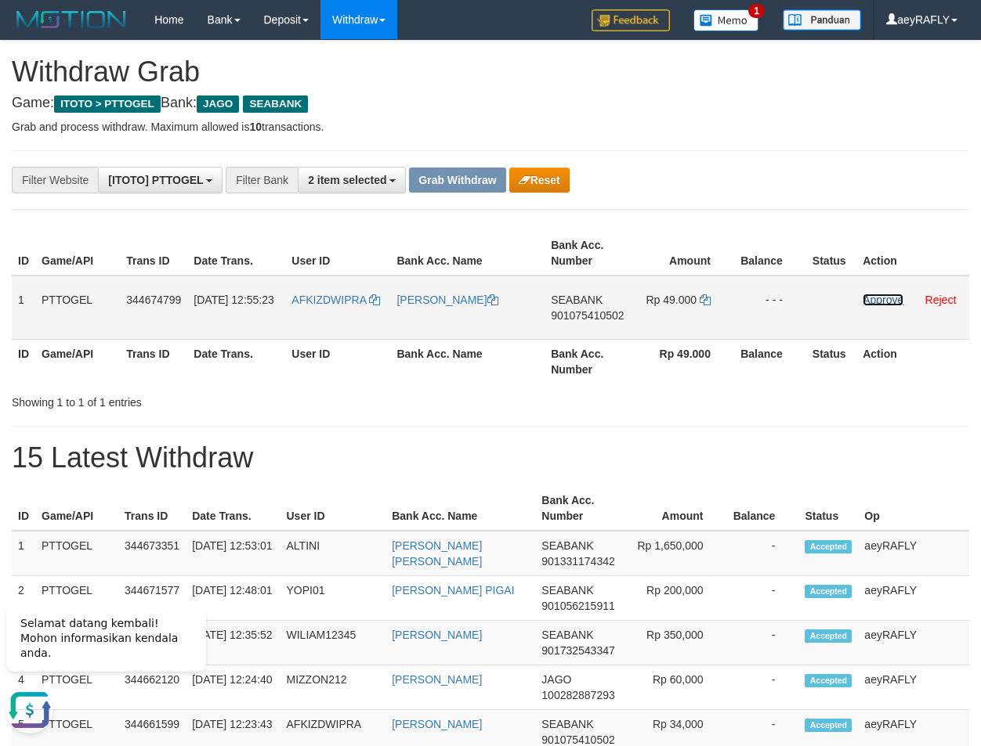
click at [874, 300] on link "Approve" at bounding box center [882, 300] width 41 height 13
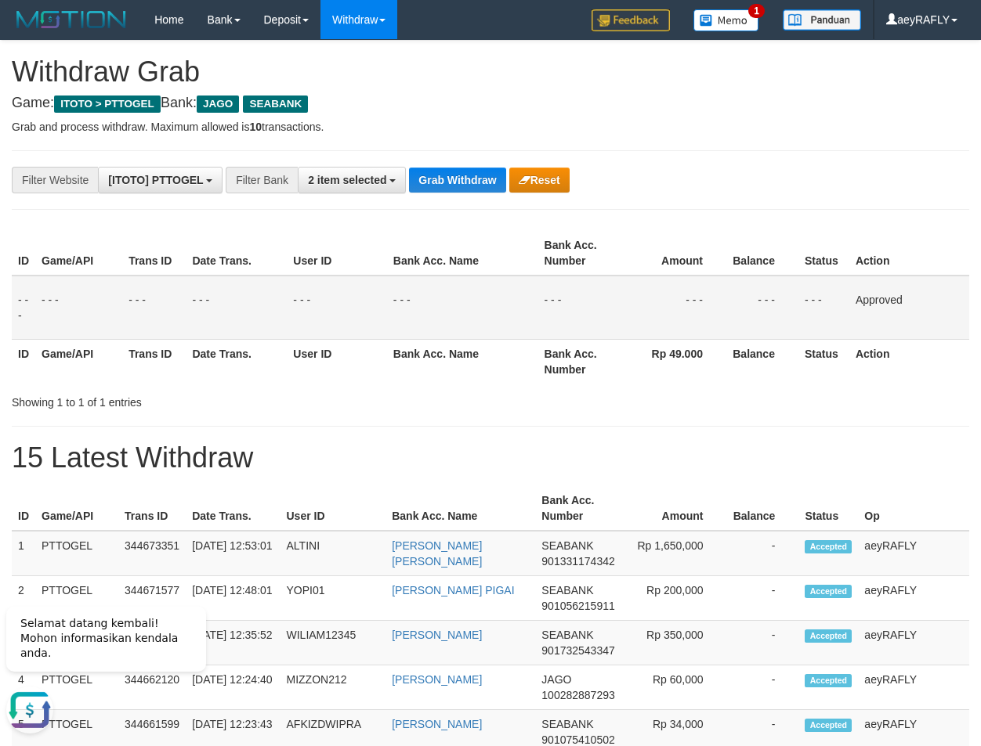
click at [808, 267] on th "Status" at bounding box center [823, 253] width 51 height 45
click at [464, 179] on button "Grab Withdraw" at bounding box center [457, 180] width 96 height 25
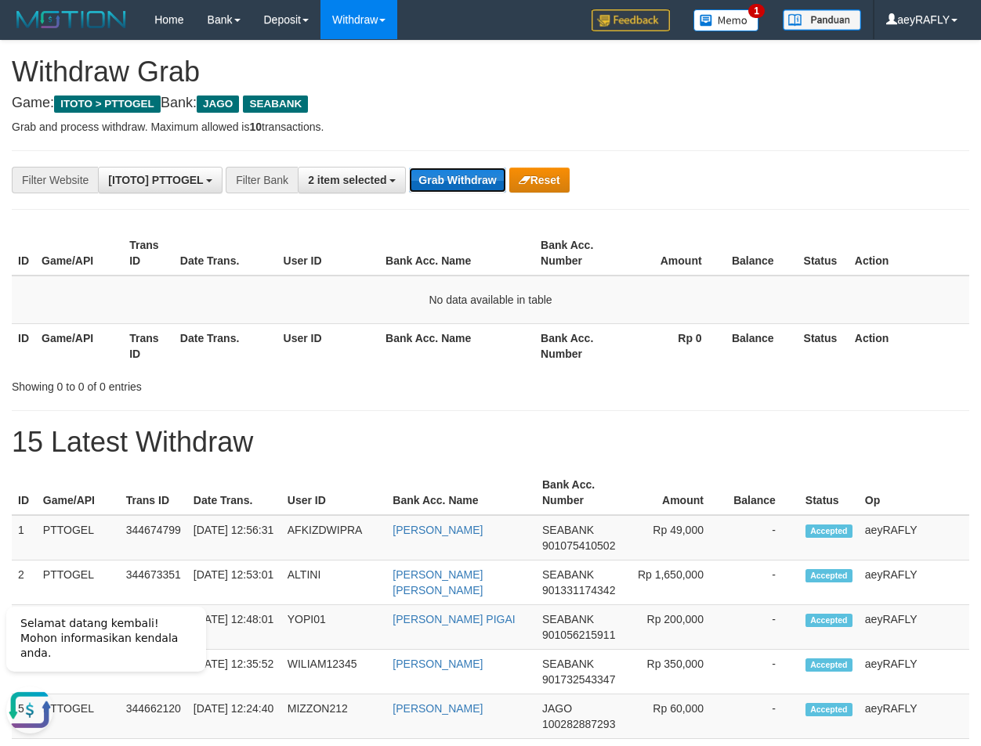
click at [464, 177] on button "Grab Withdraw" at bounding box center [457, 180] width 96 height 25
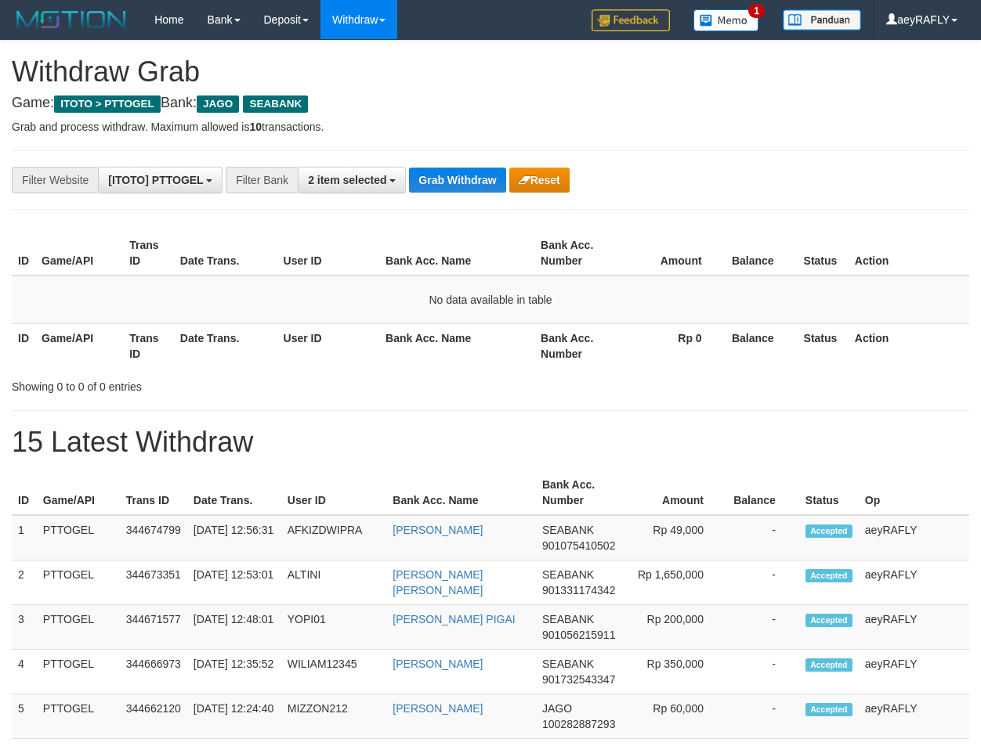
scroll to position [408, 0]
click at [464, 177] on button "Grab Withdraw" at bounding box center [457, 180] width 96 height 25
click at [465, 177] on button "Grab Withdraw" at bounding box center [457, 180] width 96 height 25
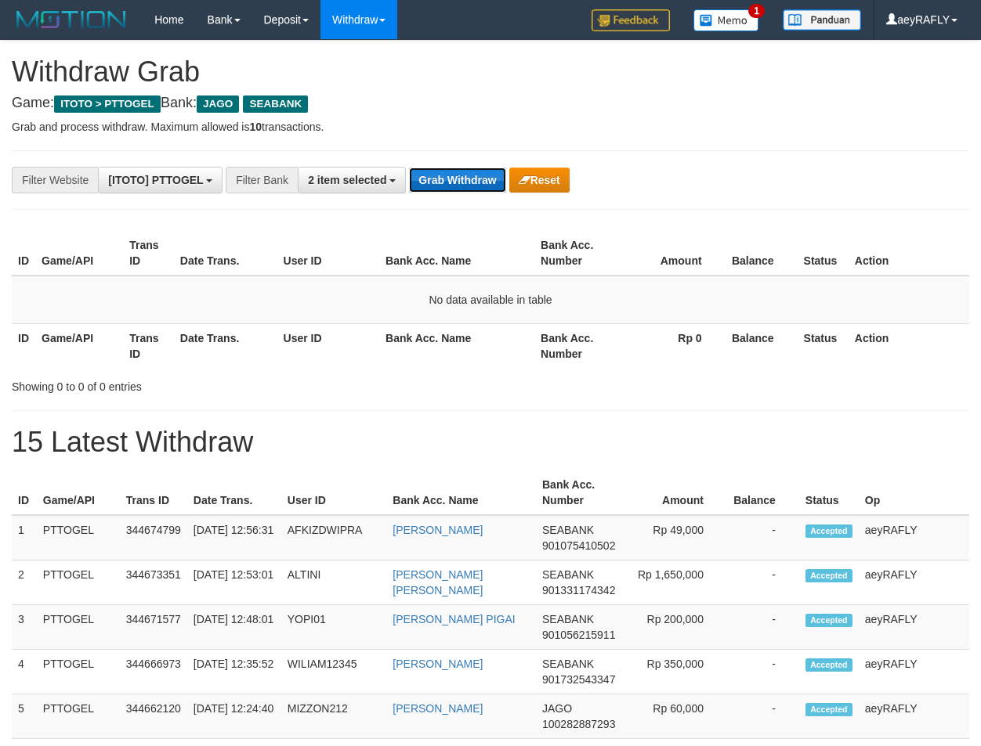
click at [467, 178] on button "Grab Withdraw" at bounding box center [457, 180] width 96 height 25
click at [468, 178] on button "Grab Withdraw" at bounding box center [457, 180] width 96 height 25
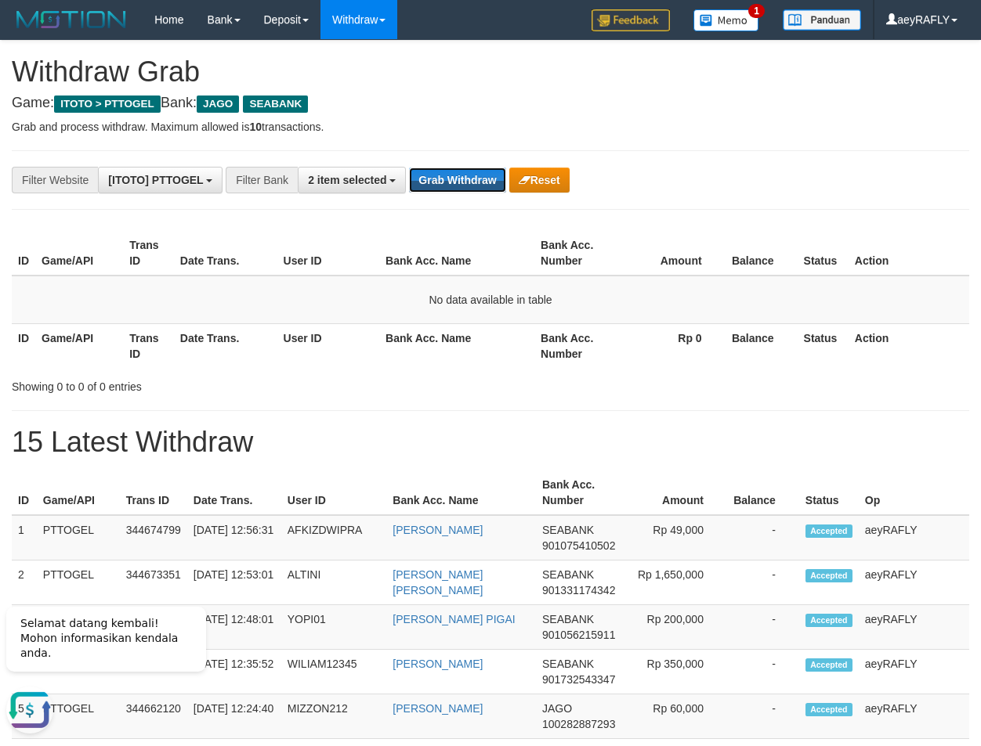
click at [468, 178] on button "Grab Withdraw" at bounding box center [457, 180] width 96 height 25
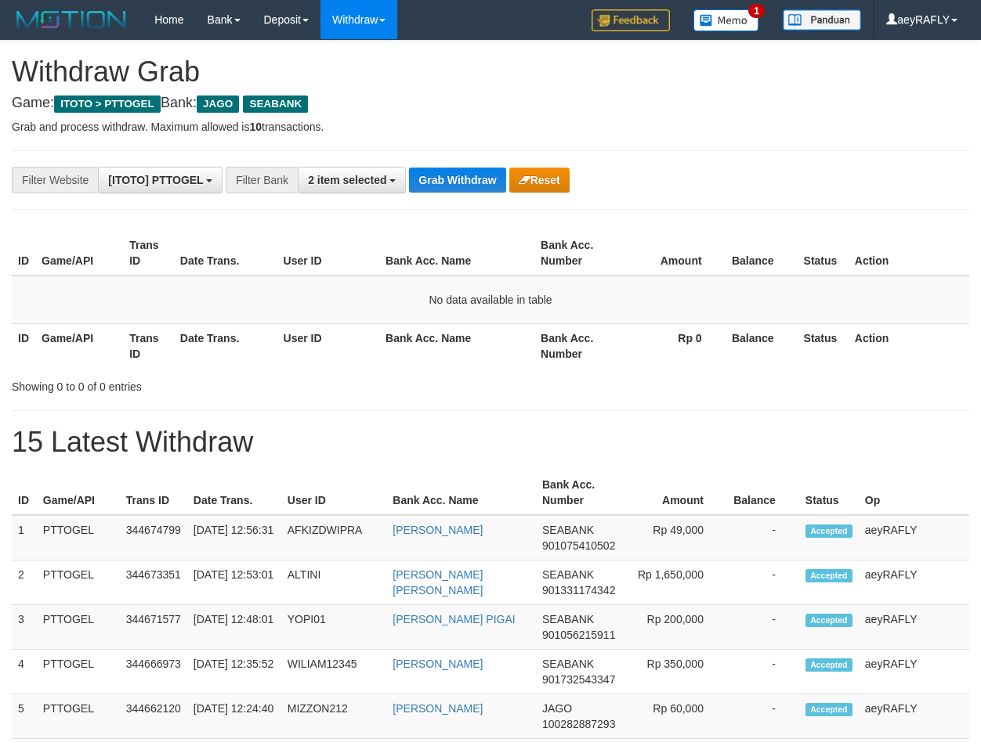
click at [468, 178] on button "Grab Withdraw" at bounding box center [457, 180] width 96 height 25
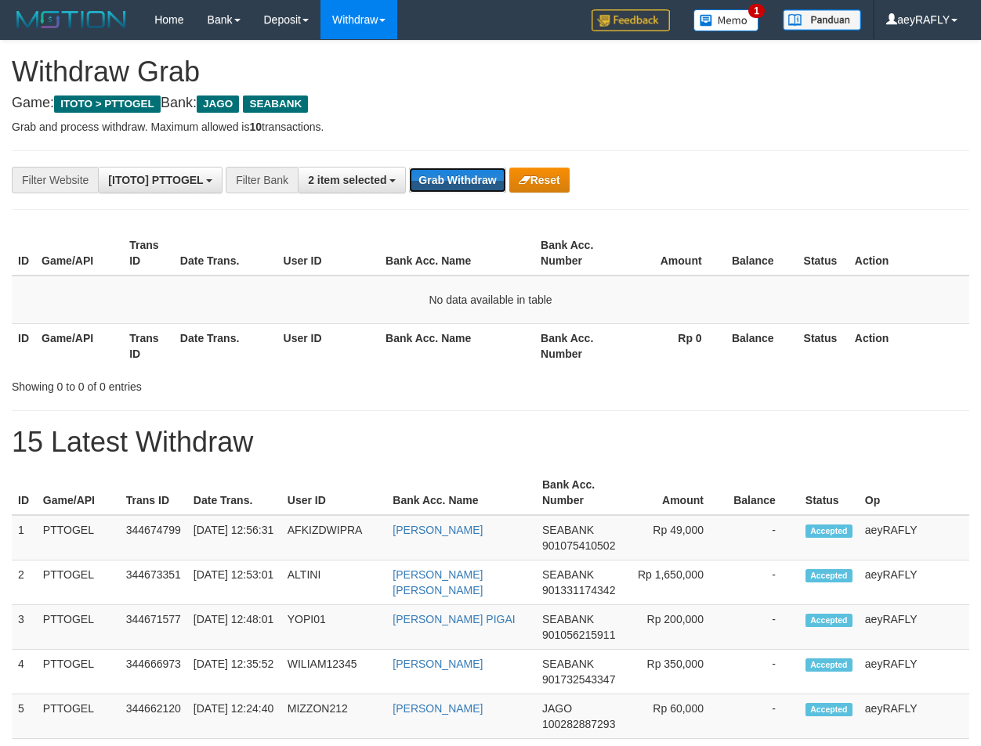
click at [468, 178] on button "Grab Withdraw" at bounding box center [457, 180] width 96 height 25
drag, startPoint x: 0, startPoint y: 0, endPoint x: 469, endPoint y: 178, distance: 501.7
click at [469, 178] on button "Grab Withdraw" at bounding box center [457, 180] width 96 height 25
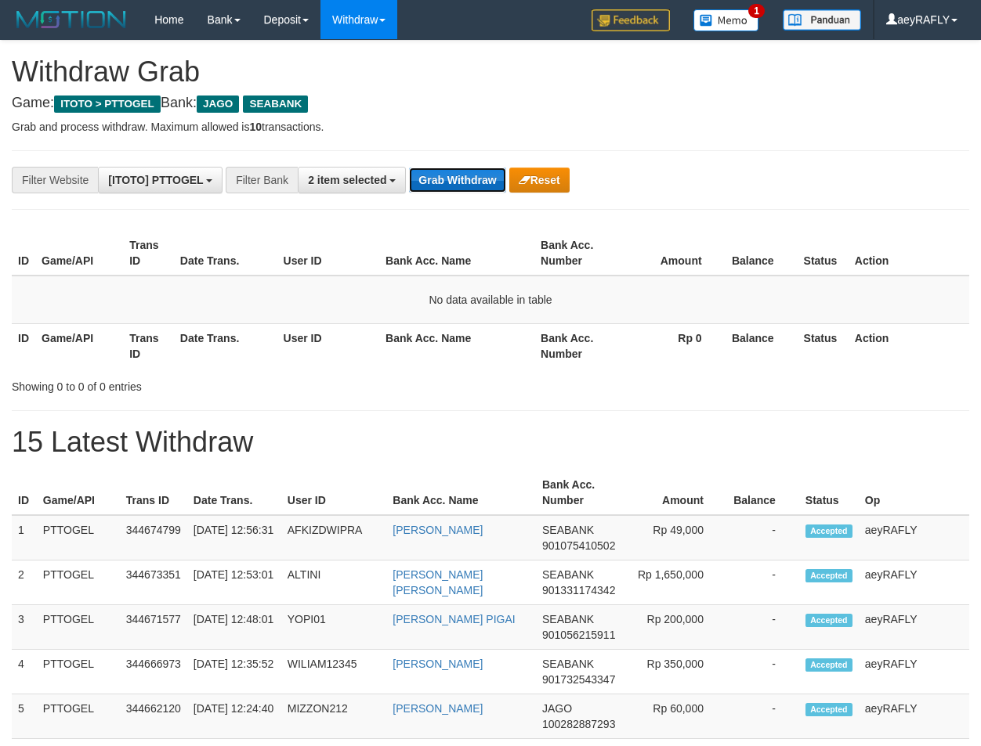
drag, startPoint x: 0, startPoint y: 0, endPoint x: 471, endPoint y: 178, distance: 503.2
click at [471, 178] on button "Grab Withdraw" at bounding box center [457, 180] width 96 height 25
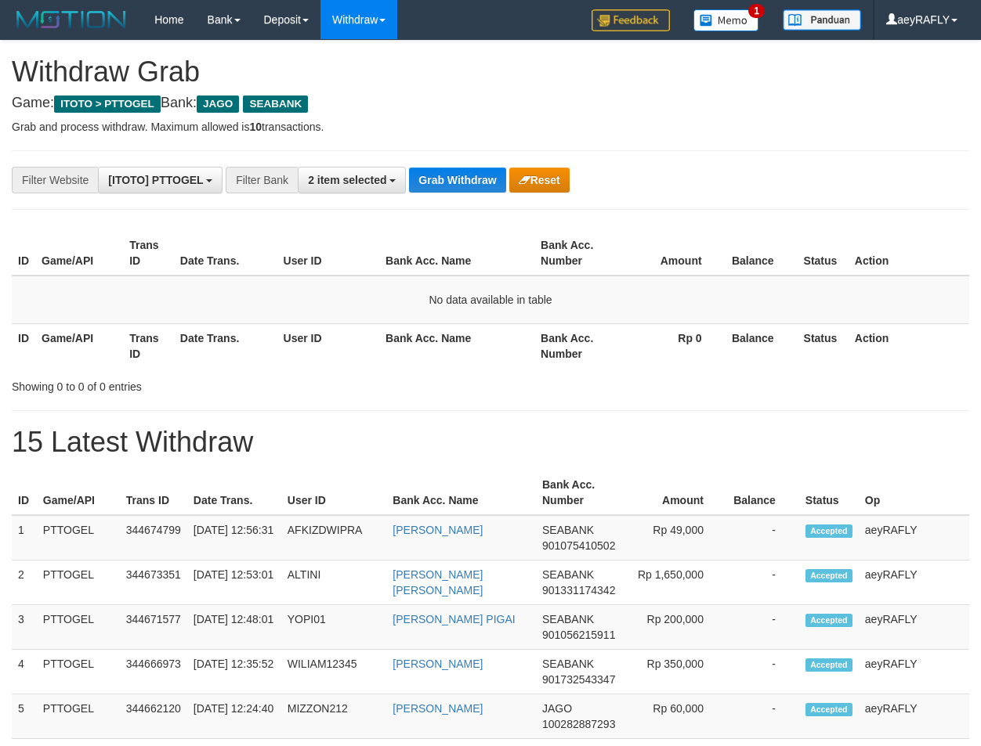
click at [476, 178] on button "Grab Withdraw" at bounding box center [457, 180] width 96 height 25
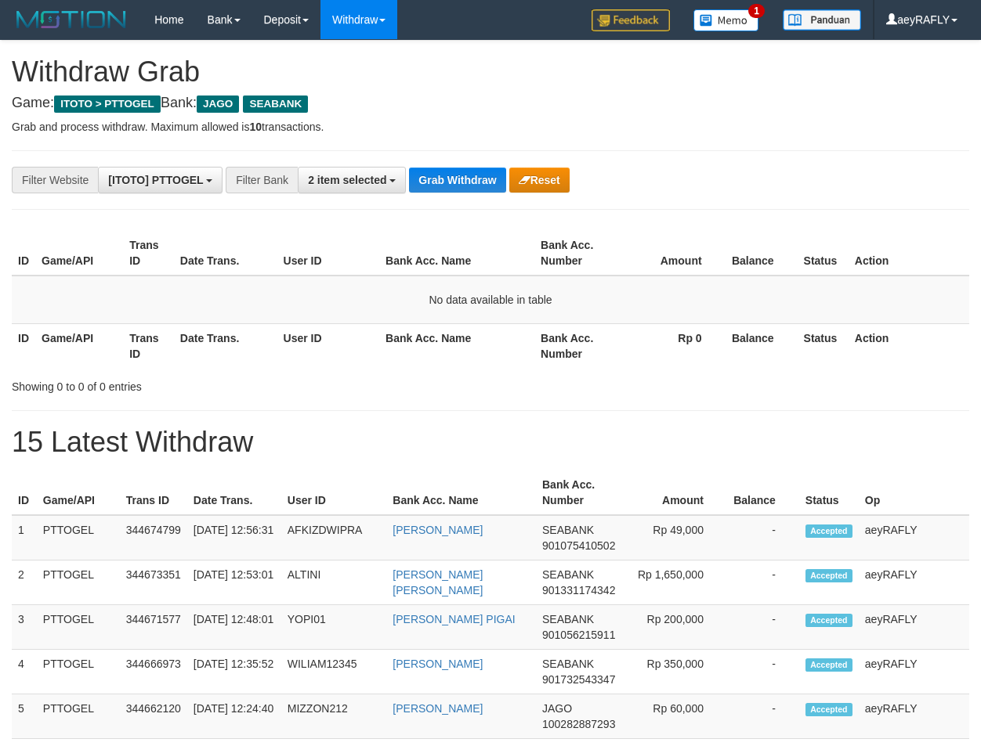
scroll to position [408, 0]
click at [476, 178] on button "Grab Withdraw" at bounding box center [457, 180] width 96 height 25
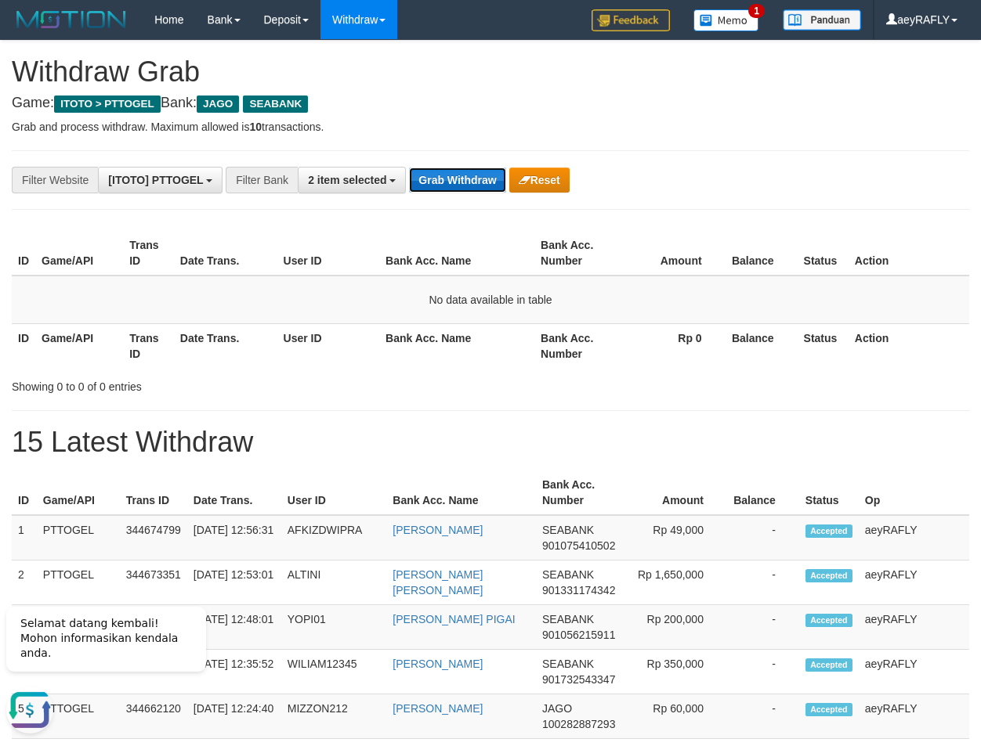
click at [457, 182] on button "Grab Withdraw" at bounding box center [457, 180] width 96 height 25
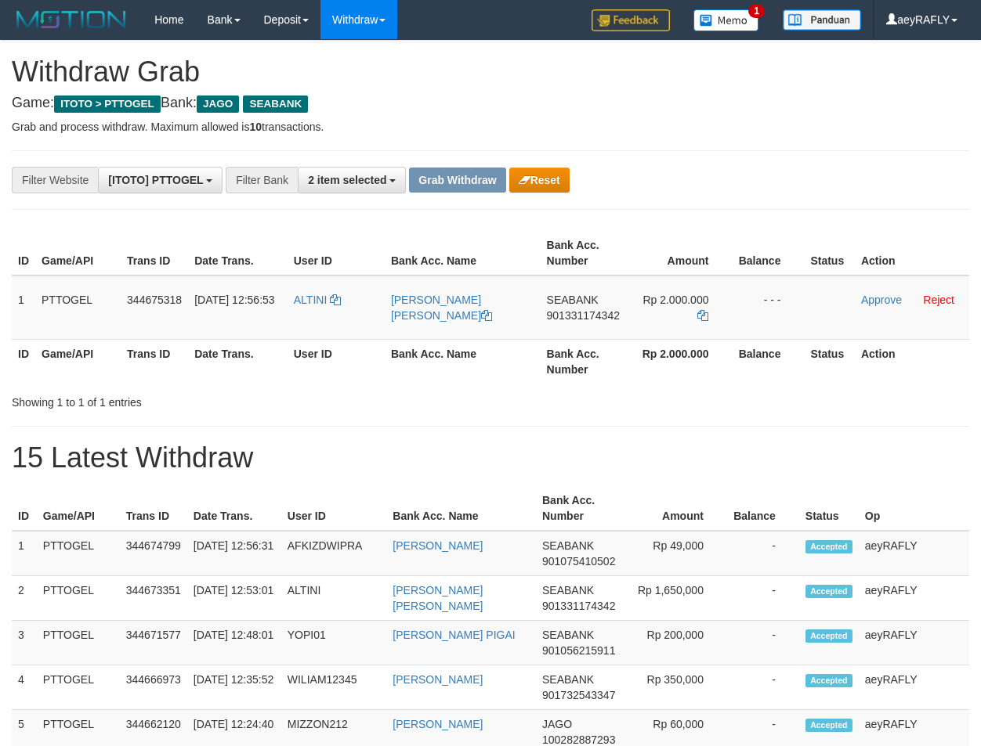
scroll to position [408, 0]
drag, startPoint x: 336, startPoint y: 334, endPoint x: 668, endPoint y: 320, distance: 332.4
click at [668, 320] on tr "1 PTTOGEL 344675318 30/09/2025 12:56:53 ALTINI KASMAN HARTONO TAMPUBOLON SEABAN…" at bounding box center [490, 308] width 957 height 64
click at [590, 313] on span "901331174342" at bounding box center [583, 315] width 73 height 13
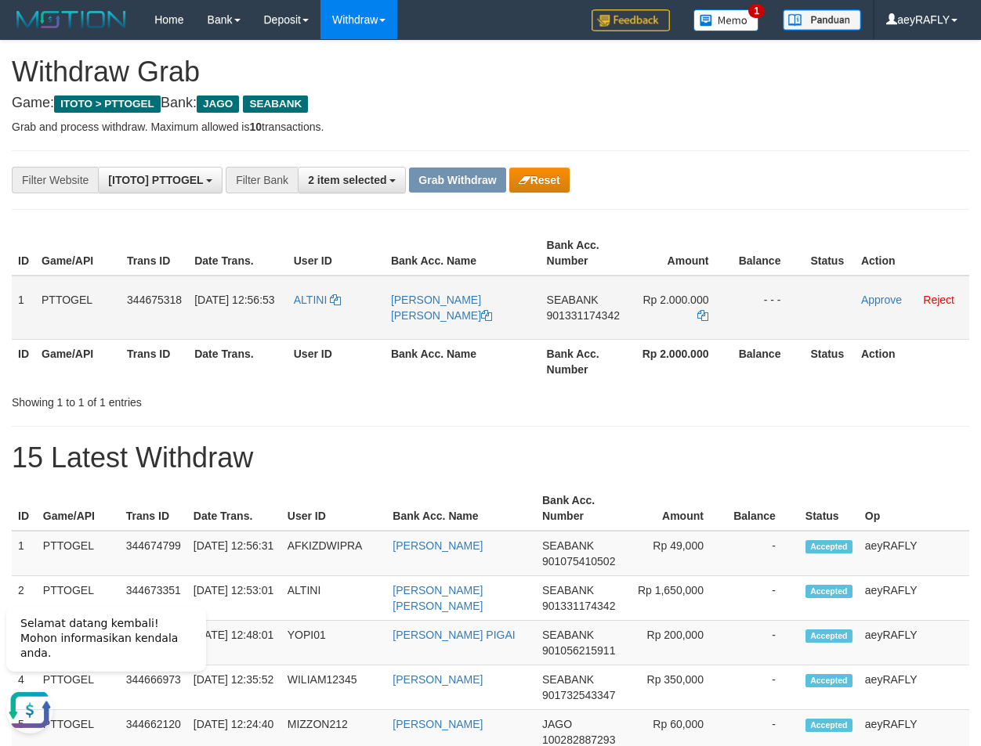
click at [569, 314] on span "901331174342" at bounding box center [583, 315] width 73 height 13
click at [698, 312] on icon at bounding box center [702, 315] width 11 height 11
click at [880, 297] on link "Approve" at bounding box center [881, 300] width 41 height 13
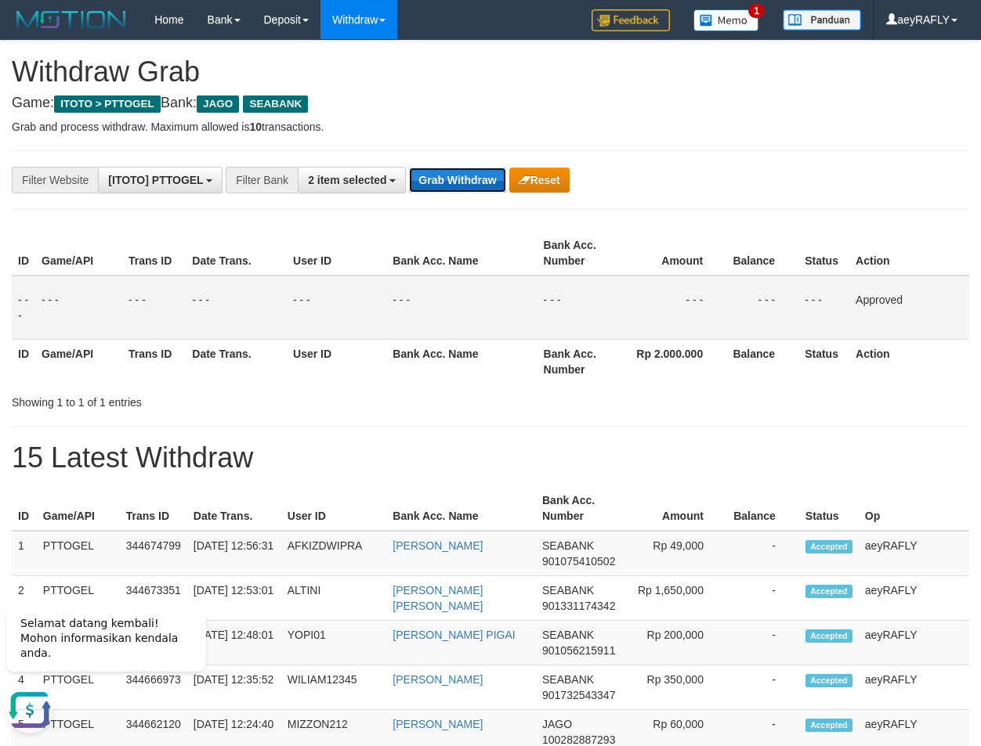
click at [468, 189] on button "Grab Withdraw" at bounding box center [457, 180] width 96 height 25
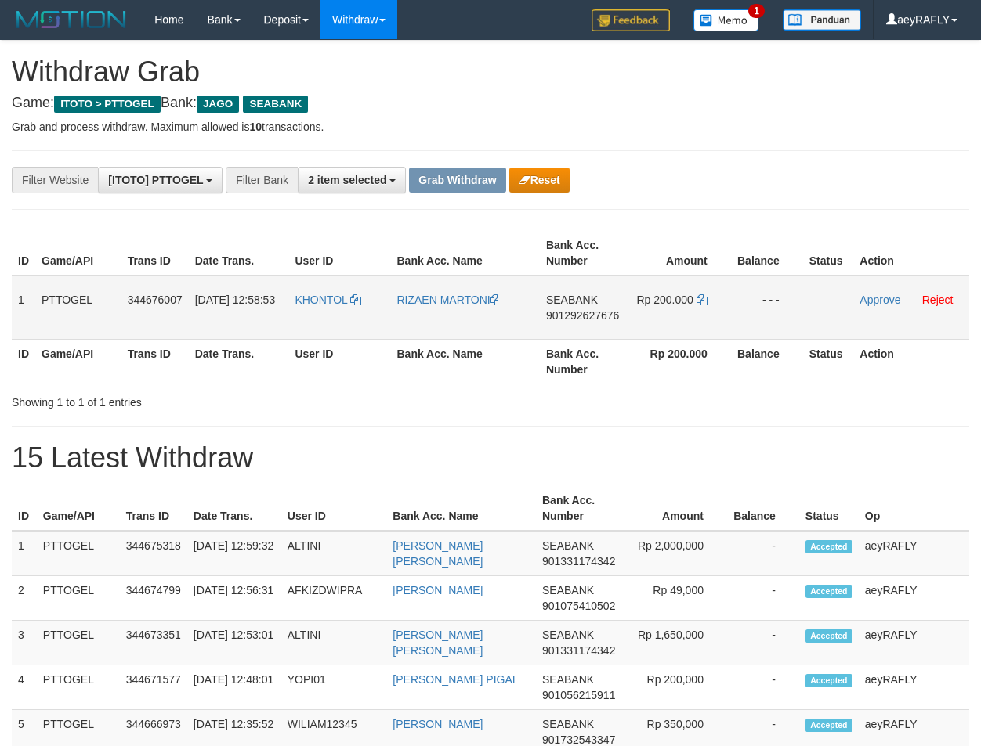
scroll to position [408, 0]
drag, startPoint x: 344, startPoint y: 324, endPoint x: 665, endPoint y: 312, distance: 321.4
click at [665, 312] on tr "1 PTTOGEL 344676007 30/09/2025 12:58:53 KHONTOL RIZAEN MARTONI SEABANK 90129262…" at bounding box center [490, 308] width 957 height 64
click at [563, 313] on span "901292627676" at bounding box center [582, 315] width 73 height 13
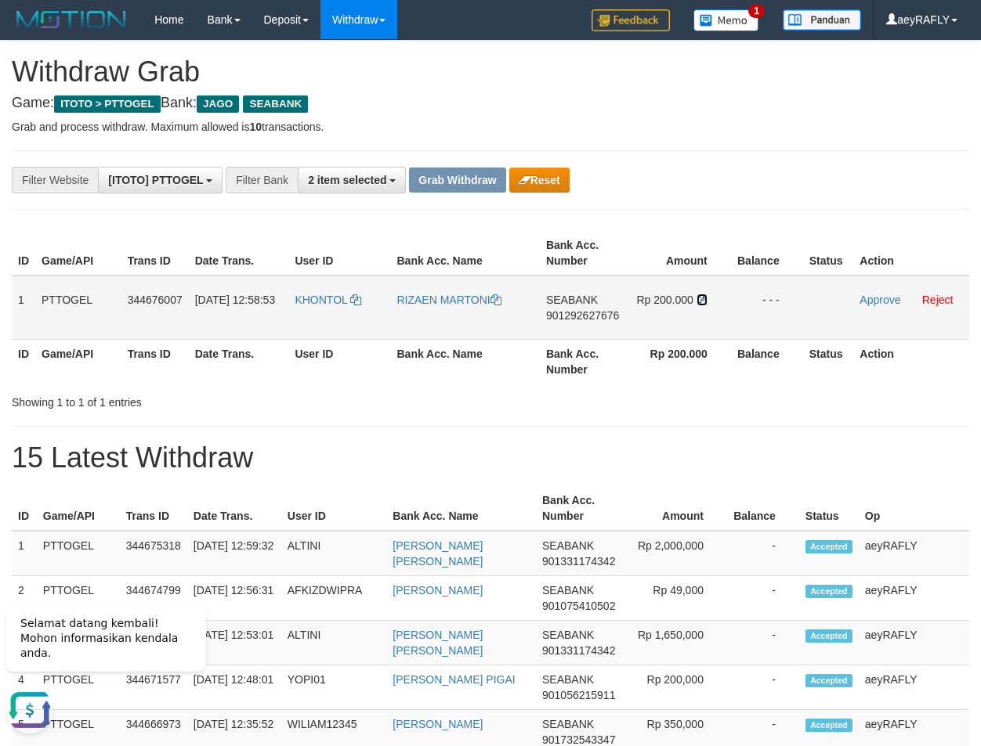
click at [699, 298] on icon at bounding box center [701, 299] width 11 height 11
click at [874, 306] on td "Approve Reject" at bounding box center [911, 308] width 116 height 64
click at [876, 299] on link "Approve" at bounding box center [879, 300] width 41 height 13
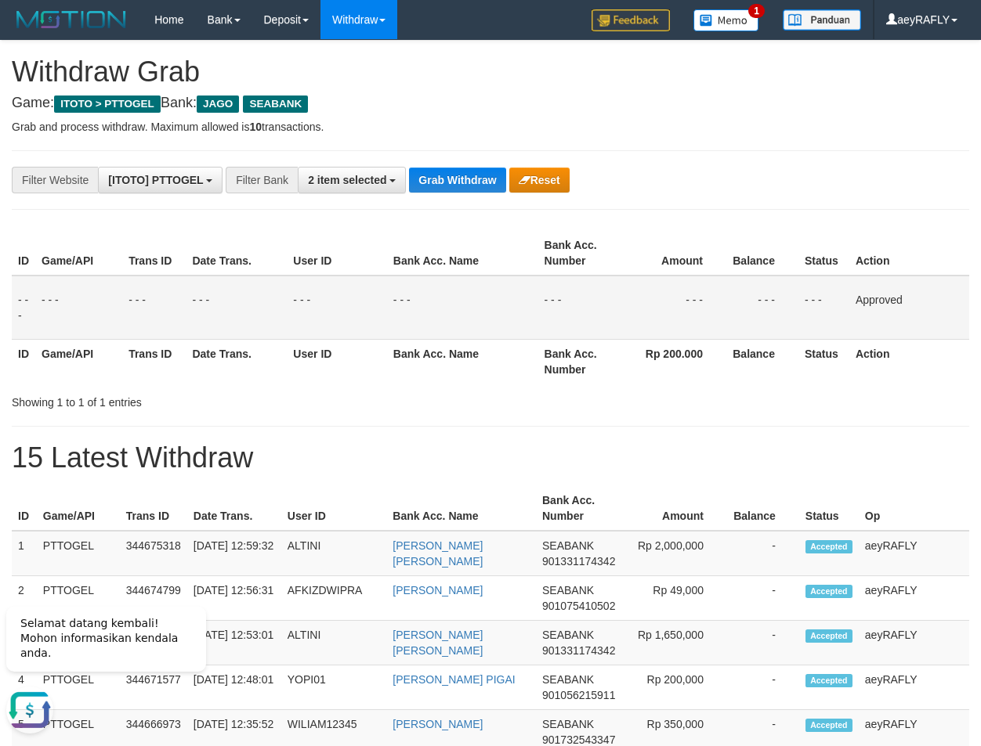
click at [677, 276] on td "- - -" at bounding box center [674, 308] width 103 height 64
click at [675, 256] on th "Amount" at bounding box center [674, 253] width 103 height 45
click at [450, 184] on button "Grab Withdraw" at bounding box center [457, 180] width 96 height 25
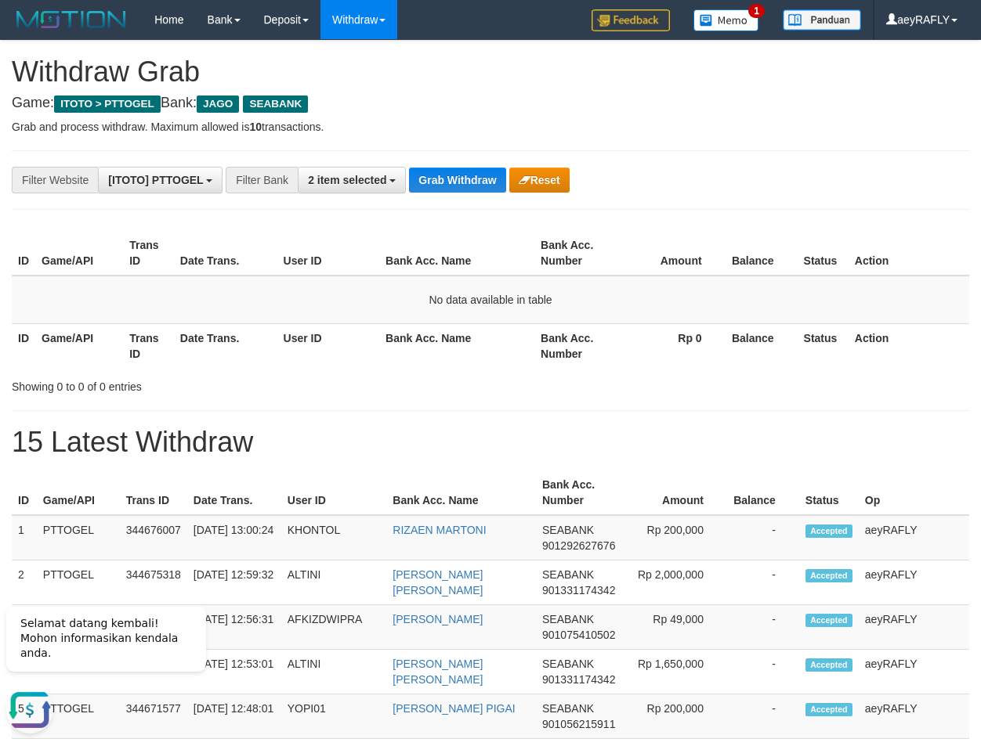
drag, startPoint x: 571, startPoint y: 399, endPoint x: 498, endPoint y: 444, distance: 85.4
click at [565, 401] on div "**********" at bounding box center [490, 582] width 981 height 1082
click at [445, 316] on td "No data available in table" at bounding box center [490, 300] width 957 height 49
click at [323, 182] on span "2 item selected" at bounding box center [347, 180] width 78 height 13
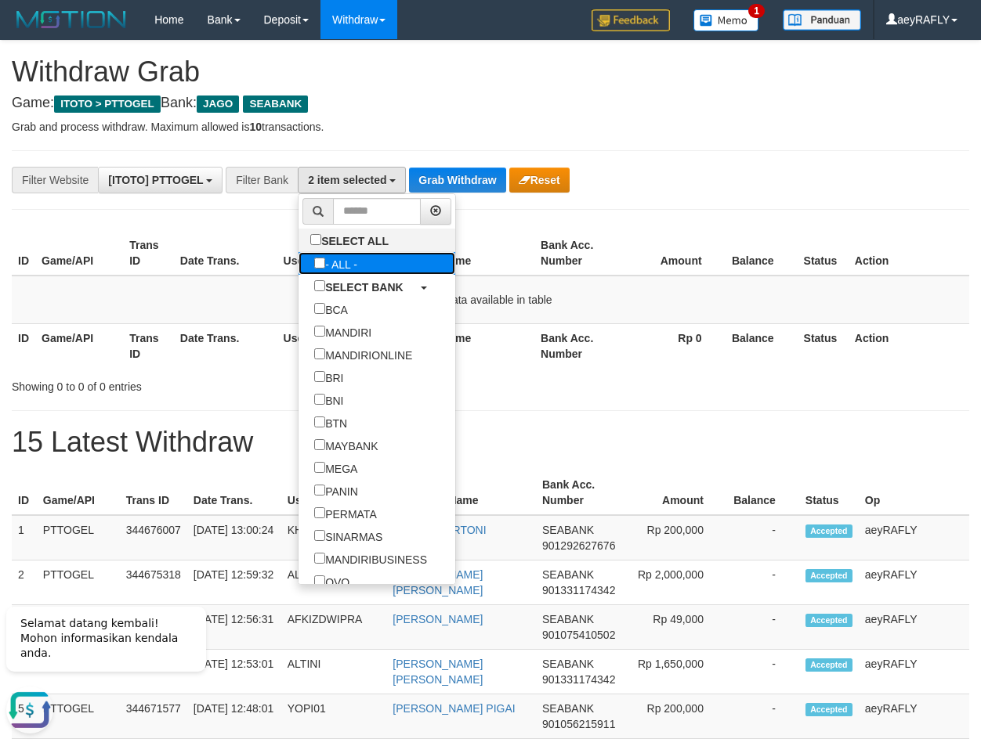
click at [298, 261] on label "- ALL -" at bounding box center [335, 263] width 74 height 23
select select "***"
click at [416, 172] on button "Grab Withdraw" at bounding box center [412, 180] width 96 height 25
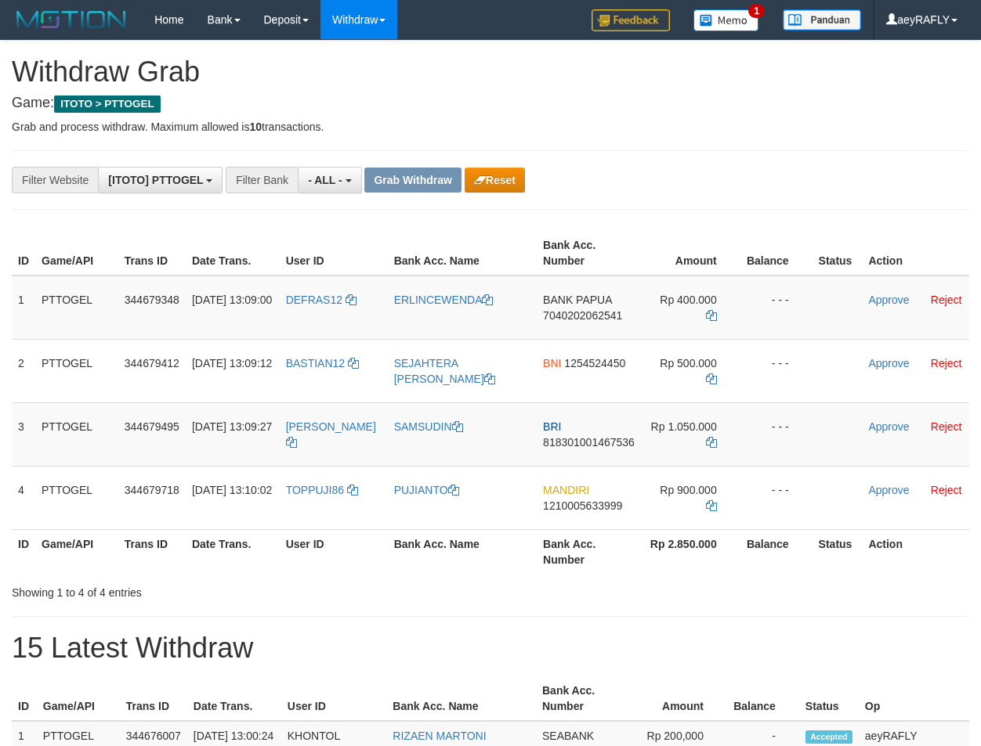
scroll to position [13, 0]
drag, startPoint x: 437, startPoint y: 326, endPoint x: 663, endPoint y: 329, distance: 225.6
click at [663, 329] on tr "1 PTTOGEL 344679348 [DATE] 13:09:00 DEFRAS12 [GEOGRAPHIC_DATA] BANK PAPUA 70402…" at bounding box center [490, 308] width 957 height 64
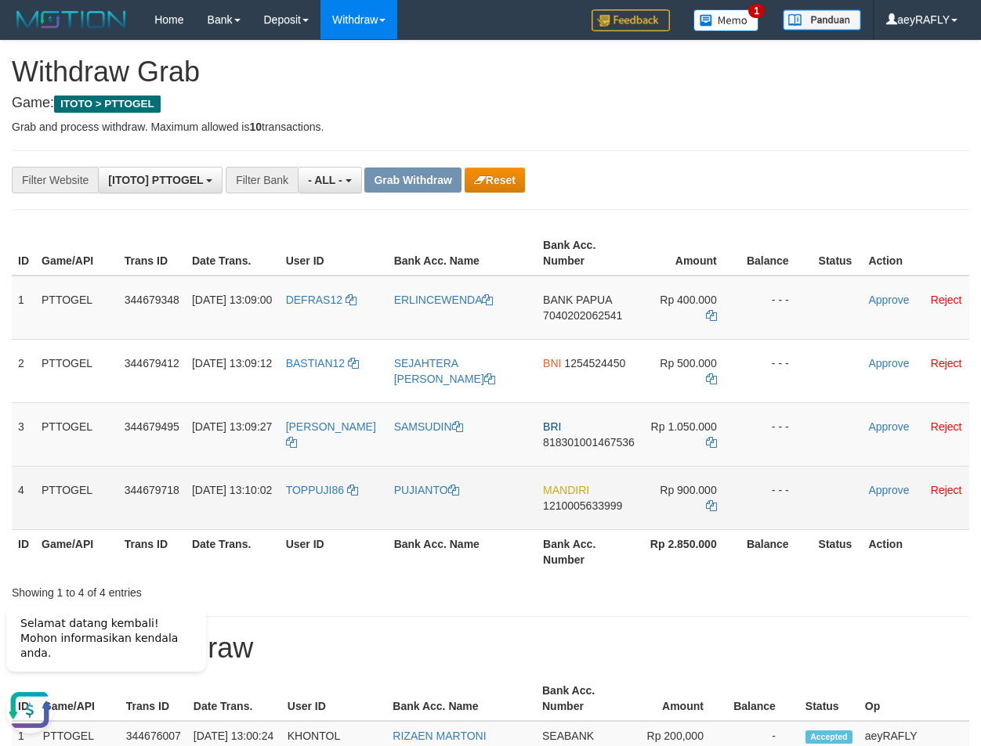
scroll to position [0, 0]
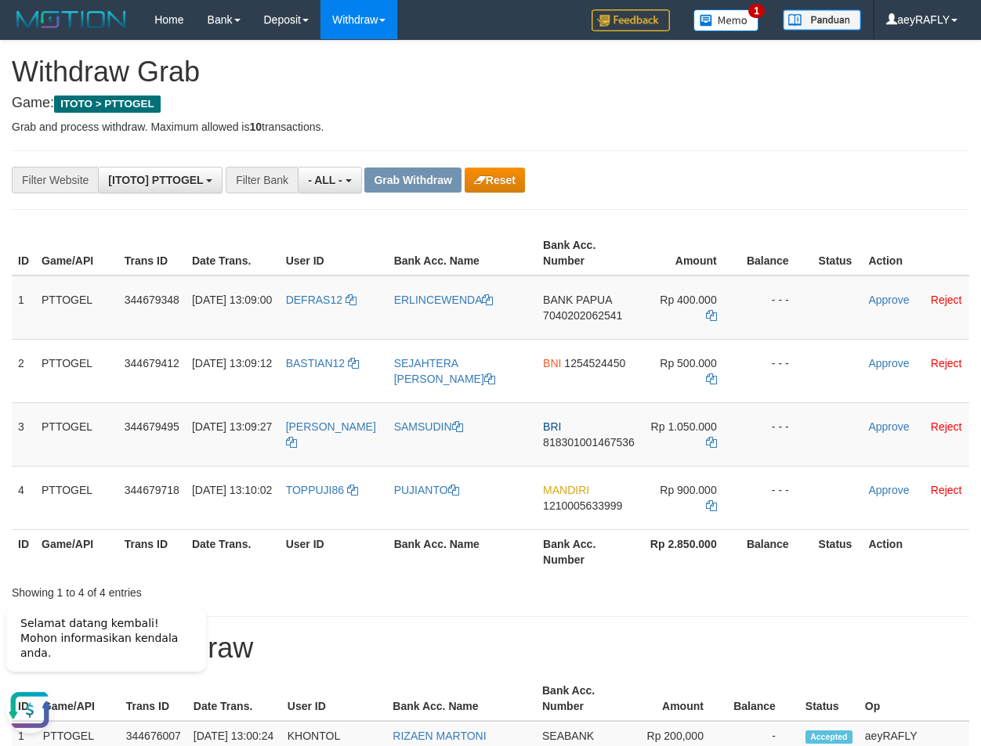
click at [849, 200] on div "**********" at bounding box center [490, 685] width 981 height 1288
click at [563, 318] on span "7040202062541" at bounding box center [582, 315] width 79 height 13
click at [710, 321] on link at bounding box center [711, 315] width 11 height 13
click at [883, 299] on link "Approve" at bounding box center [888, 300] width 41 height 13
click at [511, 164] on div "**********" at bounding box center [490, 685] width 981 height 1288
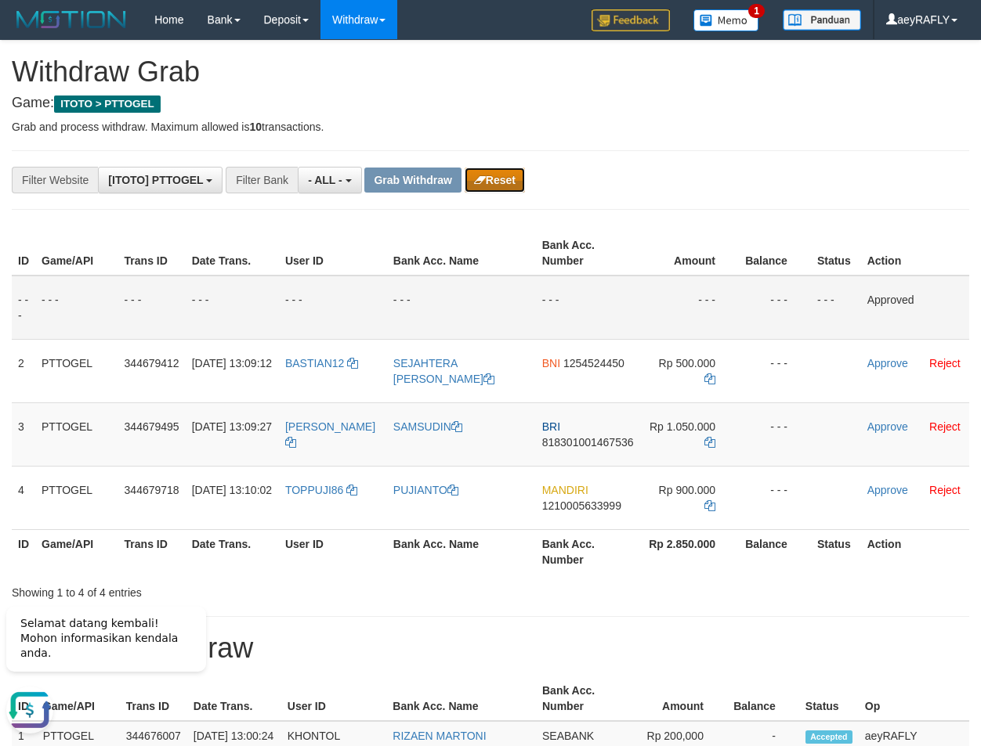
click at [507, 172] on button "Reset" at bounding box center [494, 180] width 60 height 25
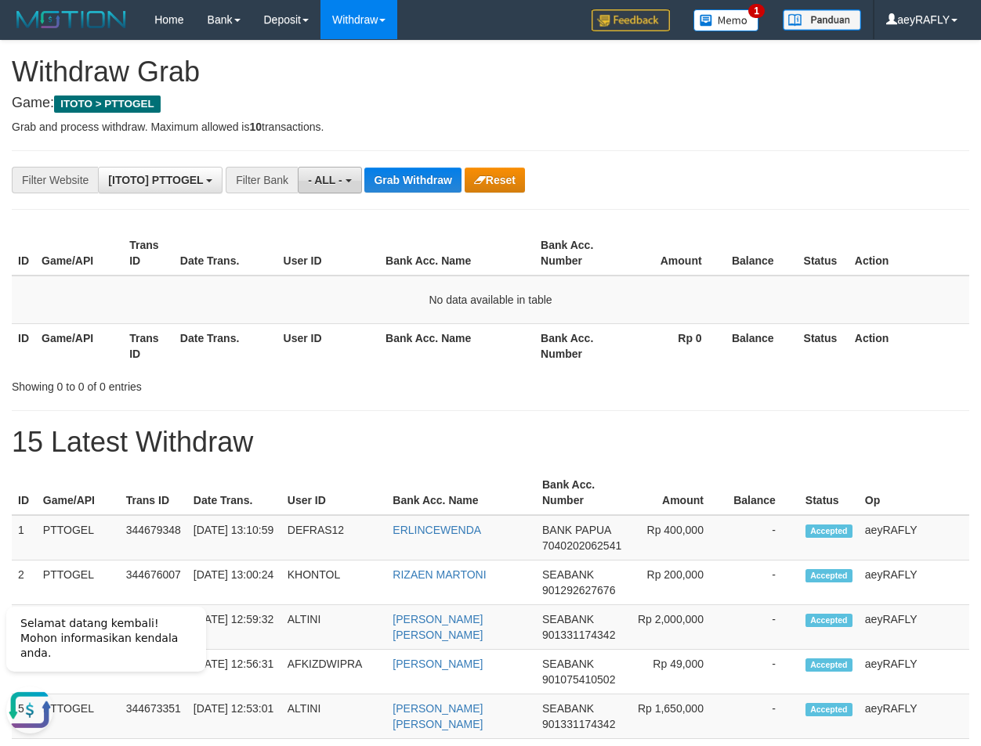
click at [333, 182] on span "- ALL -" at bounding box center [325, 180] width 34 height 13
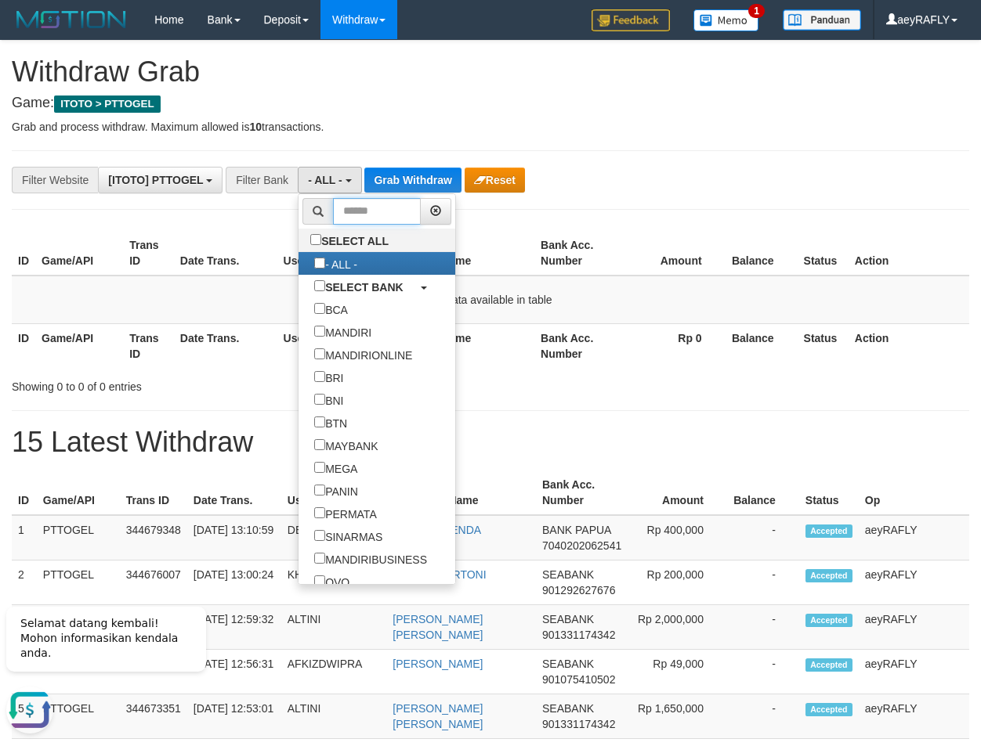
click at [333, 203] on input "text" at bounding box center [377, 211] width 88 height 27
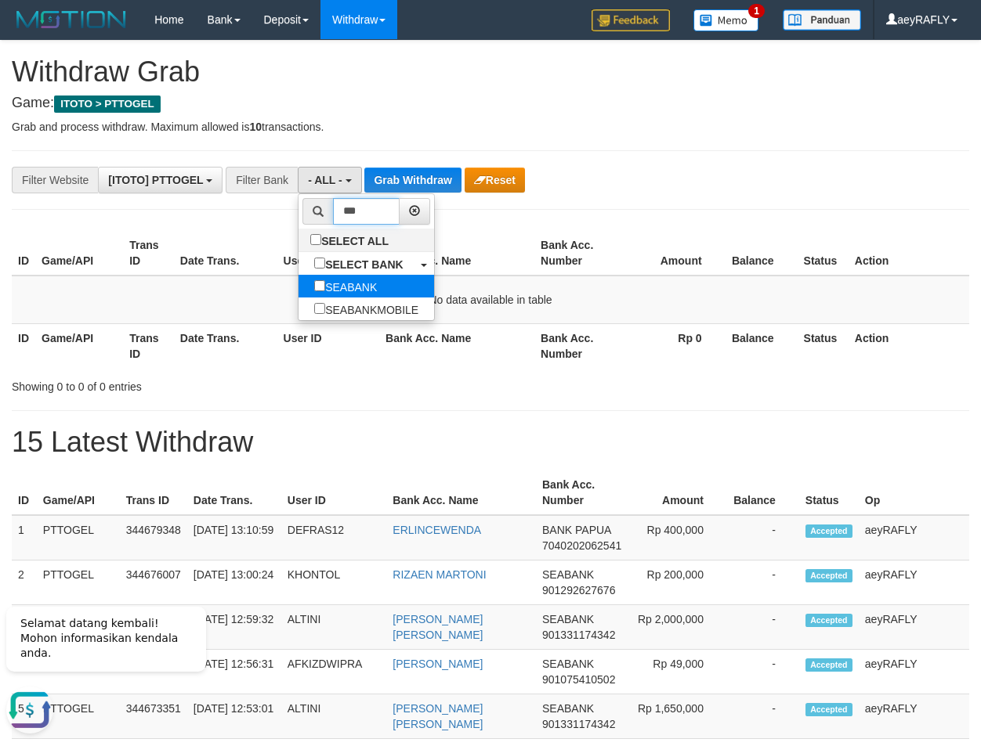
type input "***"
drag, startPoint x: 313, startPoint y: 284, endPoint x: 305, endPoint y: 294, distance: 13.3
click at [312, 287] on label "SEABANK" at bounding box center [345, 286] width 94 height 23
click at [298, 291] on label "SEABANK" at bounding box center [345, 286] width 94 height 23
select select "*******"
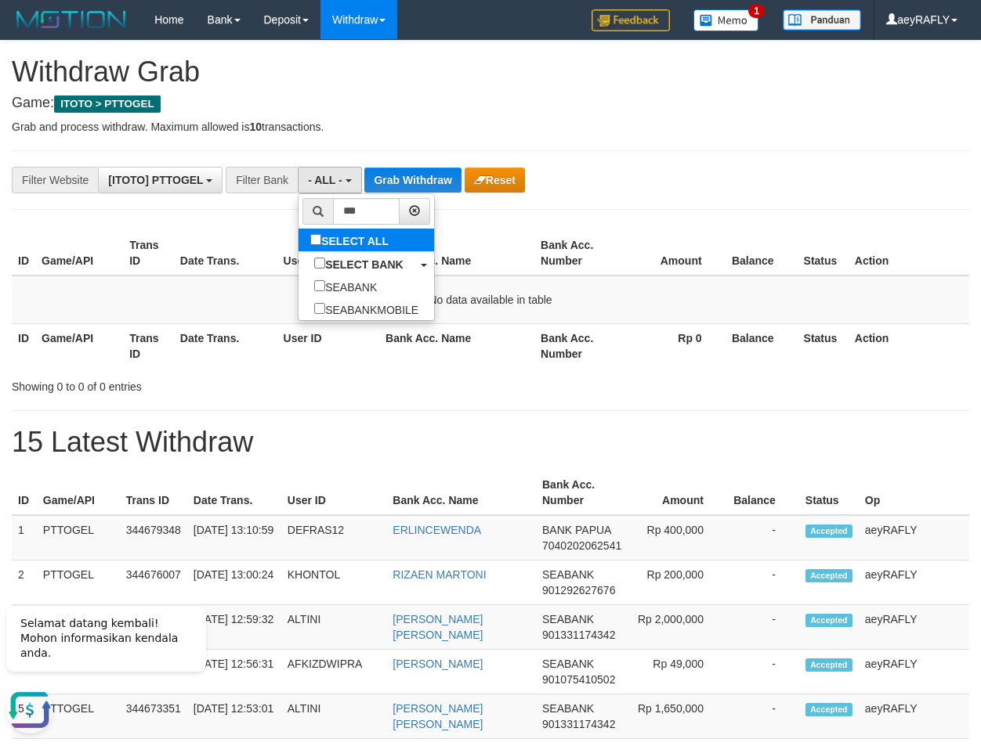
scroll to position [425, 0]
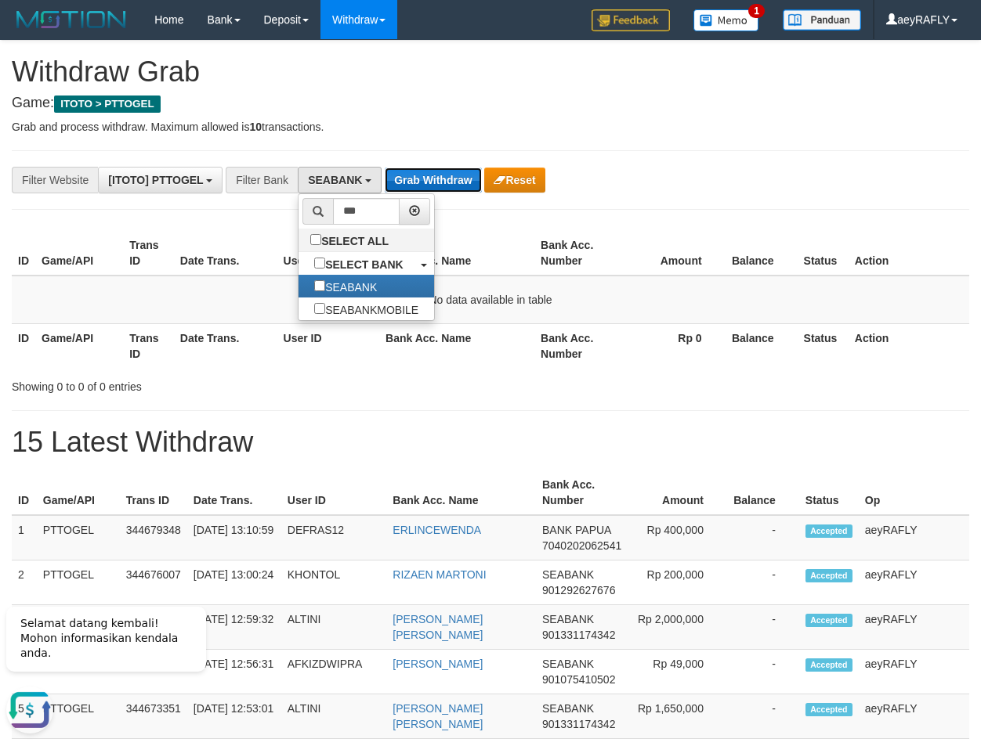
drag, startPoint x: 428, startPoint y: 181, endPoint x: 425, endPoint y: 190, distance: 9.2
click at [428, 184] on button "Grab Withdraw" at bounding box center [433, 180] width 96 height 25
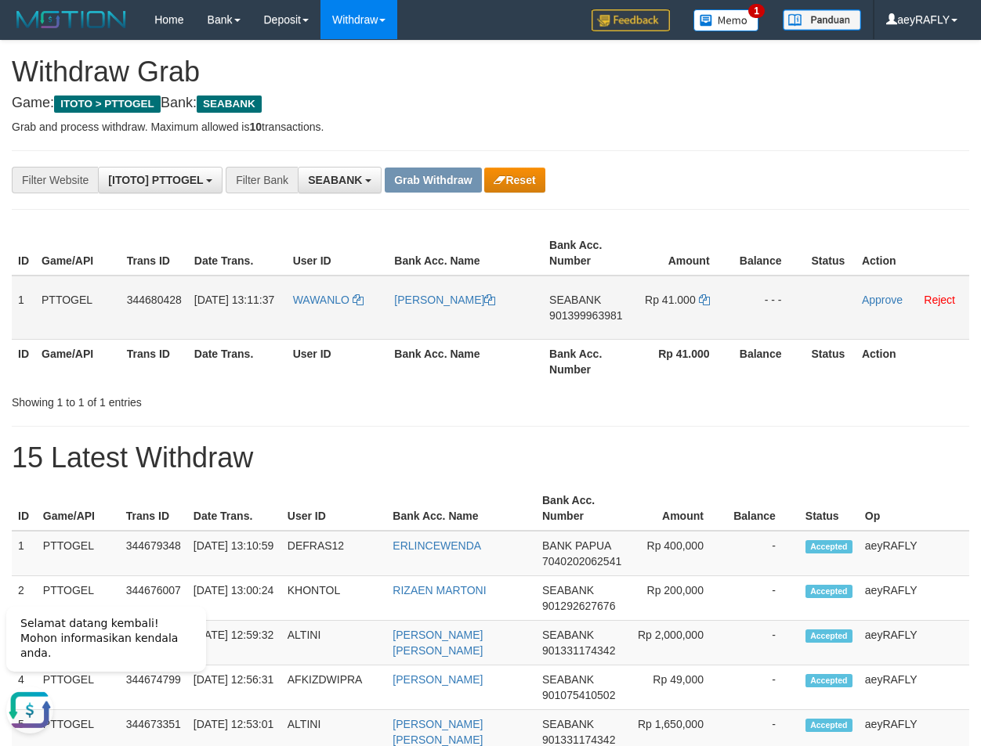
drag, startPoint x: 339, startPoint y: 319, endPoint x: 652, endPoint y: 311, distance: 312.6
click at [652, 311] on tr "1 PTTOGEL 344680428 30/09/2025 13:11:37 WAWANLO ARDIK KURNIAWAN SEABANK 9013999…" at bounding box center [490, 308] width 957 height 64
drag, startPoint x: 642, startPoint y: 355, endPoint x: 606, endPoint y: 311, distance: 56.8
click at [641, 355] on th "Rp 41.000" at bounding box center [683, 361] width 100 height 45
click at [603, 313] on span "901399963981" at bounding box center [585, 315] width 73 height 13
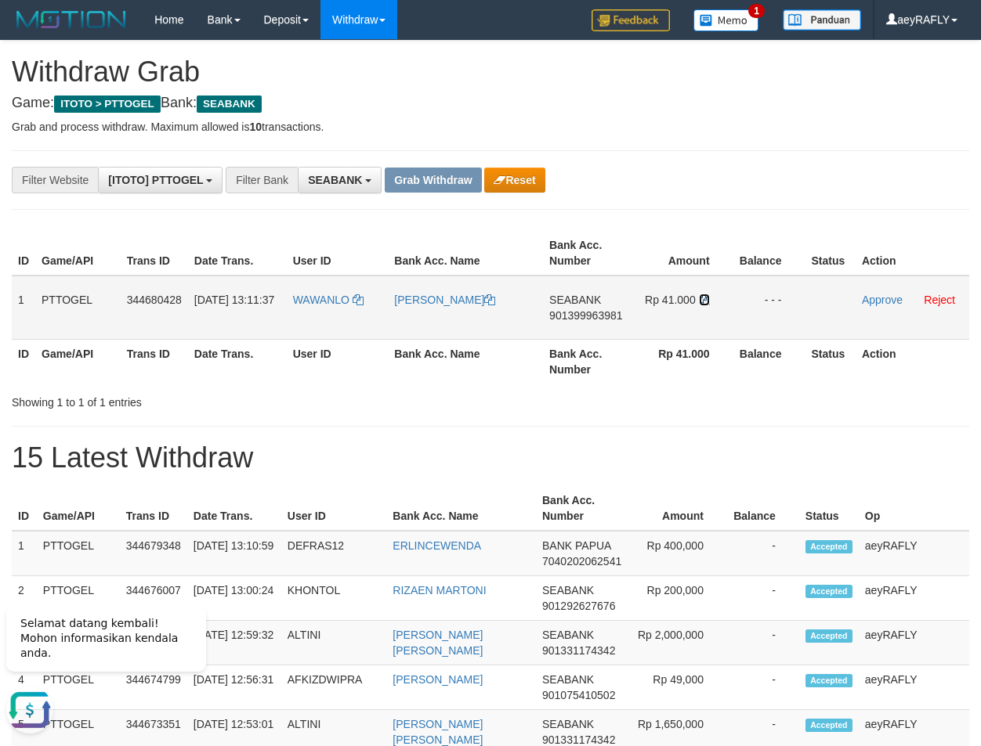
click at [705, 300] on icon at bounding box center [704, 299] width 11 height 11
click at [878, 302] on link "Approve" at bounding box center [882, 300] width 41 height 13
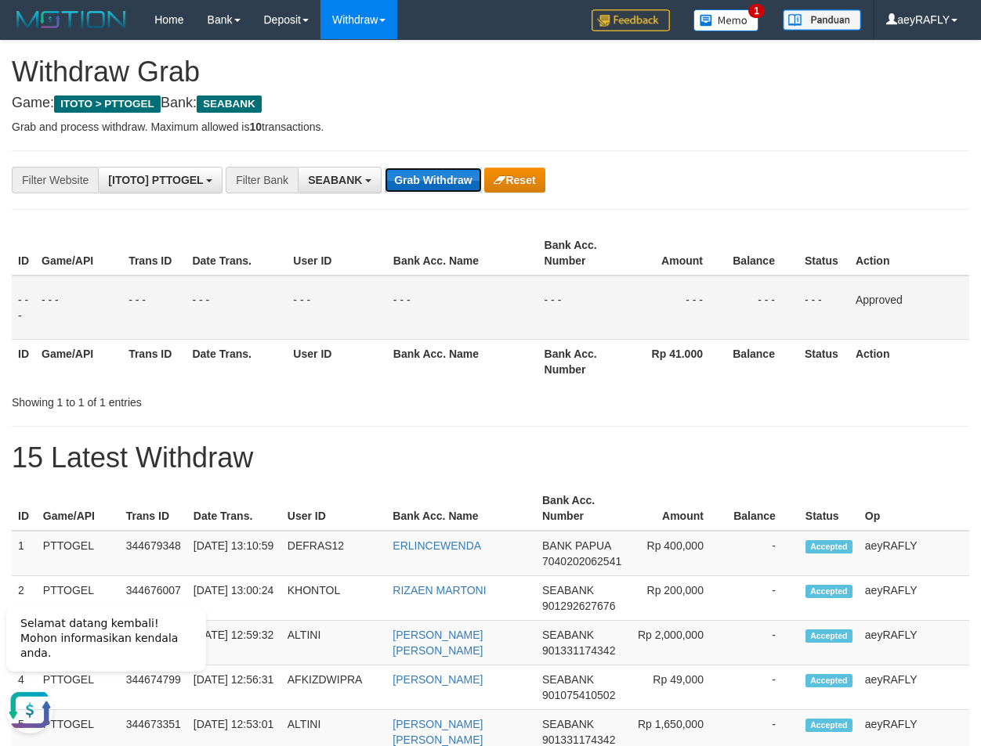
click at [443, 178] on button "Grab Withdraw" at bounding box center [433, 180] width 96 height 25
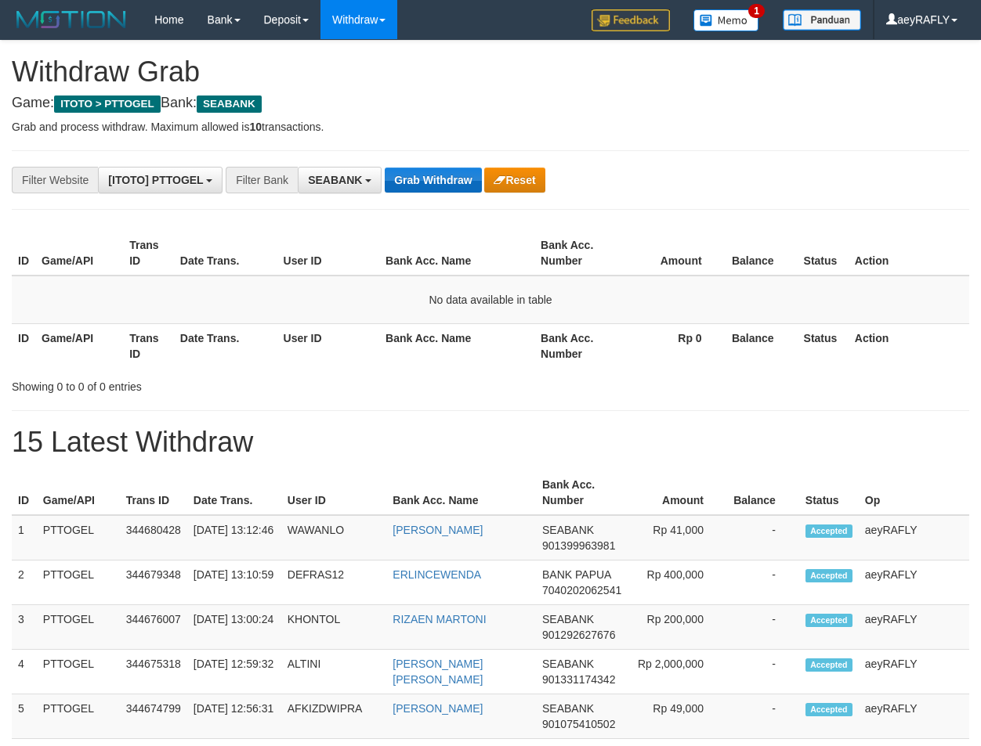
scroll to position [425, 0]
click at [461, 173] on button "Grab Withdraw" at bounding box center [433, 180] width 96 height 25
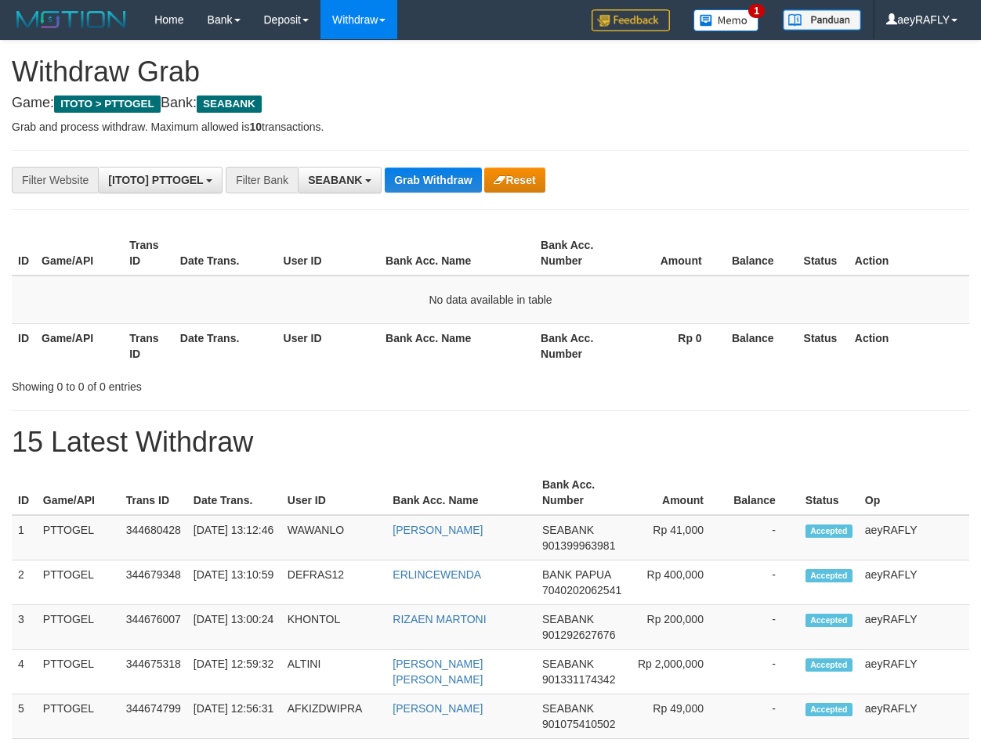
click at [457, 383] on div "Showing 0 to 0 of 0 entries" at bounding box center [490, 384] width 981 height 22
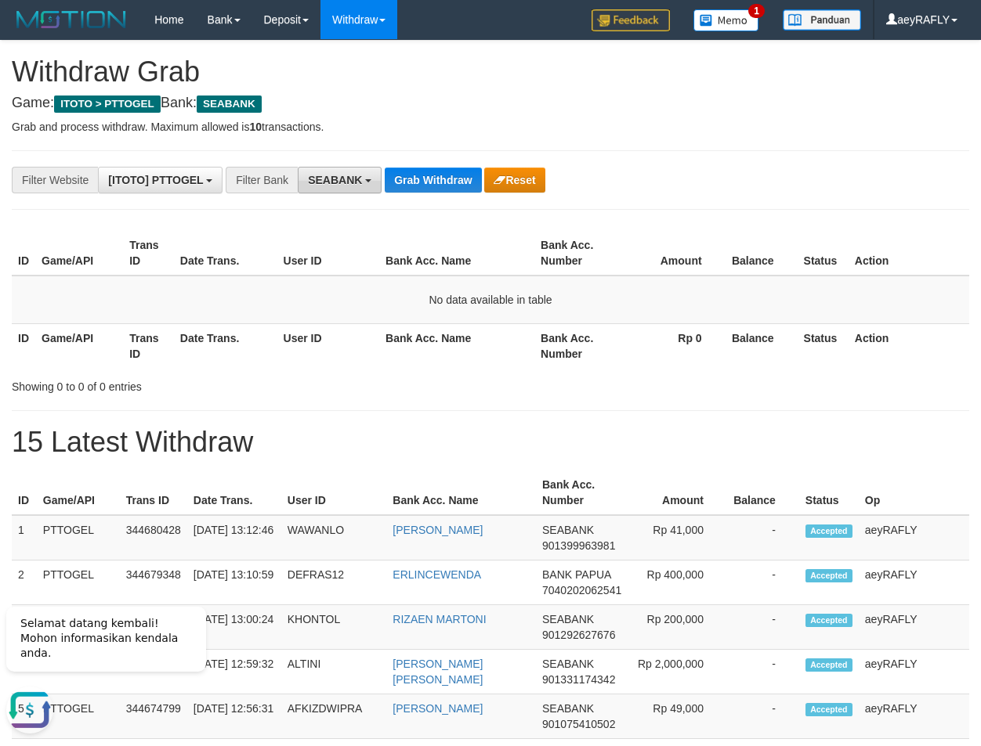
click at [333, 182] on span "SEABANK" at bounding box center [335, 180] width 54 height 13
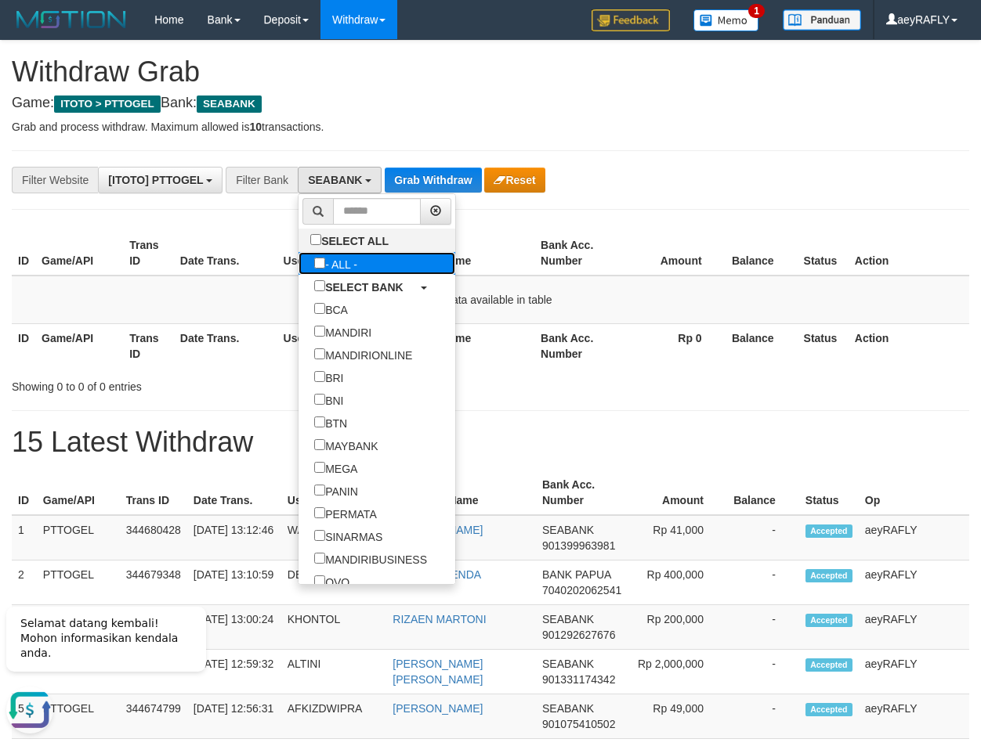
click at [298, 257] on label "- ALL -" at bounding box center [335, 263] width 74 height 23
select select "***"
drag, startPoint x: 481, startPoint y: 255, endPoint x: 432, endPoint y: 215, distance: 64.0
click at [479, 255] on th "Bank Acc. Name" at bounding box center [456, 253] width 155 height 45
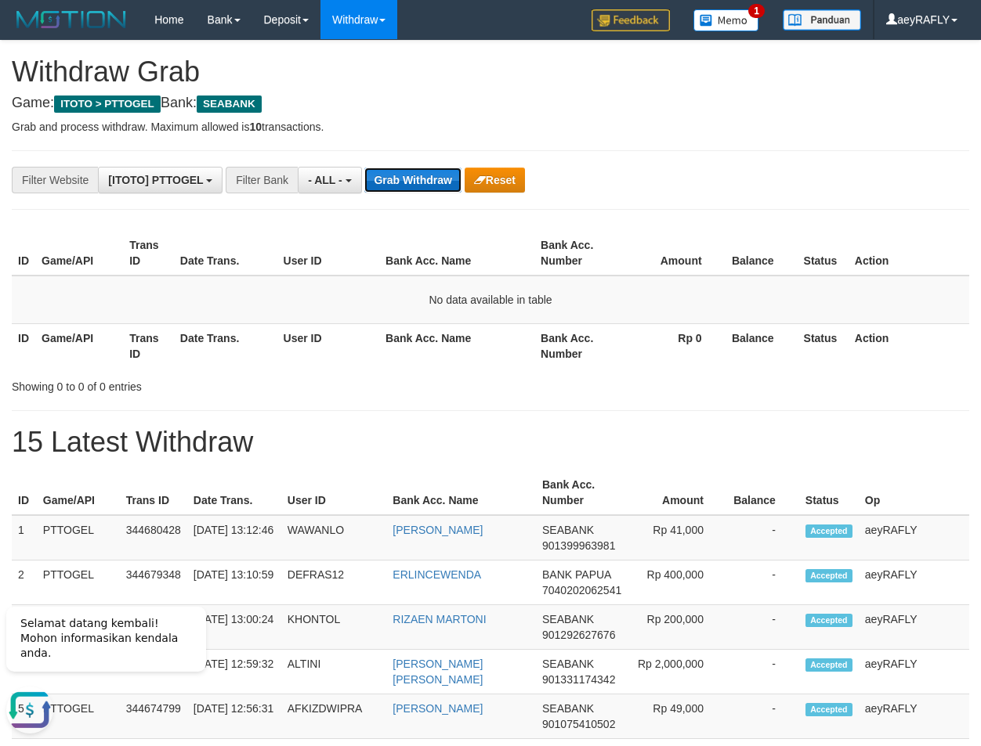
click at [412, 171] on button "Grab Withdraw" at bounding box center [412, 180] width 96 height 25
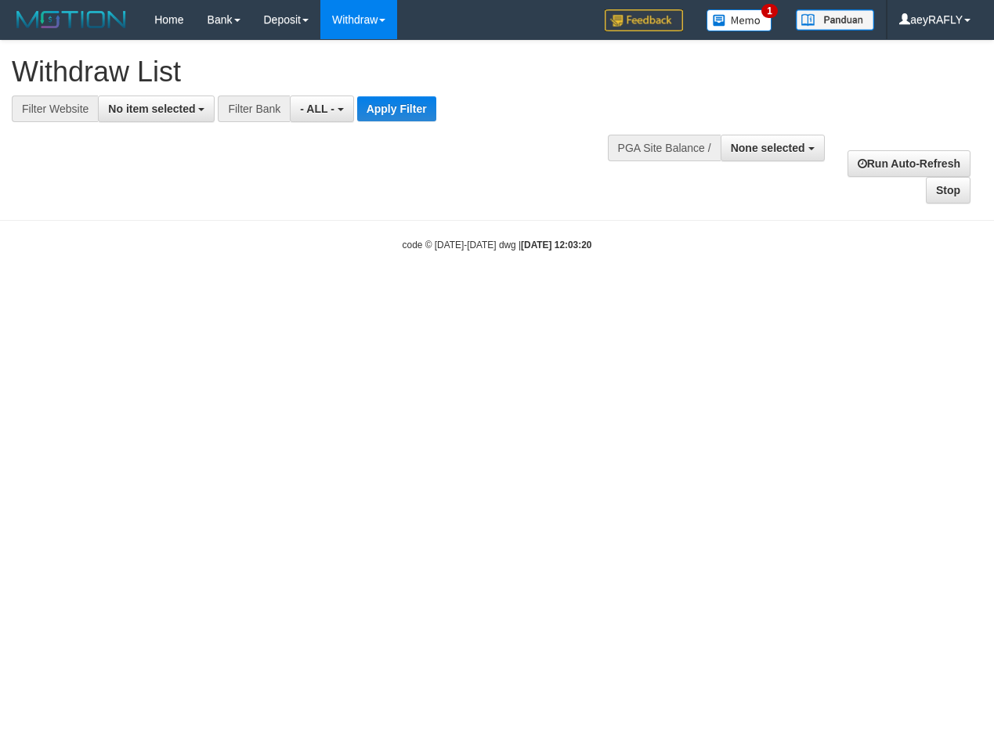
select select
click at [392, 110] on button "Apply Filter" at bounding box center [396, 108] width 79 height 25
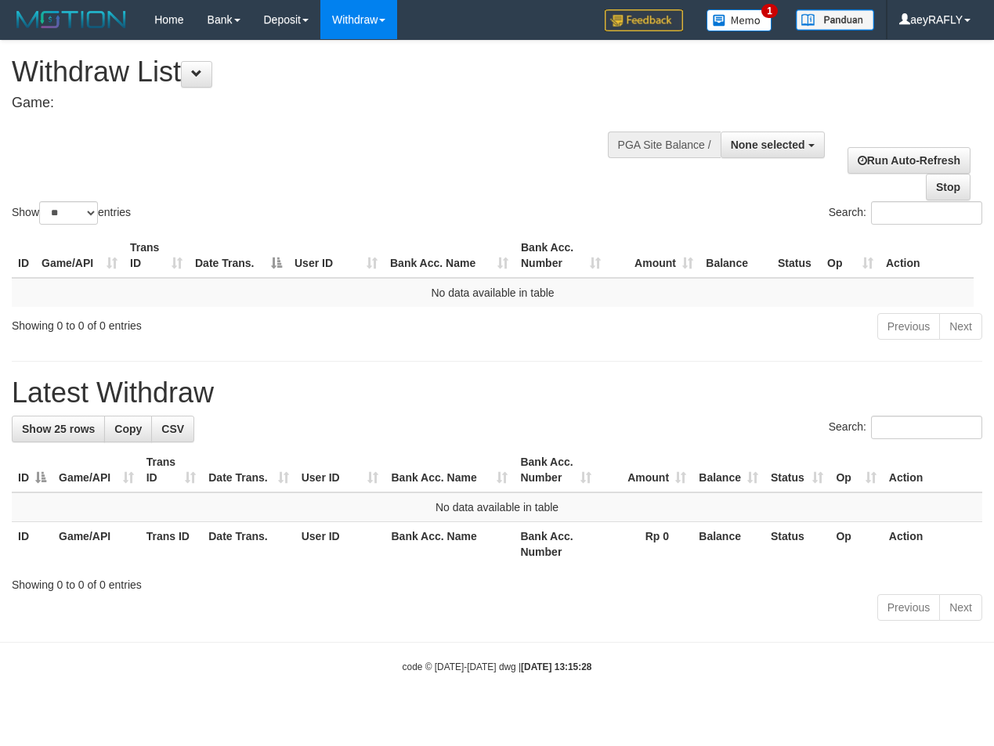
select select
select select "**"
click at [202, 74] on span at bounding box center [196, 73] width 11 height 11
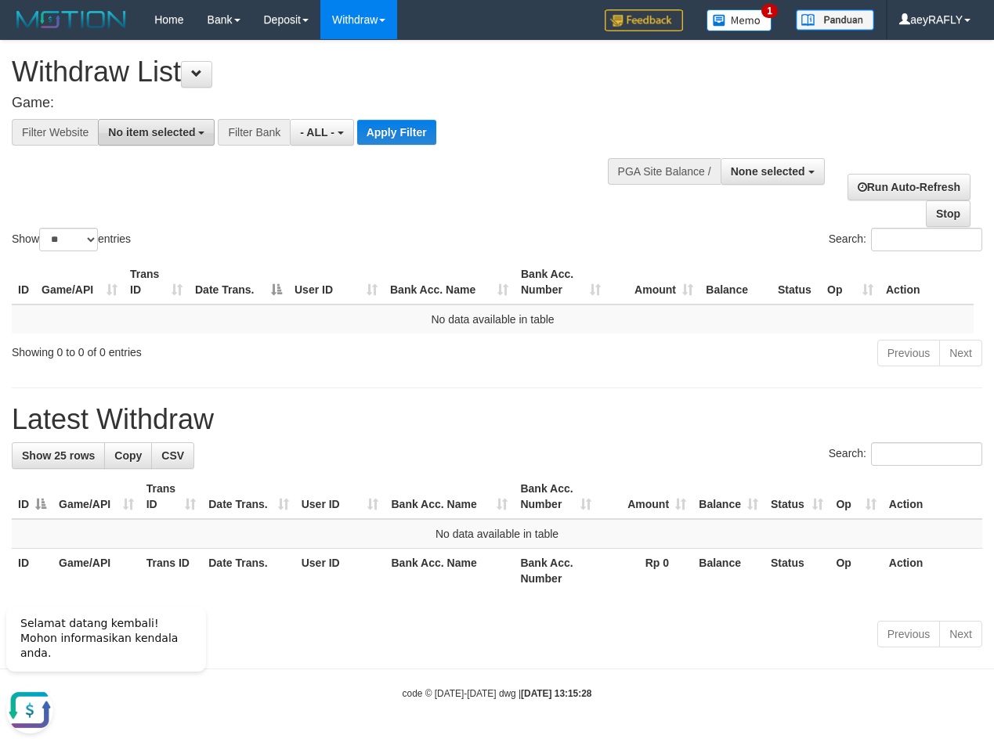
click at [175, 138] on span "No item selected" at bounding box center [151, 132] width 87 height 13
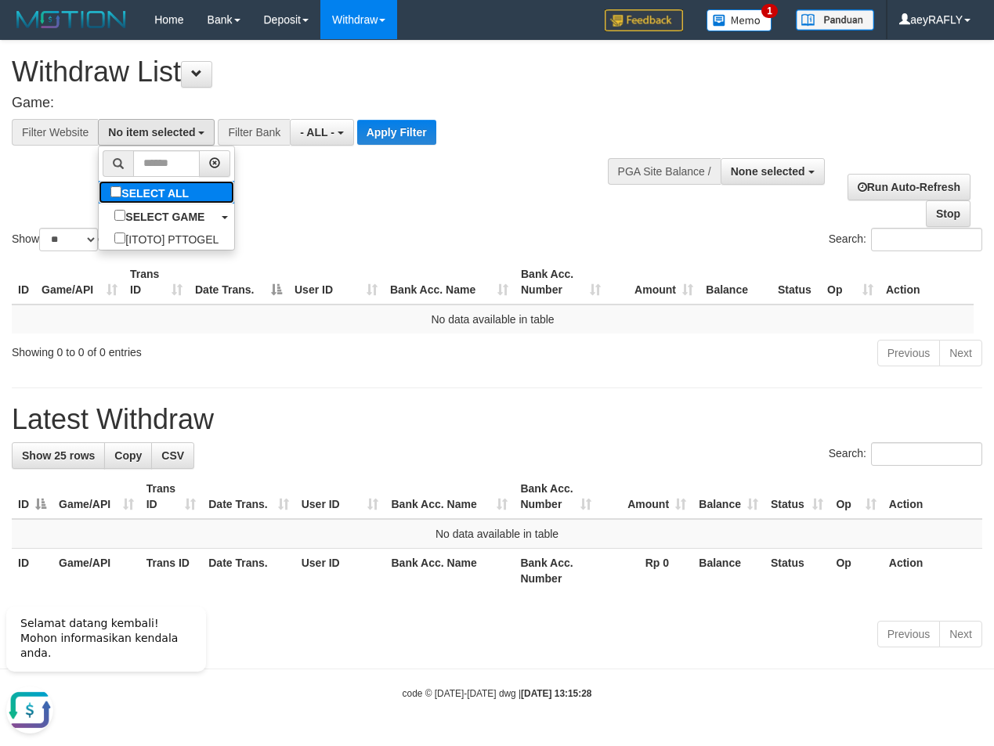
click at [104, 193] on label "SELECT ALL" at bounding box center [152, 192] width 106 height 23
select select "***"
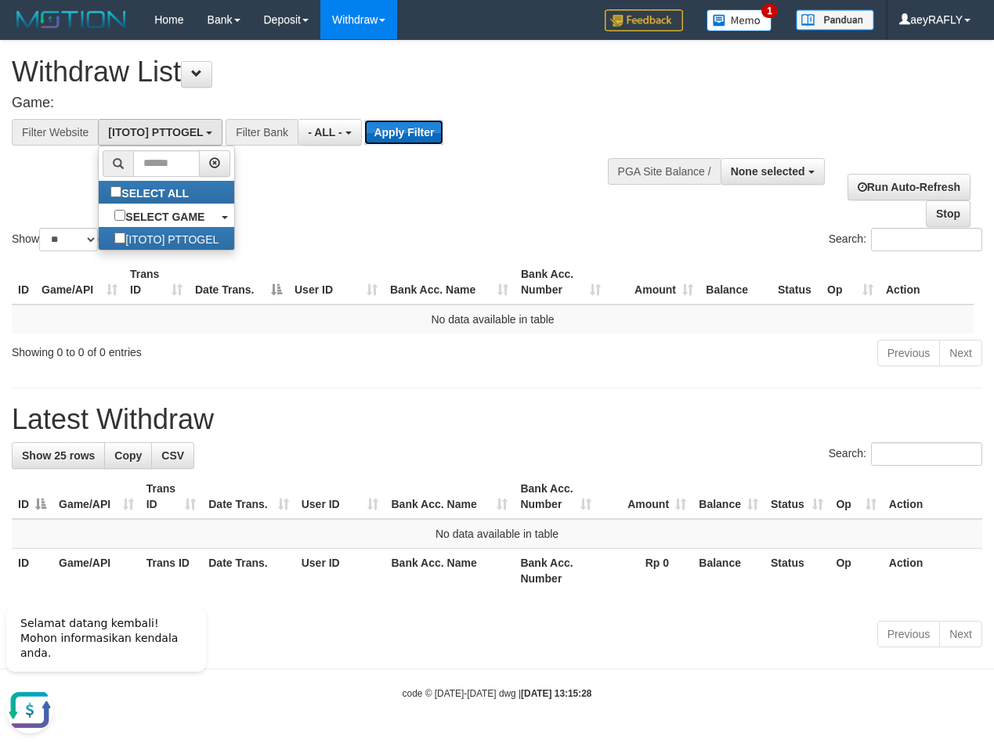
click at [404, 133] on button "Apply Filter" at bounding box center [403, 132] width 79 height 25
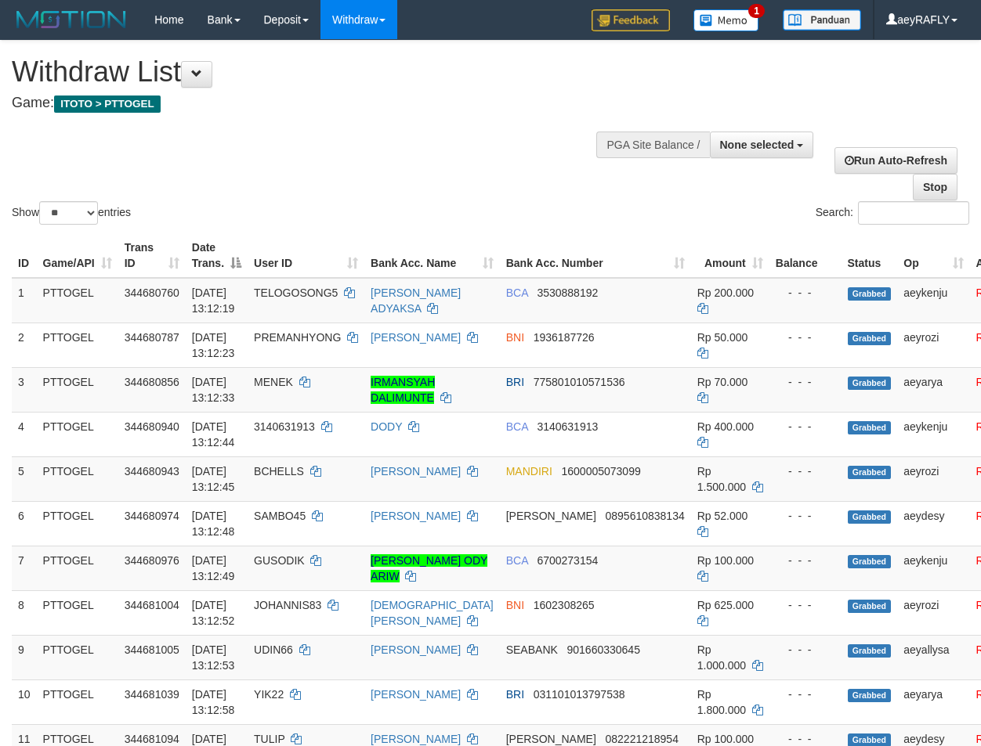
select select
select select "**"
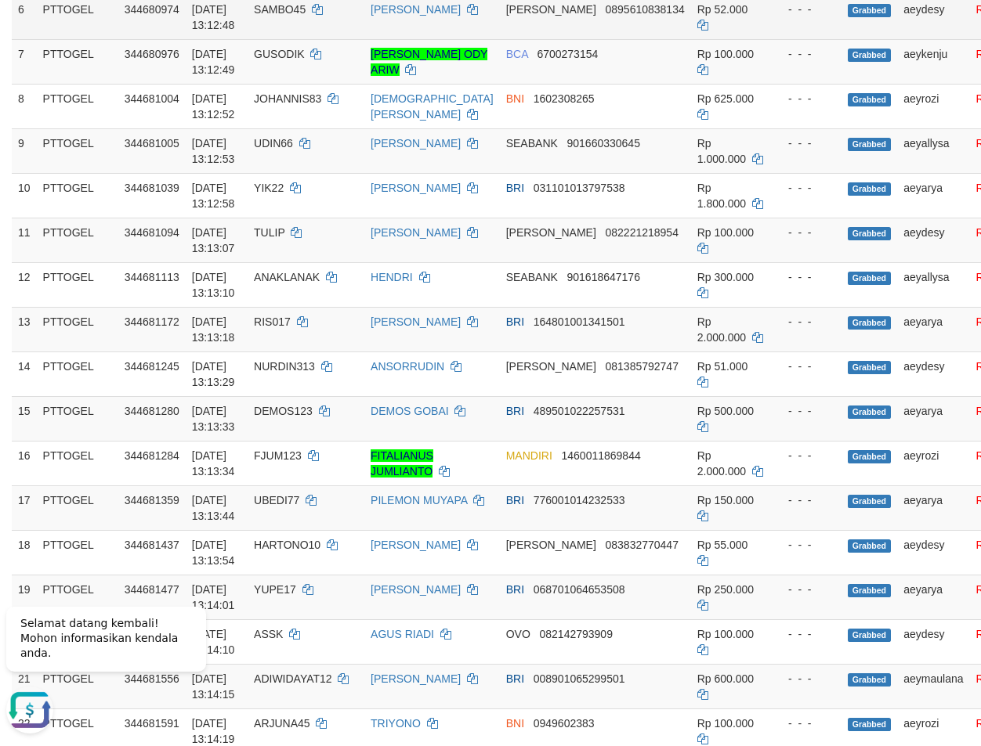
scroll to position [533, 0]
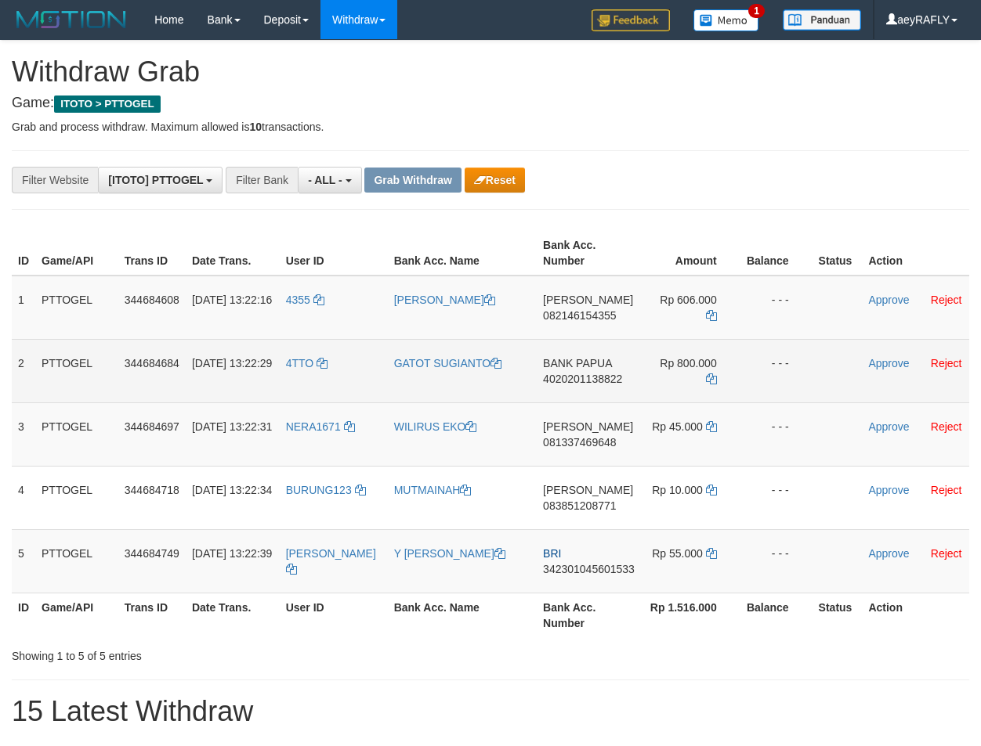
scroll to position [13, 0]
drag, startPoint x: 315, startPoint y: 386, endPoint x: 703, endPoint y: 399, distance: 387.9
click at [703, 399] on tr "2 PTTOGEL 344684684 30/09/2025 13:22:29 4TTO GATOT SUGIANTO BANK PAPUA 40202011…" at bounding box center [490, 370] width 957 height 63
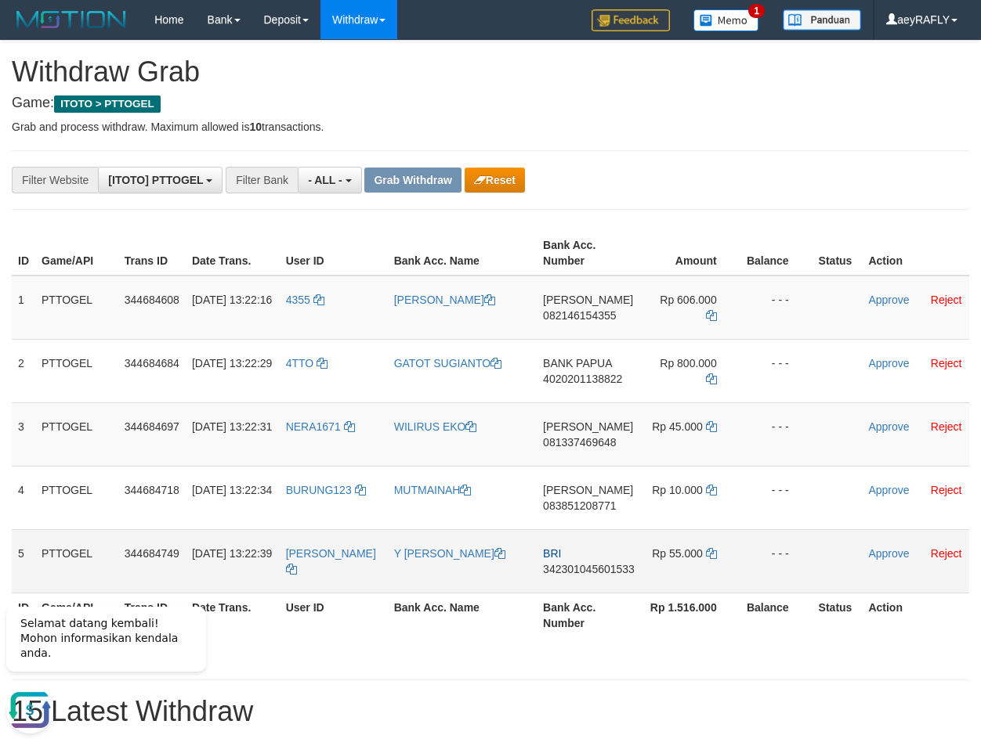
scroll to position [0, 0]
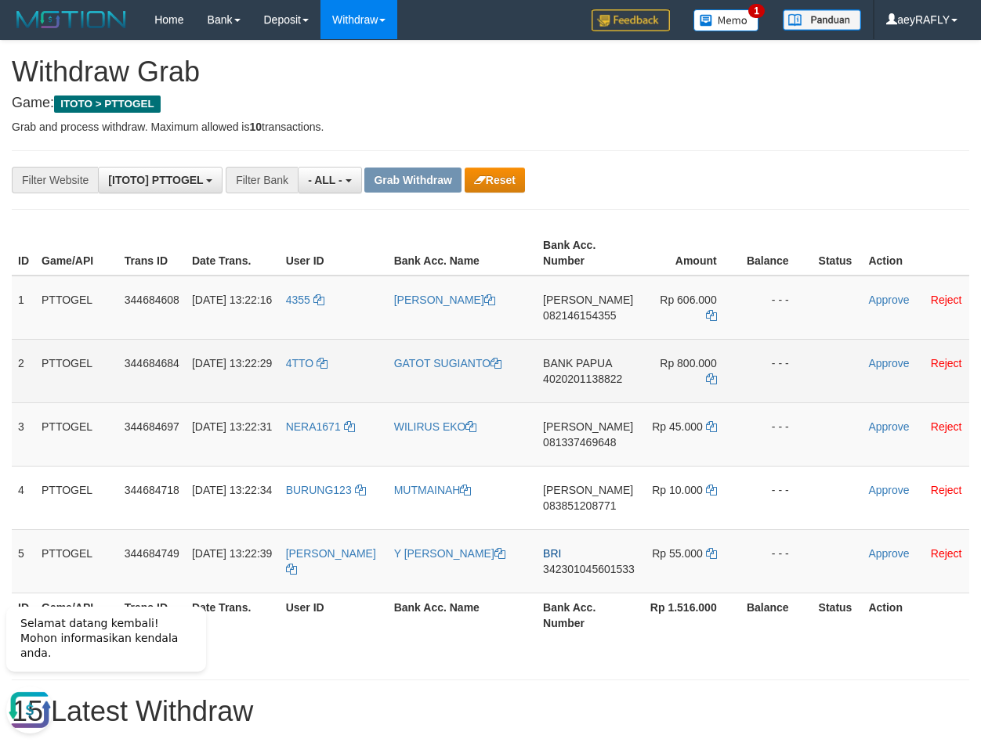
click at [583, 377] on span "4020201138822" at bounding box center [582, 379] width 79 height 13
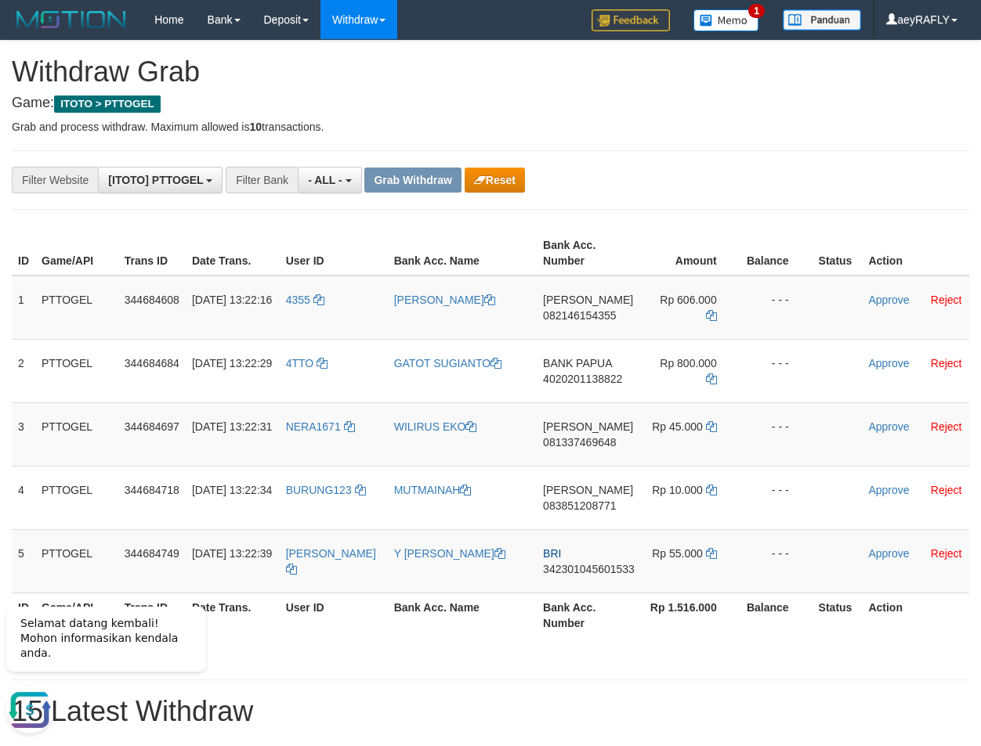
drag, startPoint x: 621, startPoint y: 162, endPoint x: 613, endPoint y: 232, distance: 70.1
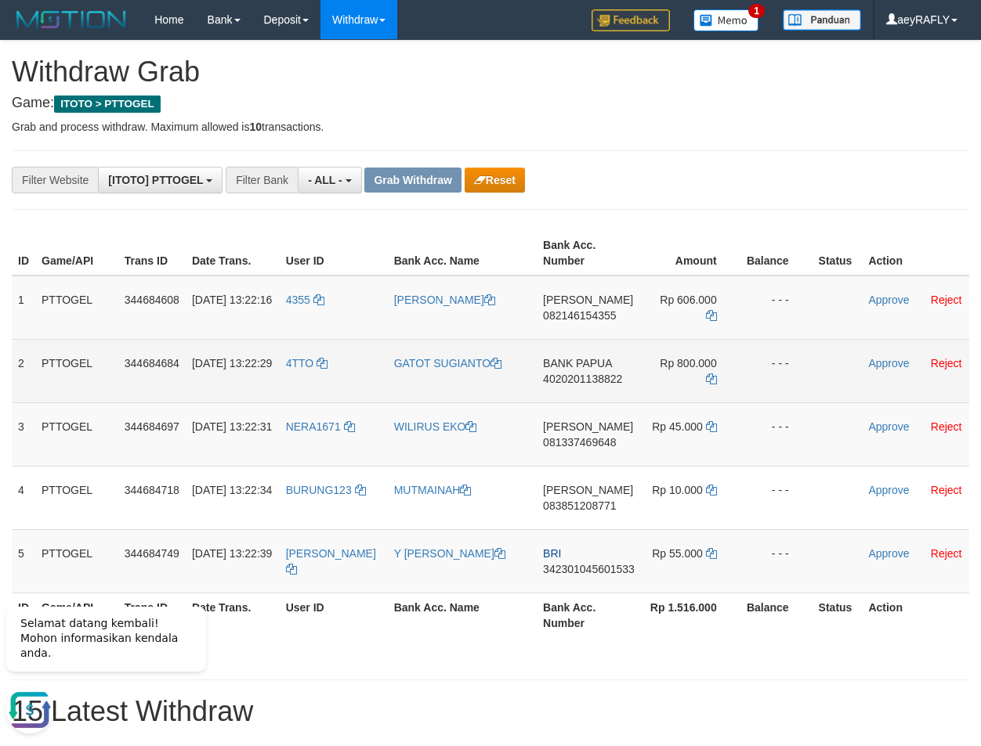
click at [591, 378] on span "4020201138822" at bounding box center [582, 379] width 79 height 13
click at [708, 378] on icon at bounding box center [711, 379] width 11 height 11
click at [891, 362] on link "Approve" at bounding box center [888, 363] width 41 height 13
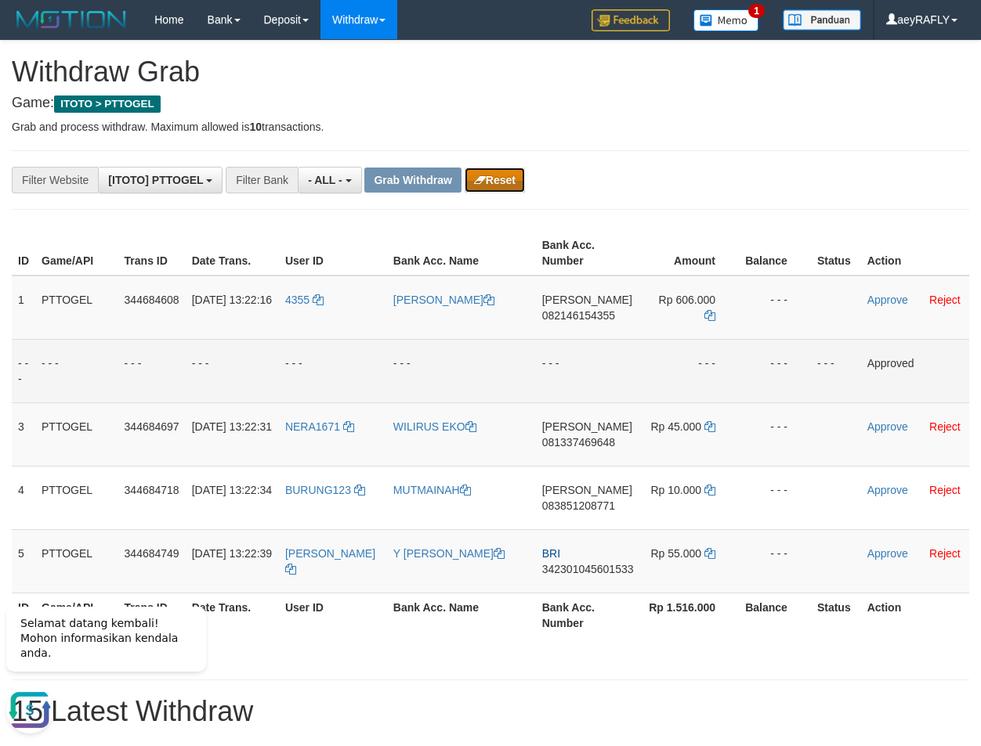
click at [519, 179] on button "Reset" at bounding box center [494, 180] width 60 height 25
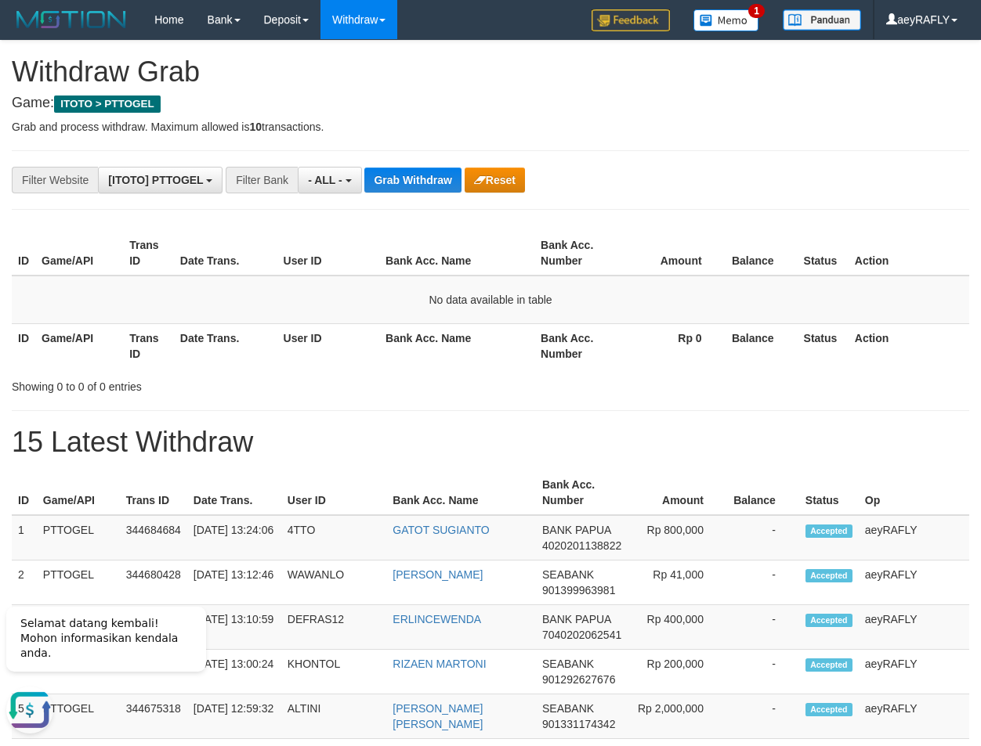
drag, startPoint x: 764, startPoint y: 262, endPoint x: 166, endPoint y: 502, distance: 644.2
click at [762, 262] on th "Balance" at bounding box center [761, 253] width 72 height 45
click at [791, 255] on th "Balance" at bounding box center [761, 253] width 72 height 45
click at [677, 404] on div "**********" at bounding box center [490, 649] width 981 height 1216
click at [379, 180] on button "Grab Withdraw" at bounding box center [412, 180] width 96 height 25
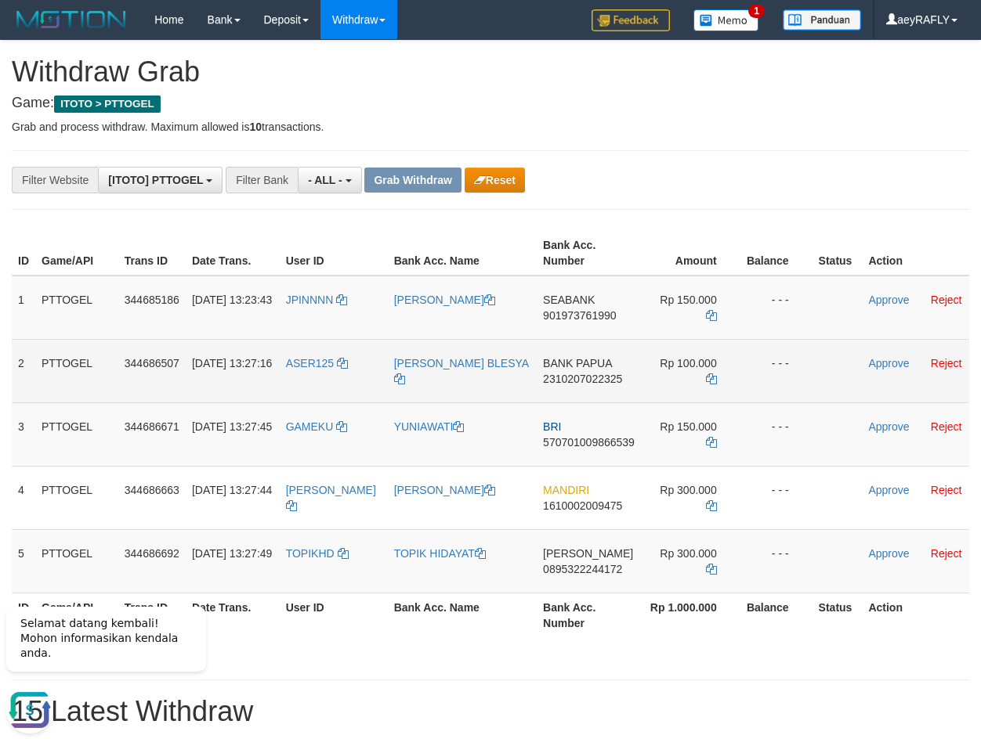
drag, startPoint x: 343, startPoint y: 327, endPoint x: 558, endPoint y: 393, distance: 225.4
click at [689, 396] on tbody "1 PTTOGEL 344685186 30/09/2025 13:23:43 JPINNNN MUHAMMAD RIFKI MUDZAKKY SEABANK…" at bounding box center [490, 435] width 957 height 318
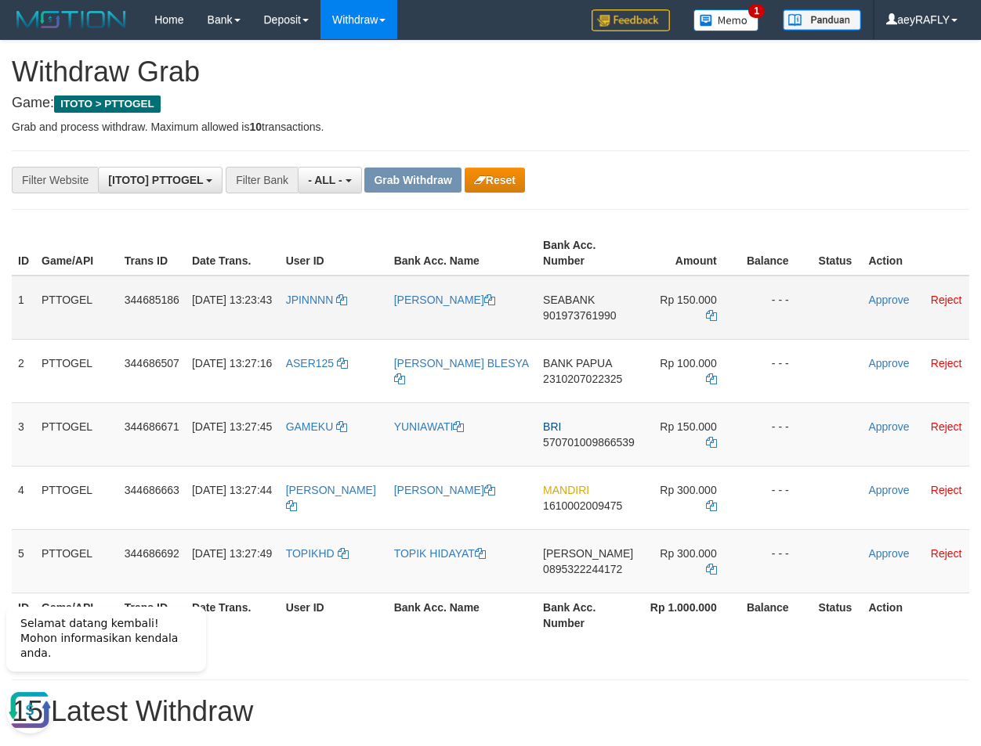
drag, startPoint x: 794, startPoint y: 173, endPoint x: 529, endPoint y: 315, distance: 300.3
click at [784, 175] on div "**********" at bounding box center [408, 180] width 817 height 27
click at [547, 315] on span "901973761990" at bounding box center [579, 315] width 73 height 13
click at [706, 319] on icon at bounding box center [711, 315] width 11 height 11
click at [712, 321] on link at bounding box center [711, 315] width 11 height 13
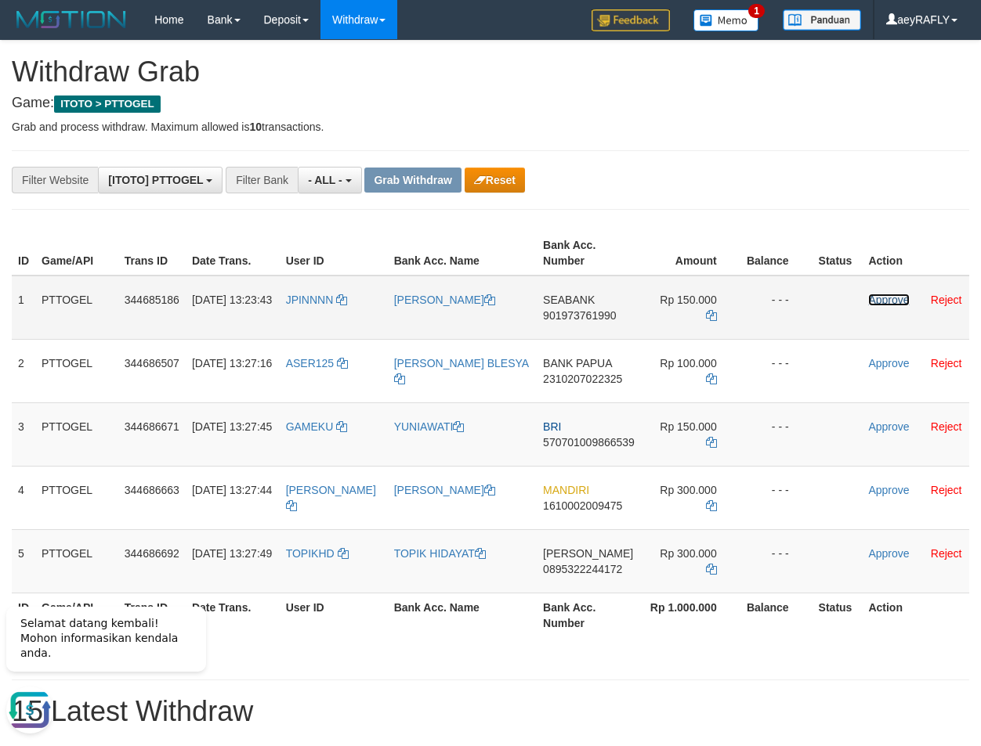
click at [875, 298] on link "Approve" at bounding box center [888, 300] width 41 height 13
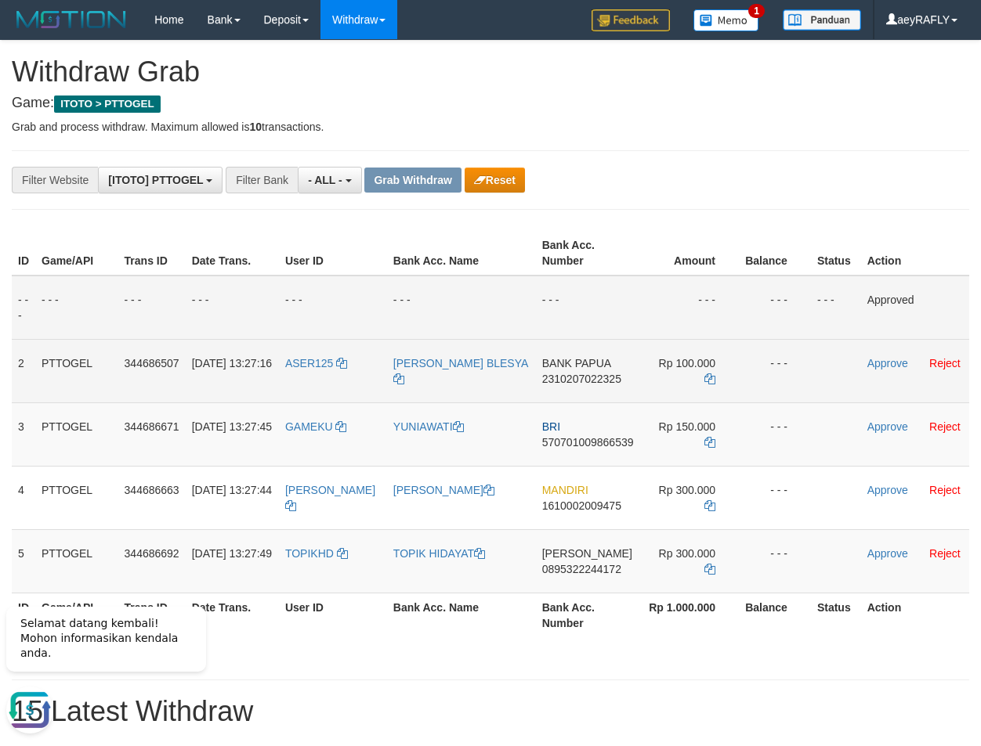
click at [584, 380] on span "2310207022325" at bounding box center [581, 379] width 79 height 13
click at [709, 381] on icon at bounding box center [709, 379] width 11 height 11
click at [708, 381] on icon at bounding box center [709, 379] width 11 height 11
click at [888, 359] on link "Approve" at bounding box center [887, 363] width 41 height 13
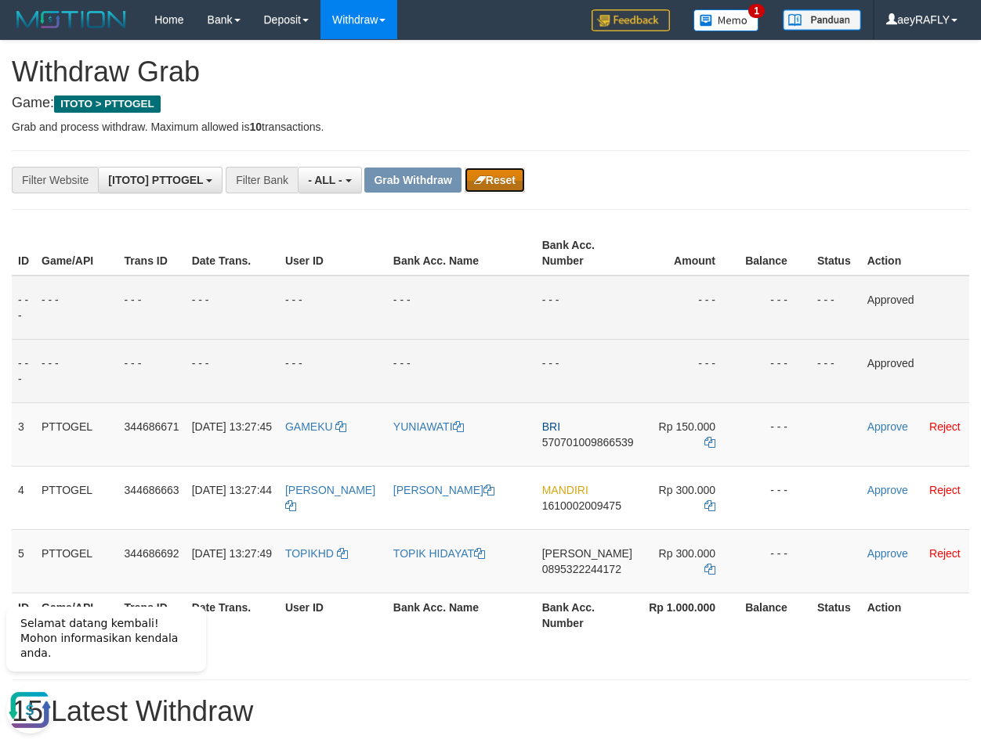
click at [502, 181] on button "Reset" at bounding box center [494, 180] width 60 height 25
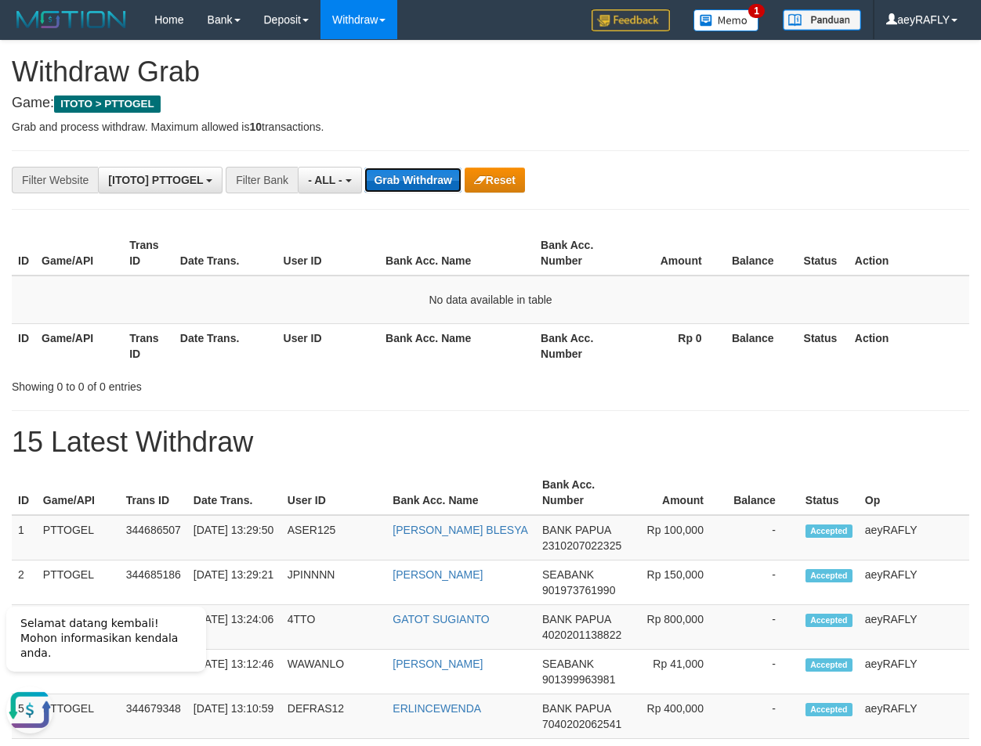
click at [404, 188] on button "Grab Withdraw" at bounding box center [412, 180] width 96 height 25
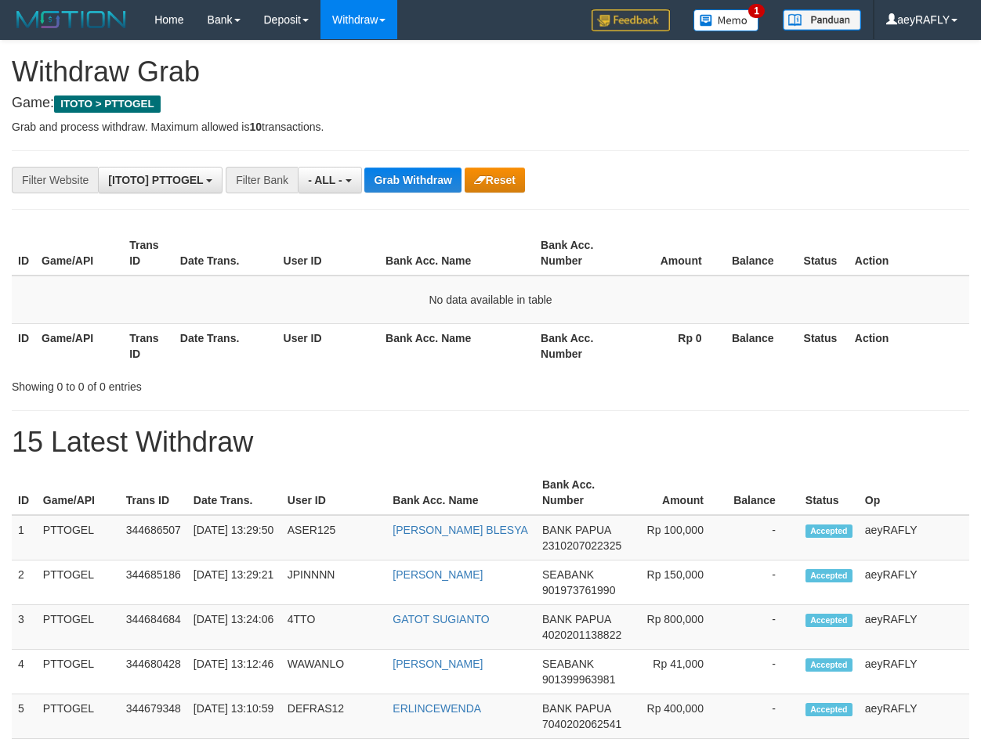
scroll to position [13, 0]
click at [323, 182] on span "- ALL -" at bounding box center [325, 180] width 34 height 13
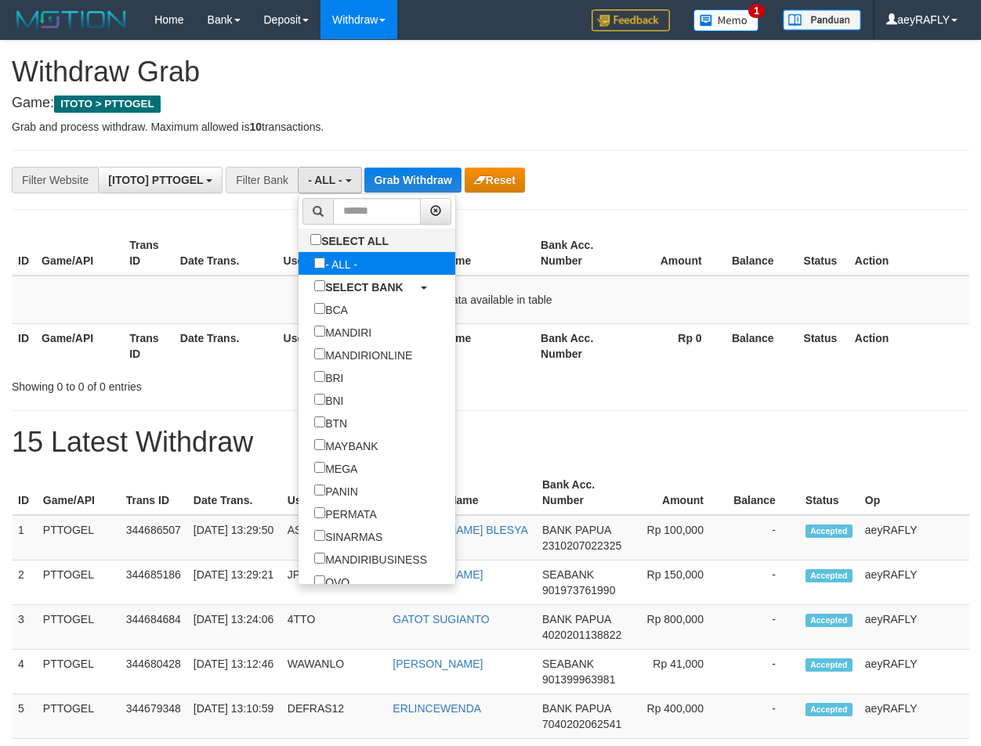
click at [298, 258] on label "- ALL -" at bounding box center [335, 263] width 74 height 23
select select "***"
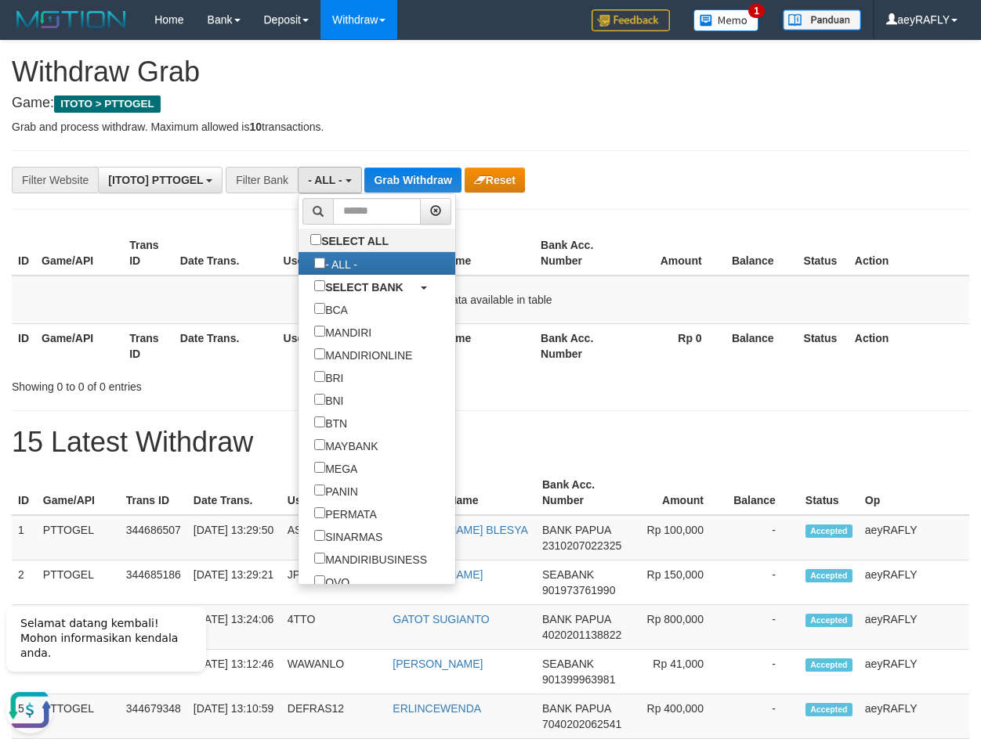
scroll to position [0, 0]
click at [333, 215] on input "text" at bounding box center [377, 211] width 88 height 27
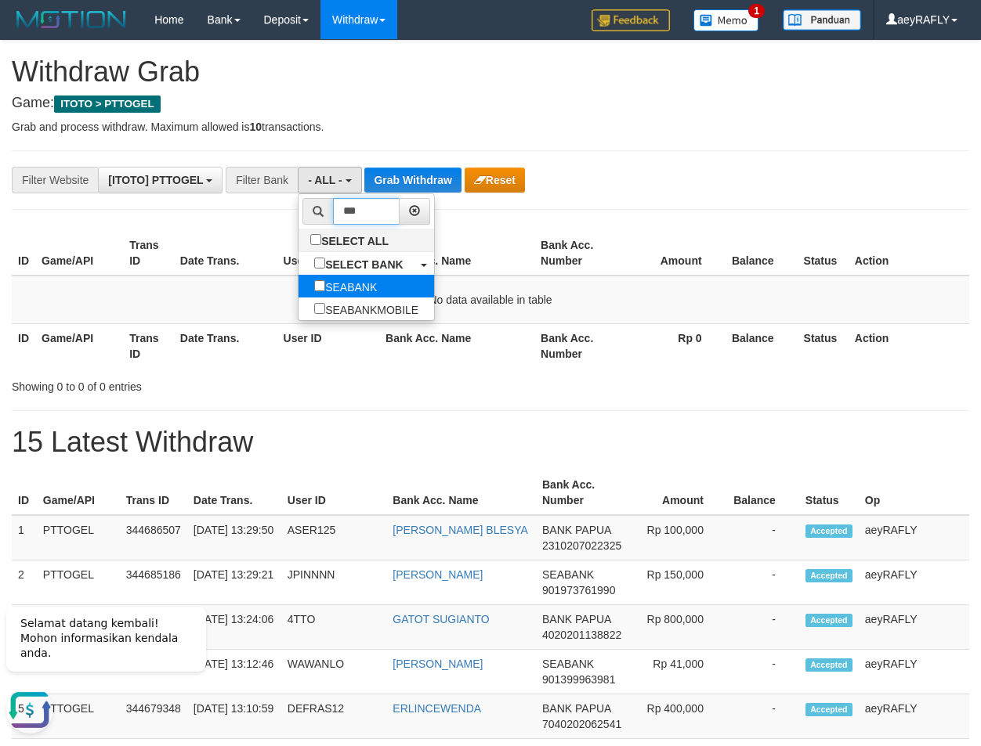
type input "***"
click at [298, 280] on label "SEABANK" at bounding box center [345, 286] width 94 height 23
select select "*******"
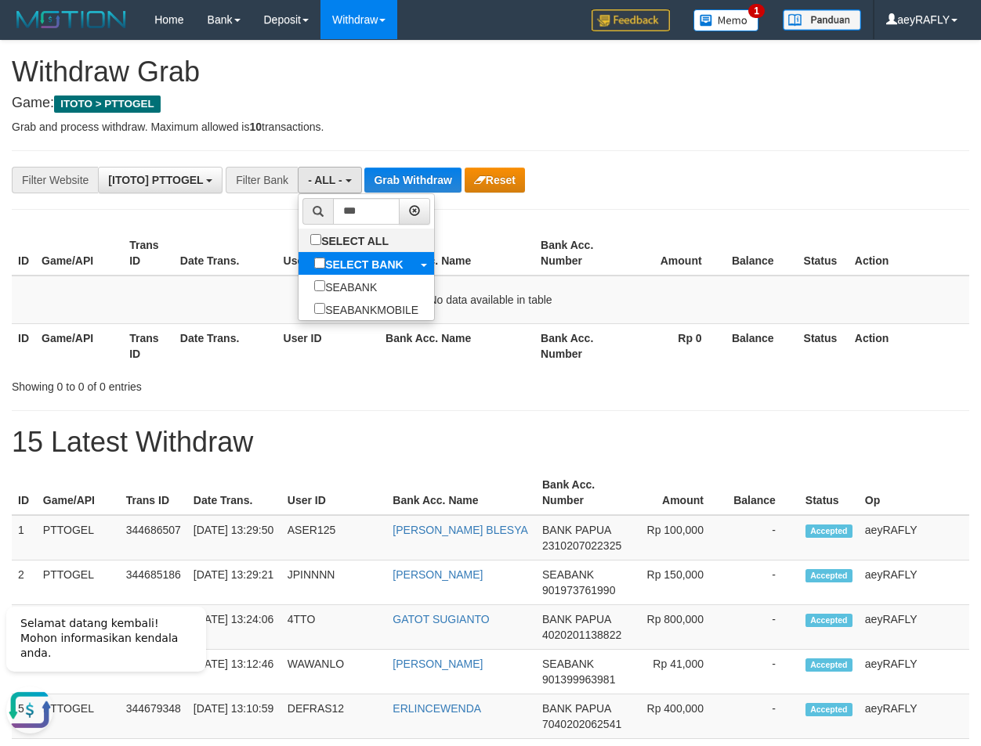
scroll to position [425, 0]
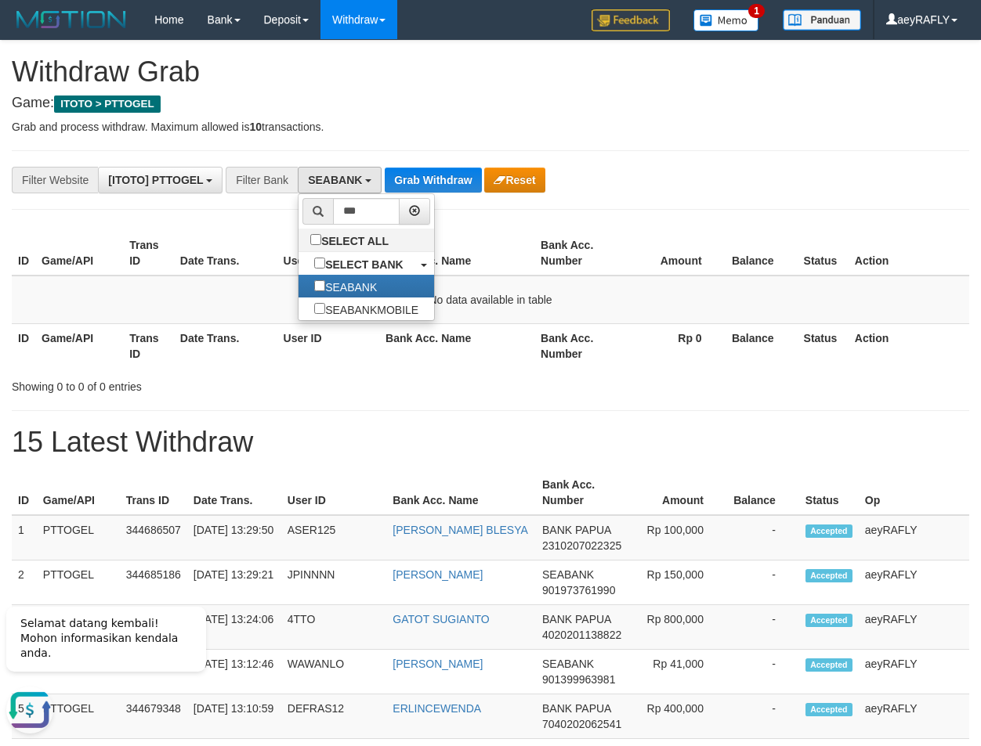
click at [442, 253] on th "Bank Acc. Name" at bounding box center [456, 253] width 155 height 45
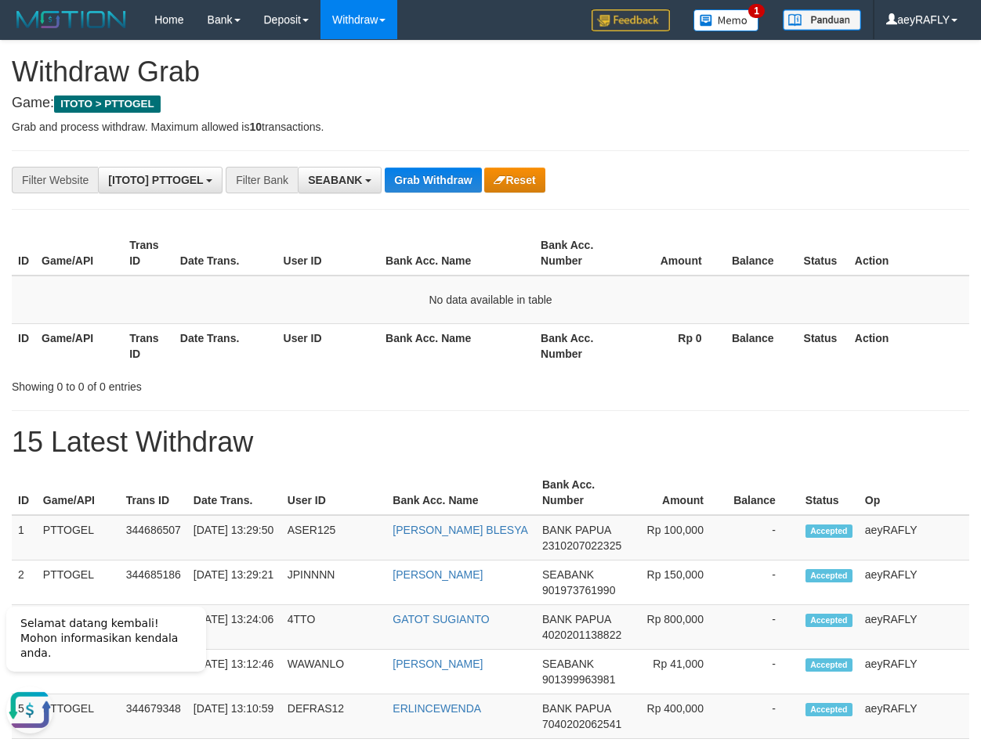
click at [426, 193] on div "**********" at bounding box center [490, 693] width 981 height 1305
click at [424, 173] on button "Grab Withdraw" at bounding box center [433, 180] width 96 height 25
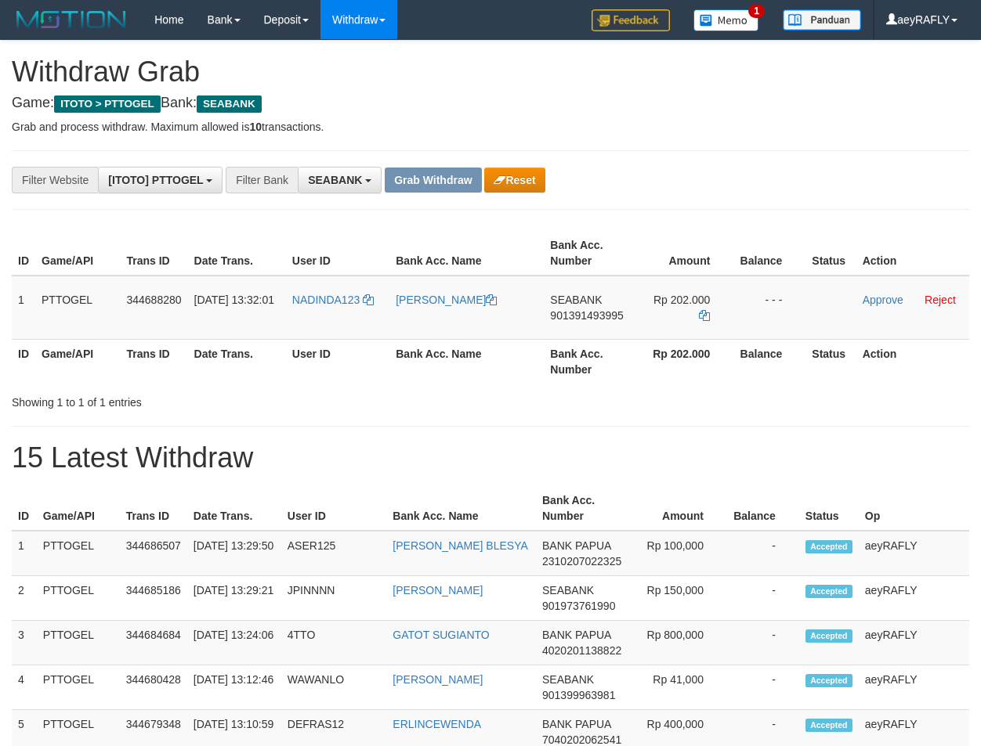
scroll to position [425, 0]
drag, startPoint x: 317, startPoint y: 331, endPoint x: 641, endPoint y: 314, distance: 323.9
click at [641, 314] on tr "1 PTTOGEL 344688280 [DATE] 13:32:01 NADINDA123 [PERSON_NAME] SEABANK 9013914939…" at bounding box center [490, 308] width 957 height 64
click at [587, 322] on td "SEABANK 901391493995" at bounding box center [589, 308] width 90 height 64
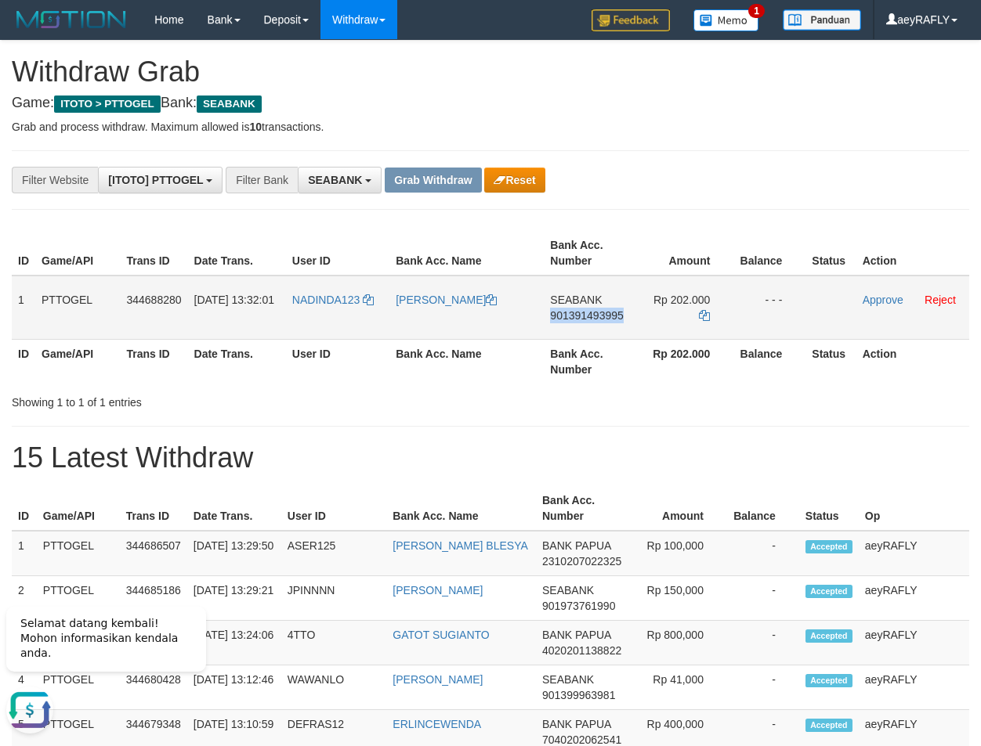
click at [587, 323] on td "SEABANK 901391493995" at bounding box center [589, 308] width 90 height 64
click at [587, 316] on span "901391493995" at bounding box center [586, 315] width 73 height 13
copy span "901391493995"
click at [699, 318] on icon at bounding box center [704, 315] width 11 height 11
click at [703, 321] on link at bounding box center [704, 315] width 11 height 13
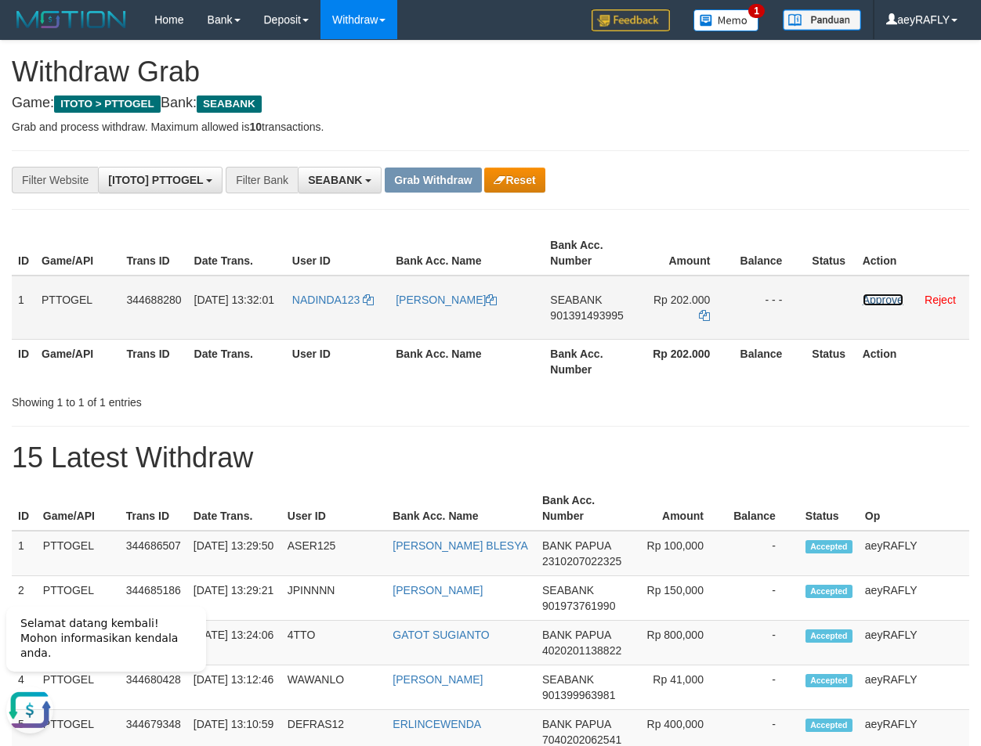
click at [874, 303] on link "Approve" at bounding box center [882, 300] width 41 height 13
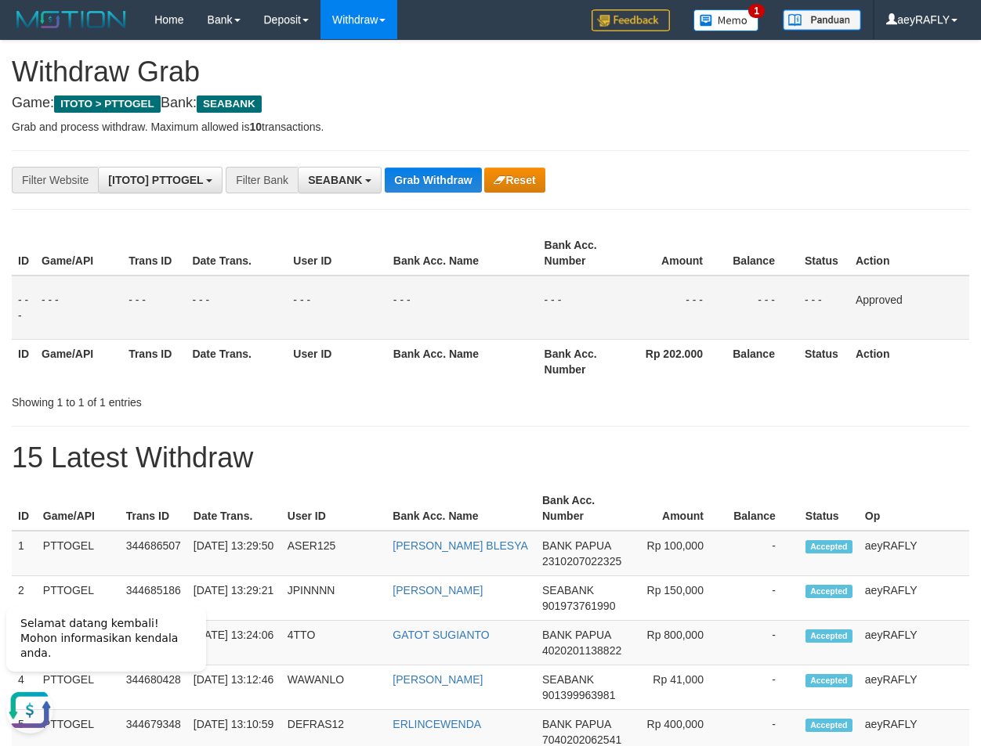
drag, startPoint x: 871, startPoint y: 305, endPoint x: 790, endPoint y: 287, distance: 82.7
click at [860, 305] on td "Approved" at bounding box center [909, 308] width 120 height 64
click at [453, 174] on button "Grab Withdraw" at bounding box center [433, 180] width 96 height 25
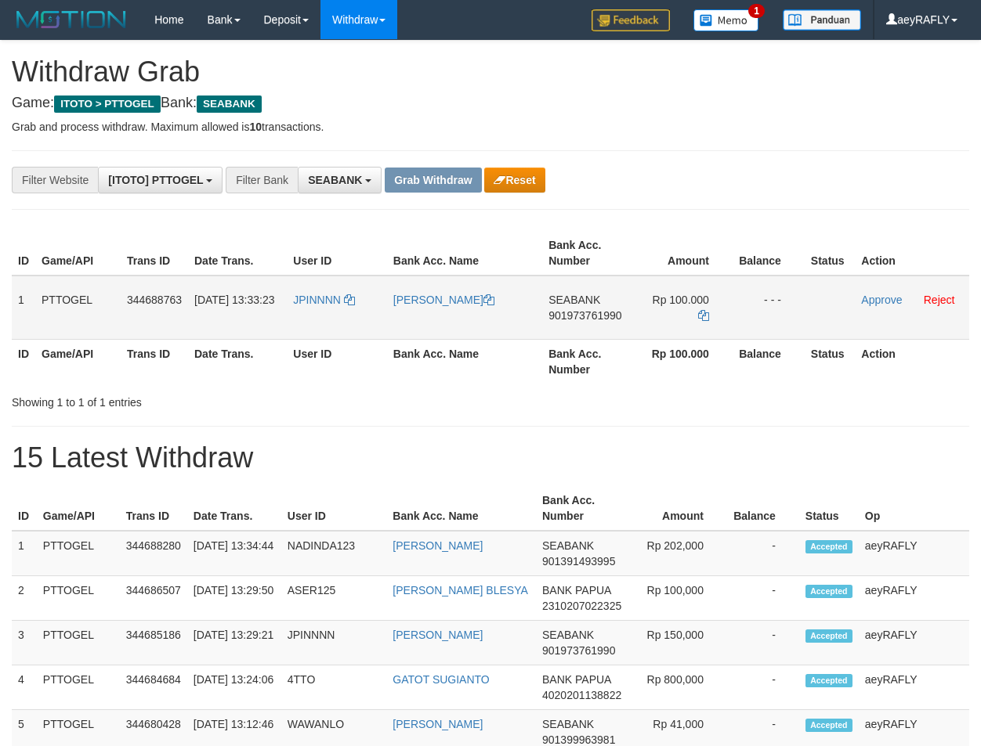
scroll to position [425, 0]
drag, startPoint x: 323, startPoint y: 325, endPoint x: 580, endPoint y: 344, distance: 256.8
click at [649, 327] on tr "1 PTTOGEL 344688763 [DATE] 13:33:23 JPINNNN [PERSON_NAME] SEABANK 901973761990 …" at bounding box center [490, 308] width 957 height 64
click at [670, 214] on div "**********" at bounding box center [490, 723] width 981 height 1365
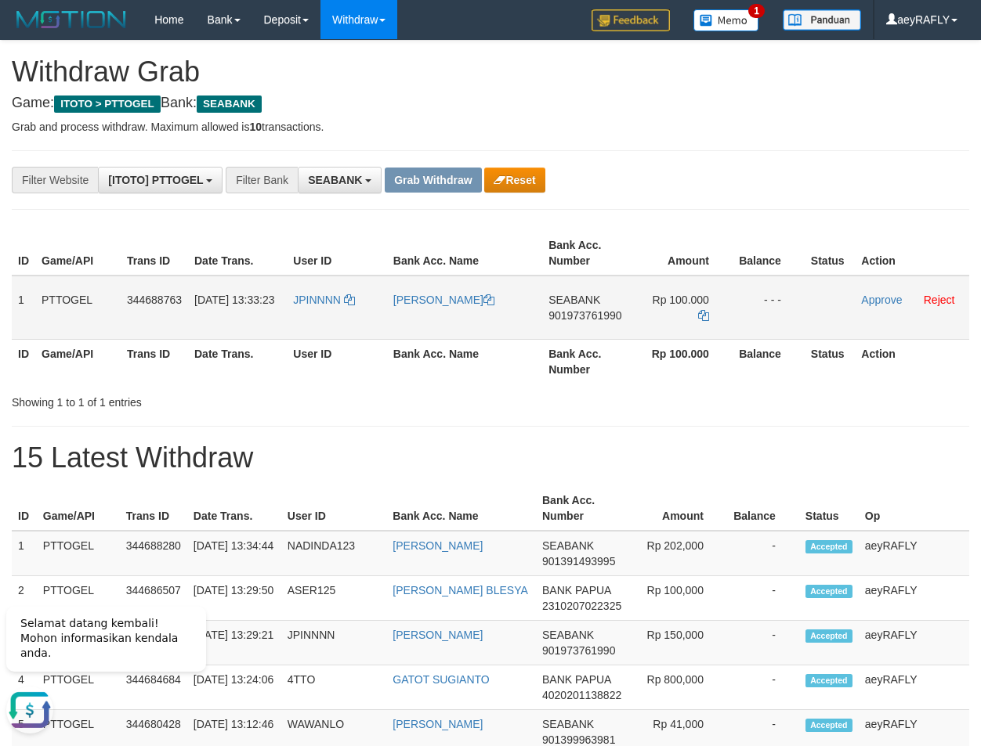
click at [578, 313] on span "901973761990" at bounding box center [584, 315] width 73 height 13
click at [703, 310] on icon at bounding box center [703, 315] width 11 height 11
click at [873, 301] on link "Approve" at bounding box center [881, 300] width 41 height 13
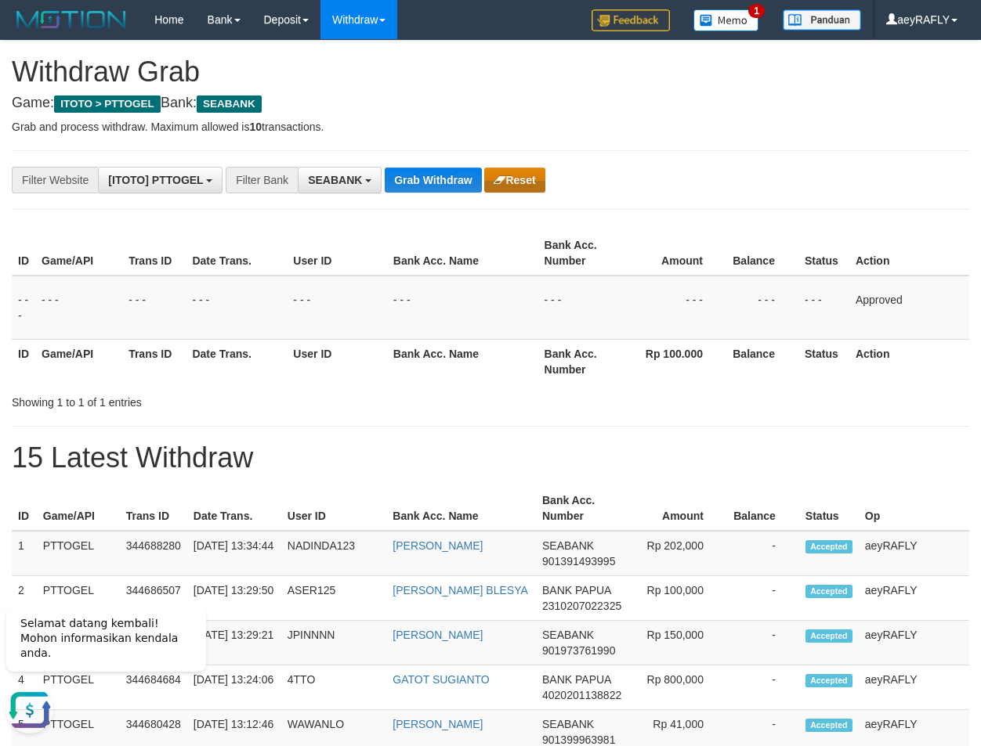
drag, startPoint x: 704, startPoint y: 294, endPoint x: 530, endPoint y: 179, distance: 208.1
click at [665, 275] on table "ID Game/API Trans ID Date Trans. User ID Bank Acc. Name Bank Acc. Number Amount…" at bounding box center [490, 307] width 957 height 153
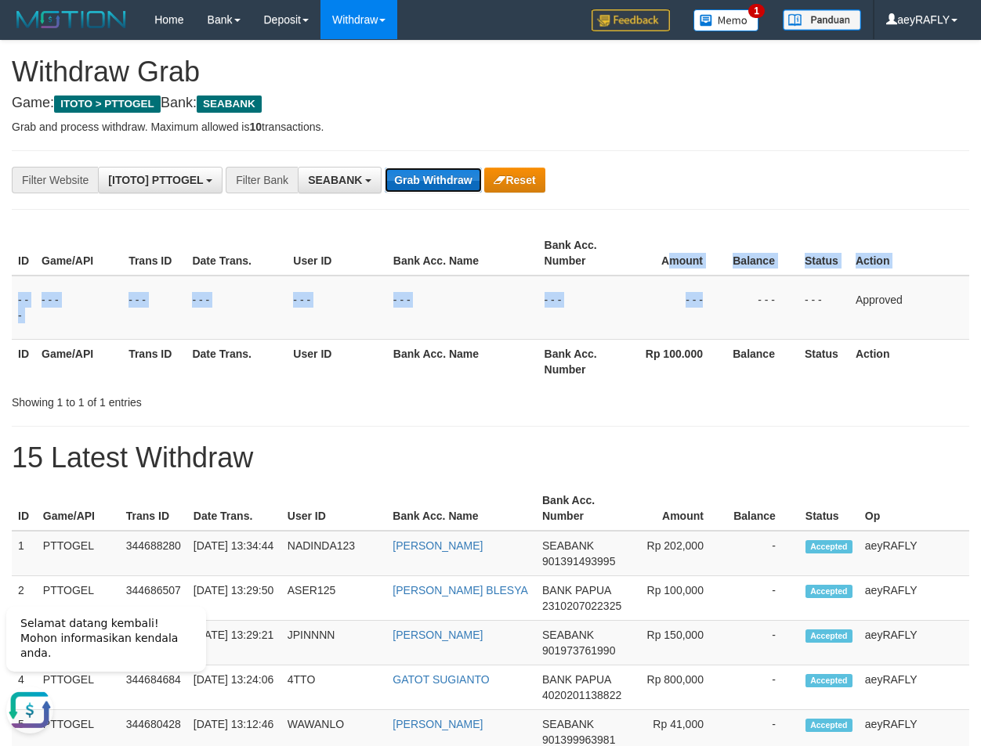
click at [435, 179] on button "Grab Withdraw" at bounding box center [433, 180] width 96 height 25
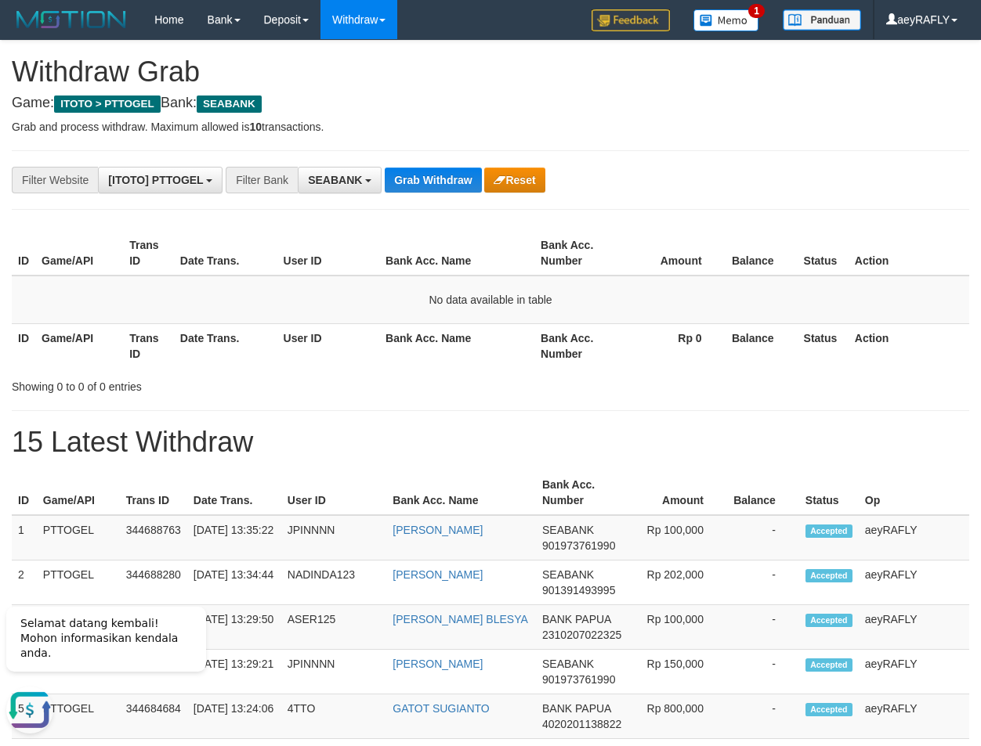
click at [767, 389] on div "Showing 0 to 0 of 0 entries" at bounding box center [490, 384] width 981 height 22
click at [346, 175] on span "SEABANK" at bounding box center [335, 180] width 54 height 13
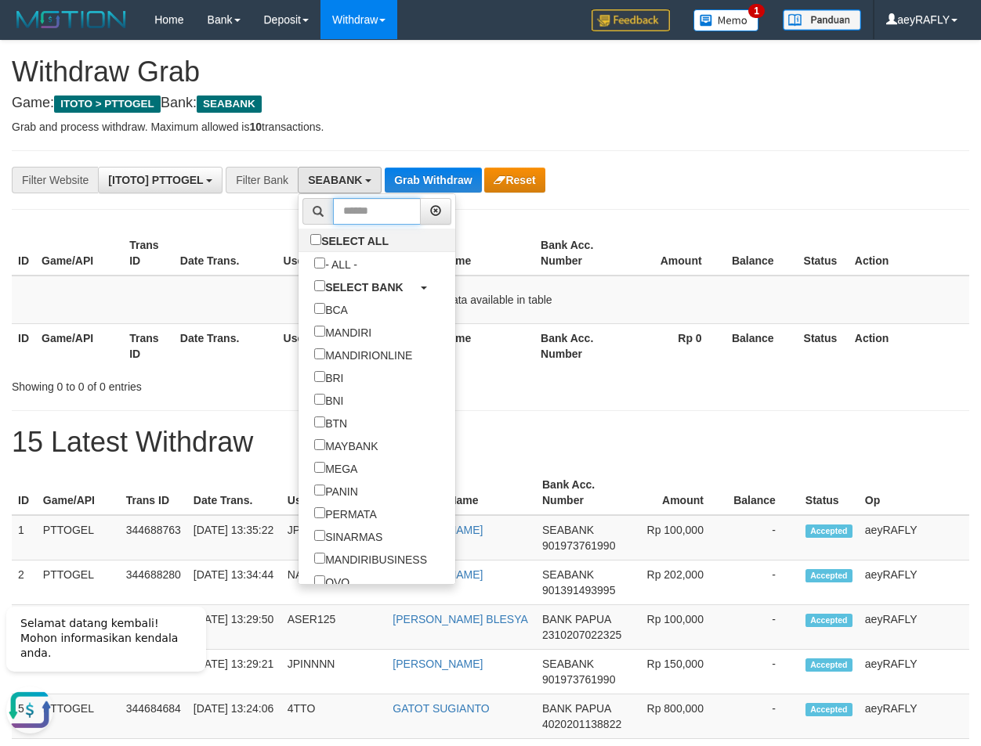
click at [333, 210] on input "text" at bounding box center [377, 211] width 88 height 27
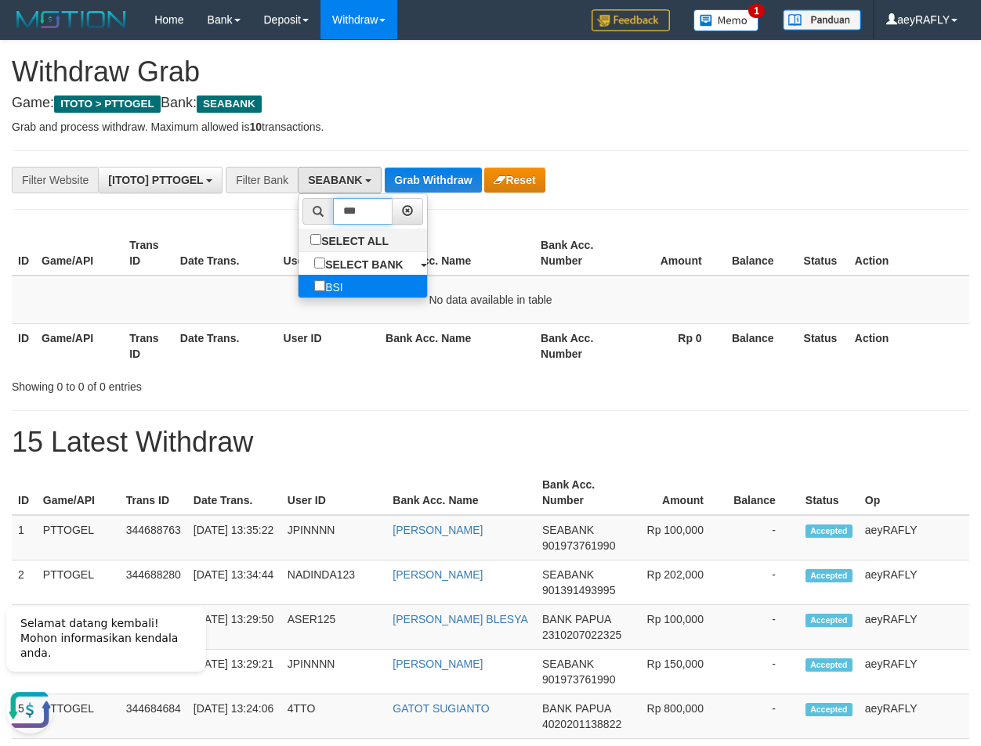
type input "***"
click at [298, 278] on link "BSI" at bounding box center [362, 286] width 128 height 23
click at [298, 285] on label "BSI" at bounding box center [328, 286] width 60 height 23
select select "***"
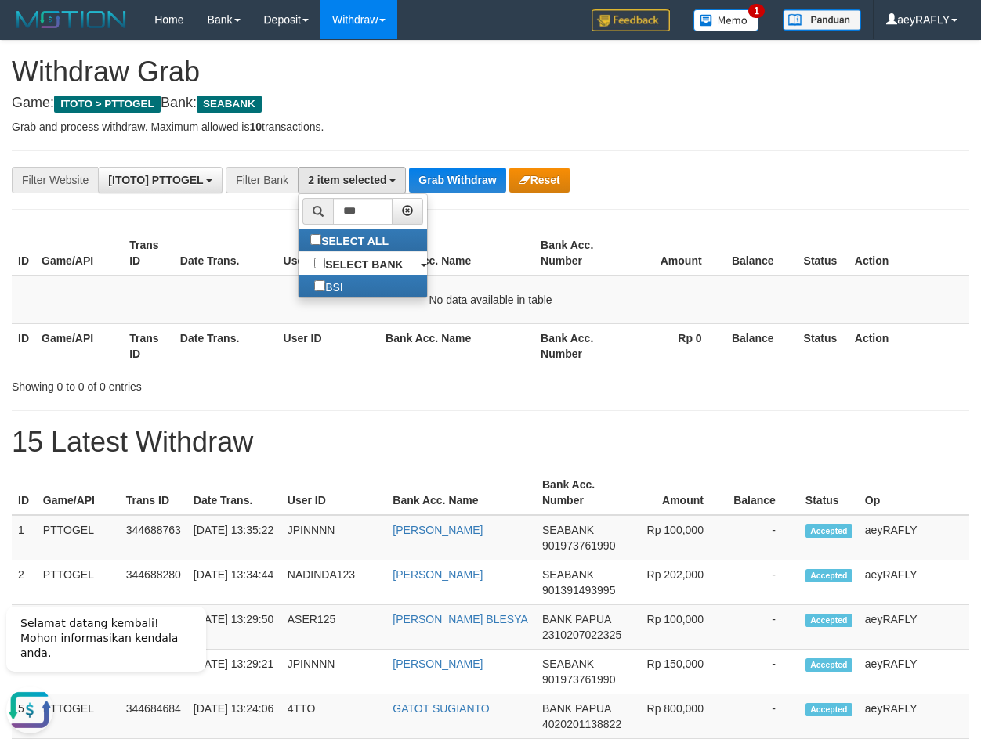
click at [423, 231] on th "Bank Acc. Name" at bounding box center [456, 253] width 155 height 45
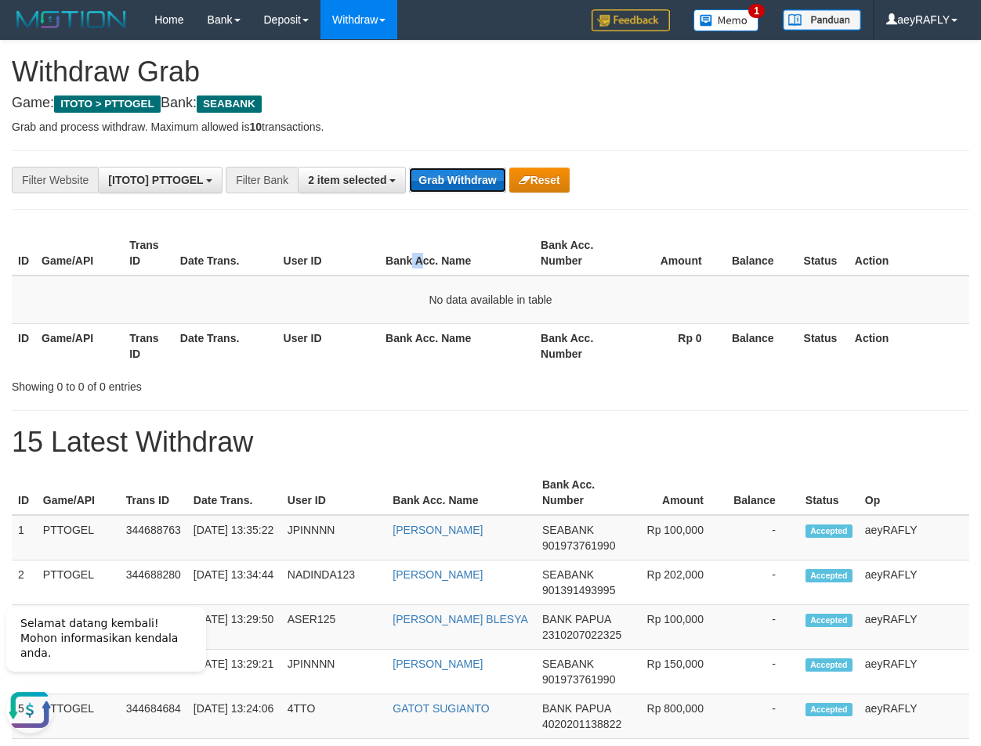
click at [466, 185] on button "Grab Withdraw" at bounding box center [457, 180] width 96 height 25
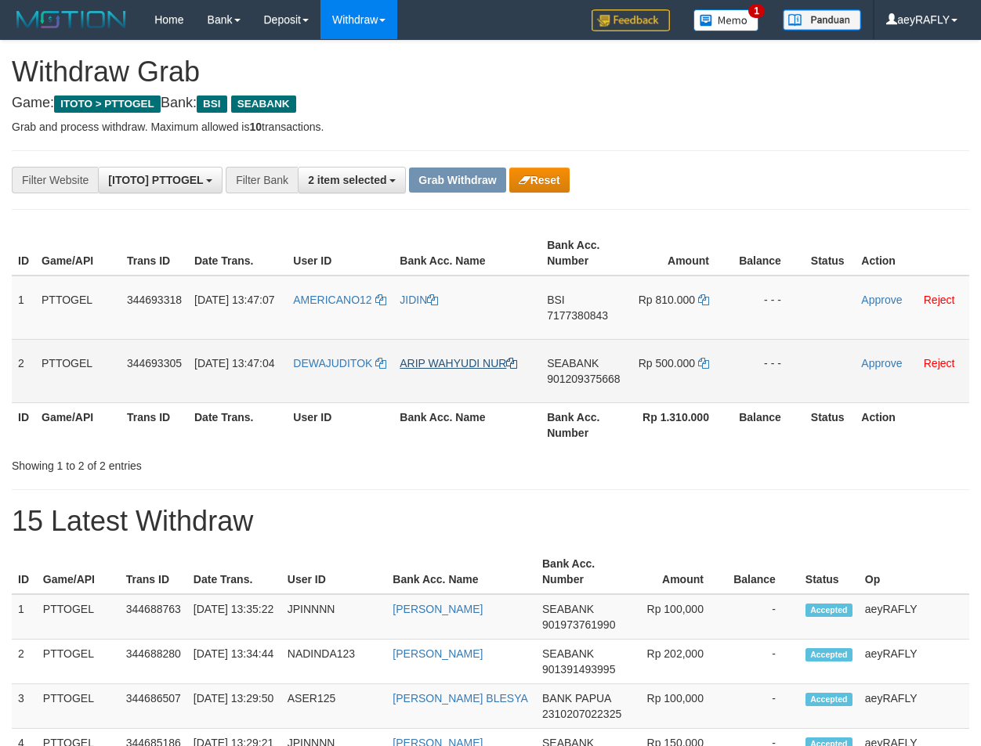
scroll to position [359, 0]
drag, startPoint x: 359, startPoint y: 332, endPoint x: 693, endPoint y: 380, distance: 337.1
click at [693, 380] on tbody "1 PTTOGEL 344693318 30/09/2025 13:47:07 AMERICANO12 JIDIN BSI 7177380843 Rp 810…" at bounding box center [490, 340] width 957 height 128
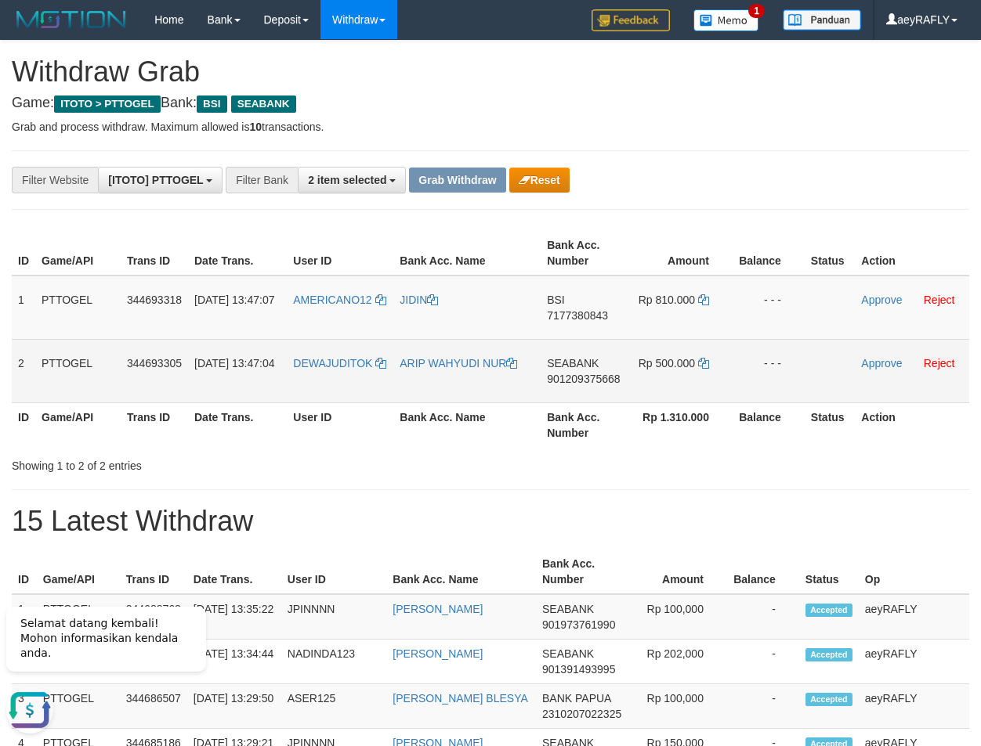
scroll to position [0, 0]
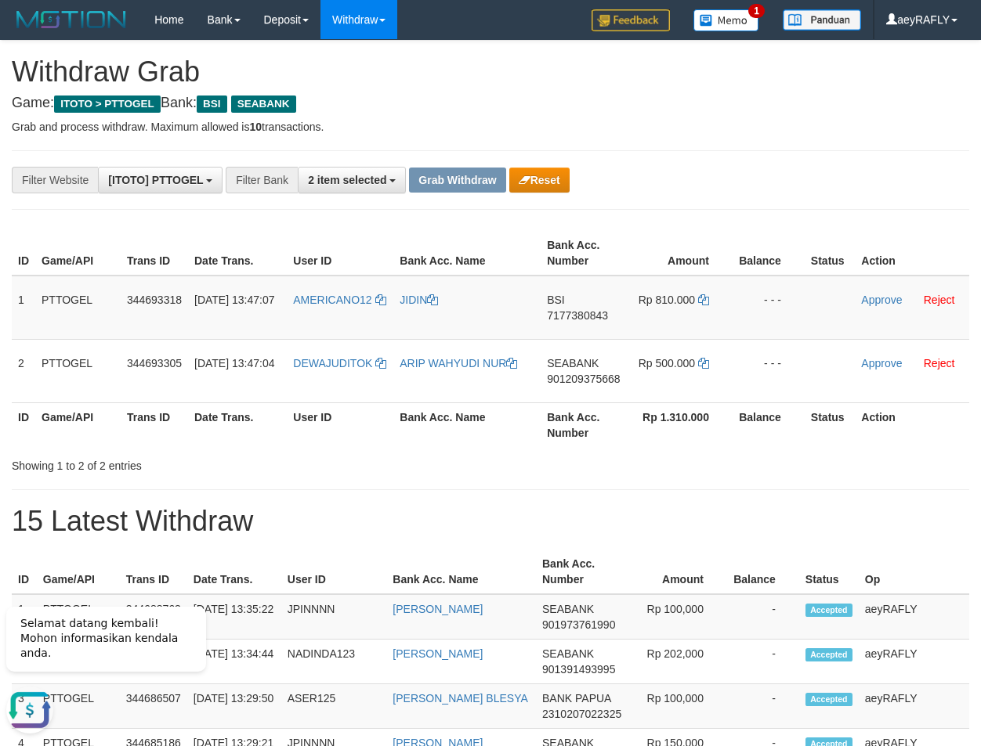
drag, startPoint x: 657, startPoint y: 188, endPoint x: 653, endPoint y: 210, distance: 22.3
click at [657, 190] on div "**********" at bounding box center [408, 180] width 817 height 27
click at [580, 318] on span "7177380843" at bounding box center [577, 315] width 61 height 13
click at [705, 302] on icon at bounding box center [703, 299] width 11 height 11
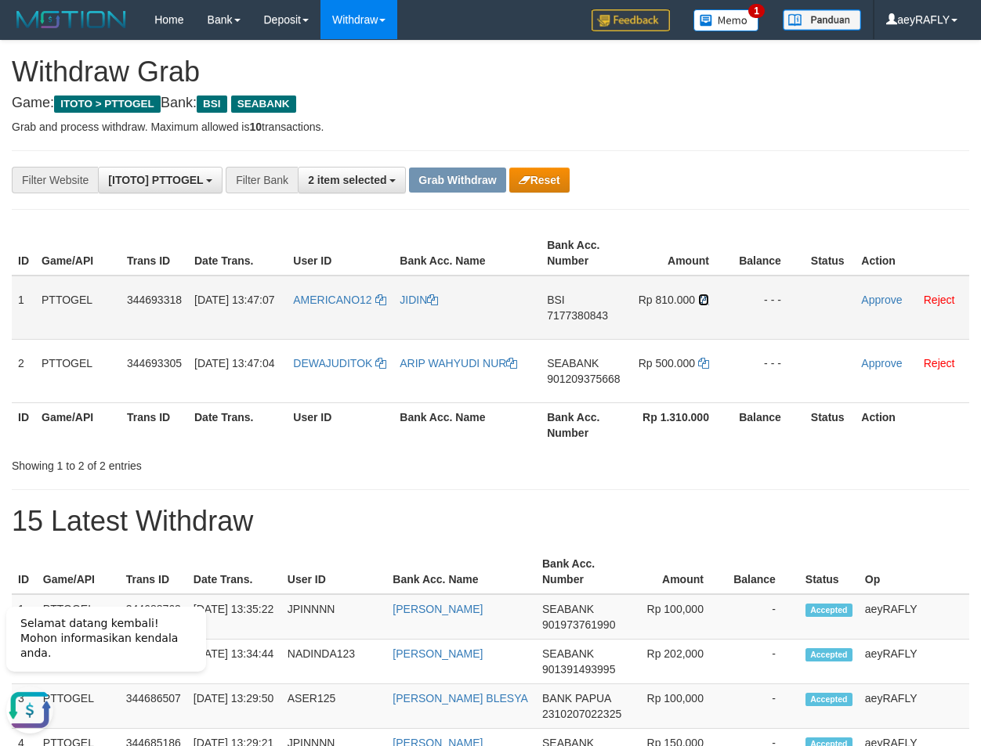
click at [705, 302] on icon at bounding box center [703, 299] width 11 height 11
click at [872, 302] on link "Approve" at bounding box center [881, 300] width 41 height 13
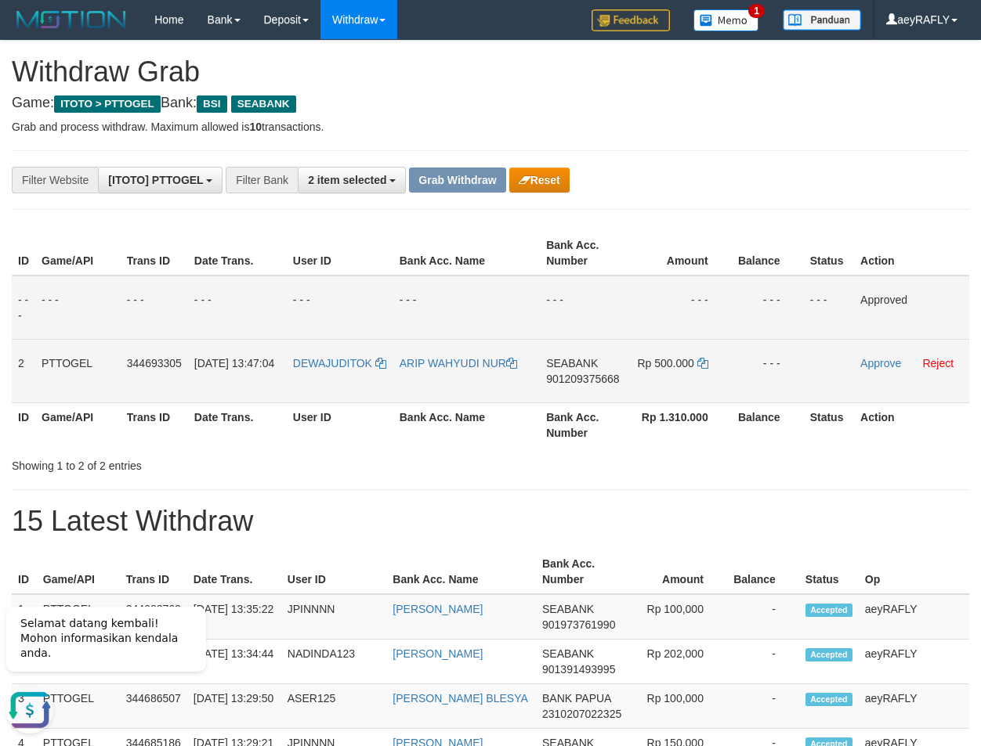
click at [591, 377] on span "901209375668" at bounding box center [582, 379] width 73 height 13
click at [704, 363] on icon at bounding box center [702, 363] width 11 height 11
click at [885, 363] on link "Approve" at bounding box center [880, 363] width 41 height 13
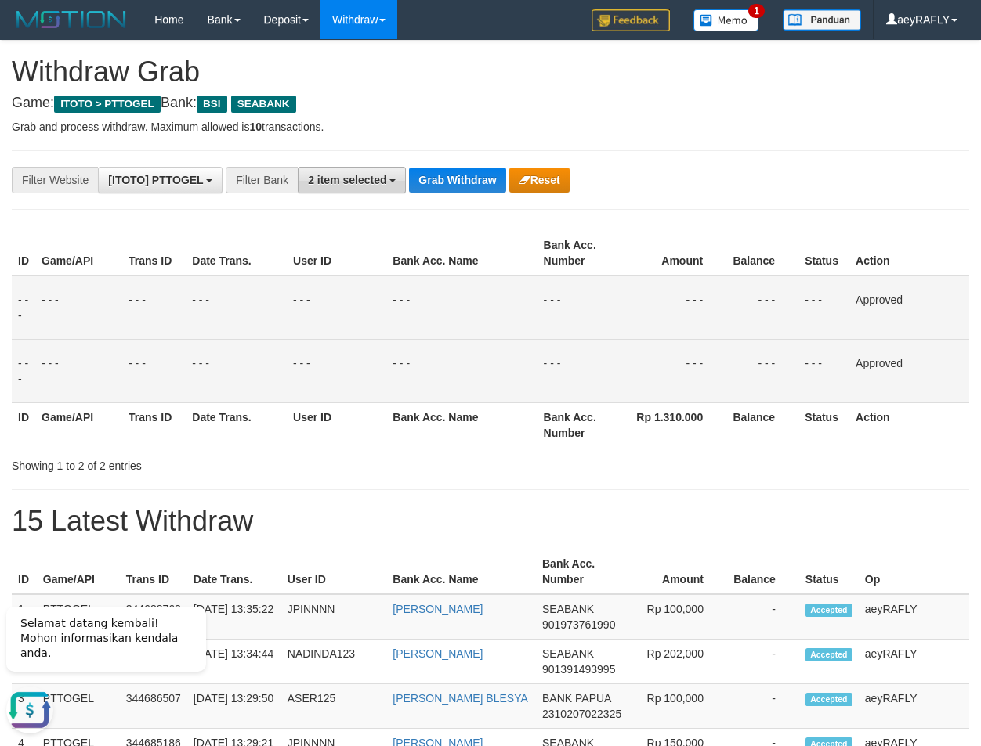
click at [345, 186] on span "2 item selected" at bounding box center [347, 180] width 78 height 13
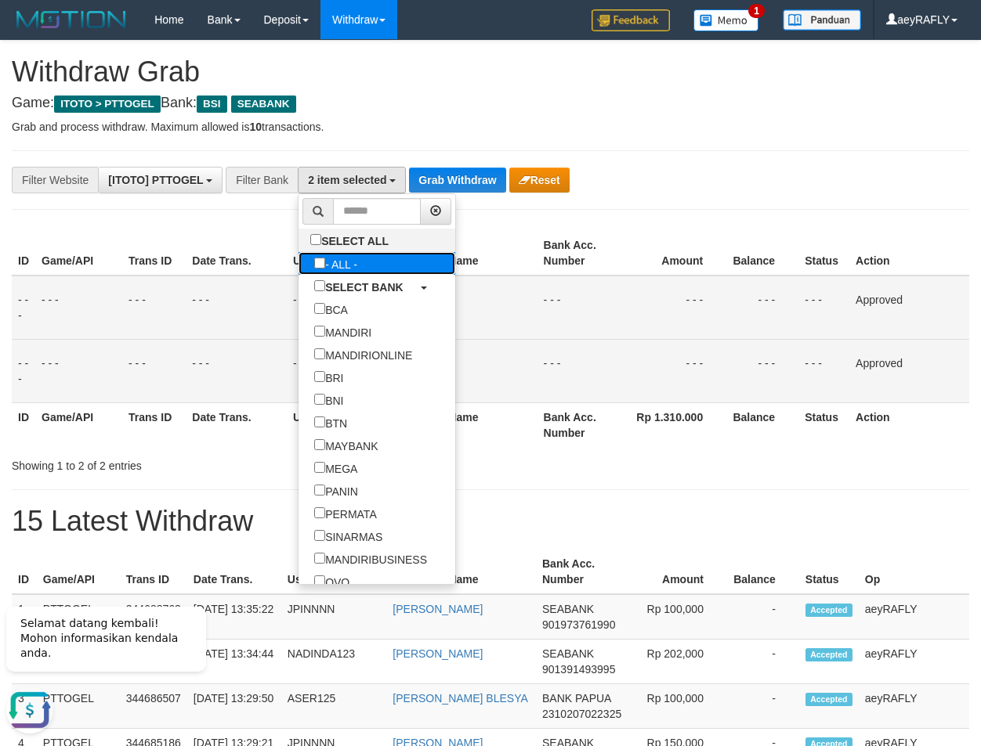
click at [298, 264] on label "- ALL -" at bounding box center [335, 263] width 74 height 23
select select "***"
drag, startPoint x: 444, startPoint y: 264, endPoint x: 424, endPoint y: 206, distance: 61.4
click at [435, 257] on th "Bank Acc. Name" at bounding box center [461, 253] width 150 height 45
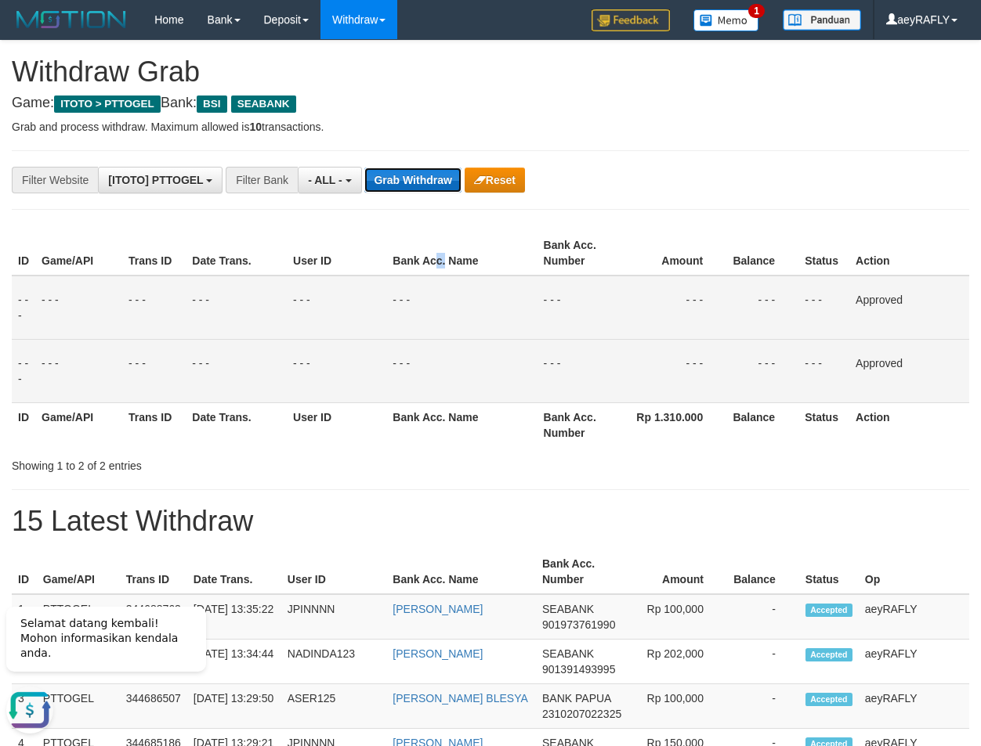
click at [424, 186] on button "Grab Withdraw" at bounding box center [412, 180] width 96 height 25
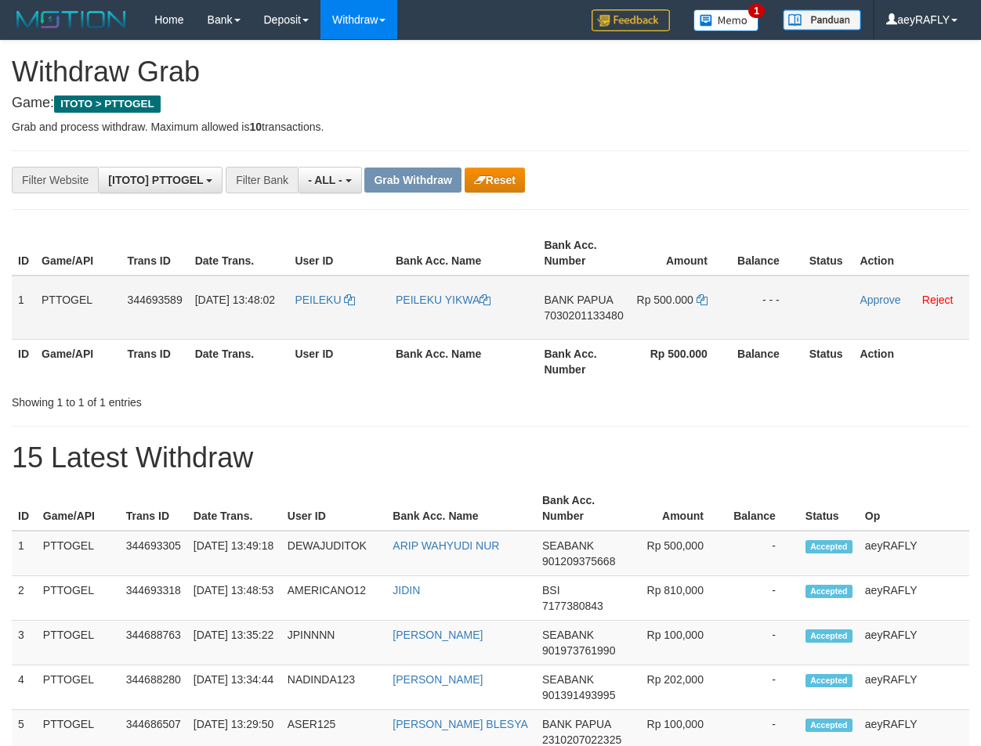
scroll to position [13, 0]
drag, startPoint x: 307, startPoint y: 323, endPoint x: 688, endPoint y: 307, distance: 381.8
click at [688, 307] on tr "1 PTTOGEL 344693589 [DATE] 13:48:02 [GEOGRAPHIC_DATA] PEILEKU YIKWA BANK PAPUA …" at bounding box center [490, 308] width 957 height 64
drag, startPoint x: 733, startPoint y: 157, endPoint x: 634, endPoint y: 263, distance: 145.2
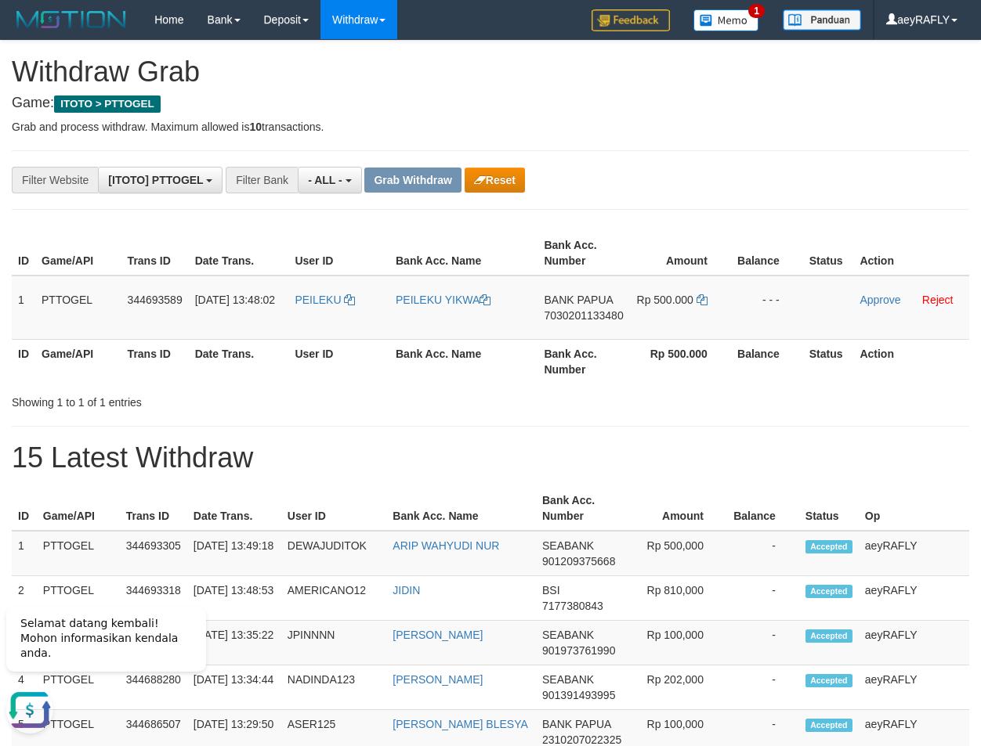
click at [588, 314] on span "7030201133480" at bounding box center [583, 315] width 79 height 13
click at [699, 302] on icon at bounding box center [701, 299] width 11 height 11
click at [869, 295] on link "Approve" at bounding box center [879, 300] width 41 height 13
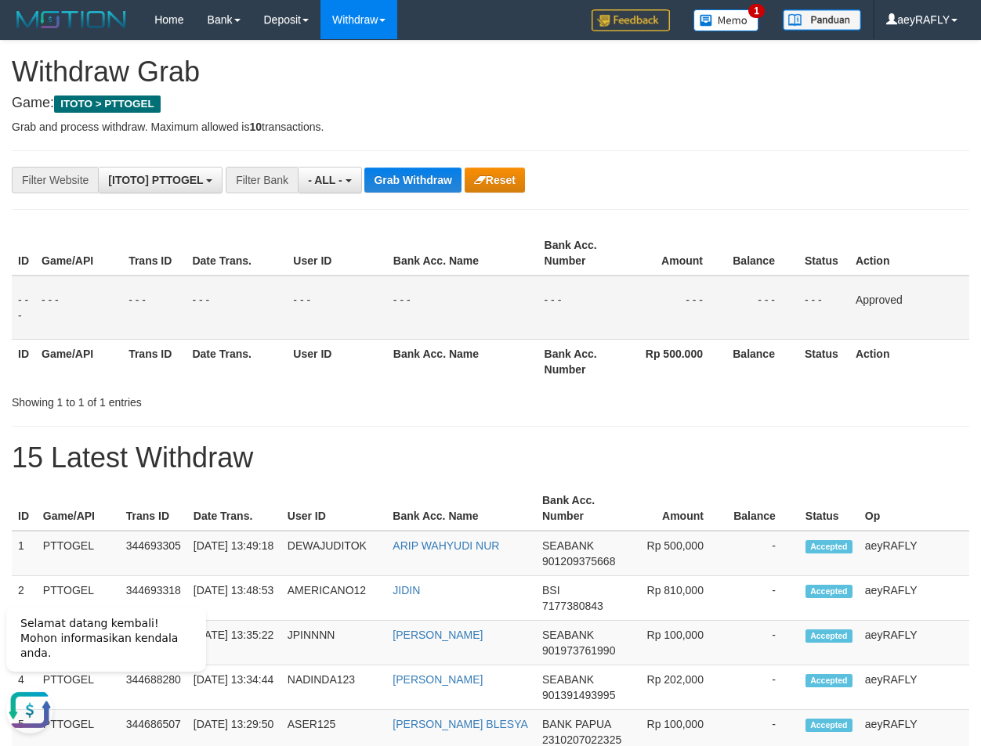
click at [324, 182] on span "- ALL -" at bounding box center [325, 180] width 34 height 13
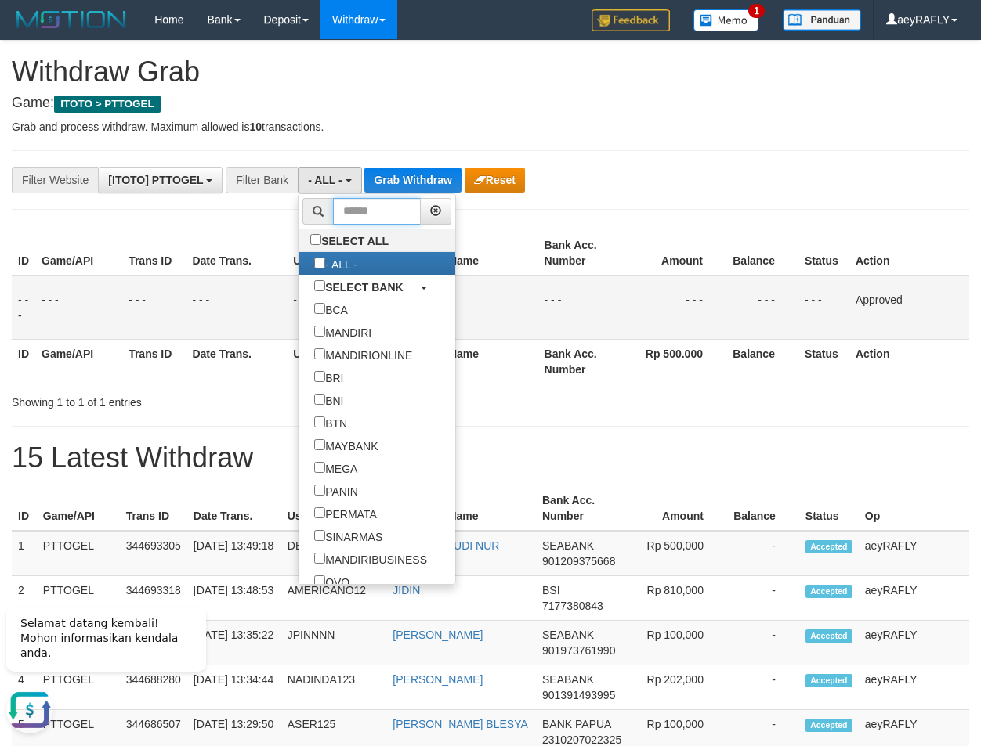
click at [333, 207] on input "text" at bounding box center [377, 211] width 88 height 27
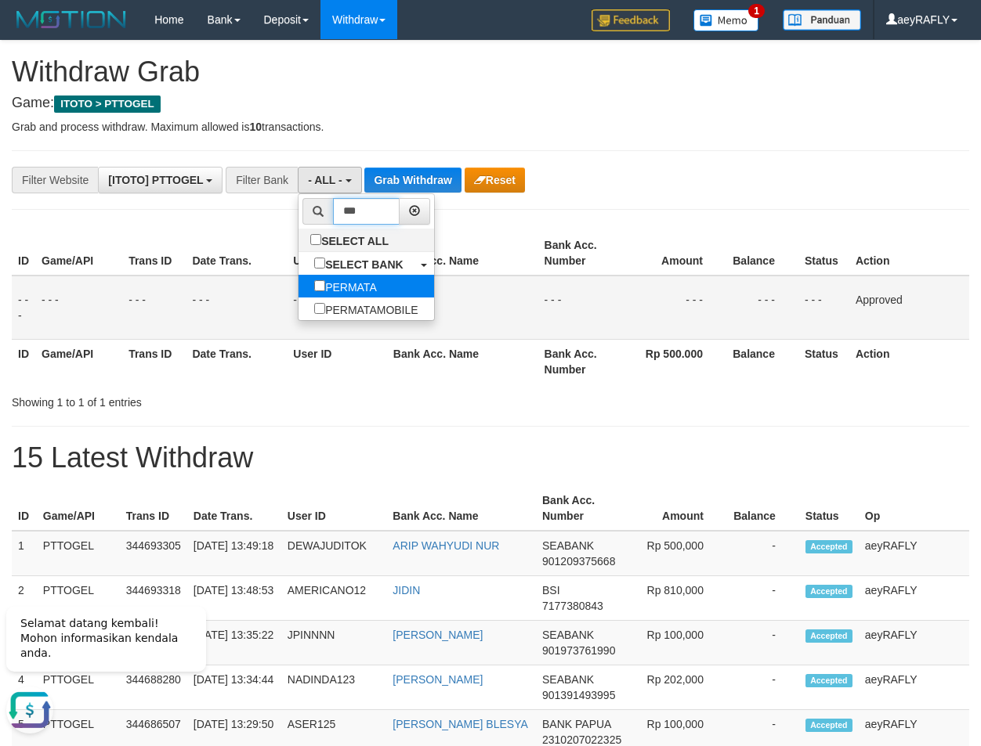
type input "***"
click at [298, 281] on label "PERMATA" at bounding box center [345, 286] width 94 height 23
select select "*******"
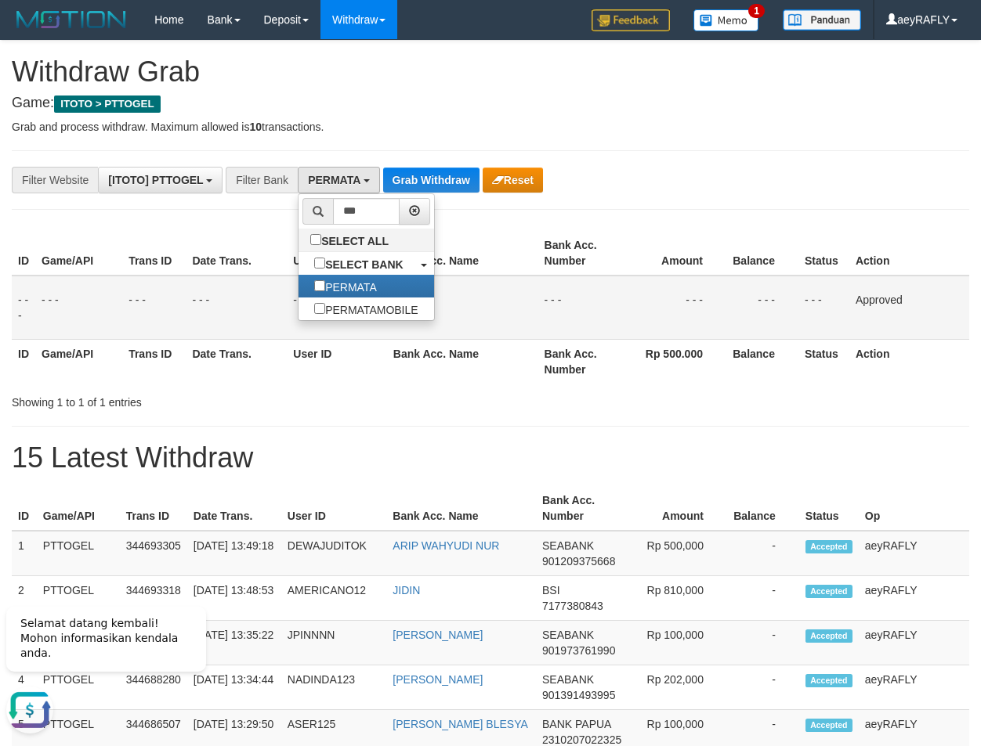
drag, startPoint x: 509, startPoint y: 237, endPoint x: 493, endPoint y: 218, distance: 25.1
click at [511, 237] on th "Bank Acc. Name" at bounding box center [462, 253] width 151 height 45
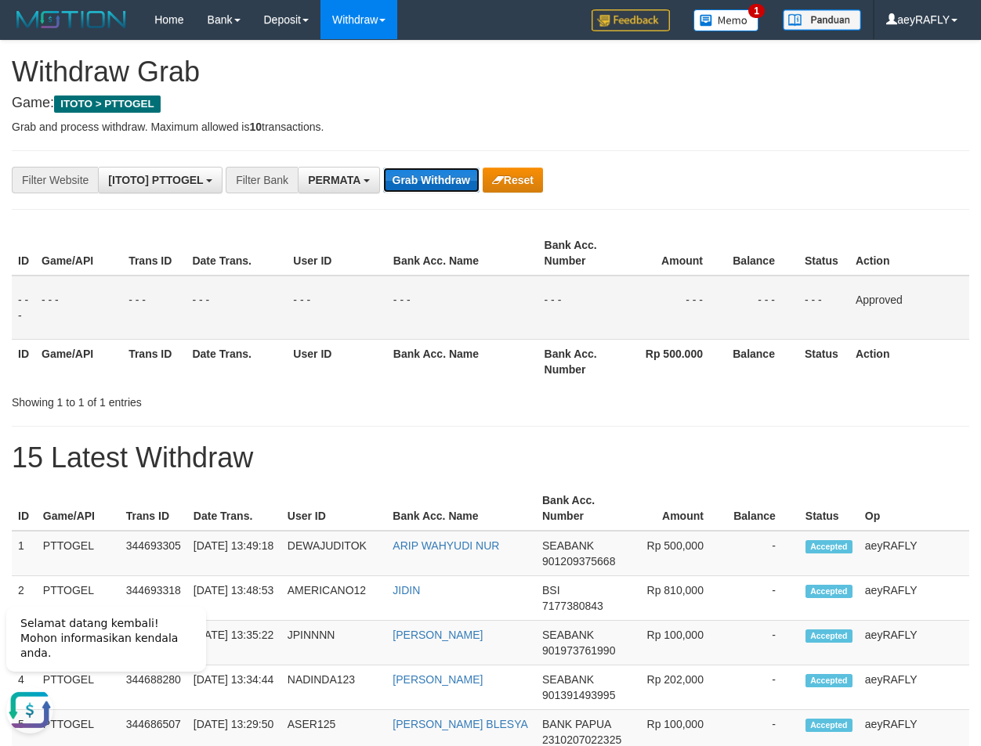
click at [456, 187] on button "Grab Withdraw" at bounding box center [431, 180] width 96 height 25
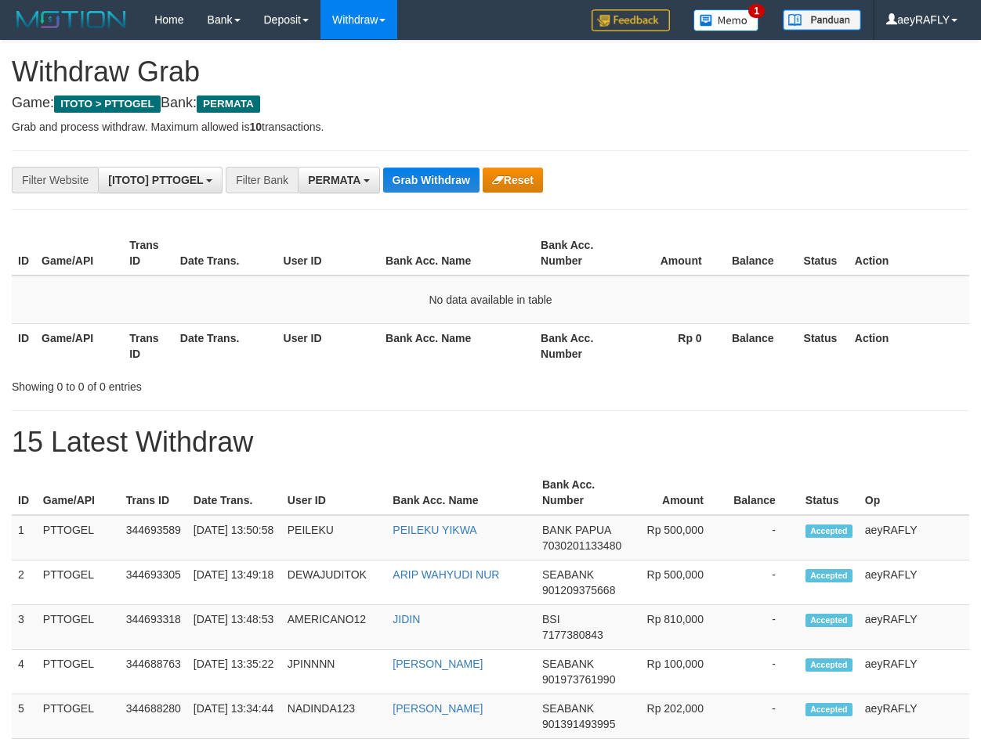
click at [451, 193] on div "**********" at bounding box center [408, 180] width 817 height 27
click at [453, 276] on td "No data available in table" at bounding box center [490, 300] width 957 height 49
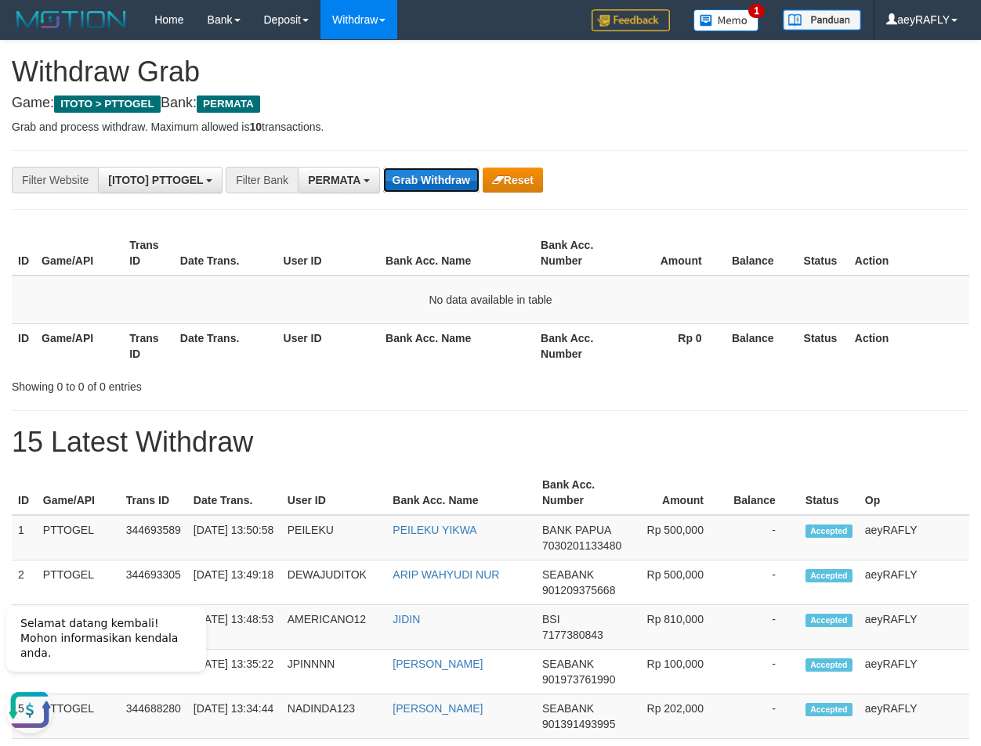
click at [443, 184] on button "Grab Withdraw" at bounding box center [431, 180] width 96 height 25
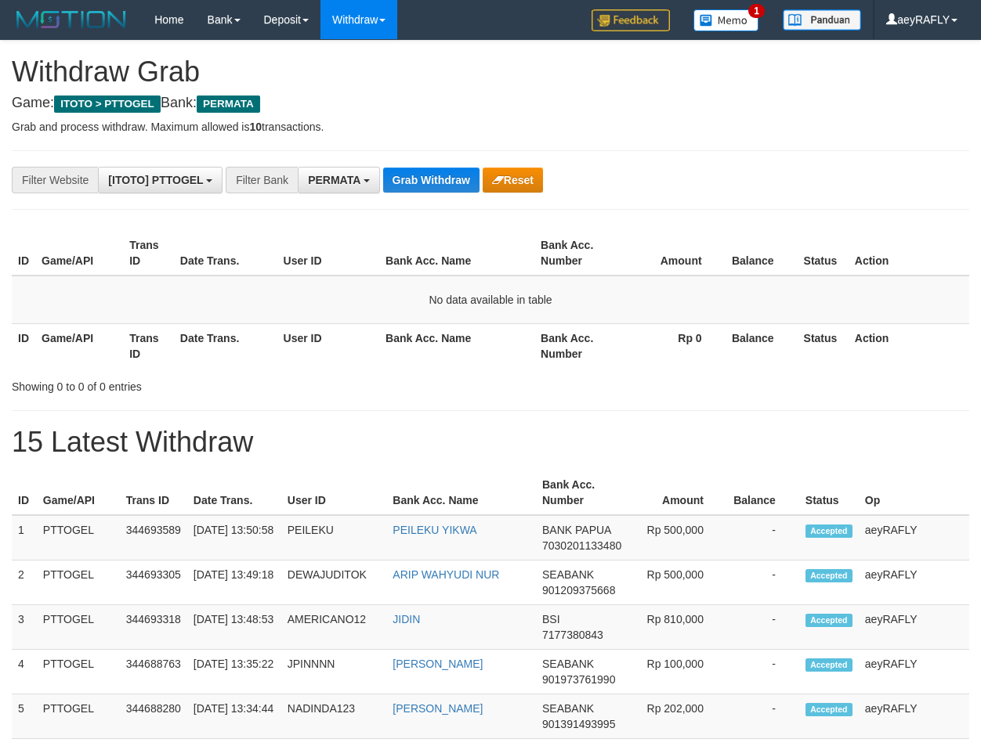
click at [443, 187] on button "Grab Withdraw" at bounding box center [431, 180] width 96 height 25
click at [400, 331] on th "Bank Acc. Name" at bounding box center [456, 345] width 155 height 45
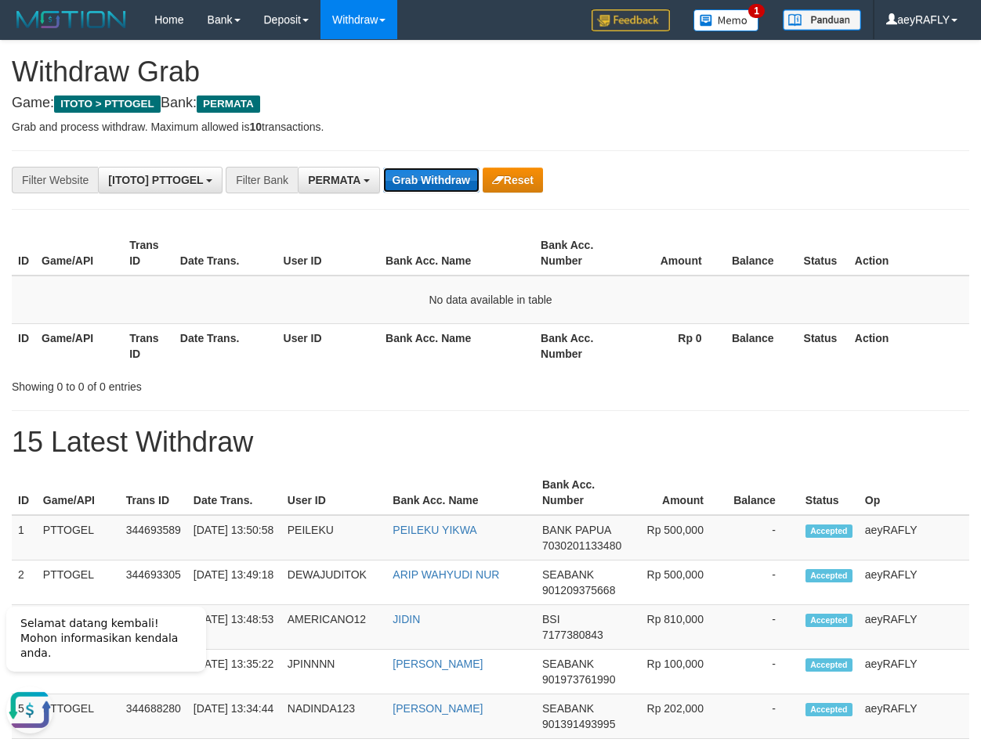
click at [416, 172] on button "Grab Withdraw" at bounding box center [431, 180] width 96 height 25
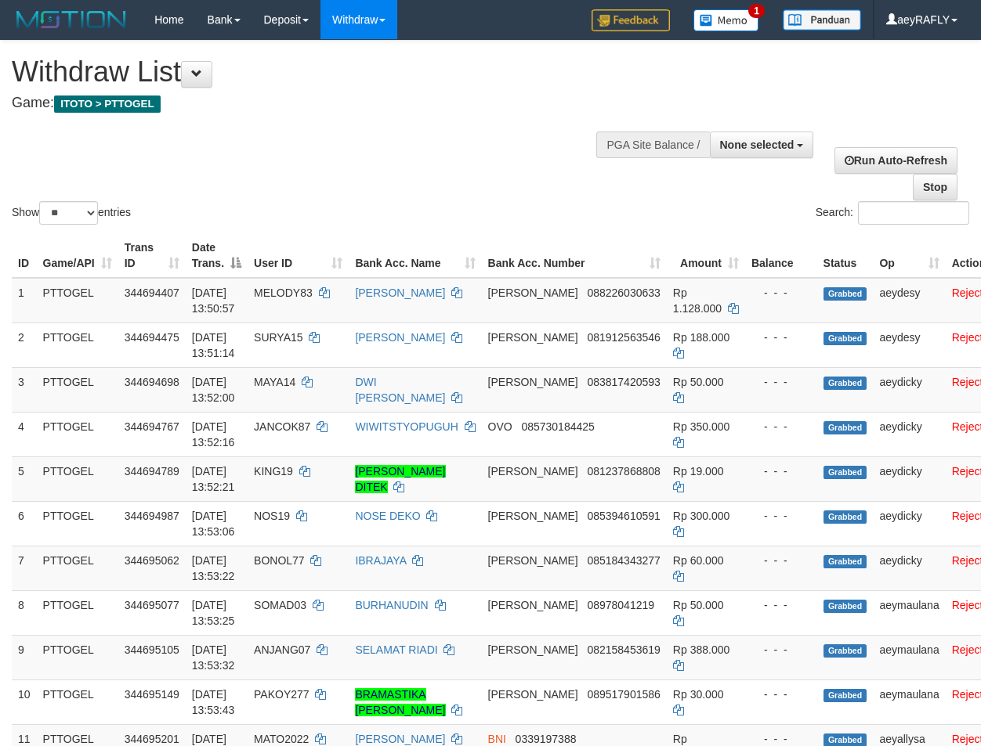
select select
select select "**"
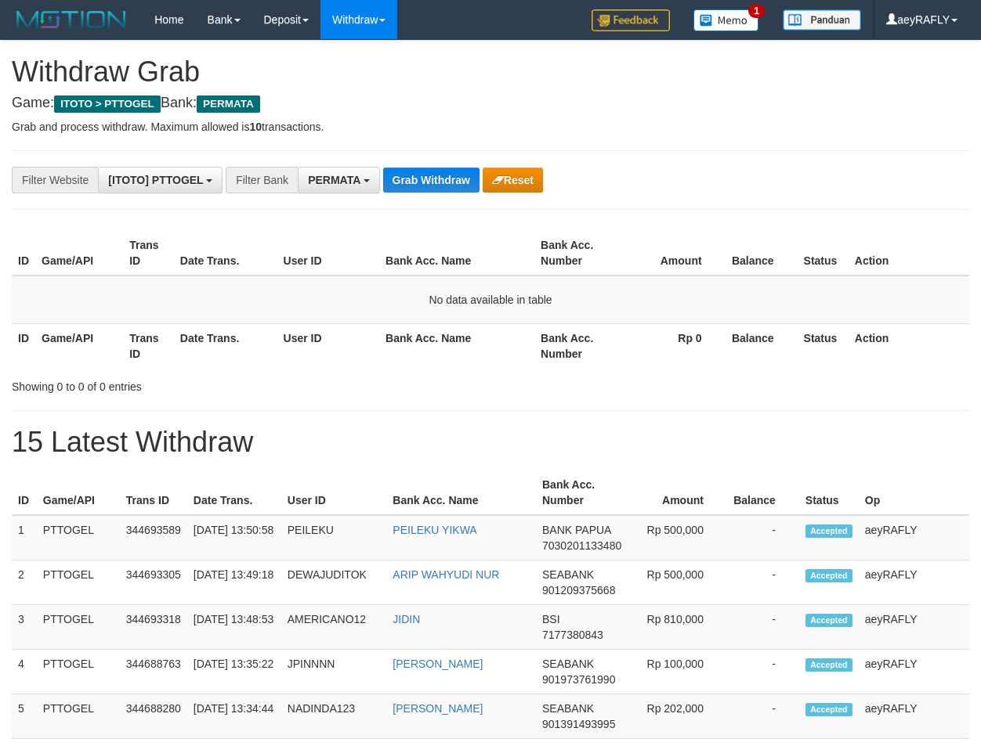
scroll to position [178, 0]
drag, startPoint x: 0, startPoint y: 0, endPoint x: 417, endPoint y: 172, distance: 451.3
click at [417, 172] on button "Grab Withdraw" at bounding box center [431, 180] width 96 height 25
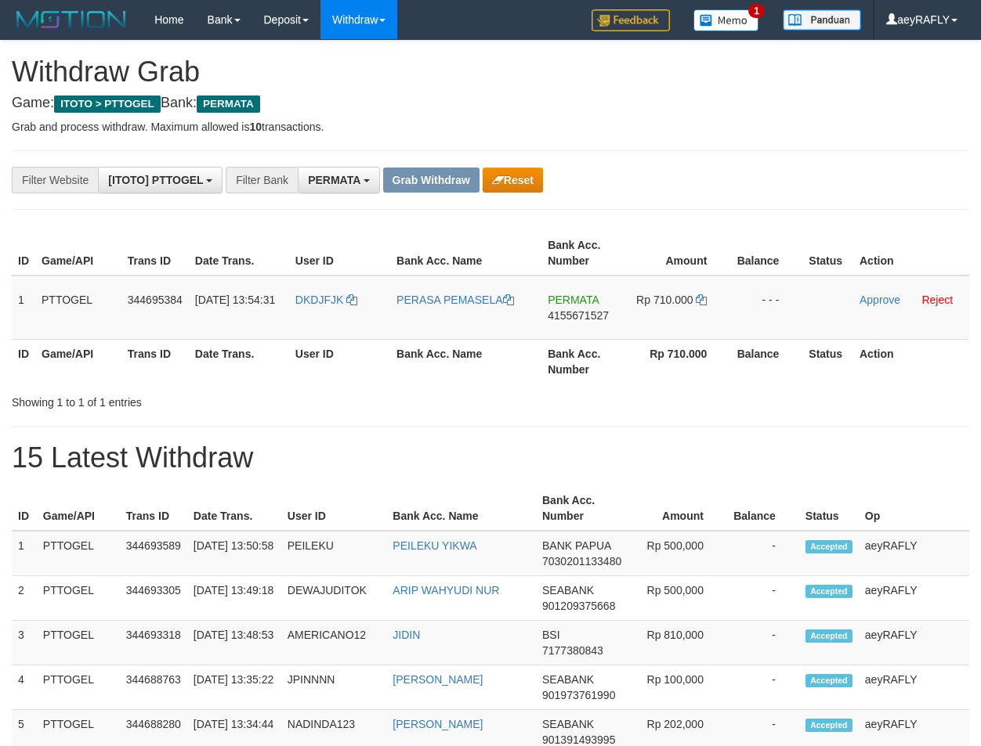
scroll to position [178, 0]
drag, startPoint x: 717, startPoint y: 315, endPoint x: 242, endPoint y: 309, distance: 474.7
click at [639, 331] on tr "1 PTTOGEL 344695384 30/09/2025 13:54:31 DKDJFJK PERASA PEMASELA PERMATA 4155671…" at bounding box center [490, 308] width 957 height 64
click at [717, 169] on div "**********" at bounding box center [408, 180] width 817 height 27
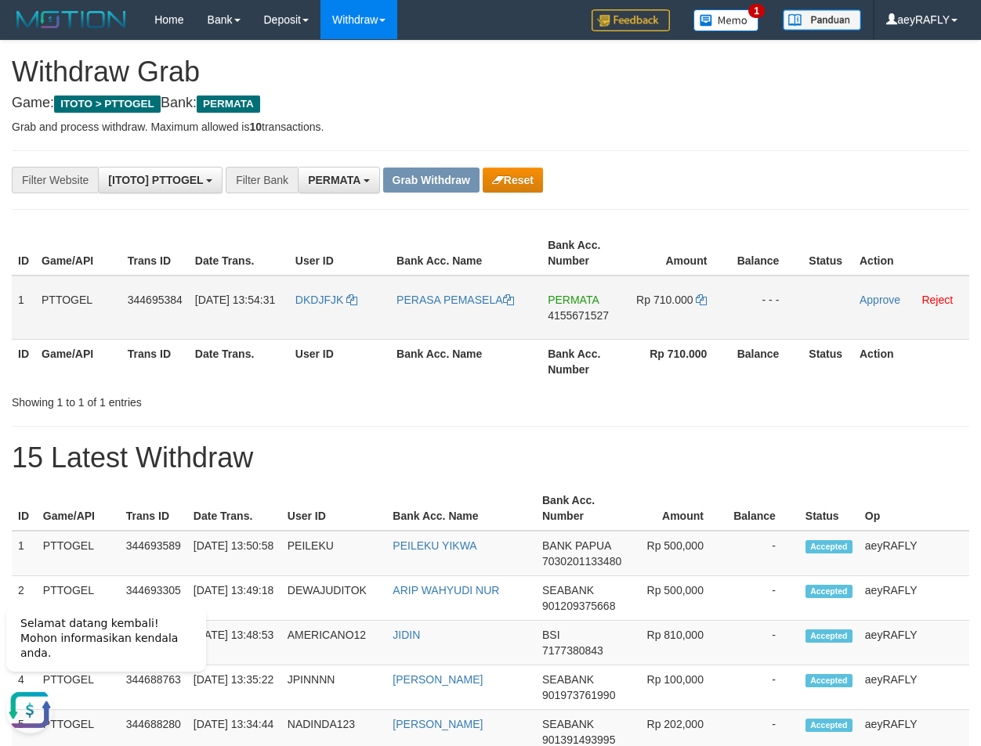
click at [588, 314] on span "4155671527" at bounding box center [577, 315] width 61 height 13
click at [703, 297] on icon at bounding box center [701, 299] width 11 height 11
click at [874, 303] on link "Approve" at bounding box center [879, 300] width 41 height 13
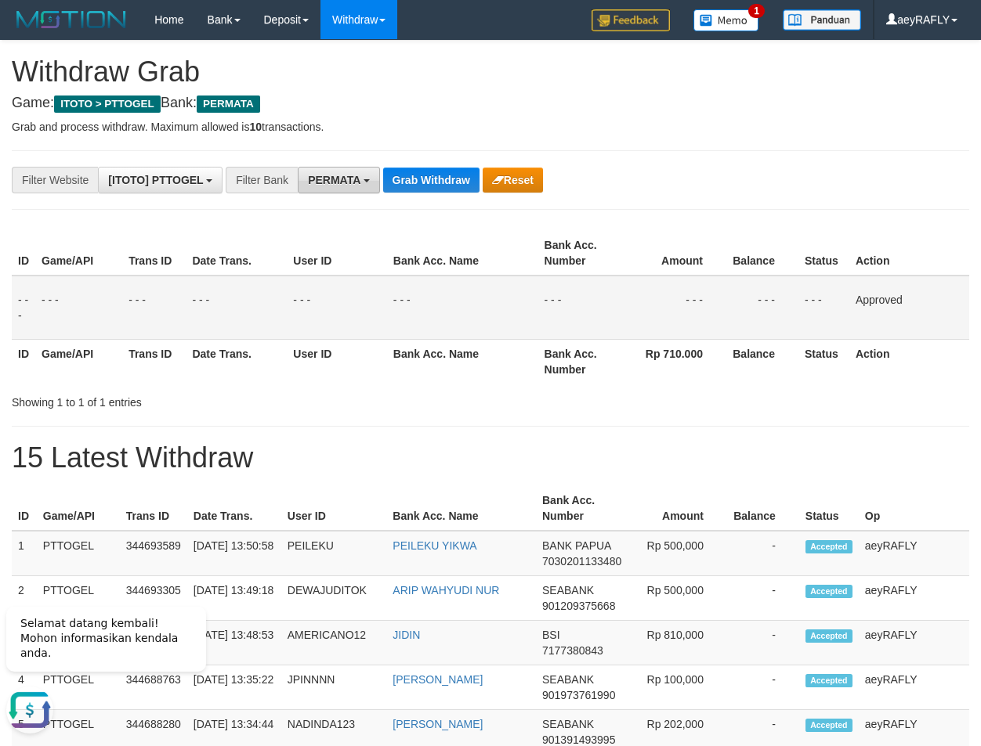
click at [349, 179] on span "PERMATA" at bounding box center [334, 180] width 52 height 13
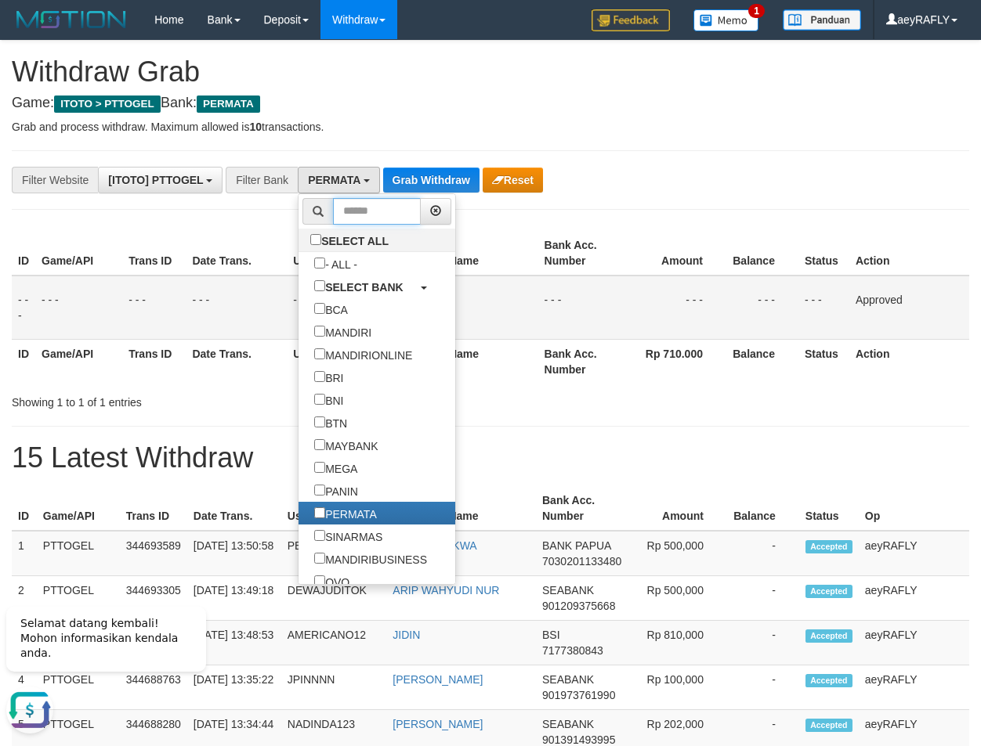
click at [333, 207] on input "text" at bounding box center [377, 211] width 88 height 27
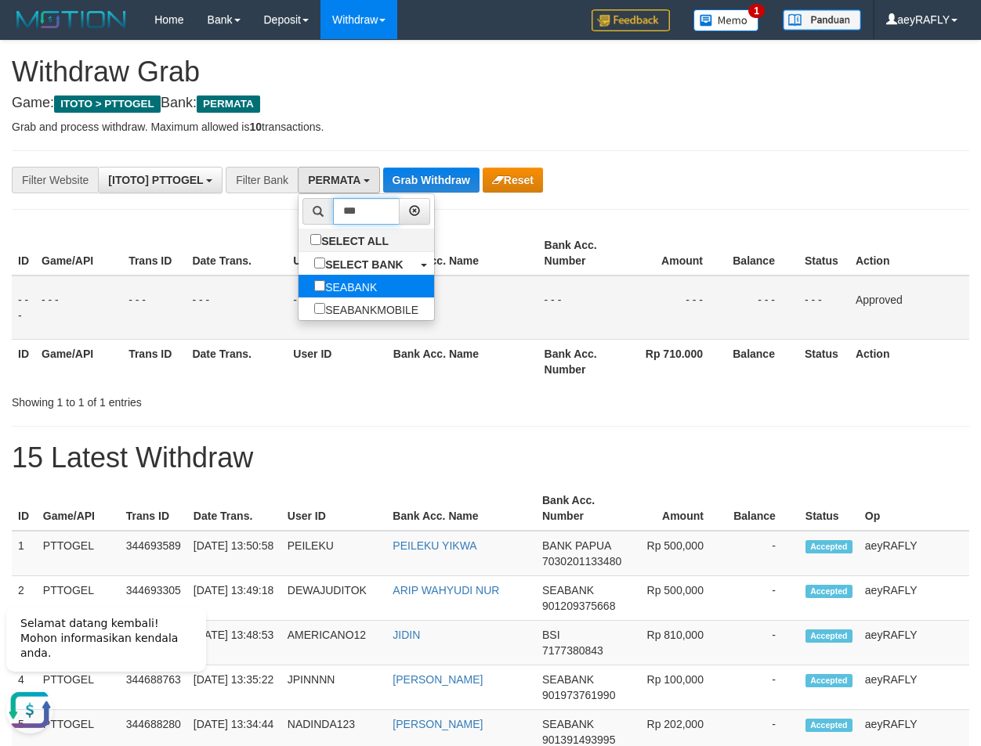
type input "***"
click at [298, 275] on label "SEABANK" at bounding box center [345, 286] width 94 height 23
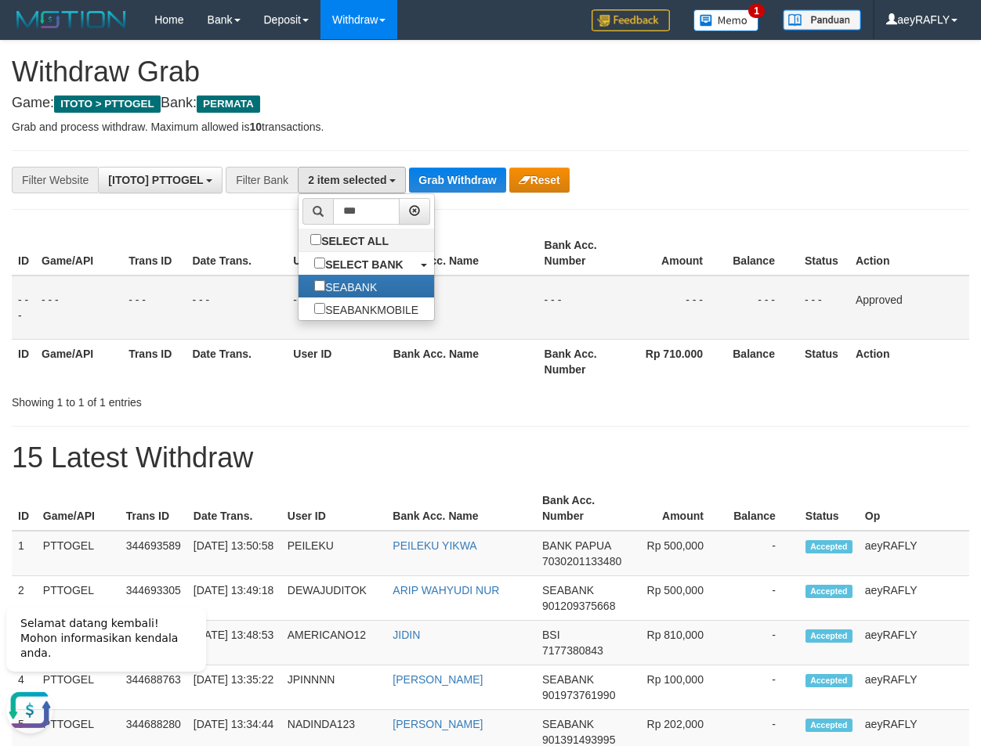
drag, startPoint x: 459, startPoint y: 231, endPoint x: 464, endPoint y: 185, distance: 46.5
click at [460, 228] on div "ID Game/API Trans ID Date Trans. User ID Bank Acc. Name Bank Acc. Number Amount…" at bounding box center [490, 307] width 981 height 162
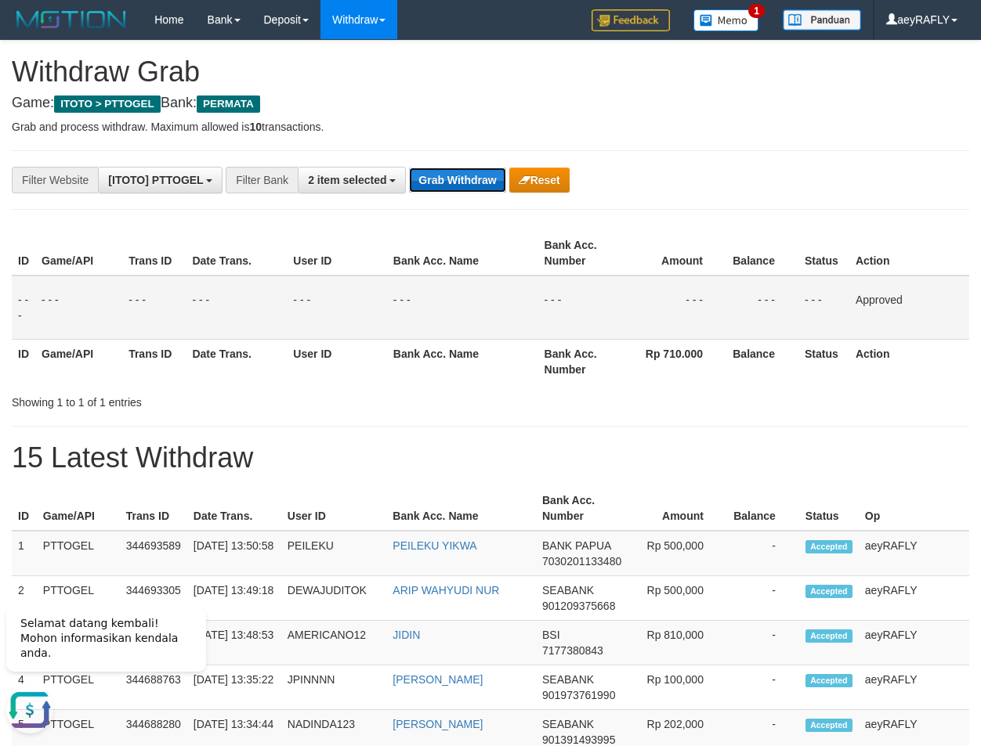
click at [464, 181] on button "Grab Withdraw" at bounding box center [457, 180] width 96 height 25
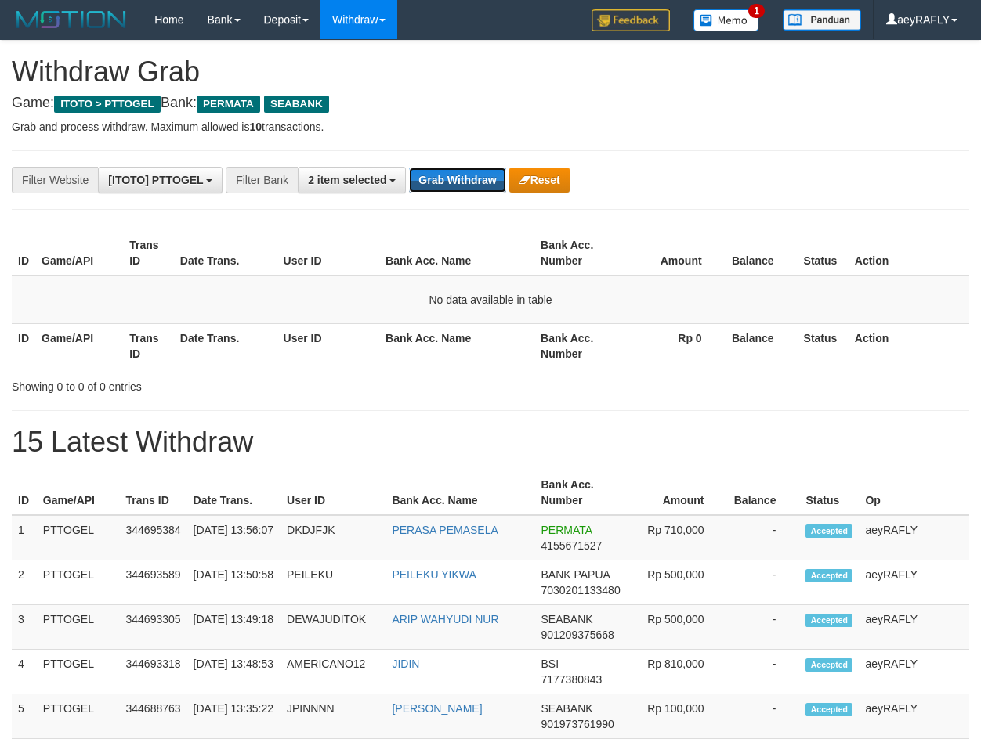
scroll to position [178, 0]
click at [461, 182] on button "Grab Withdraw" at bounding box center [457, 180] width 96 height 25
click at [460, 183] on button "Grab Withdraw" at bounding box center [457, 180] width 96 height 25
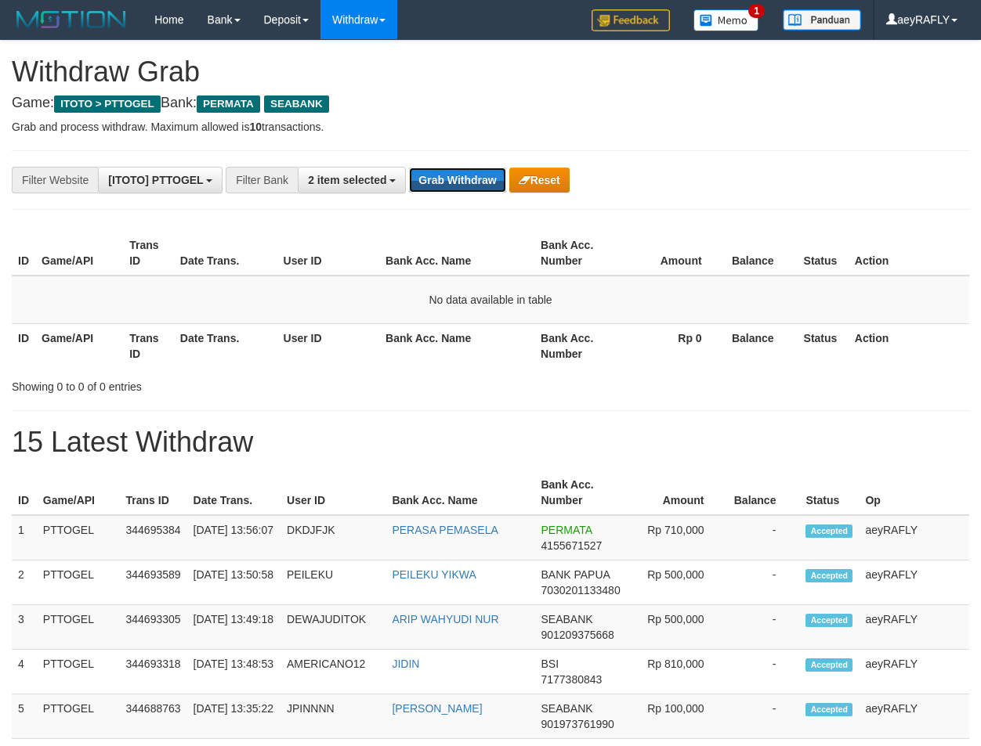
click at [459, 183] on button "Grab Withdraw" at bounding box center [457, 180] width 96 height 25
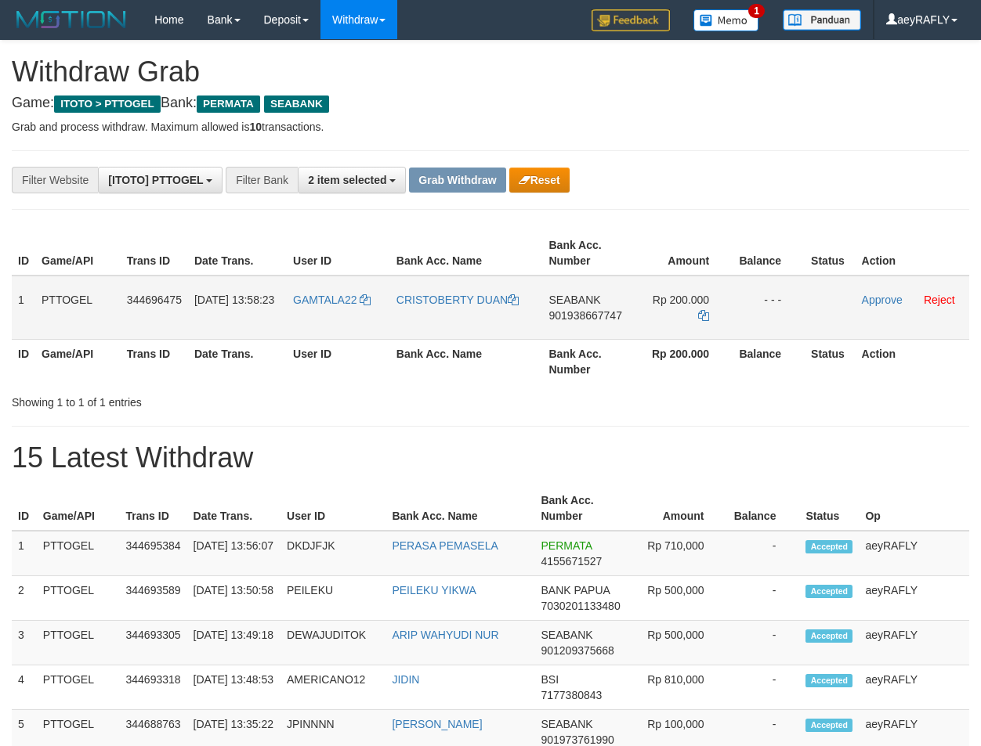
scroll to position [178, 0]
drag, startPoint x: 349, startPoint y: 341, endPoint x: 632, endPoint y: 288, distance: 287.6
click at [632, 288] on table "ID Game/API Trans ID Date Trans. User ID Bank Acc. Name Bank Acc. Number Amount…" at bounding box center [490, 307] width 957 height 153
drag, startPoint x: 577, startPoint y: 394, endPoint x: 565, endPoint y: 393, distance: 11.8
click at [565, 393] on div "Showing 1 to 1 of 1 entries" at bounding box center [490, 399] width 981 height 22
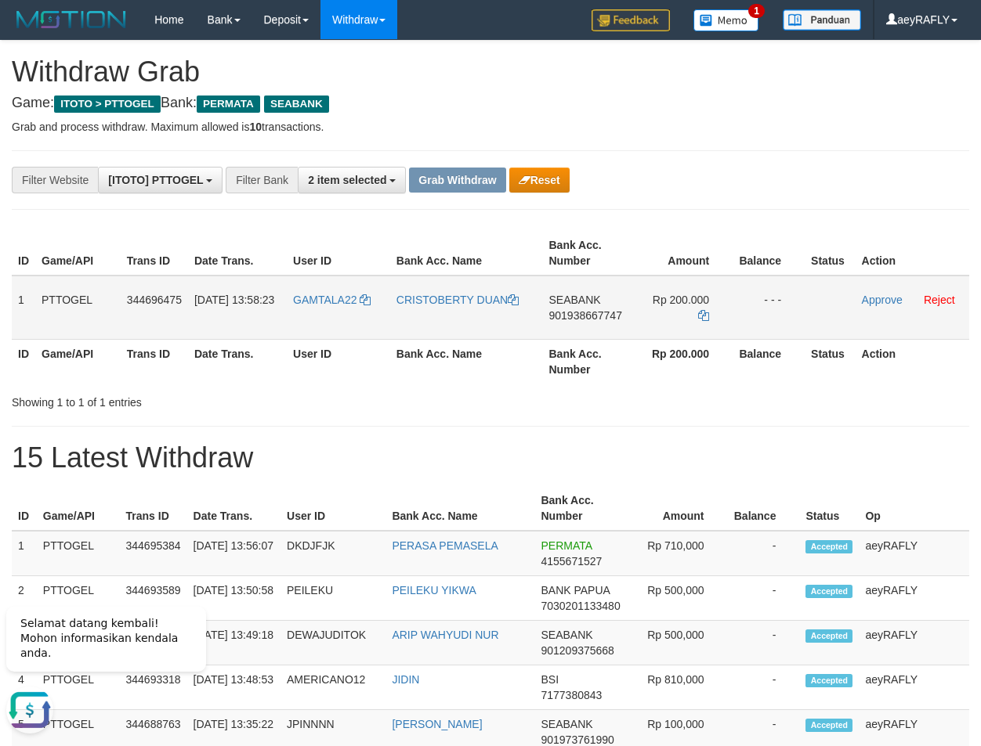
scroll to position [0, 0]
copy tr
drag, startPoint x: 327, startPoint y: 327, endPoint x: 698, endPoint y: 324, distance: 370.5
click at [698, 324] on tr "1 PTTOGEL 344696475 30/09/2025 13:58:23 GAMTALA22 CRISTOBERTY DUAN SEABANK 9019…" at bounding box center [490, 308] width 957 height 64
click at [797, 175] on div "**********" at bounding box center [408, 180] width 817 height 27
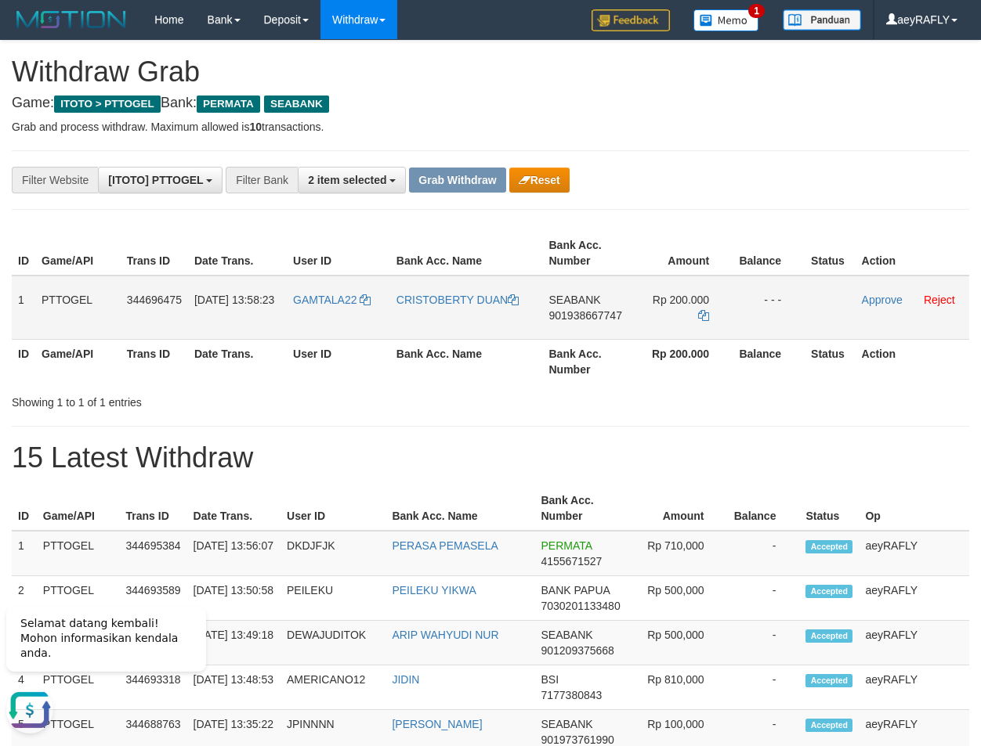
click at [587, 309] on span "901938667747" at bounding box center [585, 315] width 73 height 13
click at [585, 316] on span "901938667747" at bounding box center [585, 315] width 73 height 13
click at [703, 318] on icon at bounding box center [703, 315] width 11 height 11
click at [875, 299] on link "Approve" at bounding box center [882, 300] width 41 height 13
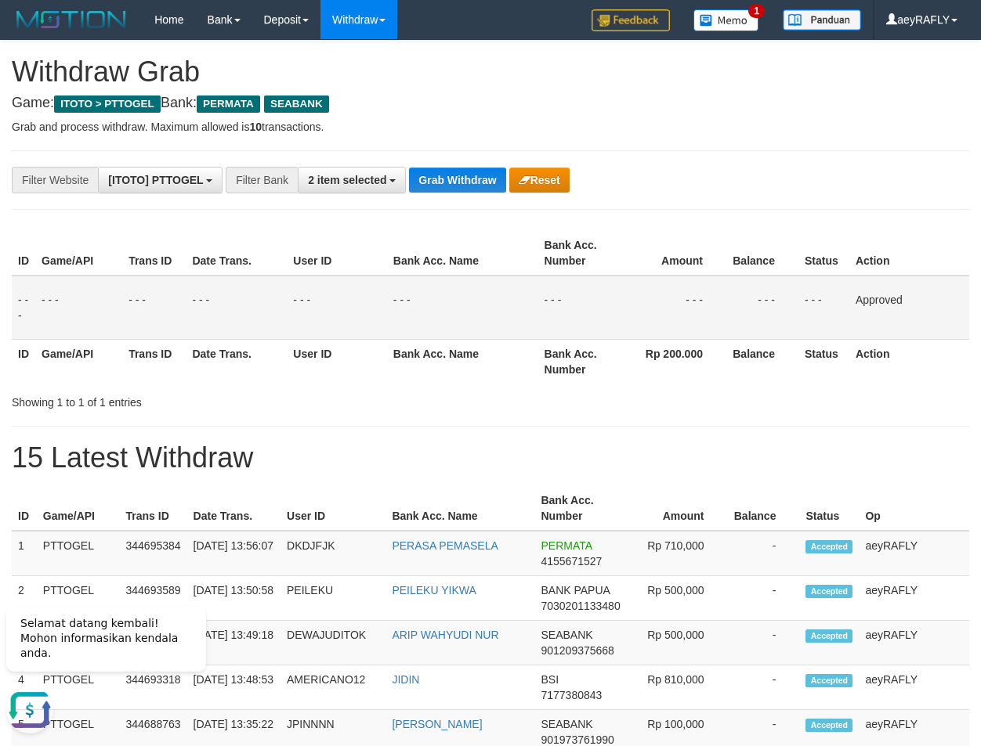
click at [645, 316] on td "- - -" at bounding box center [674, 308] width 103 height 64
drag, startPoint x: 486, startPoint y: 168, endPoint x: 474, endPoint y: 186, distance: 22.2
click at [486, 170] on button "Grab Withdraw" at bounding box center [457, 180] width 96 height 25
click at [472, 188] on button "Grab Withdraw" at bounding box center [457, 180] width 96 height 25
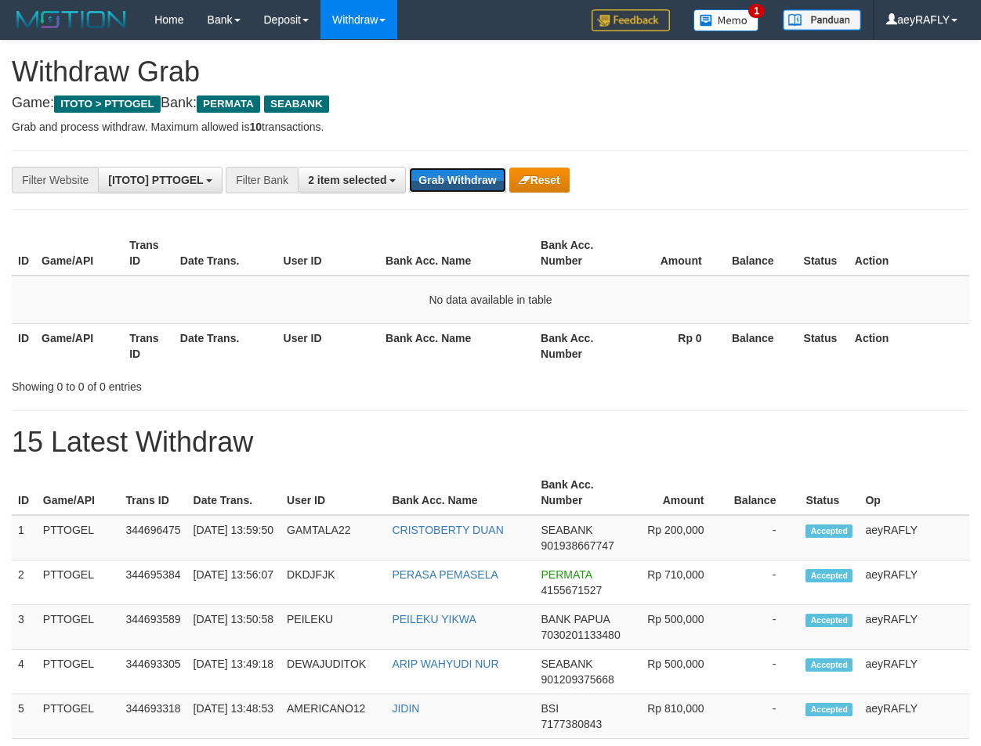
click at [463, 186] on button "Grab Withdraw" at bounding box center [457, 180] width 96 height 25
click at [464, 185] on button "Grab Withdraw" at bounding box center [457, 180] width 96 height 25
drag, startPoint x: 0, startPoint y: 0, endPoint x: 468, endPoint y: 185, distance: 502.8
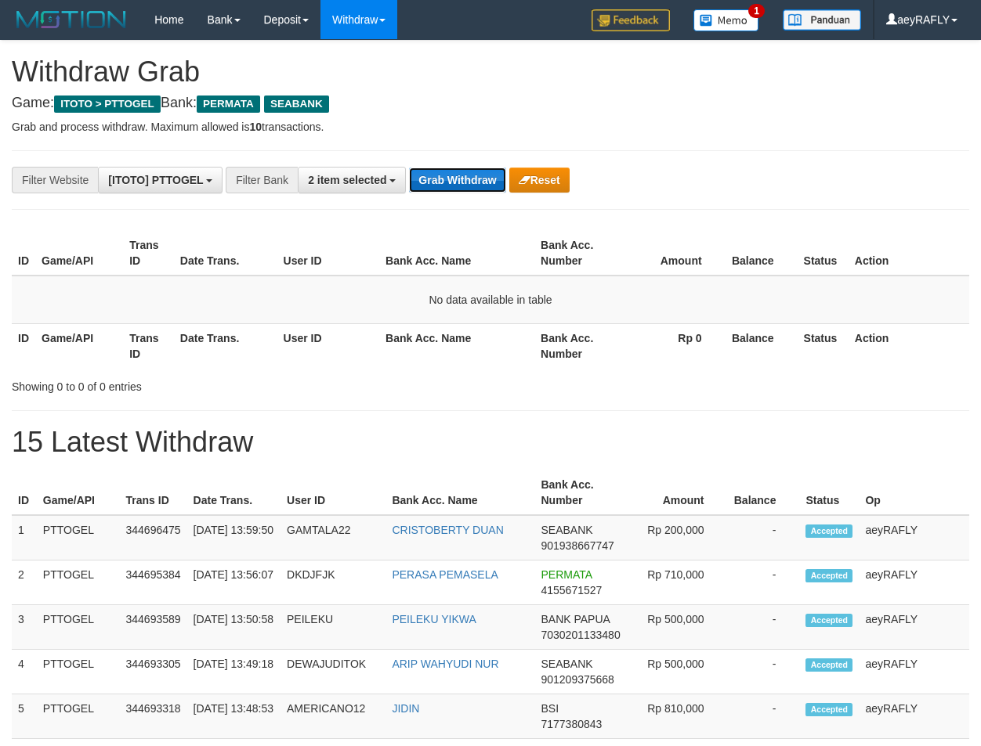
click at [468, 185] on button "Grab Withdraw" at bounding box center [457, 180] width 96 height 25
drag, startPoint x: 468, startPoint y: 185, endPoint x: 437, endPoint y: 164, distance: 37.2
click at [450, 170] on button "Grab Withdraw" at bounding box center [457, 180] width 96 height 25
click at [446, 179] on button "Grab Withdraw" at bounding box center [457, 180] width 96 height 25
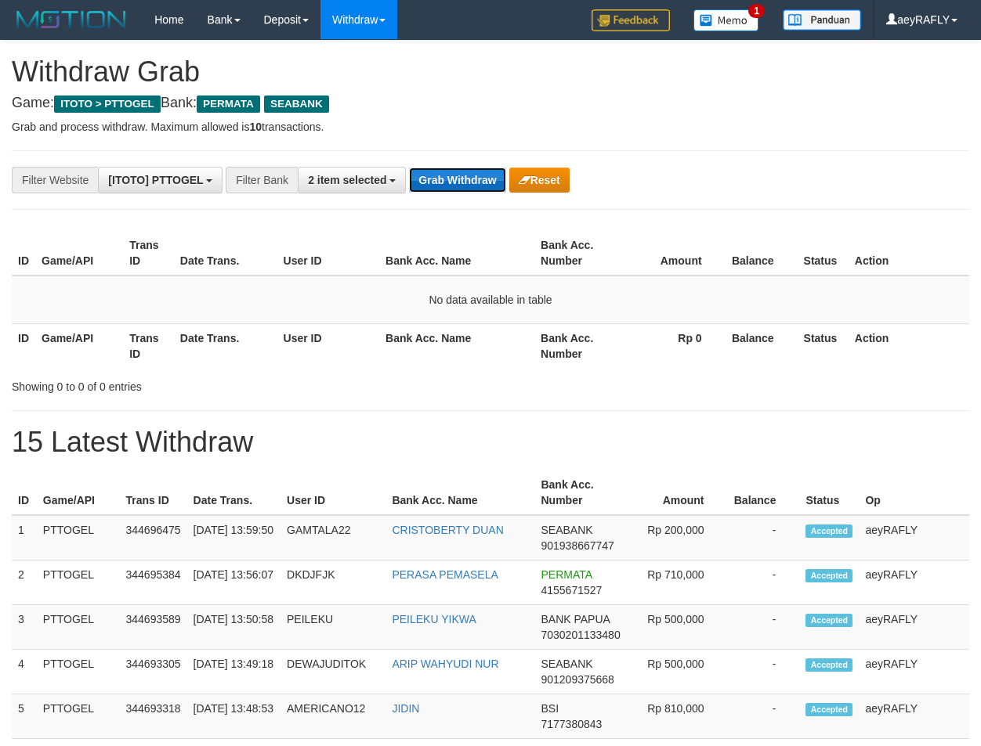
scroll to position [178, 0]
click at [460, 172] on button "Grab Withdraw" at bounding box center [457, 180] width 96 height 25
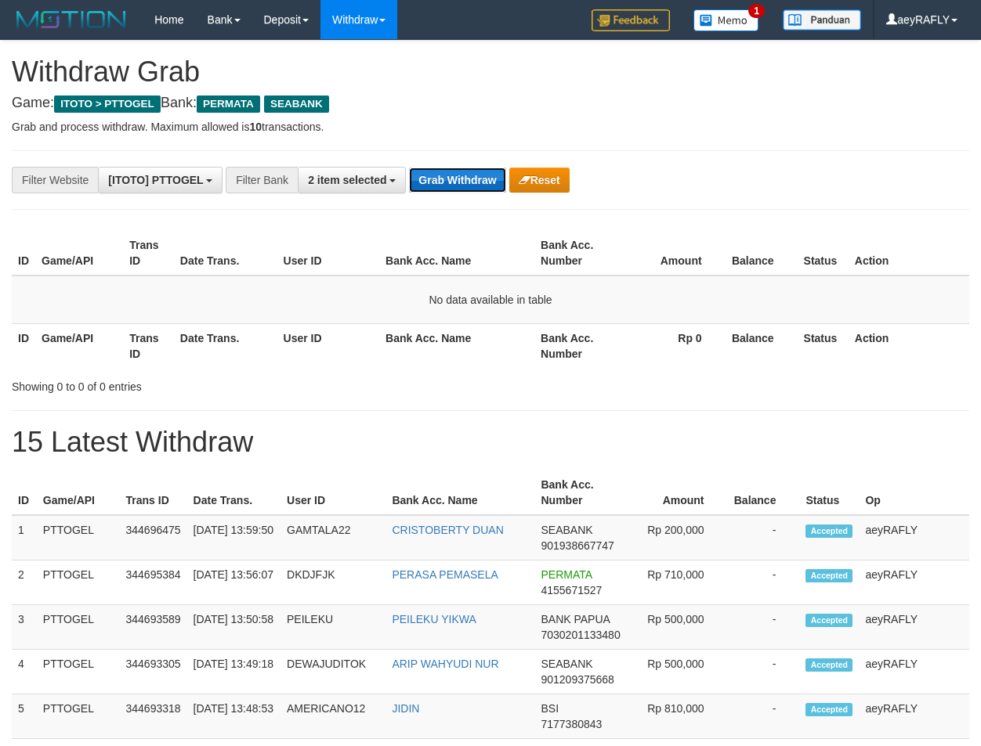
click at [461, 172] on button "Grab Withdraw" at bounding box center [457, 180] width 96 height 25
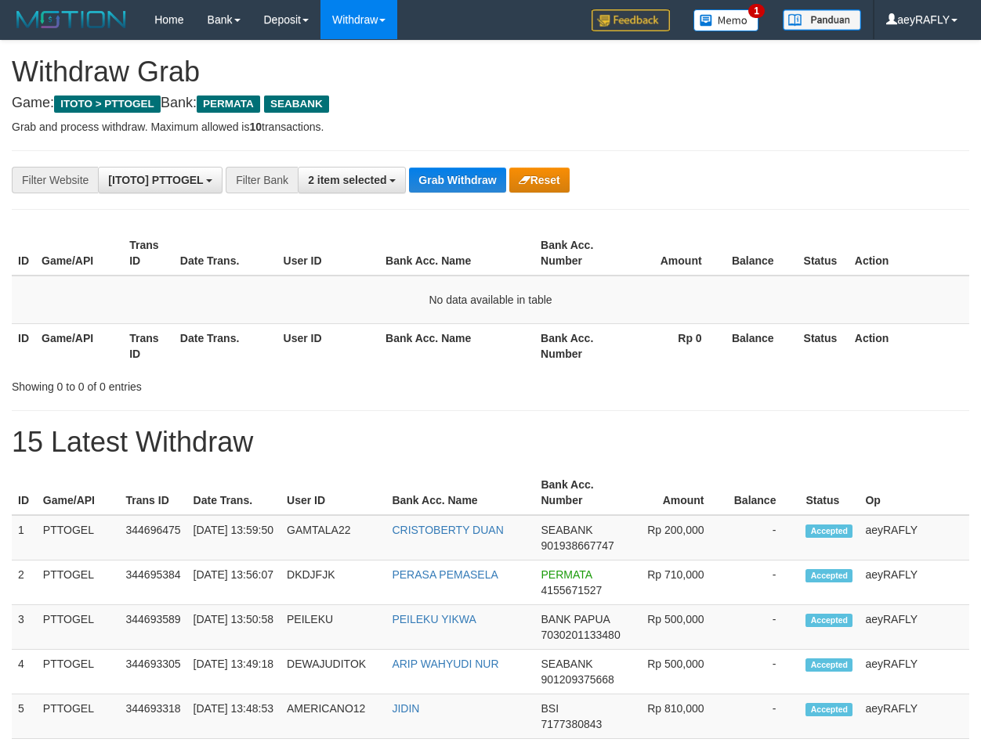
scroll to position [178, 0]
click at [461, 172] on button "Grab Withdraw" at bounding box center [457, 180] width 96 height 25
click at [460, 172] on button "Grab Withdraw" at bounding box center [457, 180] width 96 height 25
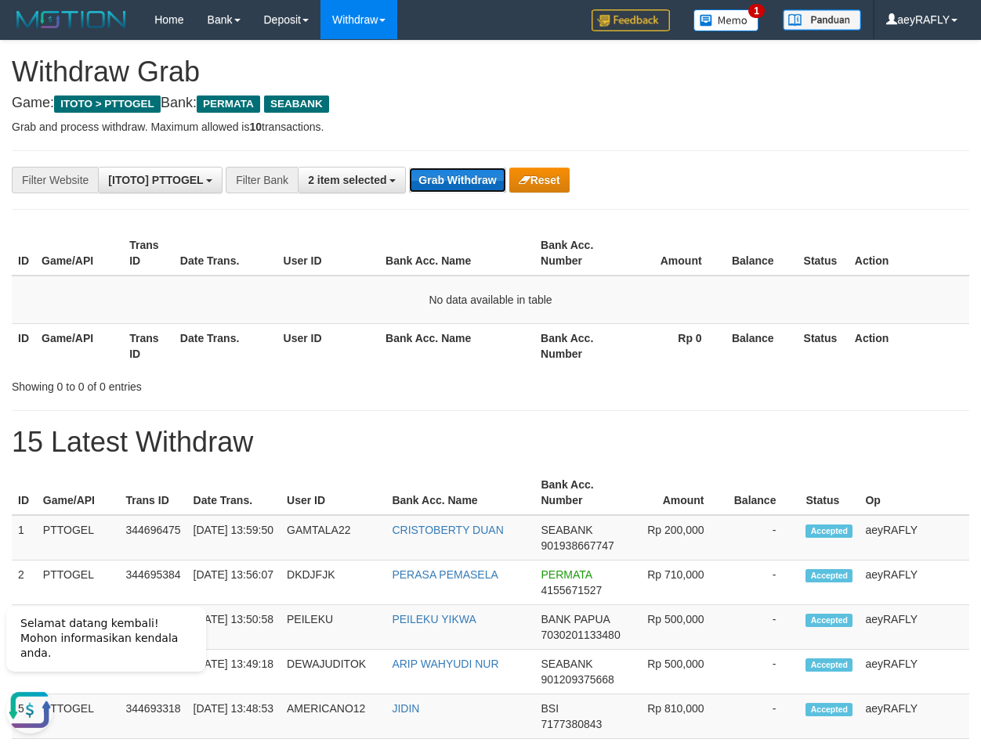
click at [445, 170] on button "Grab Withdraw" at bounding box center [457, 180] width 96 height 25
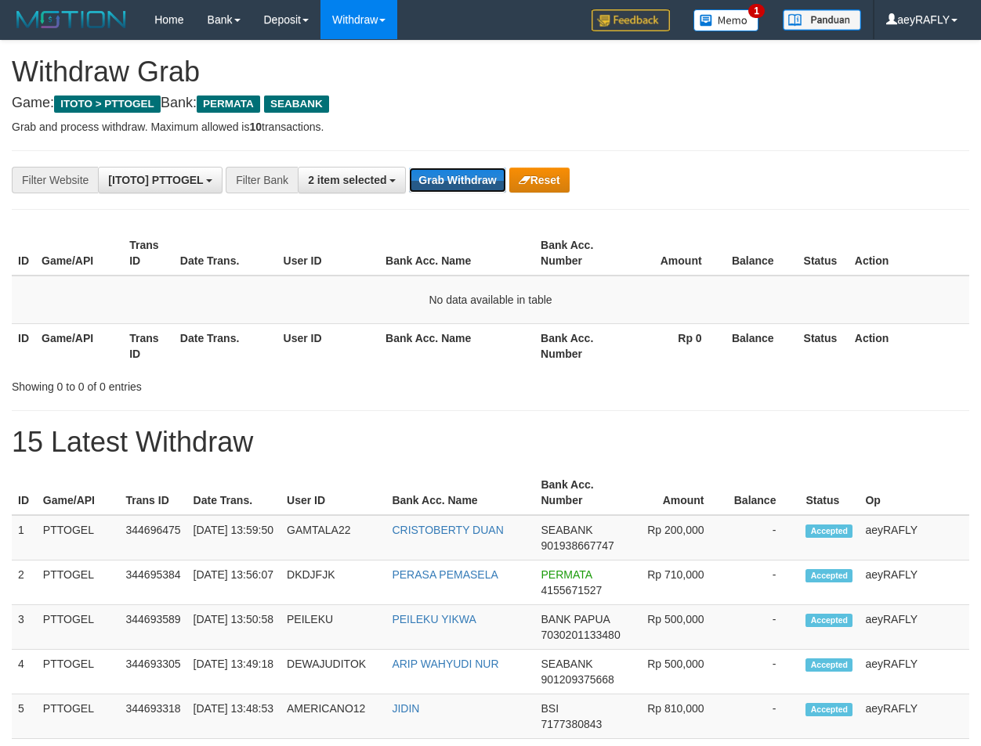
scroll to position [178, 0]
click at [461, 184] on button "Grab Withdraw" at bounding box center [457, 180] width 96 height 25
click at [463, 184] on button "Grab Withdraw" at bounding box center [457, 180] width 96 height 25
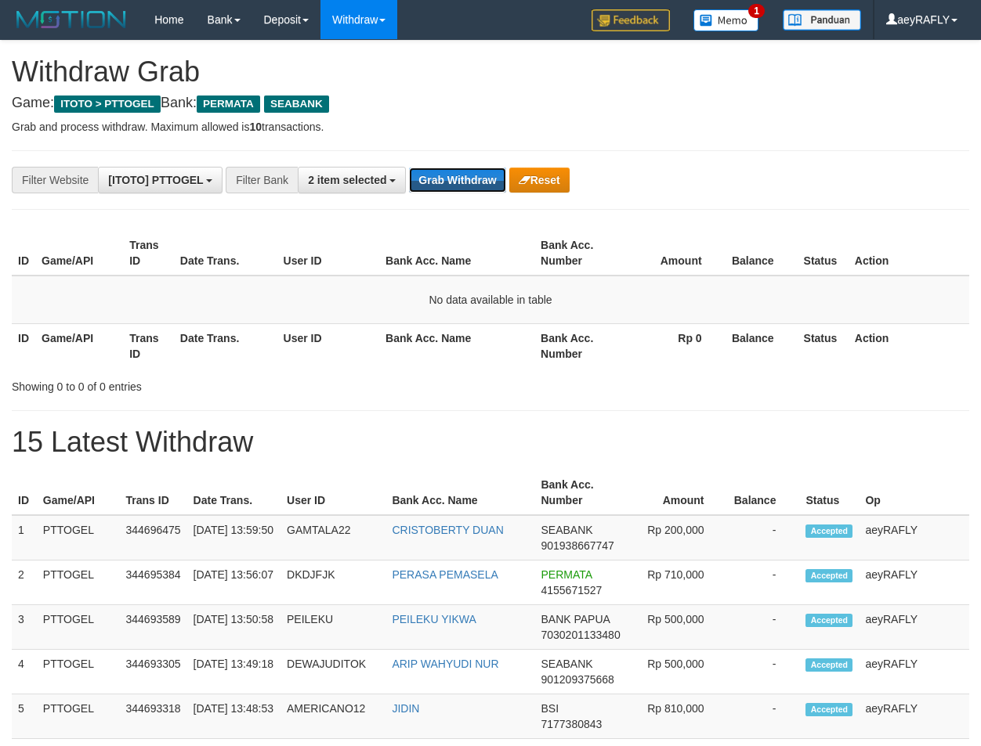
click at [465, 184] on button "Grab Withdraw" at bounding box center [457, 180] width 96 height 25
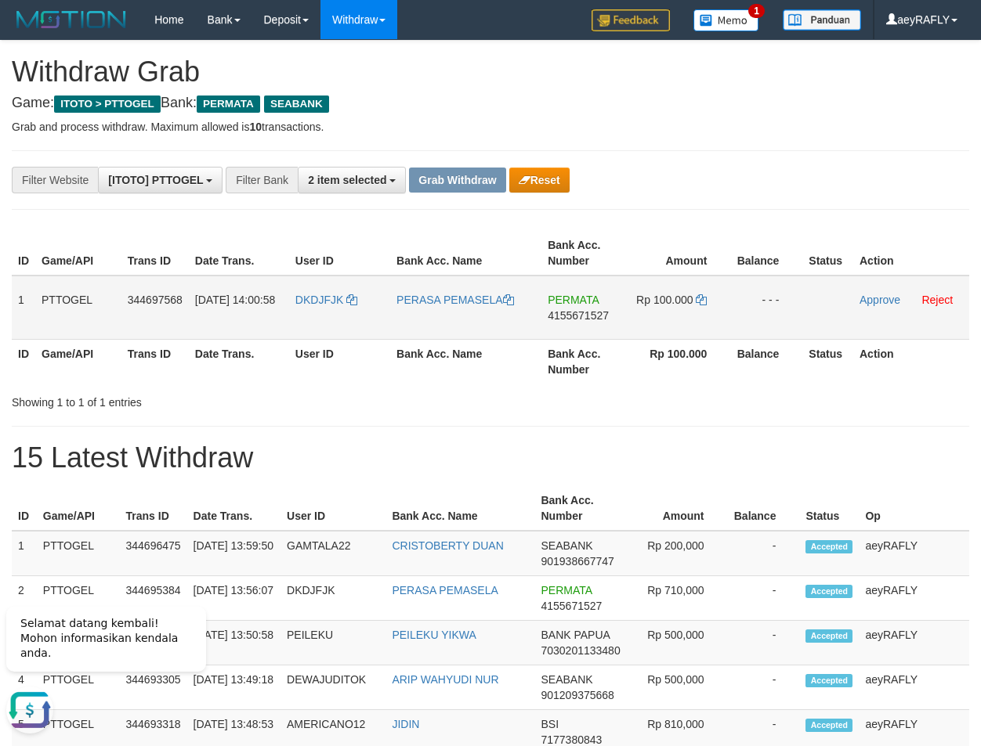
drag, startPoint x: 369, startPoint y: 310, endPoint x: 720, endPoint y: 300, distance: 351.0
click at [720, 300] on tr "1 PTTOGEL 344697568 30/09/2025 14:00:58 DKDJFJK PERASA PEMASELA PERMATA 4155671…" at bounding box center [490, 308] width 957 height 64
click at [562, 318] on span "4155671527" at bounding box center [577, 315] width 61 height 13
click at [698, 298] on icon at bounding box center [701, 299] width 11 height 11
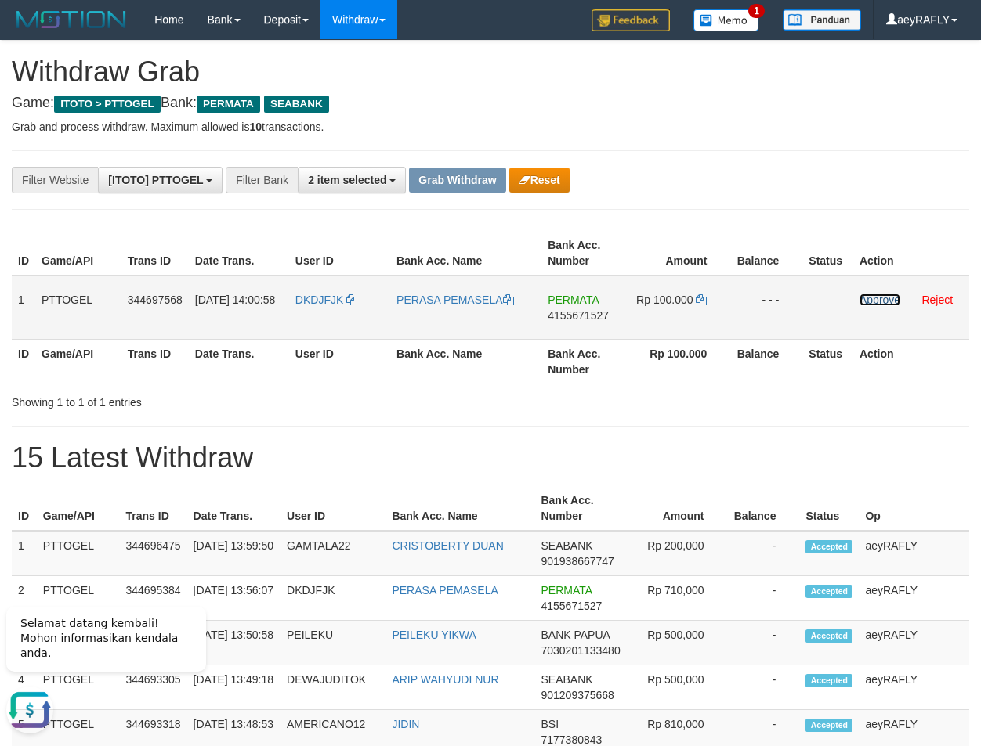
click at [874, 303] on link "Approve" at bounding box center [879, 300] width 41 height 13
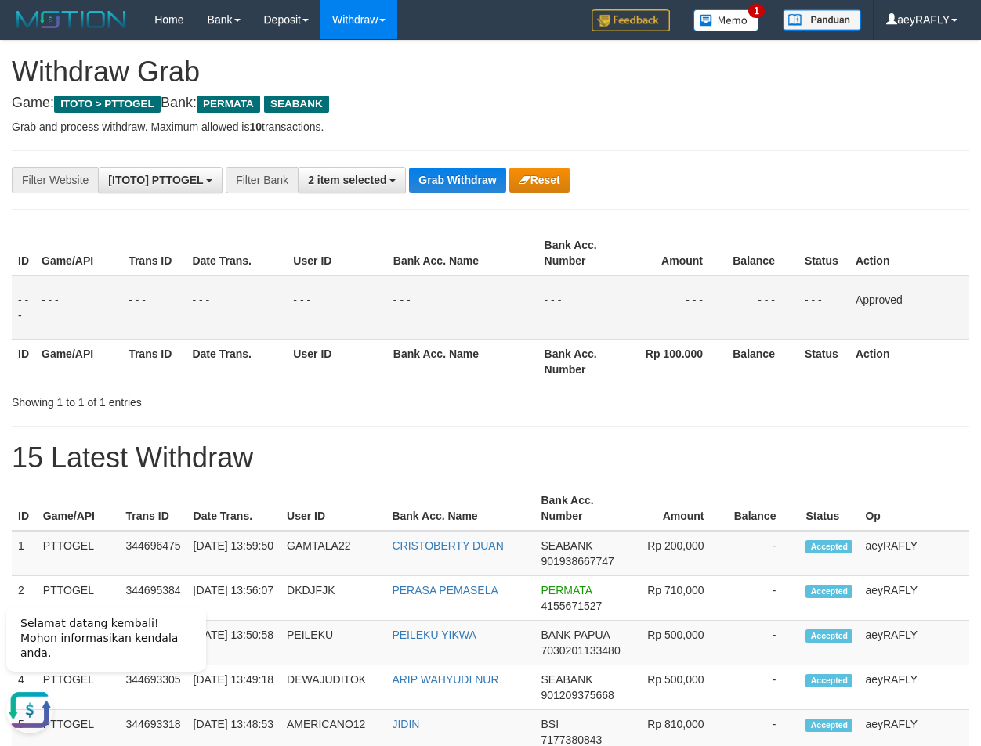
drag, startPoint x: 651, startPoint y: 223, endPoint x: 478, endPoint y: 162, distance: 183.6
drag, startPoint x: 477, startPoint y: 164, endPoint x: 479, endPoint y: 174, distance: 10.3
click at [476, 177] on button "Grab Withdraw" at bounding box center [457, 180] width 96 height 25
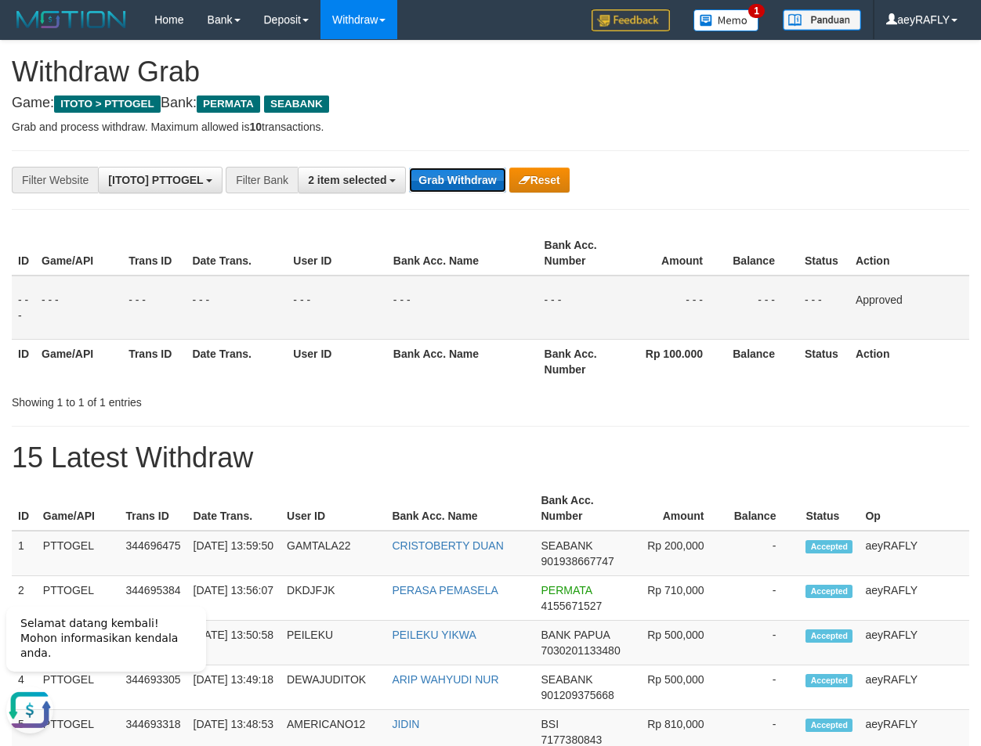
click at [474, 179] on button "Grab Withdraw" at bounding box center [457, 180] width 96 height 25
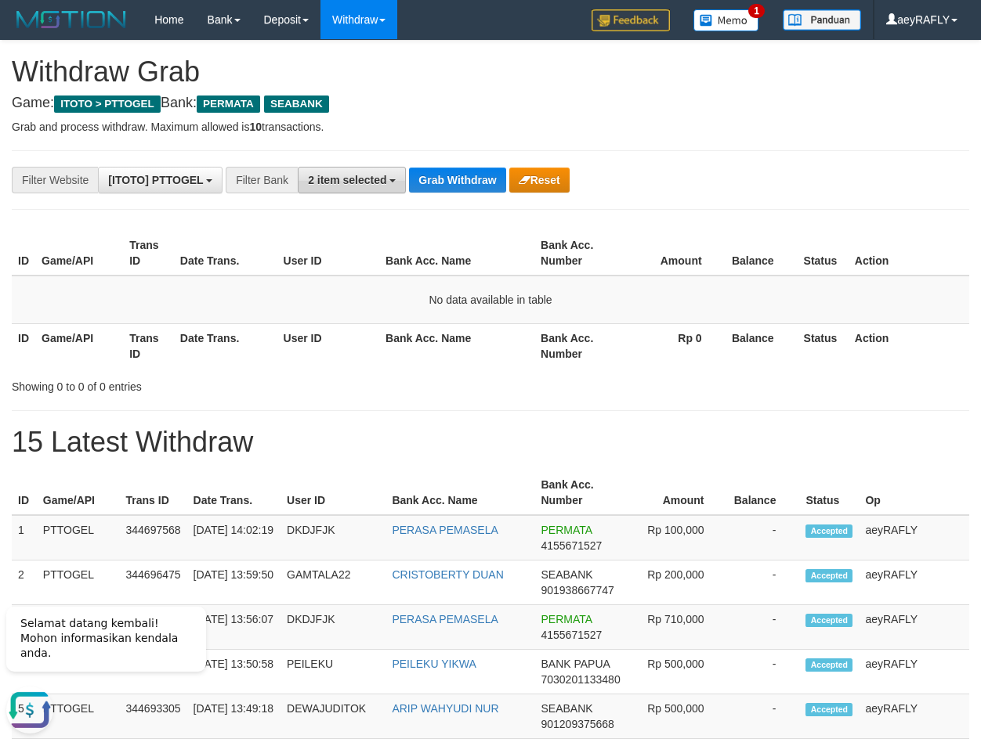
click at [338, 179] on span "2 item selected" at bounding box center [347, 180] width 78 height 13
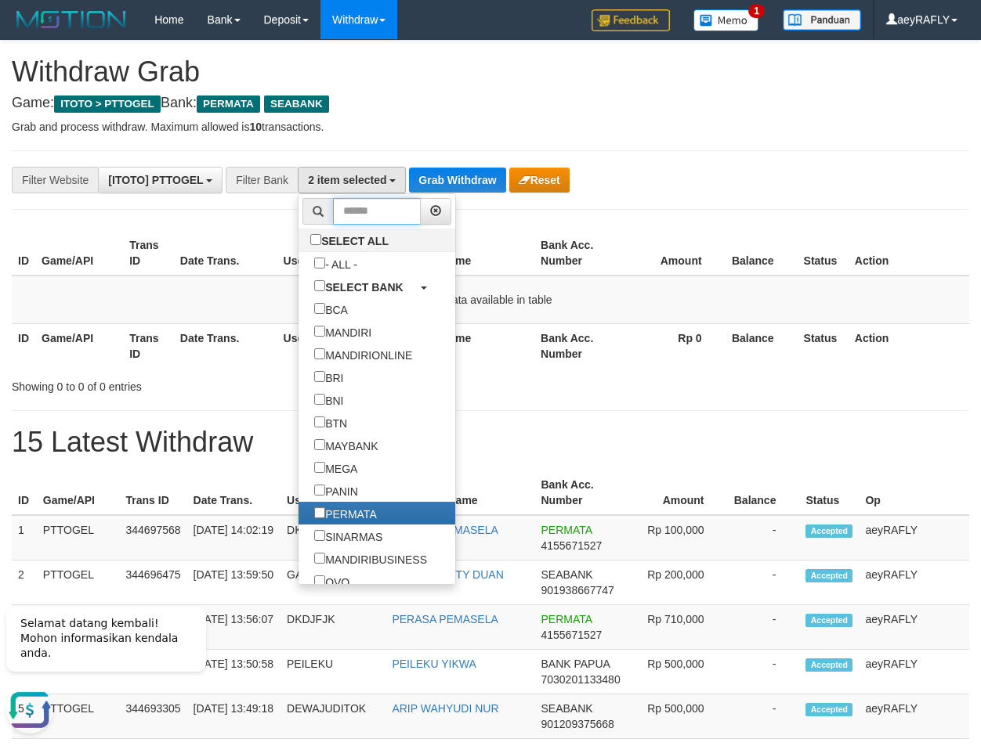
click at [333, 211] on input "text" at bounding box center [377, 211] width 88 height 27
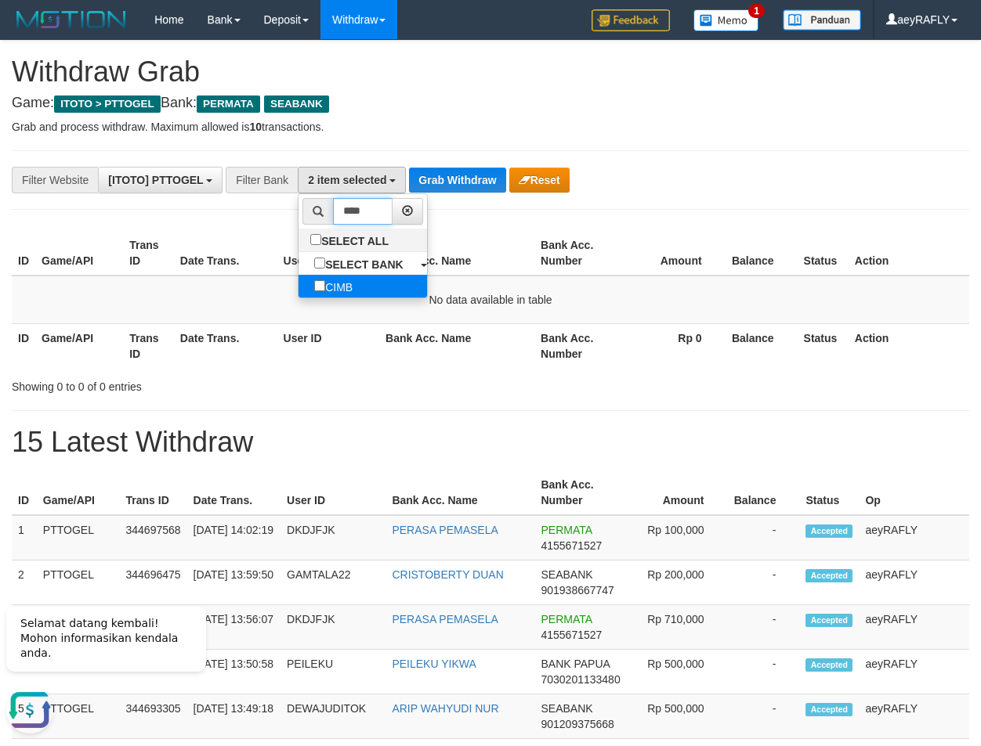
type input "****"
click at [298, 283] on label "CIMB" at bounding box center [333, 286] width 70 height 23
drag, startPoint x: 684, startPoint y: 250, endPoint x: 652, endPoint y: 251, distance: 31.4
click at [652, 251] on th "Amount" at bounding box center [673, 253] width 104 height 45
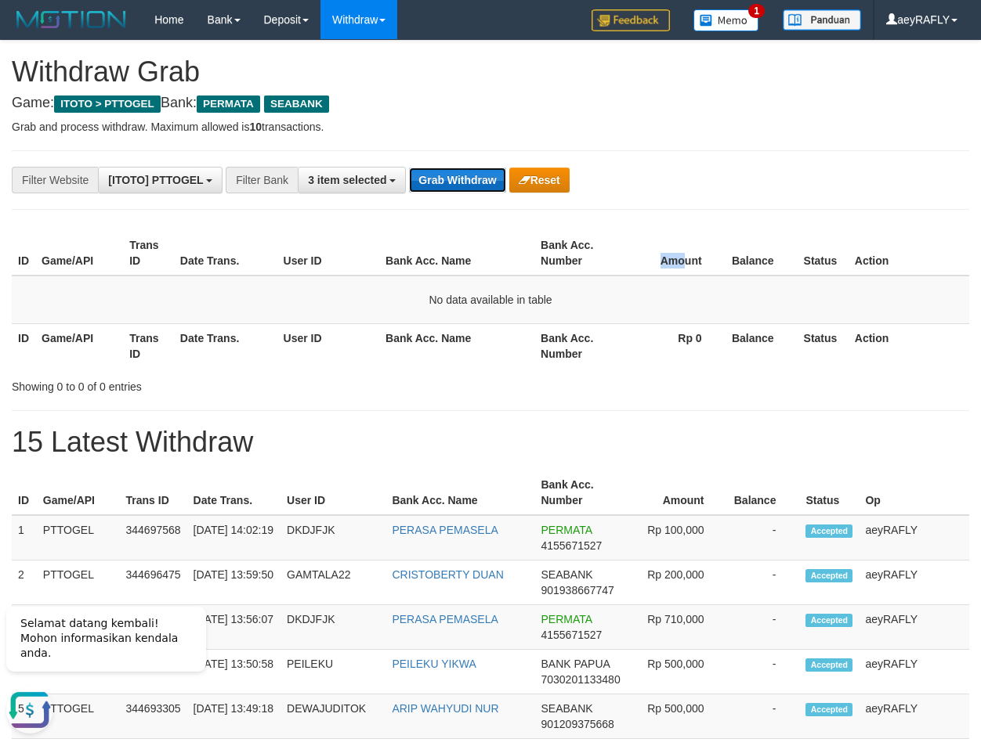
click at [461, 190] on button "Grab Withdraw" at bounding box center [457, 180] width 96 height 25
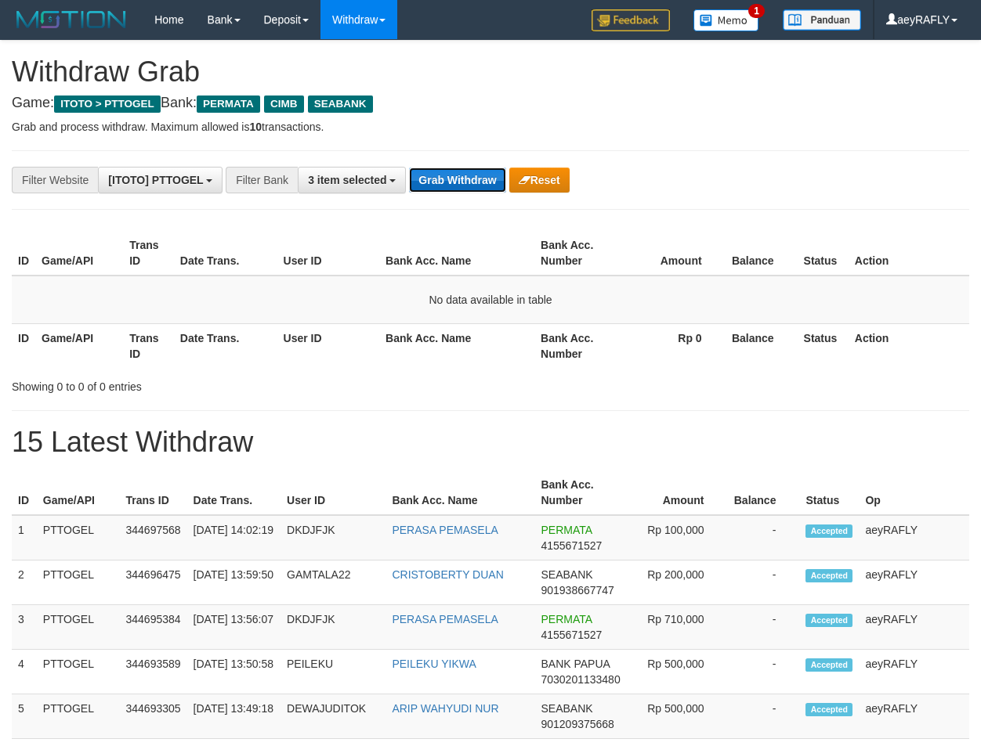
scroll to position [178, 0]
click at [468, 178] on button "Grab Withdraw" at bounding box center [457, 180] width 96 height 25
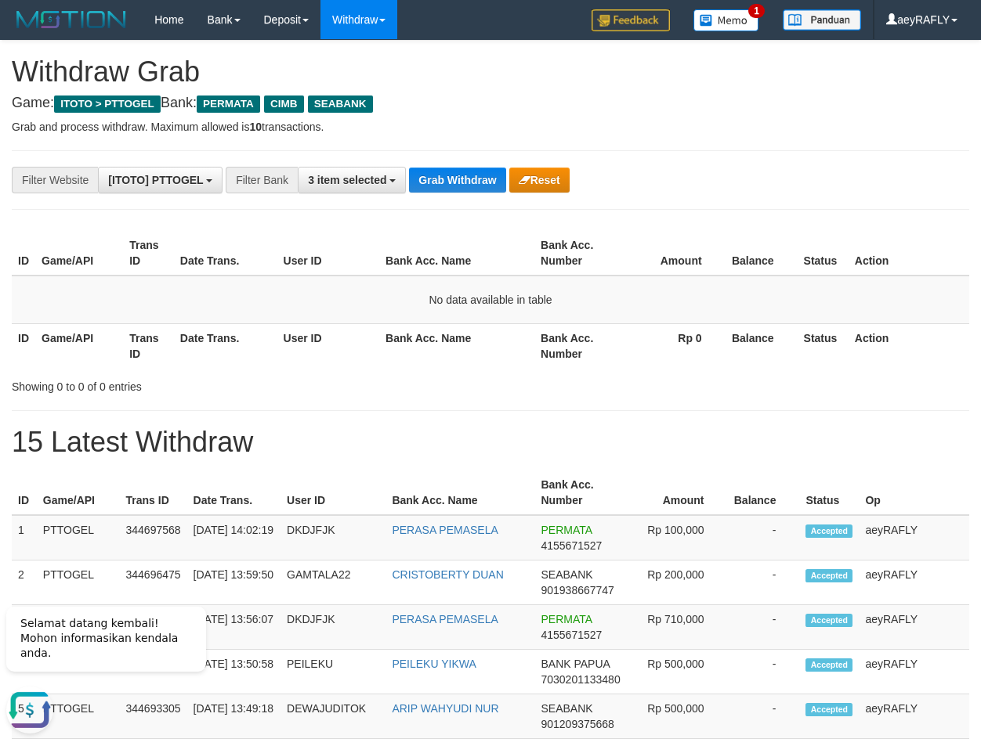
click at [675, 273] on th "Amount" at bounding box center [673, 253] width 104 height 45
click at [459, 176] on button "Grab Withdraw" at bounding box center [457, 180] width 96 height 25
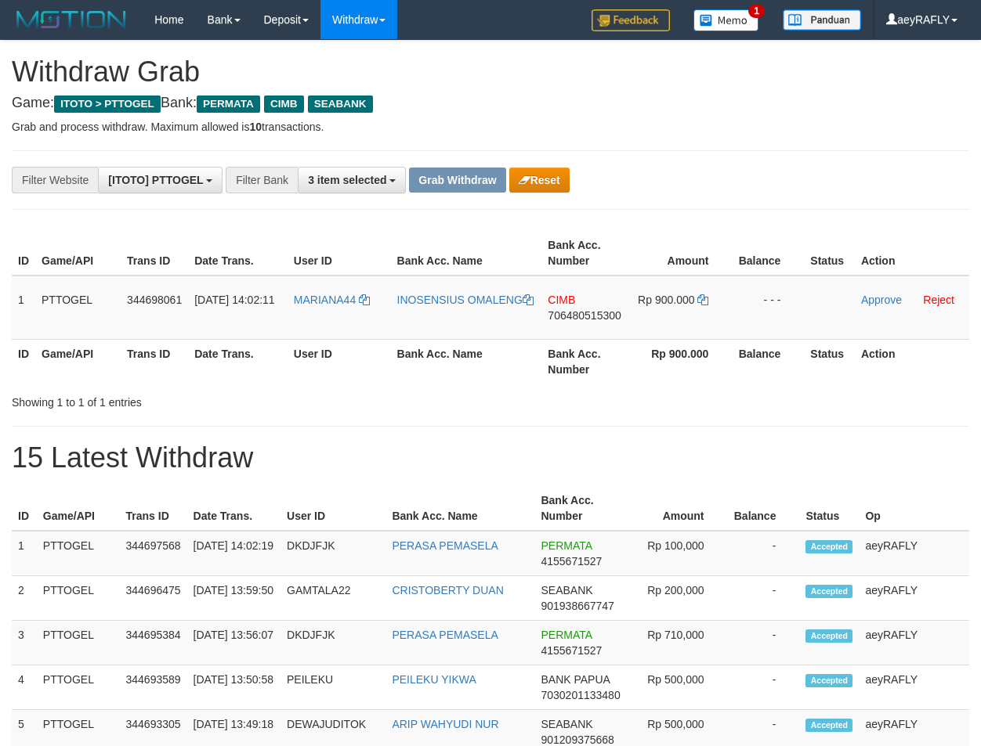
scroll to position [178, 0]
drag, startPoint x: 334, startPoint y: 332, endPoint x: 702, endPoint y: 321, distance: 367.5
click at [702, 321] on tr "1 PTTOGEL 344698061 30/09/2025 14:02:11 MARIANA44 INOSENSIUS OMALENG CIMB 70648…" at bounding box center [490, 308] width 957 height 64
click at [801, 193] on div "**********" at bounding box center [408, 180] width 817 height 27
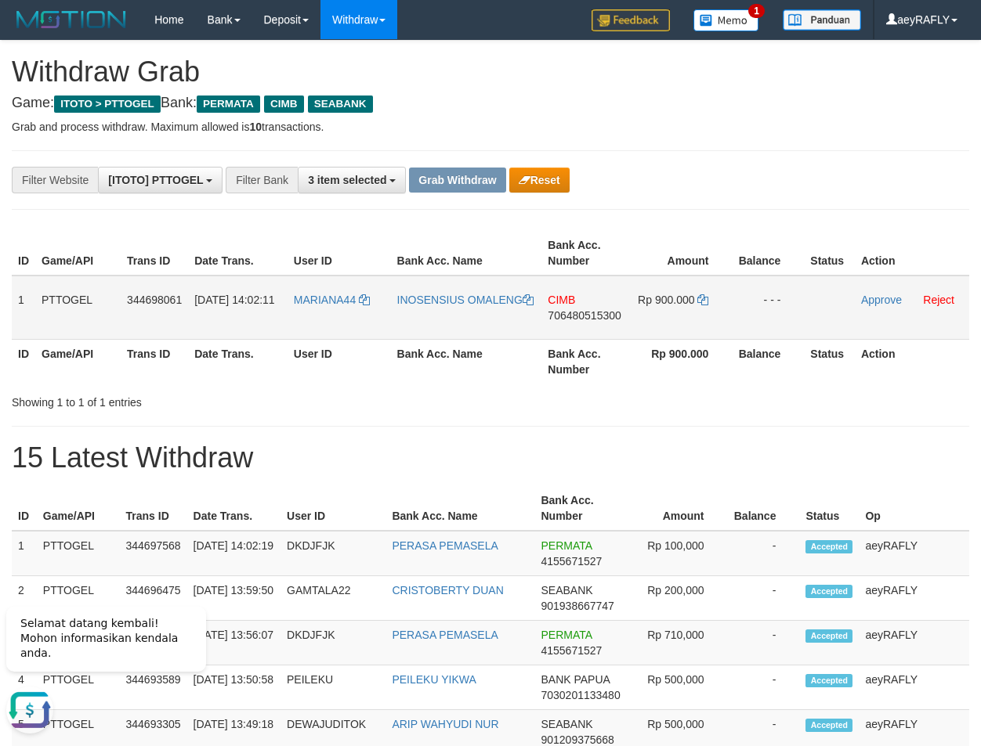
click at [573, 320] on span "706480515300" at bounding box center [583, 315] width 73 height 13
click at [706, 305] on icon at bounding box center [702, 299] width 11 height 11
click at [891, 299] on link "Approve" at bounding box center [881, 300] width 41 height 13
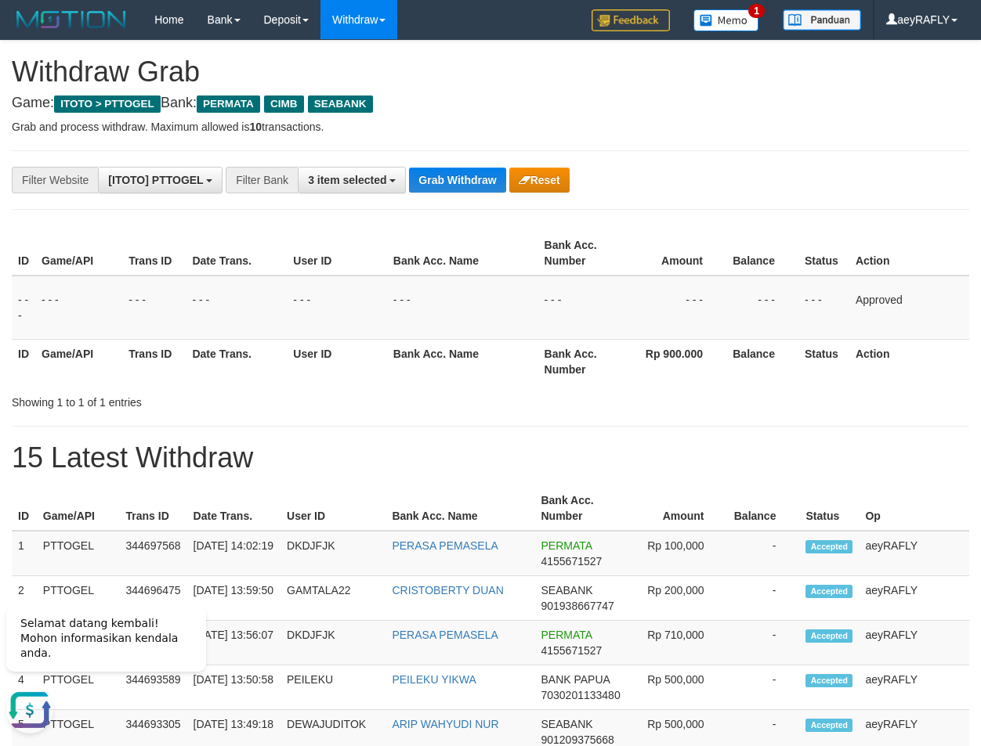
drag, startPoint x: 631, startPoint y: 337, endPoint x: 497, endPoint y: 229, distance: 171.6
click at [629, 334] on td "- - -" at bounding box center [674, 308] width 103 height 64
click at [467, 182] on button "Grab Withdraw" at bounding box center [457, 180] width 96 height 25
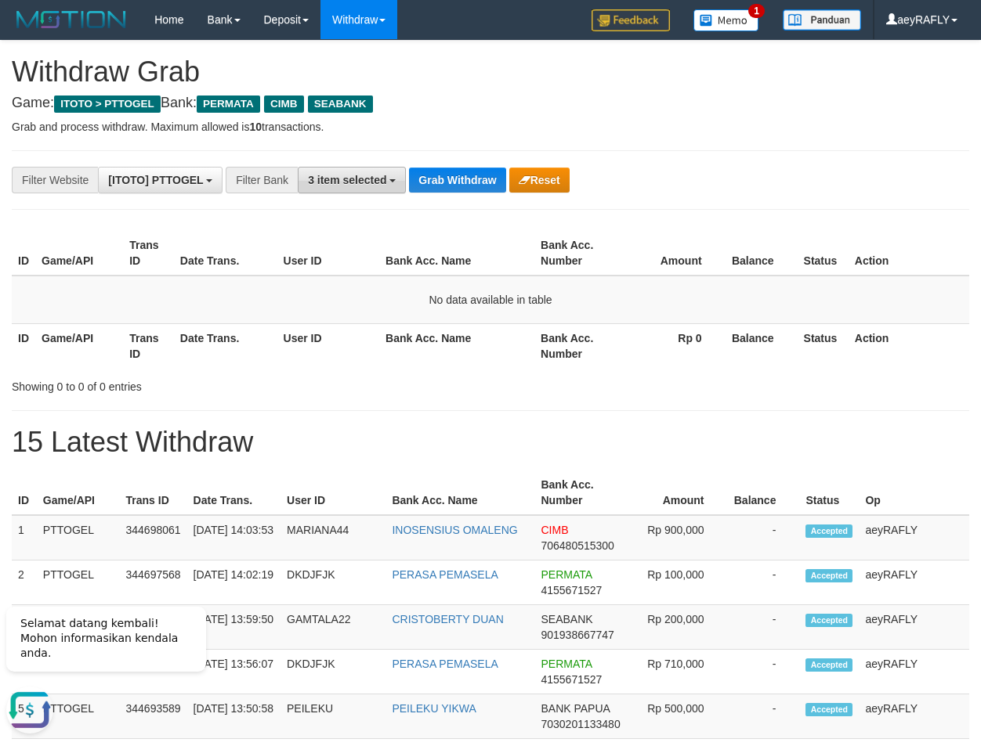
click at [356, 172] on button "3 item selected" at bounding box center [352, 180] width 108 height 27
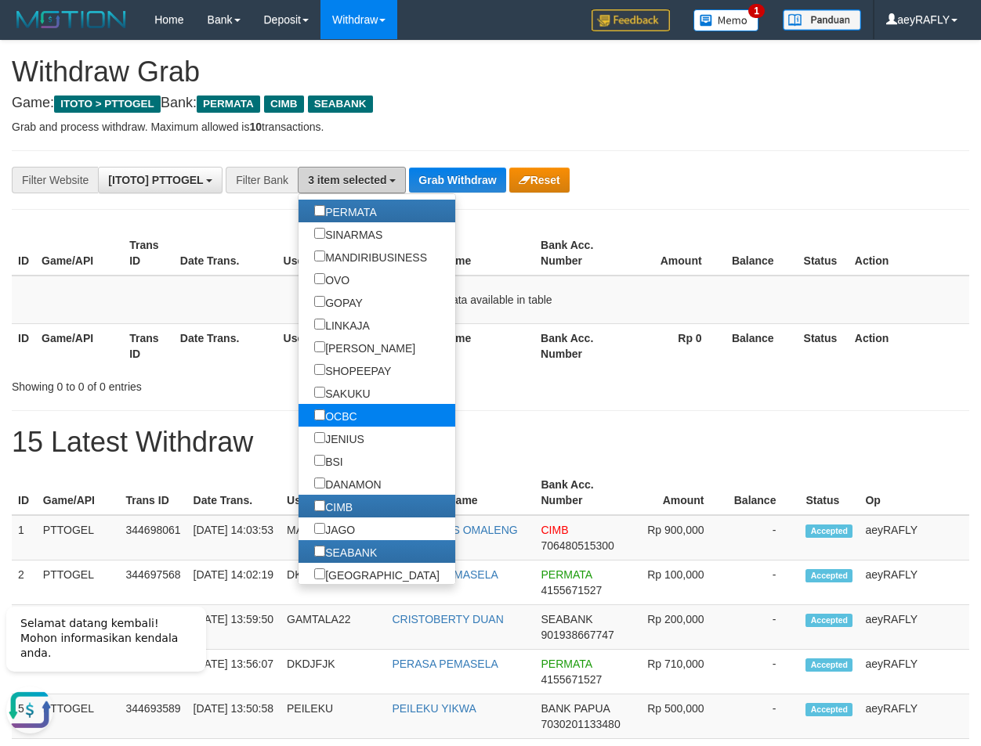
scroll to position [401, 0]
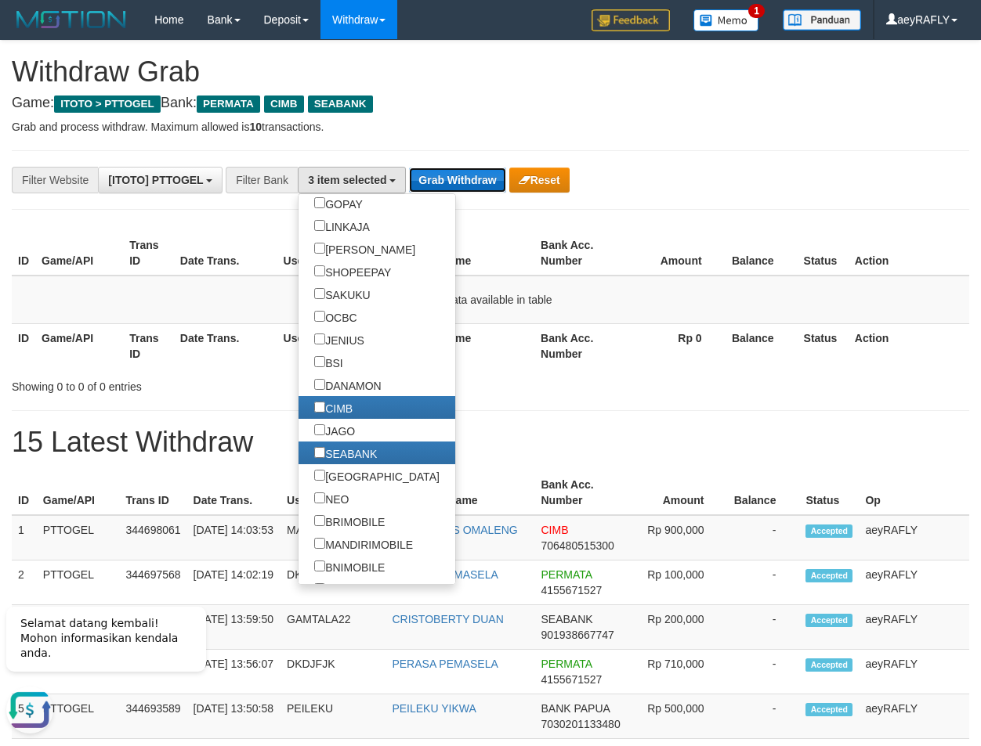
click at [464, 180] on button "Grab Withdraw" at bounding box center [457, 180] width 96 height 25
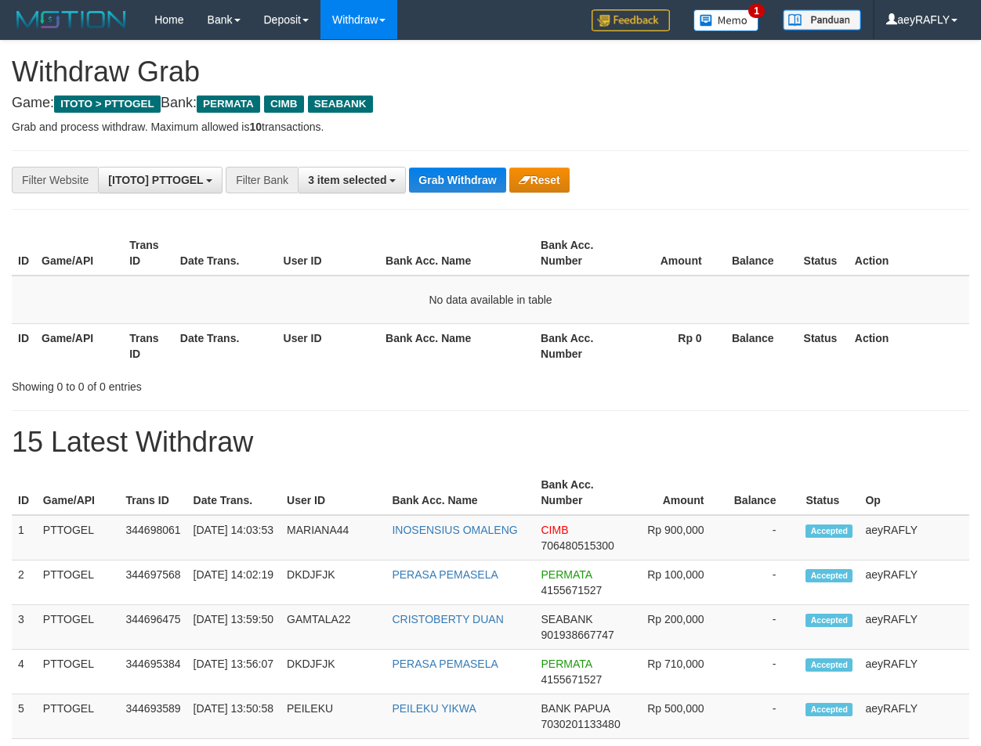
scroll to position [178, 0]
click at [454, 179] on button "Grab Withdraw" at bounding box center [457, 180] width 96 height 25
click at [453, 179] on button "Grab Withdraw" at bounding box center [457, 180] width 96 height 25
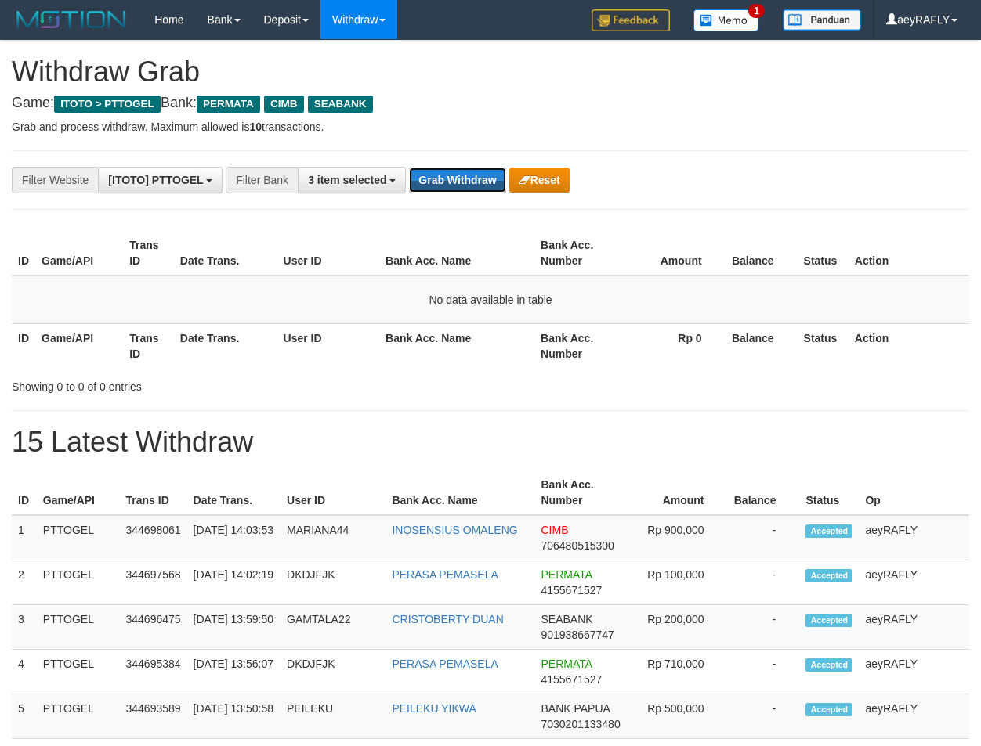
click at [453, 179] on button "Grab Withdraw" at bounding box center [457, 180] width 96 height 25
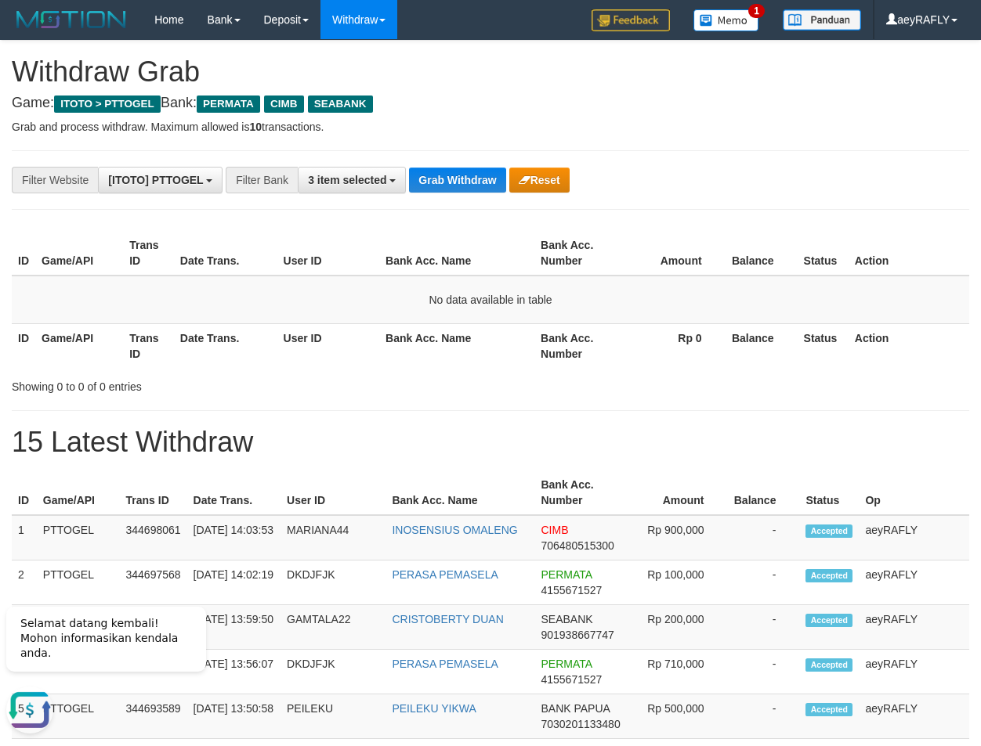
click at [457, 190] on button "Grab Withdraw" at bounding box center [457, 180] width 96 height 25
